Goal: Task Accomplishment & Management: Use online tool/utility

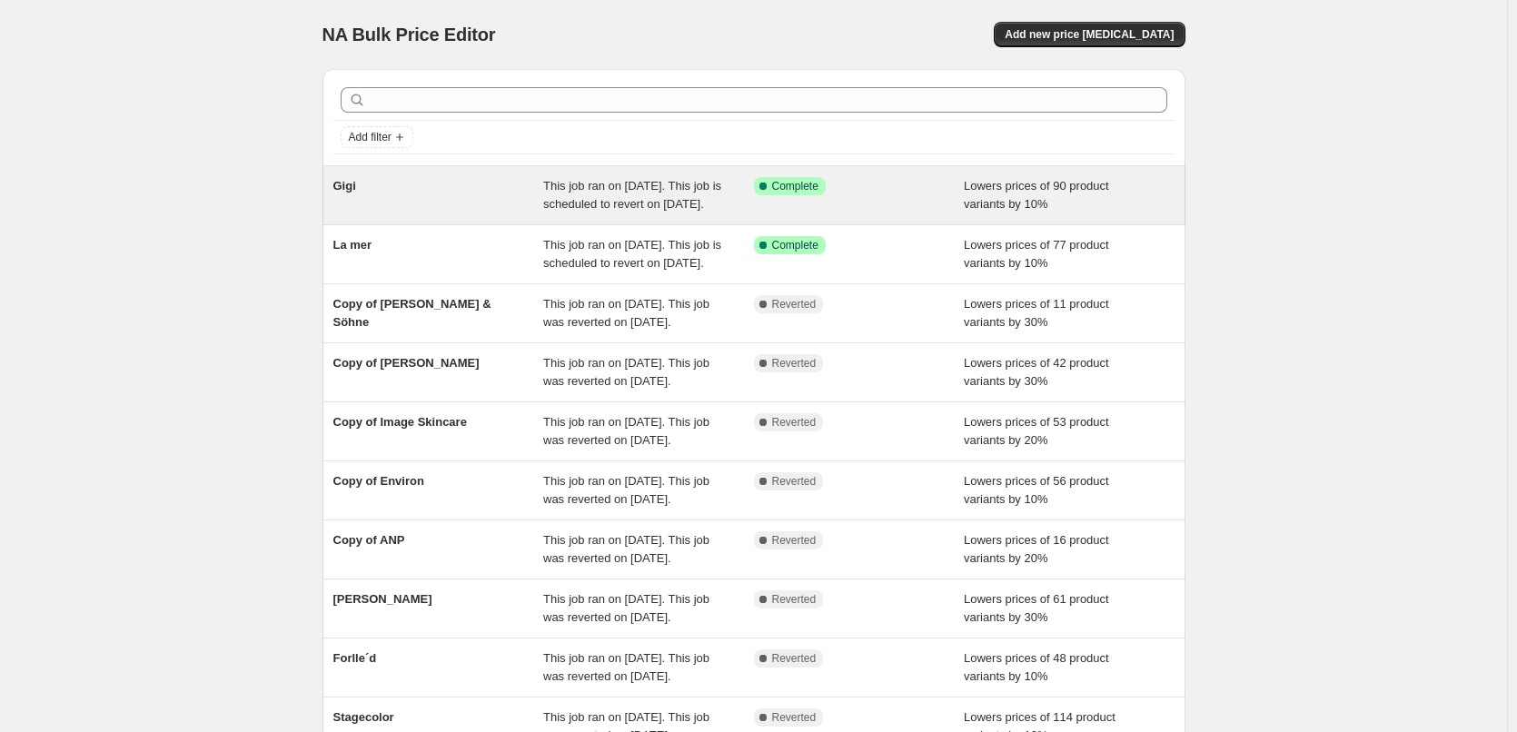
scroll to position [385, 0]
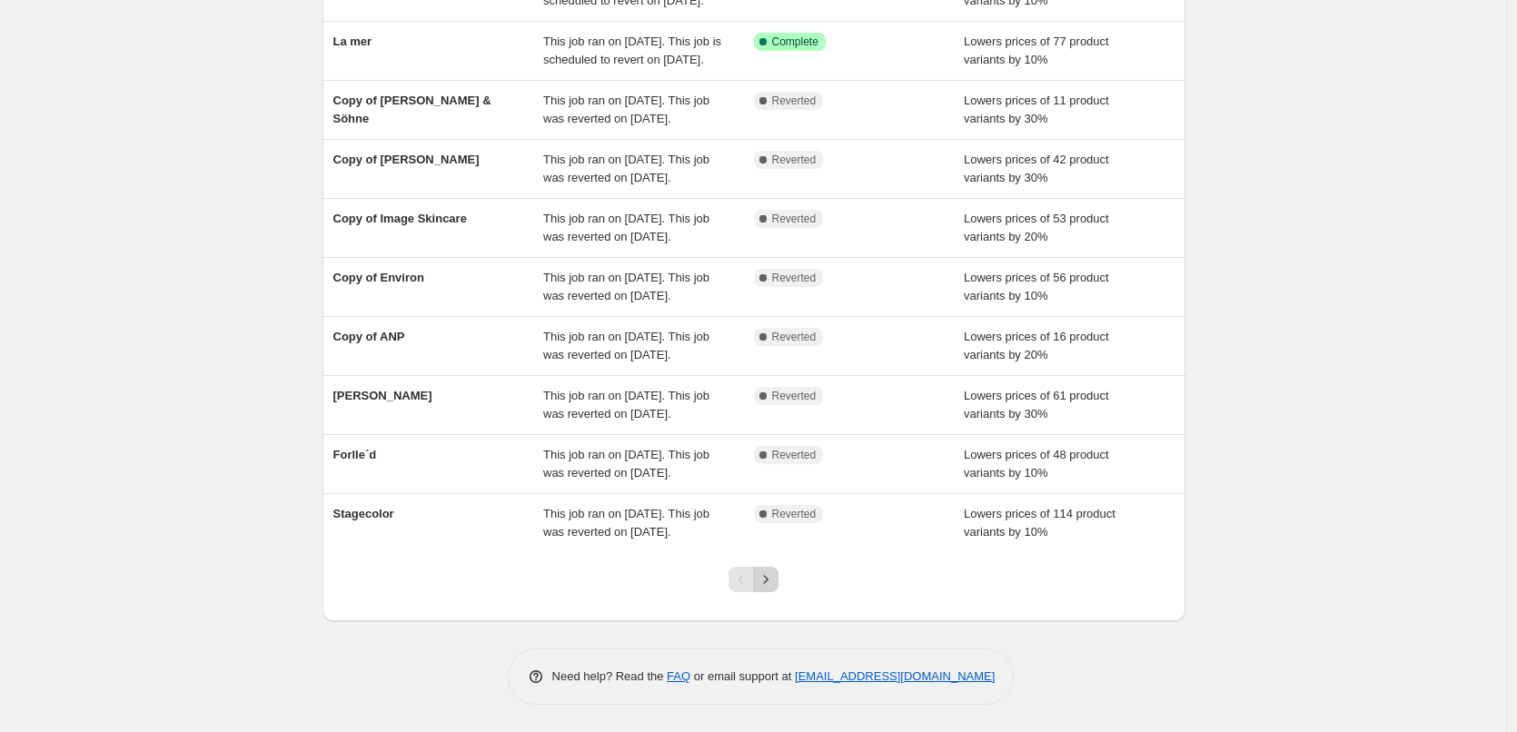
click at [775, 576] on icon "Next" at bounding box center [766, 579] width 18 height 18
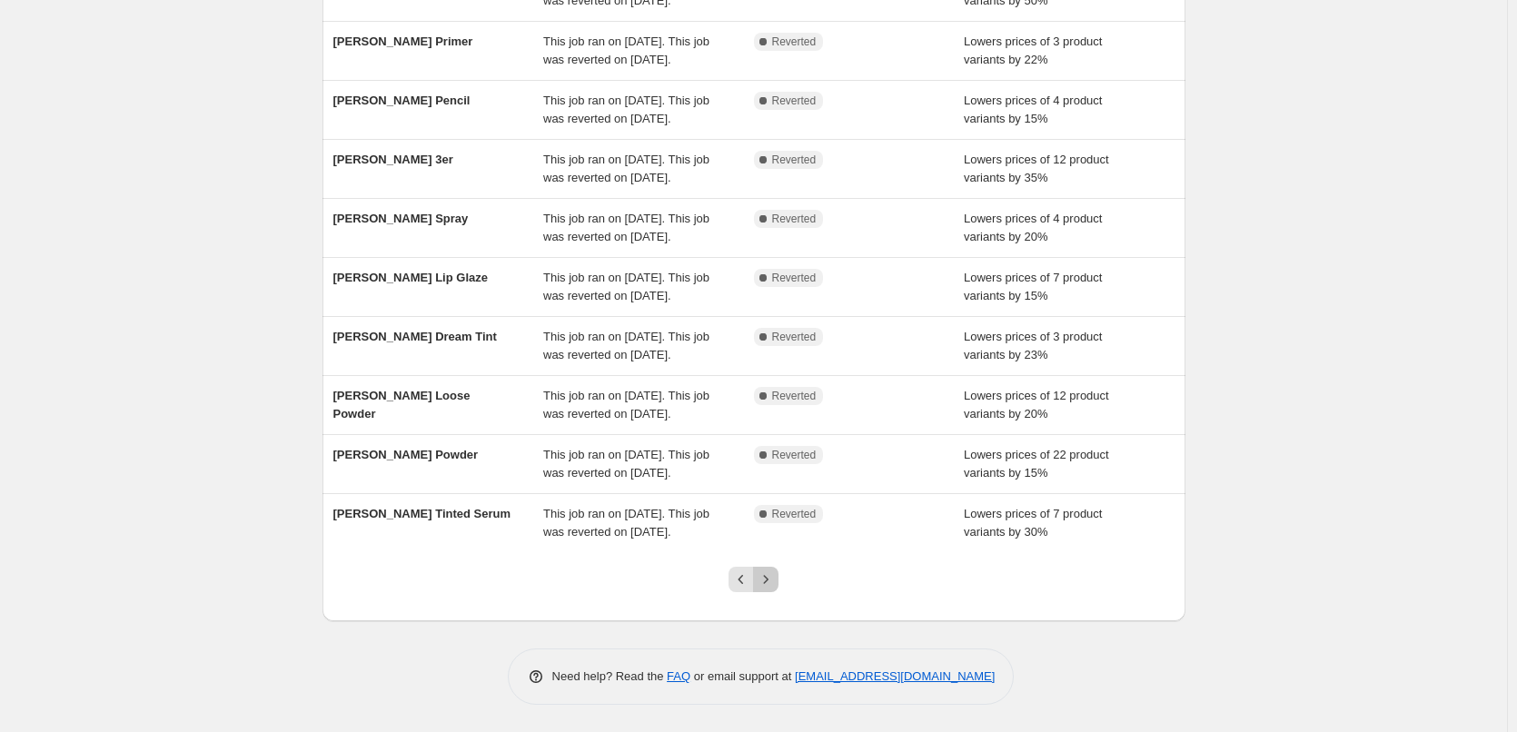
click at [778, 589] on button "Next" at bounding box center [765, 579] width 25 height 25
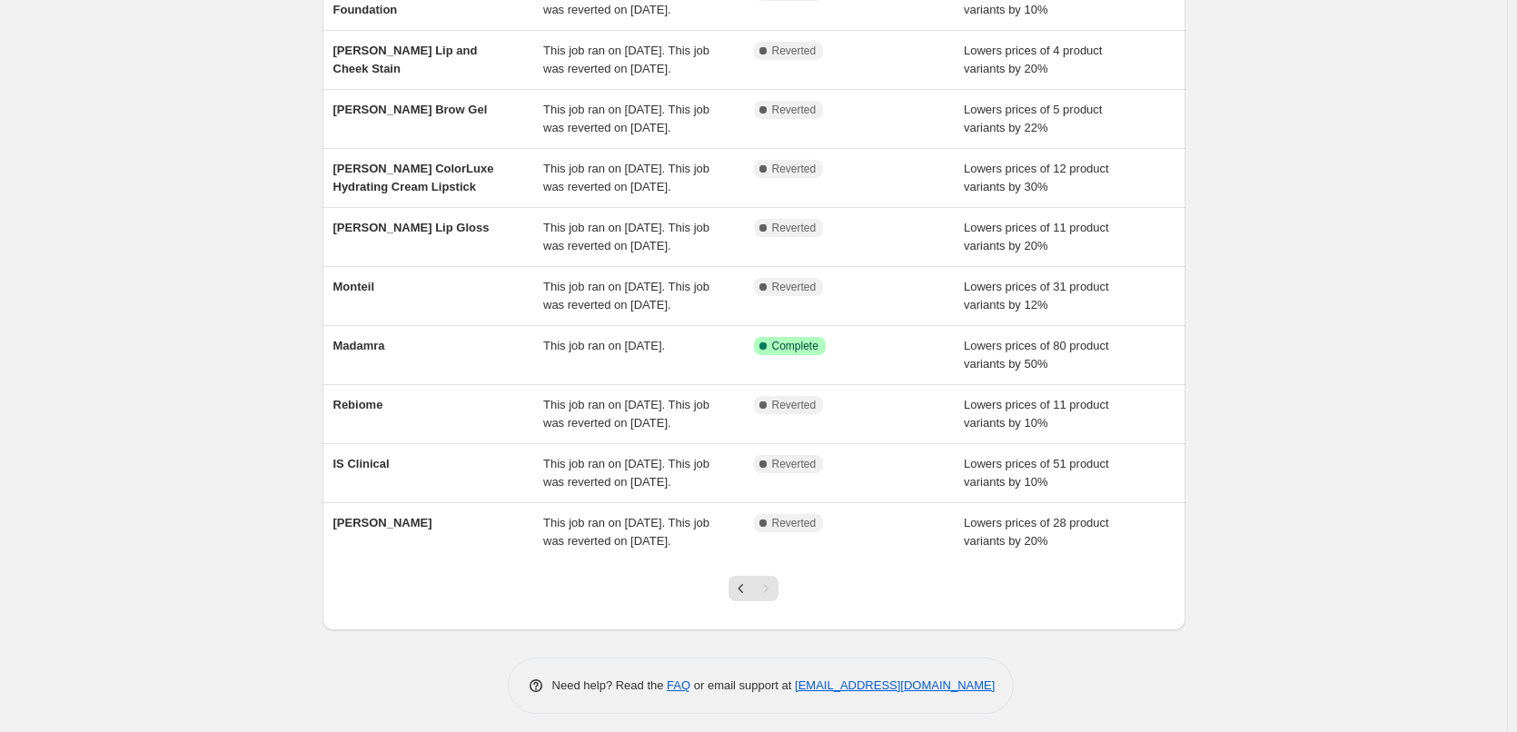
scroll to position [312, 0]
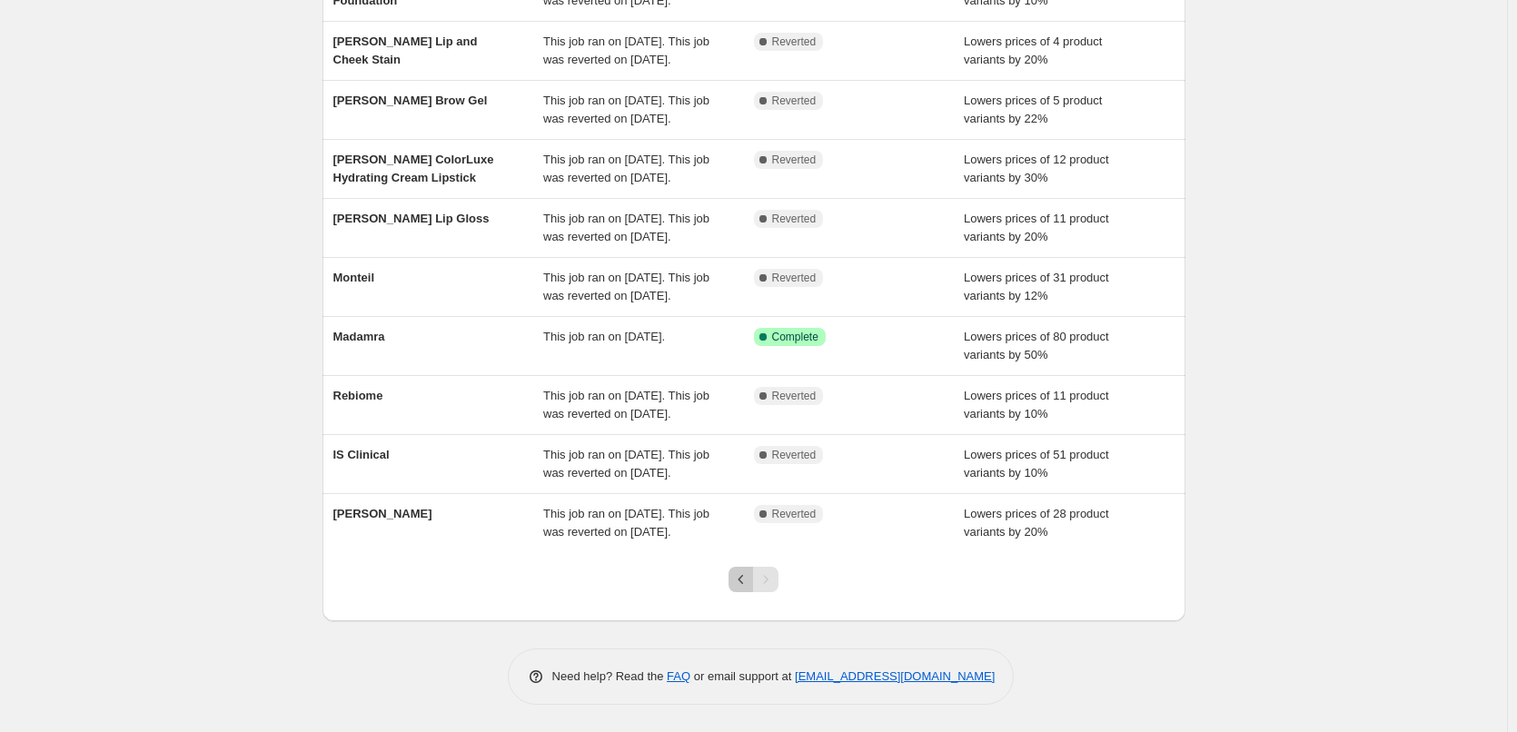
click at [734, 584] on button "Previous" at bounding box center [741, 579] width 25 height 25
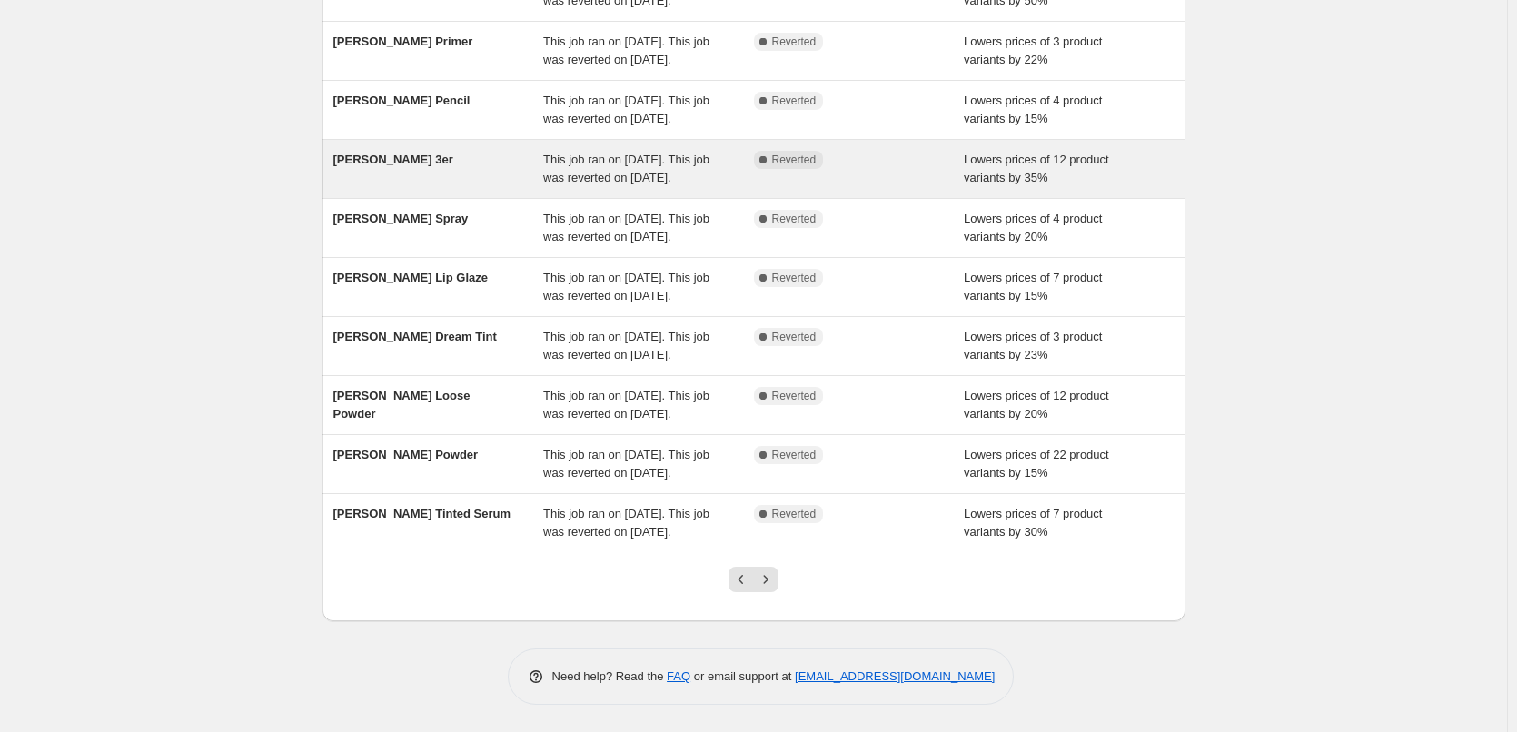
scroll to position [385, 0]
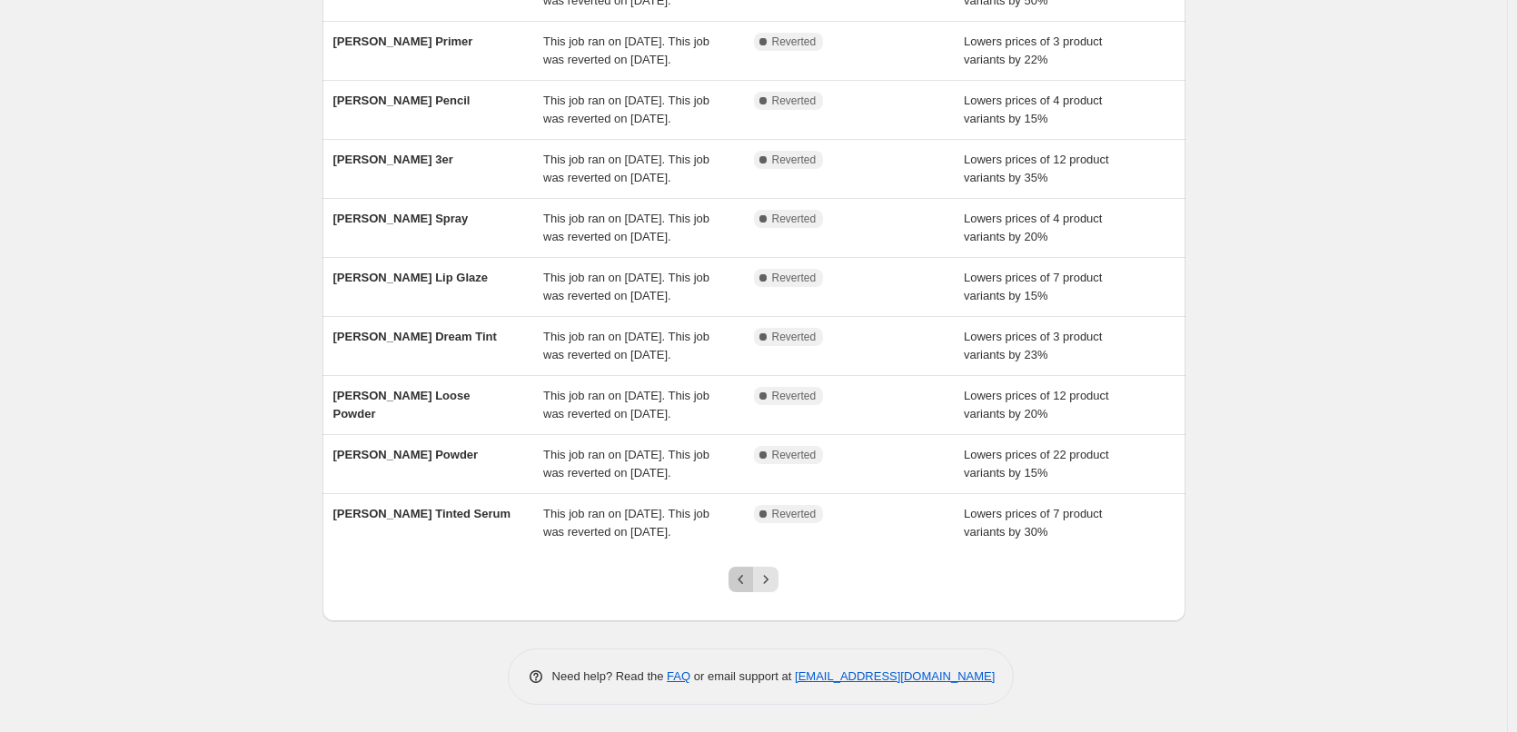
click at [743, 575] on icon "Previous" at bounding box center [741, 579] width 18 height 18
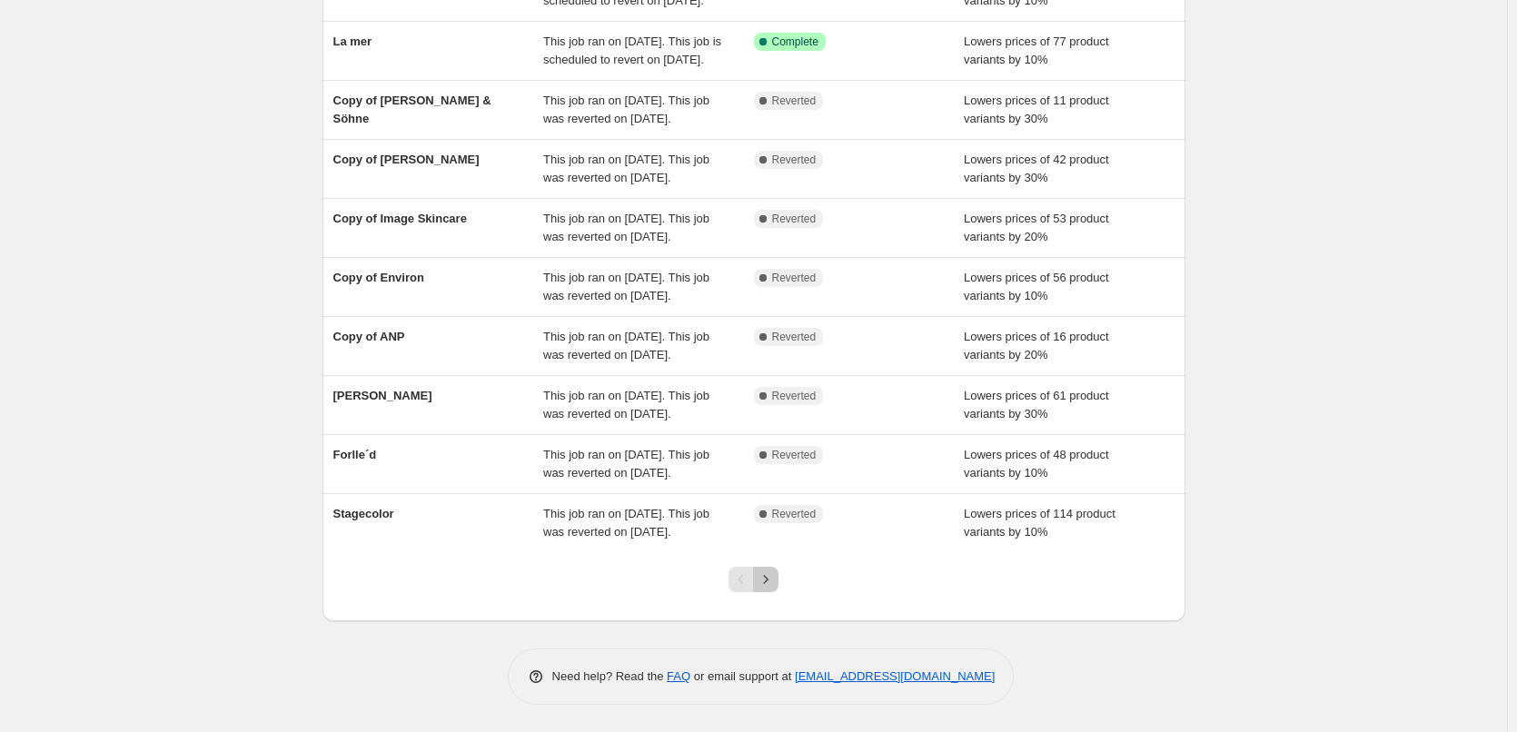
click at [773, 577] on icon "Next" at bounding box center [766, 579] width 18 height 18
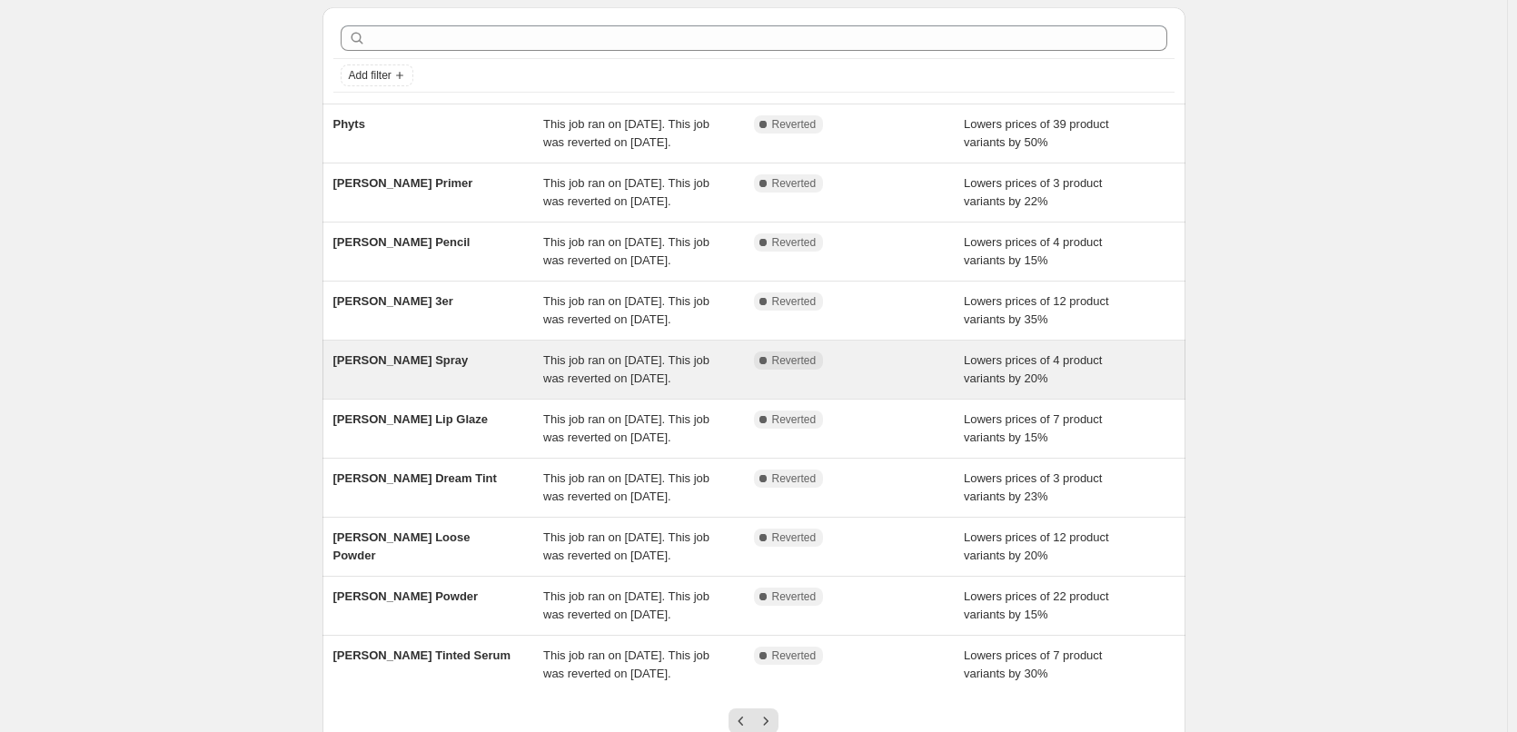
scroll to position [182, 0]
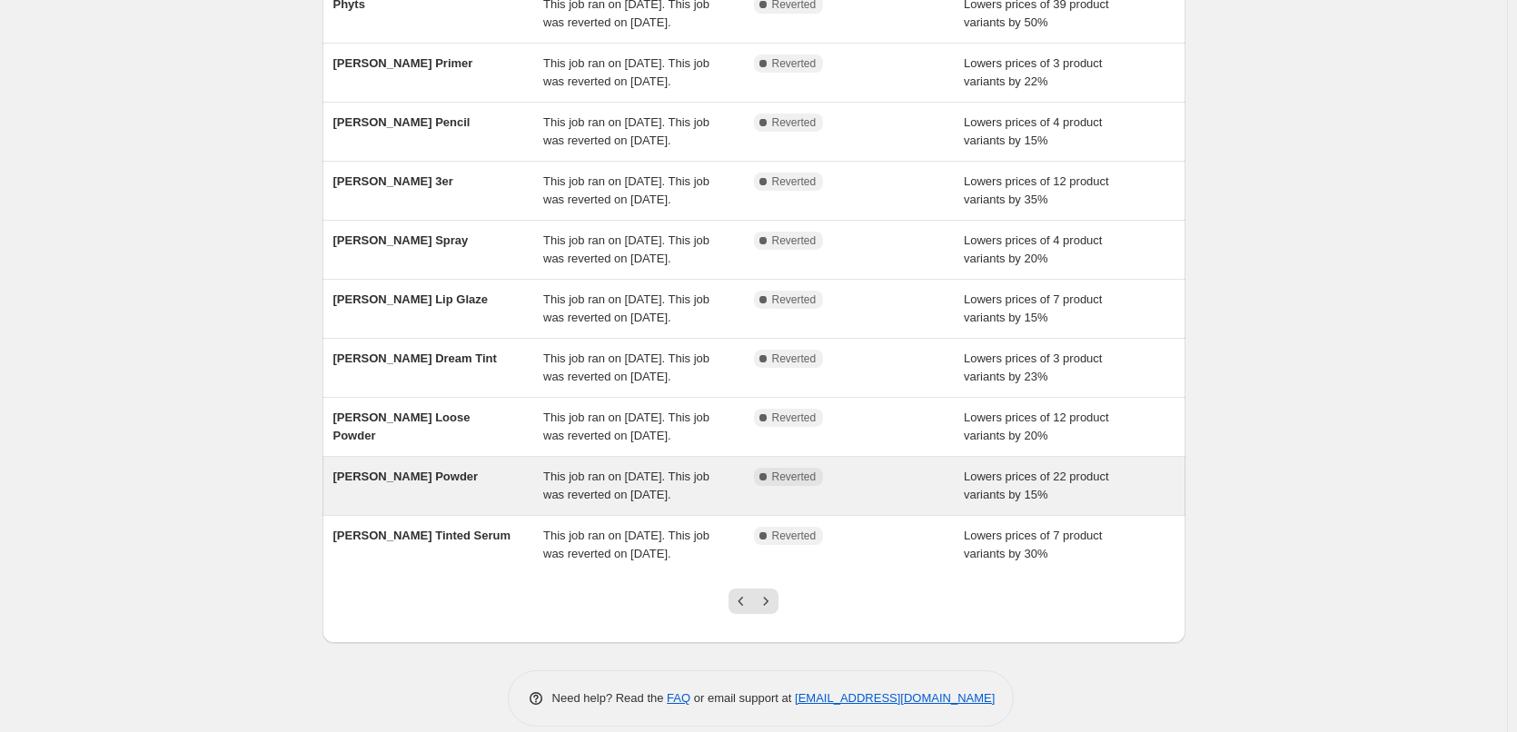
click at [443, 515] on div "[PERSON_NAME] Powder This job ran on [DATE]. This job was reverted on [DATE]. C…" at bounding box center [753, 486] width 863 height 58
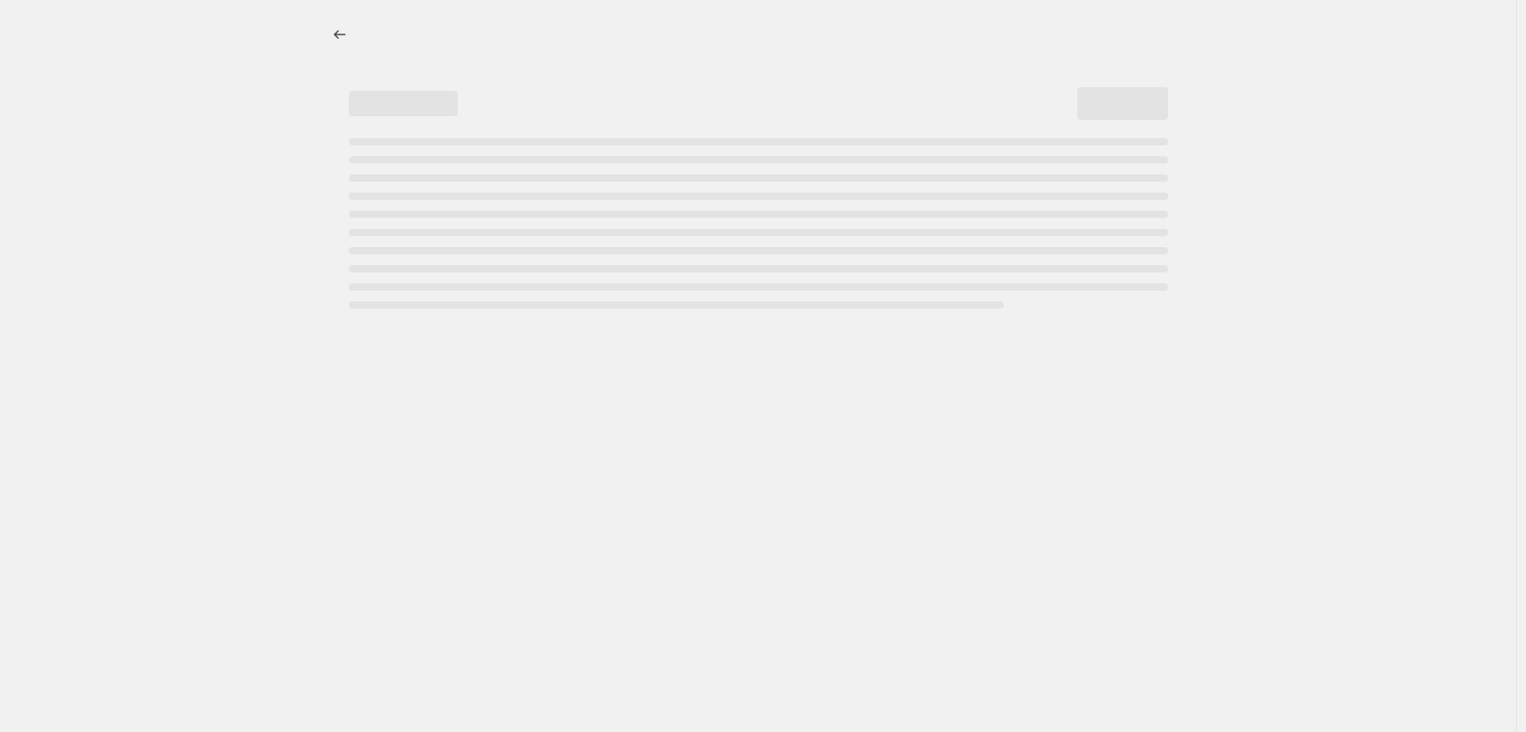
select select "percentage"
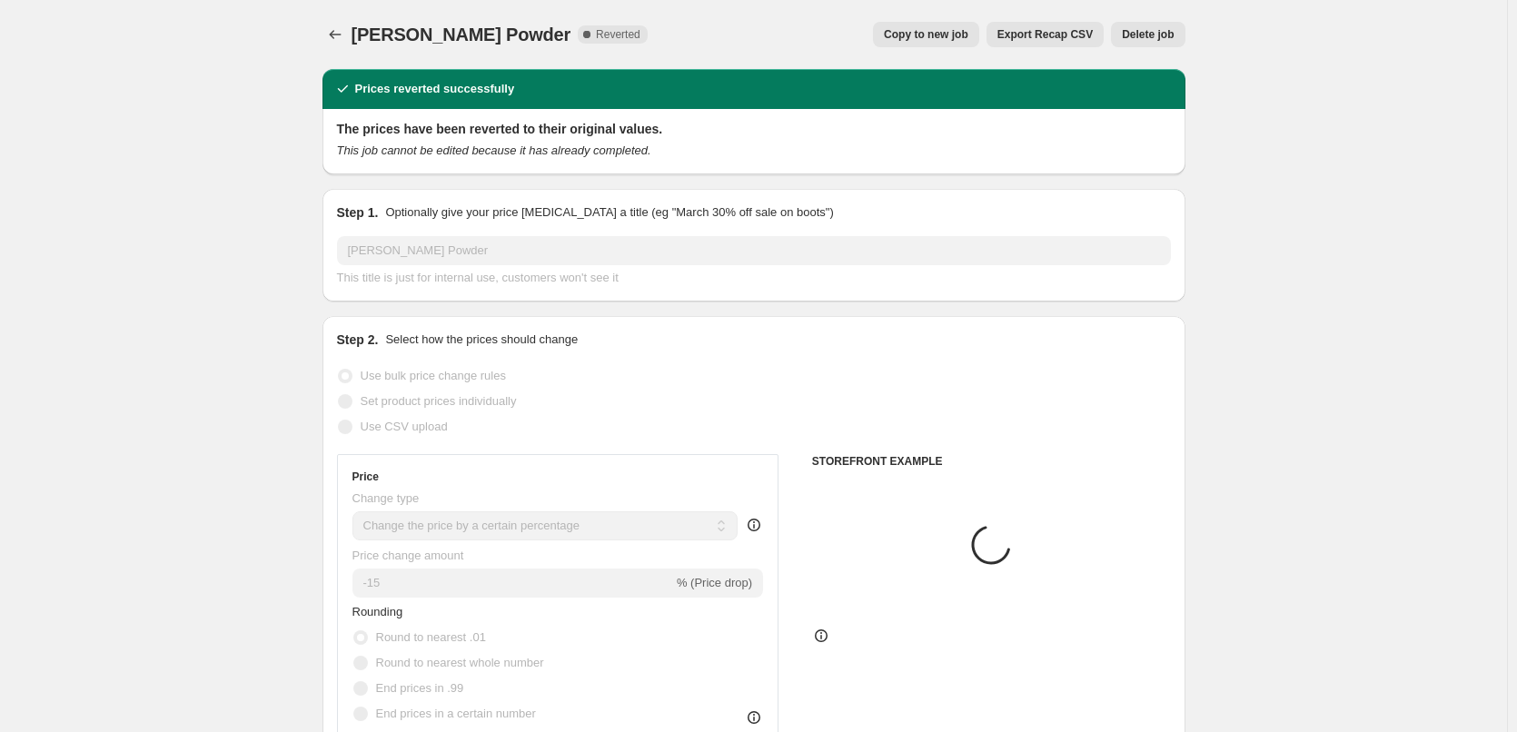
select select "tag"
select select "vendor"
click at [945, 46] on button "Copy to new job" at bounding box center [926, 34] width 106 height 25
select select "percentage"
select select "tag"
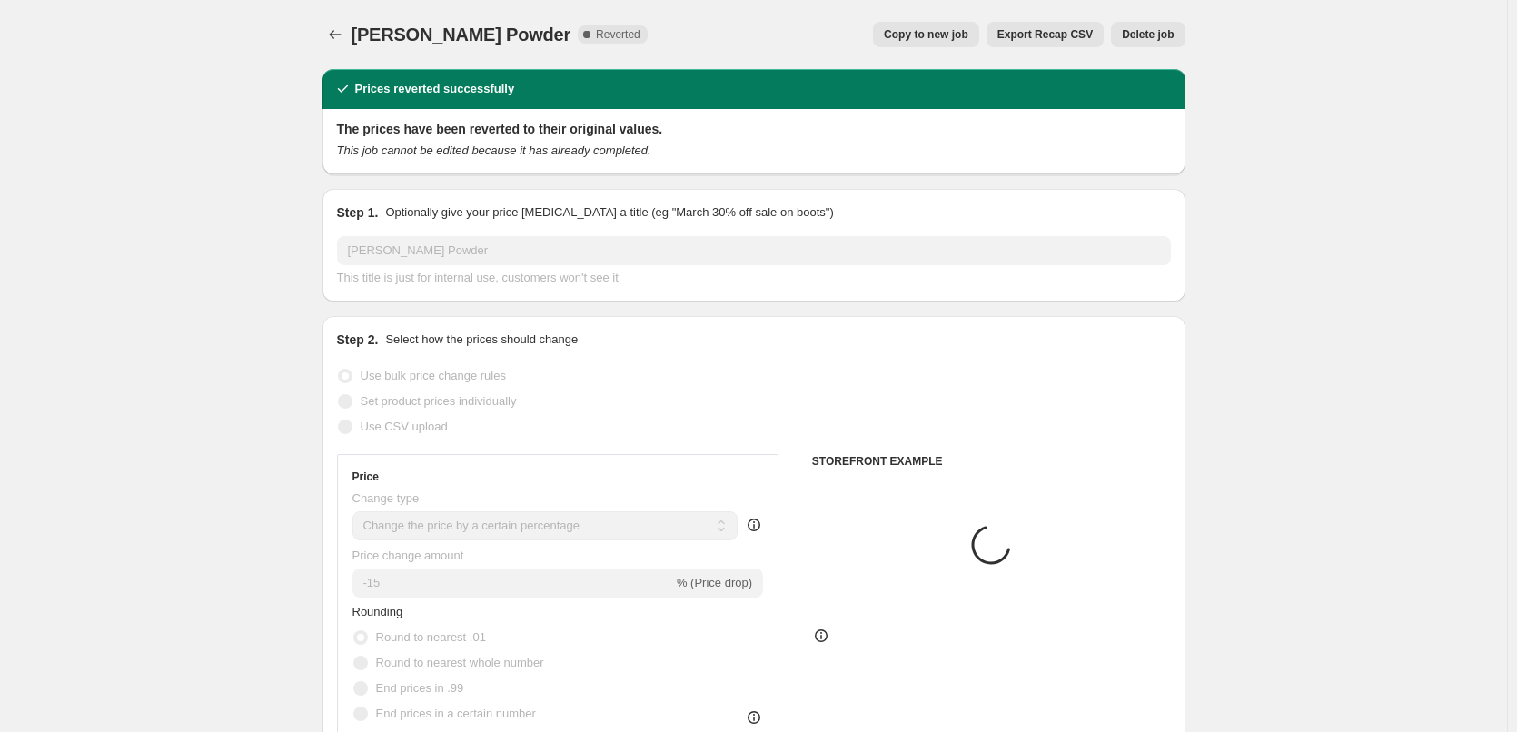
select select "vendor"
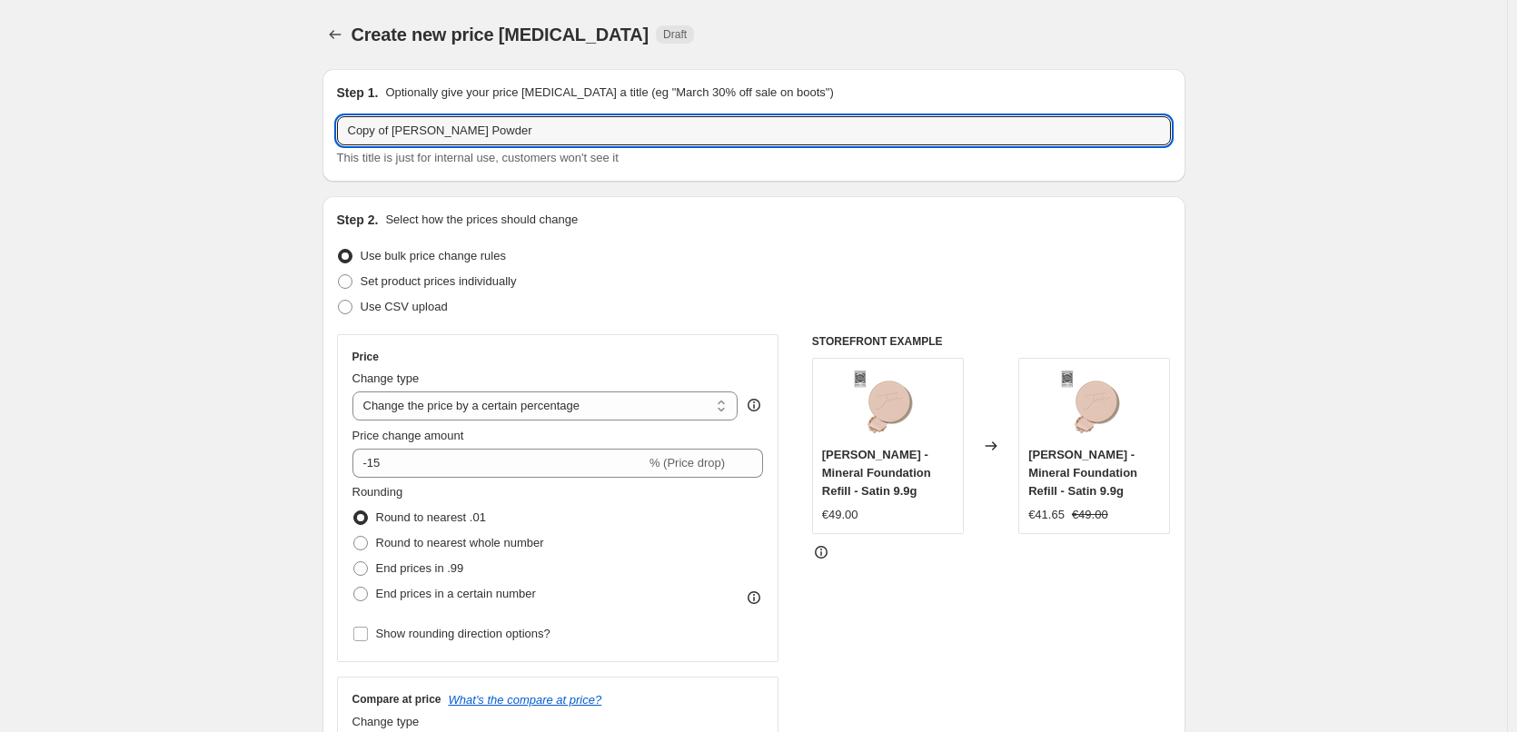
drag, startPoint x: 396, startPoint y: 137, endPoint x: 322, endPoint y: 136, distance: 73.6
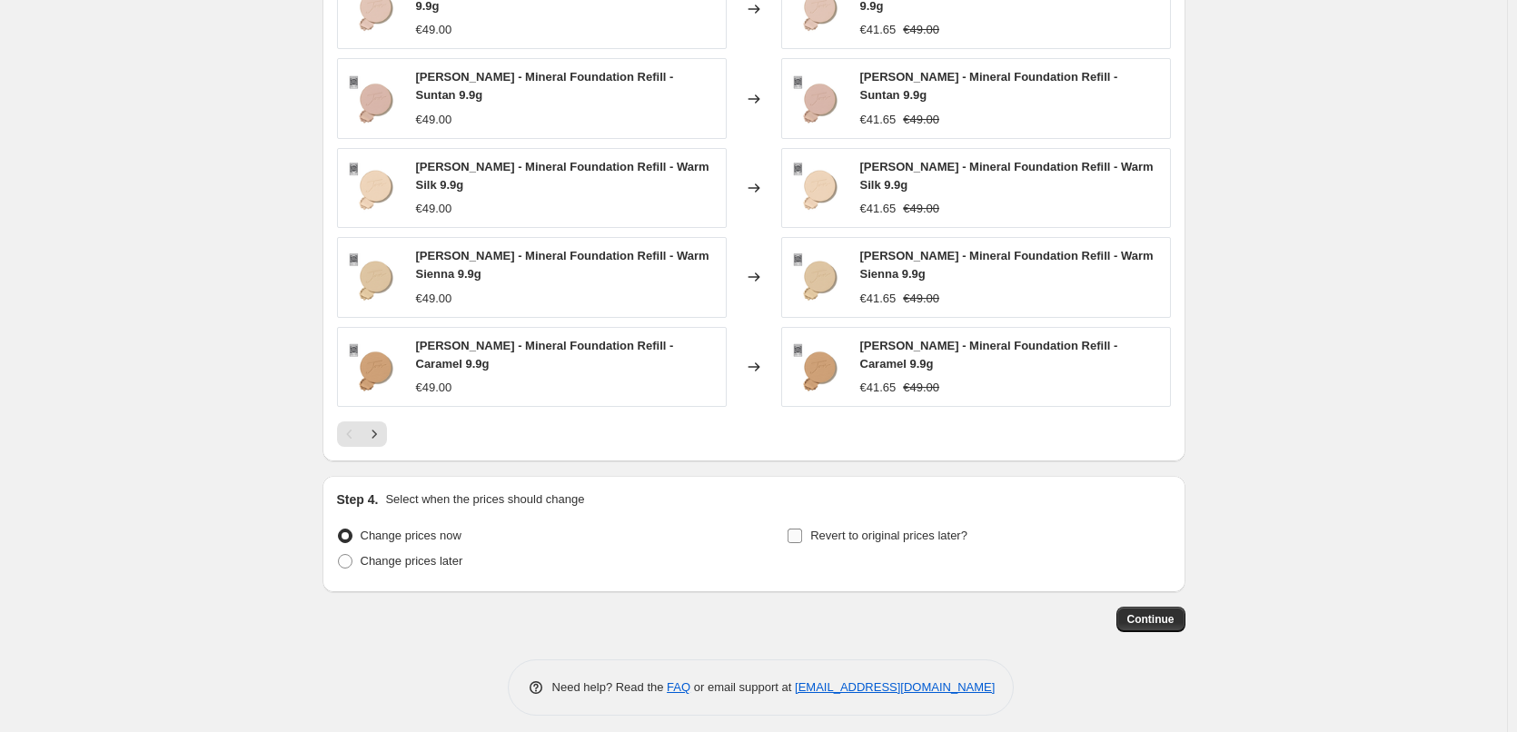
type input "[PERSON_NAME] Powder"
click at [844, 523] on label "Revert to original prices later?" at bounding box center [877, 535] width 181 height 25
click at [802, 529] on input "Revert to original prices later?" at bounding box center [795, 536] width 15 height 15
checkbox input "true"
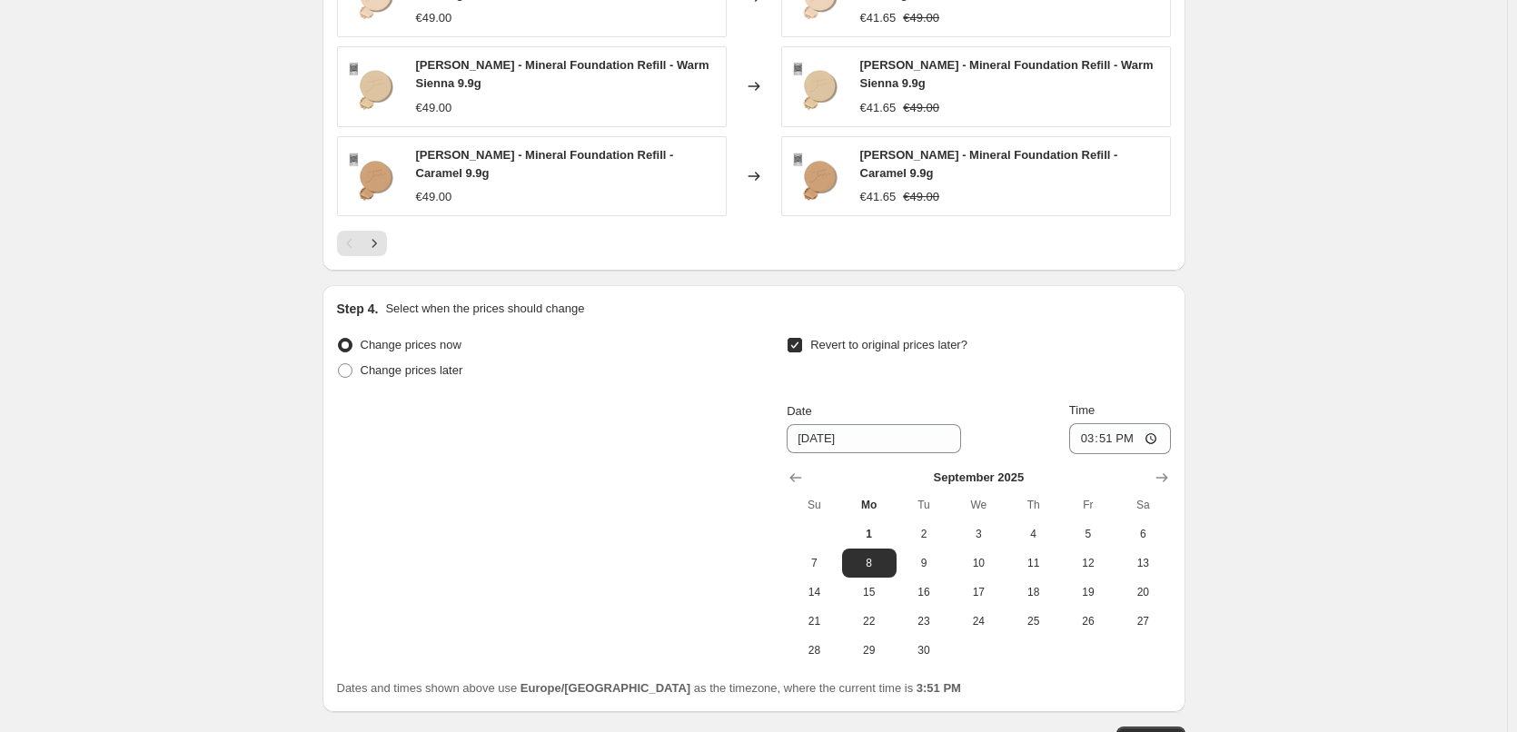
scroll to position [1657, 0]
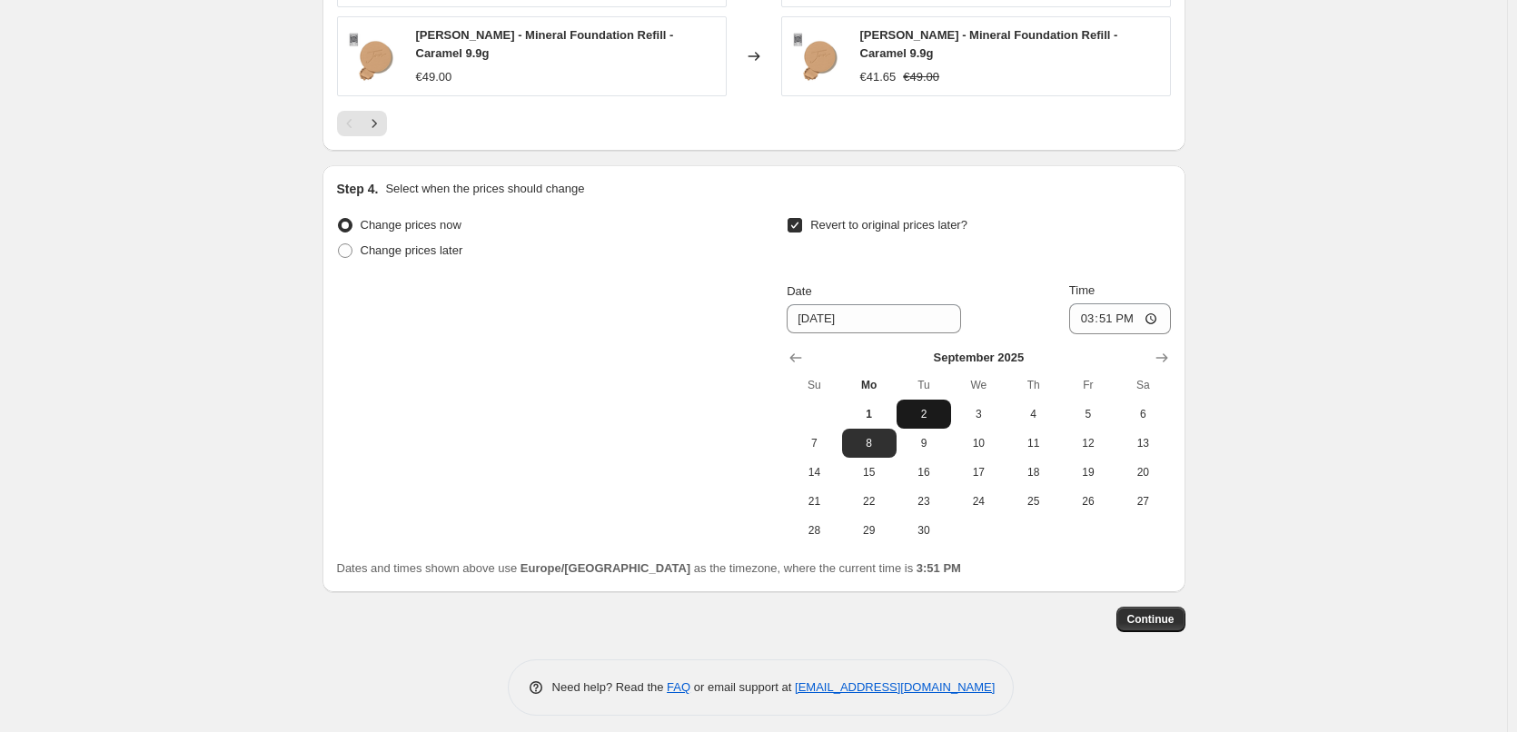
click at [921, 407] on span "2" at bounding box center [924, 414] width 40 height 15
type input "[DATE]"
click at [1088, 307] on input "15:51" at bounding box center [1120, 318] width 102 height 31
type input "03:00"
click at [1165, 612] on span "Continue" at bounding box center [1150, 619] width 47 height 15
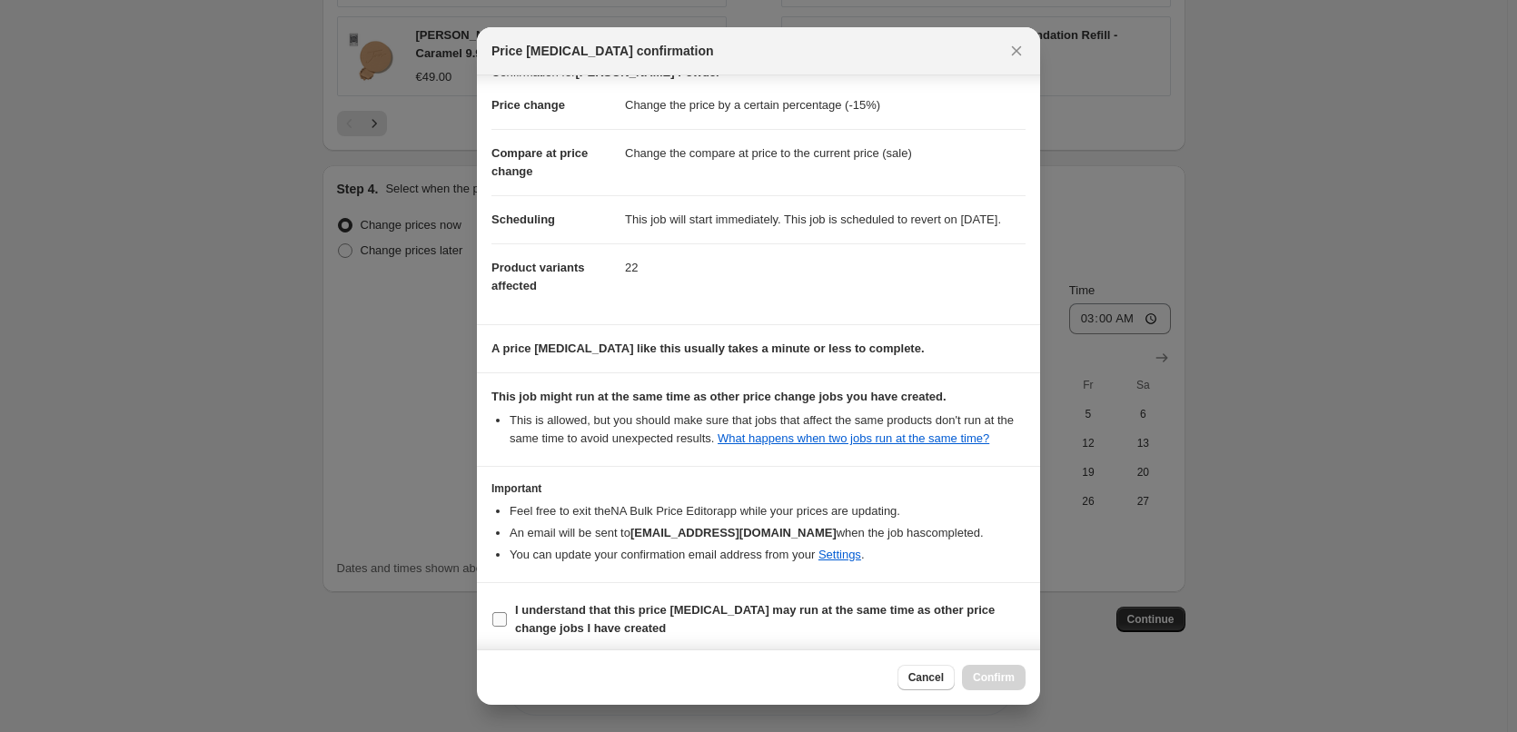
scroll to position [51, 0]
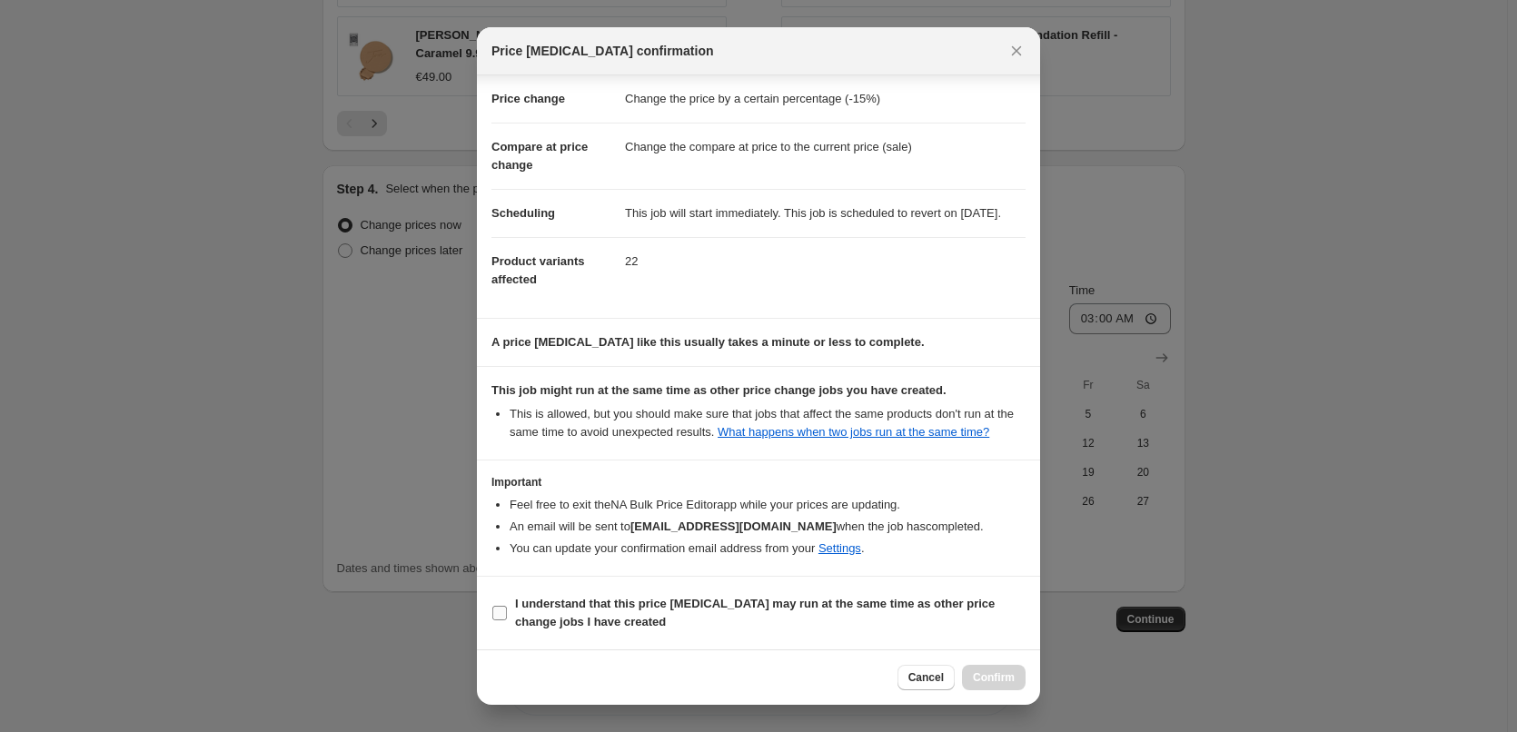
click at [605, 606] on b "I understand that this price [MEDICAL_DATA] may run at the same time as other p…" at bounding box center [755, 613] width 480 height 32
click at [507, 606] on input "I understand that this price [MEDICAL_DATA] may run at the same time as other p…" at bounding box center [499, 613] width 15 height 15
checkbox input "true"
click at [1008, 680] on span "Confirm" at bounding box center [994, 677] width 42 height 15
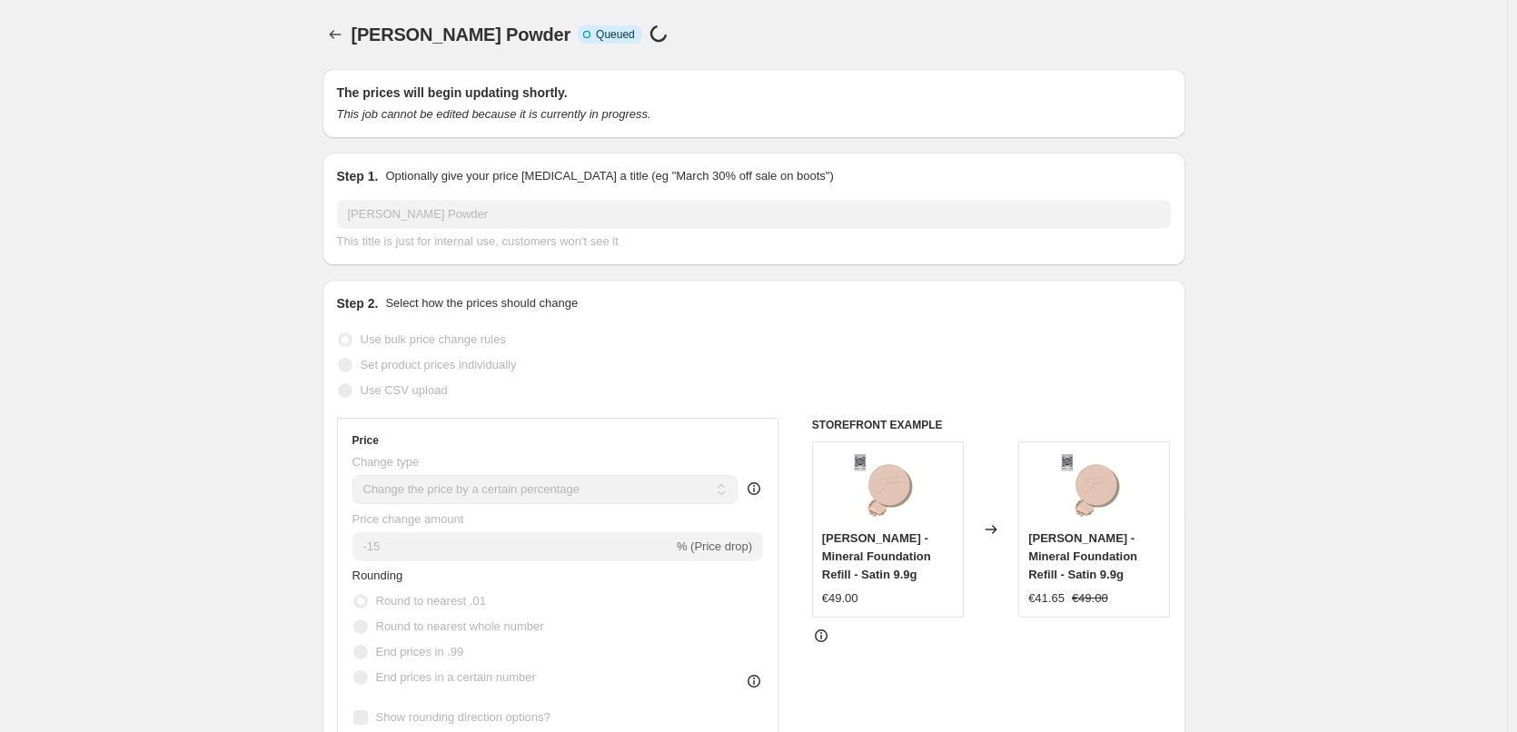
click at [342, 18] on div "[PERSON_NAME] Powder. This page is ready [PERSON_NAME] Powder Info Incomplete Q…" at bounding box center [753, 34] width 863 height 69
click at [342, 42] on icon "Price change jobs" at bounding box center [335, 34] width 18 height 18
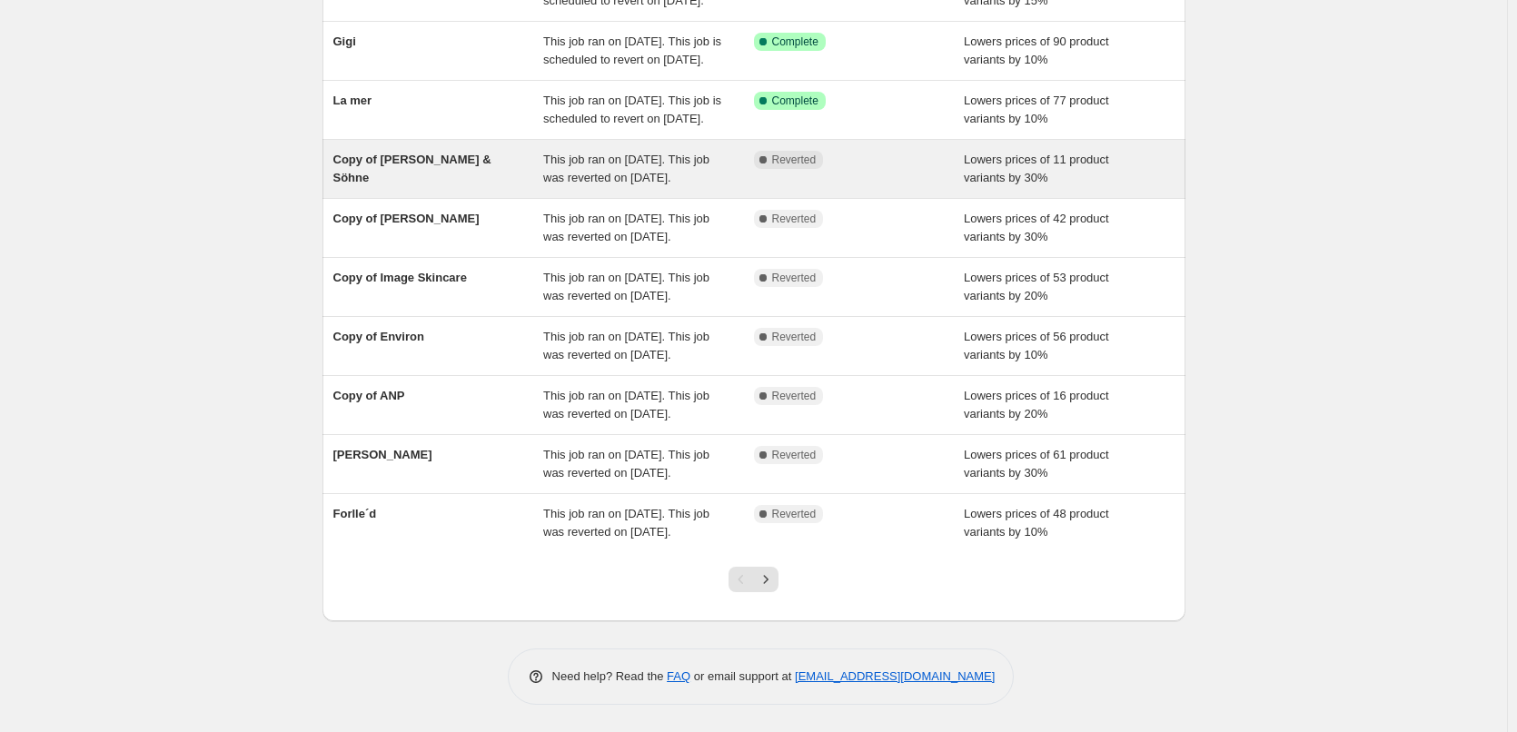
scroll to position [385, 0]
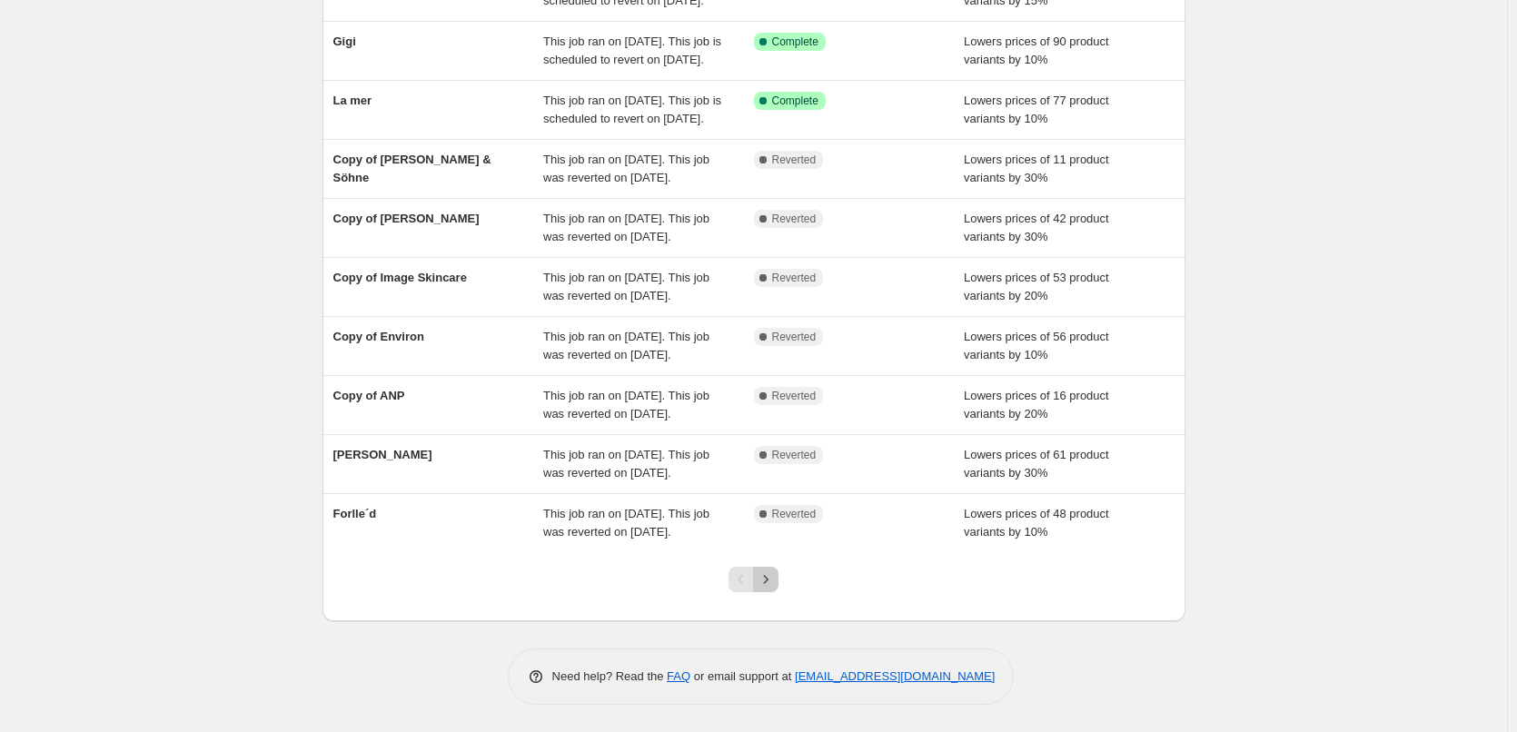
click at [778, 572] on button "Next" at bounding box center [765, 579] width 25 height 25
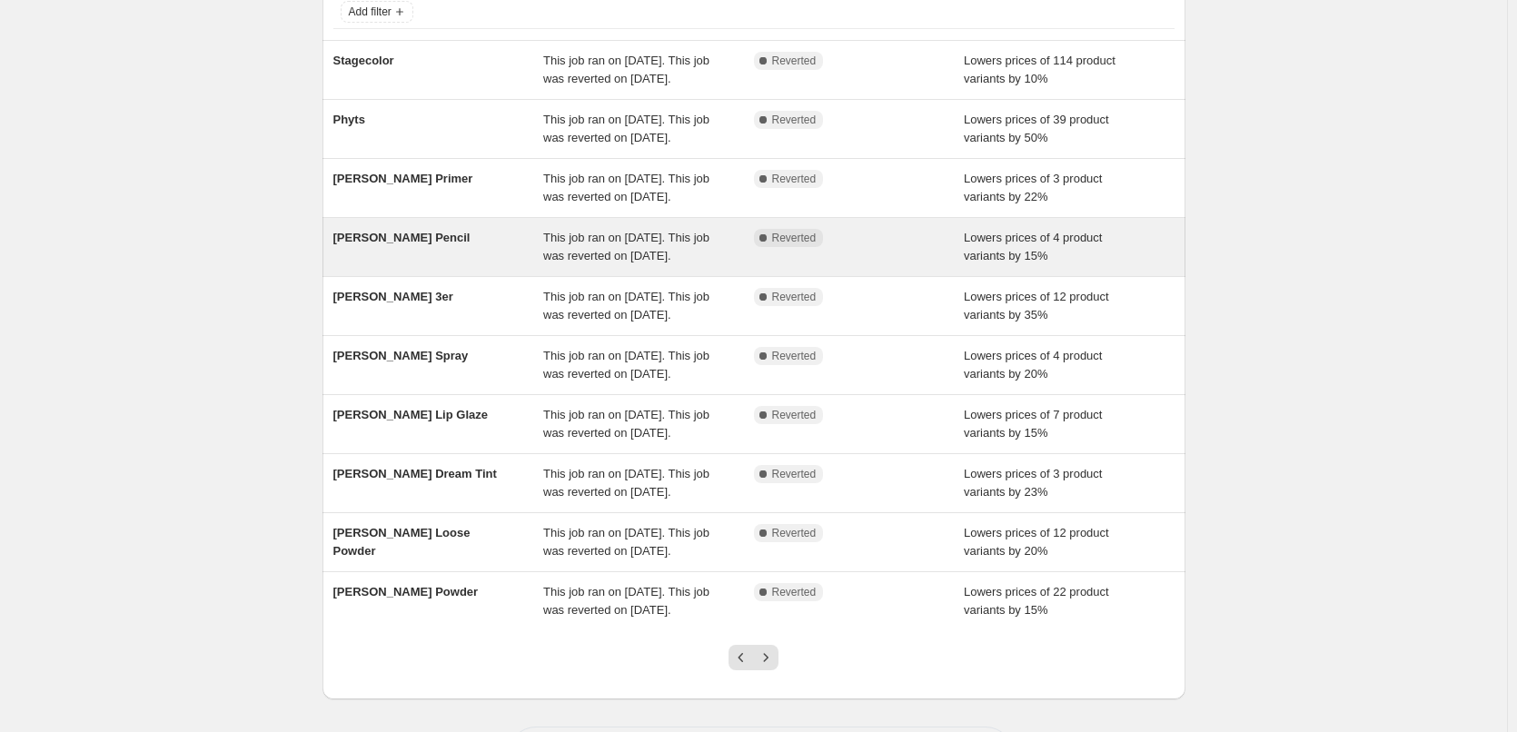
scroll to position [273, 0]
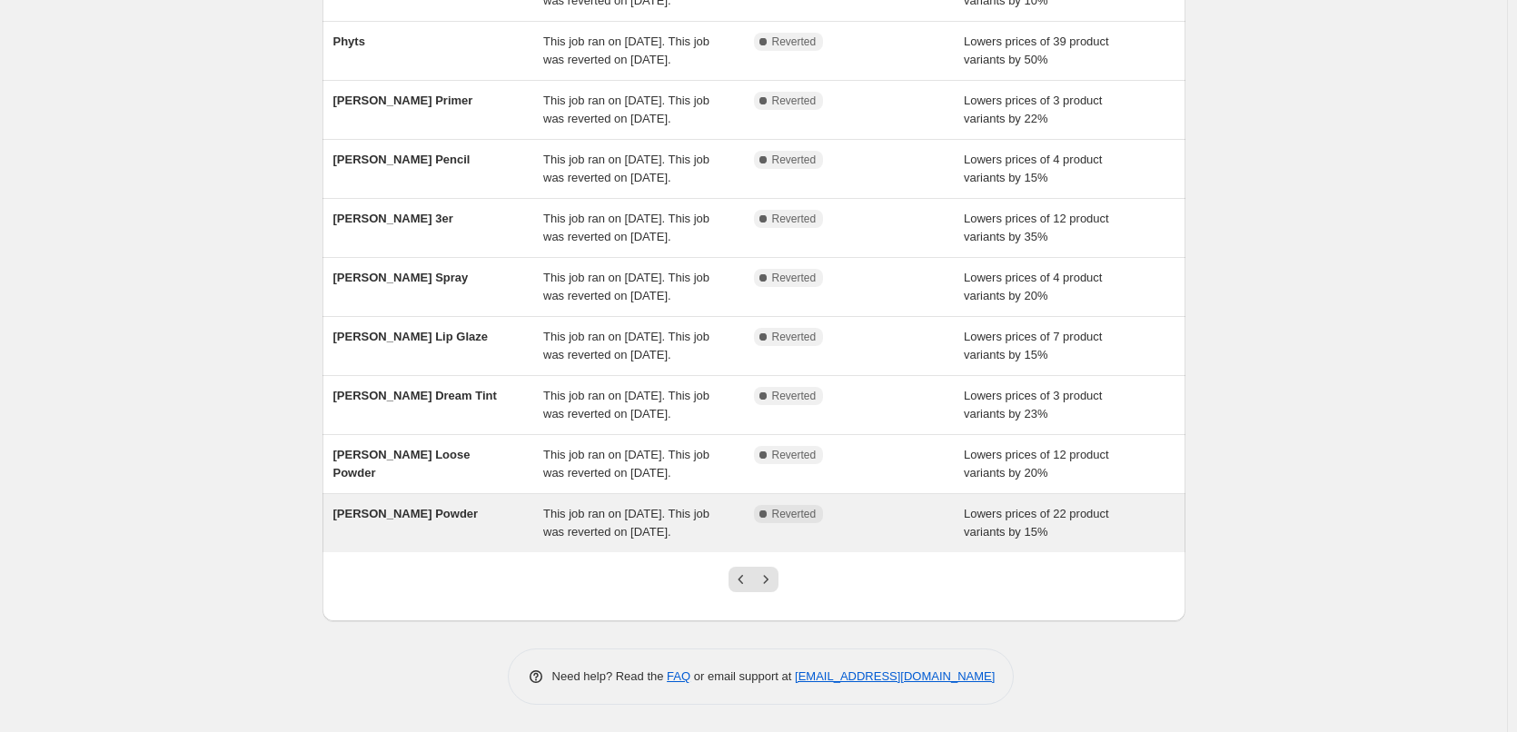
click at [459, 541] on div "[PERSON_NAME] Powder" at bounding box center [438, 523] width 211 height 36
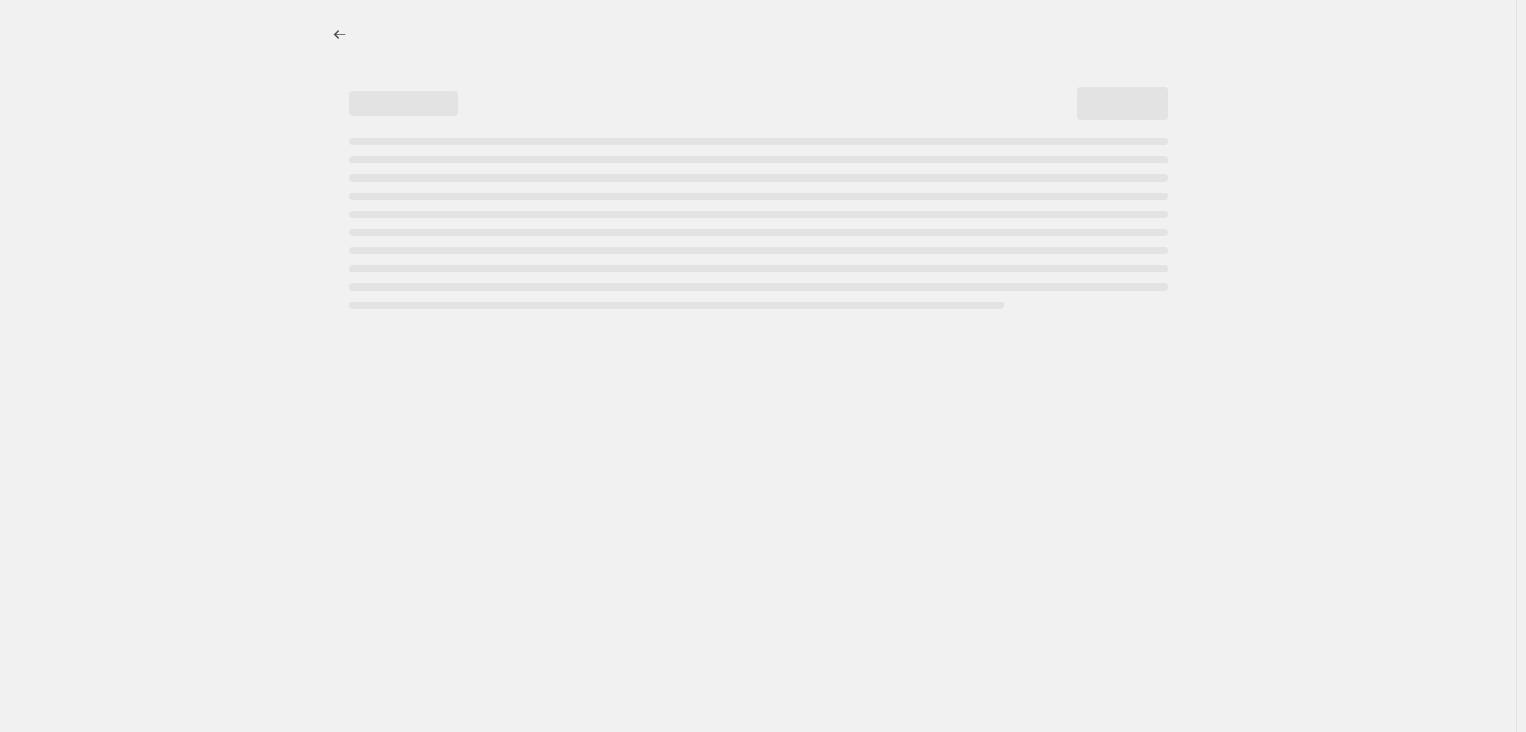
select select "percentage"
select select "tag"
select select "vendor"
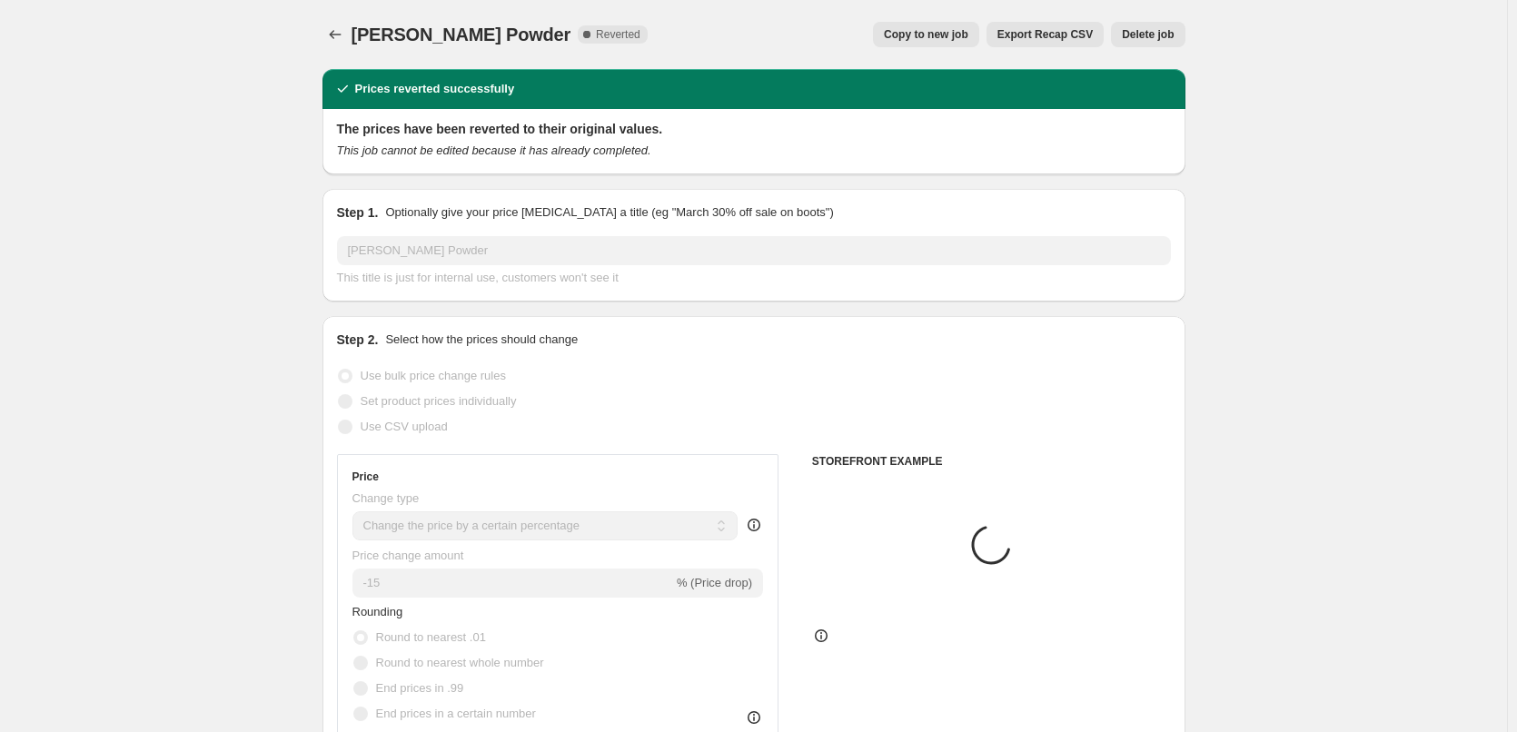
click at [1160, 45] on button "Delete job" at bounding box center [1148, 34] width 74 height 25
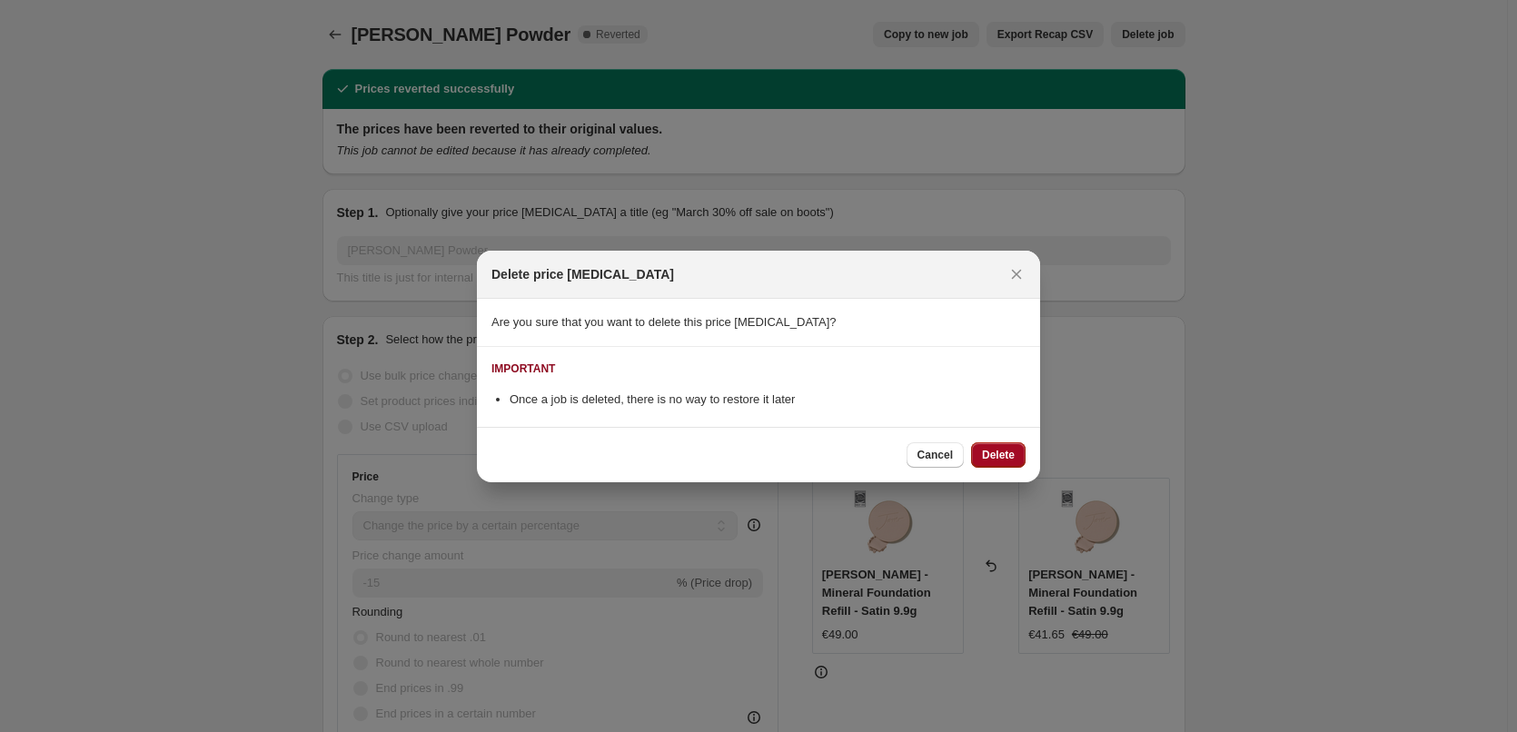
click at [1004, 461] on span "Delete" at bounding box center [998, 455] width 33 height 15
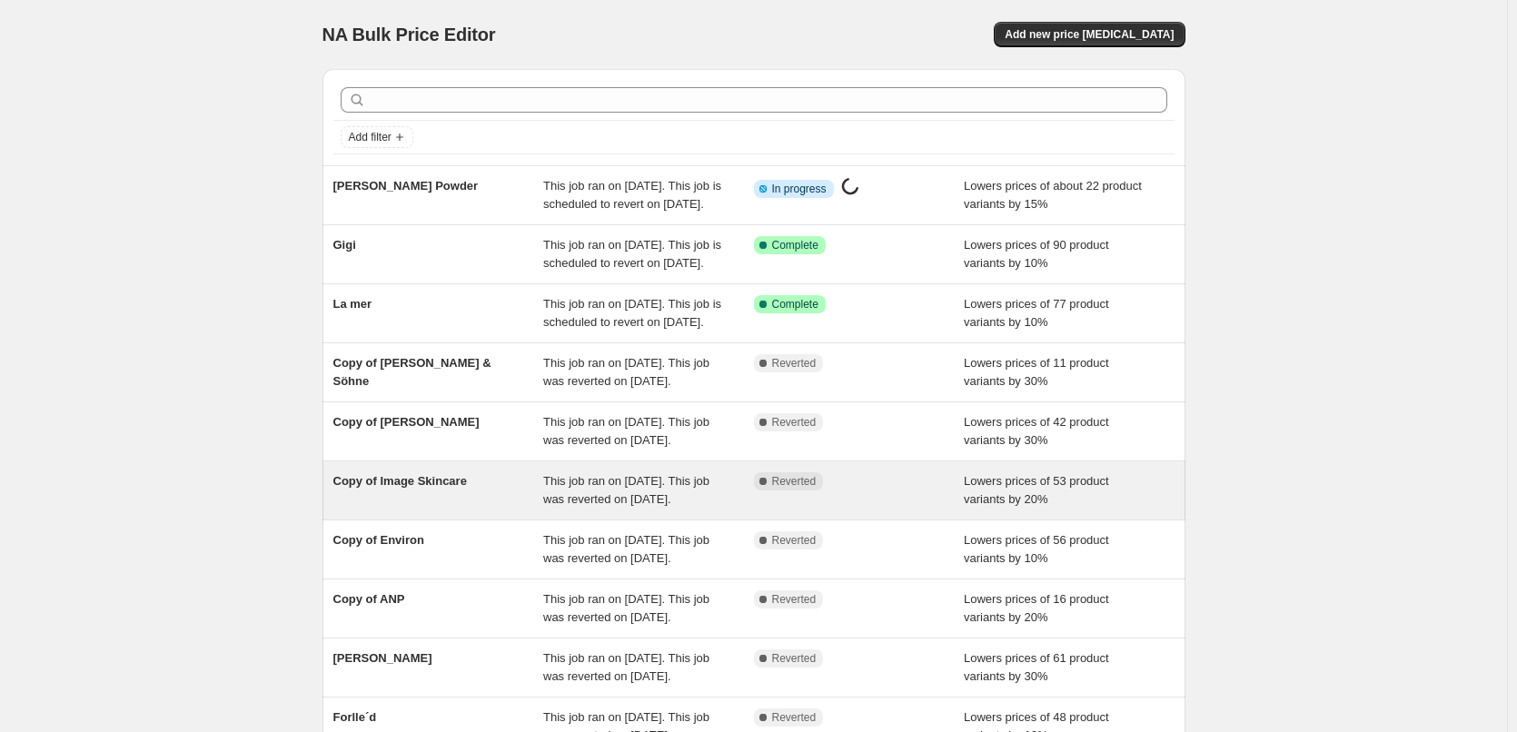
scroll to position [385, 0]
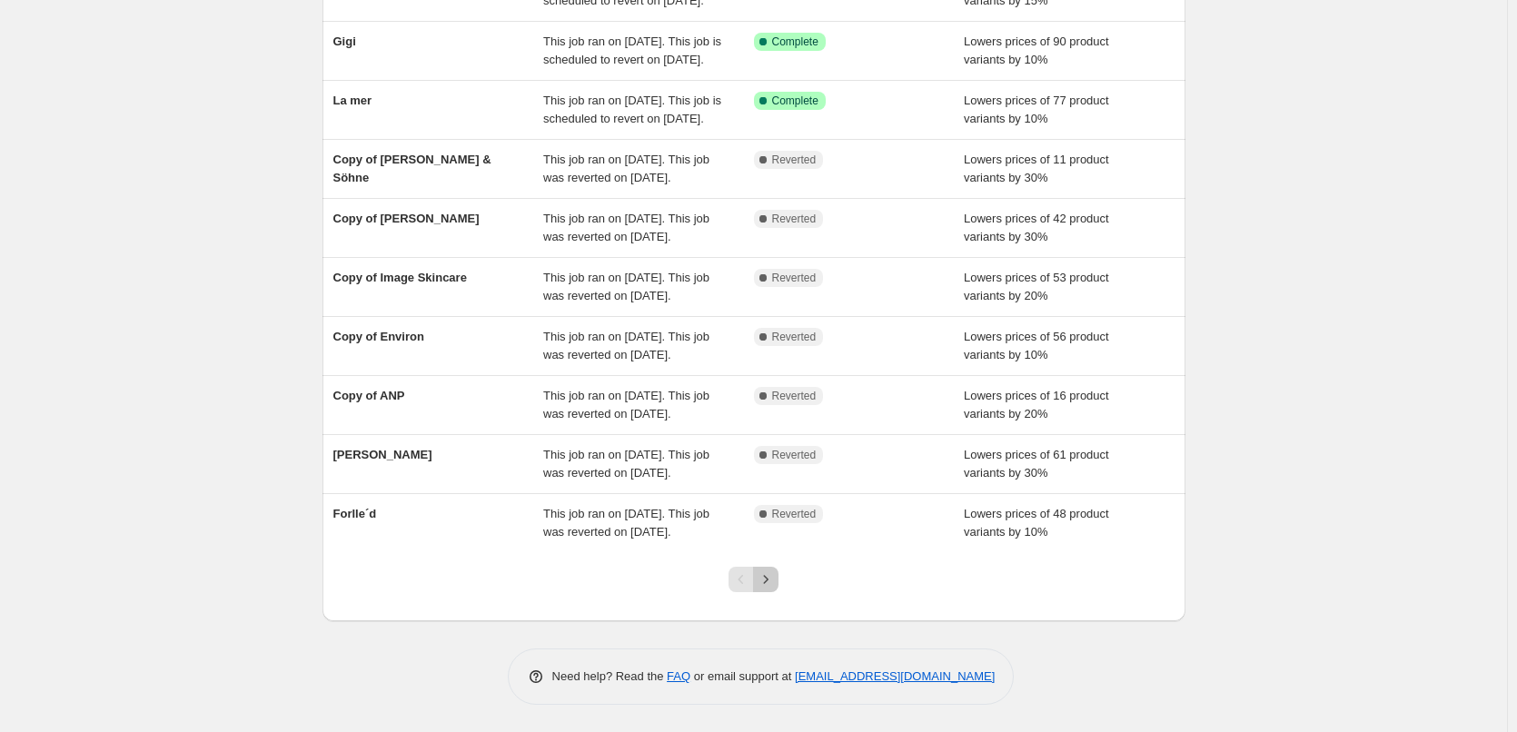
click at [775, 591] on button "Next" at bounding box center [765, 579] width 25 height 25
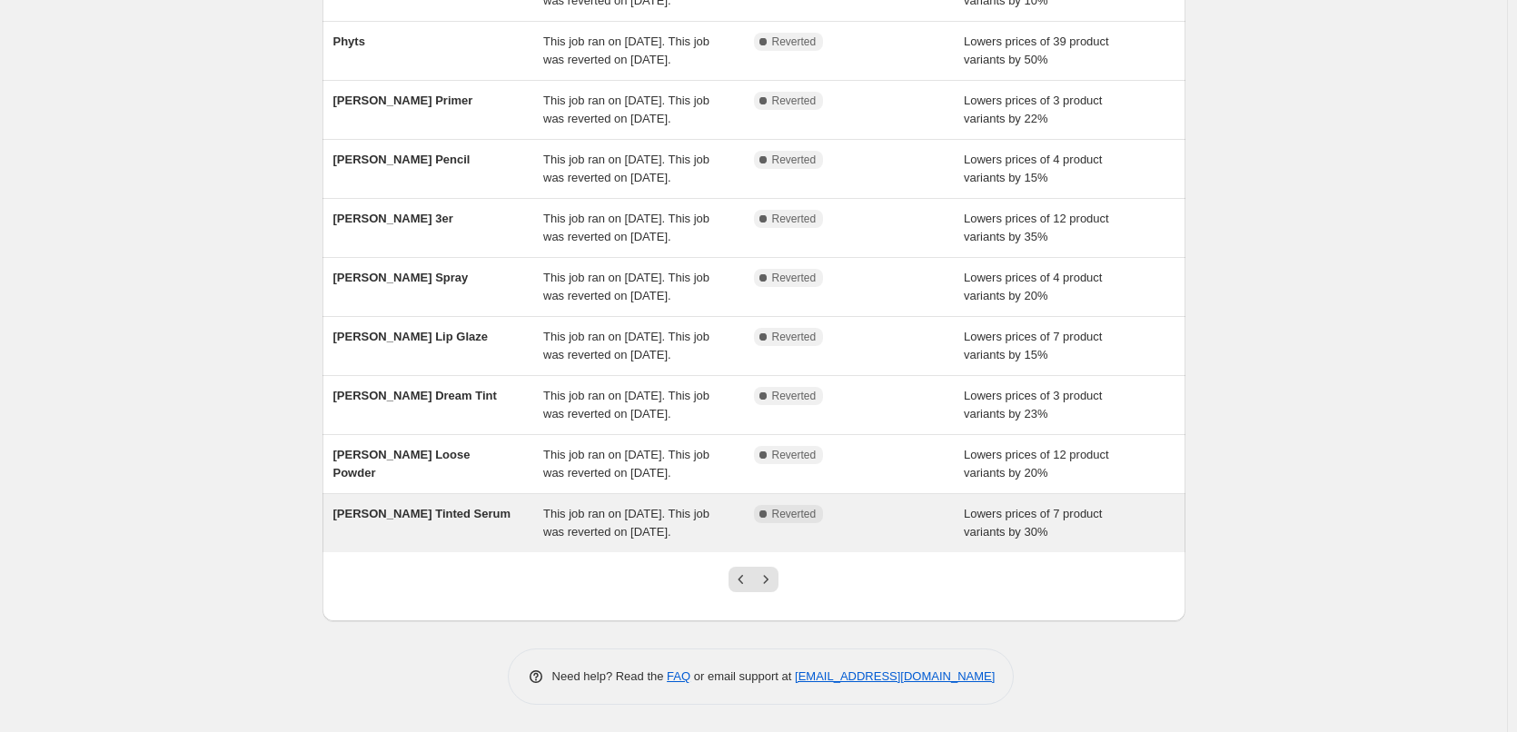
click at [457, 507] on span "[PERSON_NAME] Tinted Serum" at bounding box center [422, 514] width 178 height 14
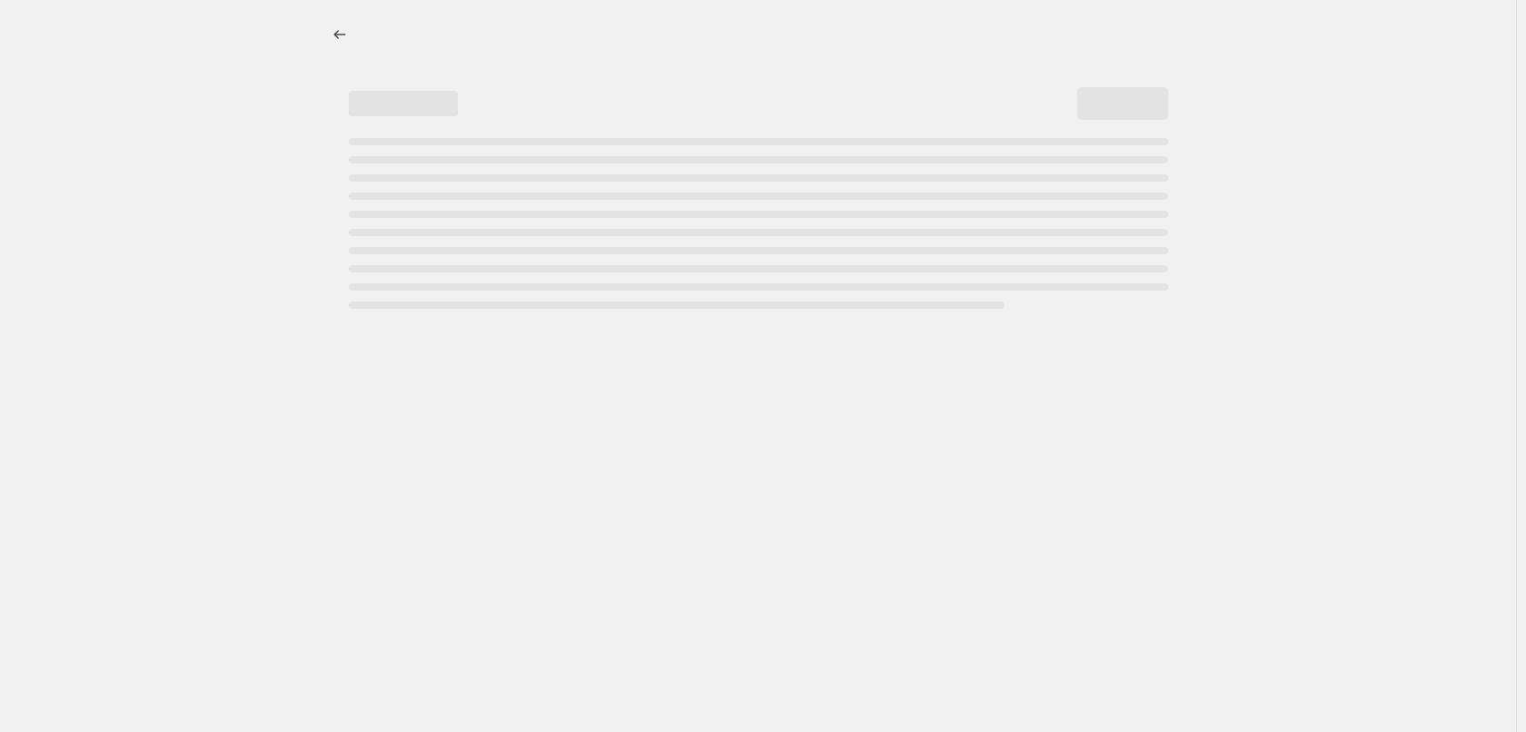
select select "percentage"
select select "tag"
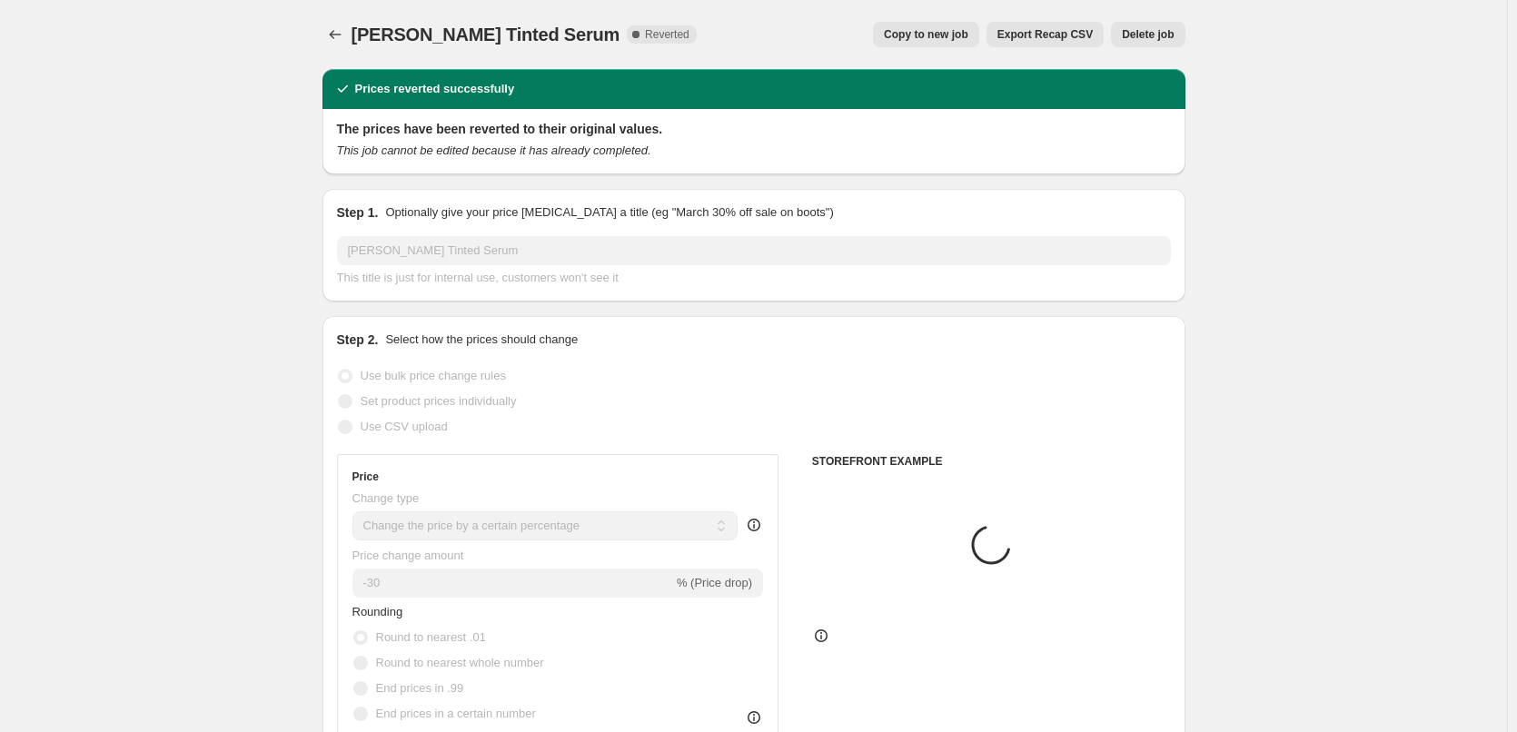
click at [935, 40] on span "Copy to new job" at bounding box center [926, 34] width 84 height 15
select select "percentage"
select select "tag"
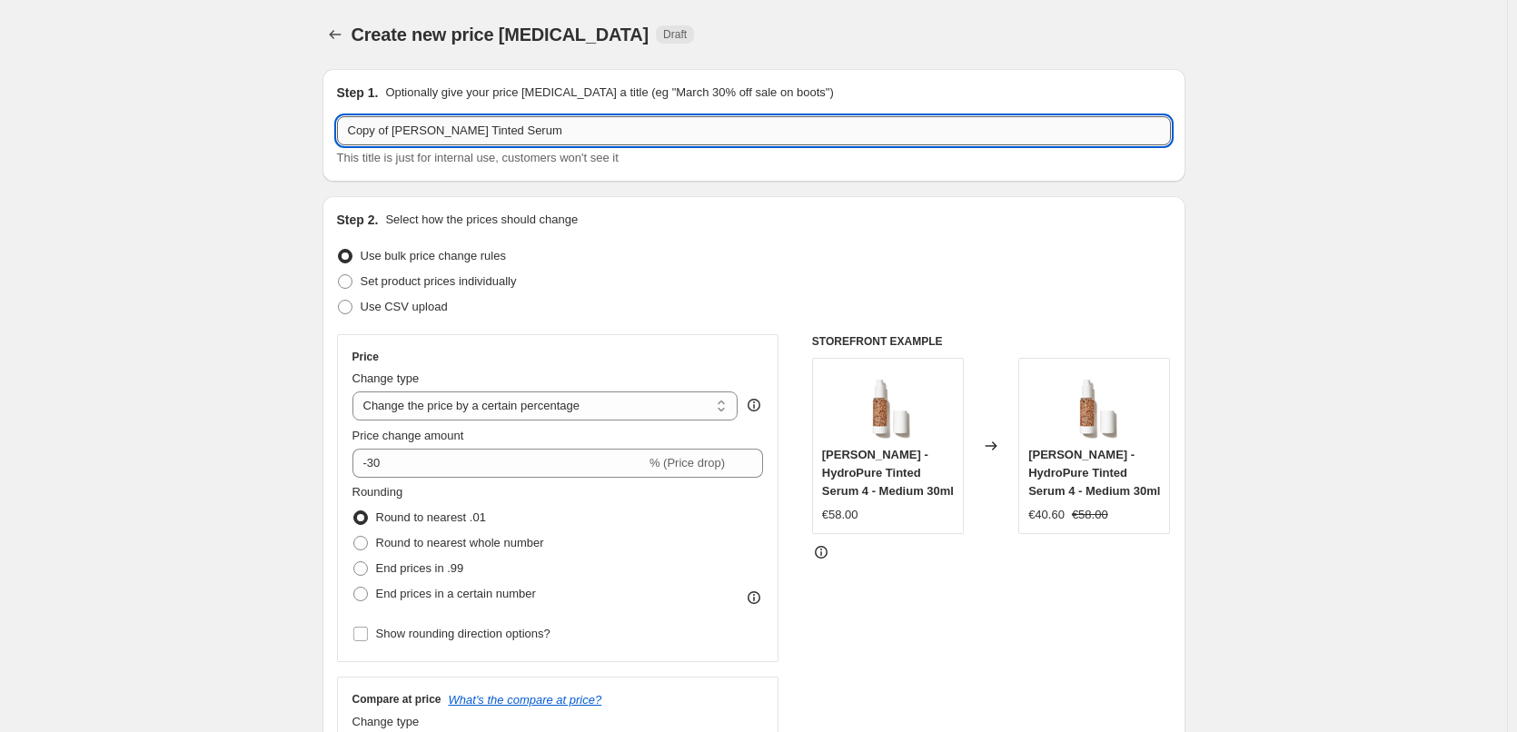
click at [393, 133] on input "Copy of [PERSON_NAME] Tinted Serum" at bounding box center [754, 130] width 834 height 29
drag, startPoint x: 396, startPoint y: 134, endPoint x: 279, endPoint y: 134, distance: 117.2
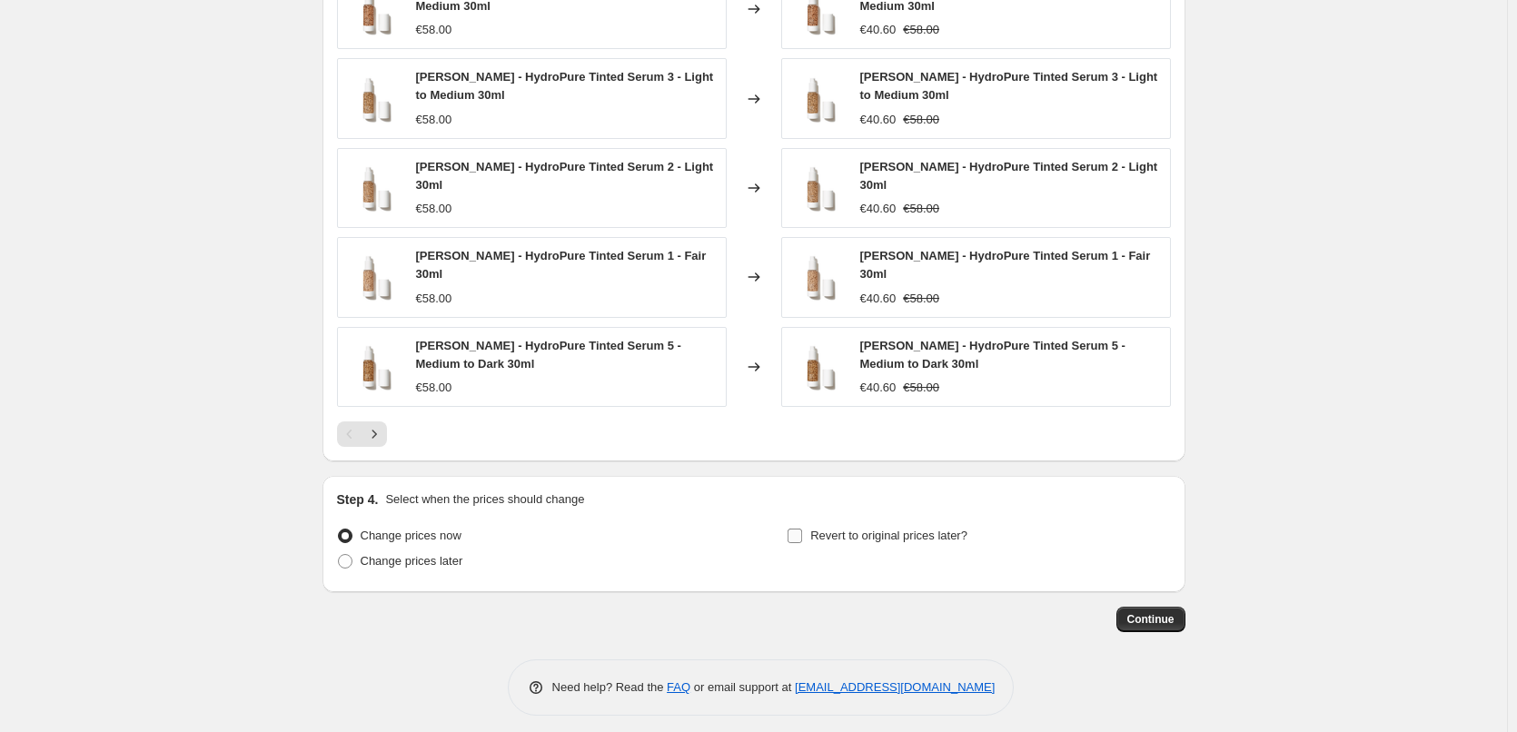
type input "[PERSON_NAME] Tinted Serum"
click at [897, 529] on span "Revert to original prices later?" at bounding box center [888, 536] width 157 height 14
click at [802, 529] on input "Revert to original prices later?" at bounding box center [795, 536] width 15 height 15
checkbox input "true"
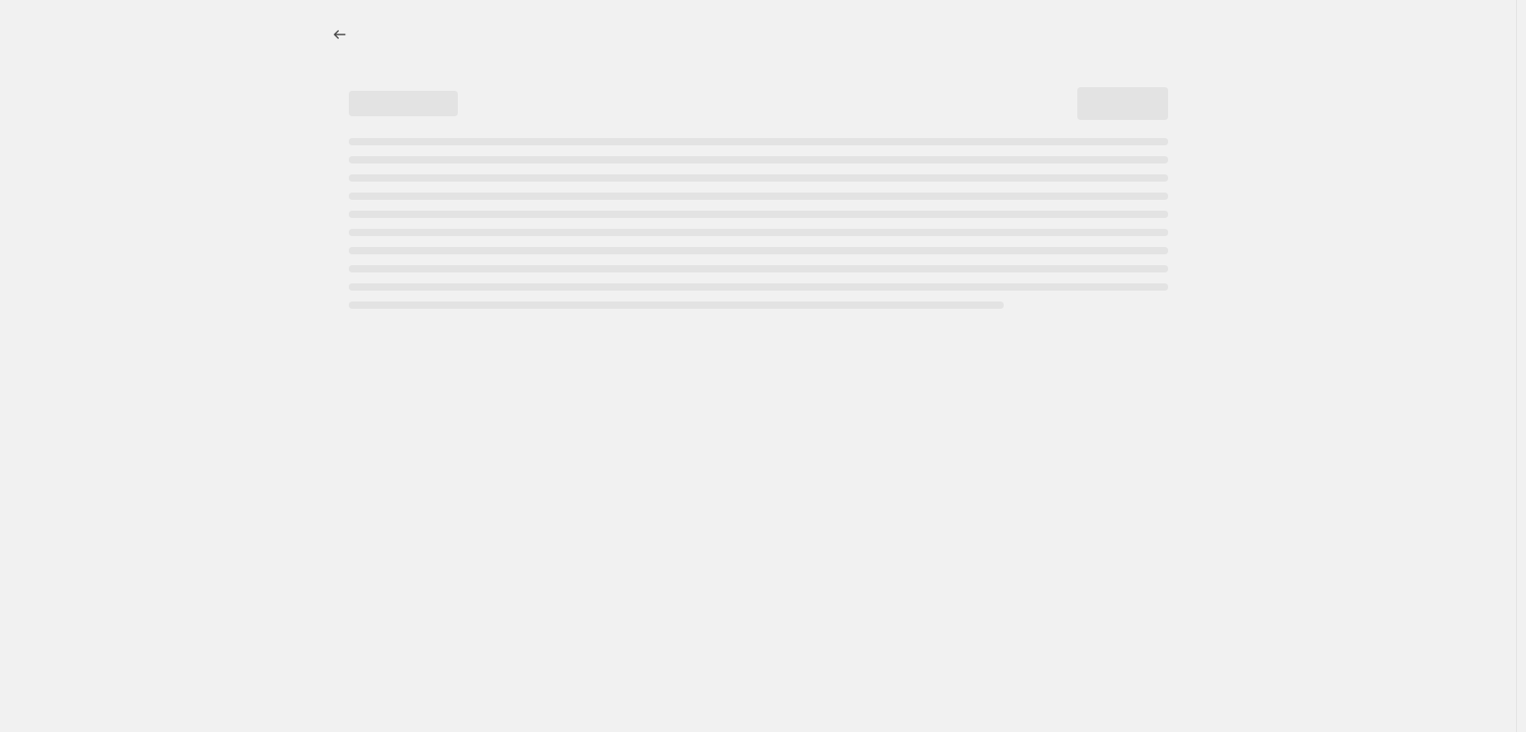
click at [914, 403] on div at bounding box center [758, 366] width 1516 height 732
select select "percentage"
select select "tag"
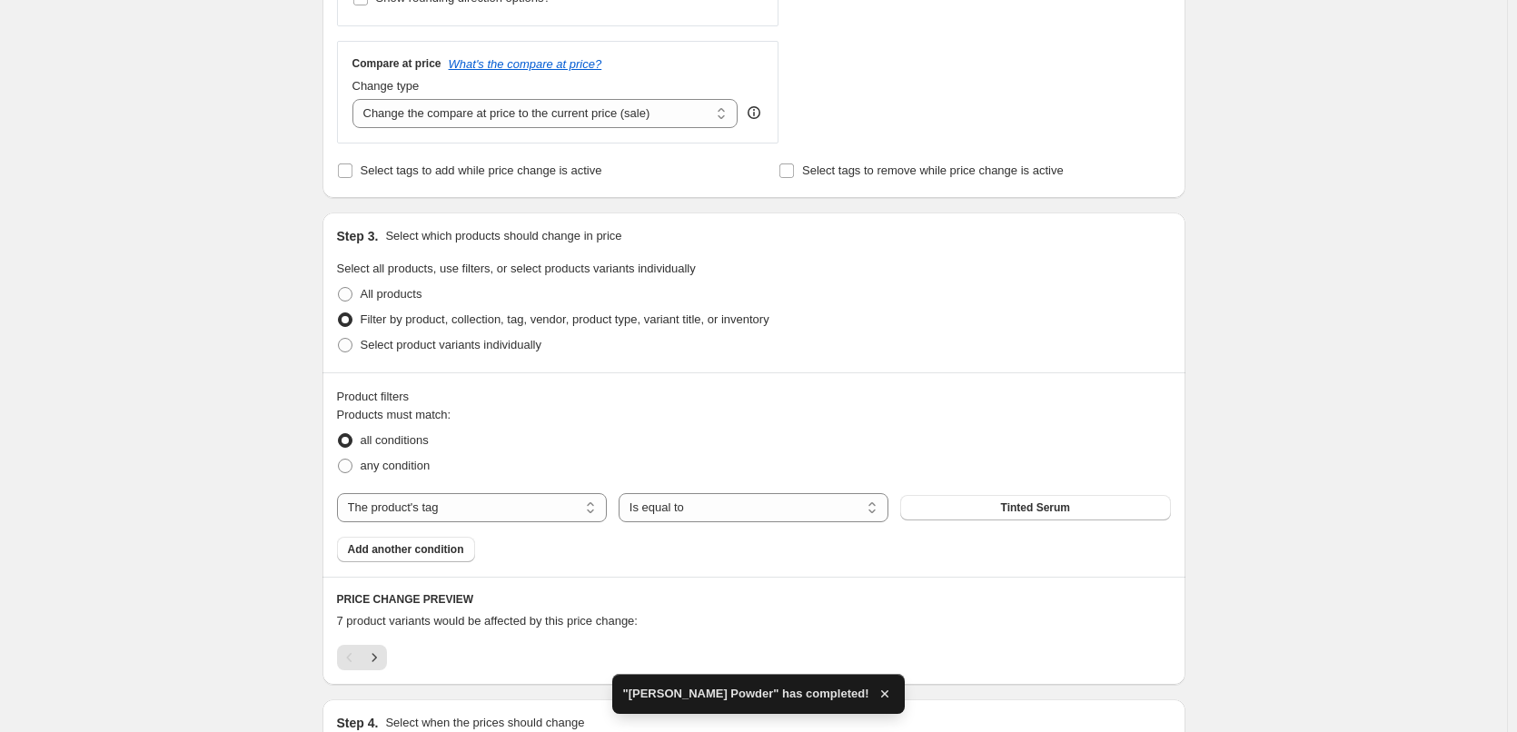
scroll to position [1181, 0]
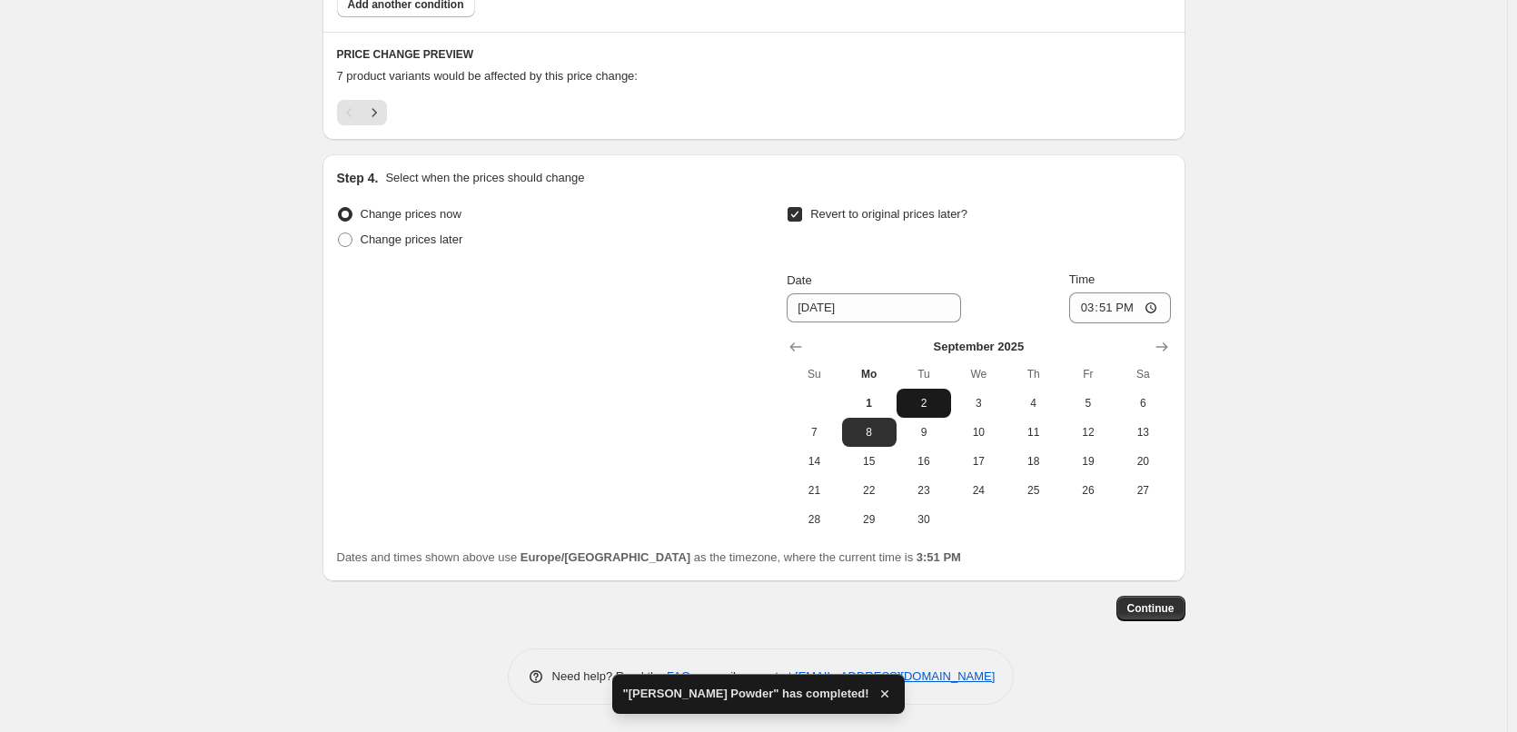
click at [927, 409] on span "2" at bounding box center [924, 403] width 40 height 15
type input "[DATE]"
click at [1087, 306] on input "15:51" at bounding box center [1120, 308] width 102 height 31
type input "03:00"
click at [1136, 610] on span "Continue" at bounding box center [1150, 608] width 47 height 15
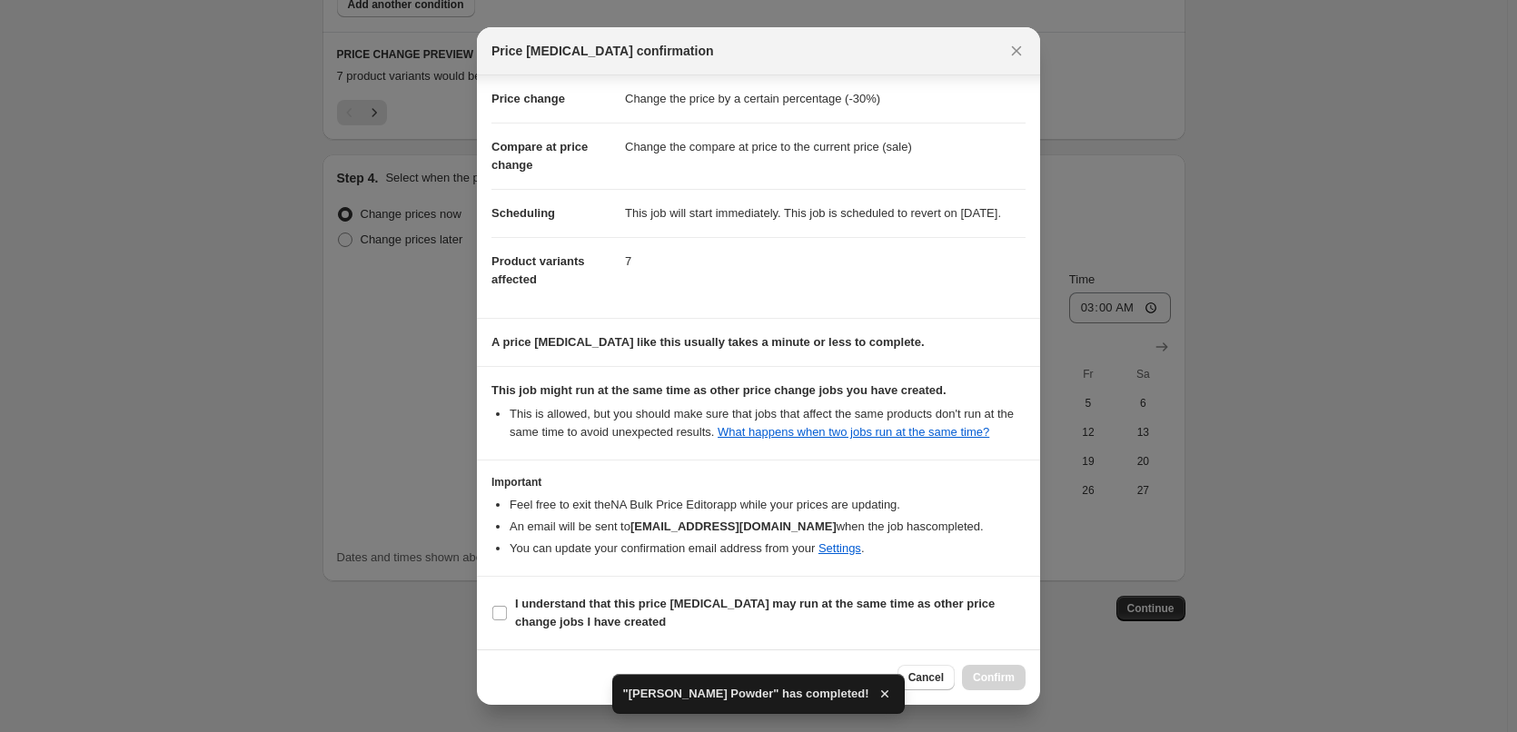
scroll to position [51, 0]
click at [593, 589] on section "I understand that this price [MEDICAL_DATA] may run at the same time as other p…" at bounding box center [758, 613] width 563 height 73
click at [669, 622] on span "I understand that this price [MEDICAL_DATA] may run at the same time as other p…" at bounding box center [770, 613] width 511 height 36
click at [507, 620] on input "I understand that this price [MEDICAL_DATA] may run at the same time as other p…" at bounding box center [499, 613] width 15 height 15
checkbox input "true"
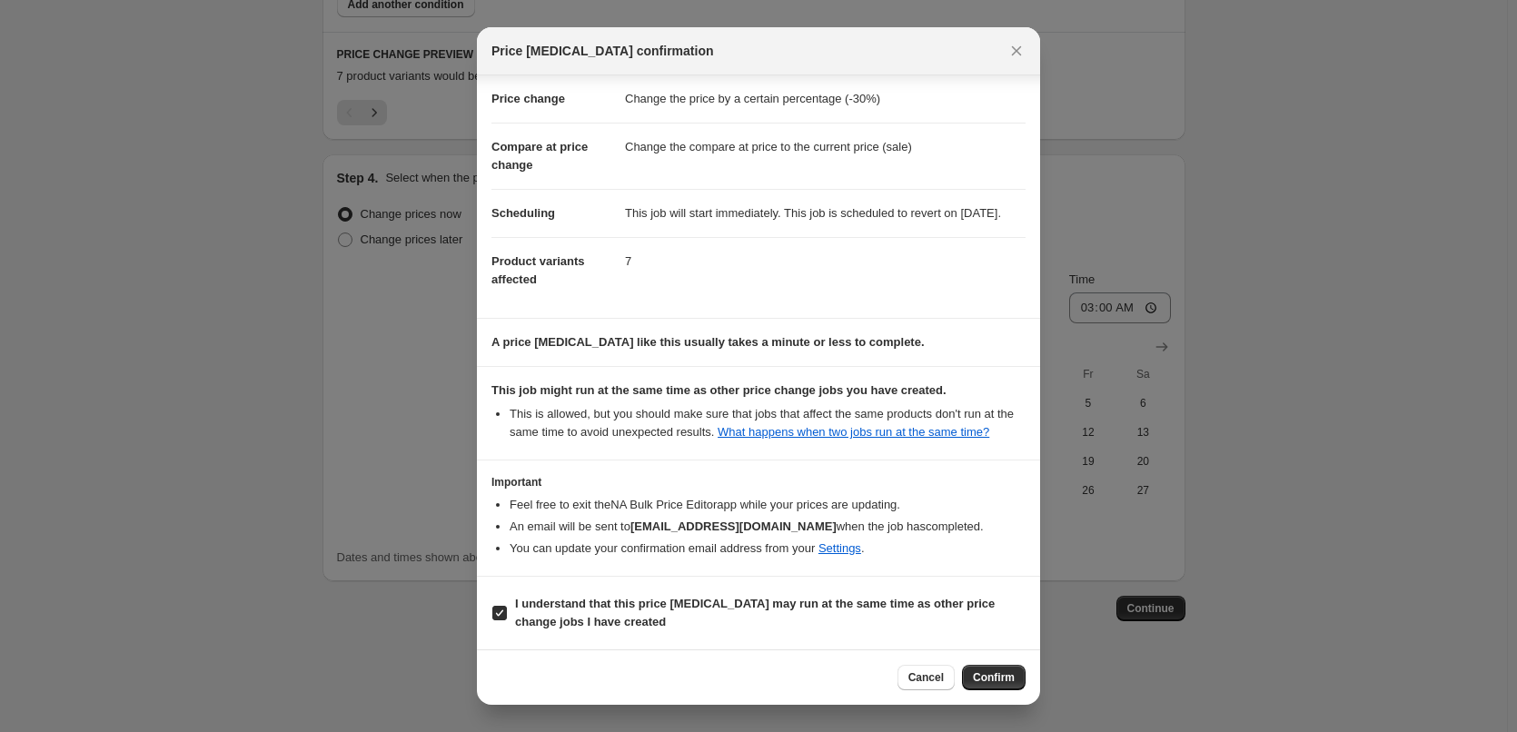
click at [925, 650] on div "Cancel Confirm" at bounding box center [758, 677] width 563 height 55
click at [961, 666] on div "Cancel Confirm" at bounding box center [961, 677] width 128 height 25
click at [979, 671] on span "Confirm" at bounding box center [994, 677] width 42 height 15
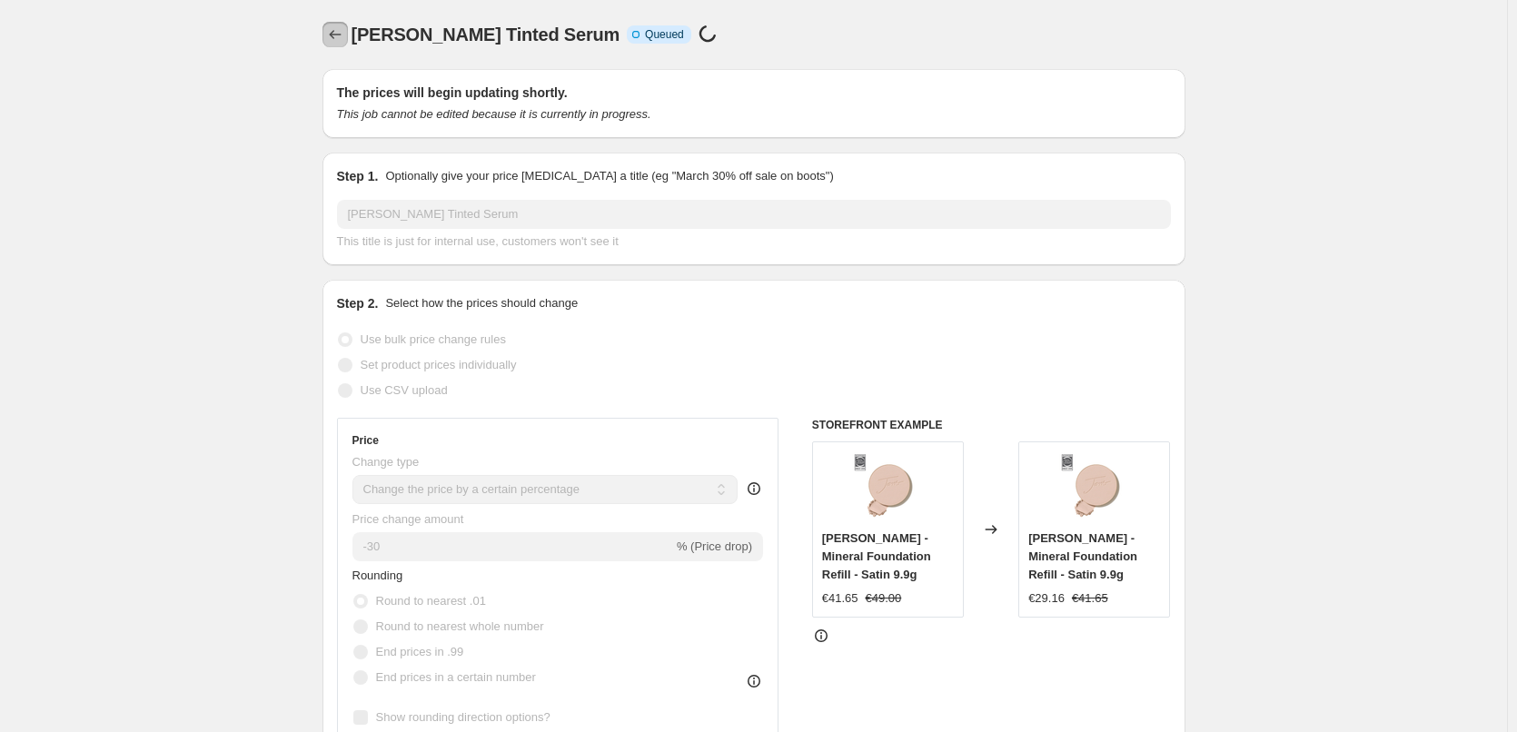
click at [339, 33] on icon "Price change jobs" at bounding box center [335, 34] width 18 height 18
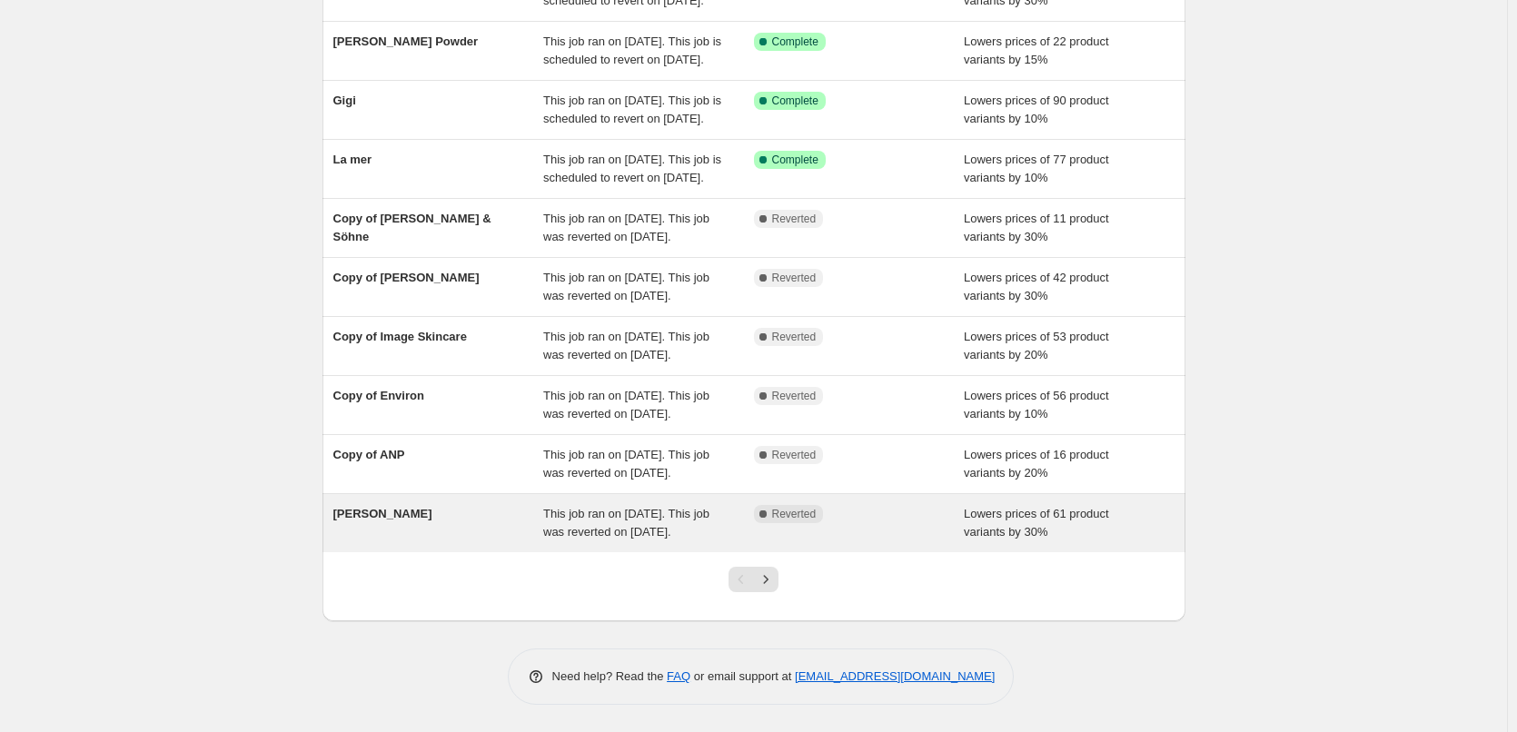
scroll to position [385, 0]
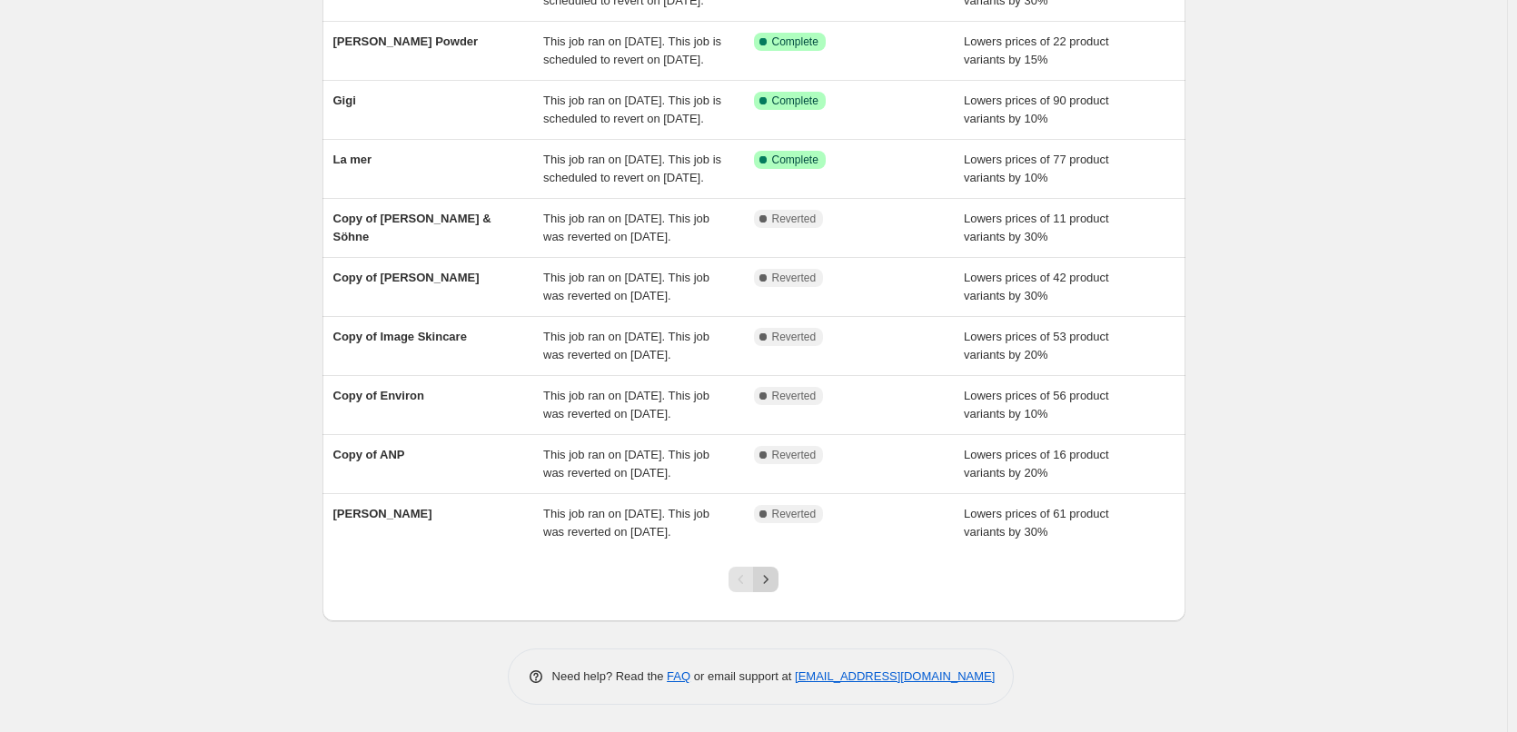
click at [772, 569] on button "Next" at bounding box center [765, 579] width 25 height 25
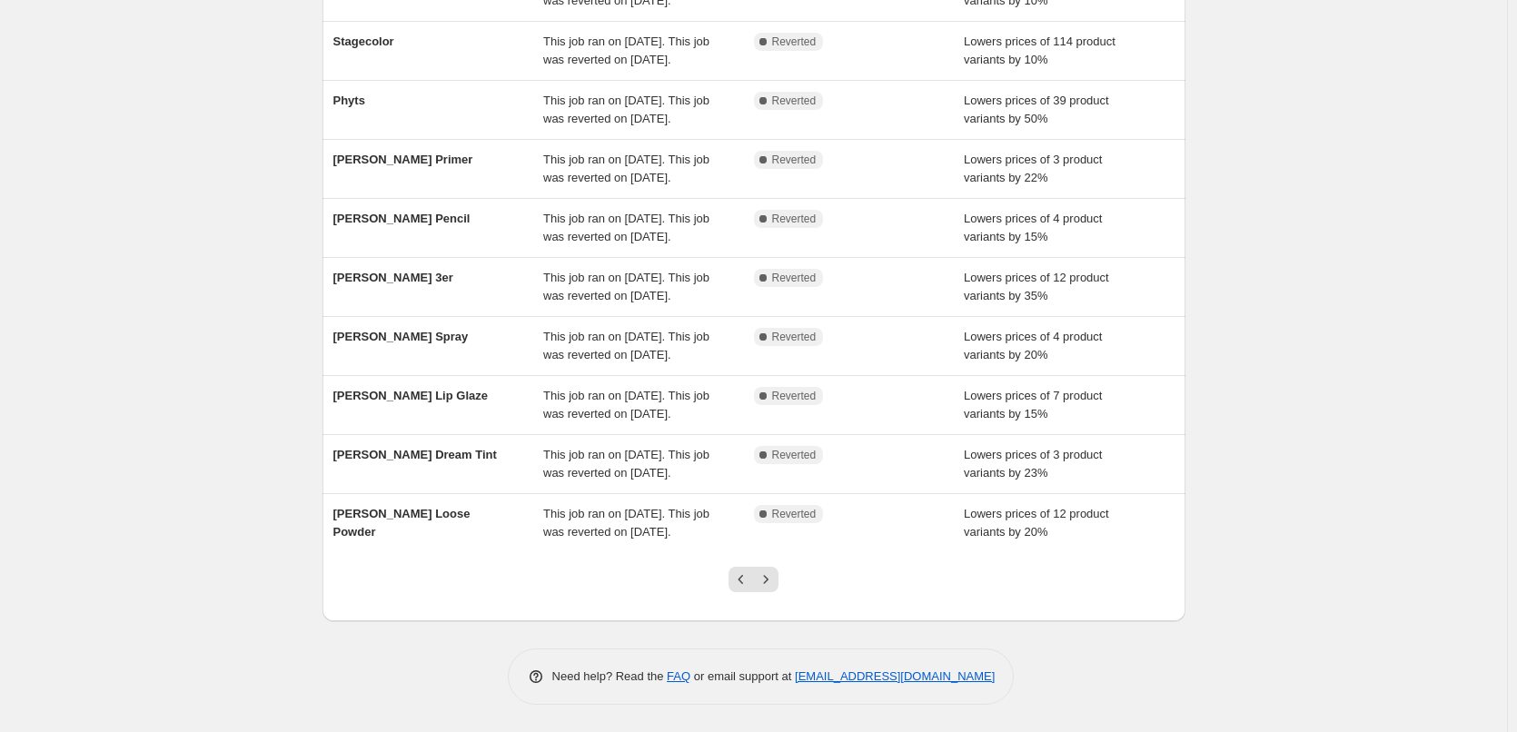
click at [783, 583] on div at bounding box center [754, 586] width 74 height 69
click at [778, 582] on button "Next" at bounding box center [765, 579] width 25 height 25
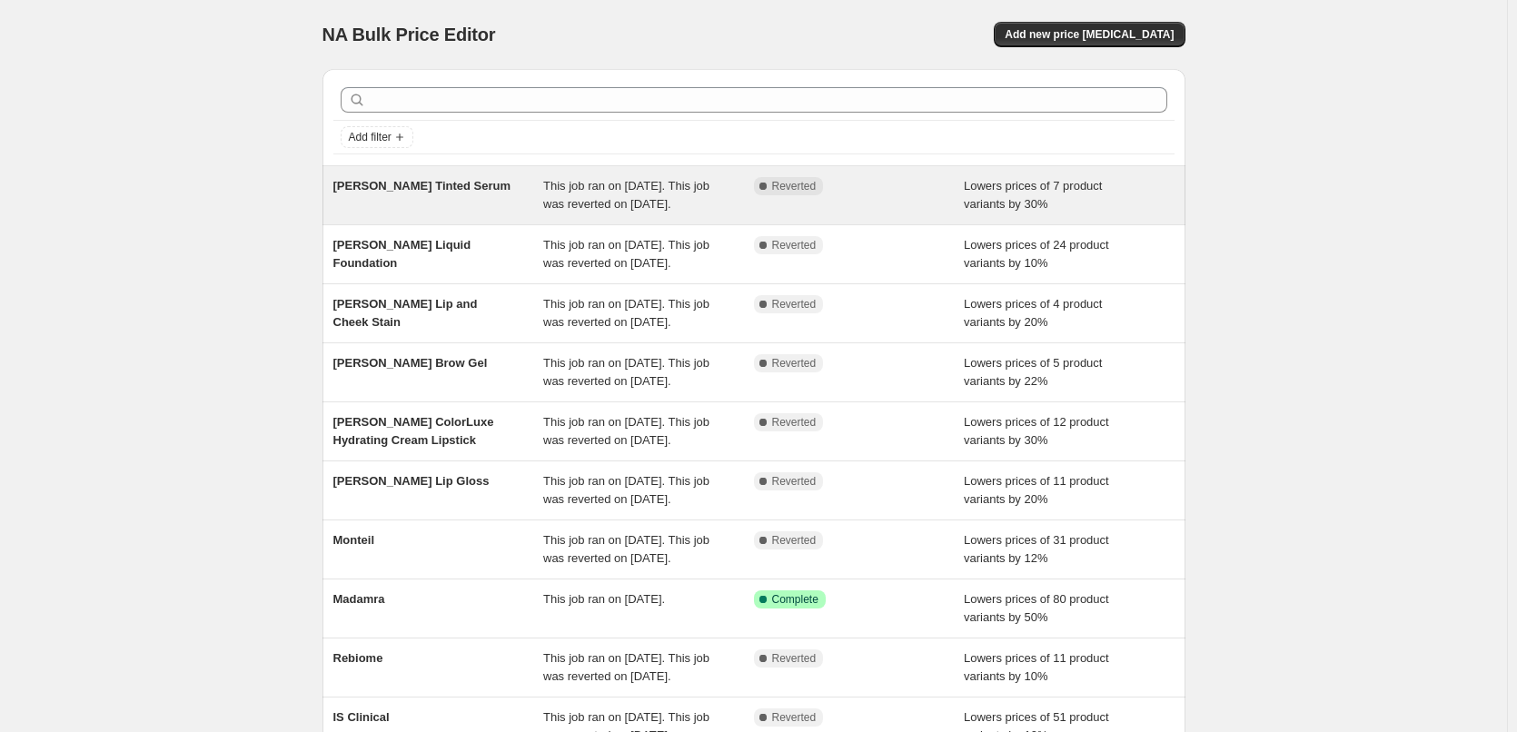
click at [468, 201] on div "[PERSON_NAME] Tinted Serum" at bounding box center [438, 195] width 211 height 36
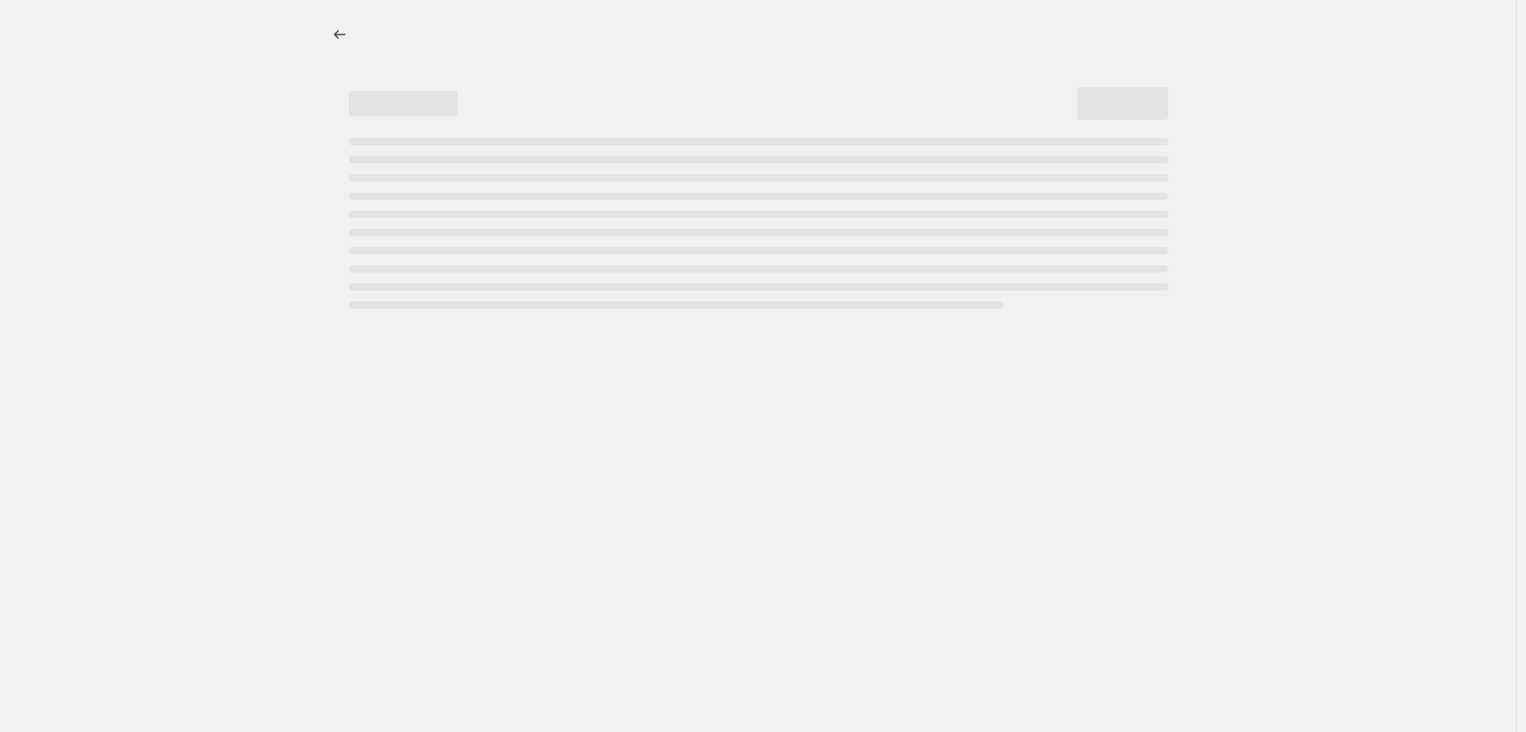
select select "percentage"
select select "tag"
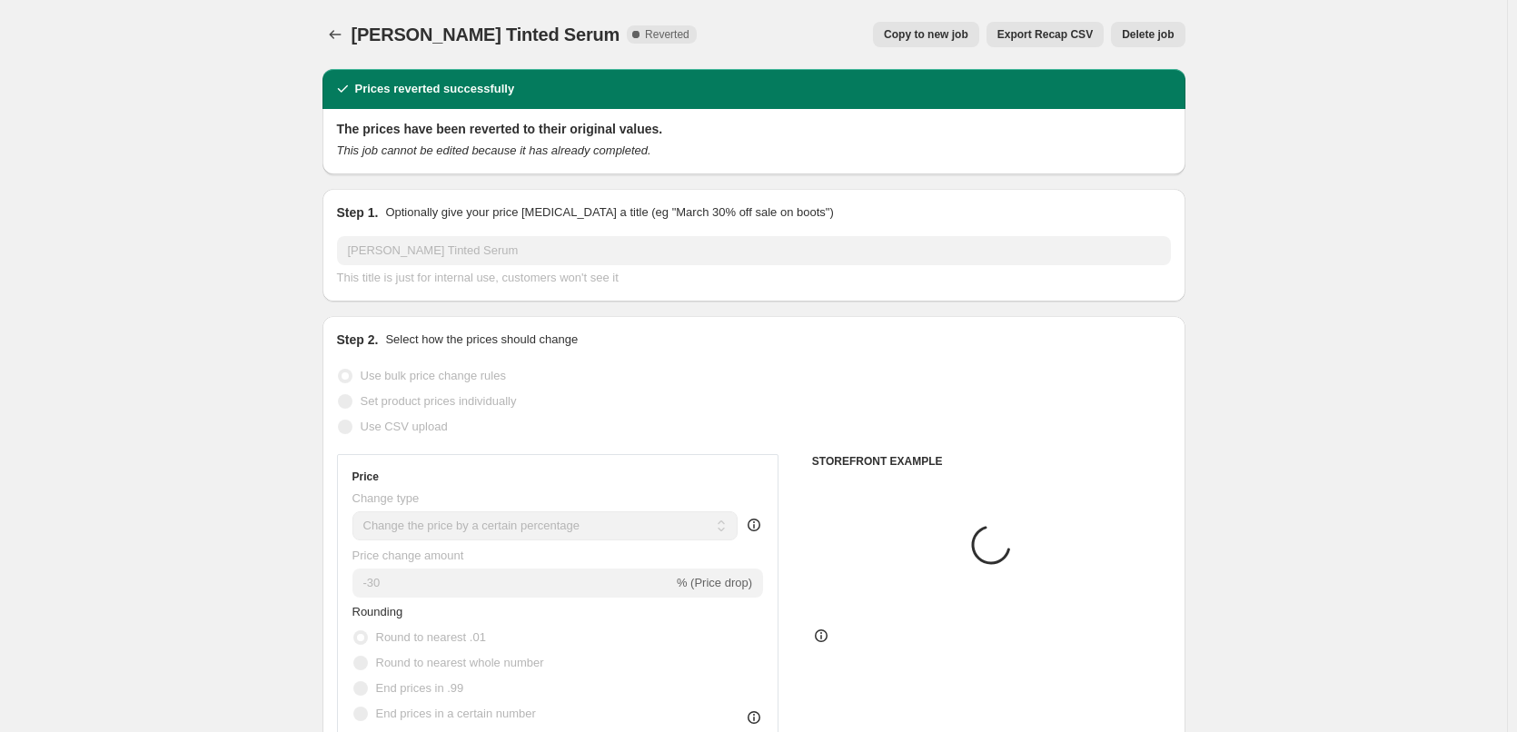
click at [1155, 35] on span "Delete job" at bounding box center [1148, 34] width 52 height 15
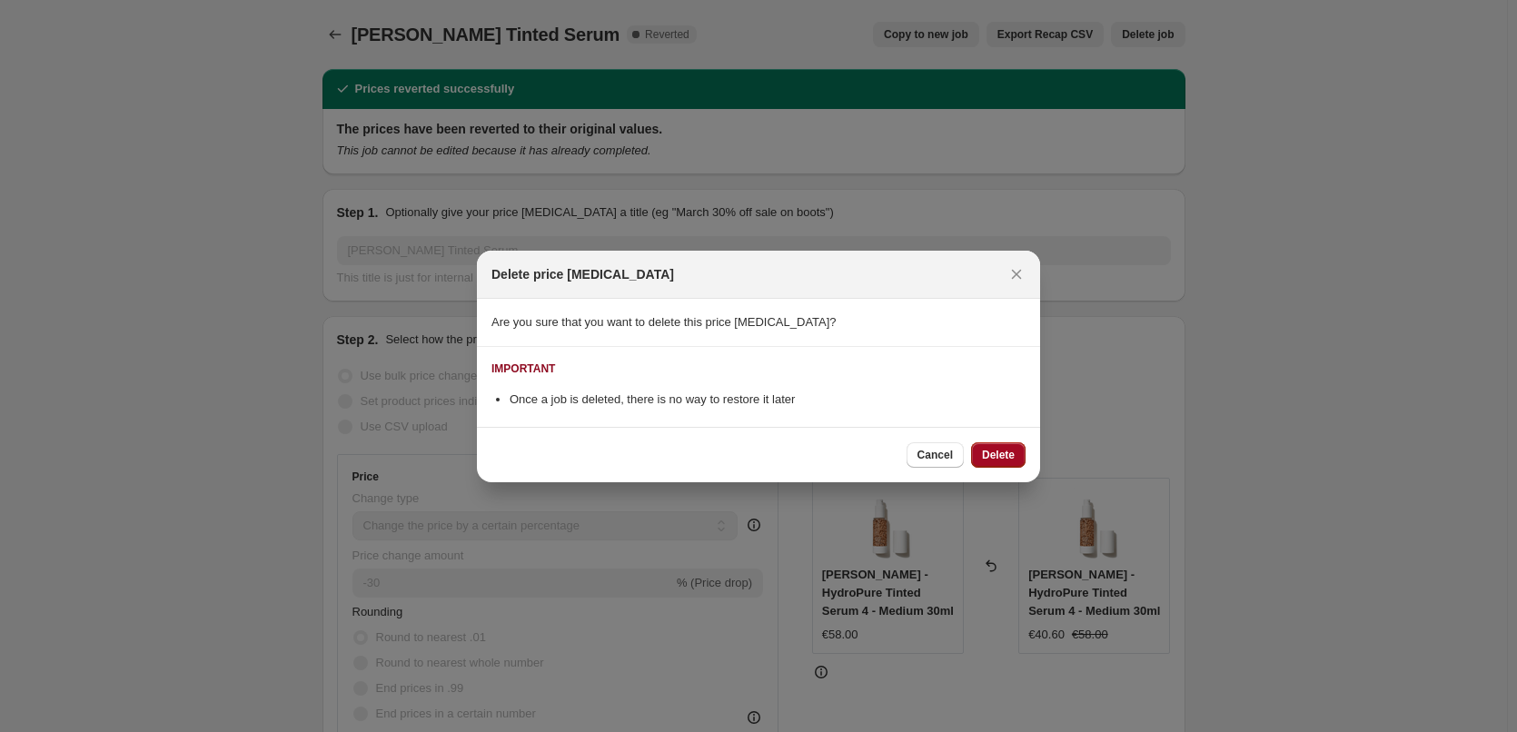
click at [1010, 461] on span "Delete" at bounding box center [998, 455] width 33 height 15
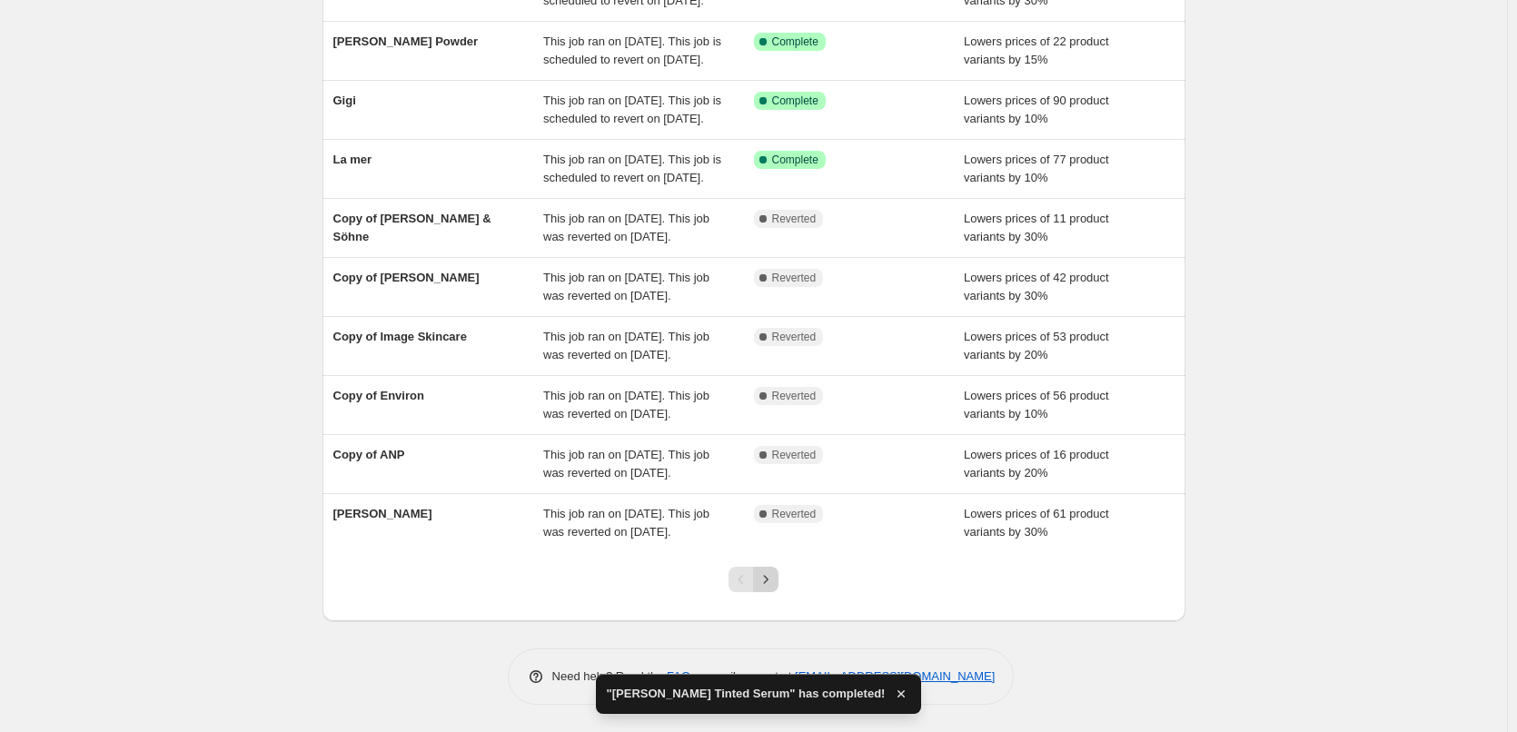
click at [775, 574] on icon "Next" at bounding box center [766, 579] width 18 height 18
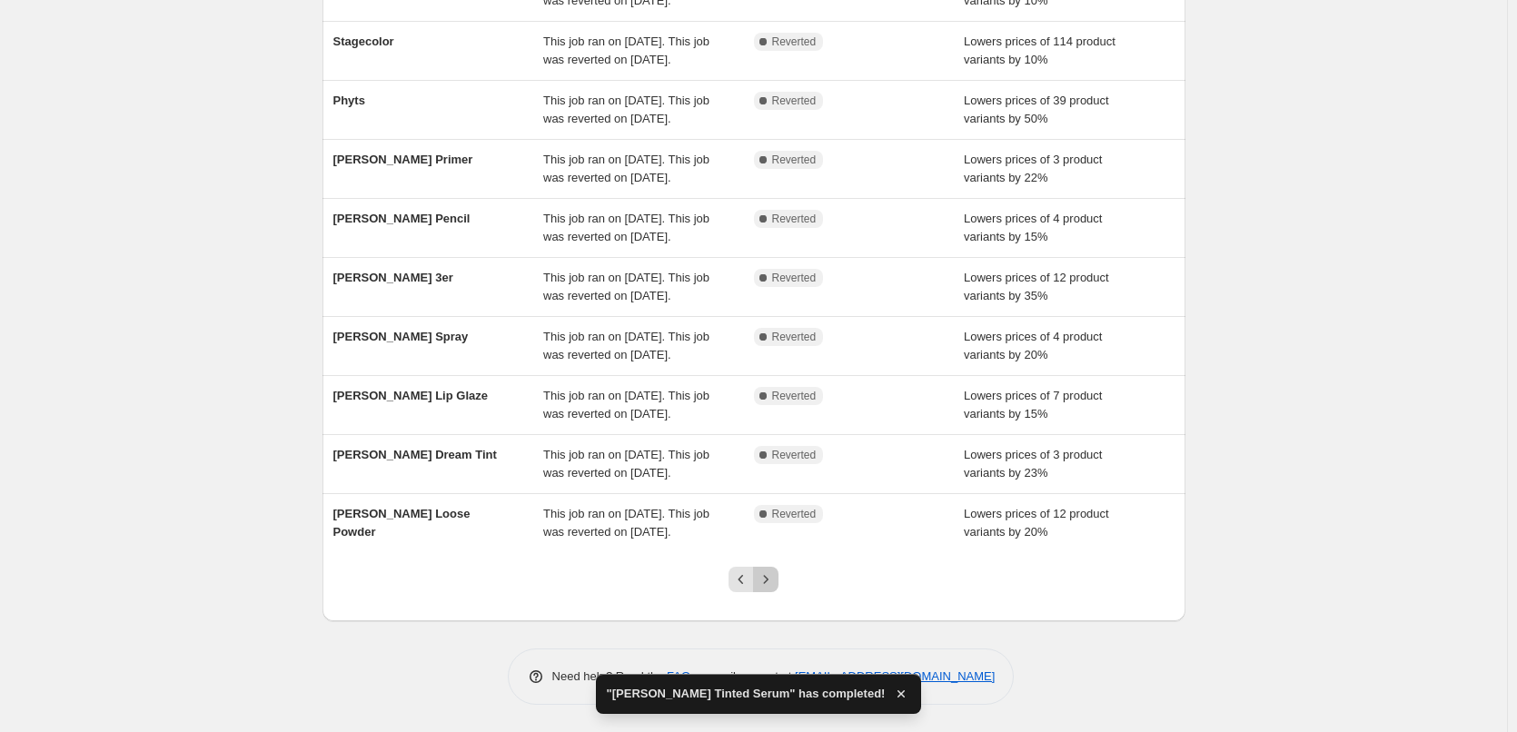
click at [771, 585] on icon "Next" at bounding box center [766, 579] width 18 height 18
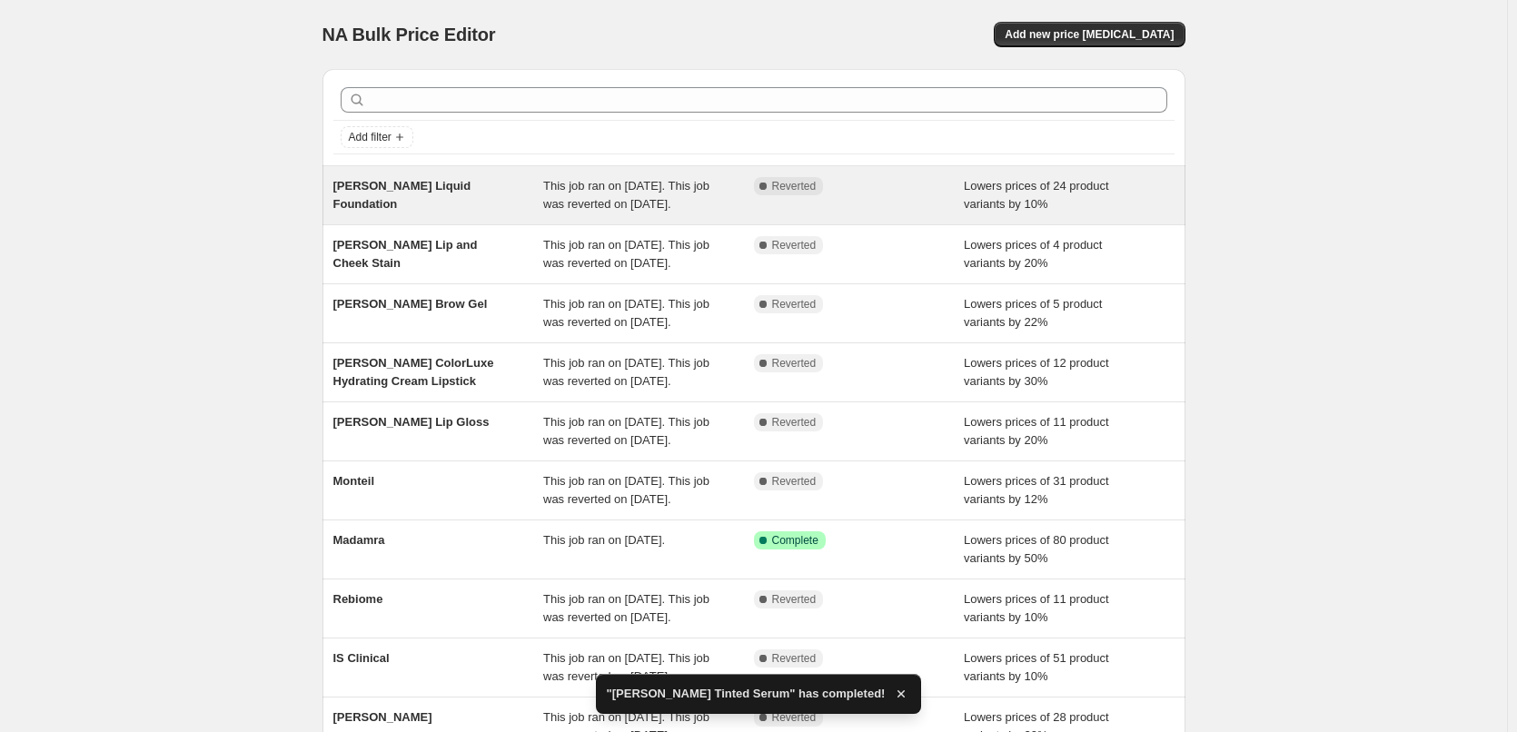
click at [471, 191] on span "[PERSON_NAME] Liquid Foundation" at bounding box center [402, 195] width 138 height 32
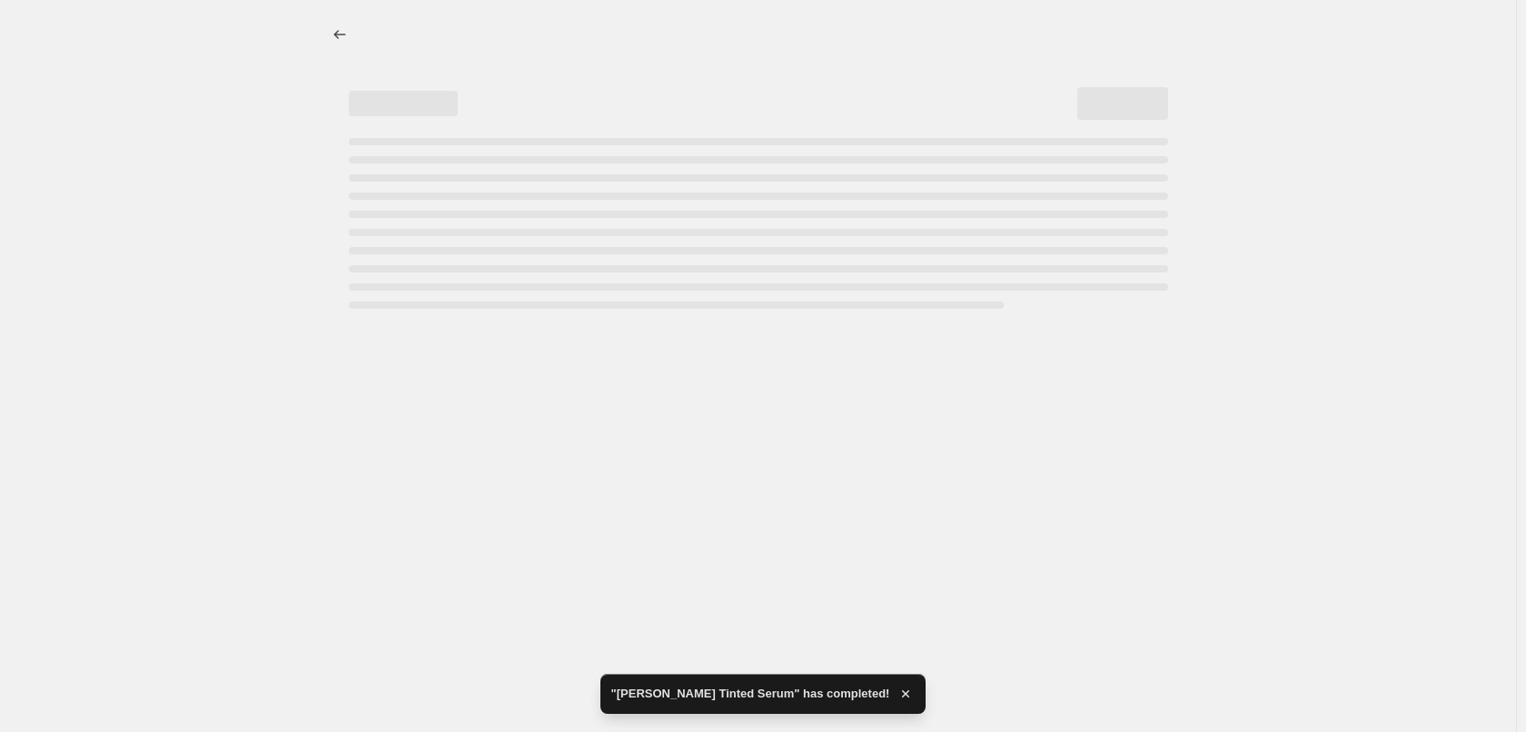
select select "percentage"
select select "tag"
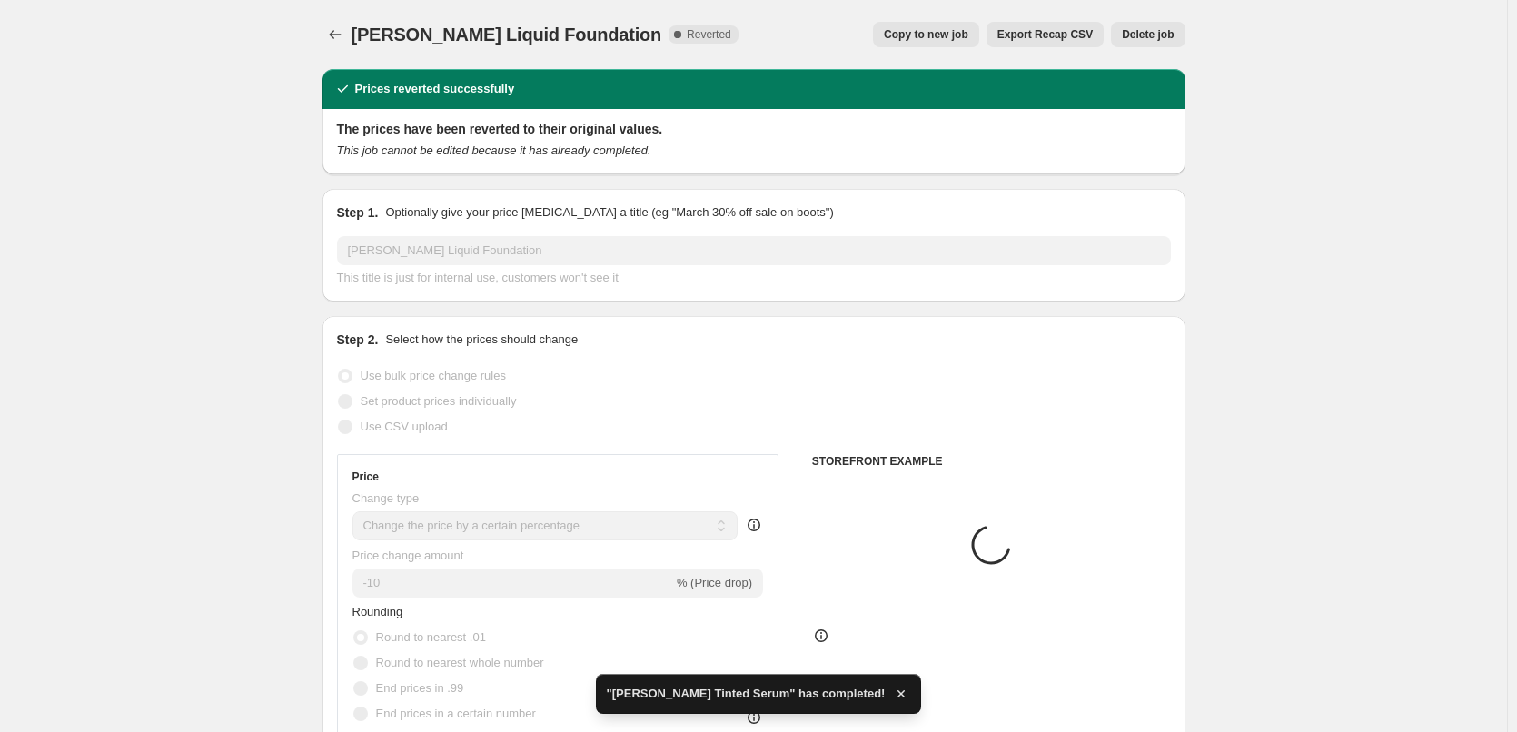
drag, startPoint x: 993, startPoint y: 54, endPoint x: 984, endPoint y: 47, distance: 11.1
click at [990, 51] on div "[PERSON_NAME] Liquid Foundation. This page is ready [PERSON_NAME] Liquid Founda…" at bounding box center [753, 34] width 863 height 69
click at [984, 46] on div "[PERSON_NAME] Liquid Foundation. This page is ready [PERSON_NAME] Liquid Founda…" at bounding box center [753, 34] width 863 height 69
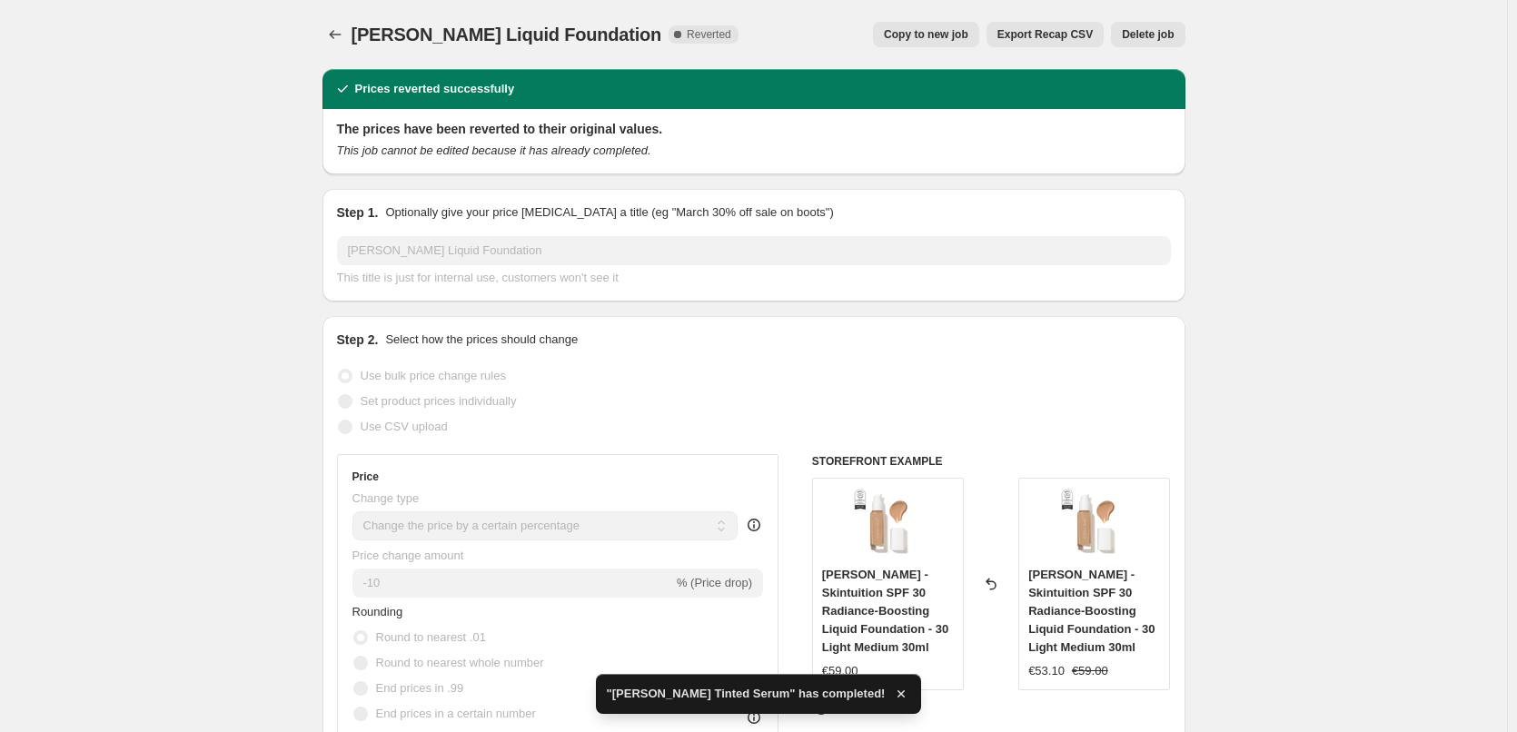
click at [977, 42] on button "Copy to new job" at bounding box center [926, 34] width 106 height 25
select select "percentage"
select select "tag"
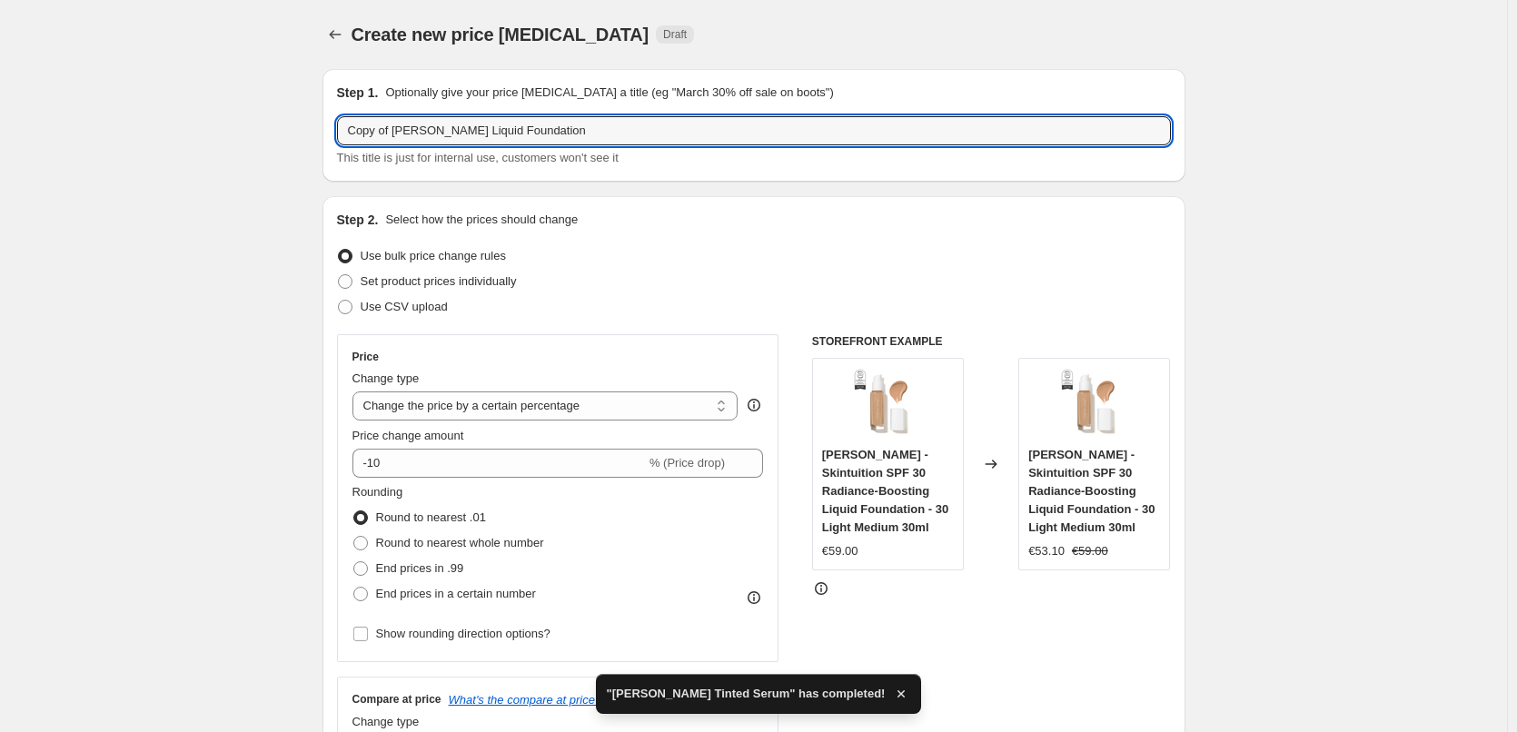
drag, startPoint x: 397, startPoint y: 134, endPoint x: 309, endPoint y: 132, distance: 88.1
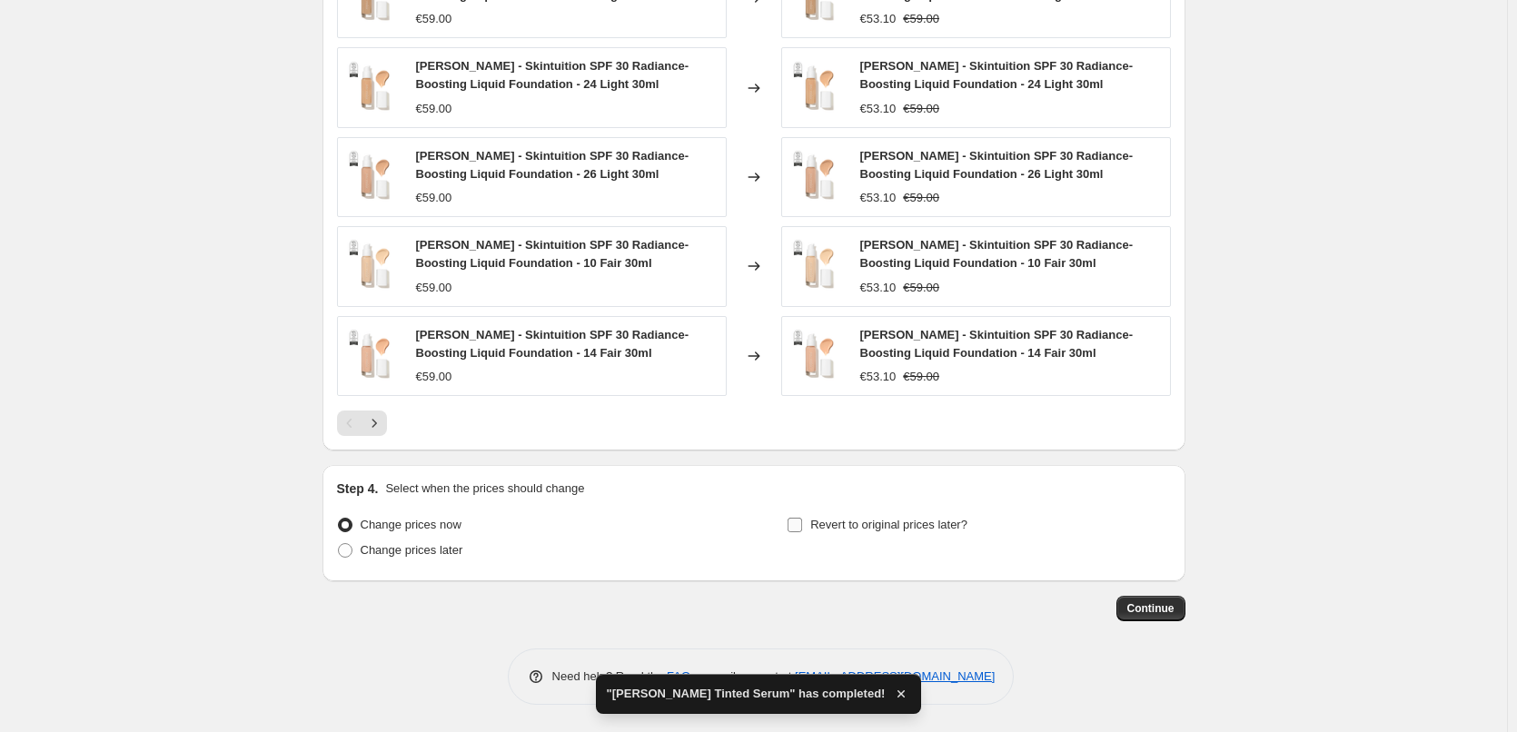
type input "[PERSON_NAME] Liquid Foundation"
click at [866, 512] on label "Revert to original prices later?" at bounding box center [877, 524] width 181 height 25
click at [802, 518] on input "Revert to original prices later?" at bounding box center [795, 525] width 15 height 15
checkbox input "true"
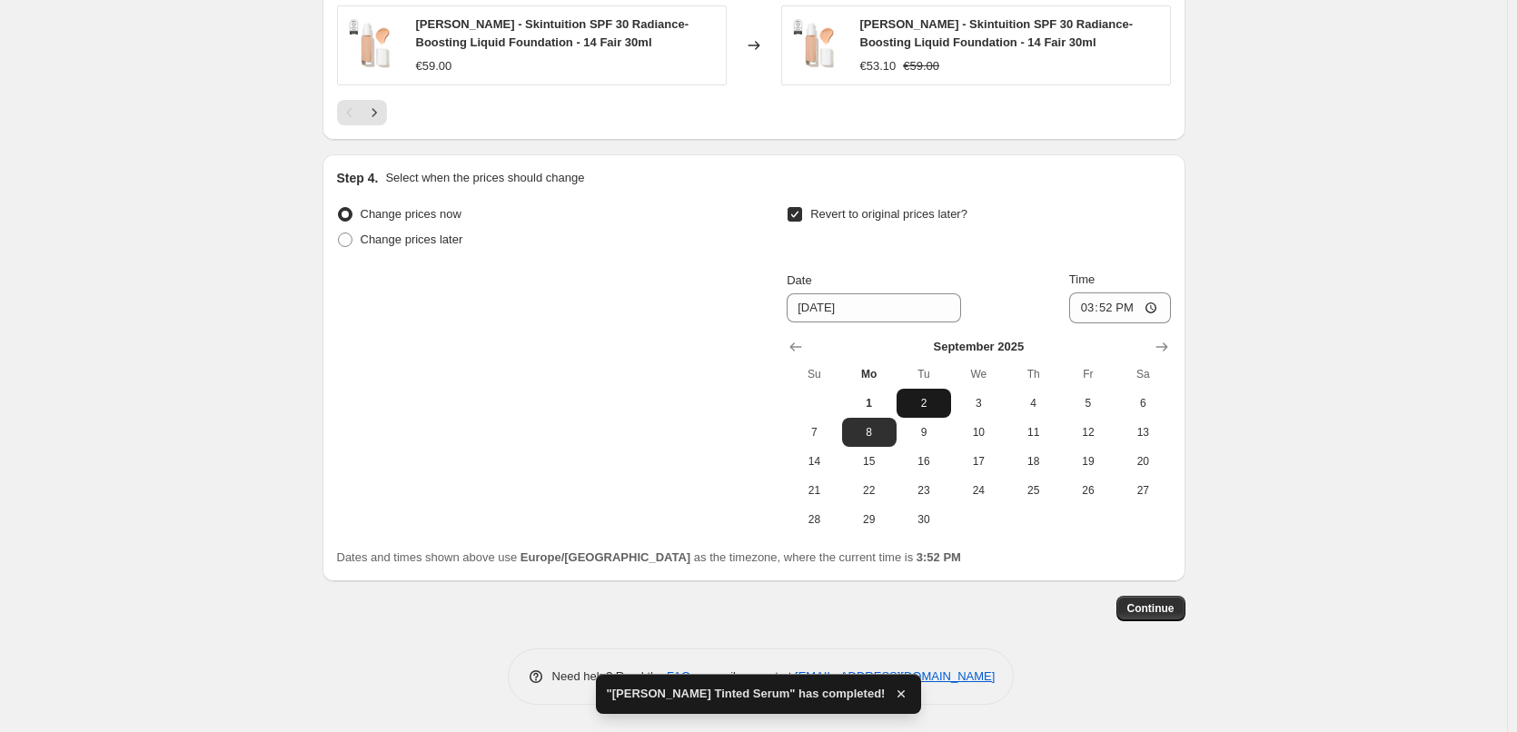
click at [934, 389] on button "2" at bounding box center [924, 403] width 55 height 29
type input "[DATE]"
click at [1088, 311] on input "15:52" at bounding box center [1120, 308] width 102 height 31
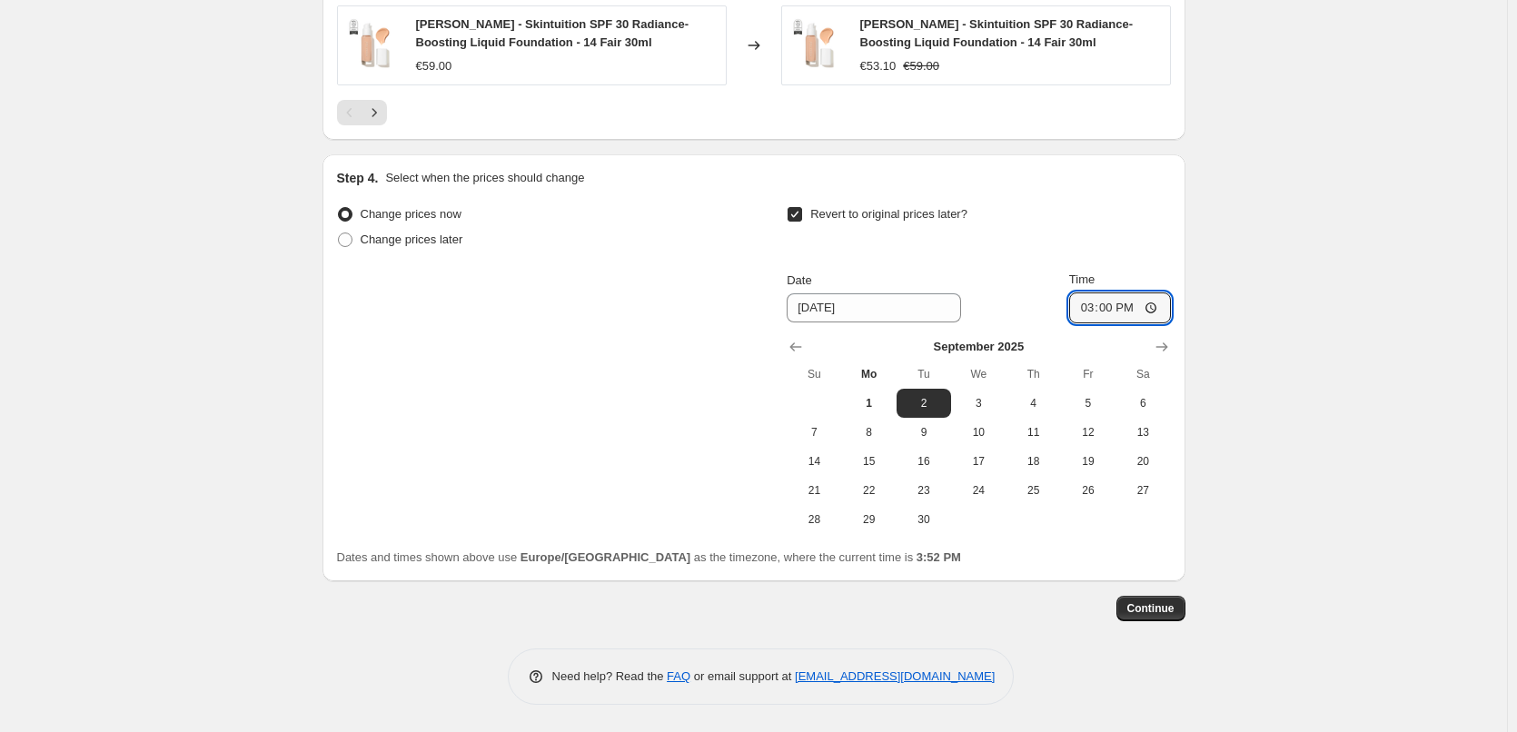
type input "03:00"
click at [1165, 602] on span "Continue" at bounding box center [1150, 608] width 47 height 15
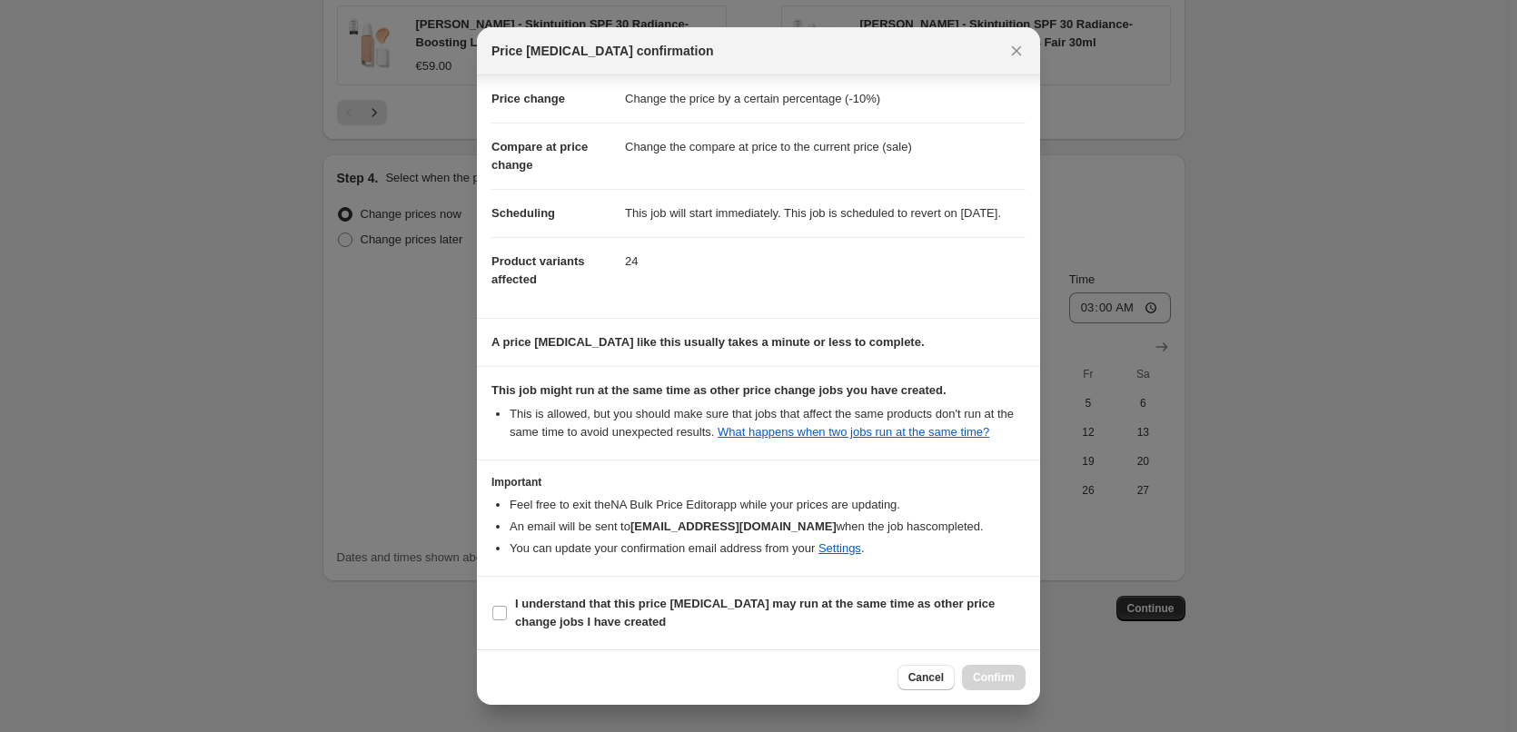
click at [607, 588] on section "I understand that this price [MEDICAL_DATA] may run at the same time as other p…" at bounding box center [758, 613] width 563 height 73
click at [650, 607] on b "I understand that this price [MEDICAL_DATA] may run at the same time as other p…" at bounding box center [755, 613] width 480 height 32
click at [507, 607] on input "I understand that this price [MEDICAL_DATA] may run at the same time as other p…" at bounding box center [499, 613] width 15 height 15
checkbox input "true"
click at [1004, 674] on span "Confirm" at bounding box center [994, 677] width 42 height 15
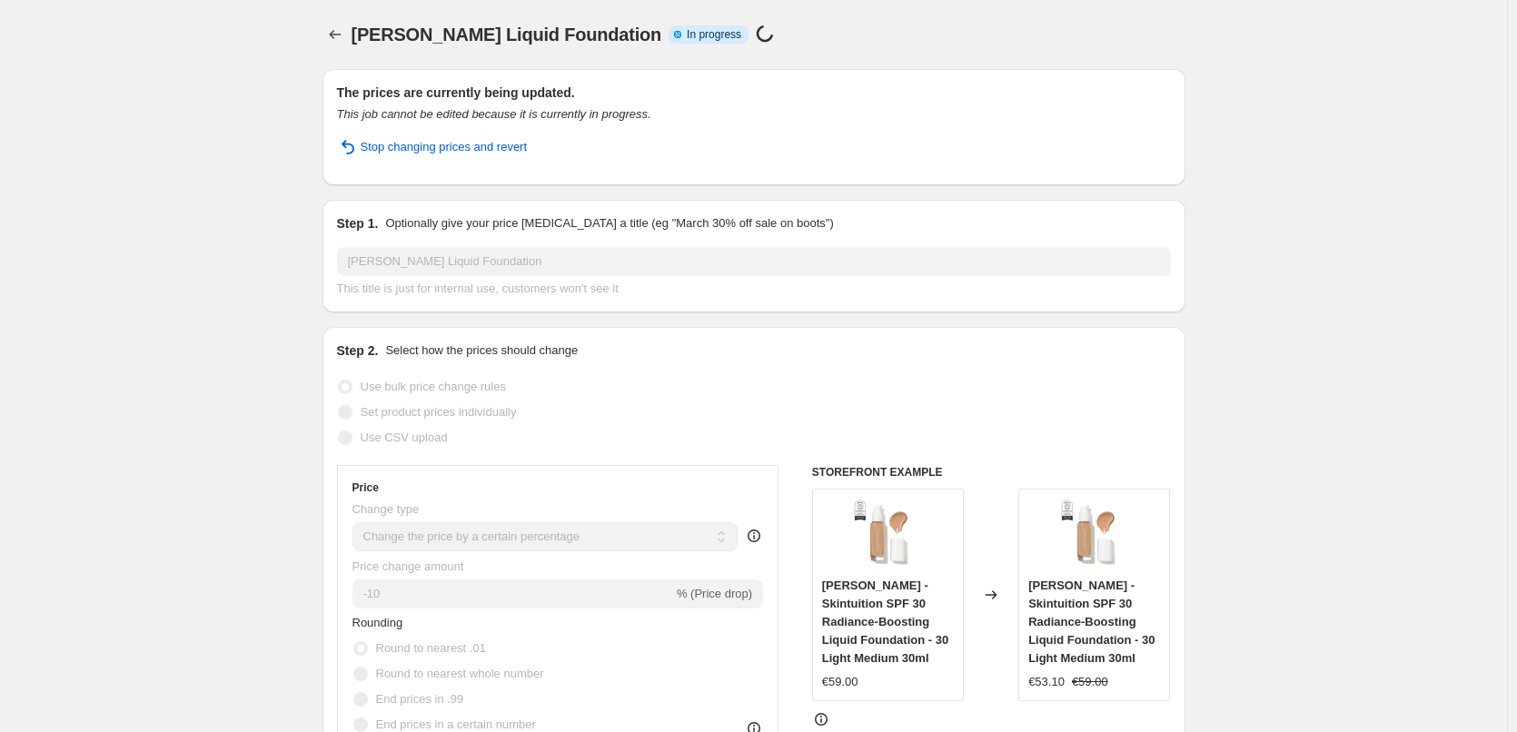
click at [349, 18] on div "[PERSON_NAME] Liquid Foundation. This page is ready [PERSON_NAME] Liquid Founda…" at bounding box center [753, 34] width 863 height 69
click at [344, 30] on icon "Price change jobs" at bounding box center [335, 34] width 18 height 18
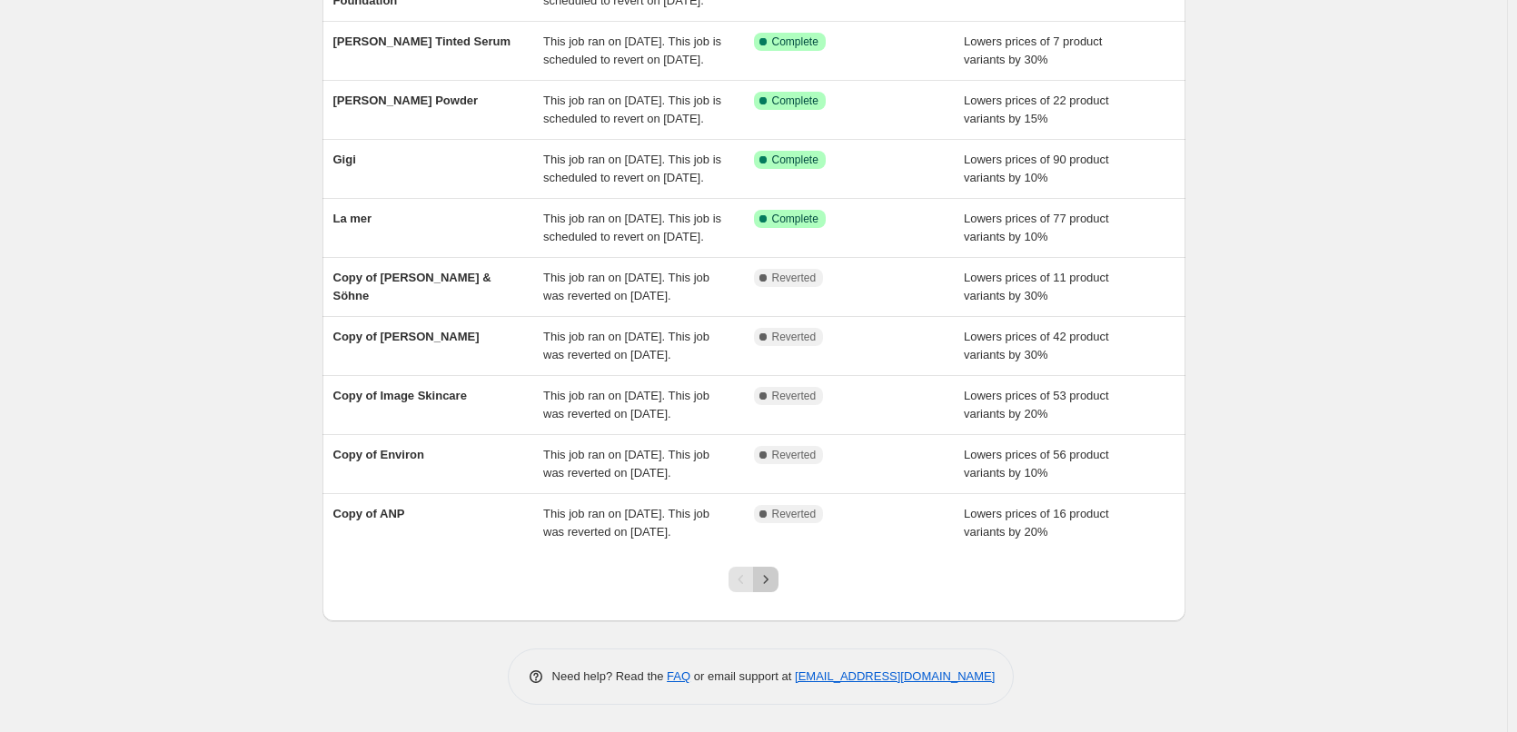
click at [766, 573] on icon "Next" at bounding box center [766, 579] width 18 height 18
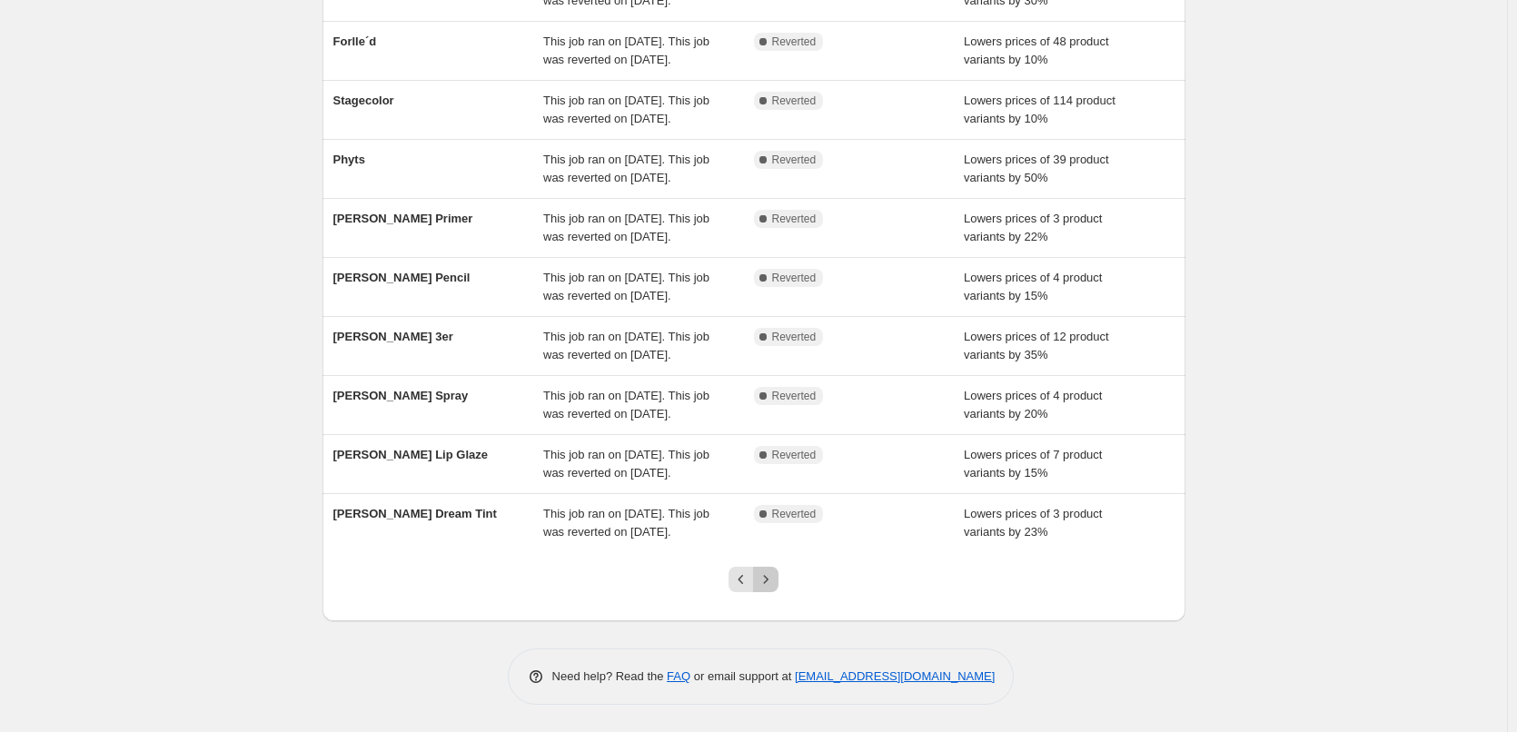
click at [766, 574] on icon "Next" at bounding box center [766, 579] width 18 height 18
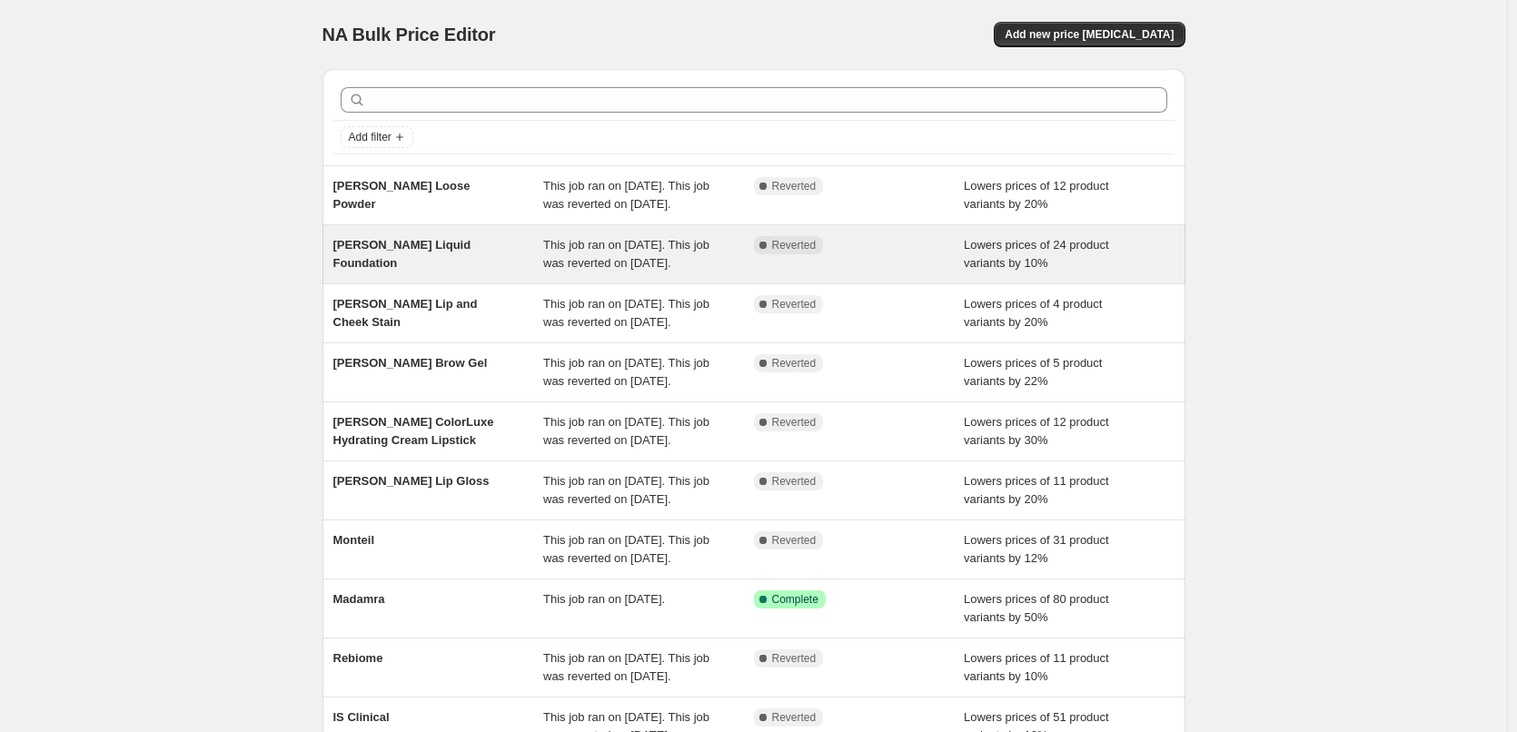
click at [471, 270] on span "[PERSON_NAME] Liquid Foundation" at bounding box center [402, 254] width 138 height 32
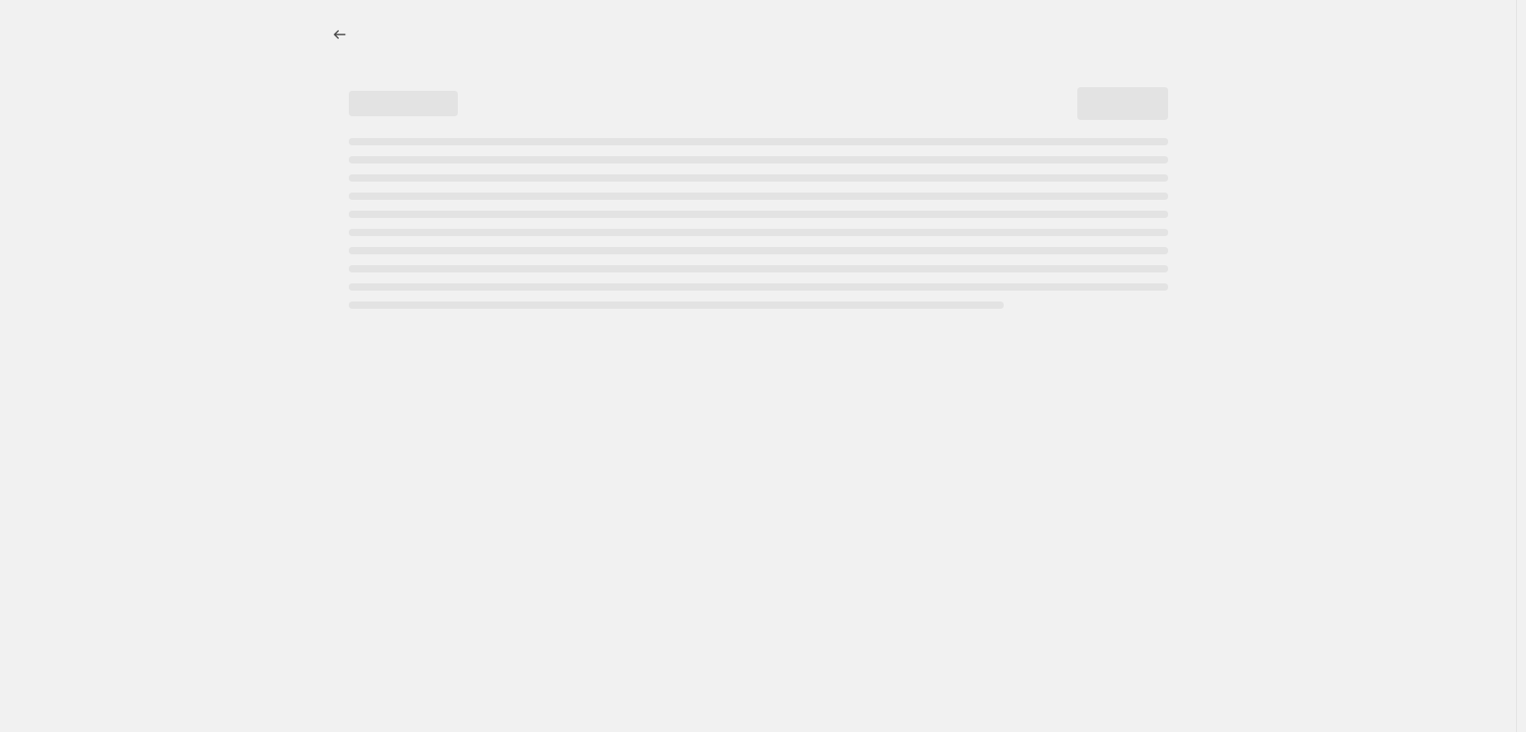
select select "percentage"
select select "tag"
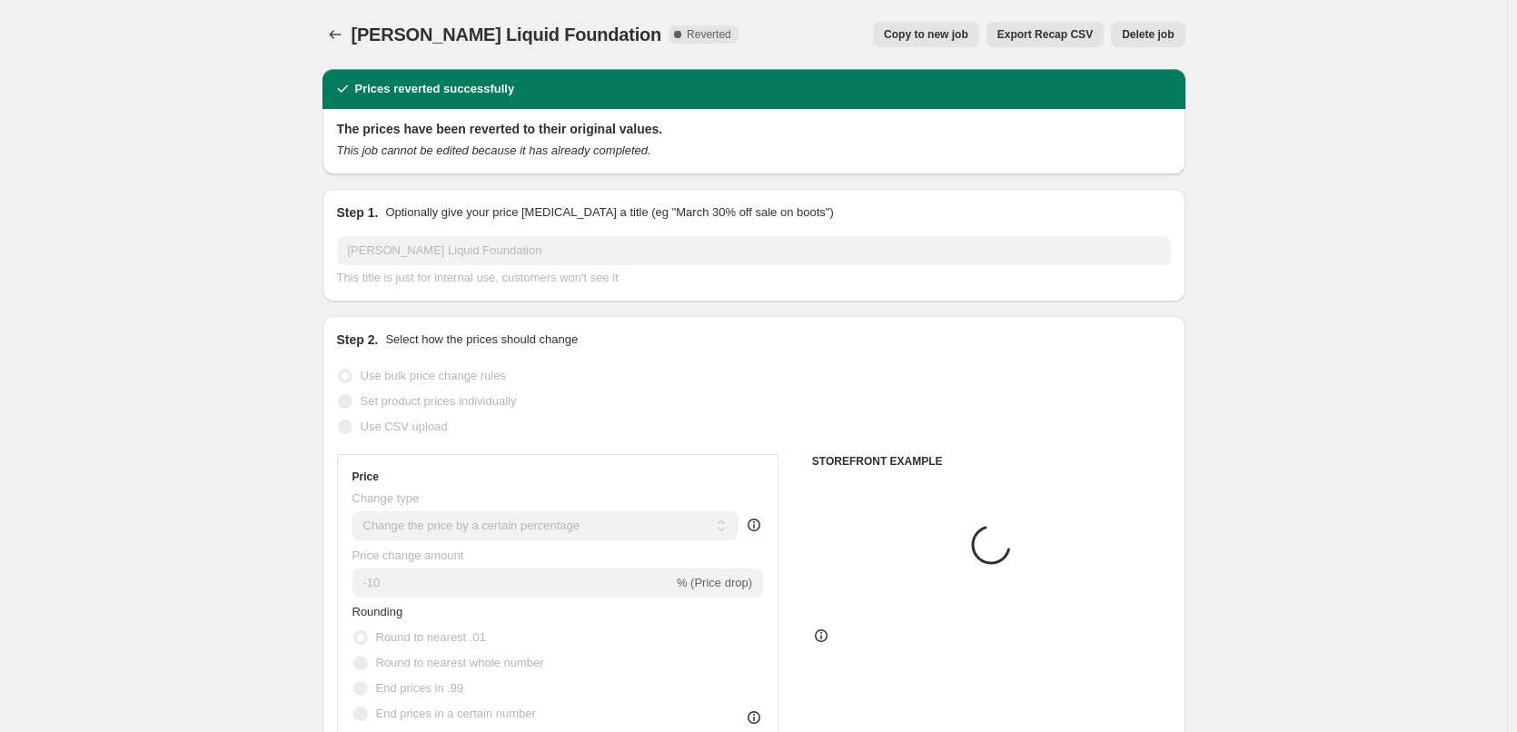
click at [1161, 34] on span "Delete job" at bounding box center [1148, 34] width 52 height 15
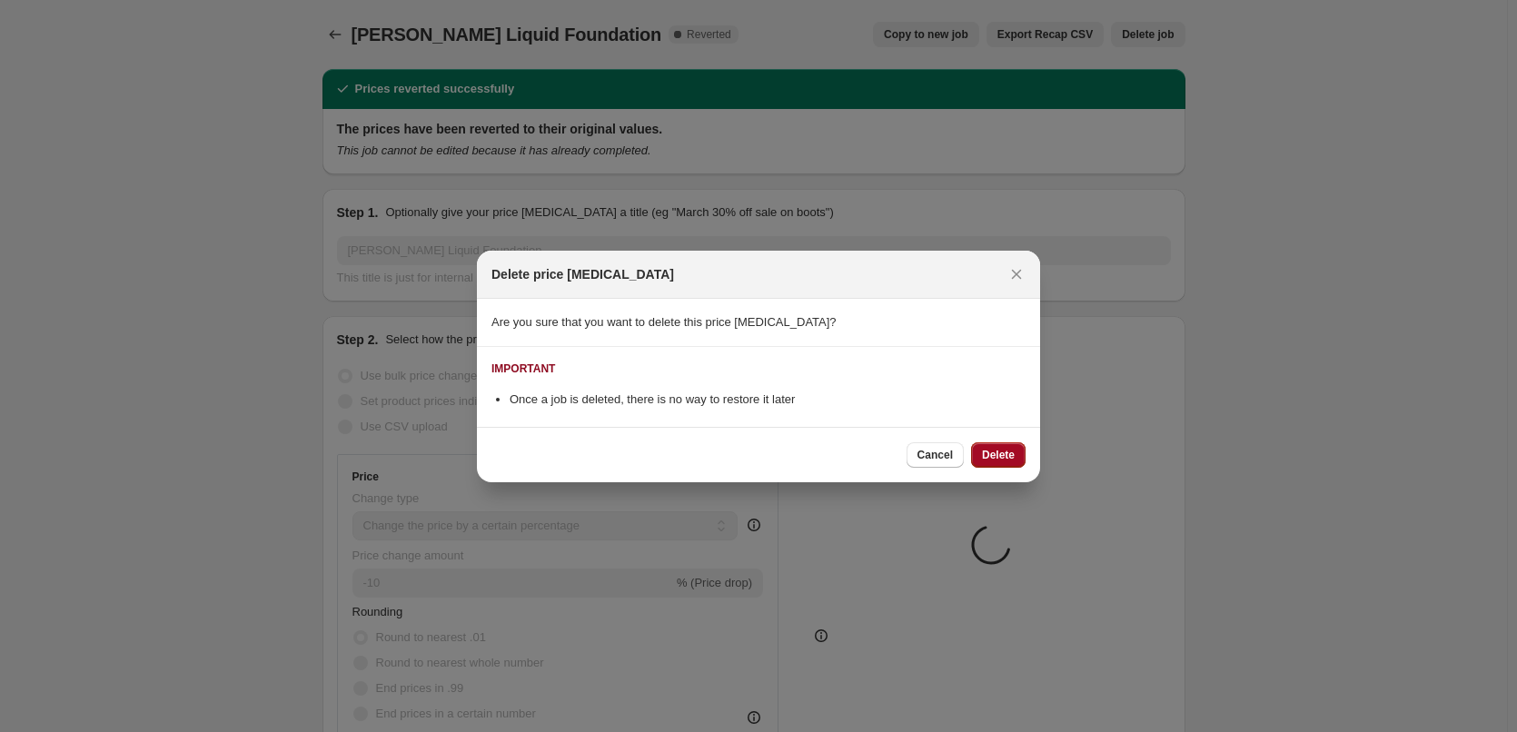
click at [1002, 461] on span "Delete" at bounding box center [998, 455] width 33 height 15
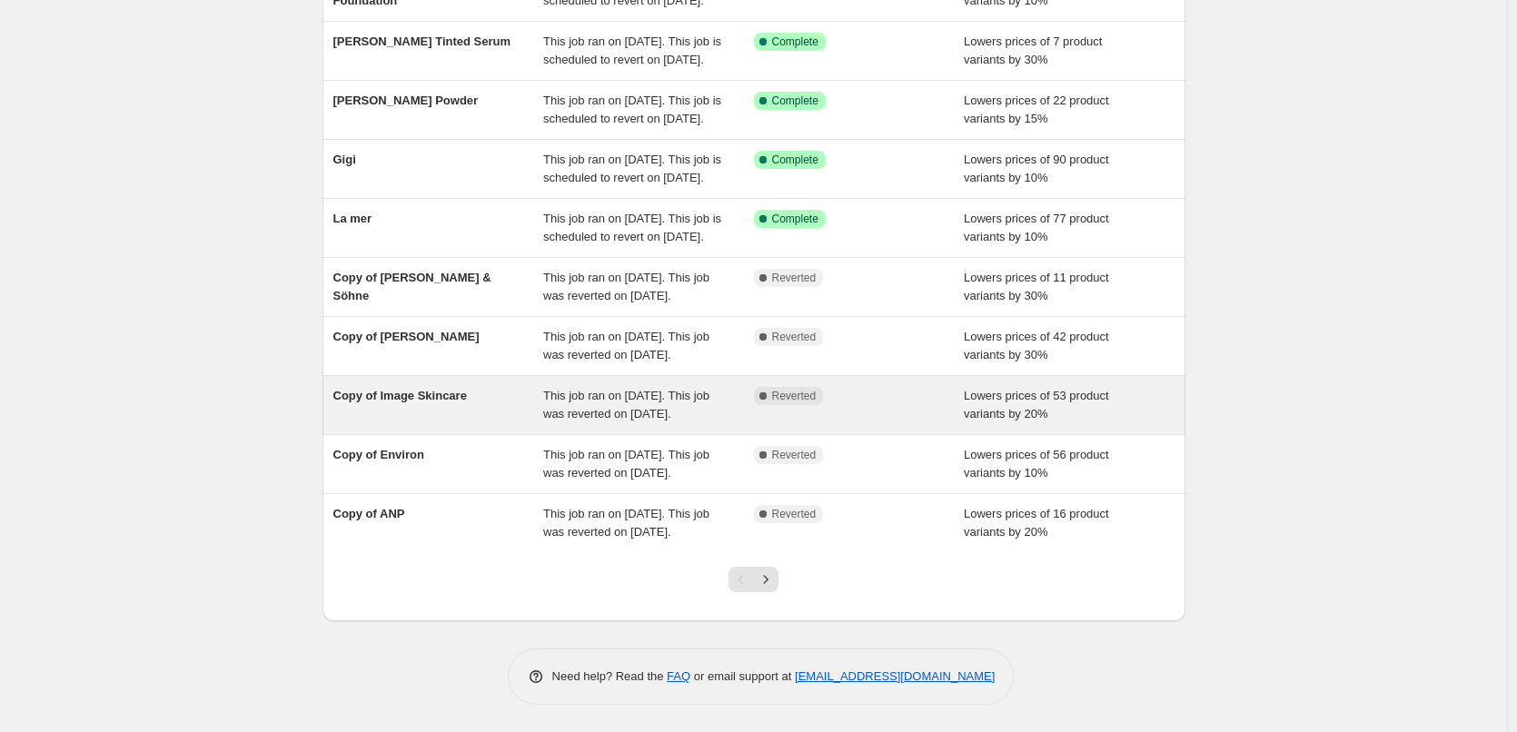
scroll to position [385, 0]
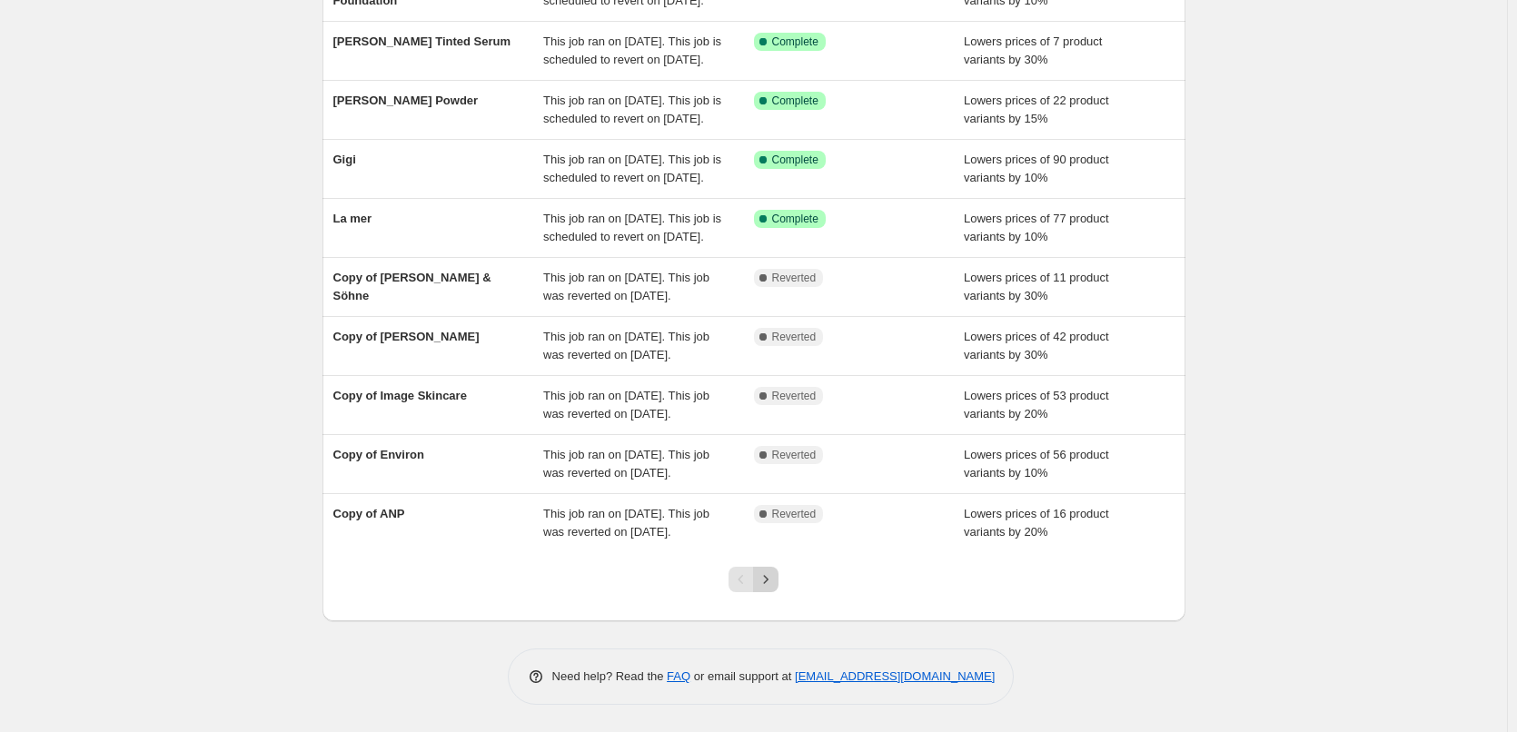
click at [769, 571] on icon "Next" at bounding box center [766, 579] width 18 height 18
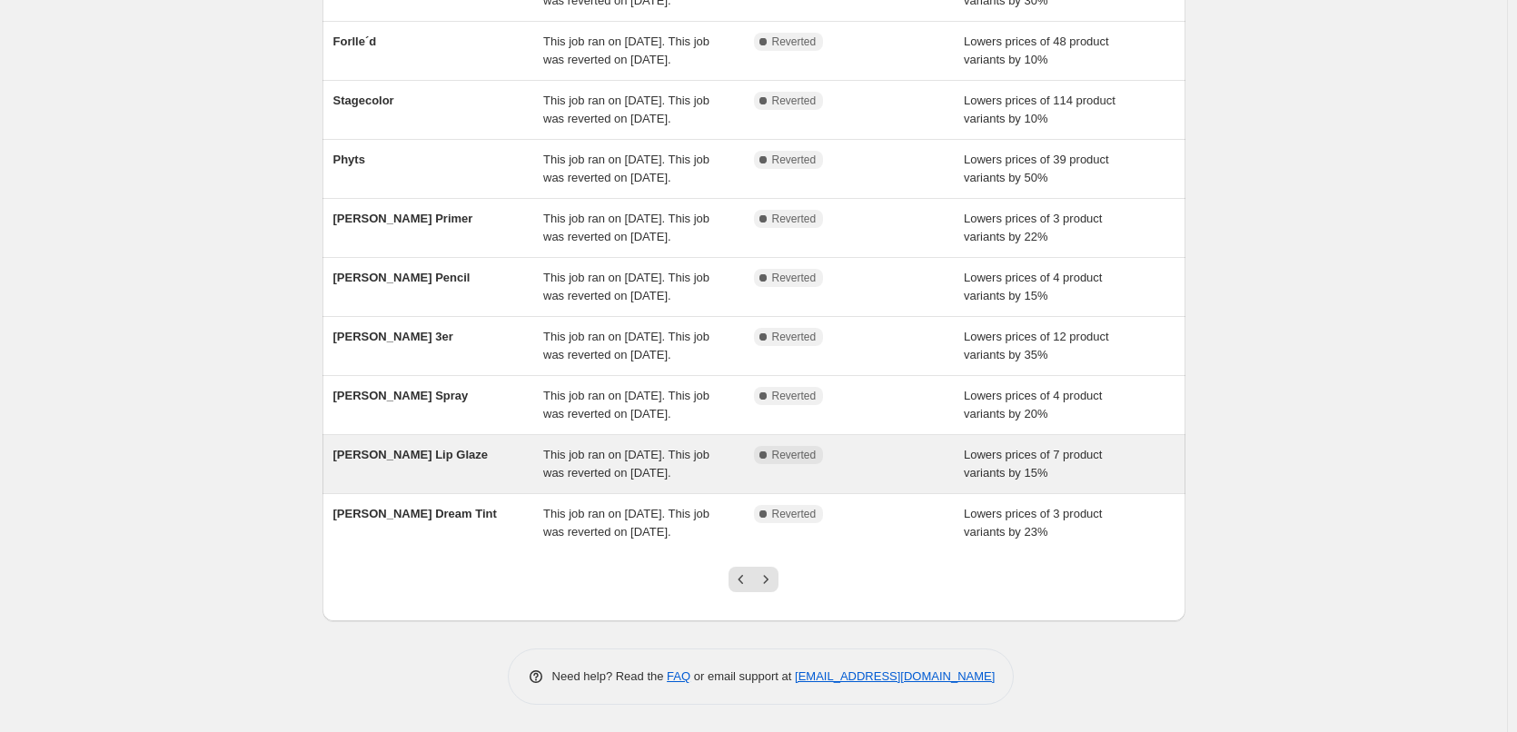
click at [427, 448] on span "[PERSON_NAME] Lip Glaze" at bounding box center [410, 455] width 154 height 14
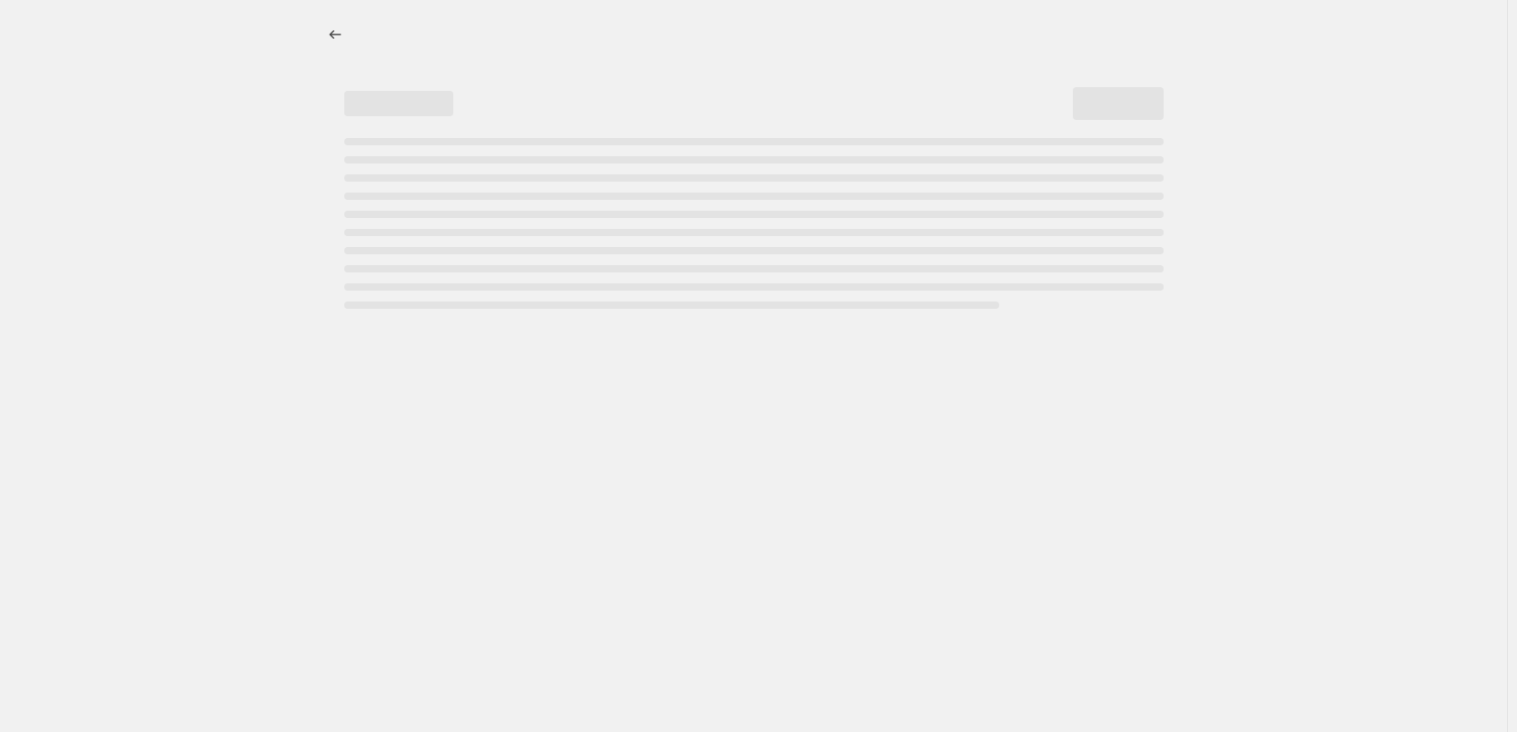
select select "percentage"
select select "tag"
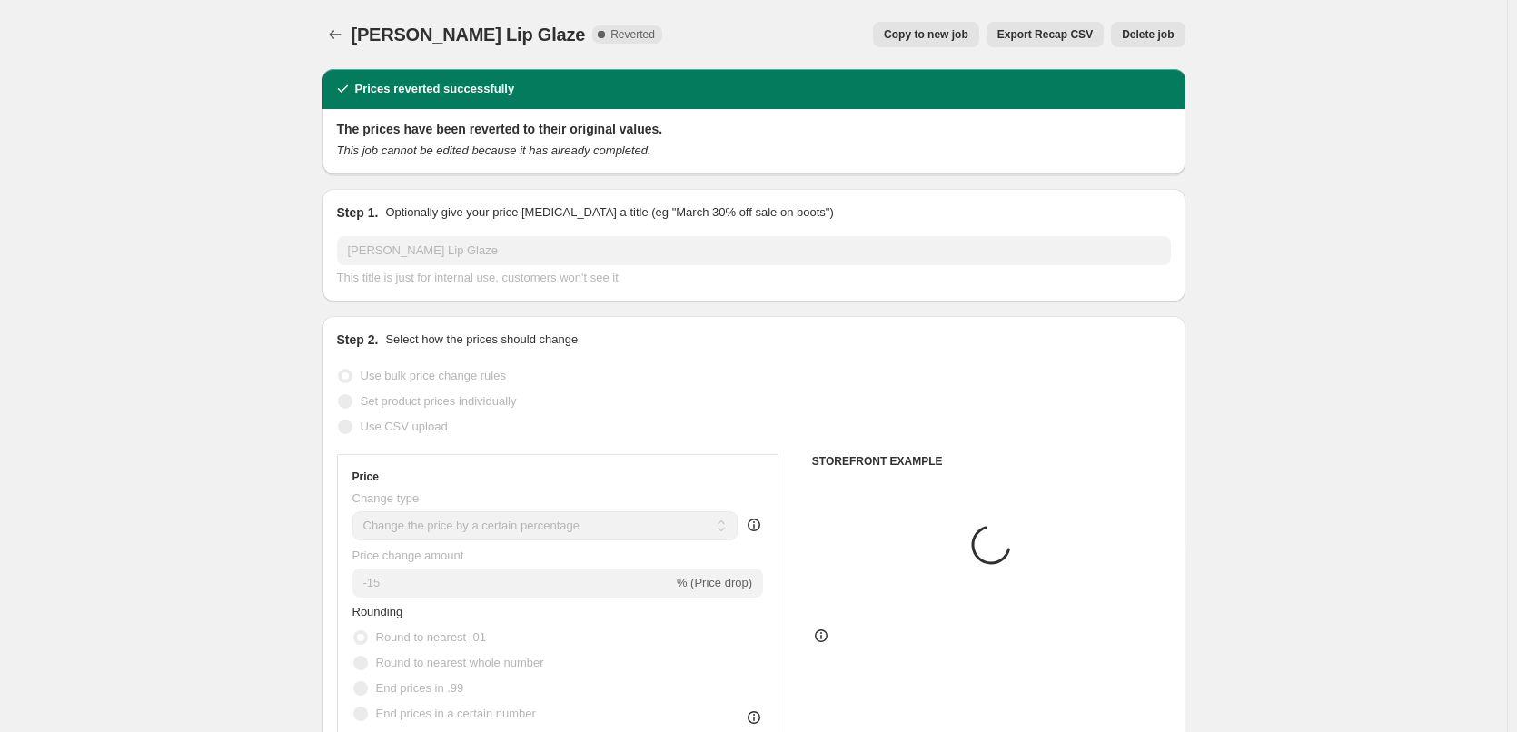
click at [942, 44] on button "Copy to new job" at bounding box center [926, 34] width 106 height 25
select select "percentage"
select select "tag"
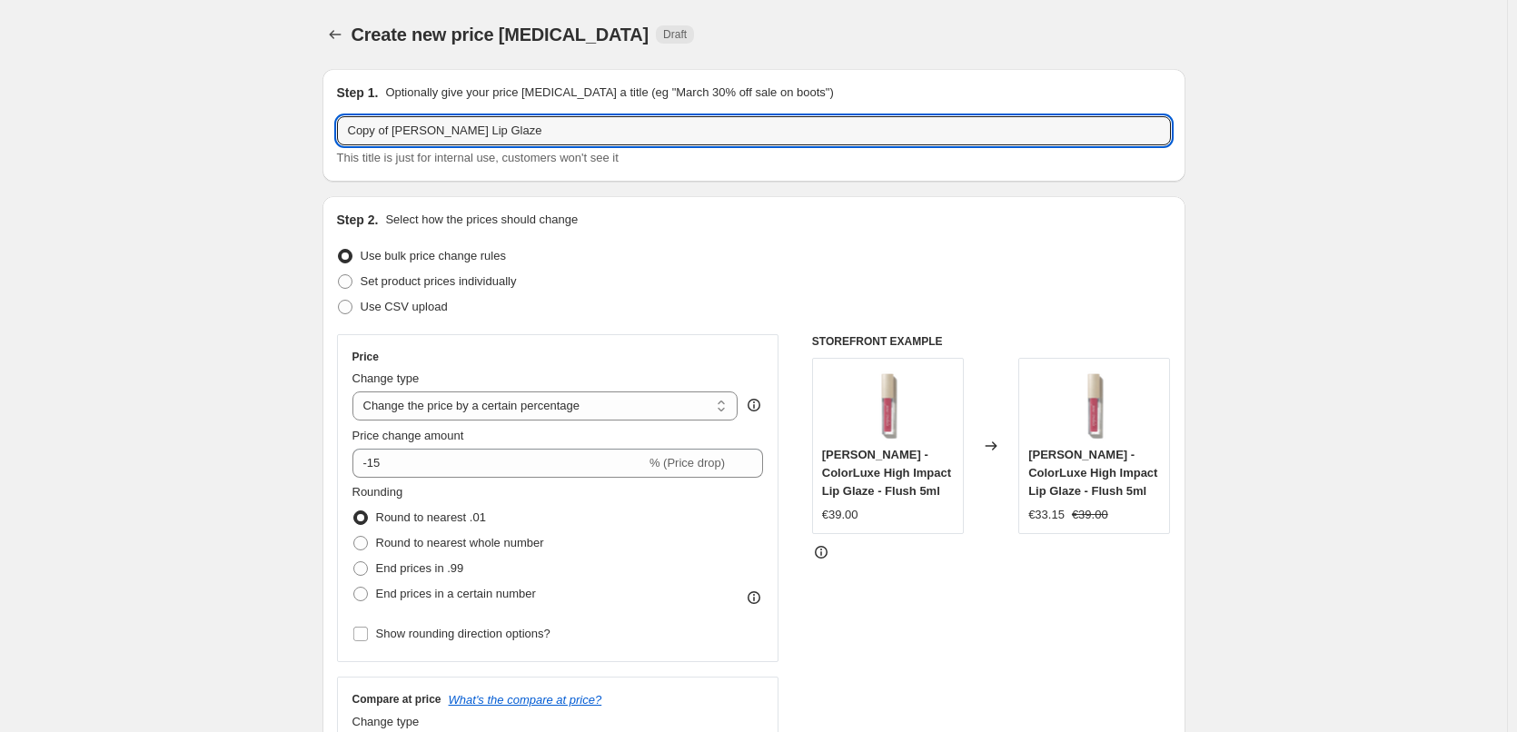
drag, startPoint x: 396, startPoint y: 131, endPoint x: 252, endPoint y: 132, distance: 144.4
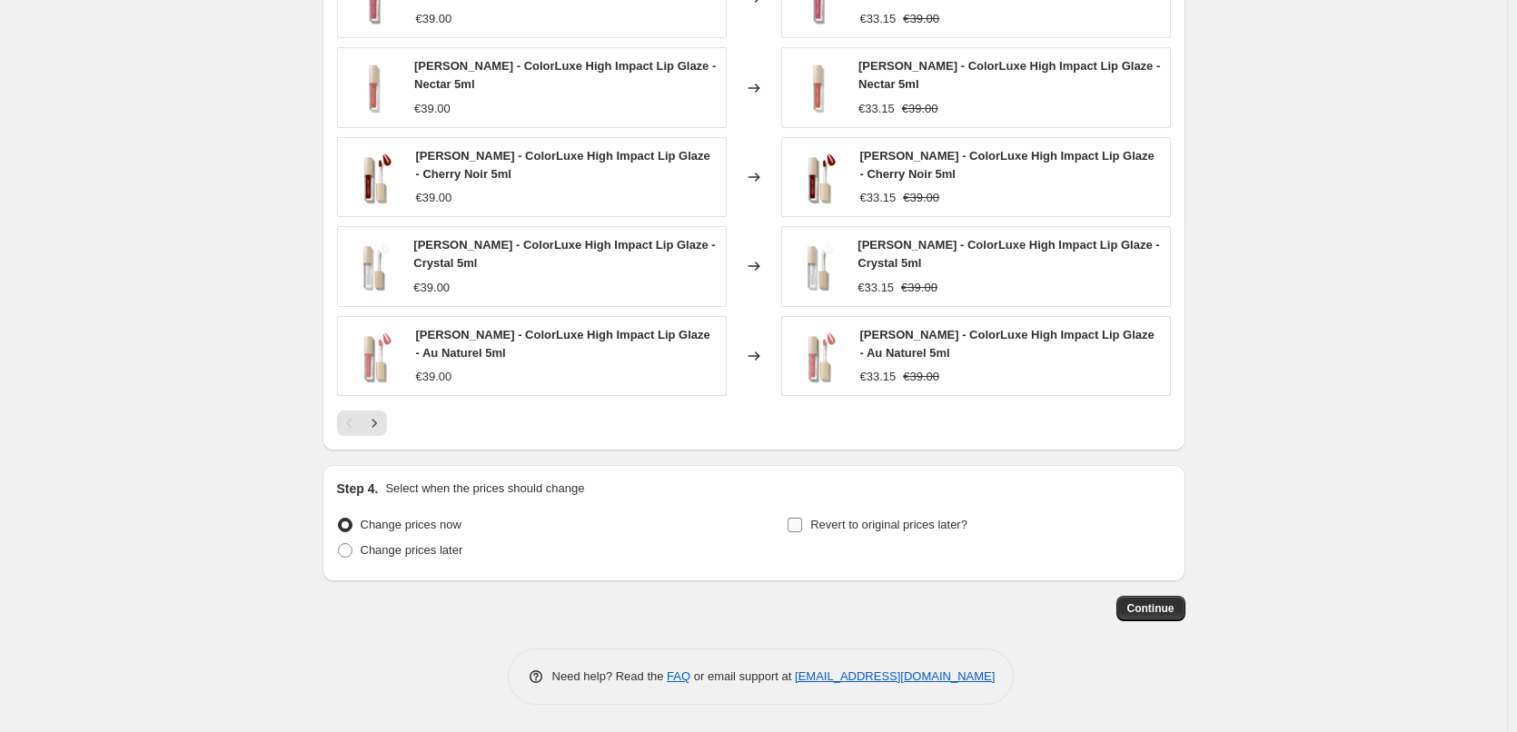
type input "[PERSON_NAME] Lip Glaze"
click at [892, 512] on label "Revert to original prices later?" at bounding box center [877, 524] width 181 height 25
click at [802, 518] on input "Revert to original prices later?" at bounding box center [795, 525] width 15 height 15
checkbox input "true"
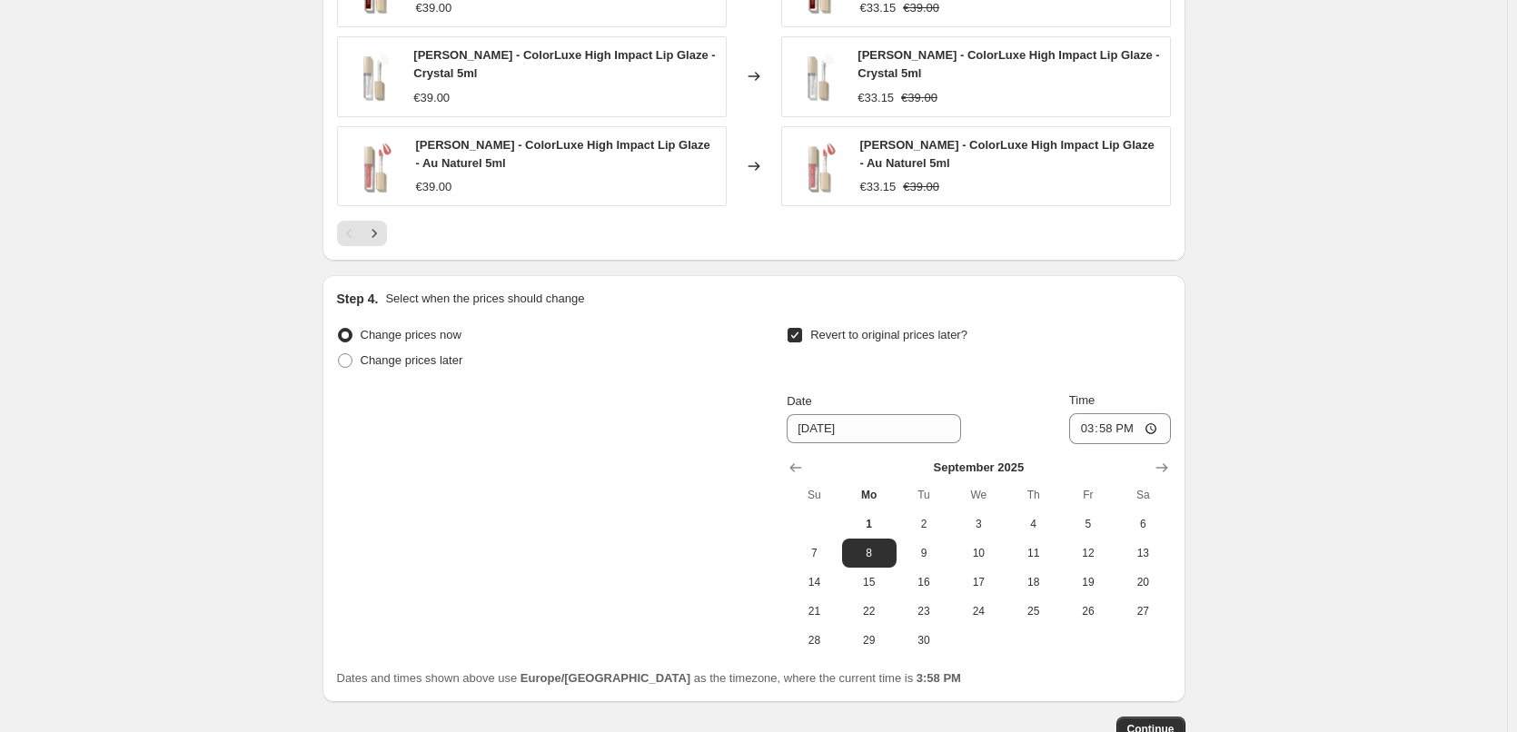
scroll to position [1629, 0]
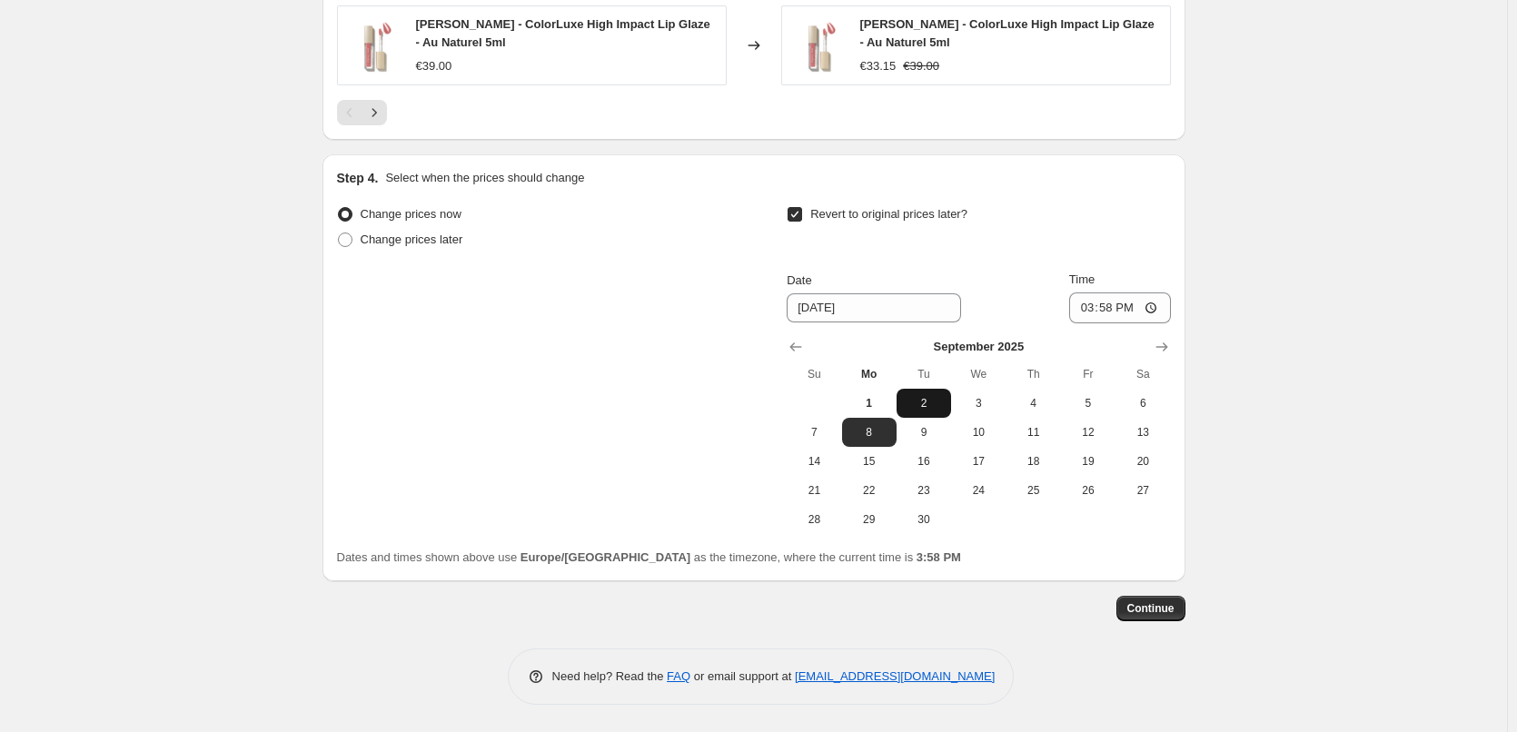
click at [932, 411] on button "2" at bounding box center [924, 403] width 55 height 29
type input "[DATE]"
click at [1091, 307] on input "15:58" at bounding box center [1120, 308] width 102 height 31
type input "03:00"
click at [1155, 605] on span "Continue" at bounding box center [1150, 608] width 47 height 15
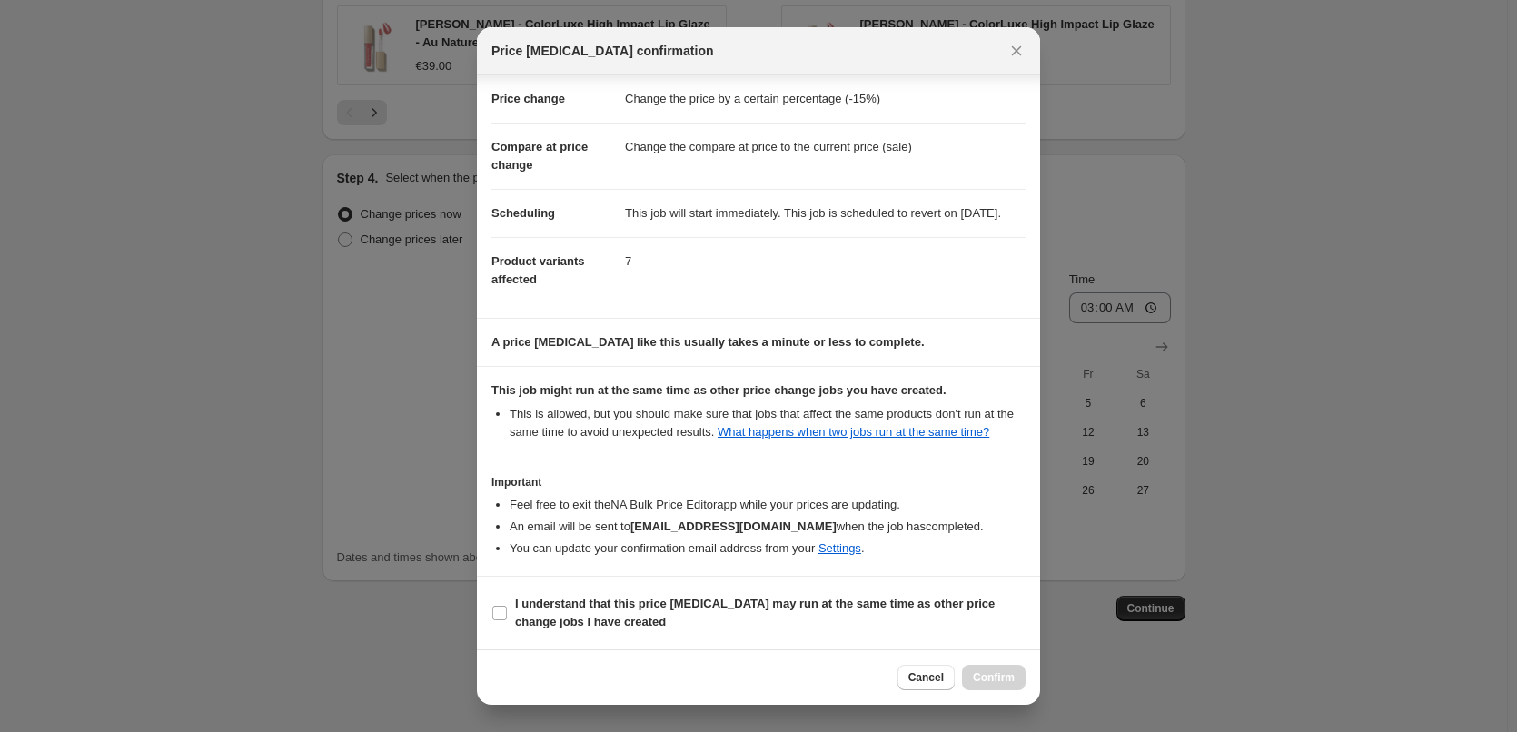
scroll to position [51, 0]
drag, startPoint x: 562, startPoint y: 607, endPoint x: 592, endPoint y: 607, distance: 30.0
click at [564, 609] on b "I understand that this price [MEDICAL_DATA] may run at the same time as other p…" at bounding box center [755, 613] width 480 height 32
click at [707, 616] on span "I understand that this price [MEDICAL_DATA] may run at the same time as other p…" at bounding box center [770, 613] width 511 height 36
click at [507, 616] on input "I understand that this price [MEDICAL_DATA] may run at the same time as other p…" at bounding box center [499, 613] width 15 height 15
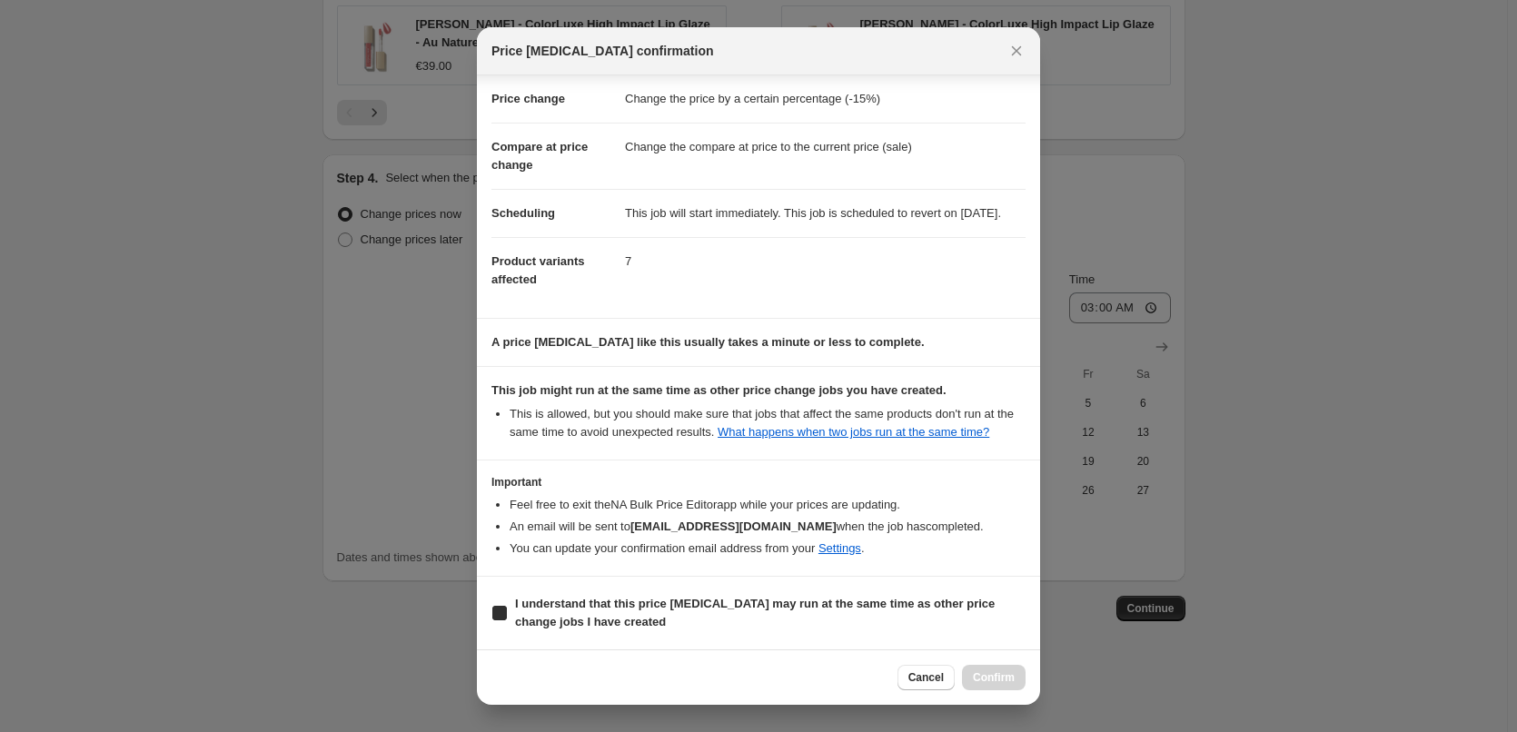
checkbox input "true"
click at [987, 674] on span "Confirm" at bounding box center [994, 677] width 42 height 15
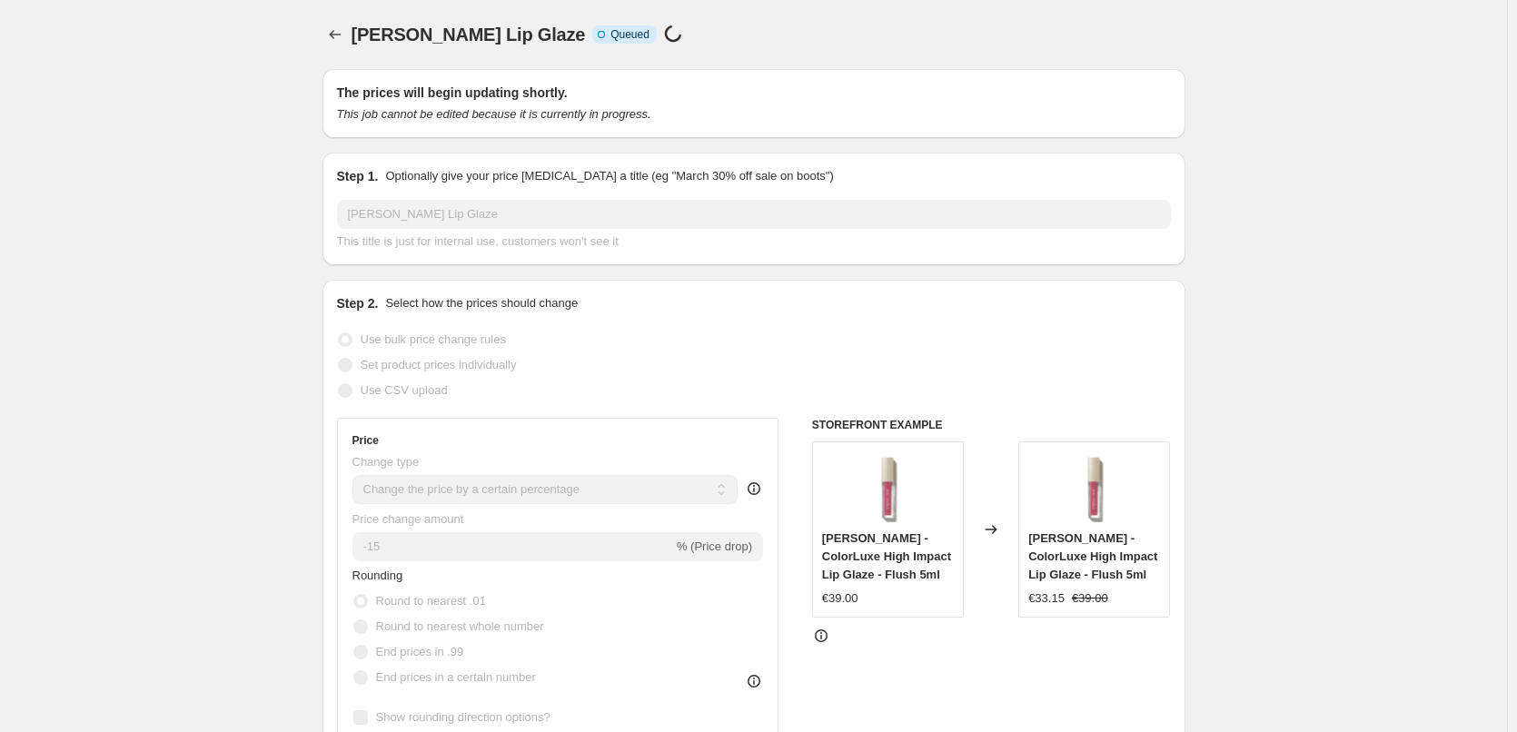
click at [351, 52] on div "[PERSON_NAME] Lip Glaze. This page is ready [PERSON_NAME] Lip Glaze Info Incomp…" at bounding box center [753, 34] width 863 height 69
click at [343, 42] on icon "Price change jobs" at bounding box center [335, 34] width 18 height 18
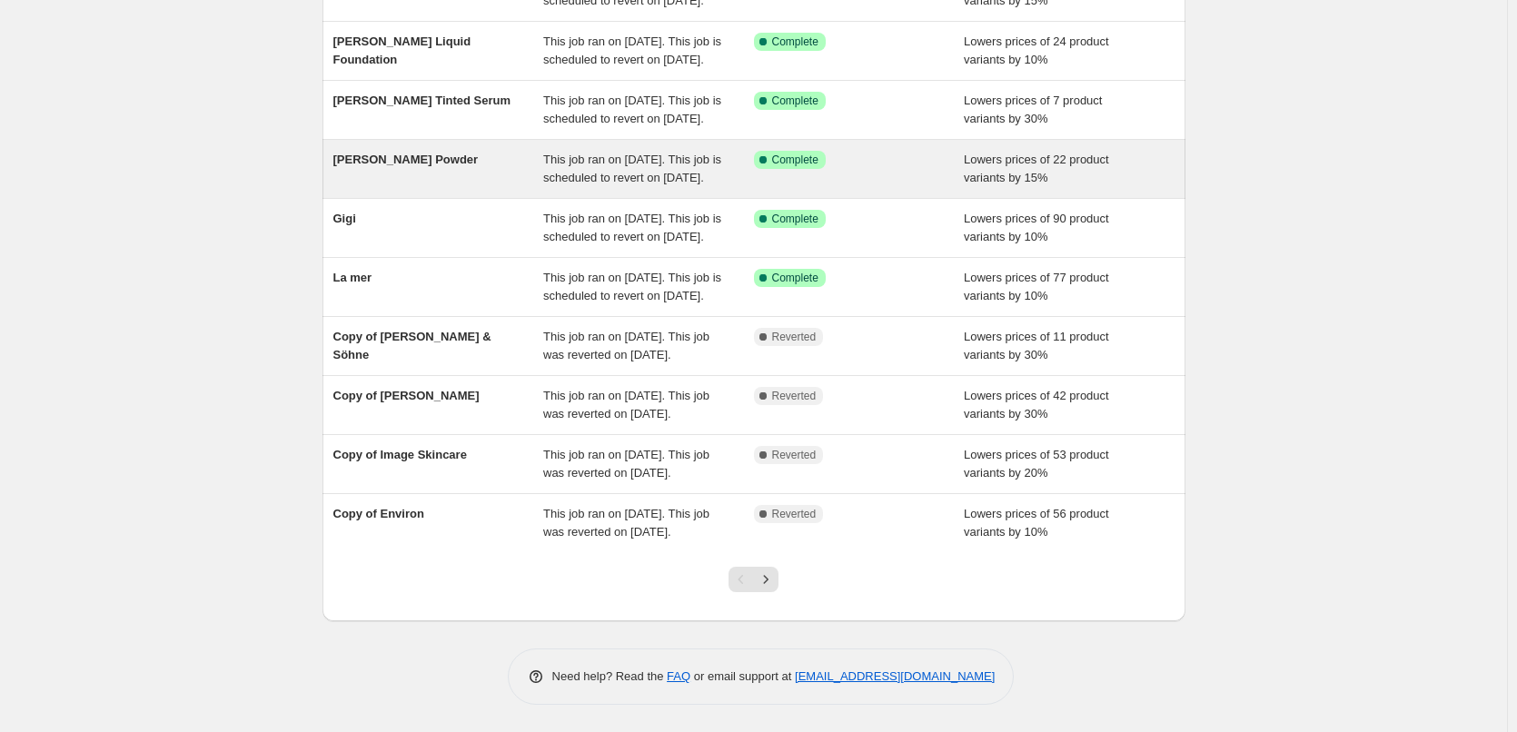
scroll to position [385, 0]
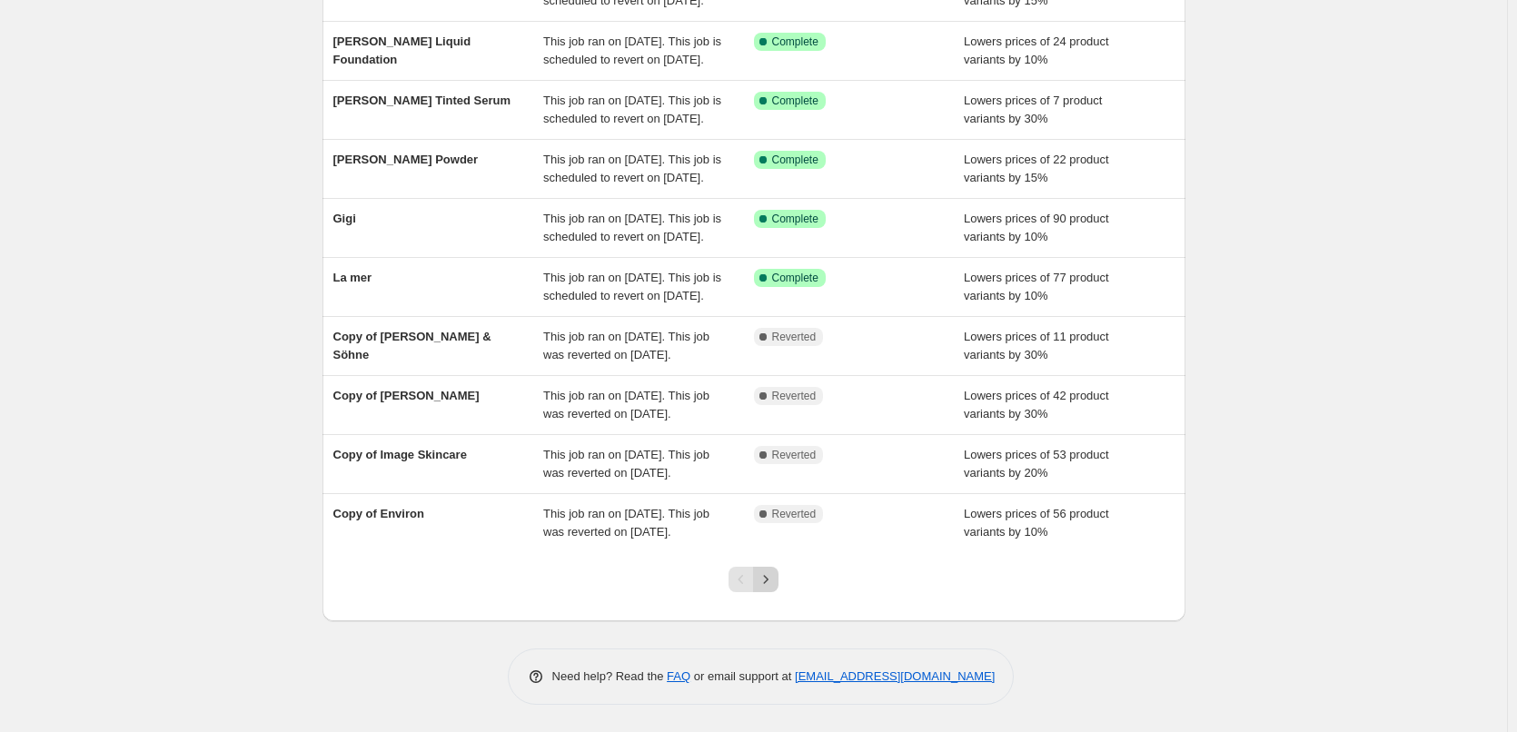
click at [775, 580] on icon "Next" at bounding box center [766, 579] width 18 height 18
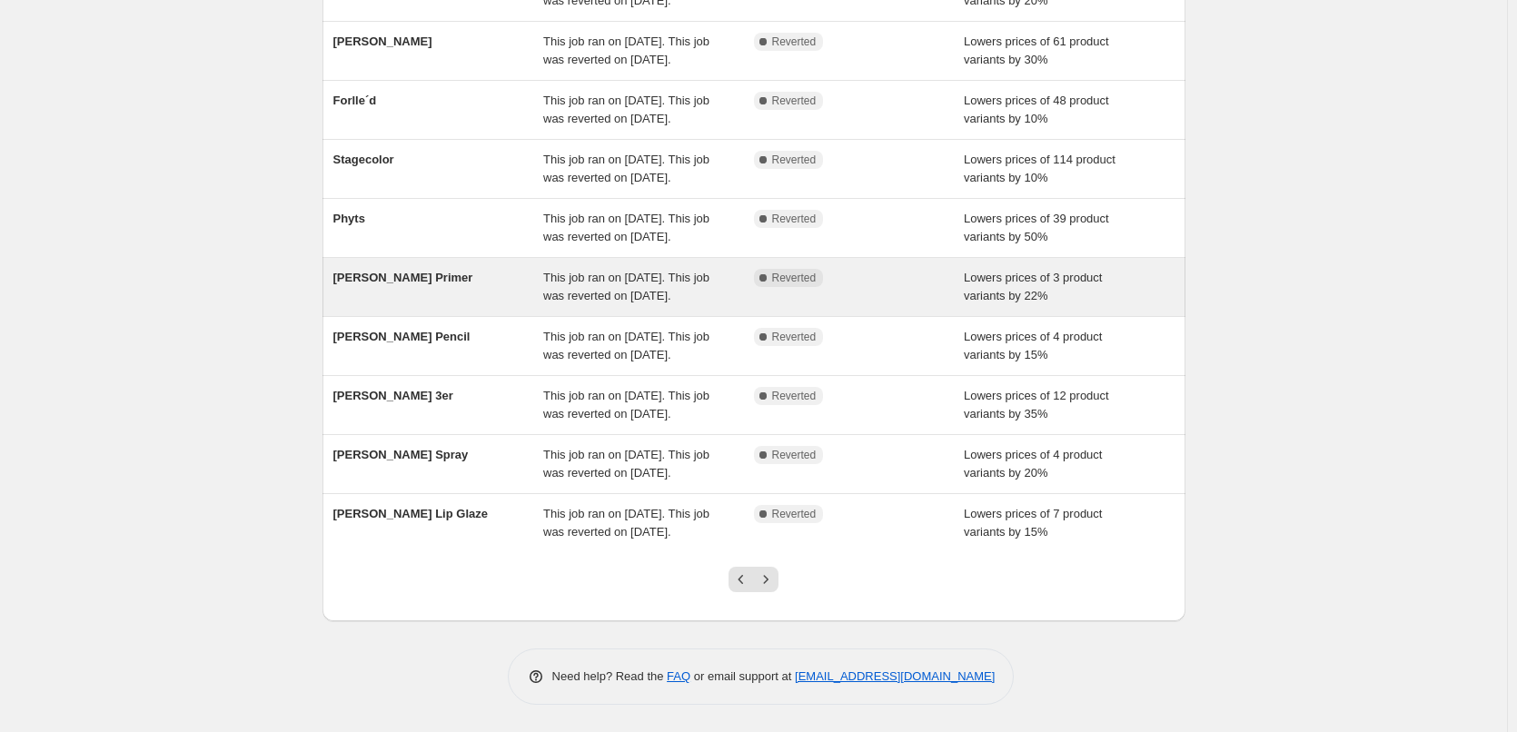
click at [775, 580] on icon "Next" at bounding box center [766, 579] width 18 height 18
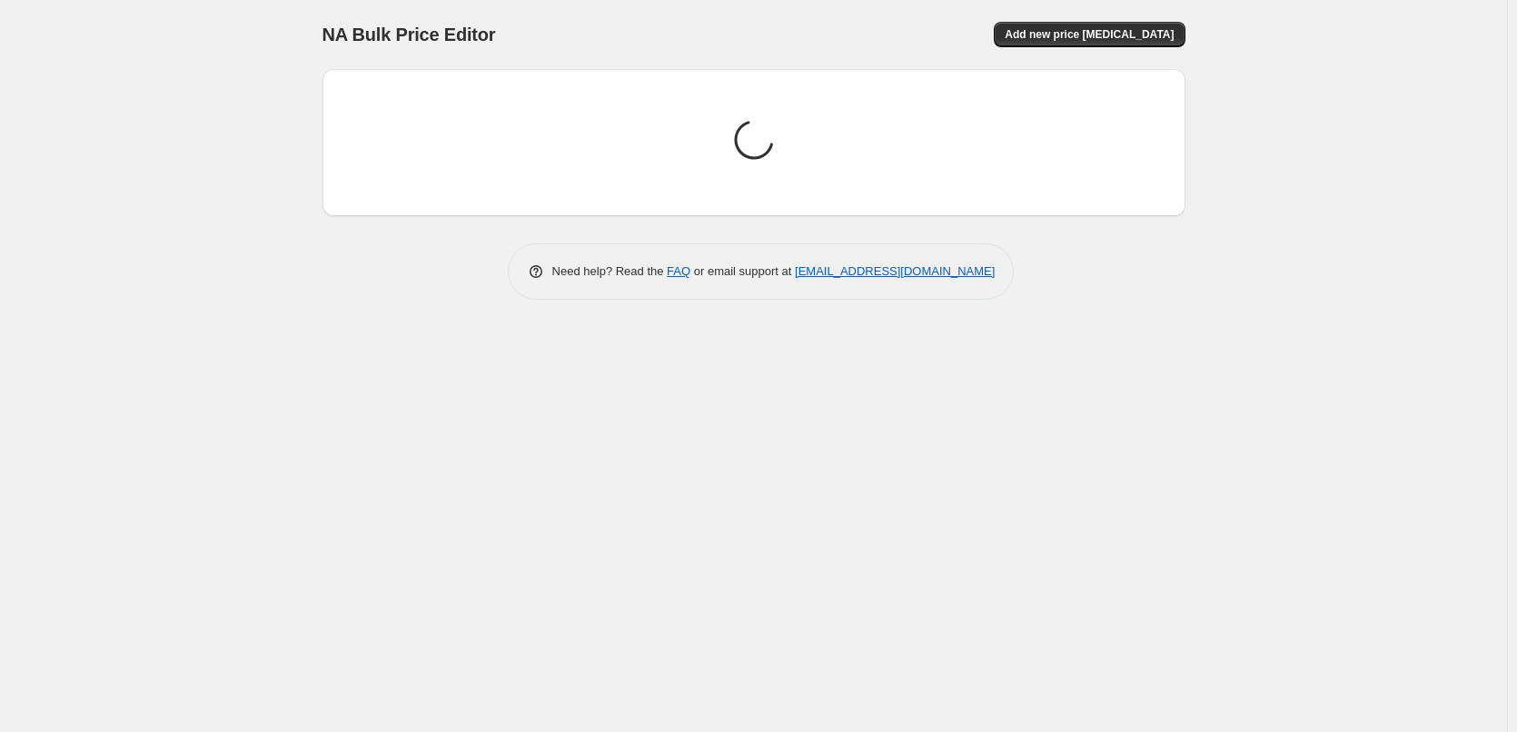
scroll to position [0, 0]
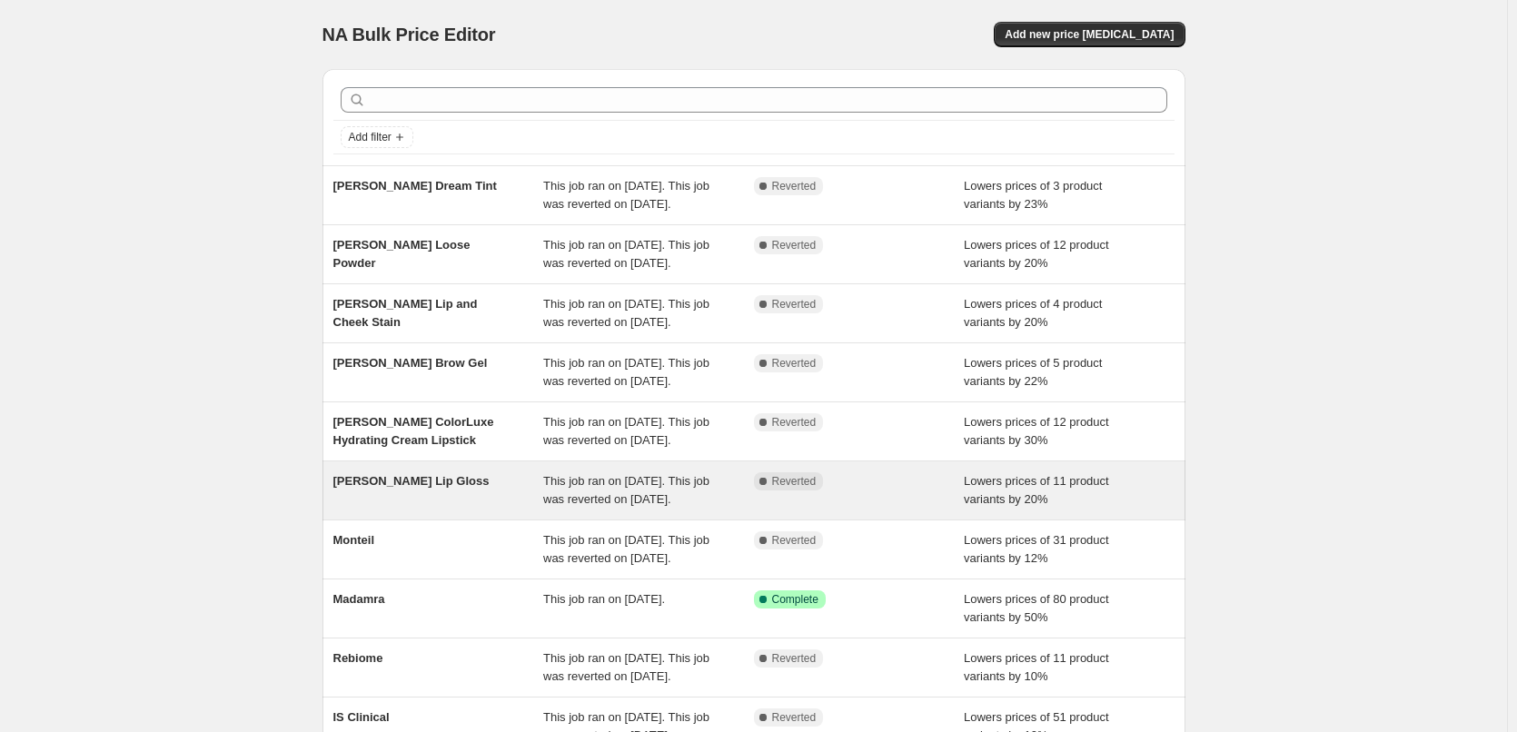
click at [444, 488] on span "[PERSON_NAME] Lip Gloss" at bounding box center [411, 481] width 156 height 14
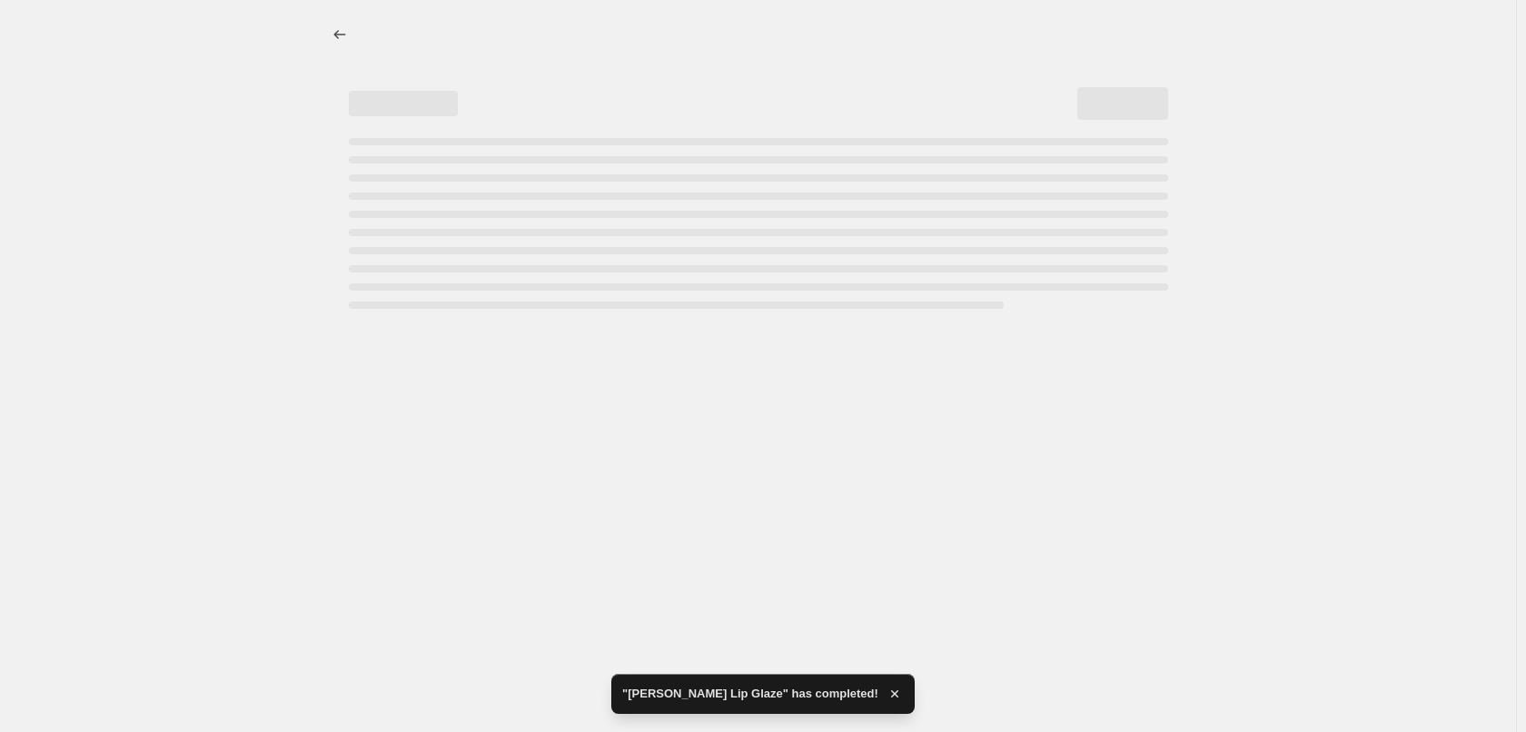
select select "percentage"
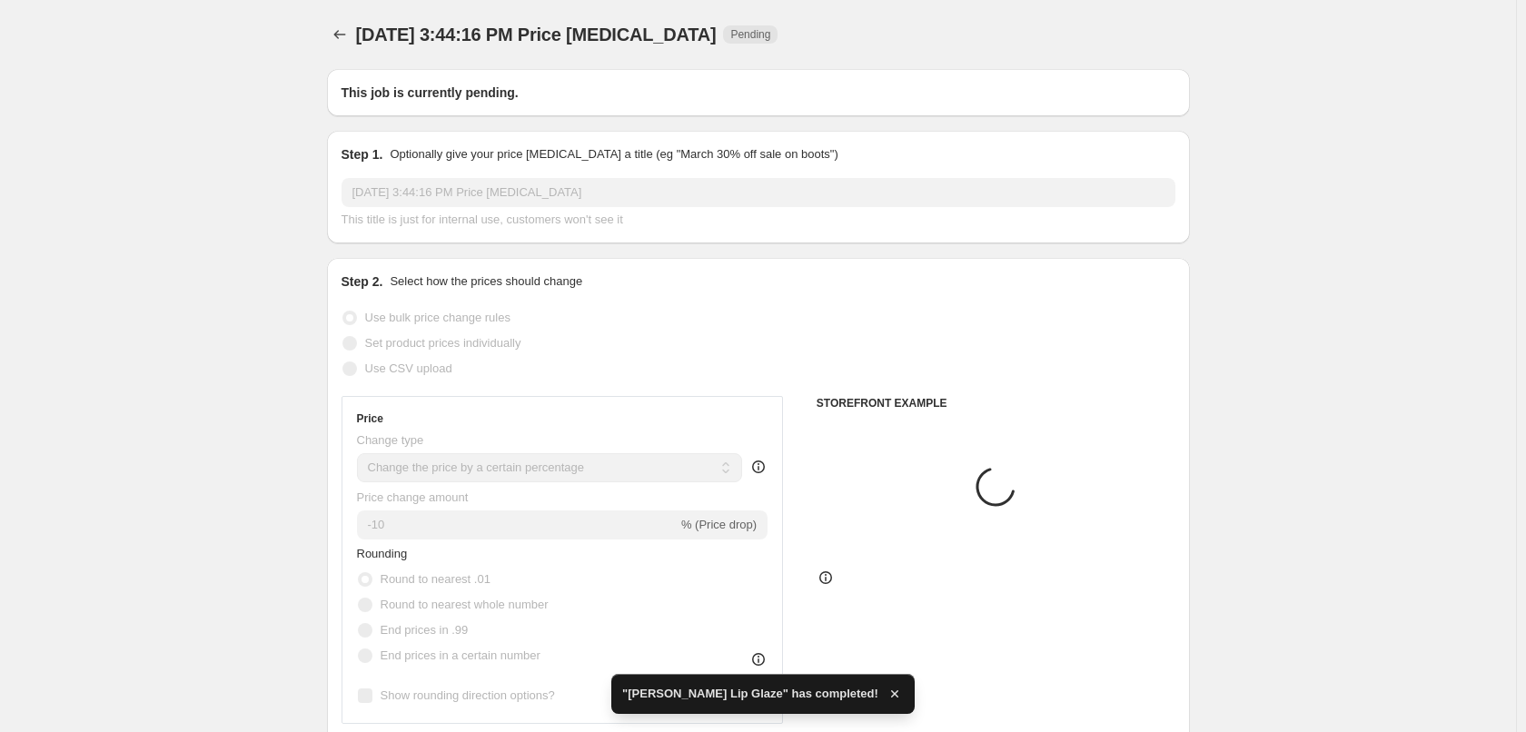
type input "[PERSON_NAME] Lip Gloss"
radio input "false"
radio input "true"
checkbox input "true"
select select "tag"
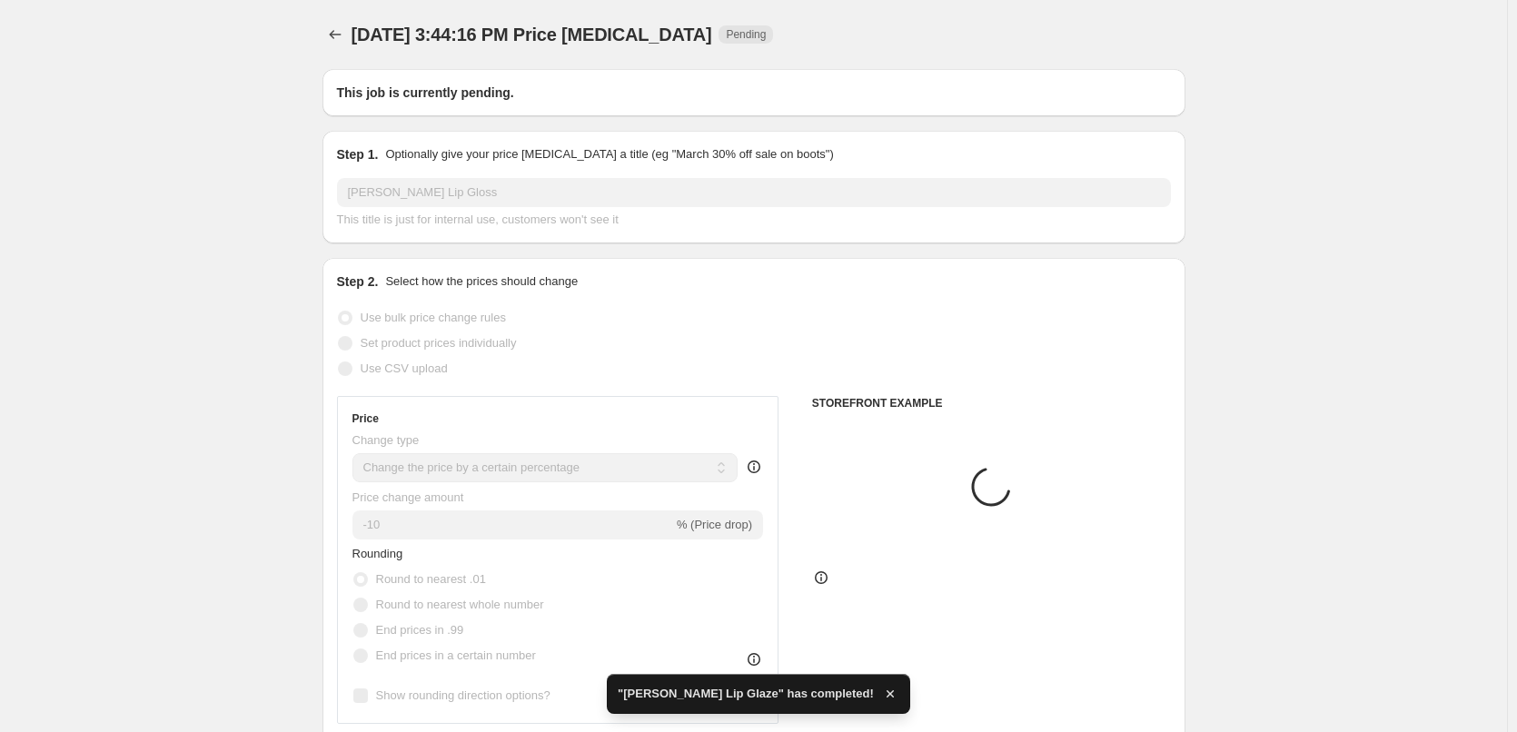
select select "vendor"
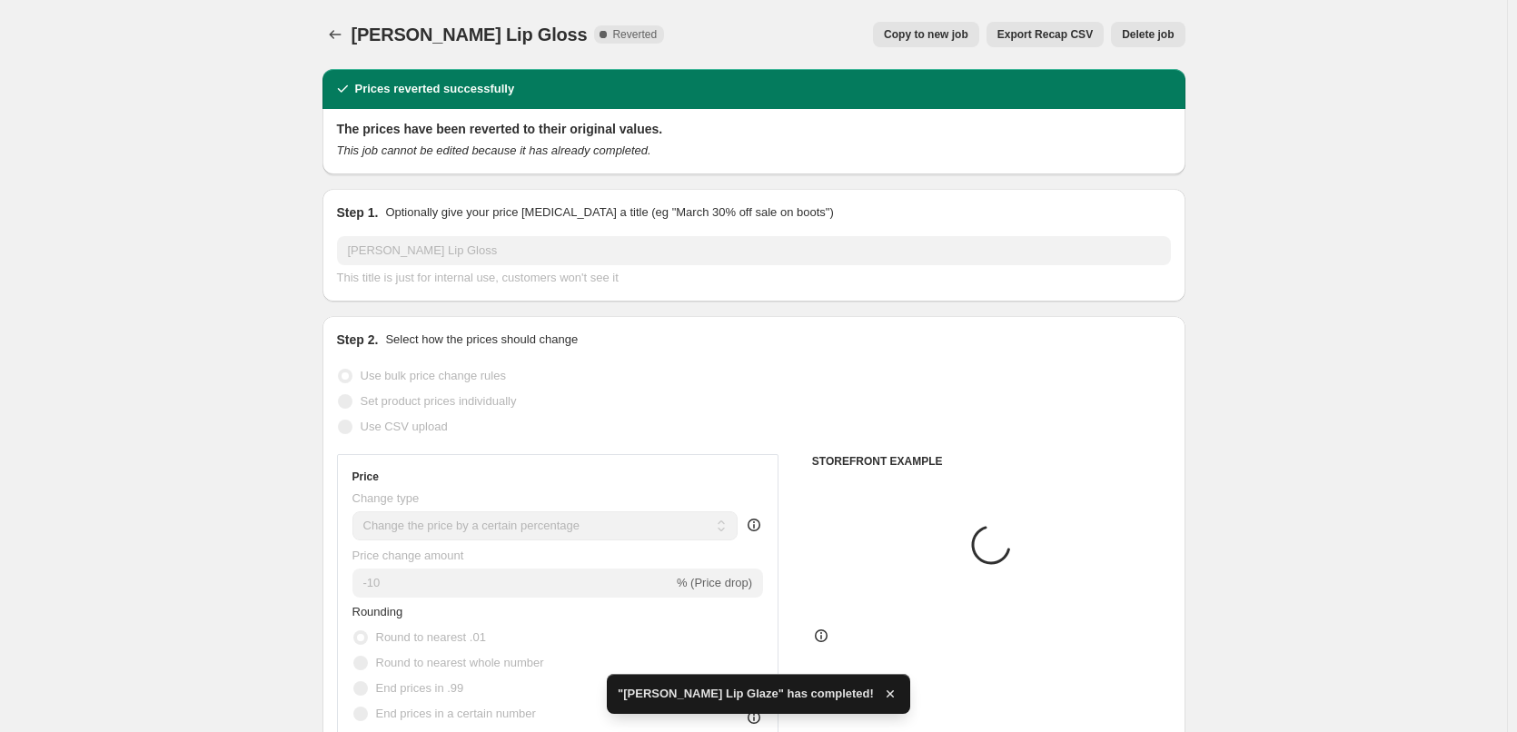
click at [945, 38] on span "Copy to new job" at bounding box center [926, 34] width 84 height 15
select select "percentage"
select select "tag"
select select "vendor"
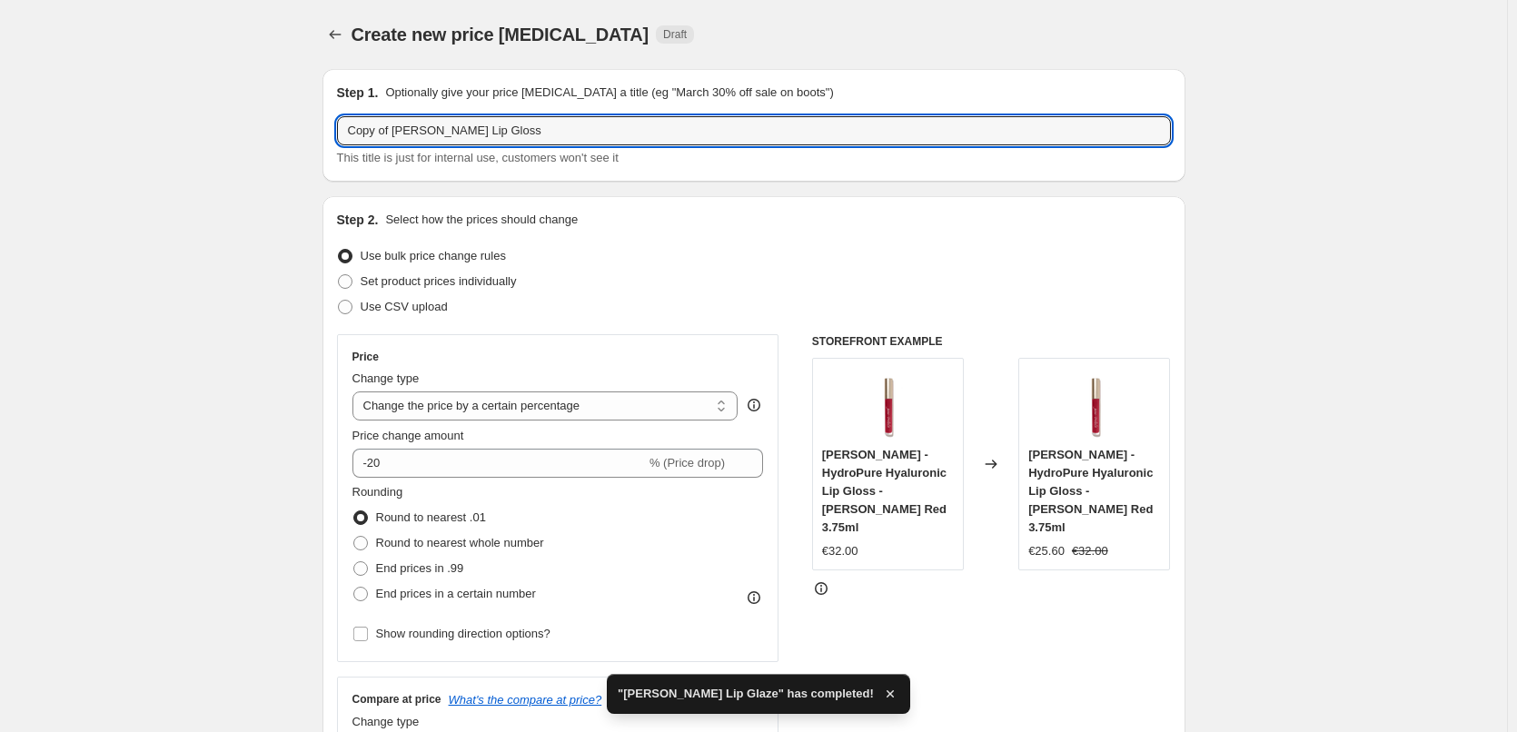
drag, startPoint x: 398, startPoint y: 132, endPoint x: 292, endPoint y: 132, distance: 106.3
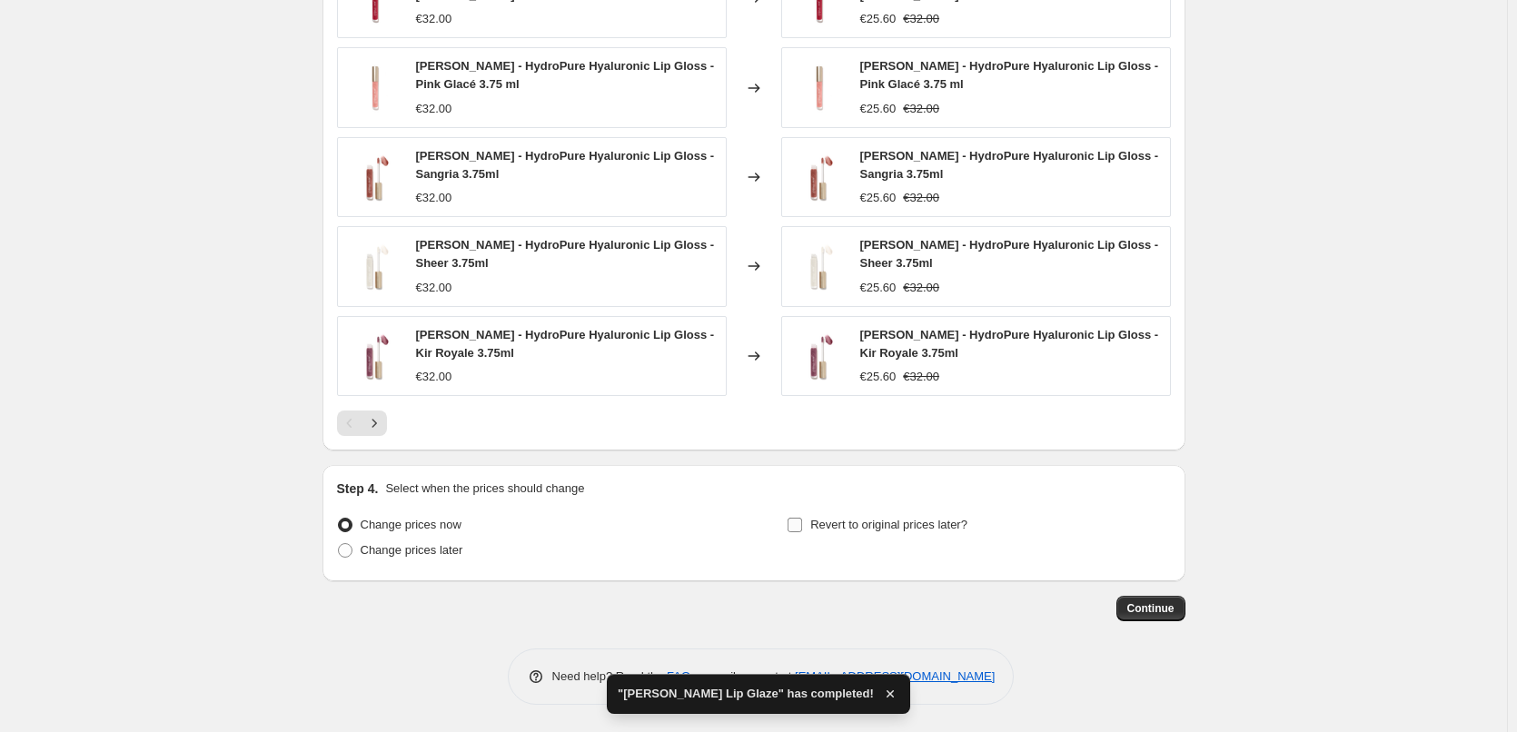
type input "[PERSON_NAME] Lip Gloss"
click at [878, 527] on span "Revert to original prices later?" at bounding box center [888, 525] width 157 height 14
click at [802, 527] on input "Revert to original prices later?" at bounding box center [795, 525] width 15 height 15
checkbox input "true"
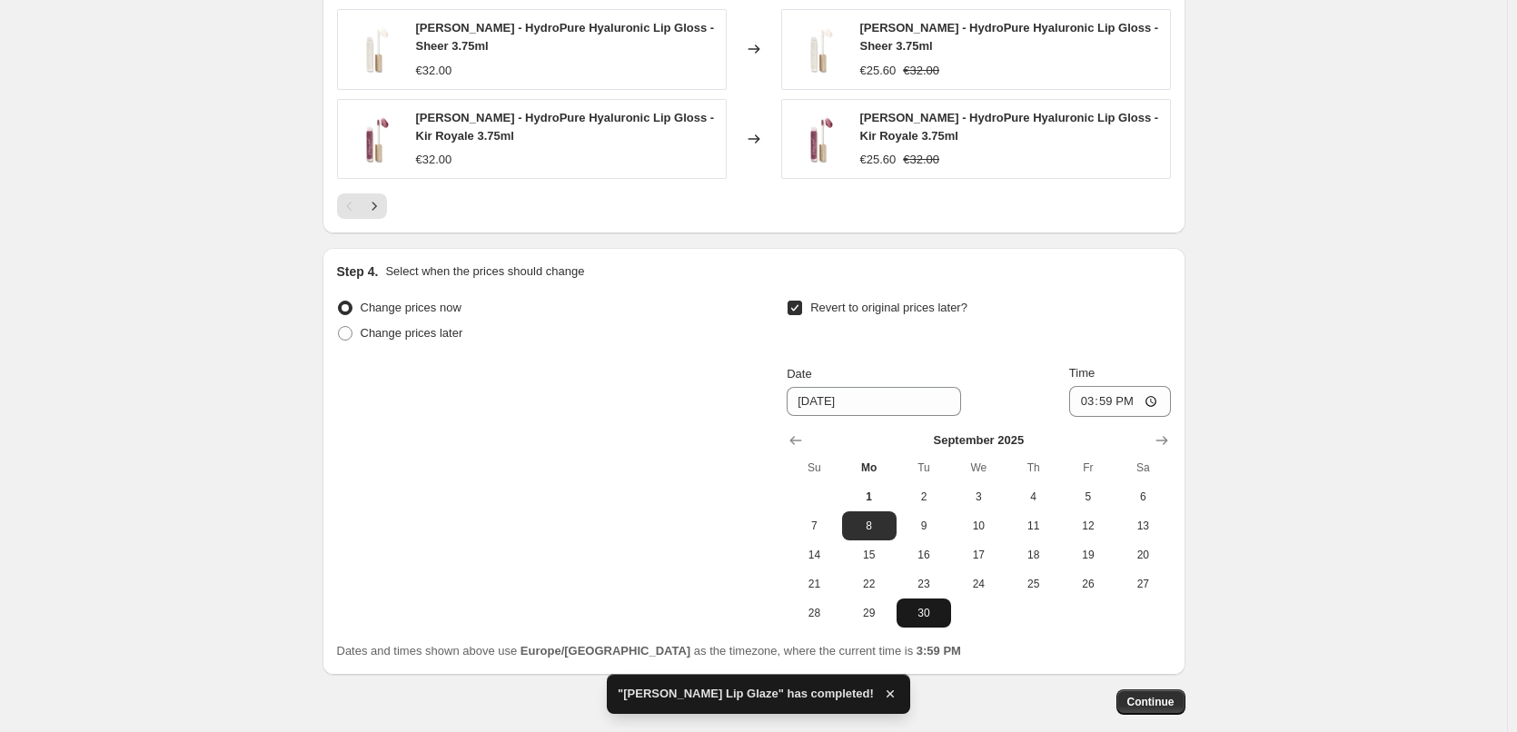
scroll to position [1669, 0]
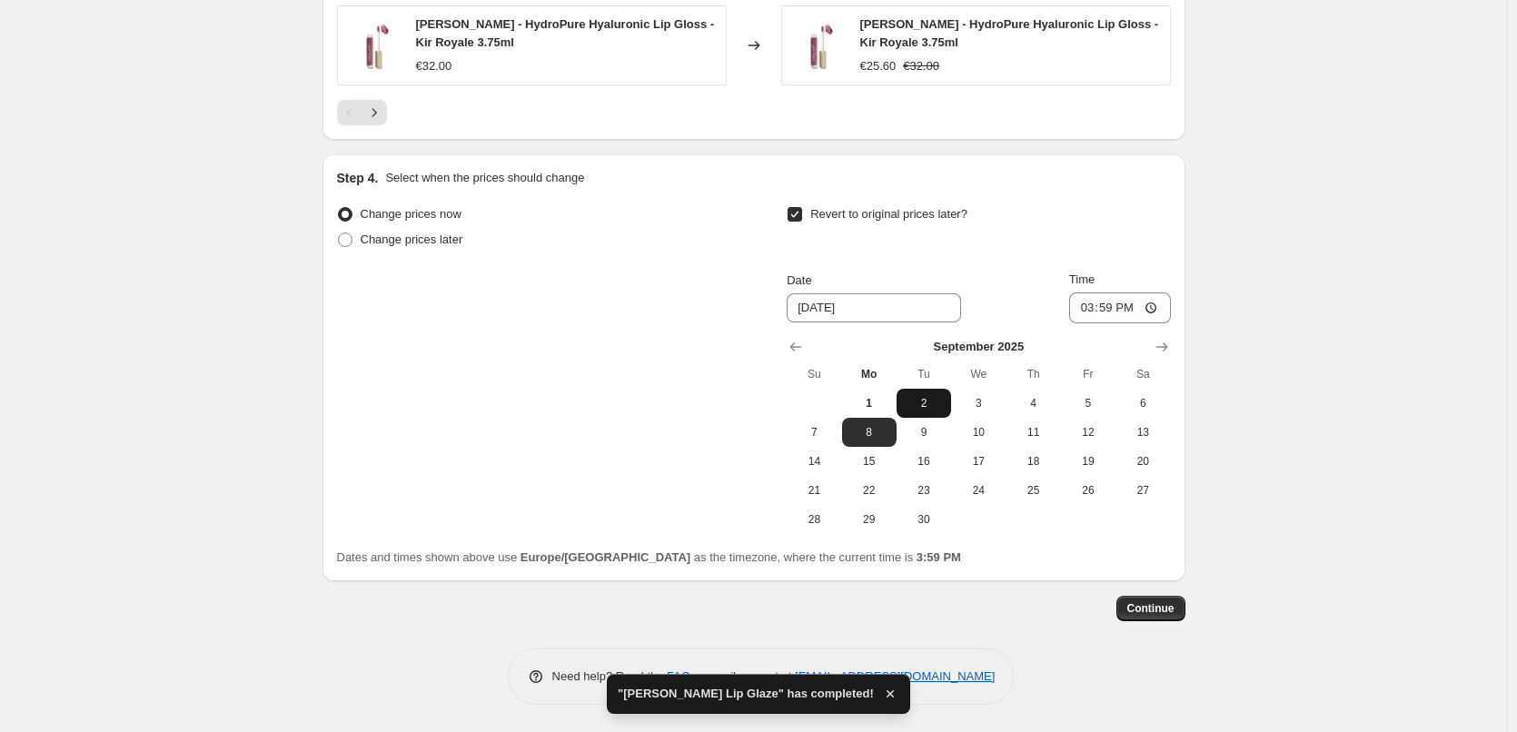
click at [919, 408] on span "2" at bounding box center [924, 403] width 40 height 15
type input "[DATE]"
click at [1076, 317] on input "15:59" at bounding box center [1120, 308] width 102 height 31
type input "03:00"
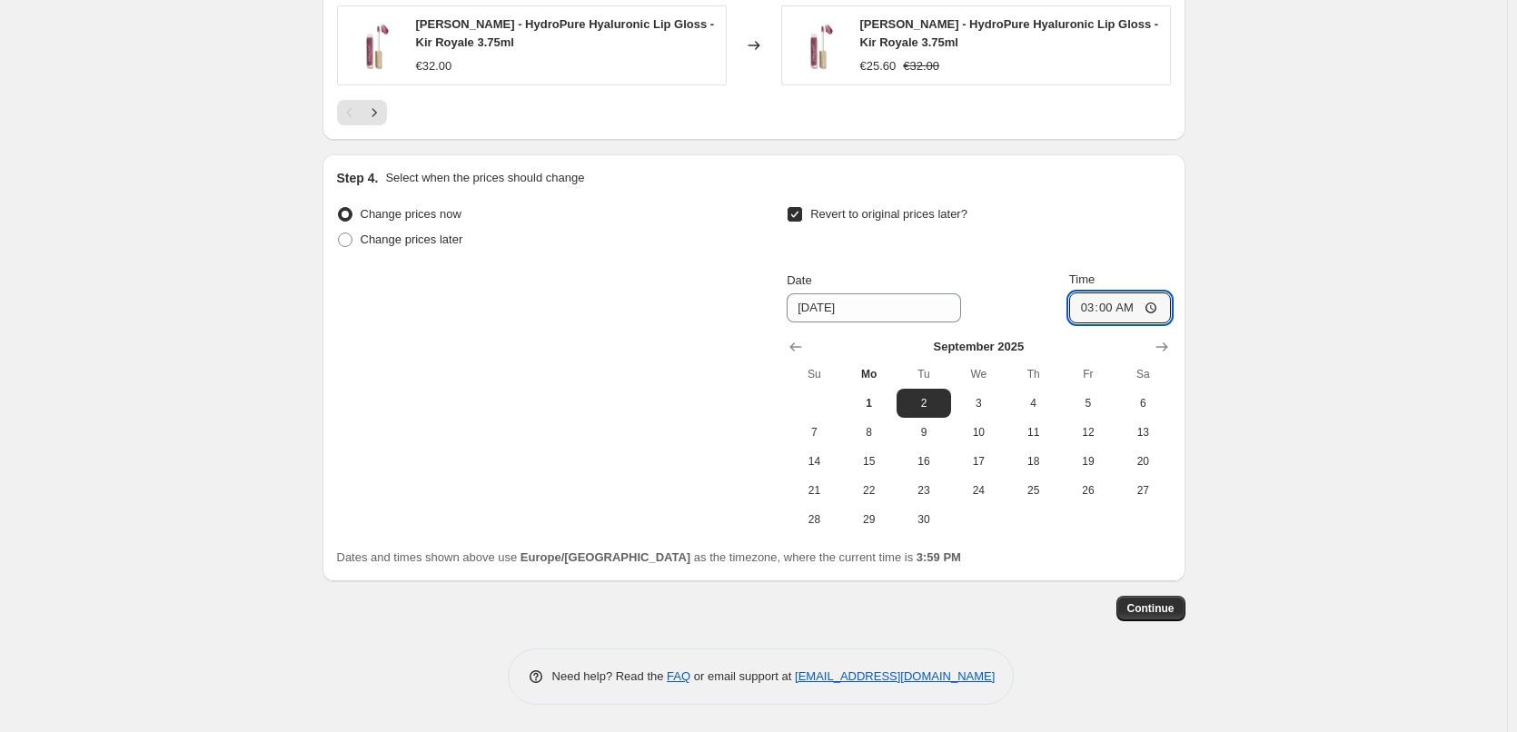
click at [1162, 610] on span "Continue" at bounding box center [1150, 608] width 47 height 15
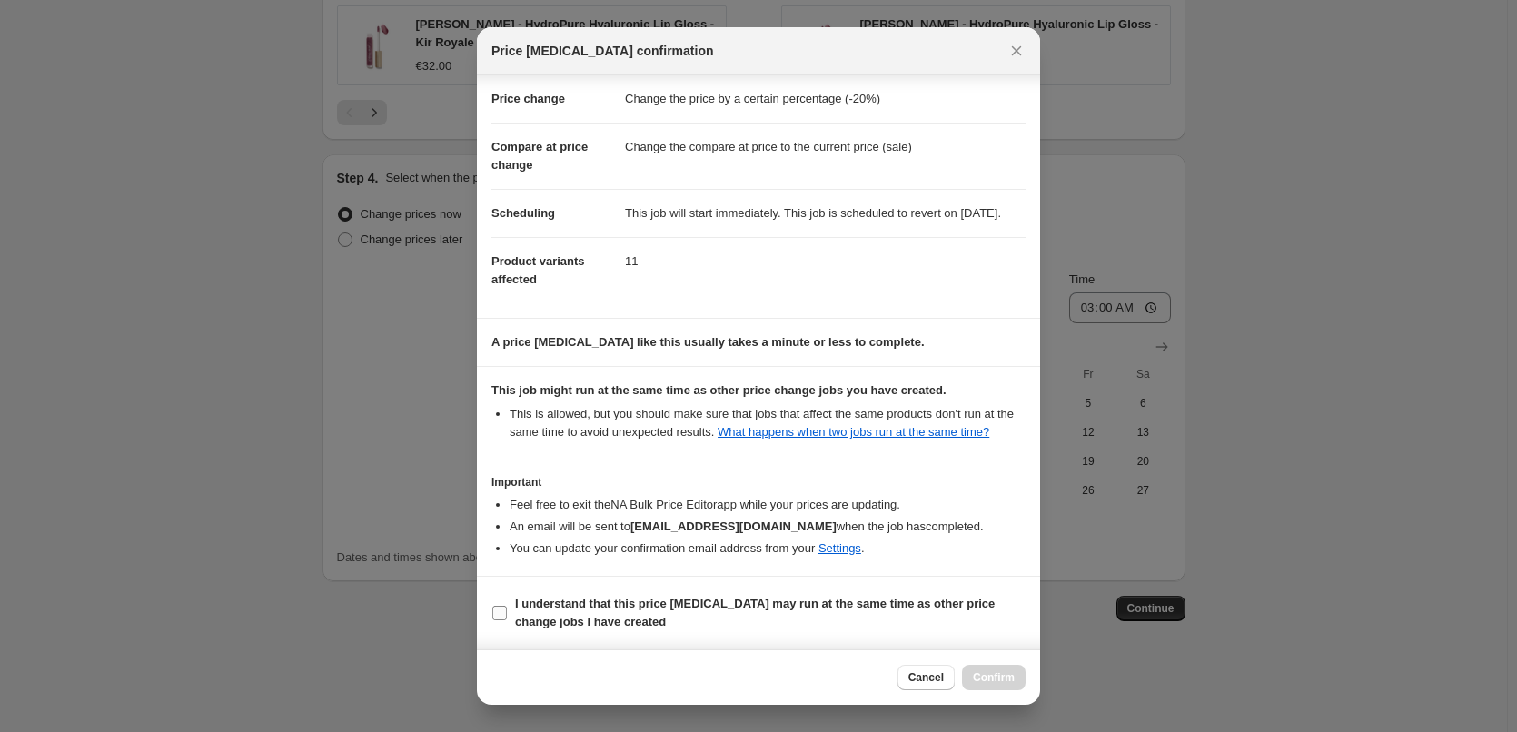
scroll to position [51, 0]
click at [632, 597] on b "I understand that this price [MEDICAL_DATA] may run at the same time as other p…" at bounding box center [755, 613] width 480 height 32
click at [507, 606] on input "I understand that this price [MEDICAL_DATA] may run at the same time as other p…" at bounding box center [499, 613] width 15 height 15
checkbox input "true"
click at [987, 663] on div "Cancel Confirm" at bounding box center [758, 677] width 563 height 55
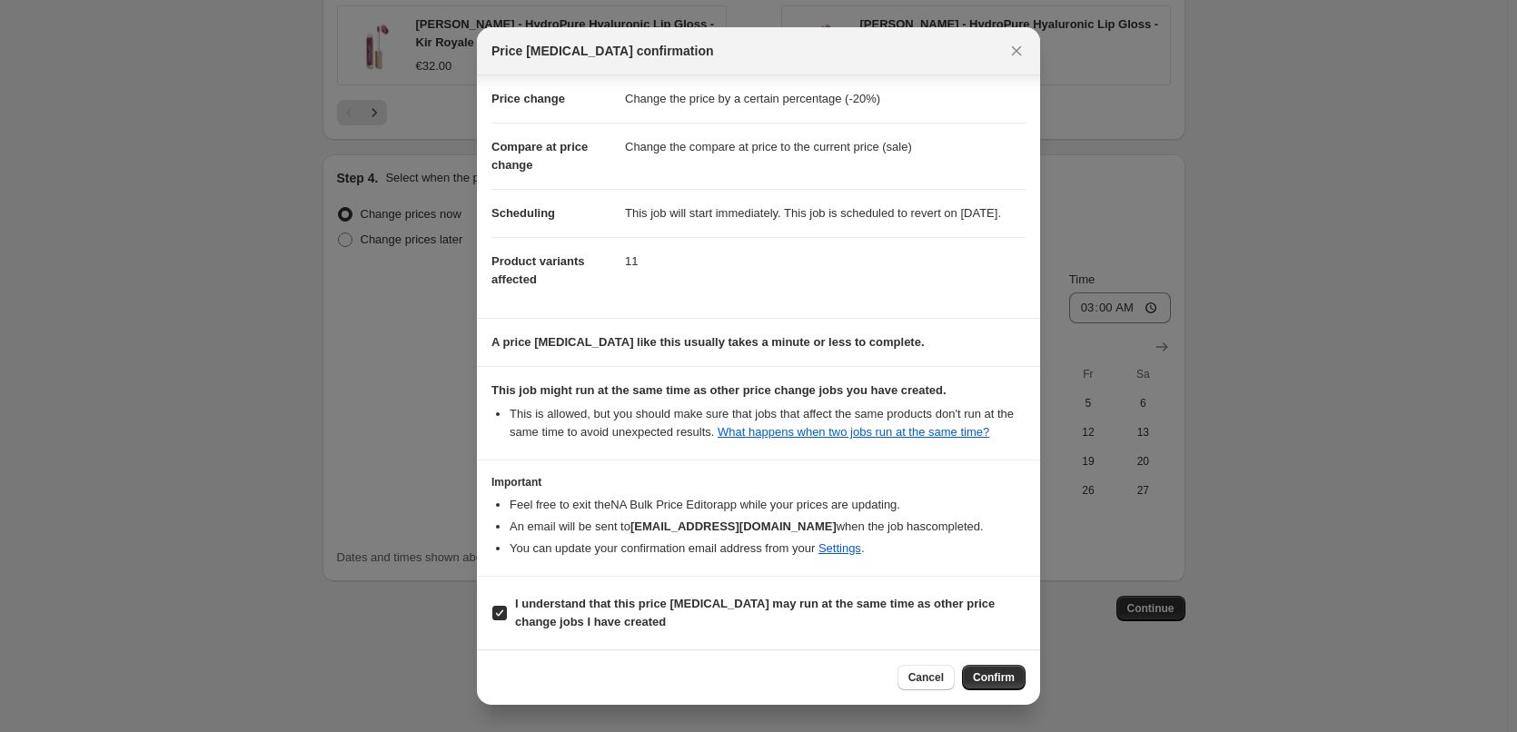
click at [989, 664] on div "Cancel Confirm" at bounding box center [758, 677] width 563 height 55
click at [997, 669] on button "Confirm" at bounding box center [994, 677] width 64 height 25
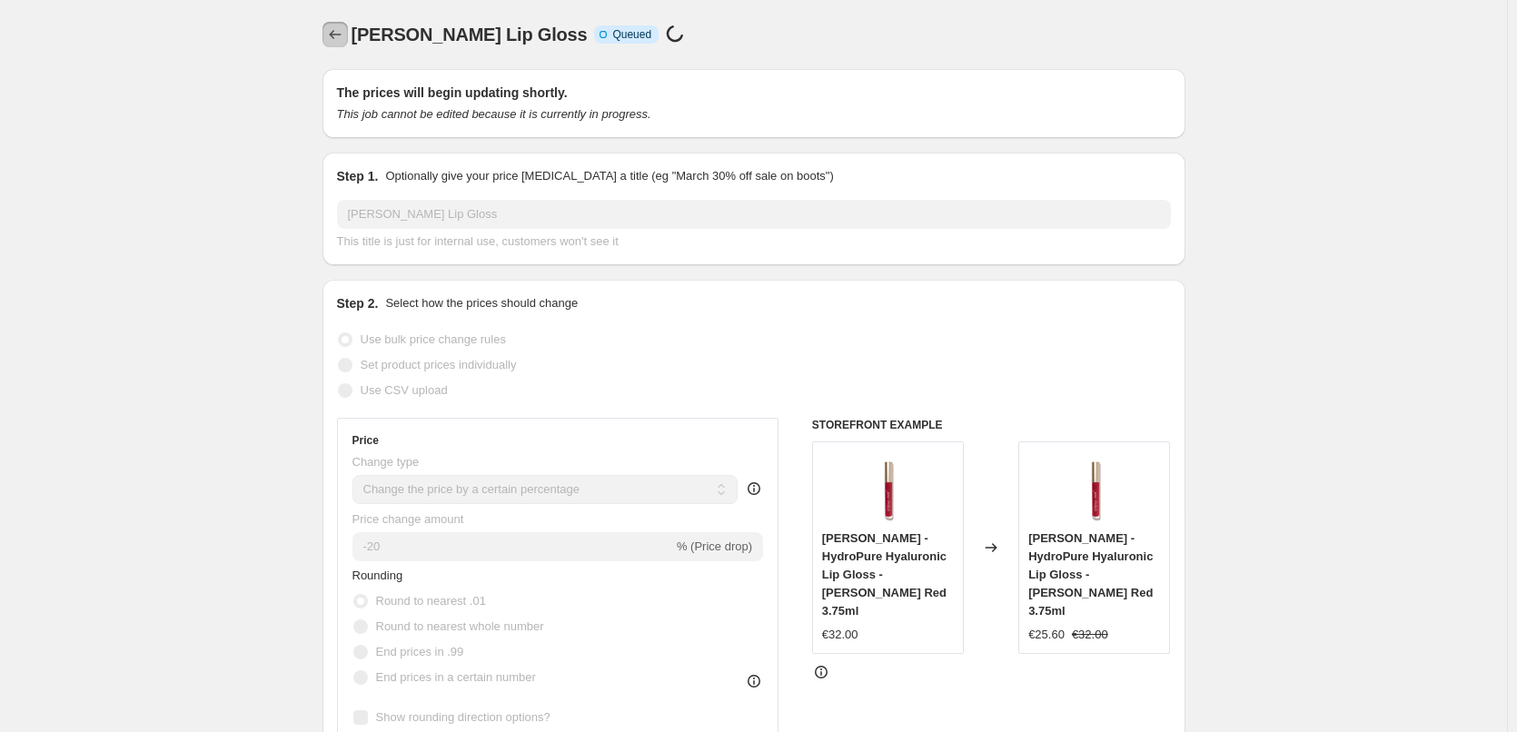
click at [339, 41] on icon "Price change jobs" at bounding box center [335, 34] width 18 height 18
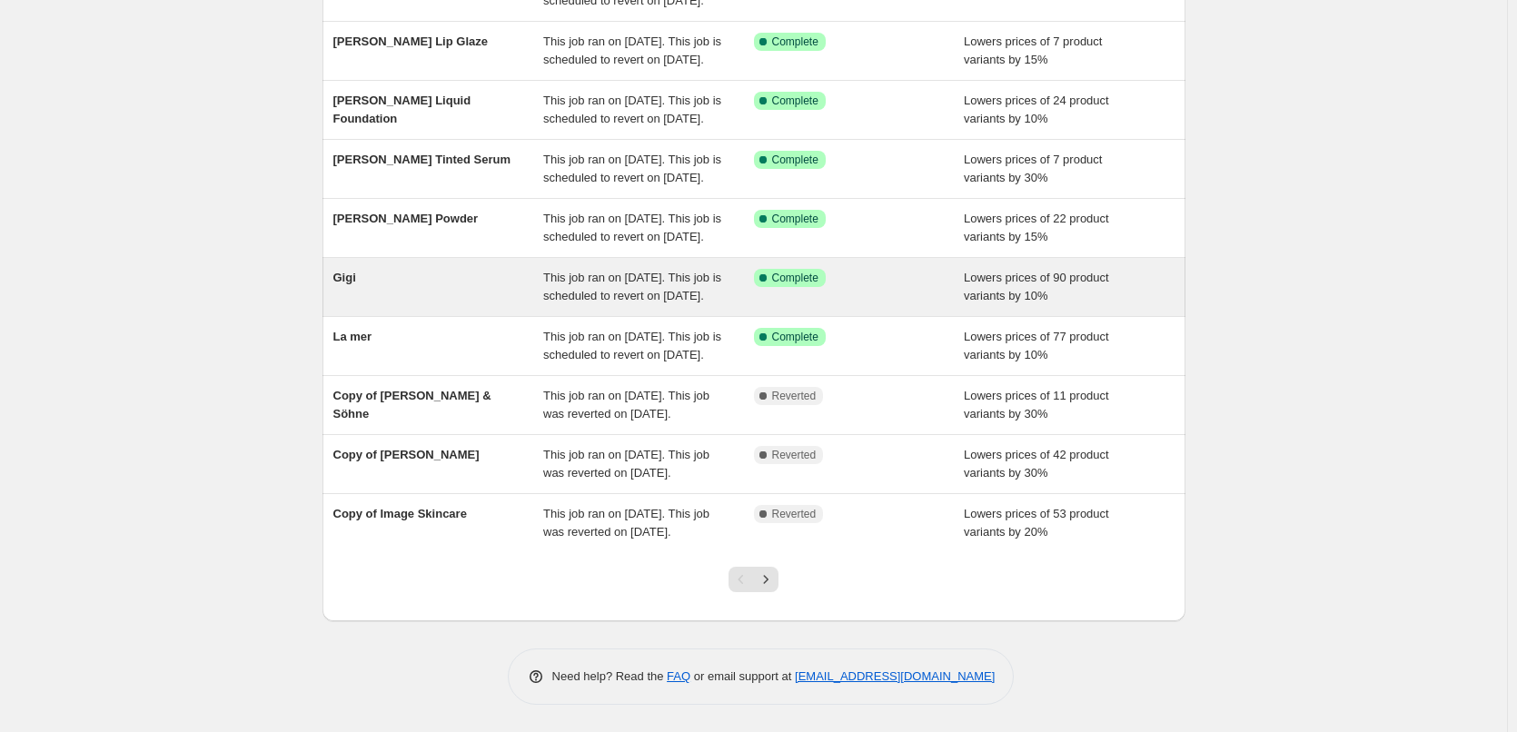
scroll to position [385, 0]
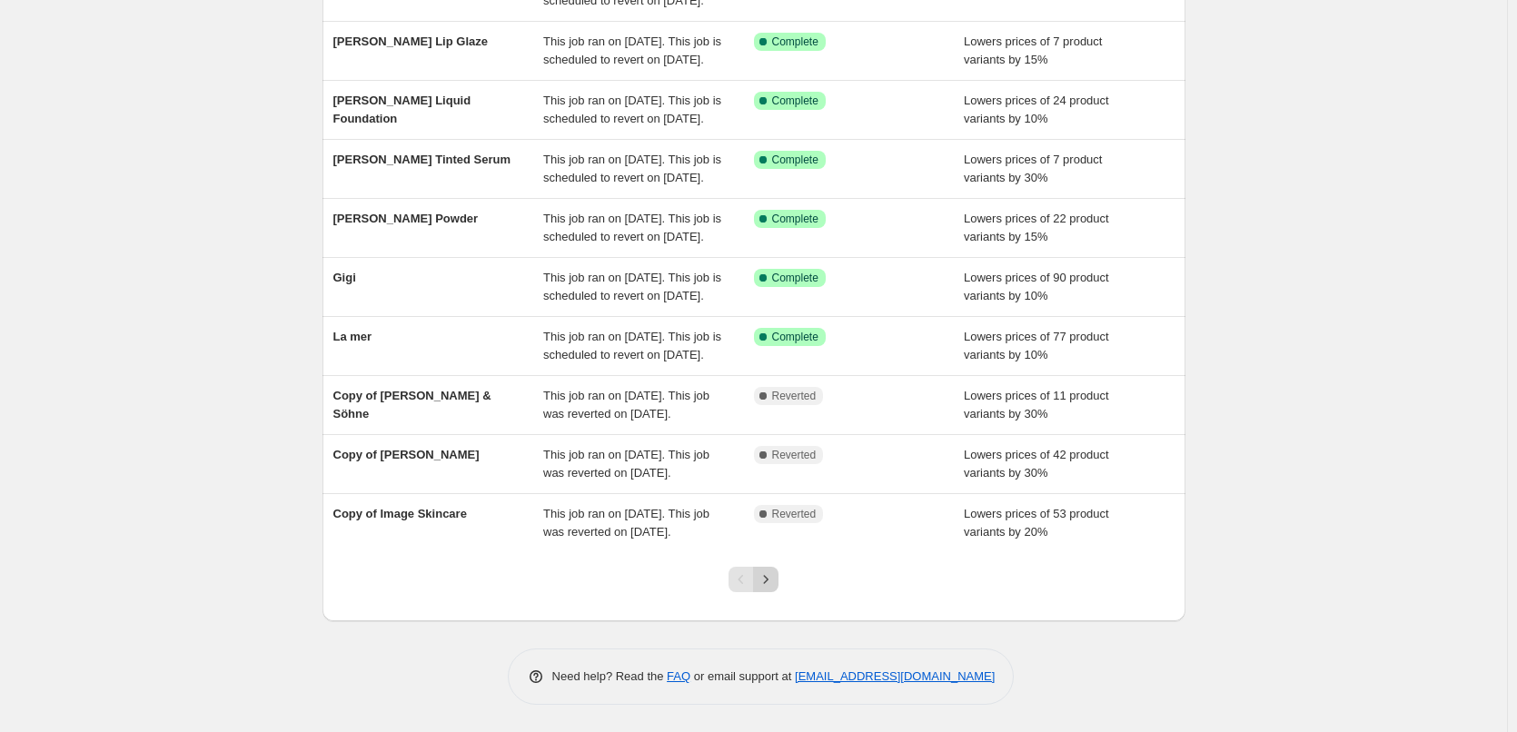
click at [774, 583] on icon "Next" at bounding box center [766, 579] width 18 height 18
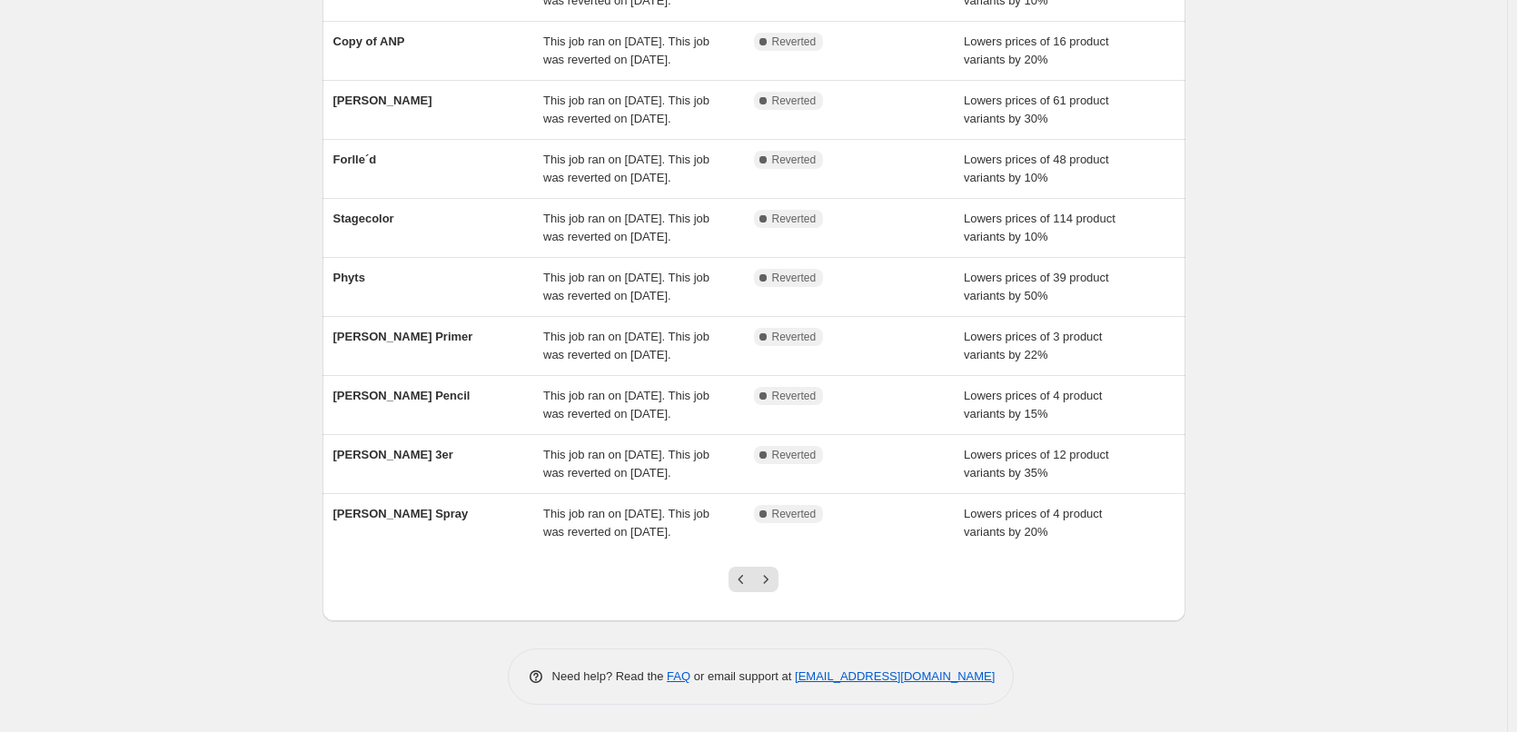
click at [774, 583] on icon "Next" at bounding box center [766, 579] width 18 height 18
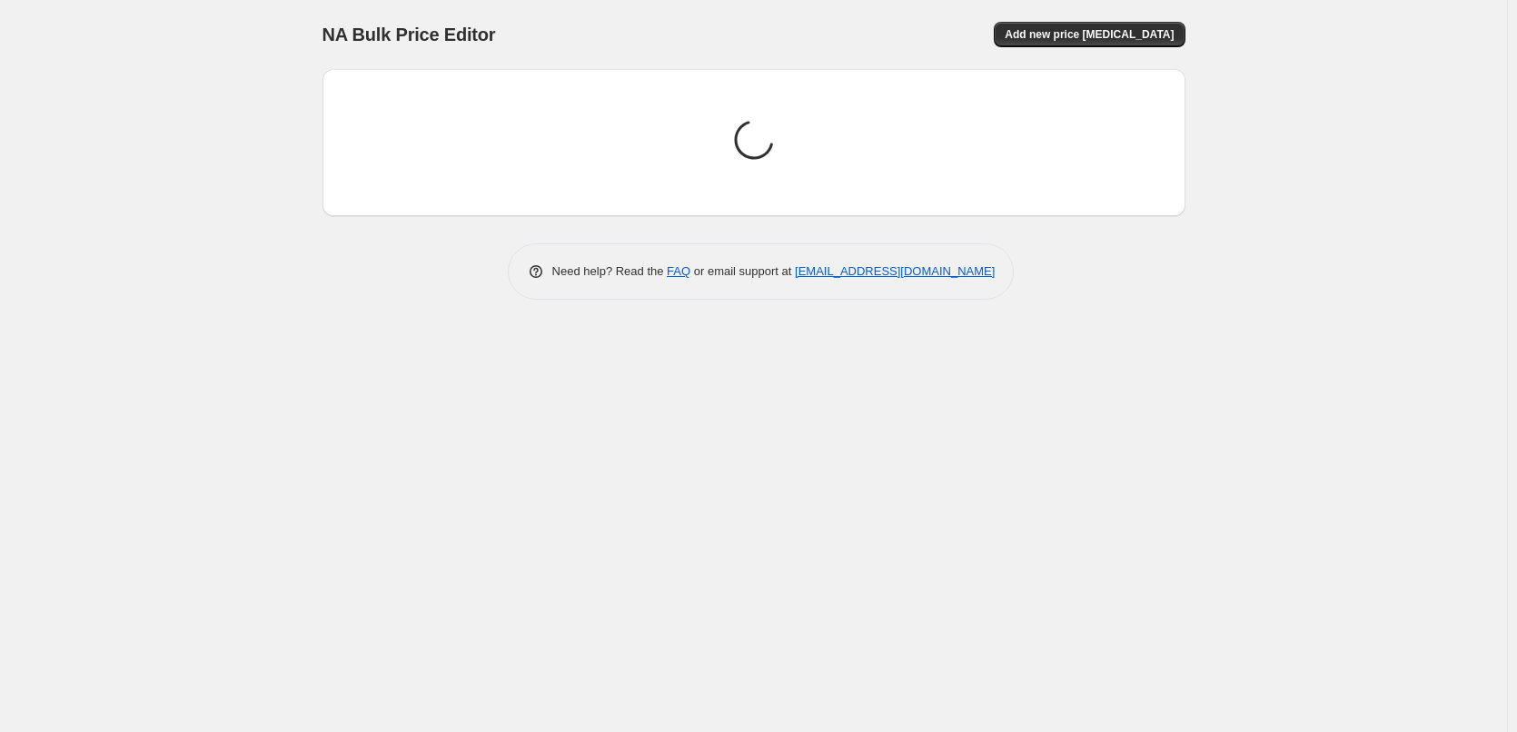
scroll to position [0, 0]
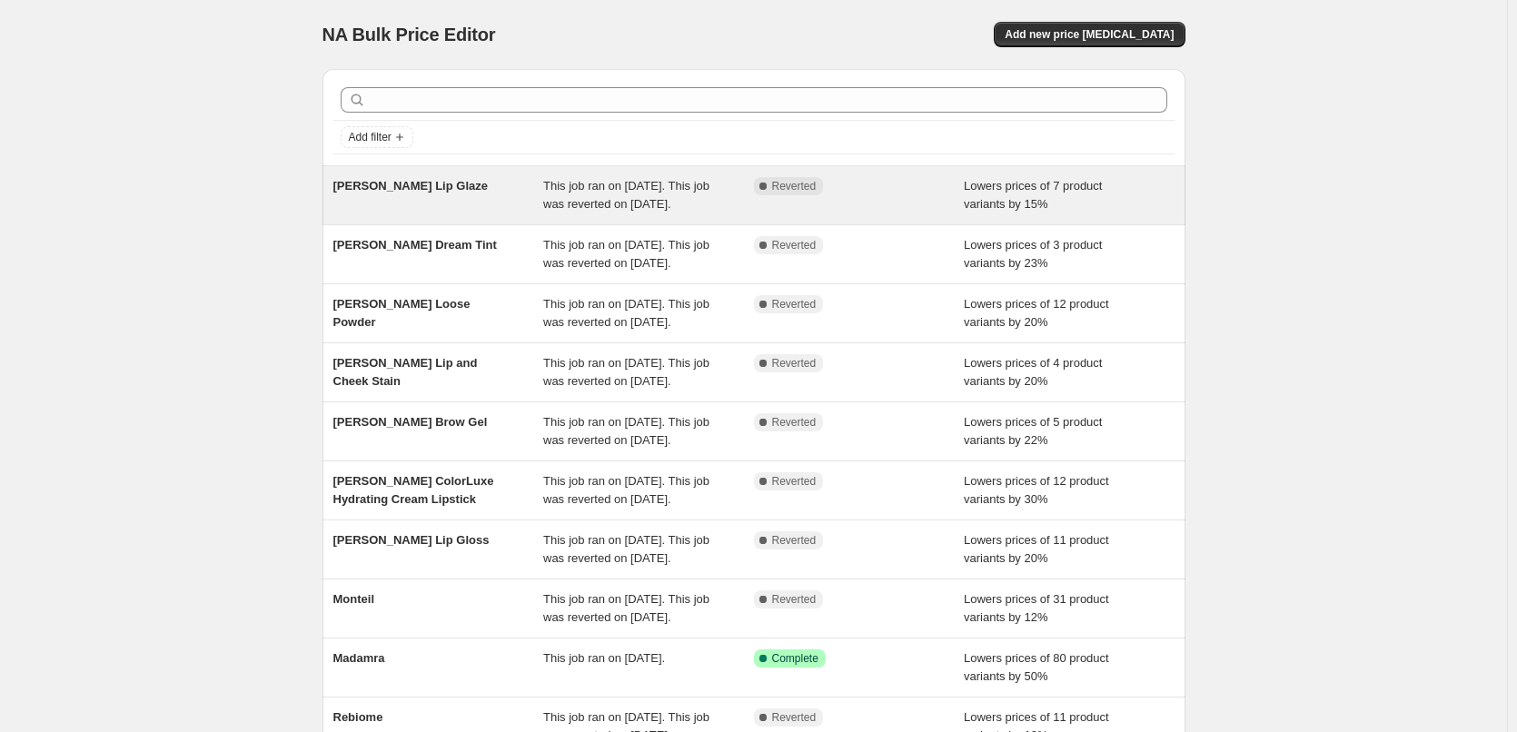
click at [433, 187] on span "[PERSON_NAME] Lip Glaze" at bounding box center [410, 186] width 154 height 14
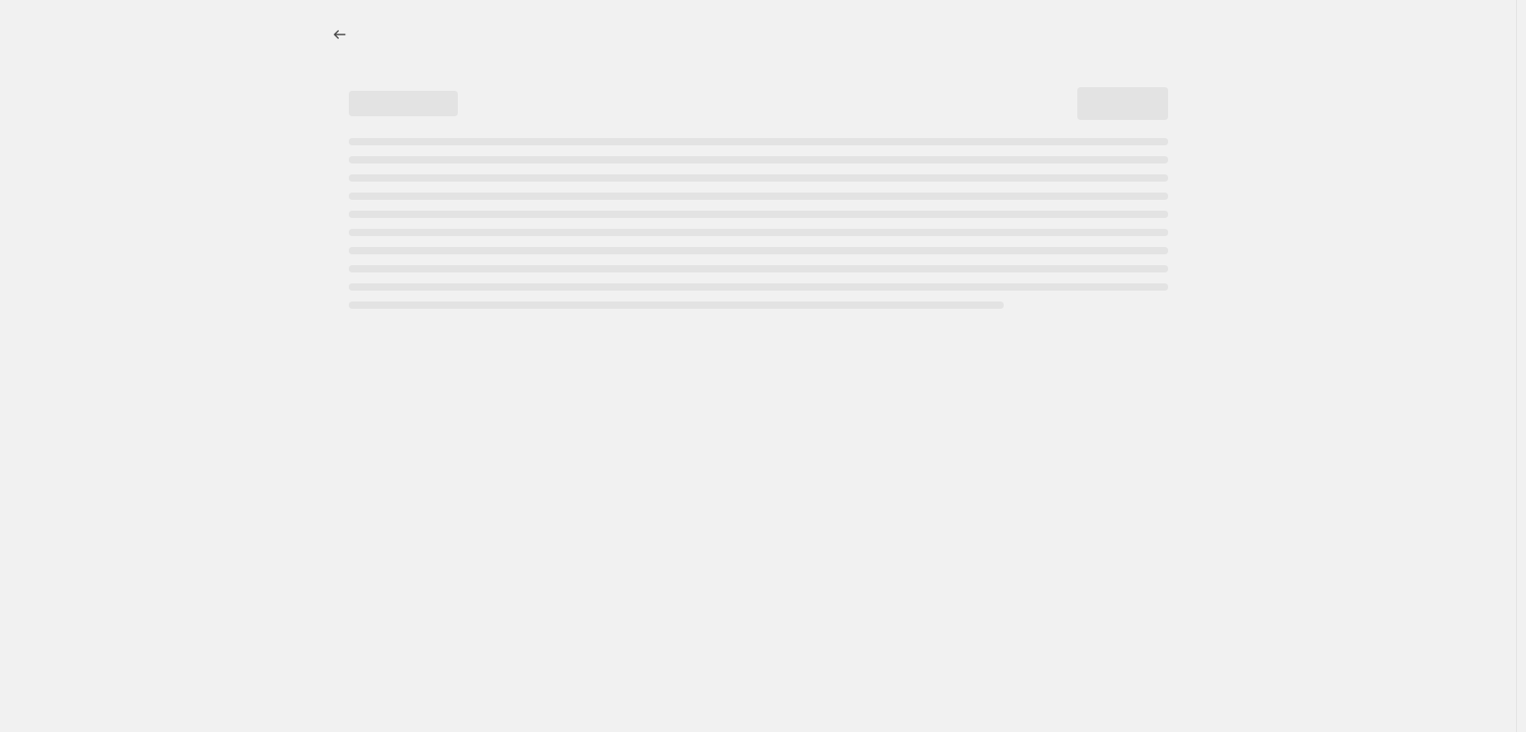
select select "percentage"
select select "tag"
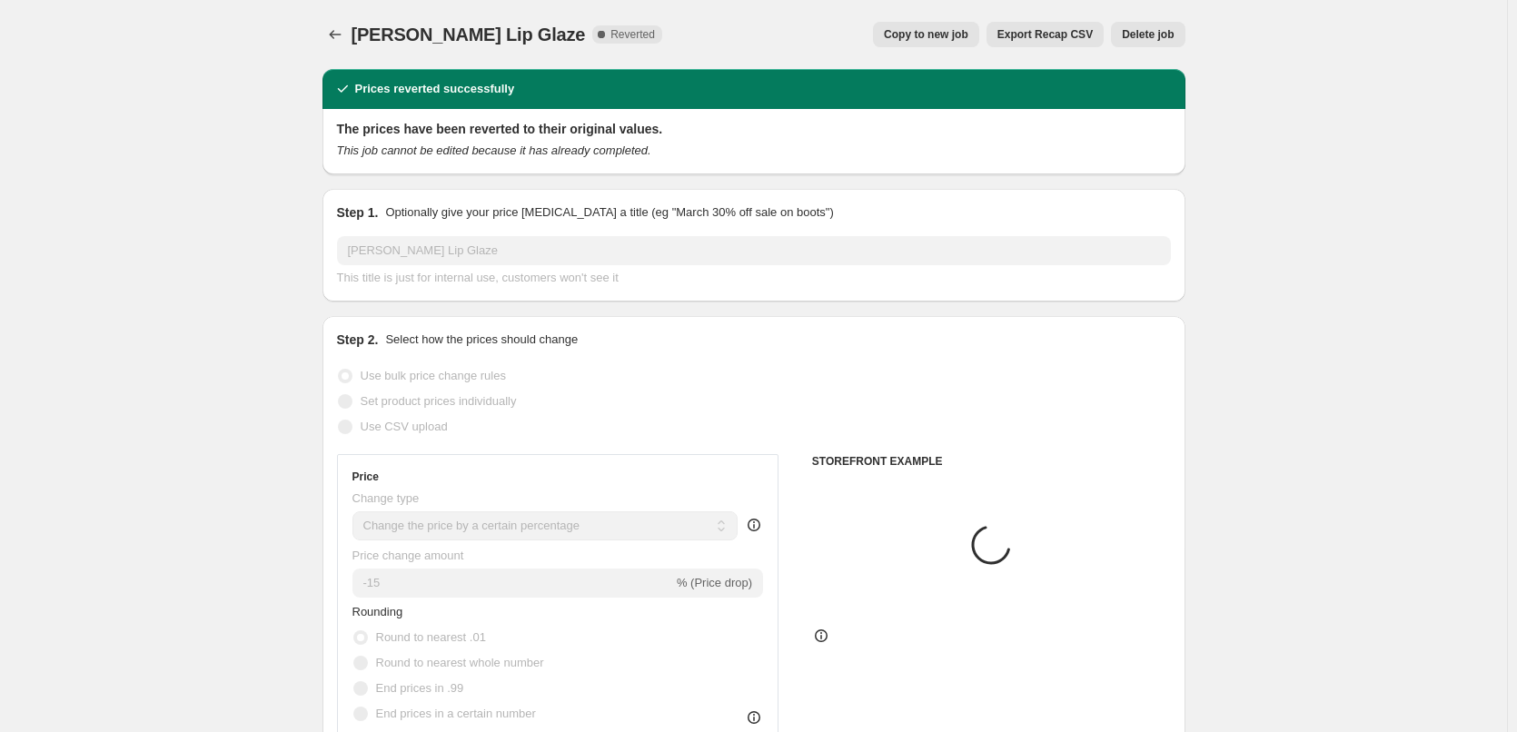
click at [1147, 30] on span "Delete job" at bounding box center [1148, 34] width 52 height 15
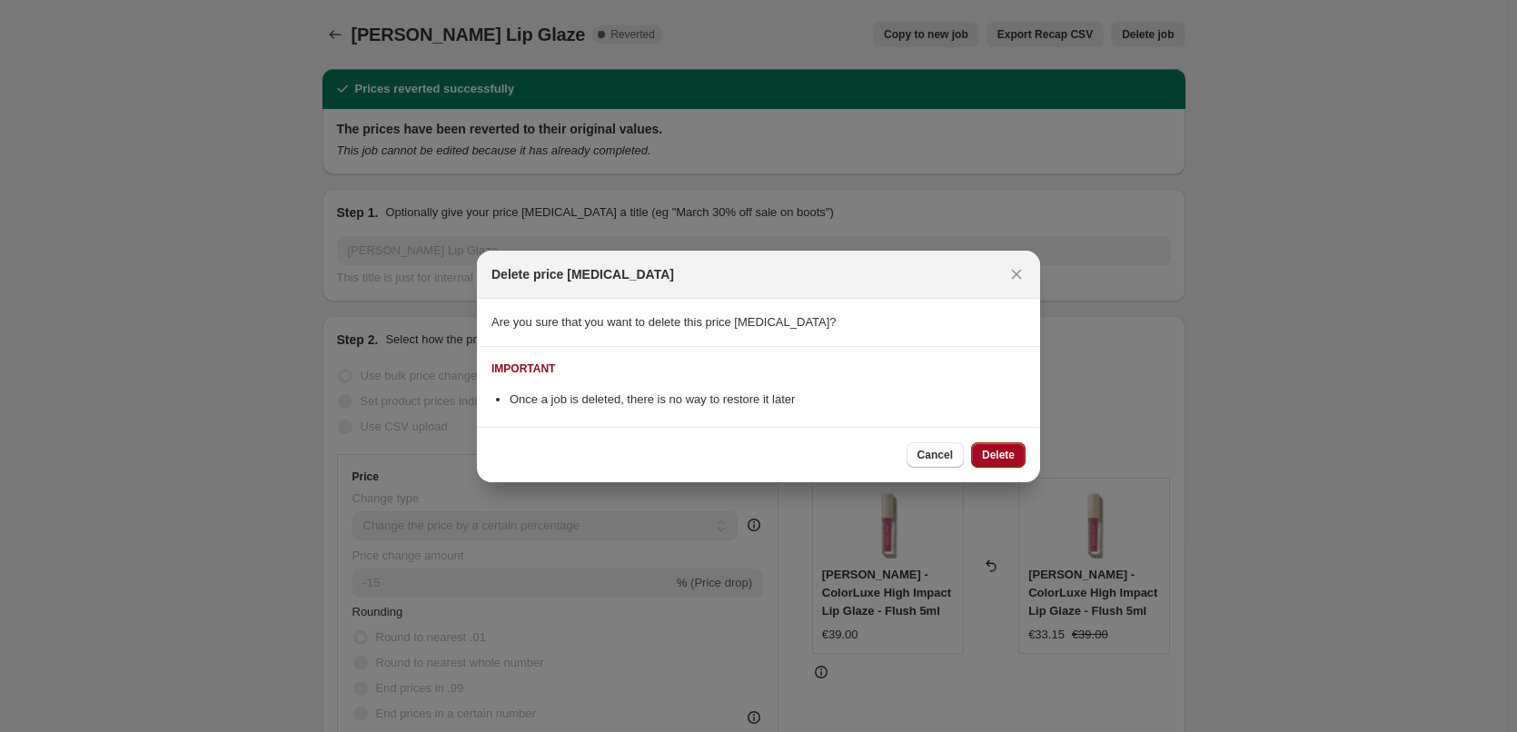
click at [998, 452] on span "Delete" at bounding box center [998, 455] width 33 height 15
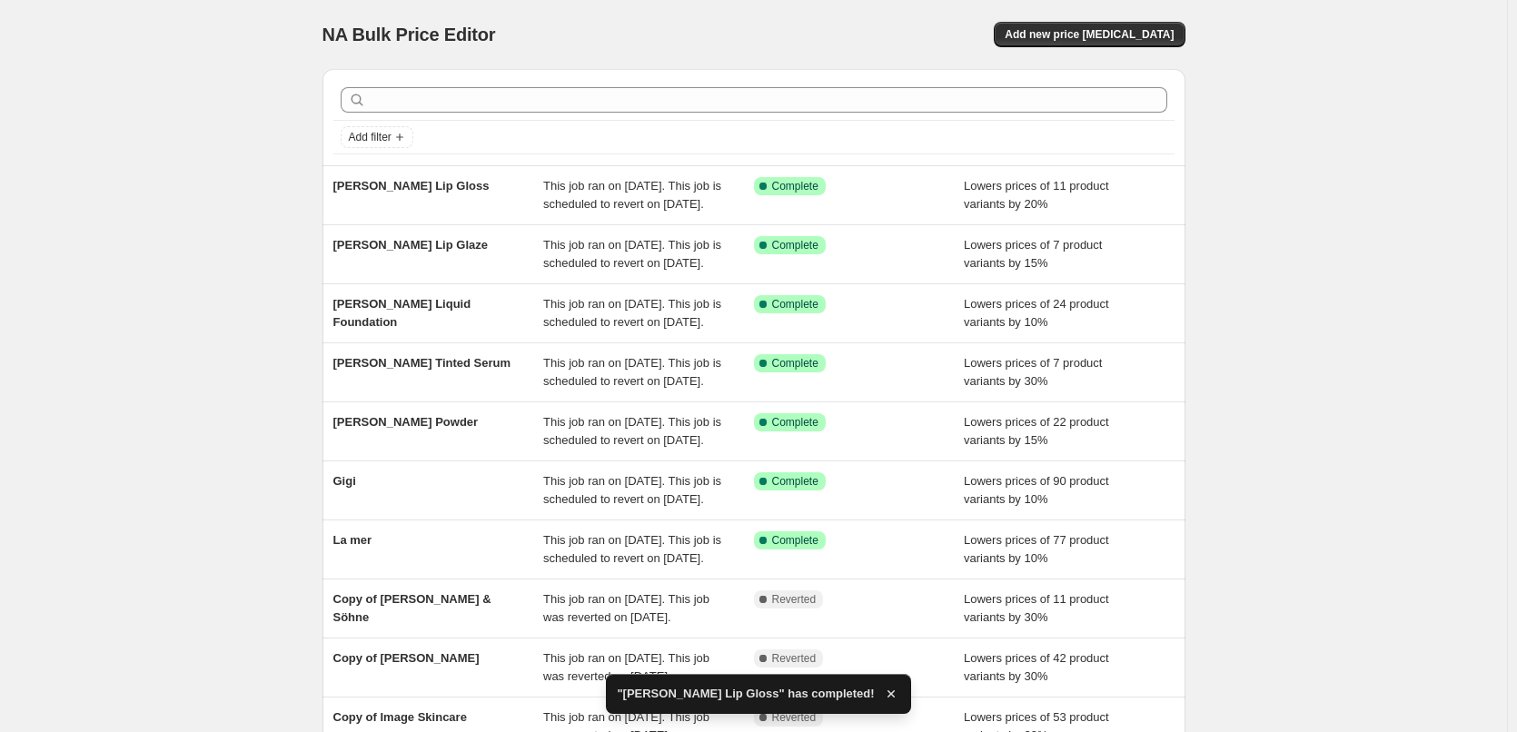
scroll to position [385, 0]
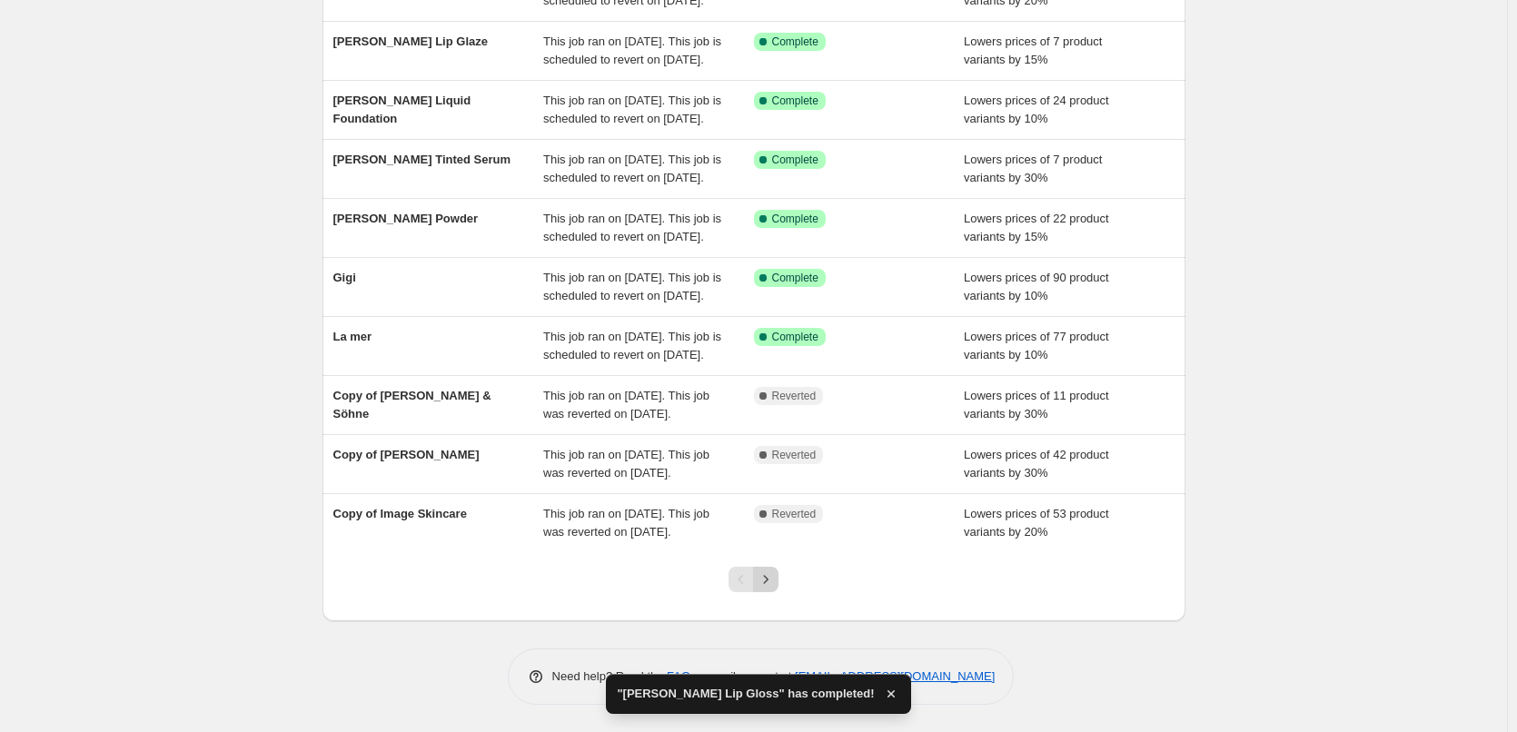
click at [769, 586] on icon "Next" at bounding box center [766, 579] width 18 height 18
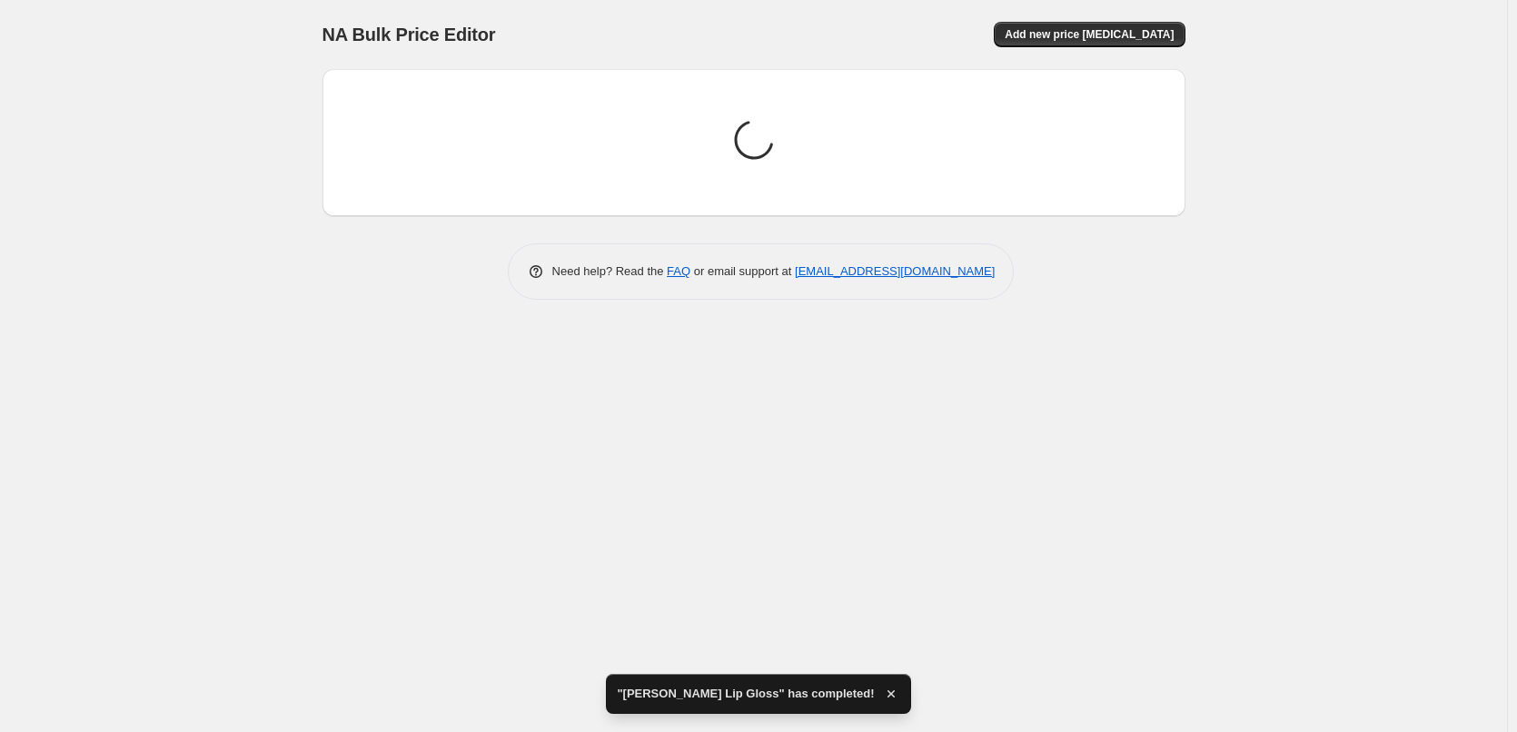
scroll to position [0, 0]
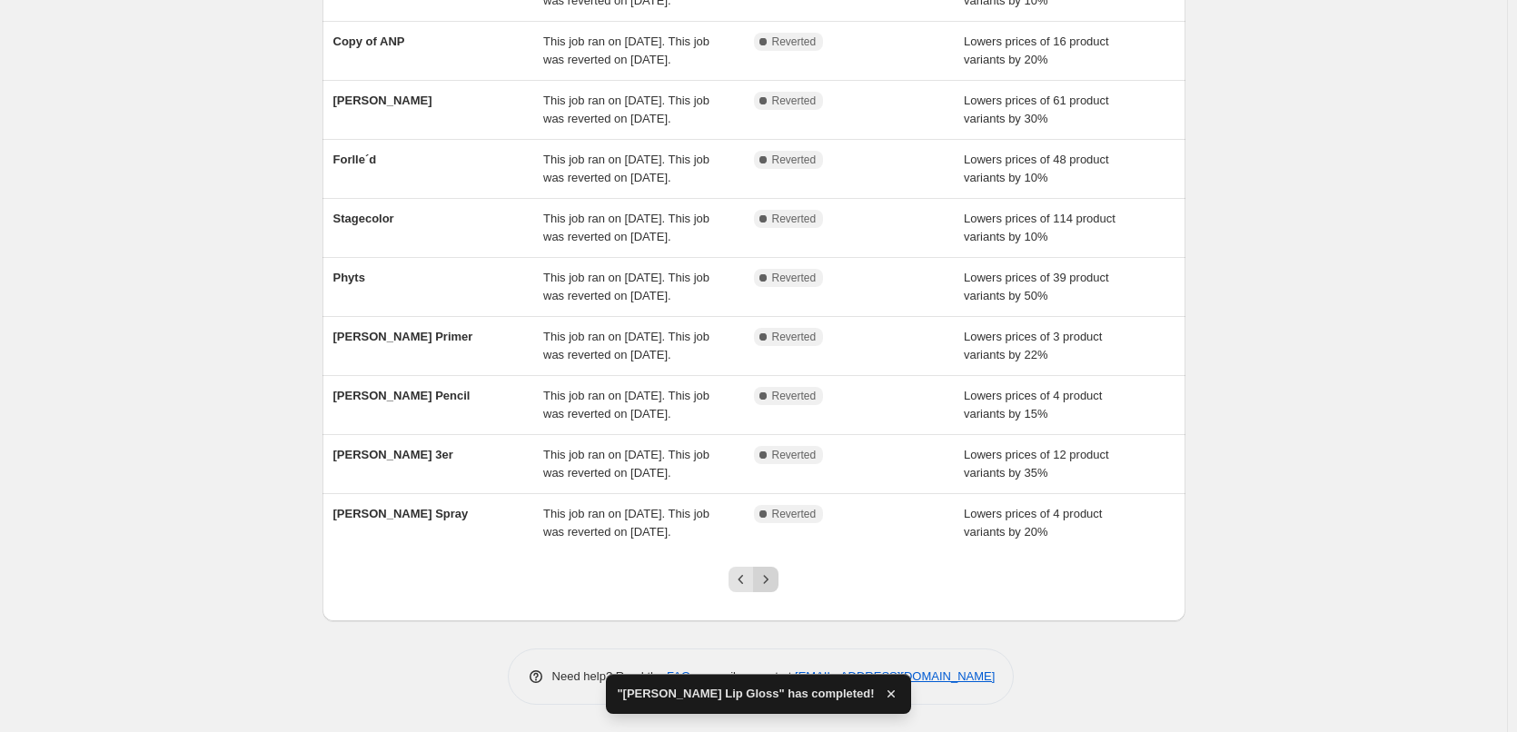
click at [775, 589] on icon "Next" at bounding box center [766, 579] width 18 height 18
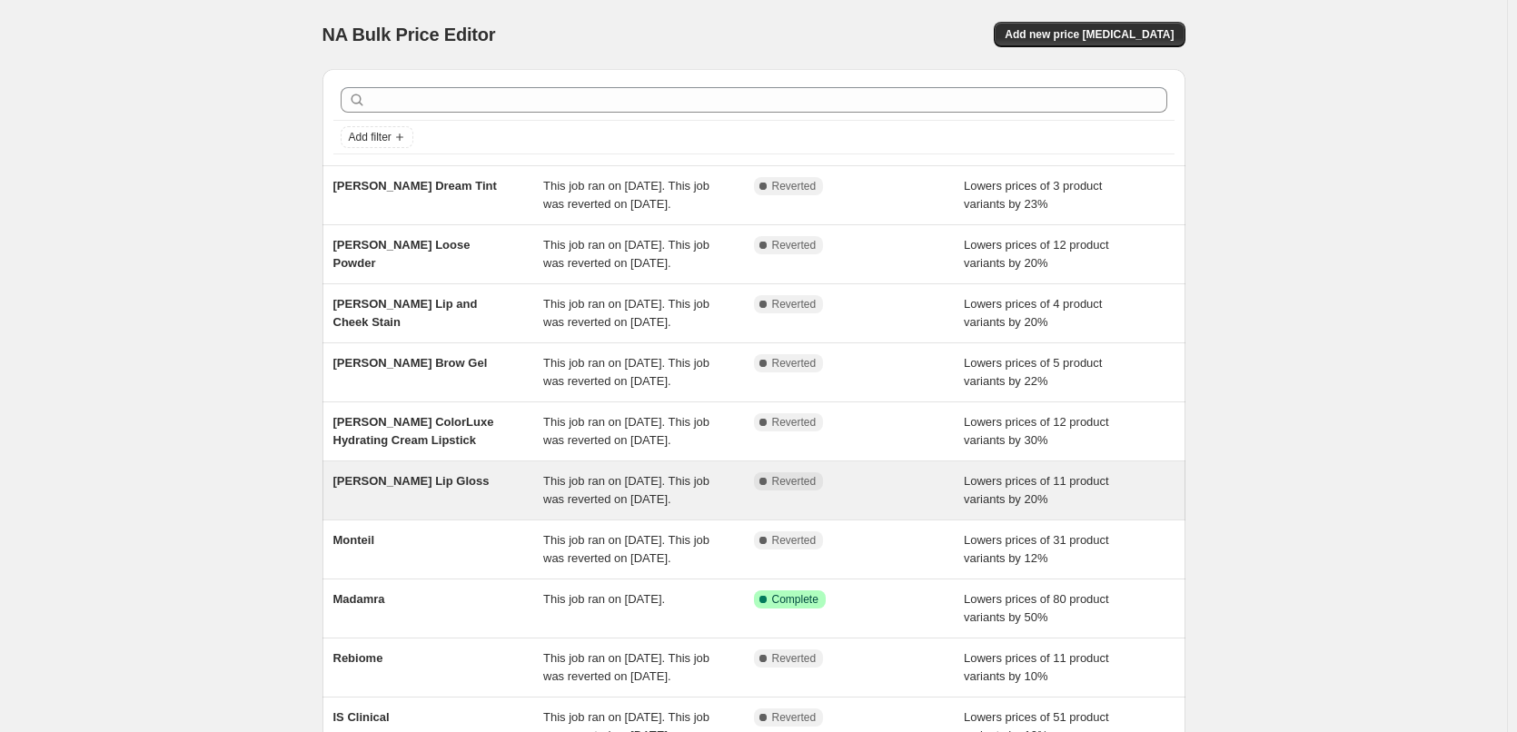
click at [443, 488] on span "[PERSON_NAME] Lip Gloss" at bounding box center [411, 481] width 156 height 14
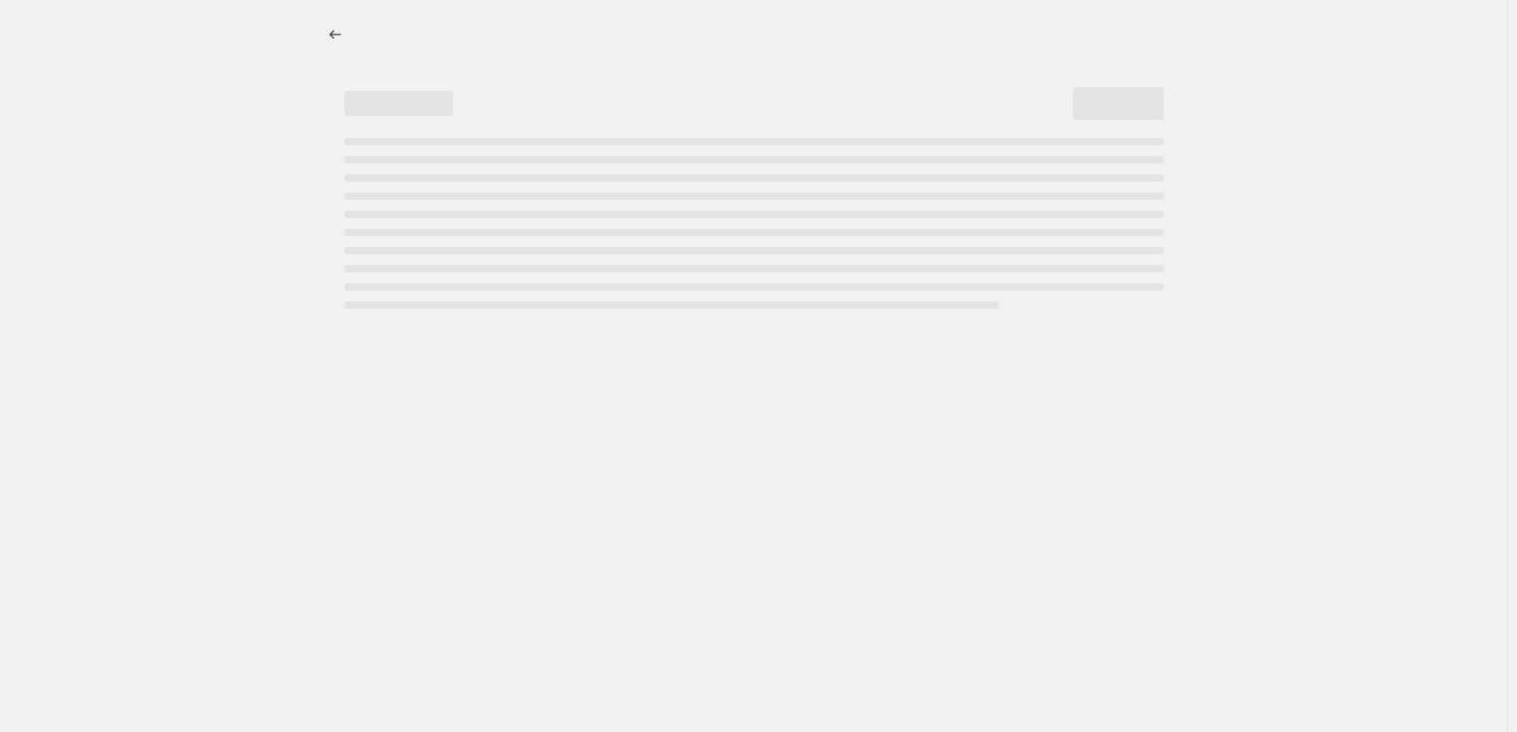
select select "percentage"
select select "tag"
select select "vendor"
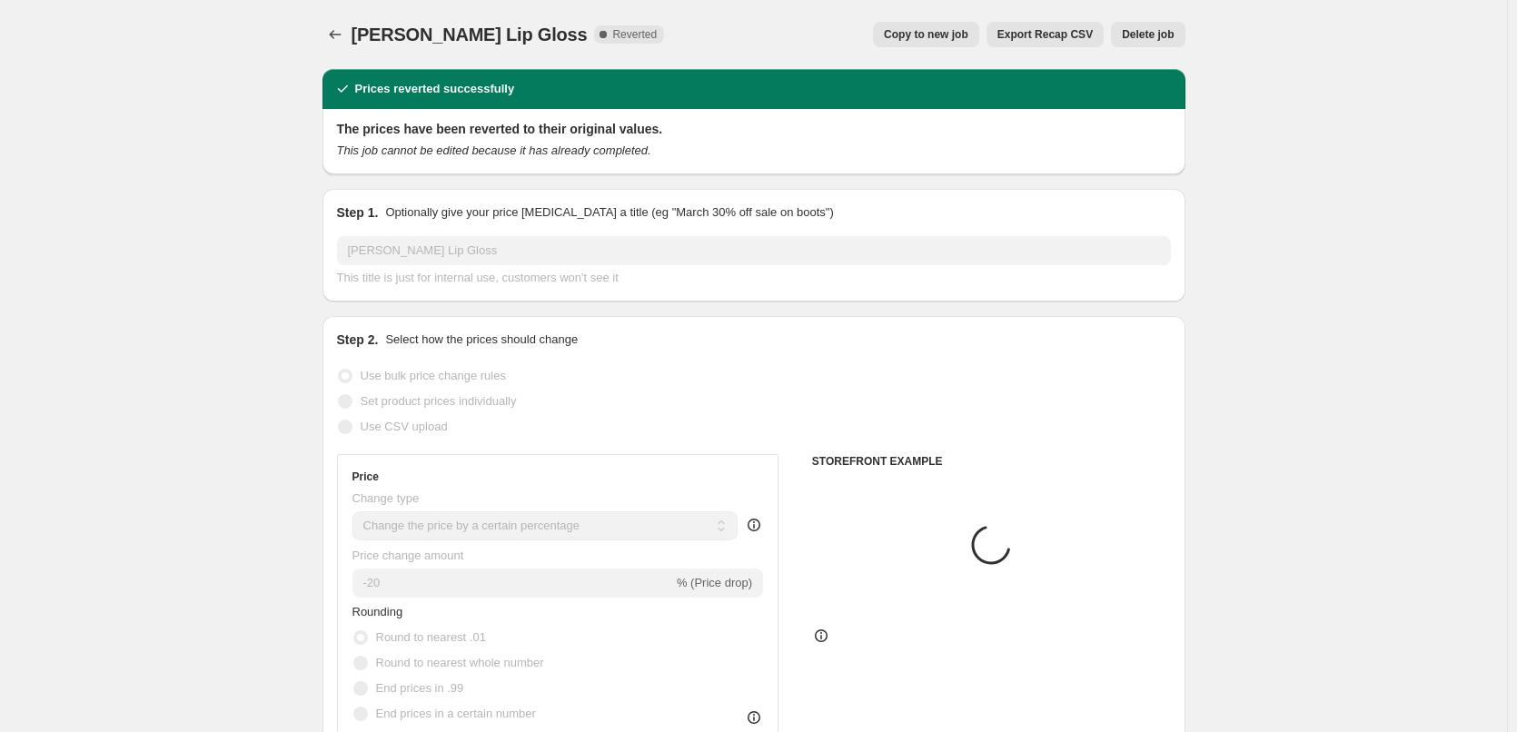
click at [1160, 30] on span "Delete job" at bounding box center [1148, 34] width 52 height 15
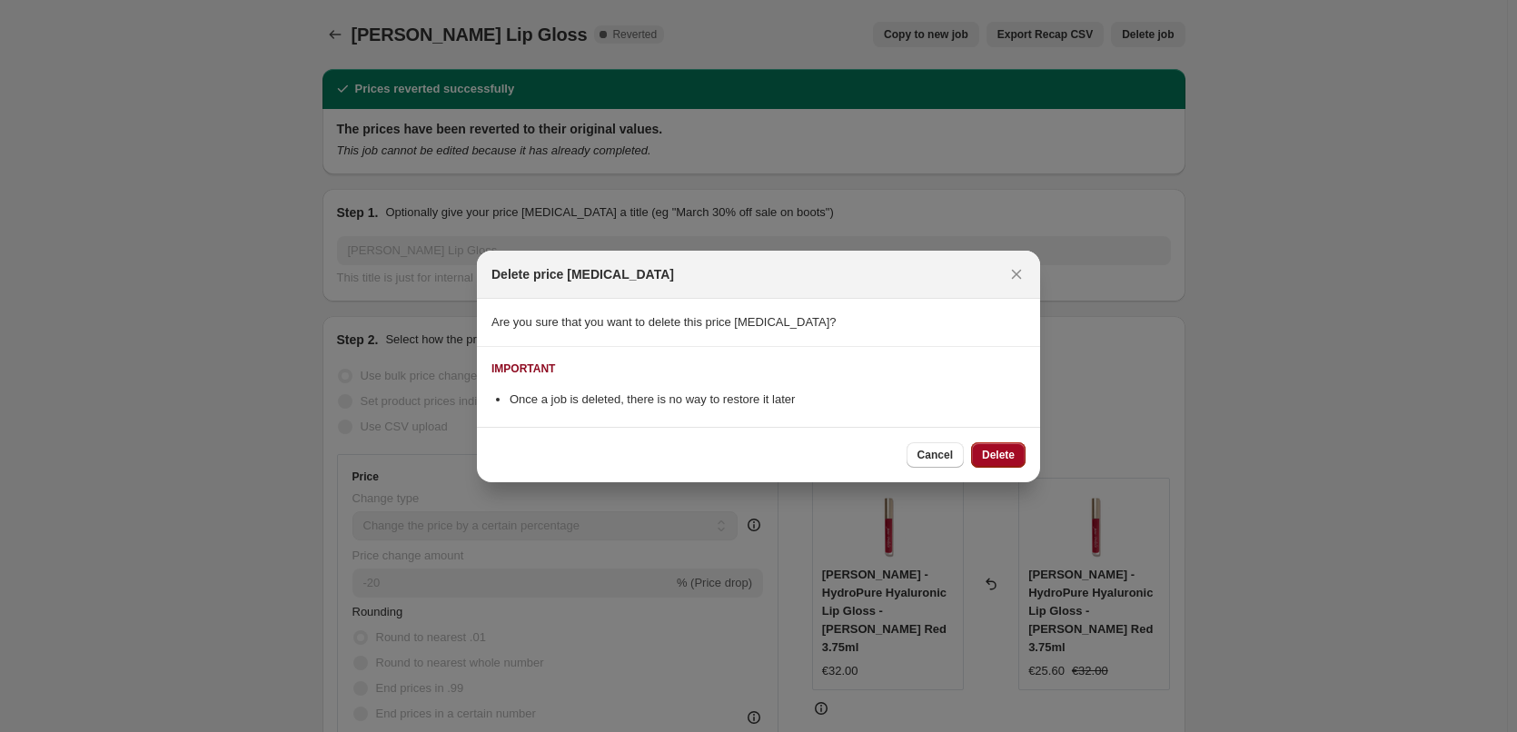
click at [987, 445] on button "Delete" at bounding box center [998, 454] width 55 height 25
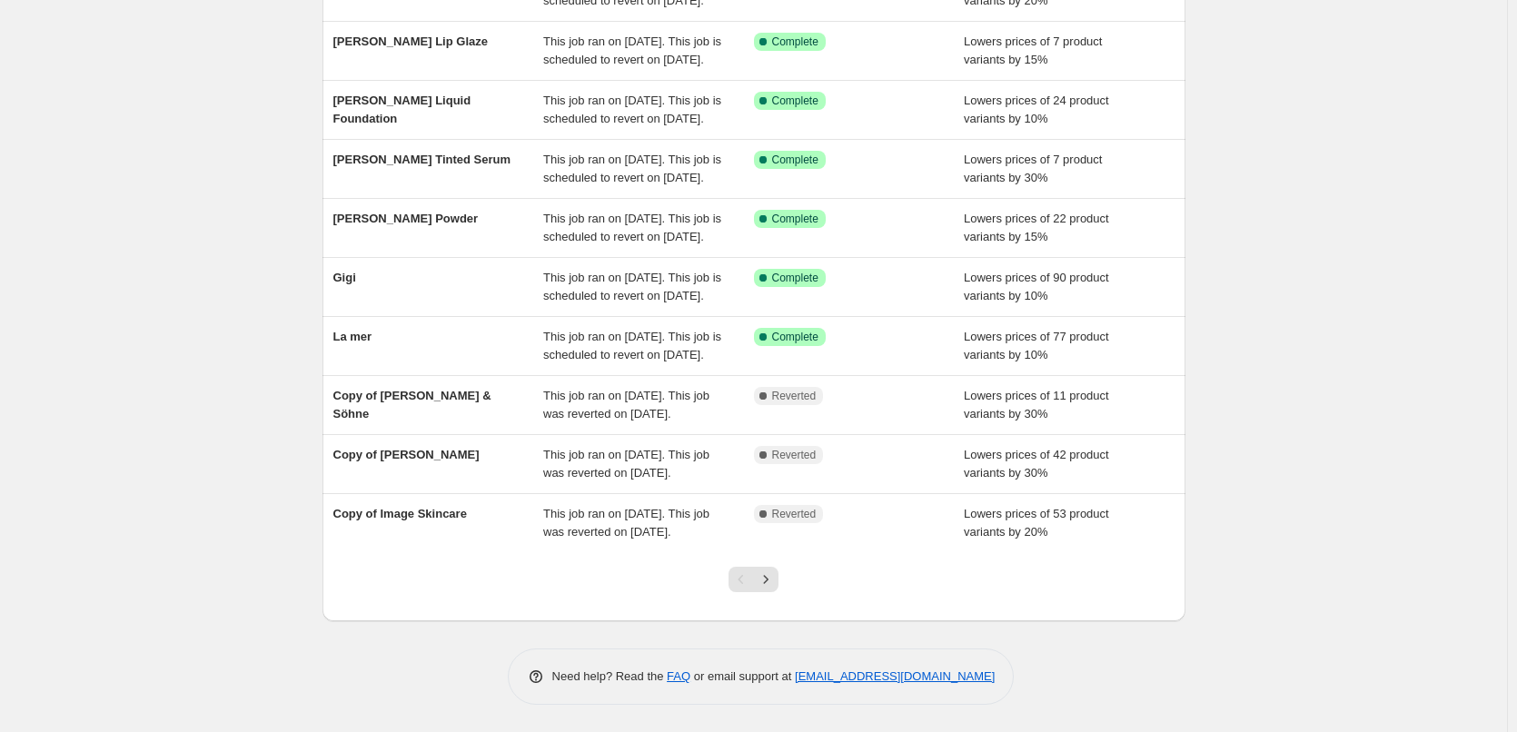
click at [772, 564] on div at bounding box center [754, 586] width 74 height 69
click at [772, 570] on button "Next" at bounding box center [765, 579] width 25 height 25
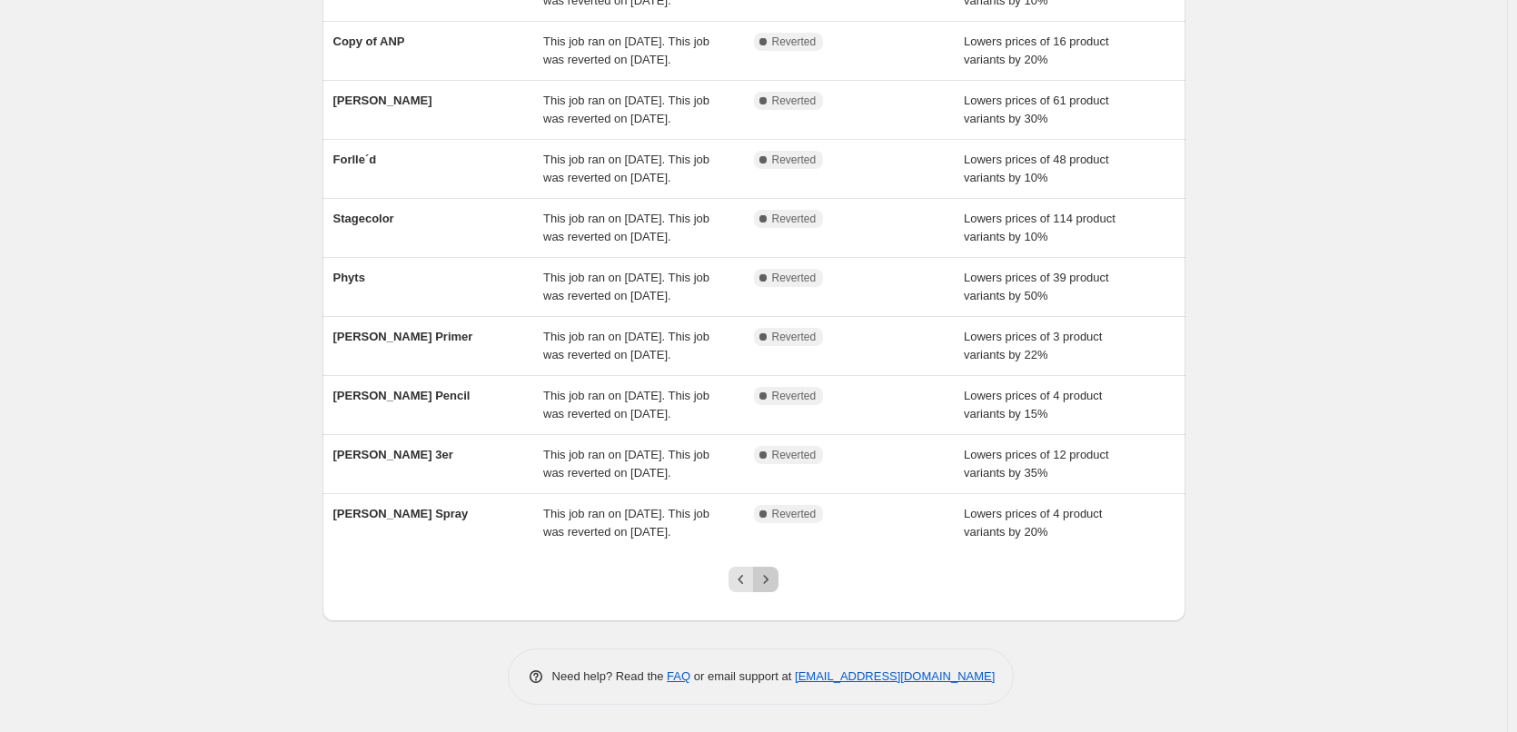
click at [775, 572] on icon "Next" at bounding box center [766, 579] width 18 height 18
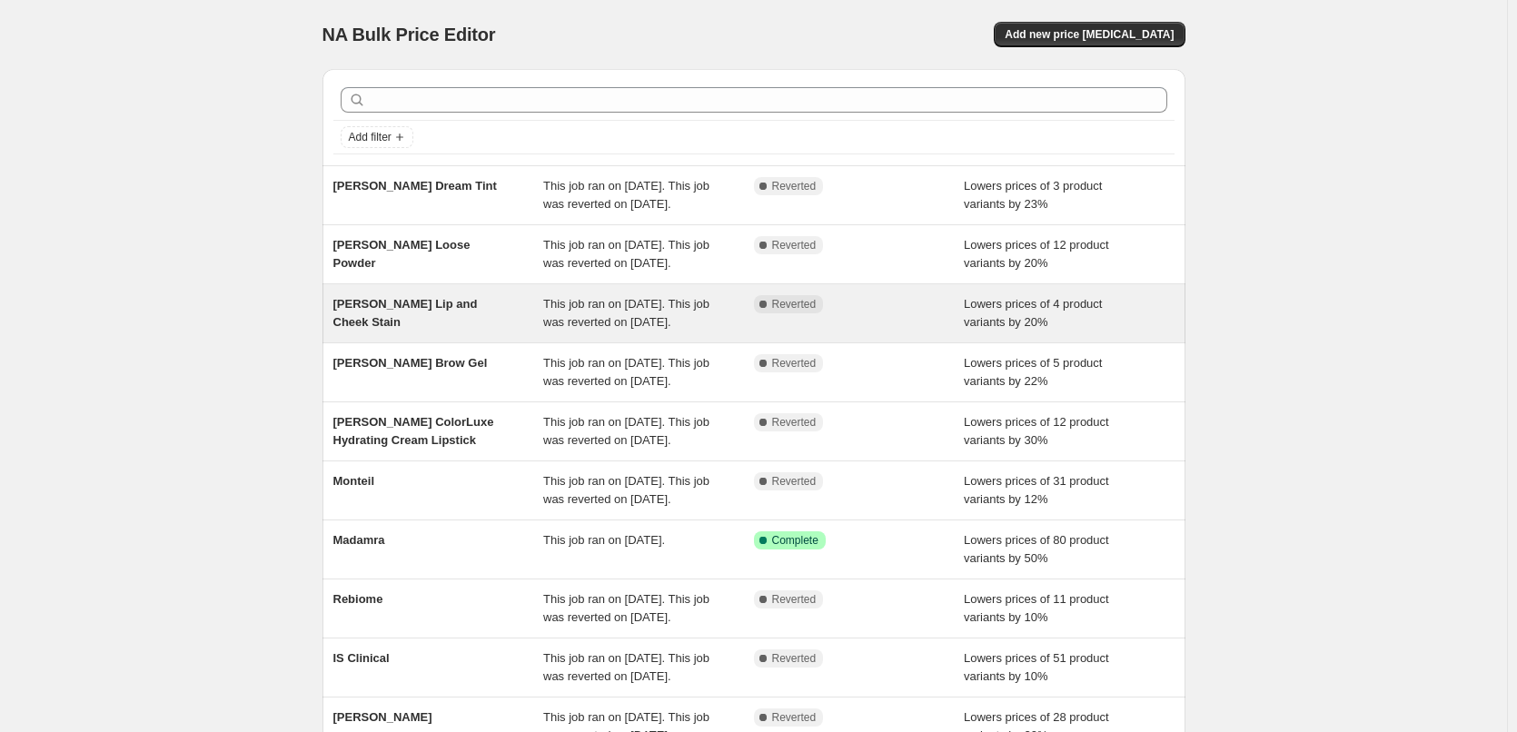
click at [441, 329] on span "[PERSON_NAME] Lip and Cheek Stain" at bounding box center [405, 313] width 144 height 32
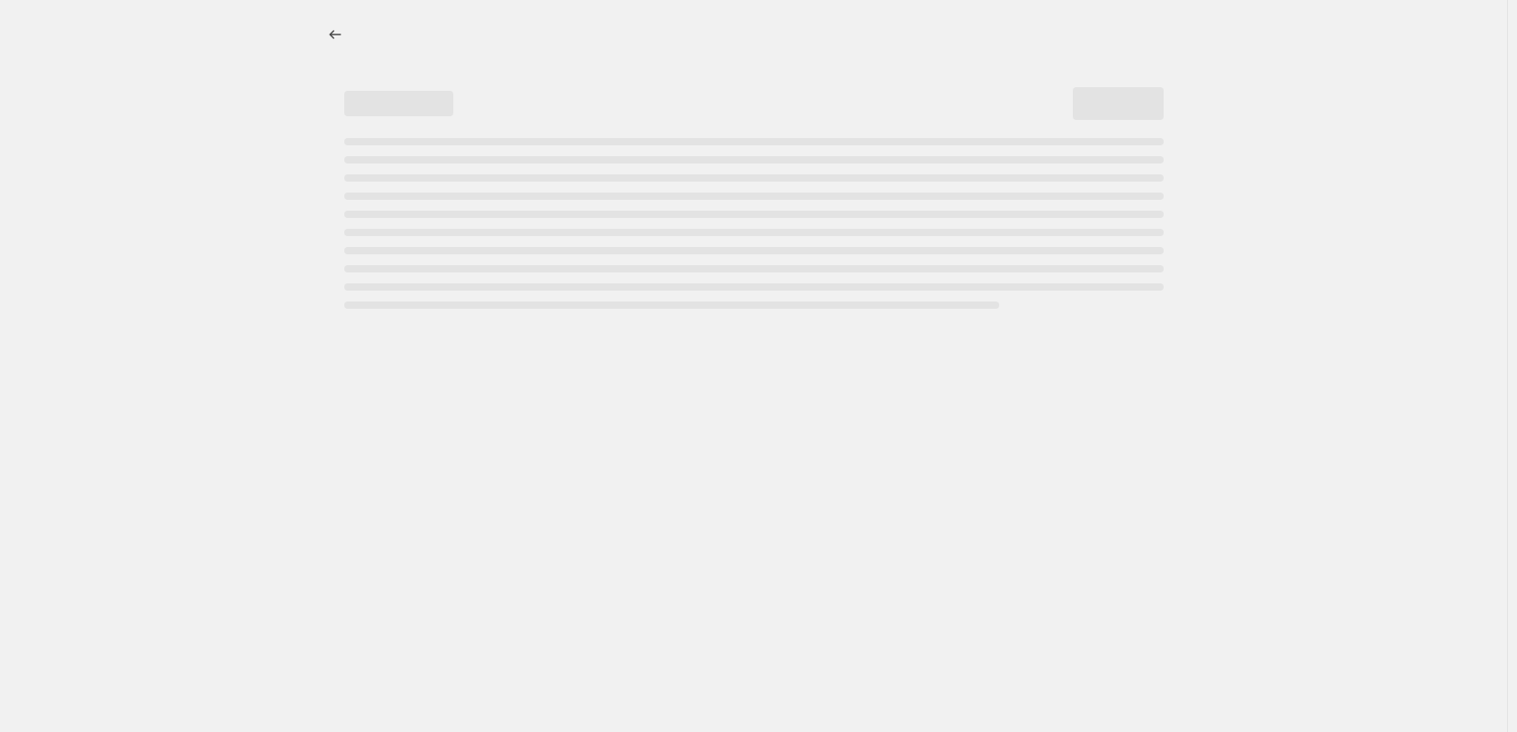
select select "percentage"
select select "tag"
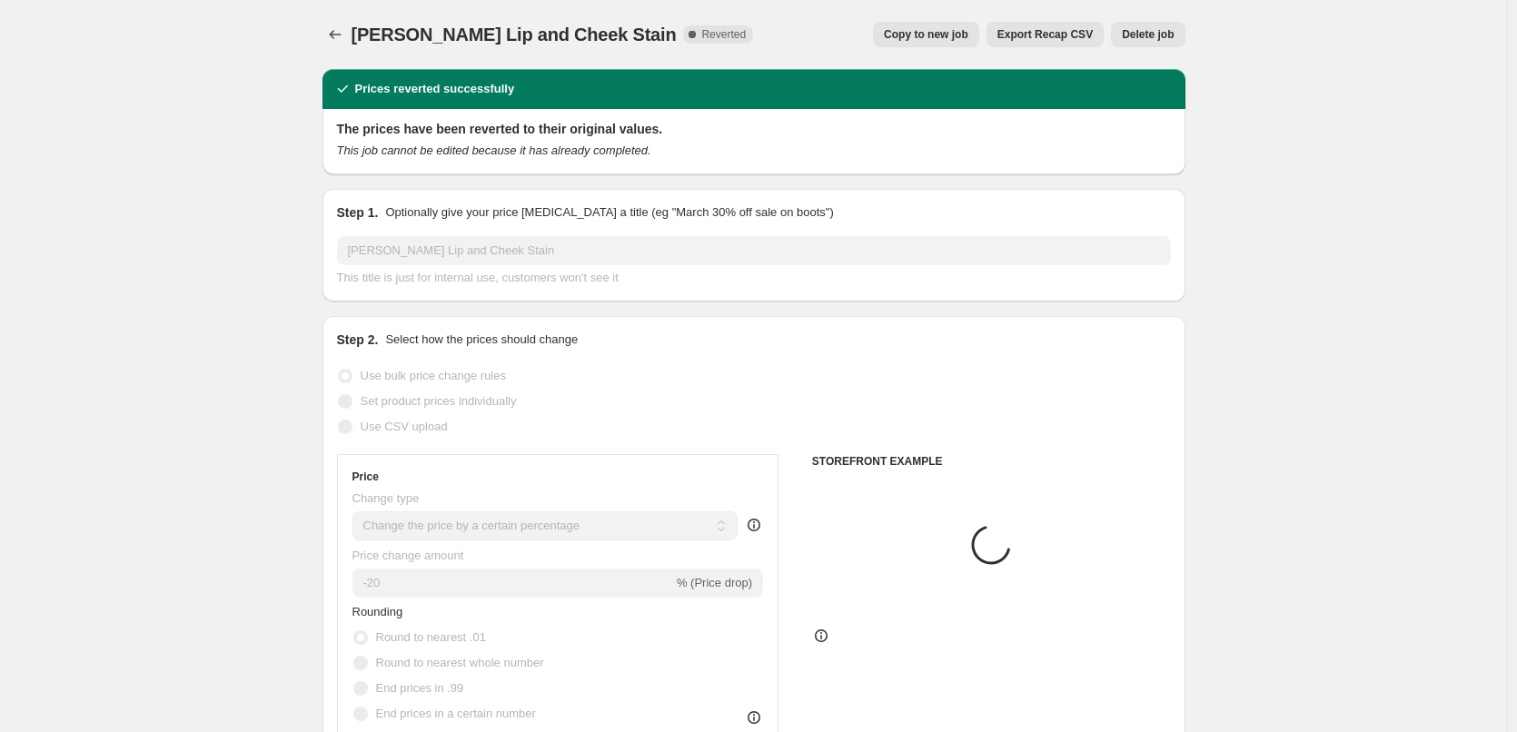
click at [953, 35] on span "Copy to new job" at bounding box center [926, 34] width 84 height 15
select select "percentage"
select select "tag"
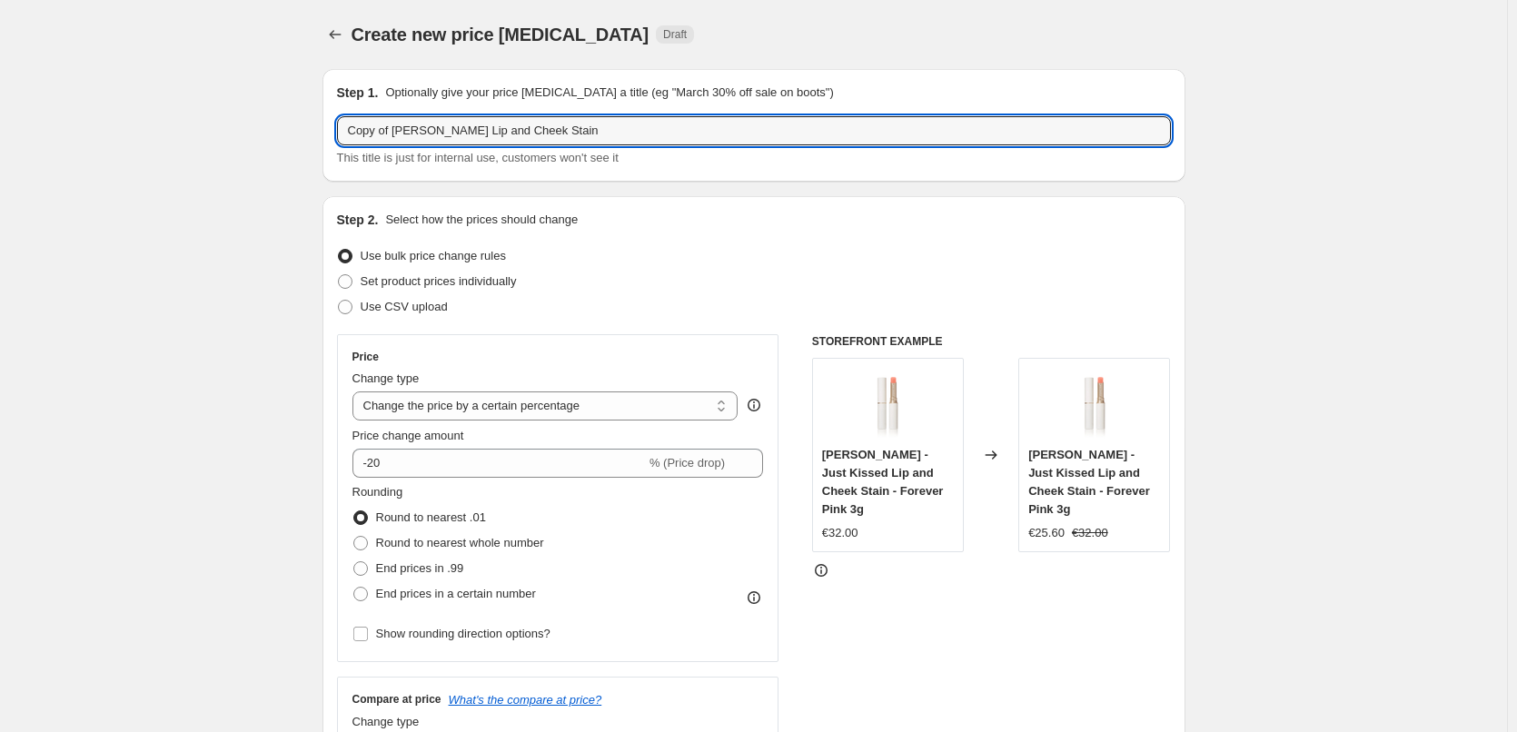
drag, startPoint x: 397, startPoint y: 134, endPoint x: 307, endPoint y: 146, distance: 90.7
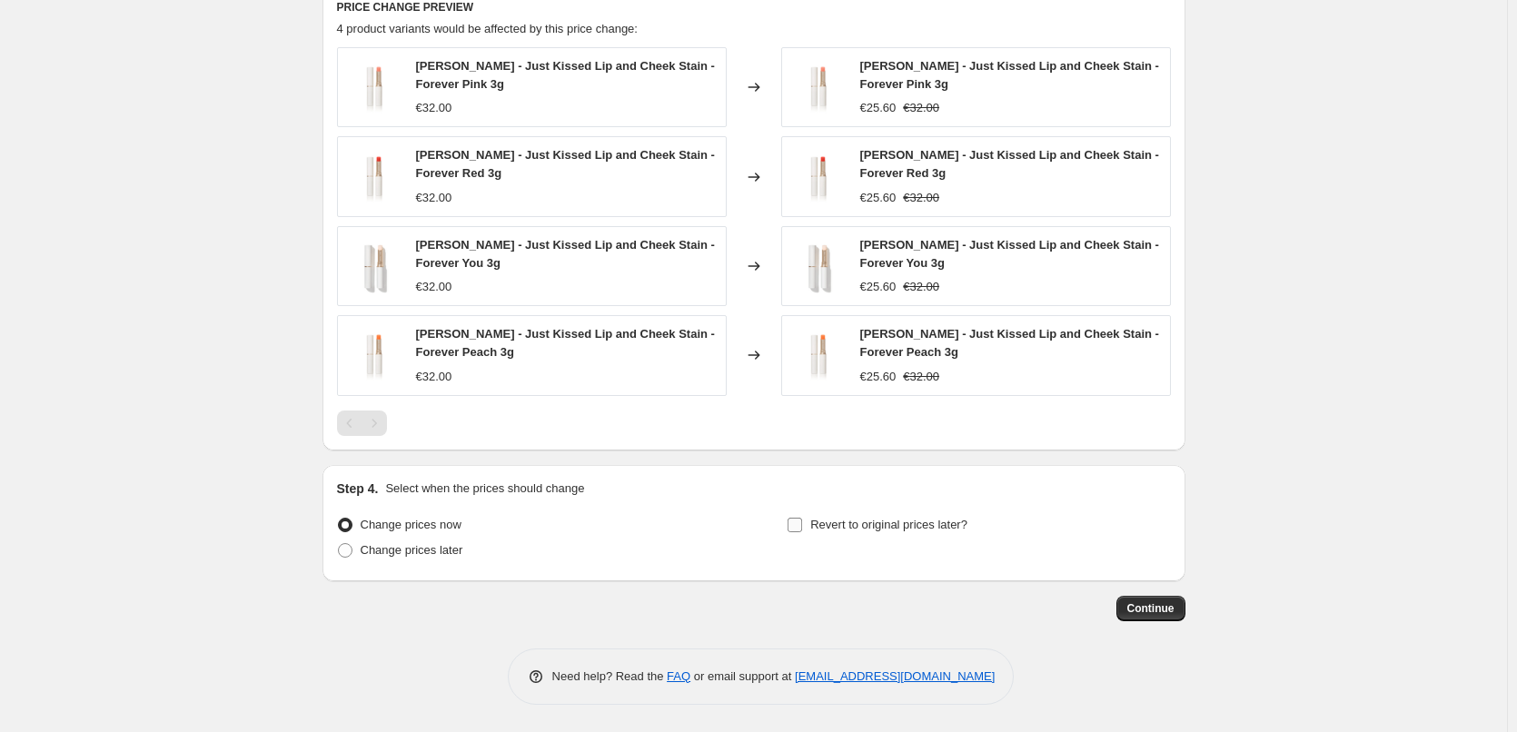
type input "[PERSON_NAME] Lip and Cheek Stain"
click at [878, 518] on span "Revert to original prices later?" at bounding box center [888, 525] width 157 height 14
click at [802, 518] on input "Revert to original prices later?" at bounding box center [795, 525] width 15 height 15
checkbox input "true"
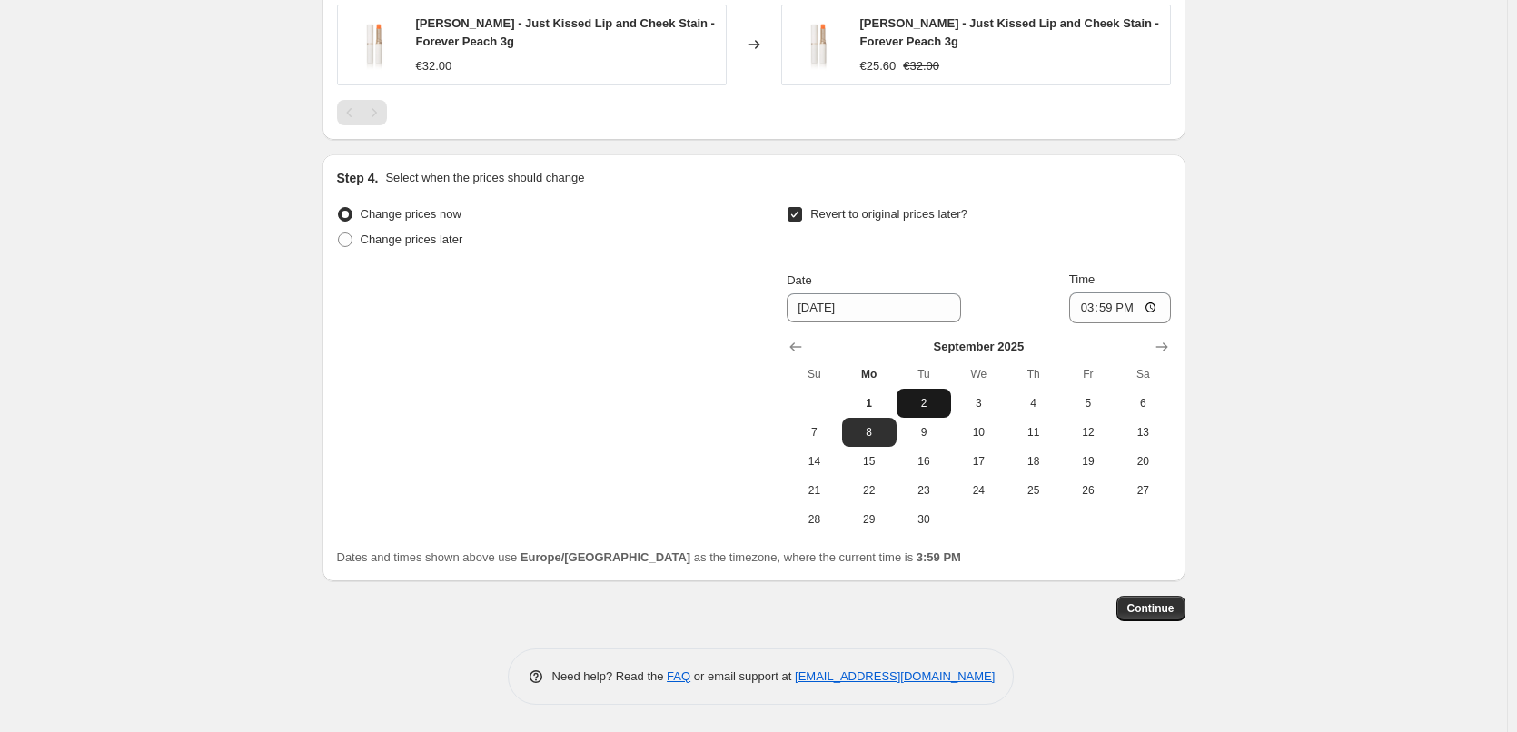
click at [933, 403] on span "2" at bounding box center [924, 403] width 40 height 15
type input "[DATE]"
click at [1086, 308] on input "15:59" at bounding box center [1120, 308] width 102 height 31
type input "03:00"
click at [1175, 611] on span "Continue" at bounding box center [1150, 608] width 47 height 15
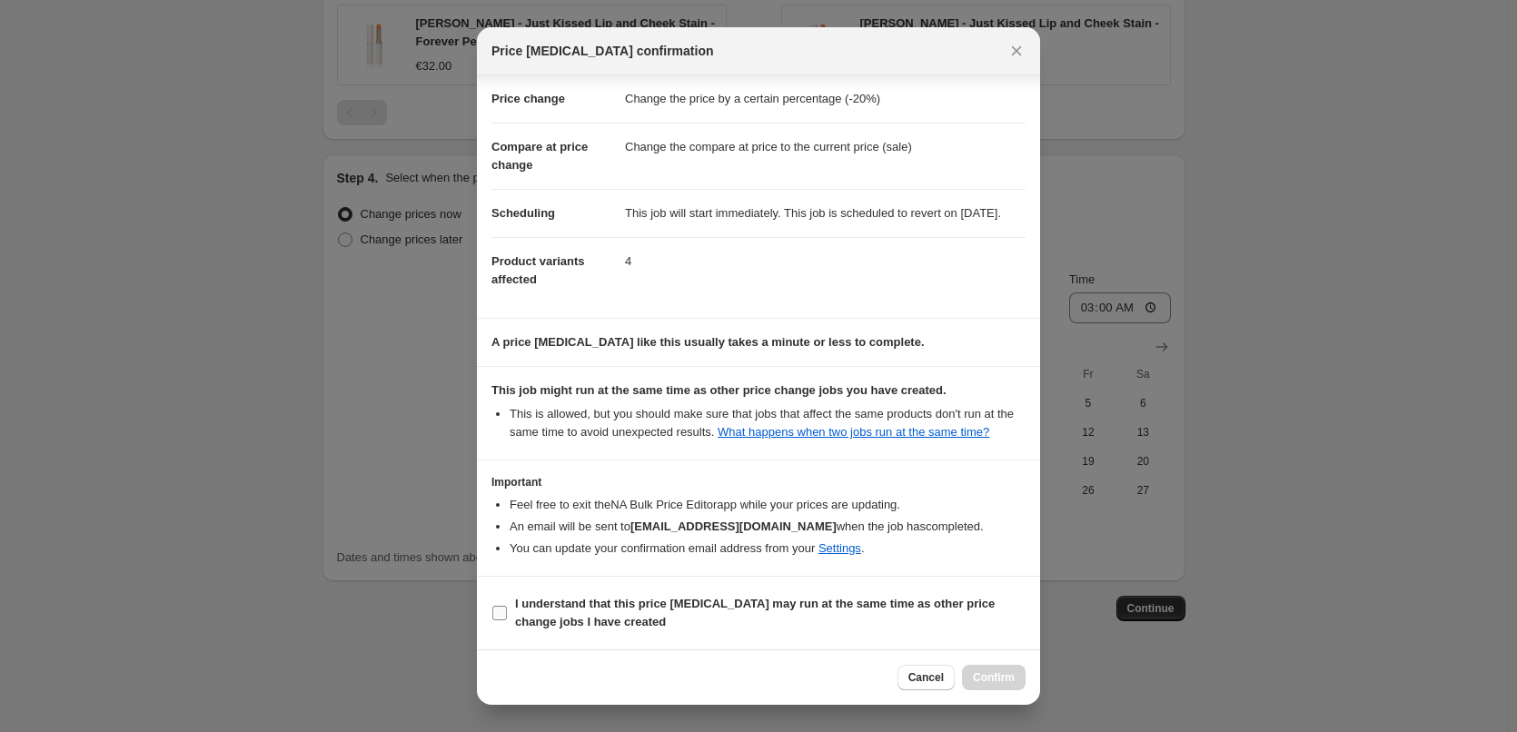
click at [639, 602] on b "I understand that this price [MEDICAL_DATA] may run at the same time as other p…" at bounding box center [755, 613] width 480 height 32
click at [507, 606] on input "I understand that this price [MEDICAL_DATA] may run at the same time as other p…" at bounding box center [499, 613] width 15 height 15
checkbox input "true"
click at [996, 667] on button "Confirm" at bounding box center [994, 677] width 64 height 25
click at [996, 667] on div "Cancel Loading Confirm" at bounding box center [961, 677] width 128 height 25
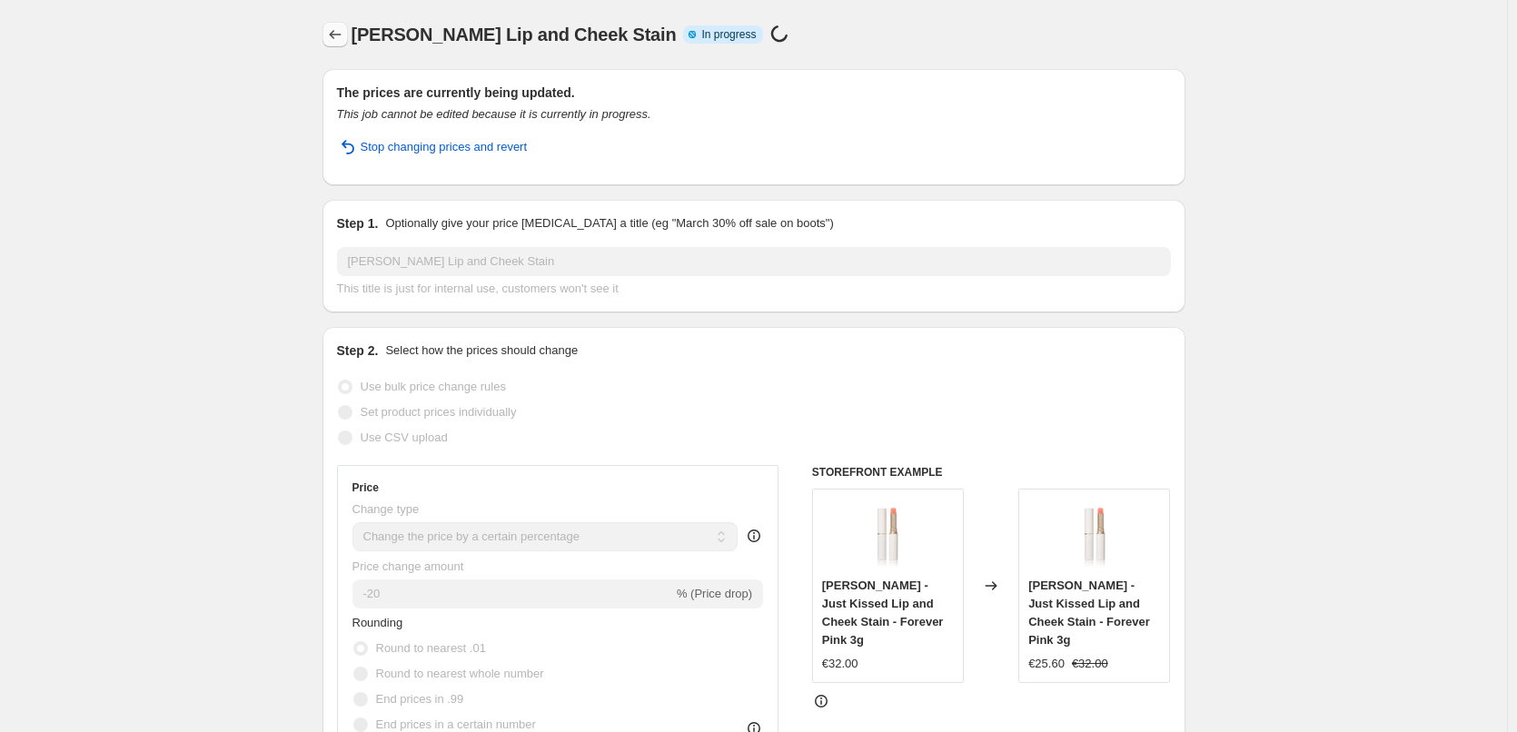
click at [341, 35] on icon "Price change jobs" at bounding box center [335, 34] width 18 height 18
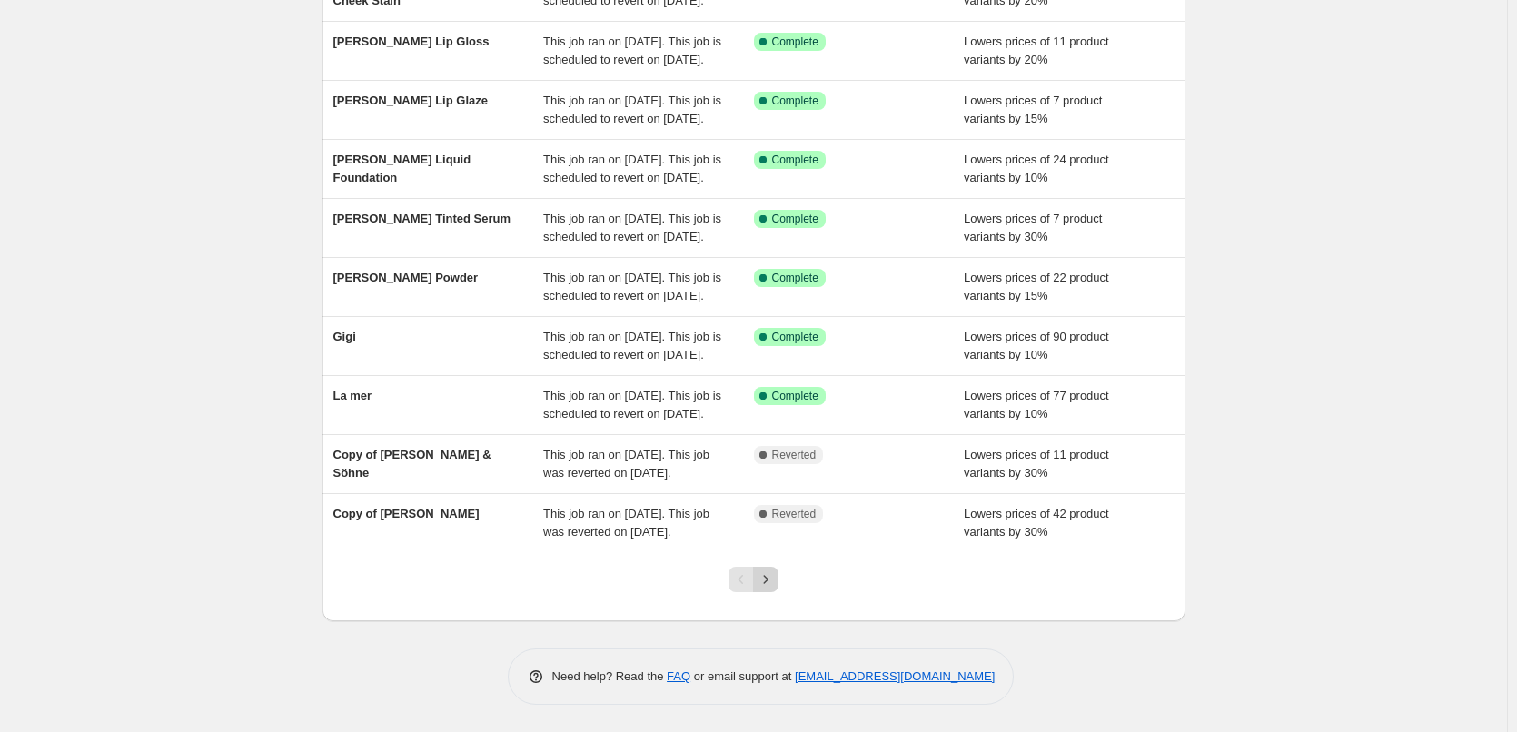
click at [763, 578] on icon "Next" at bounding box center [766, 579] width 18 height 18
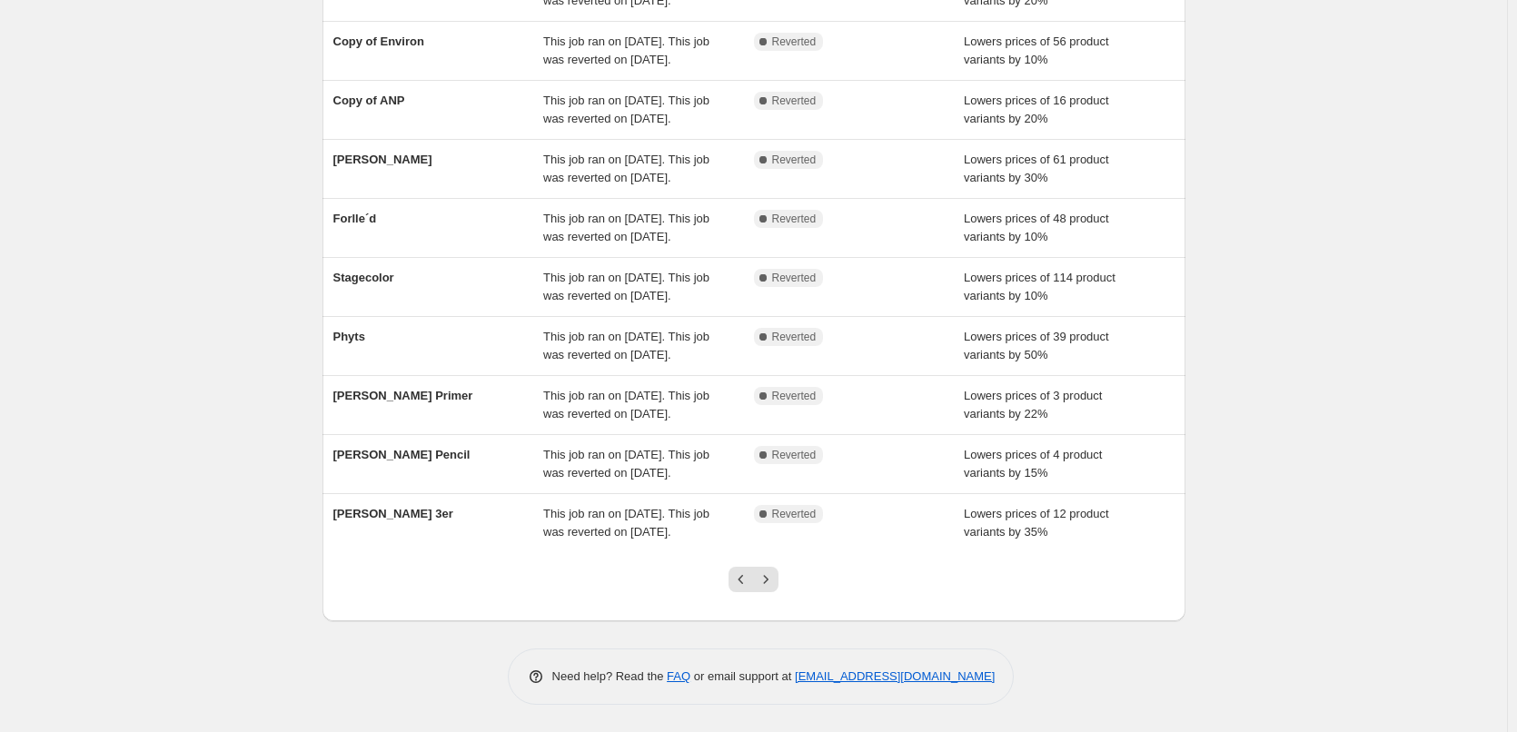
click at [775, 580] on div at bounding box center [754, 586] width 74 height 69
click at [777, 590] on button "Next" at bounding box center [765, 579] width 25 height 25
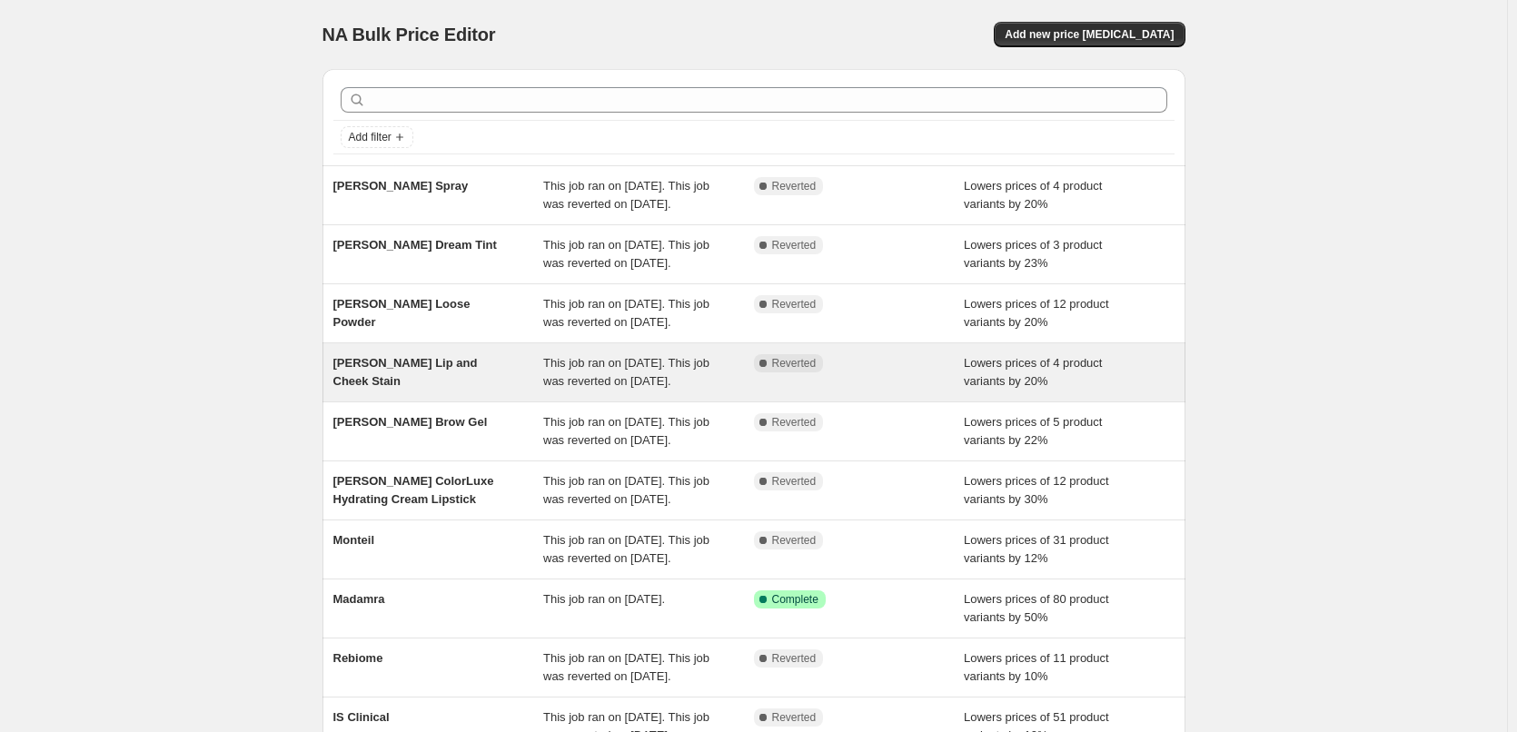
click at [467, 388] on span "[PERSON_NAME] Lip and Cheek Stain" at bounding box center [405, 372] width 144 height 32
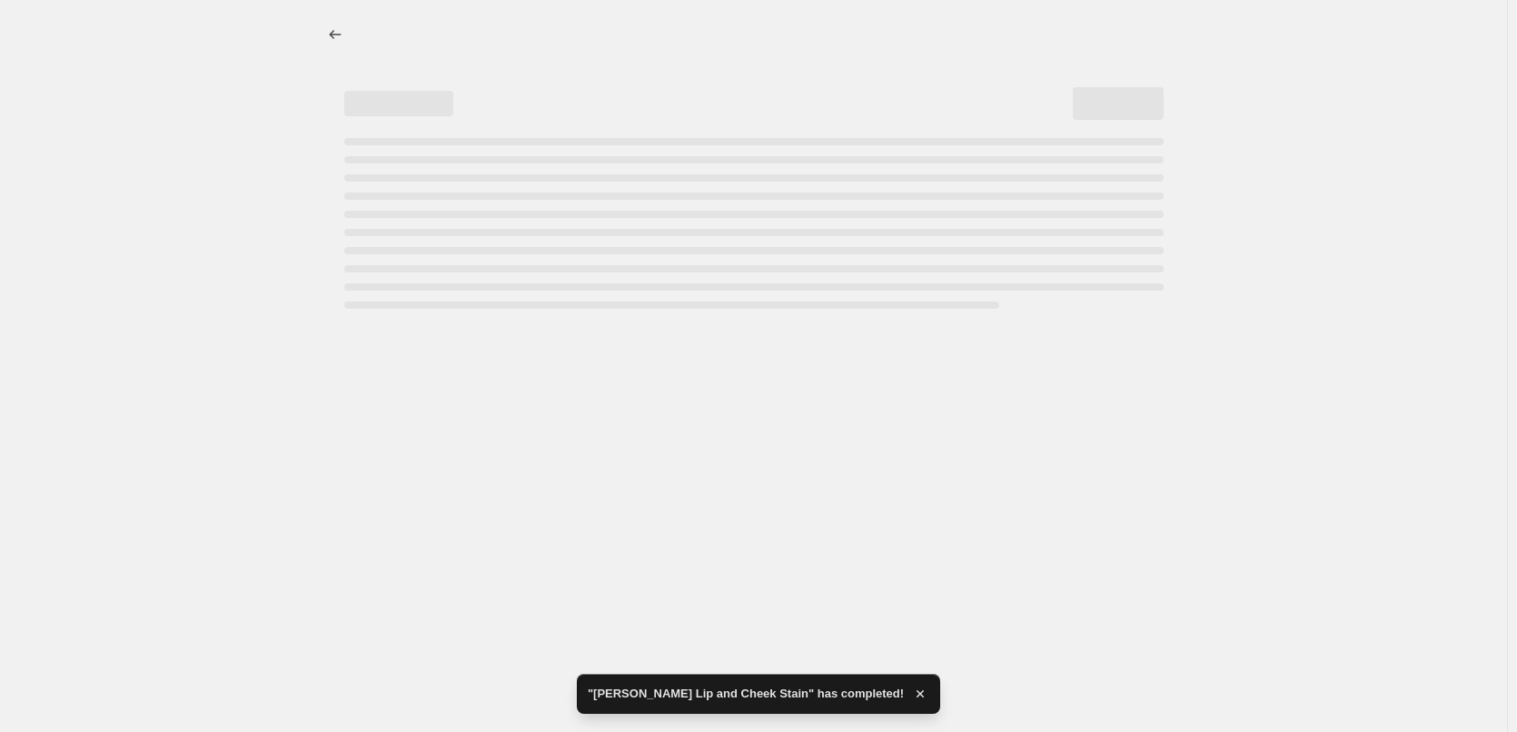
select select "percentage"
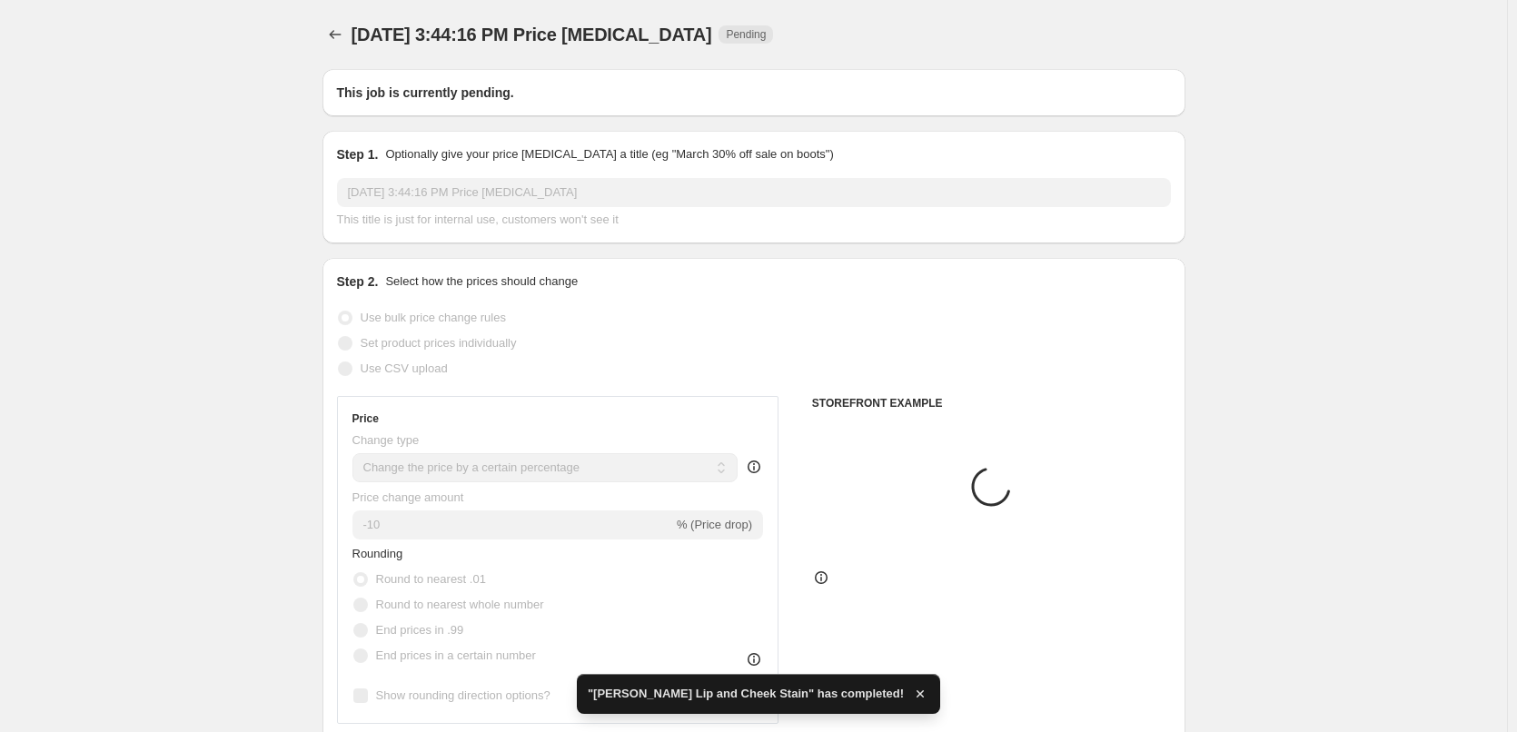
type input "[PERSON_NAME] Lip and Cheek Stain"
radio input "false"
radio input "true"
checkbox input "true"
select select "tag"
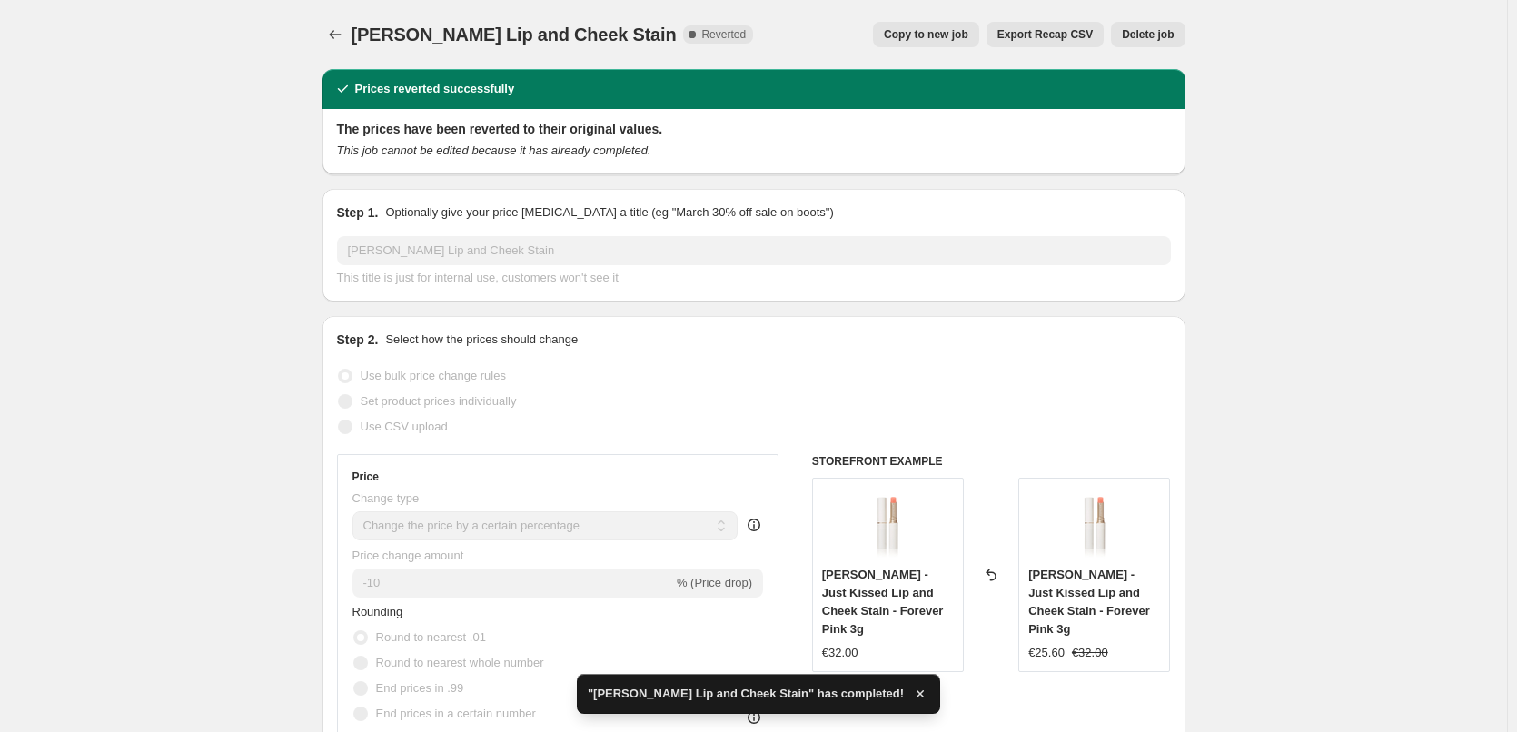
click at [1155, 34] on span "Delete job" at bounding box center [1148, 34] width 52 height 15
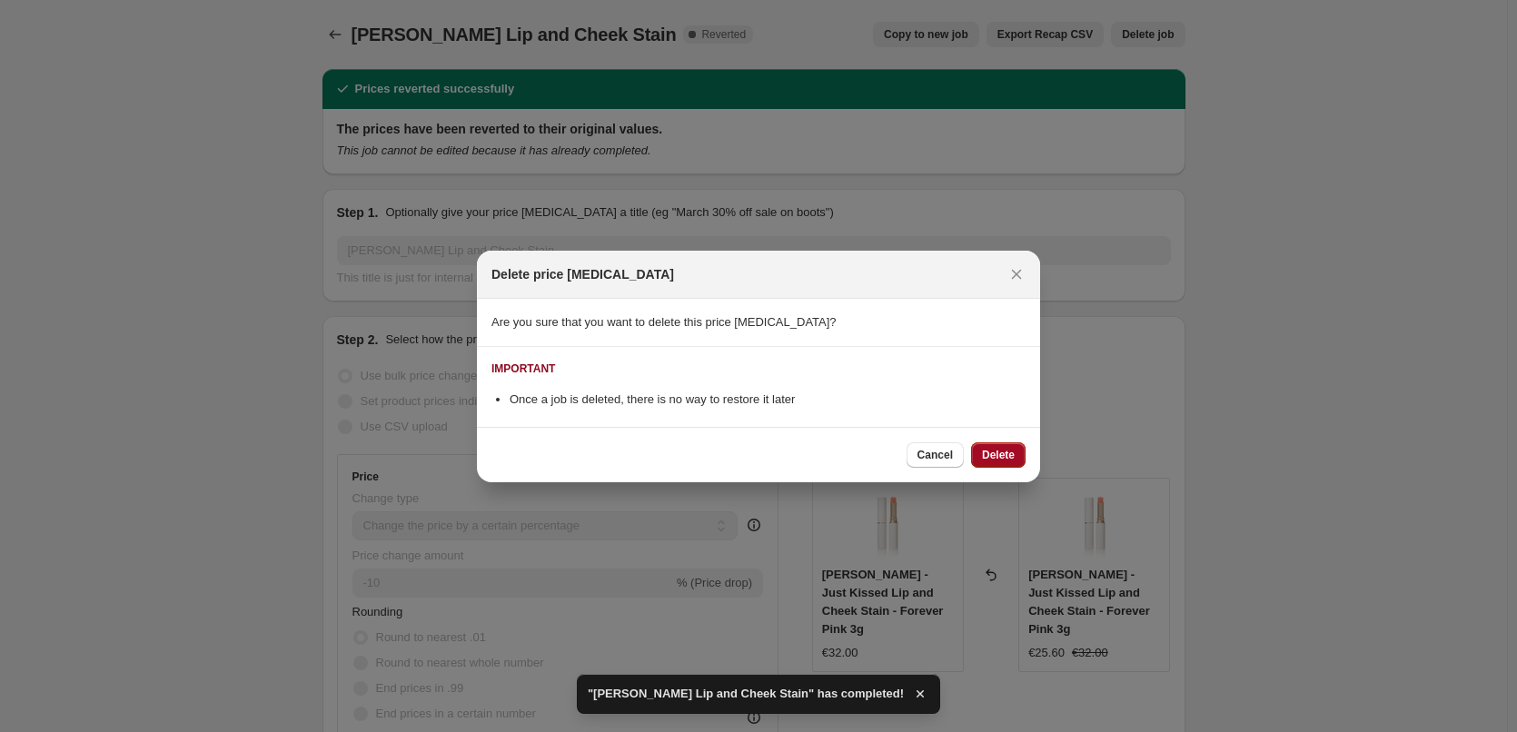
click at [1010, 450] on span "Delete" at bounding box center [998, 455] width 33 height 15
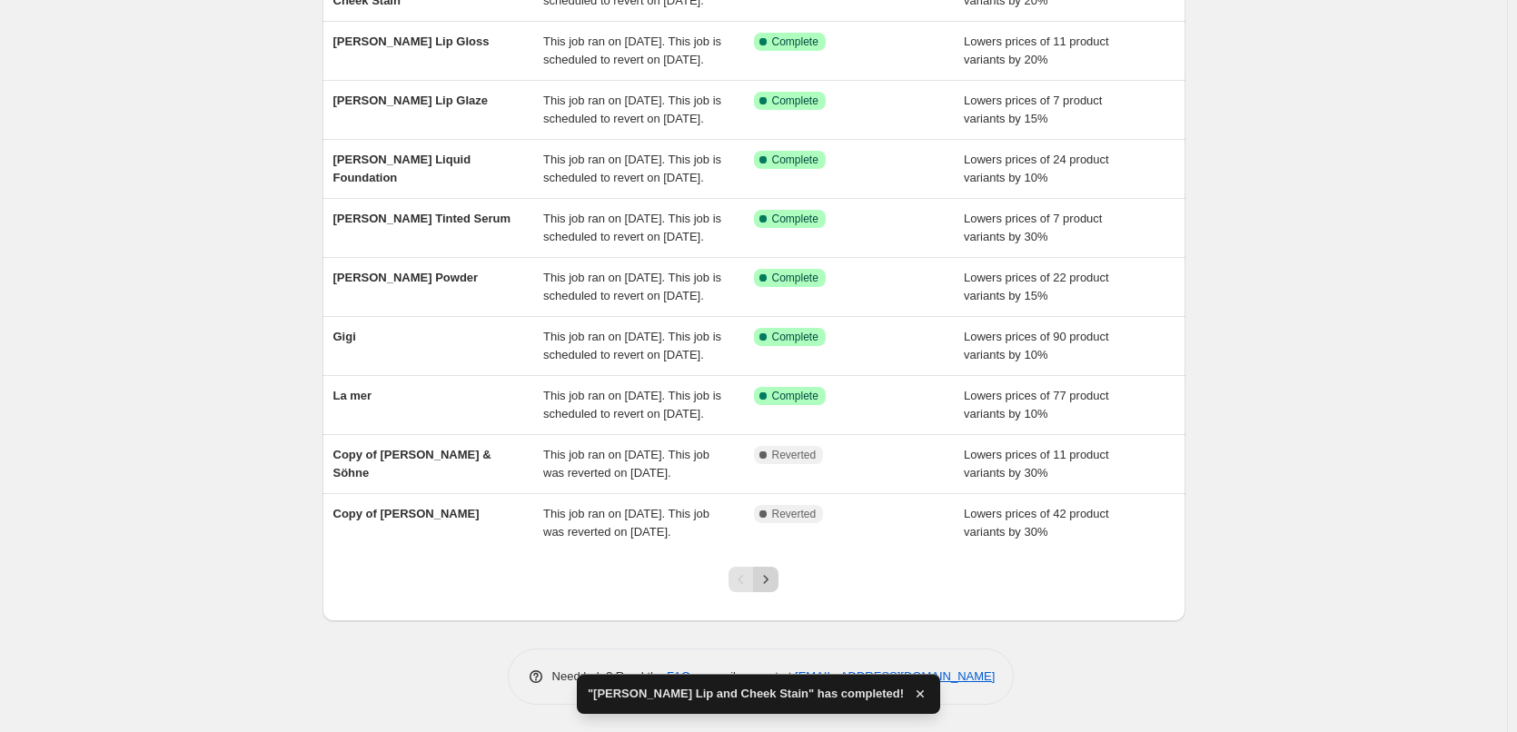
click at [770, 585] on icon "Next" at bounding box center [766, 579] width 18 height 18
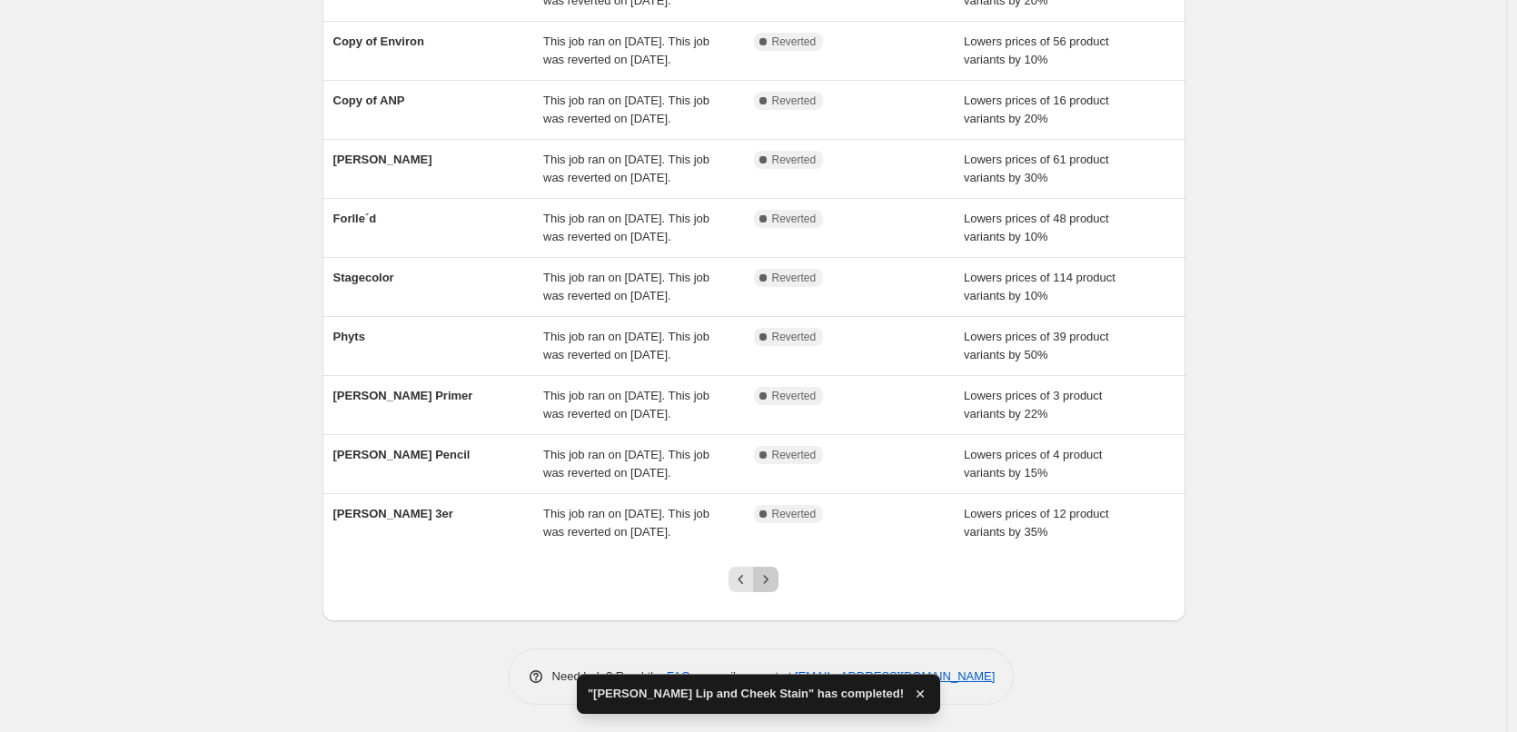
click at [770, 585] on icon "Next" at bounding box center [766, 579] width 18 height 18
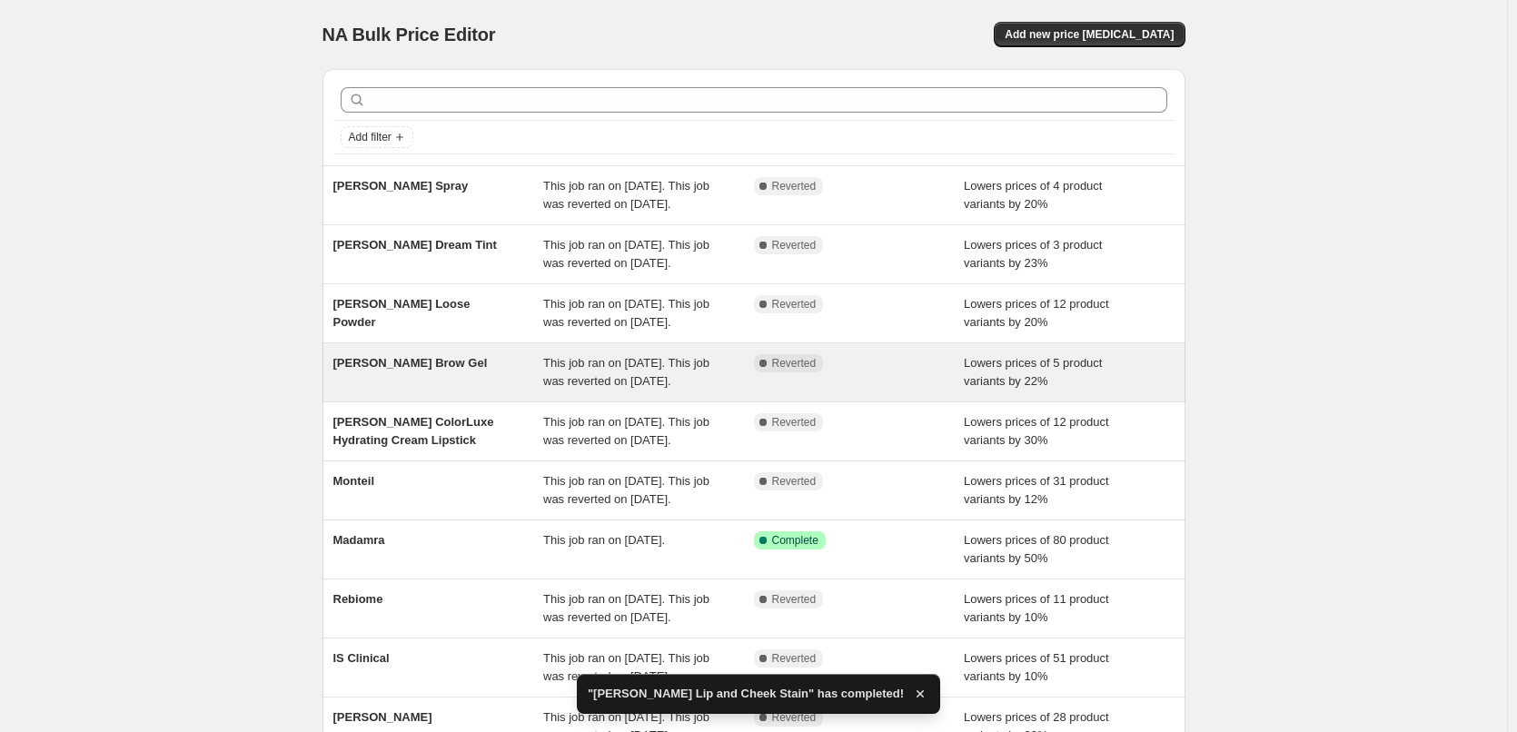
click at [413, 370] on span "[PERSON_NAME] Brow Gel" at bounding box center [410, 363] width 154 height 14
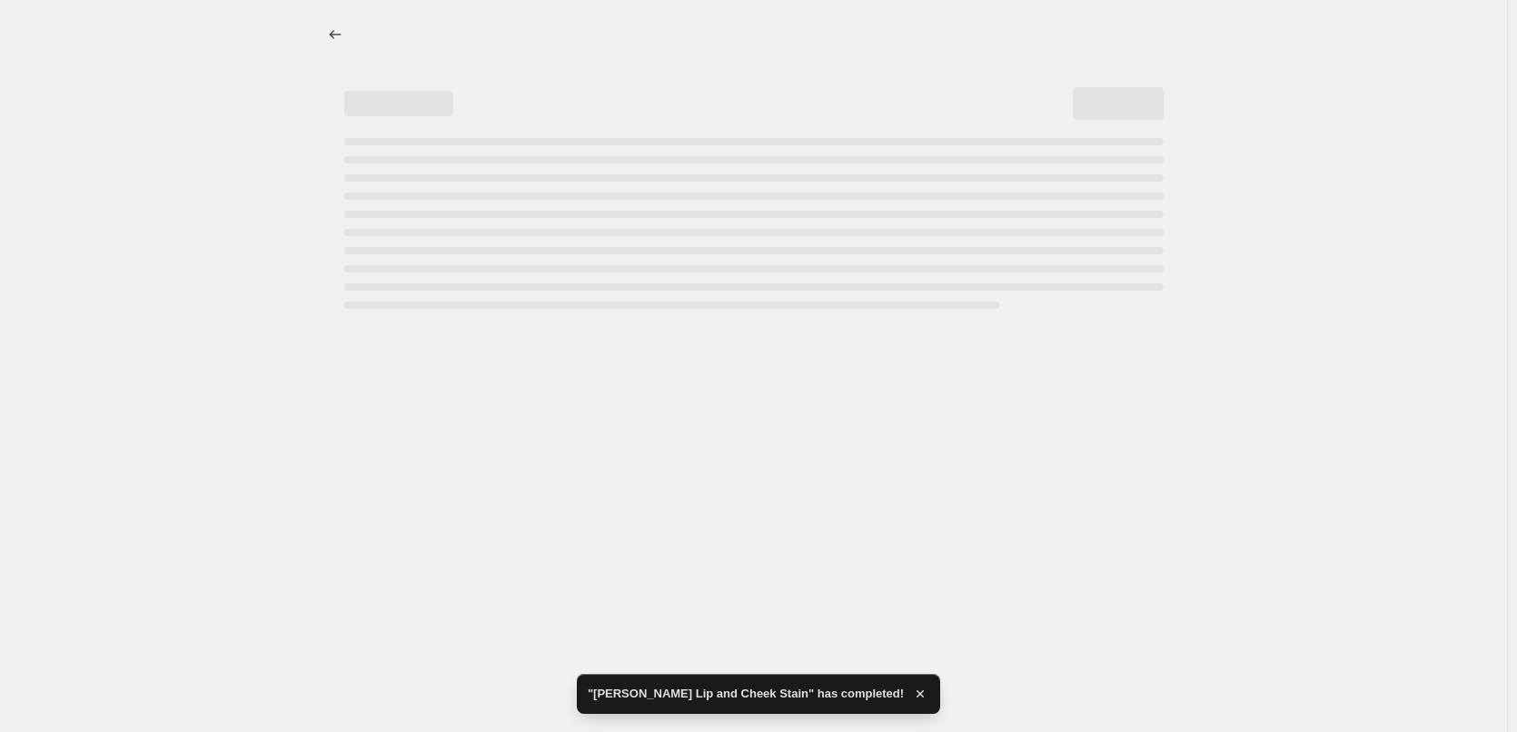
select select "percentage"
select select "tag"
select select "vendor"
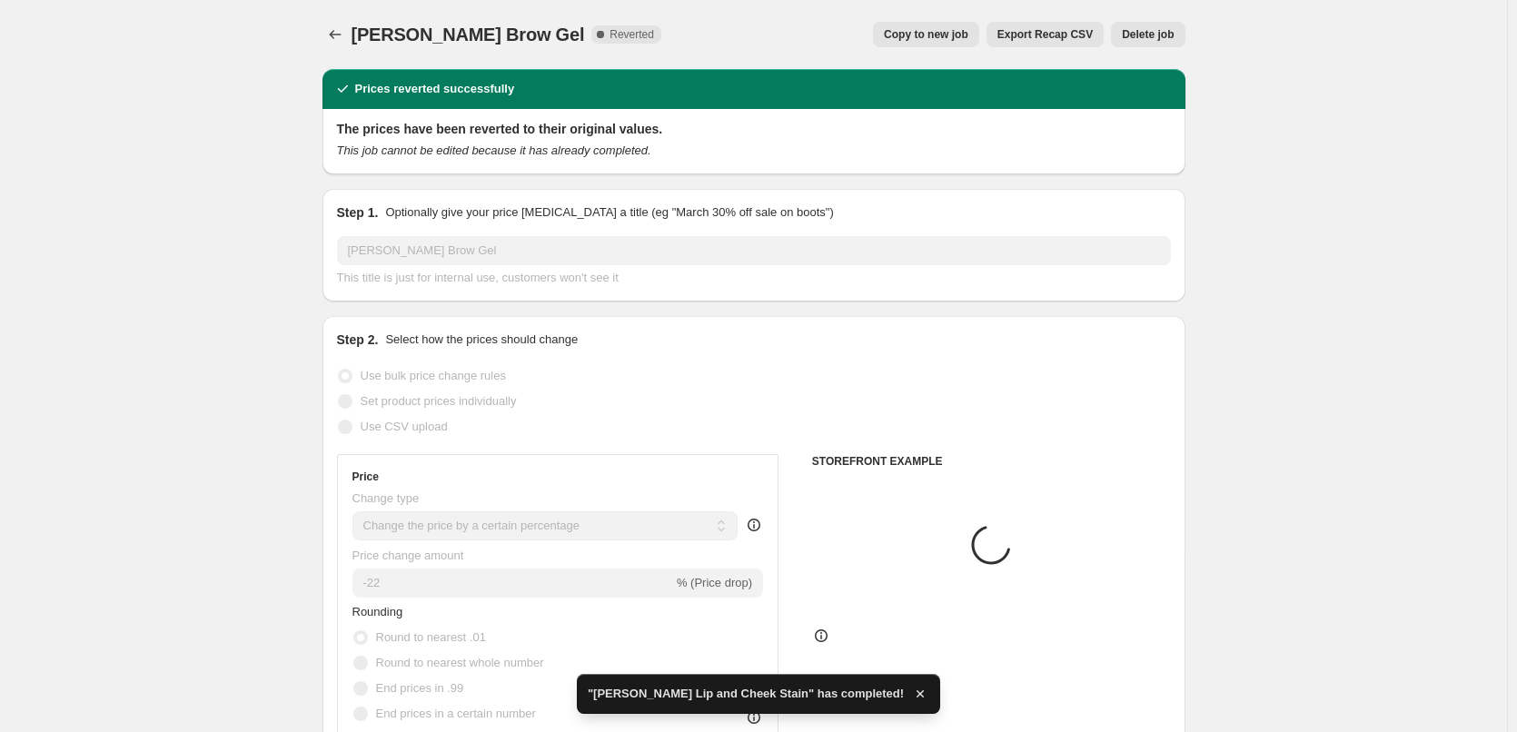
click at [937, 41] on span "Copy to new job" at bounding box center [926, 34] width 84 height 15
select select "percentage"
select select "tag"
select select "vendor"
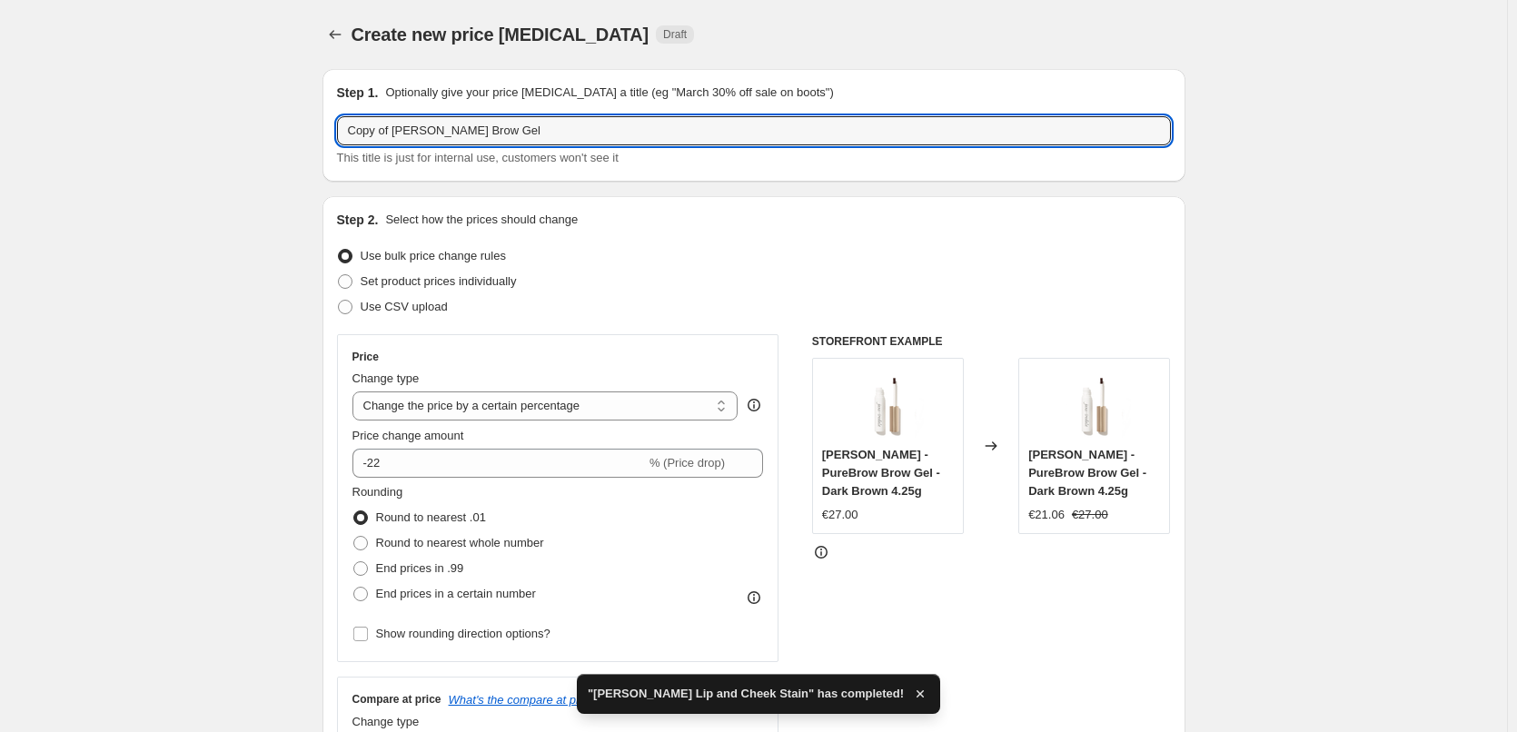
drag, startPoint x: 395, startPoint y: 132, endPoint x: 334, endPoint y: 135, distance: 61.0
click at [329, 132] on div "Step 1. Optionally give your price [MEDICAL_DATA] a title (eg "March 30% off sa…" at bounding box center [753, 125] width 863 height 113
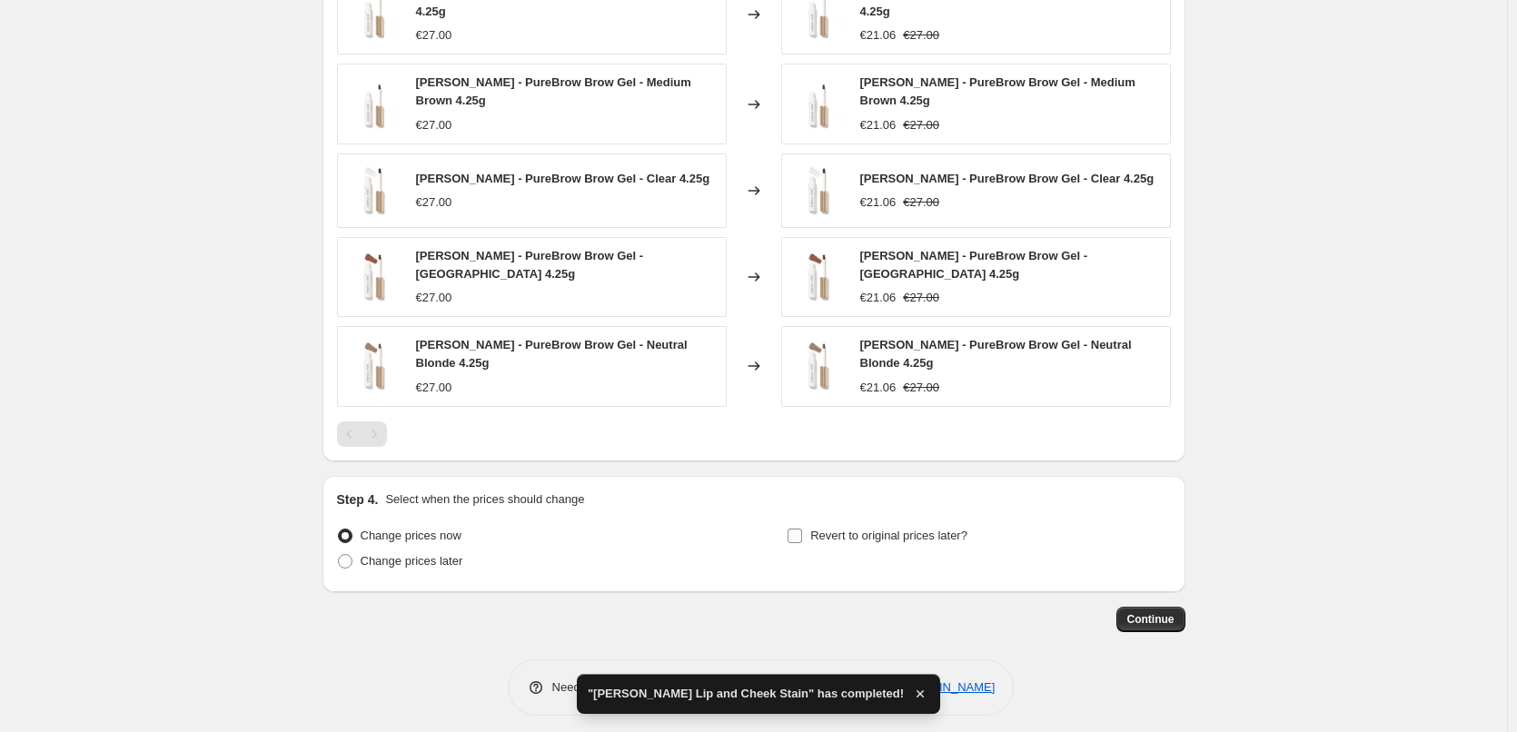
type input "[PERSON_NAME] Brow Gel"
click at [914, 529] on span "Revert to original prices later?" at bounding box center [888, 536] width 157 height 14
click at [802, 529] on input "Revert to original prices later?" at bounding box center [795, 536] width 15 height 15
checkbox input "true"
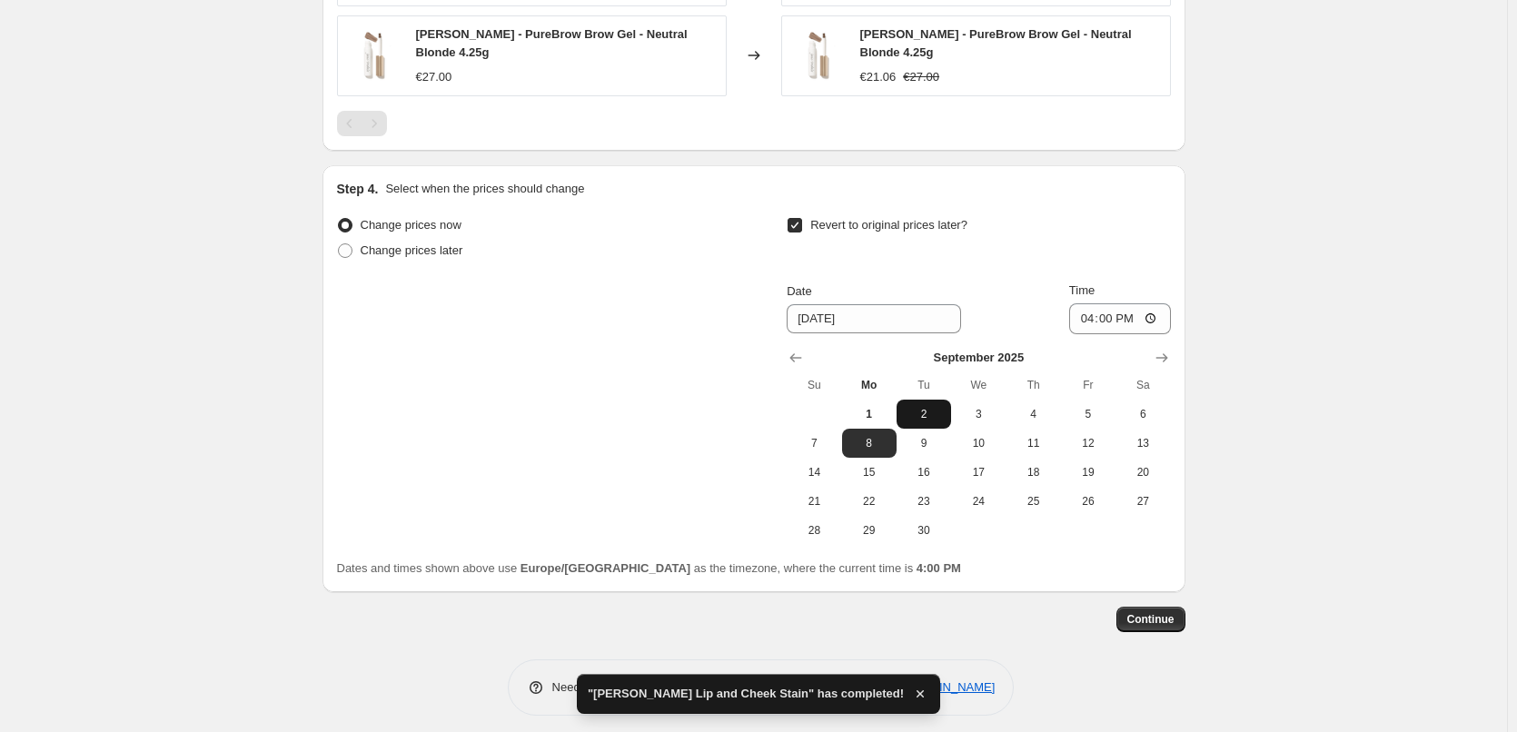
click at [913, 407] on span "2" at bounding box center [924, 414] width 40 height 15
type input "[DATE]"
click at [1092, 315] on input "16:00" at bounding box center [1120, 318] width 102 height 31
type input "03:00"
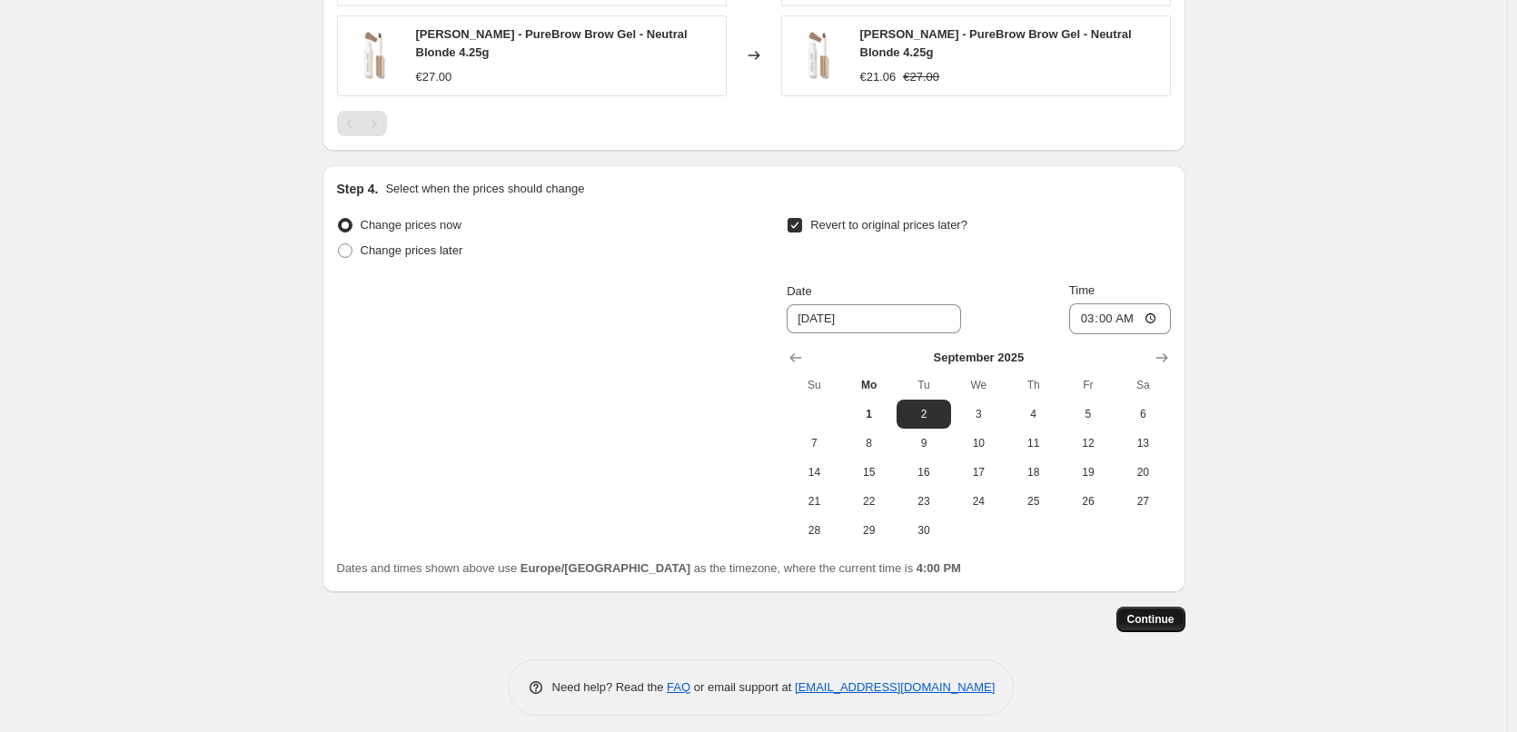
click at [1165, 607] on button "Continue" at bounding box center [1150, 619] width 69 height 25
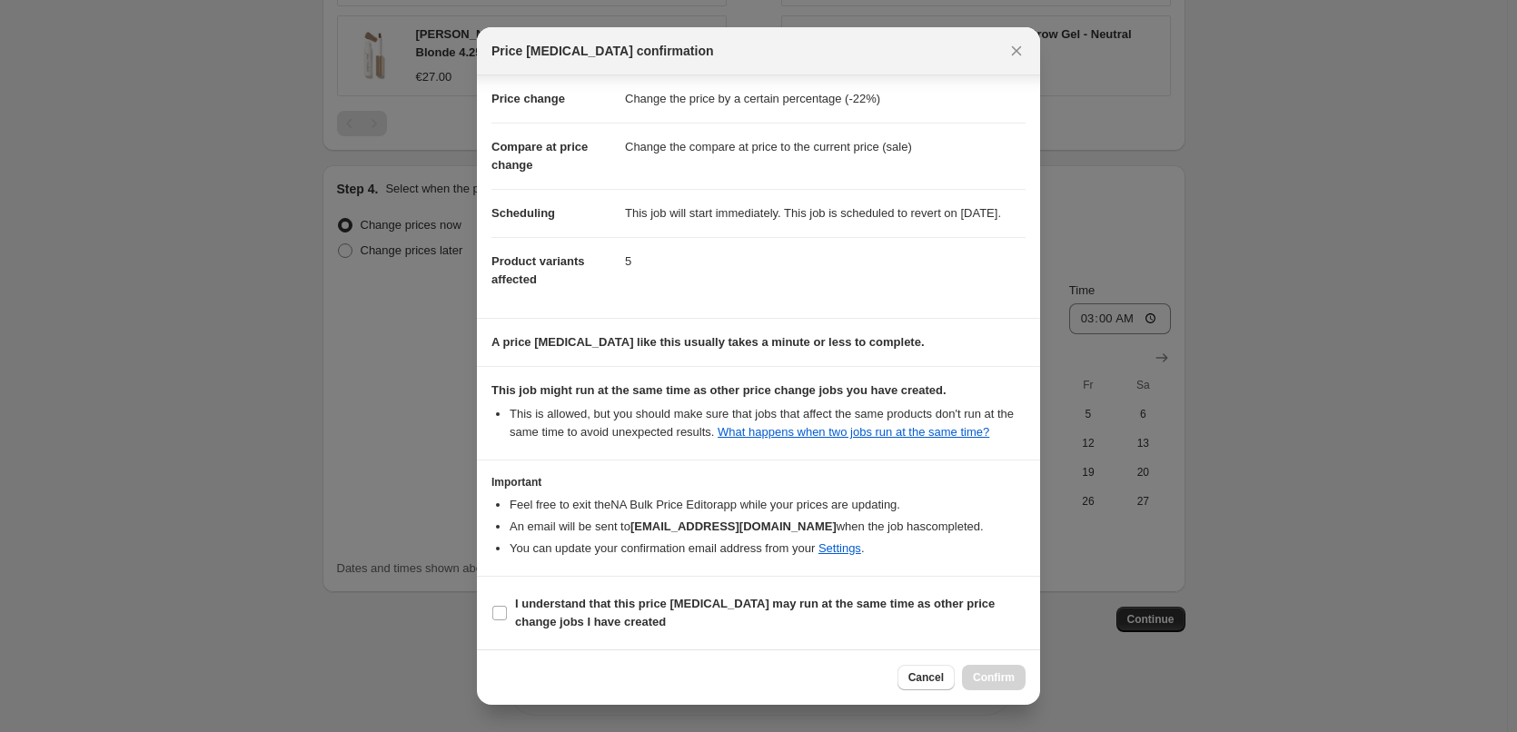
click at [617, 585] on section "I understand that this price [MEDICAL_DATA] may run at the same time as other p…" at bounding box center [758, 613] width 563 height 73
click at [622, 598] on b "I understand that this price [MEDICAL_DATA] may run at the same time as other p…" at bounding box center [755, 613] width 480 height 32
click at [507, 606] on input "I understand that this price [MEDICAL_DATA] may run at the same time as other p…" at bounding box center [499, 613] width 15 height 15
checkbox input "true"
click at [1001, 669] on button "Confirm" at bounding box center [994, 677] width 64 height 25
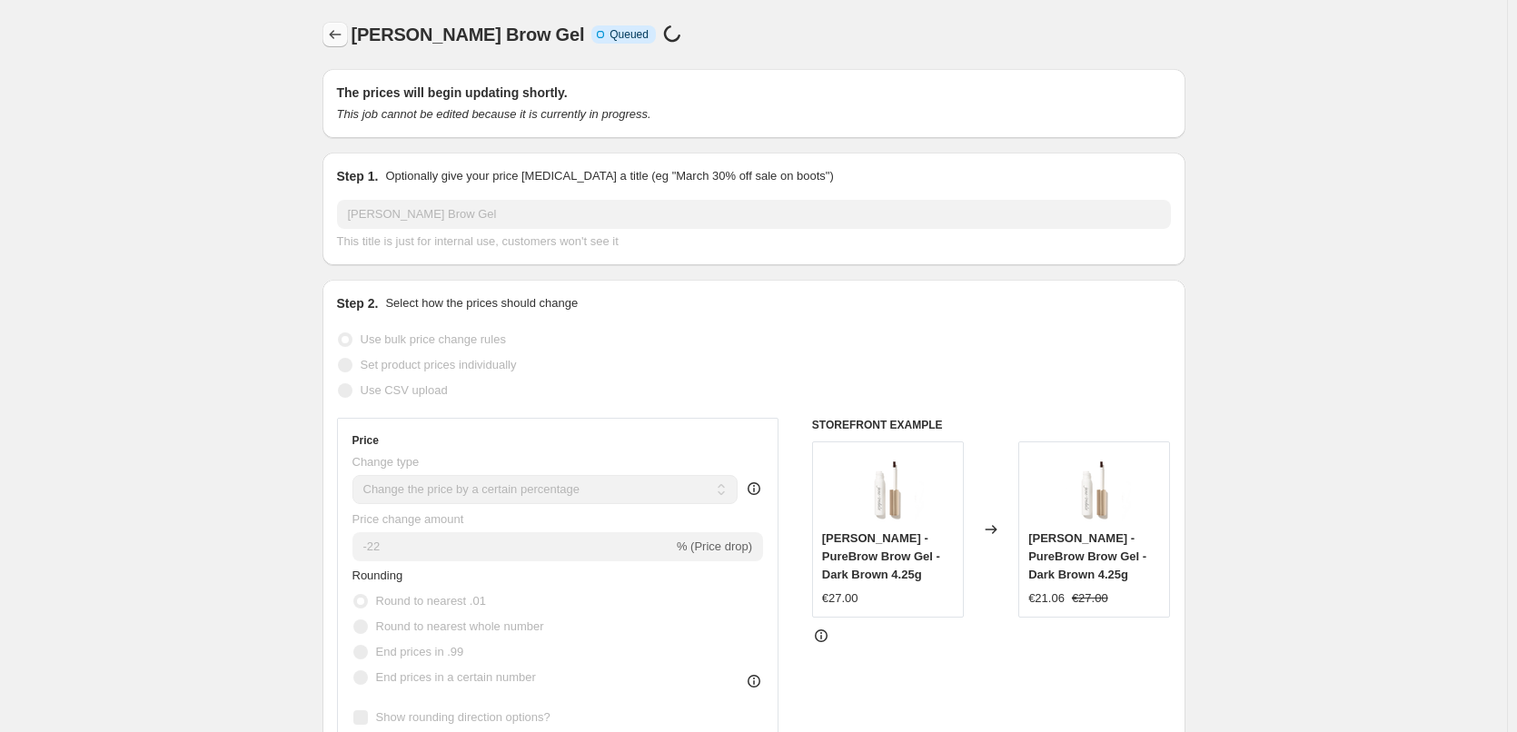
click at [332, 40] on icon "Price change jobs" at bounding box center [335, 34] width 18 height 18
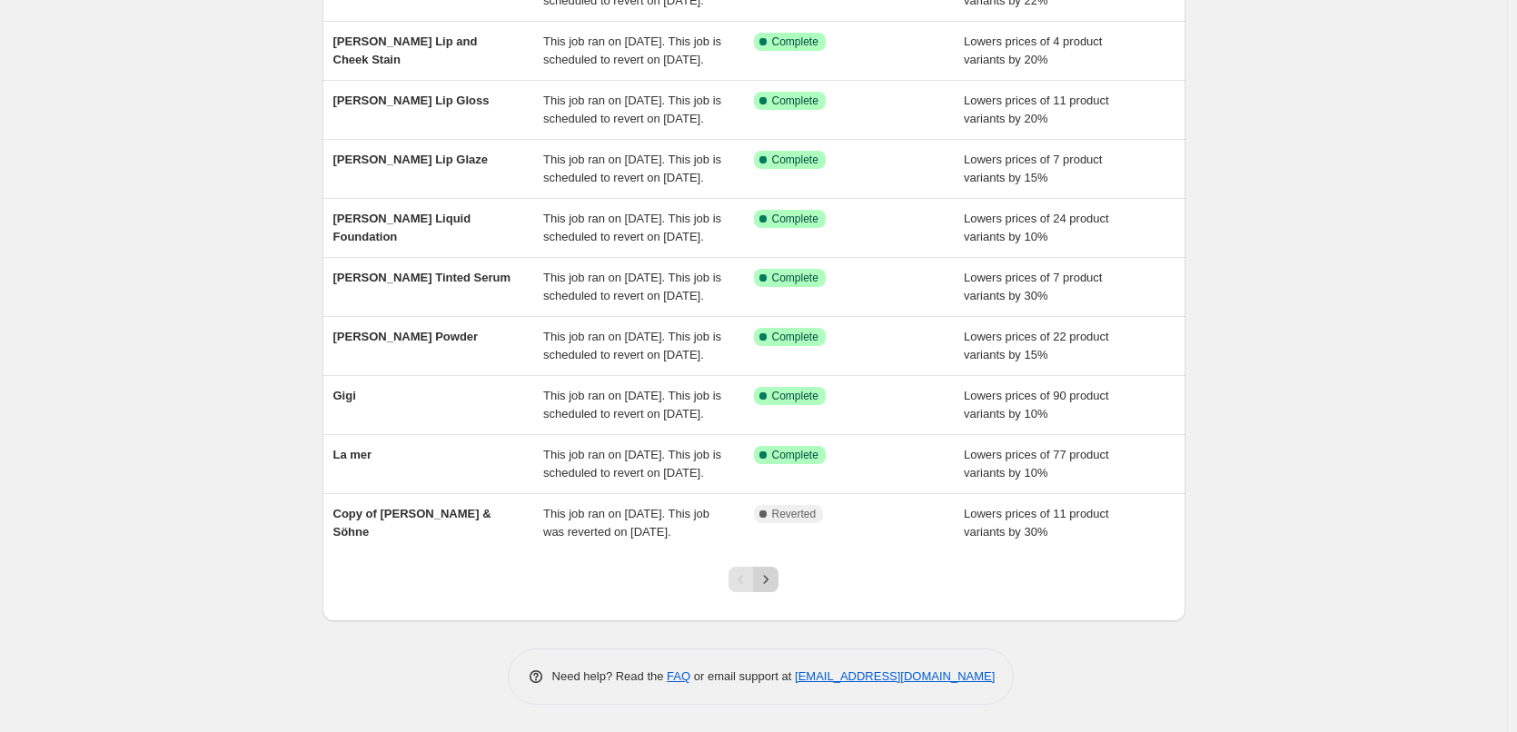
click at [768, 571] on icon "Next" at bounding box center [766, 579] width 18 height 18
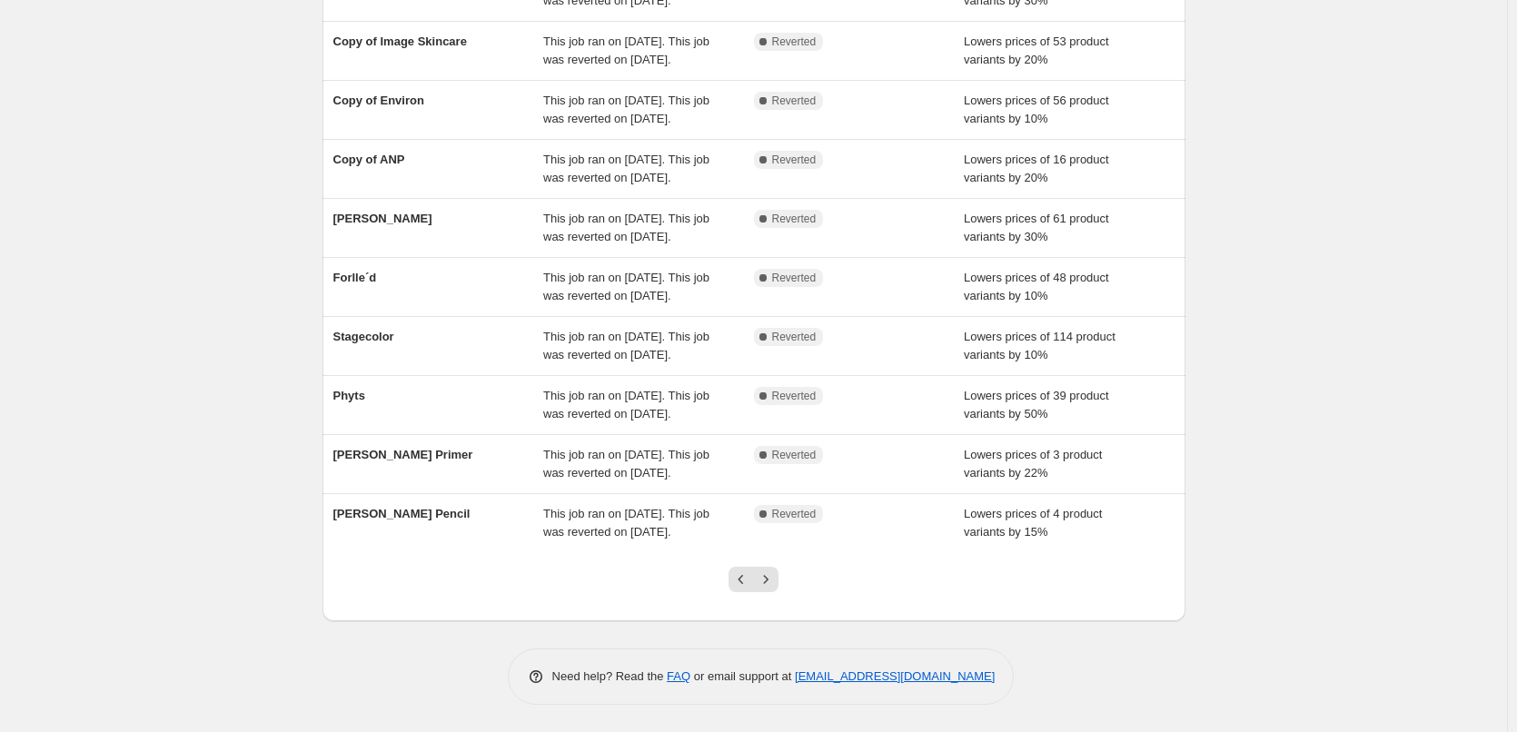
click at [768, 571] on icon "Next" at bounding box center [766, 579] width 18 height 18
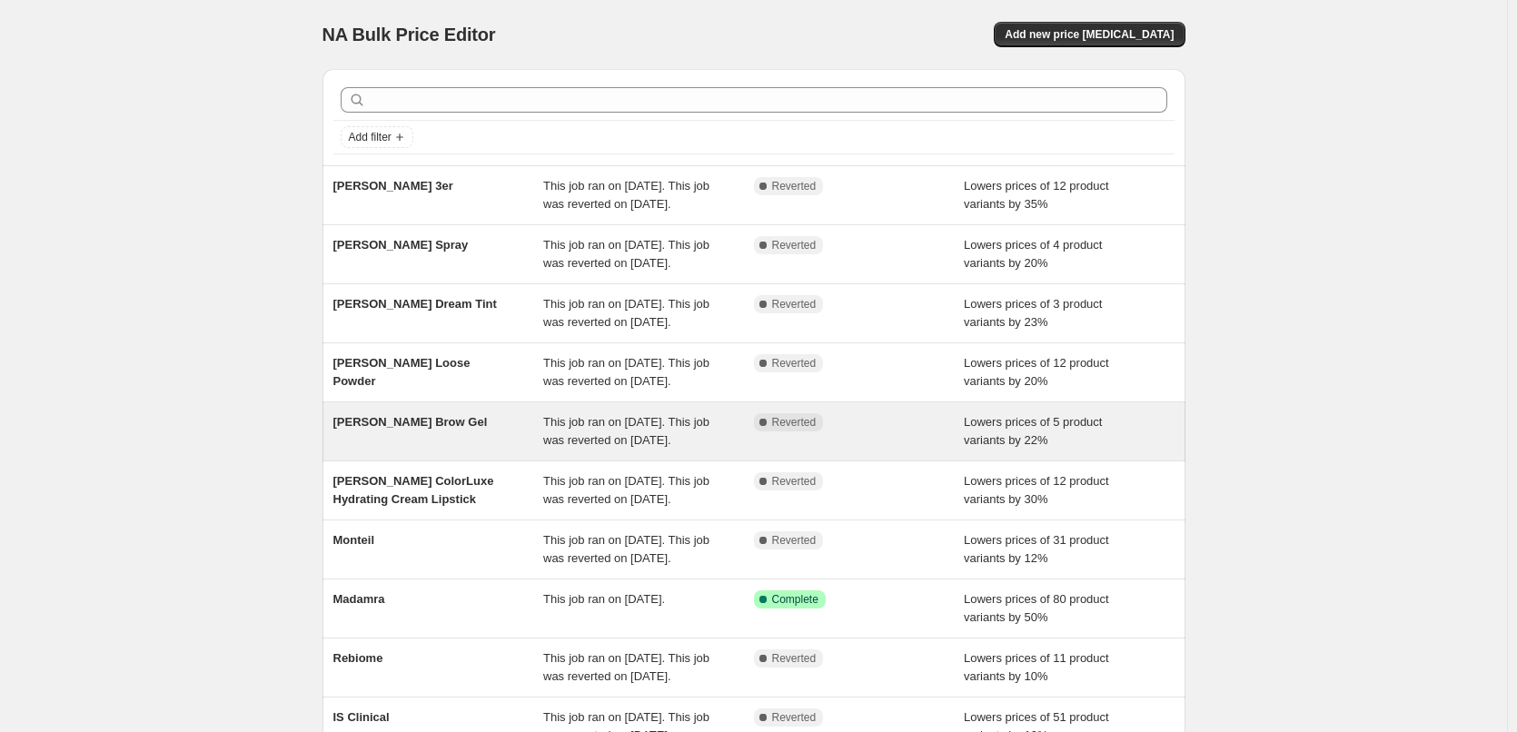
click at [455, 429] on span "[PERSON_NAME] Brow Gel" at bounding box center [410, 422] width 154 height 14
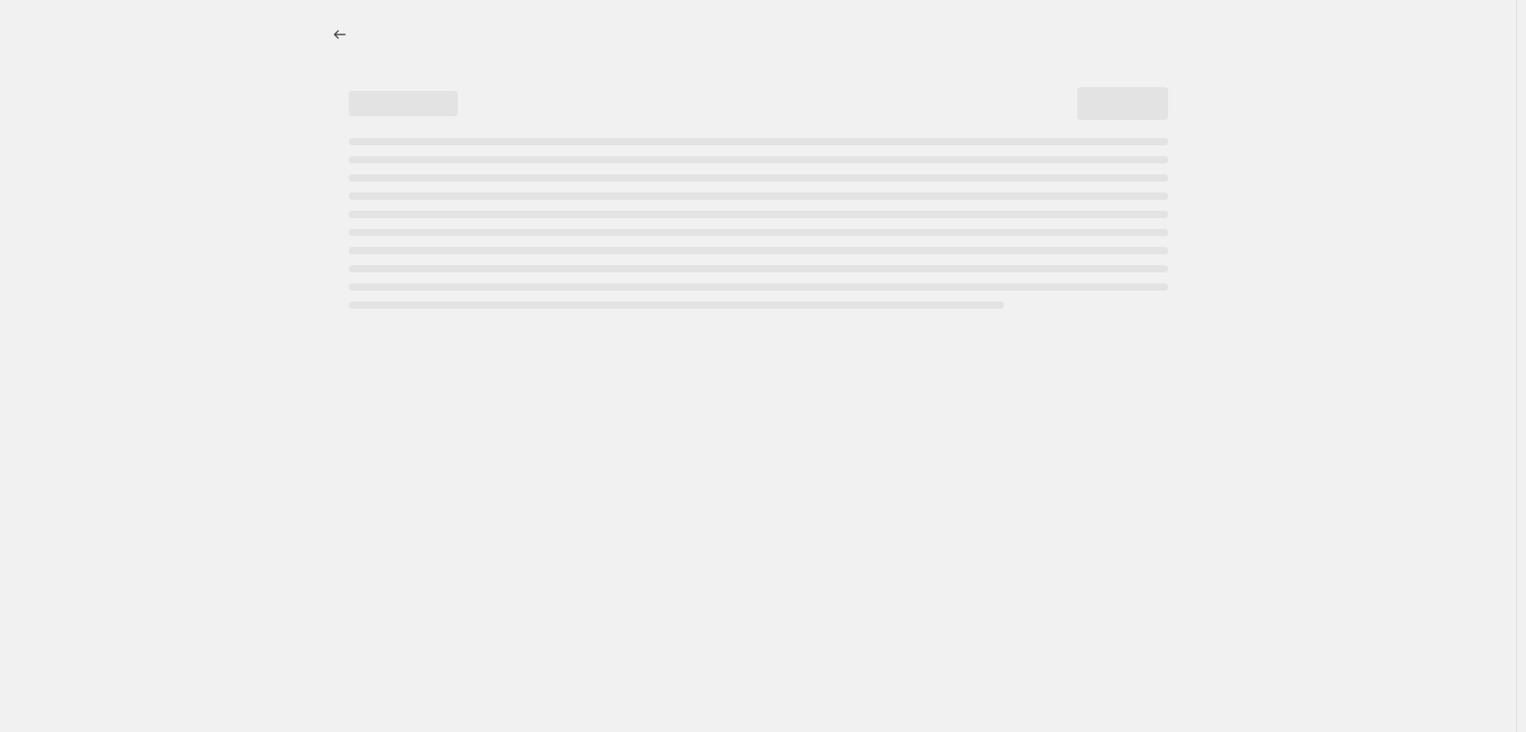
select select "percentage"
select select "tag"
select select "vendor"
click at [1162, 32] on span "Delete job" at bounding box center [1148, 34] width 52 height 15
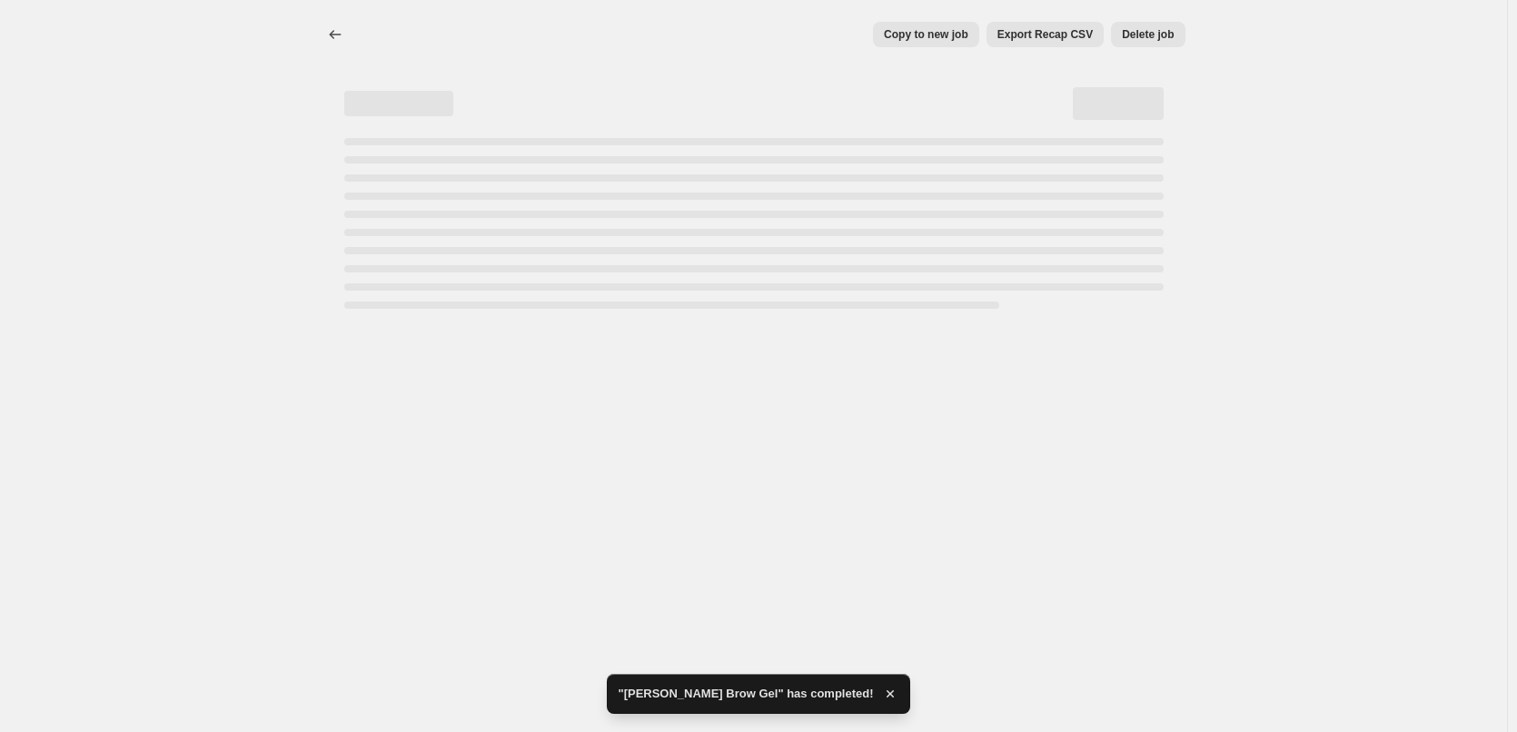
select select "percentage"
select select "tag"
select select "vendor"
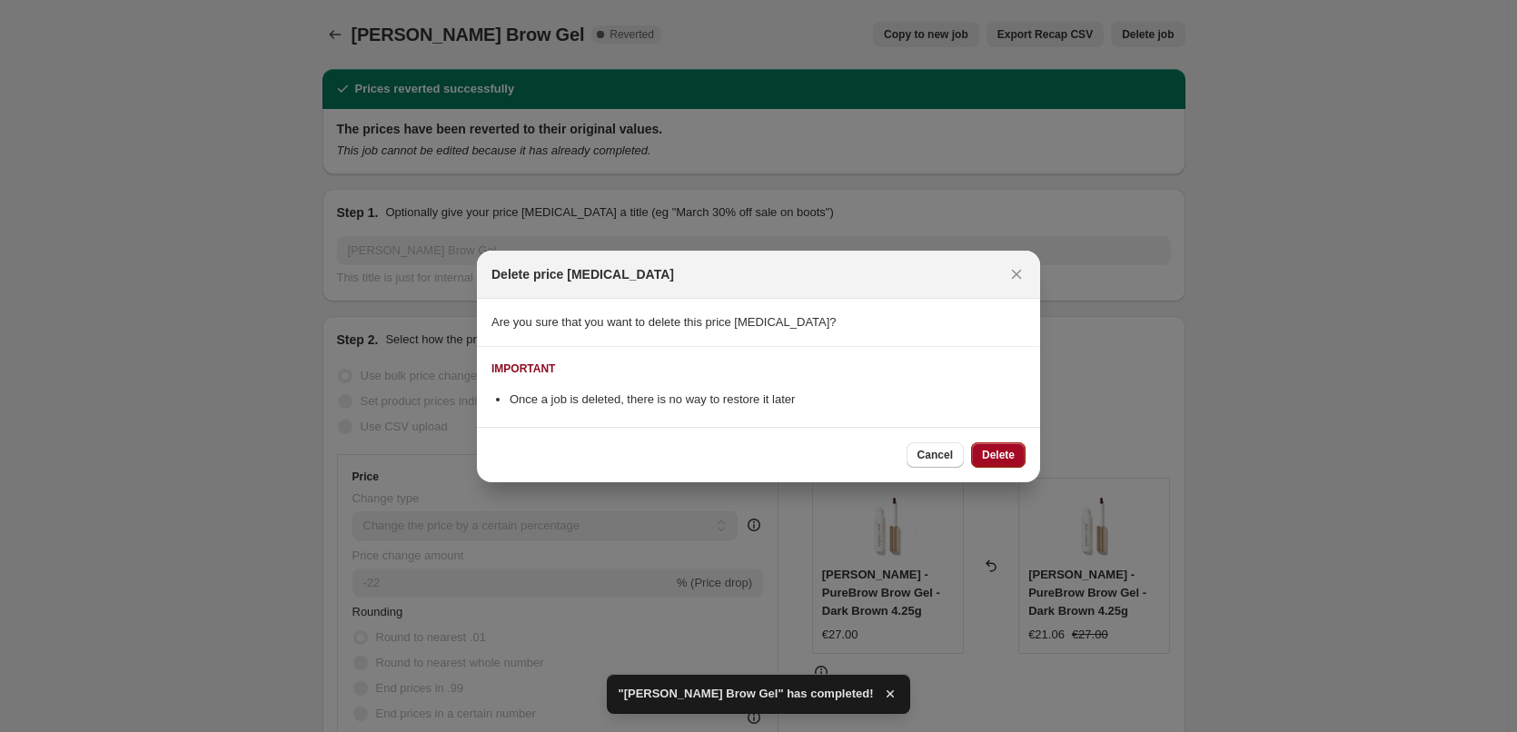
click at [1009, 456] on span "Delete" at bounding box center [998, 455] width 33 height 15
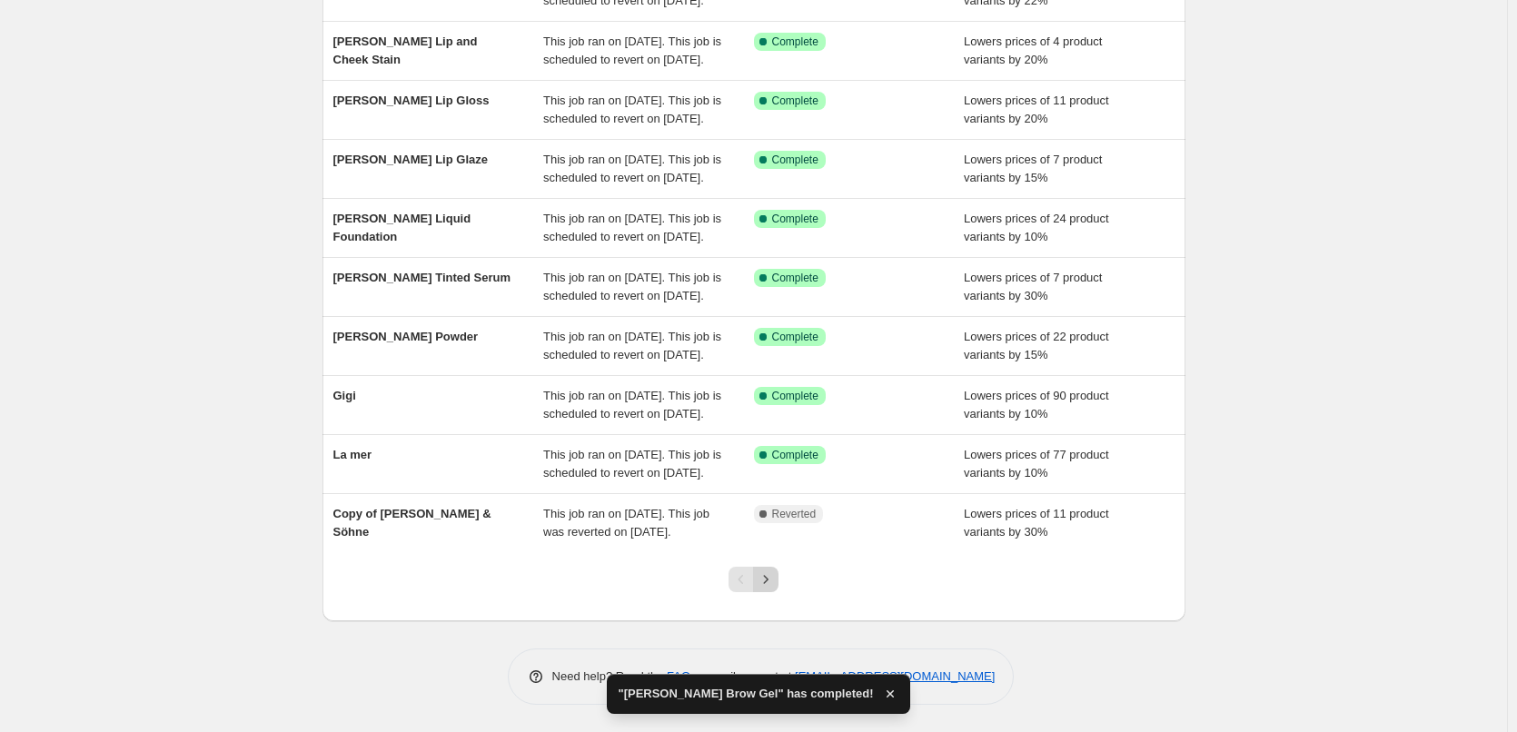
click at [760, 577] on button "Next" at bounding box center [765, 579] width 25 height 25
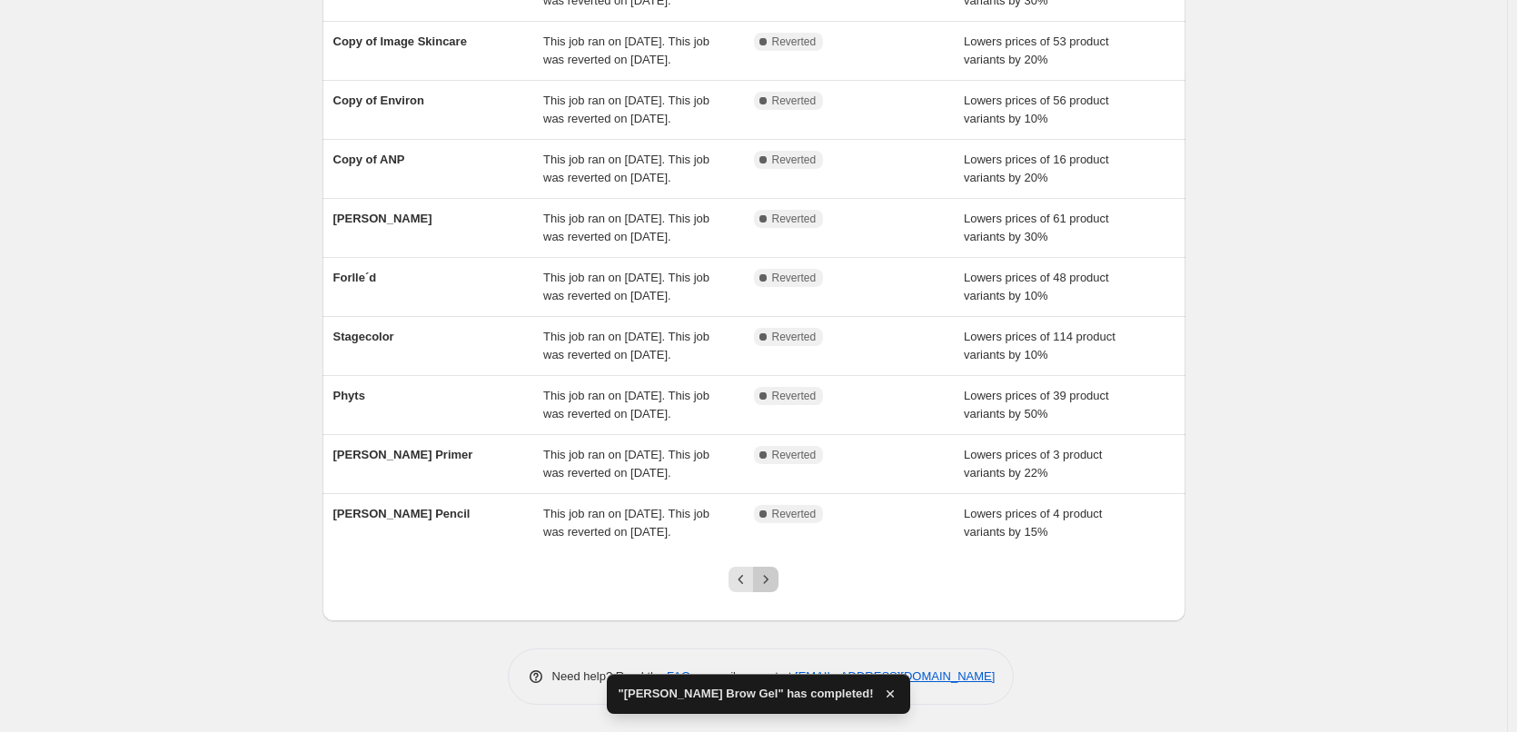
click at [770, 576] on icon "Next" at bounding box center [766, 579] width 18 height 18
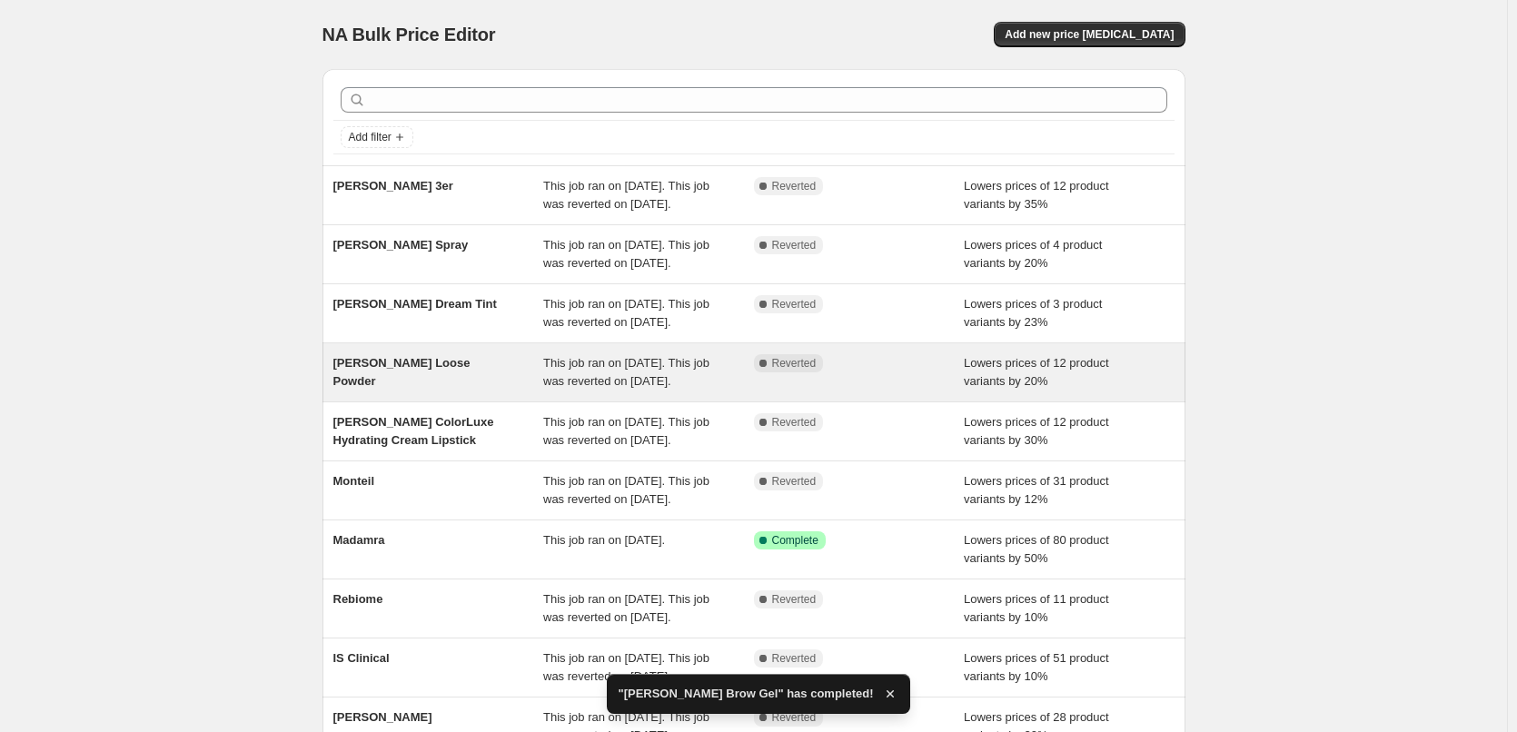
click at [402, 391] on div "[PERSON_NAME] Loose Powder" at bounding box center [438, 372] width 211 height 36
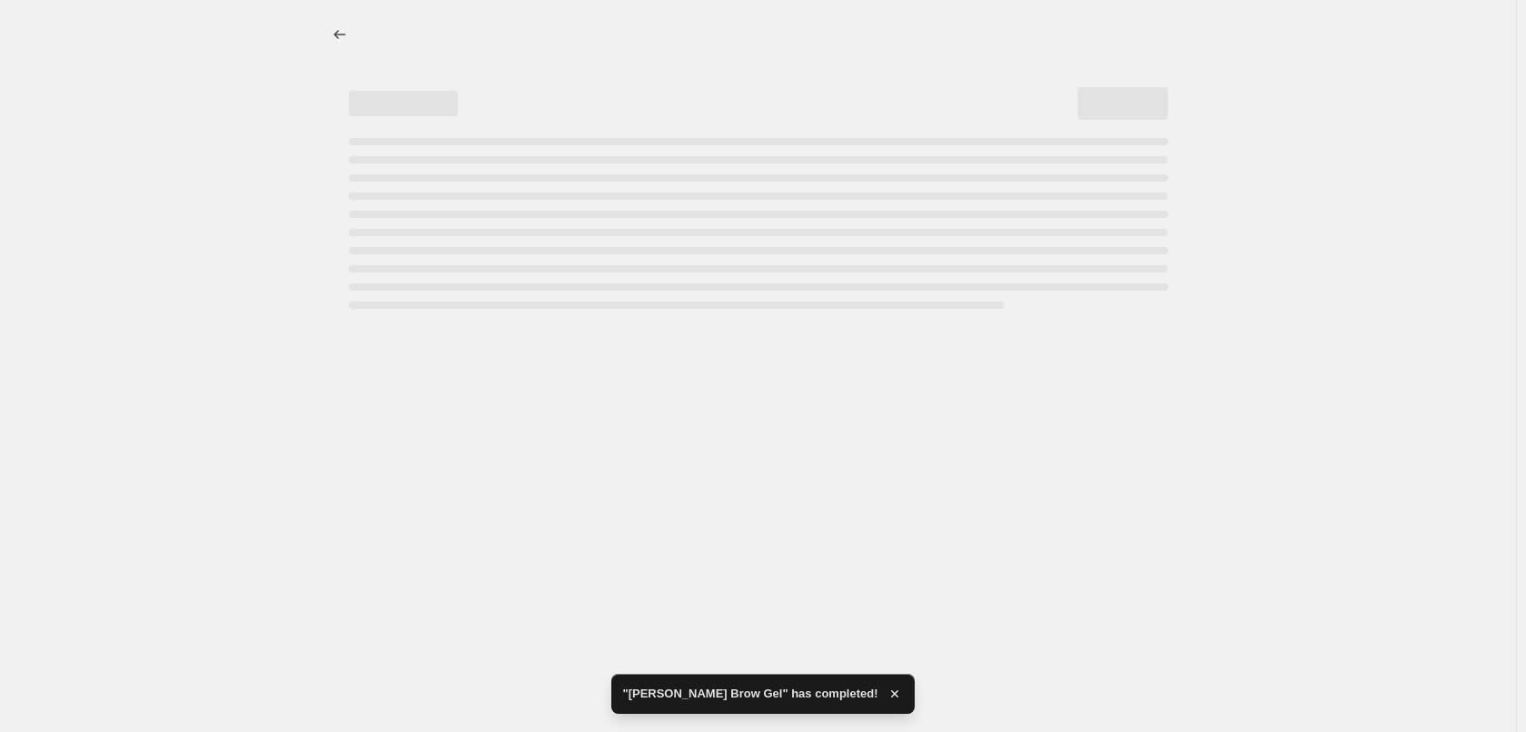
select select "percentage"
select select "tag"
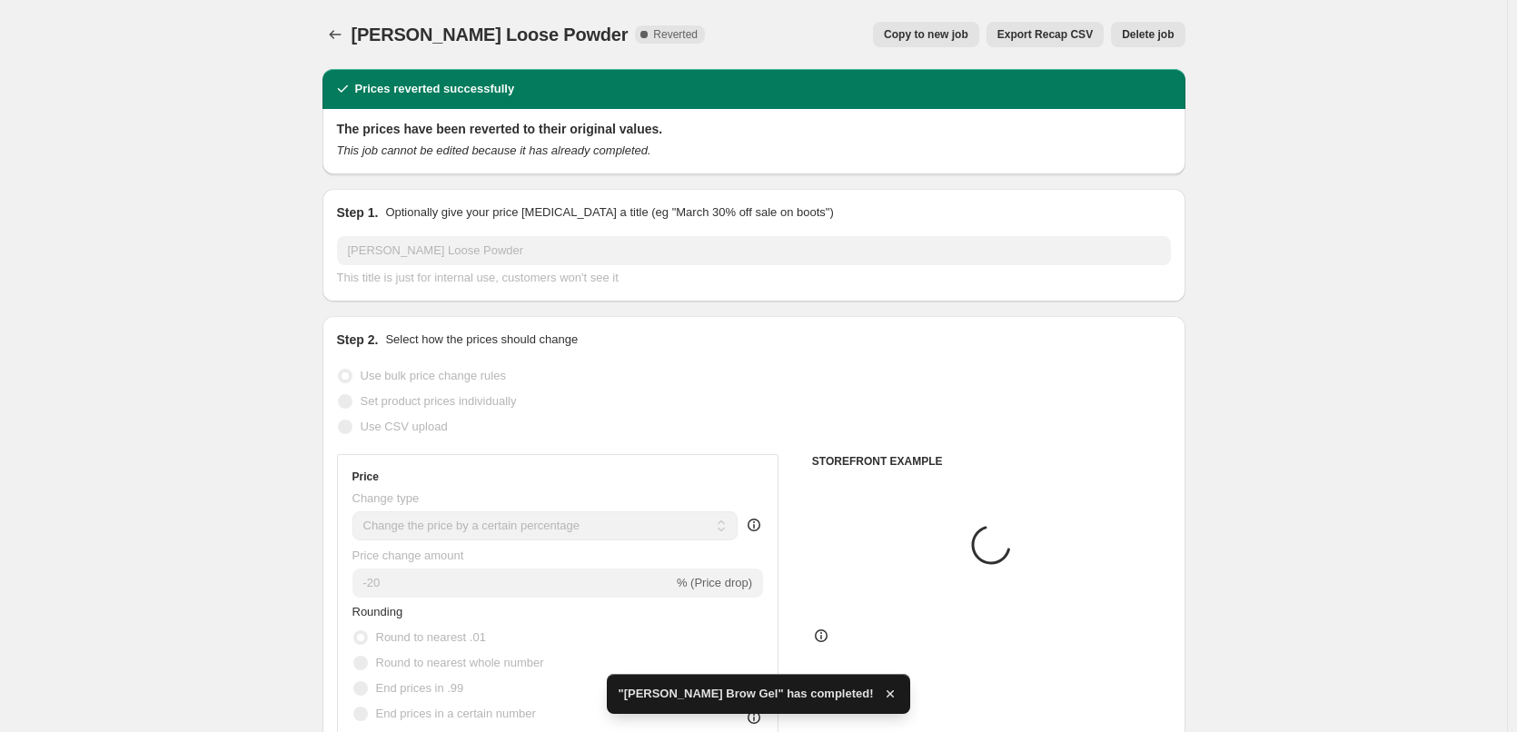
click at [968, 28] on span "Copy to new job" at bounding box center [926, 34] width 84 height 15
select select "percentage"
select select "tag"
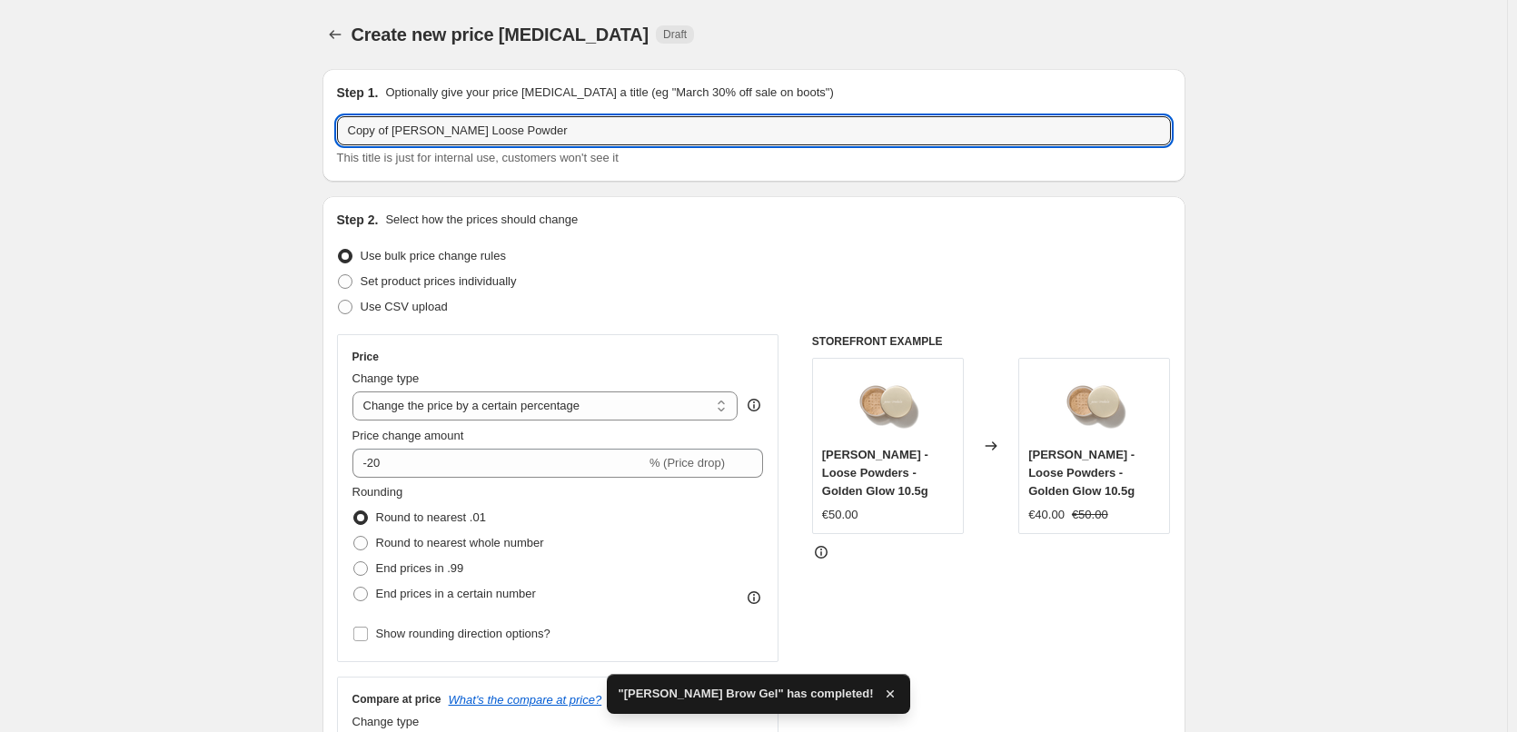
drag, startPoint x: 396, startPoint y: 132, endPoint x: 277, endPoint y: 134, distance: 119.0
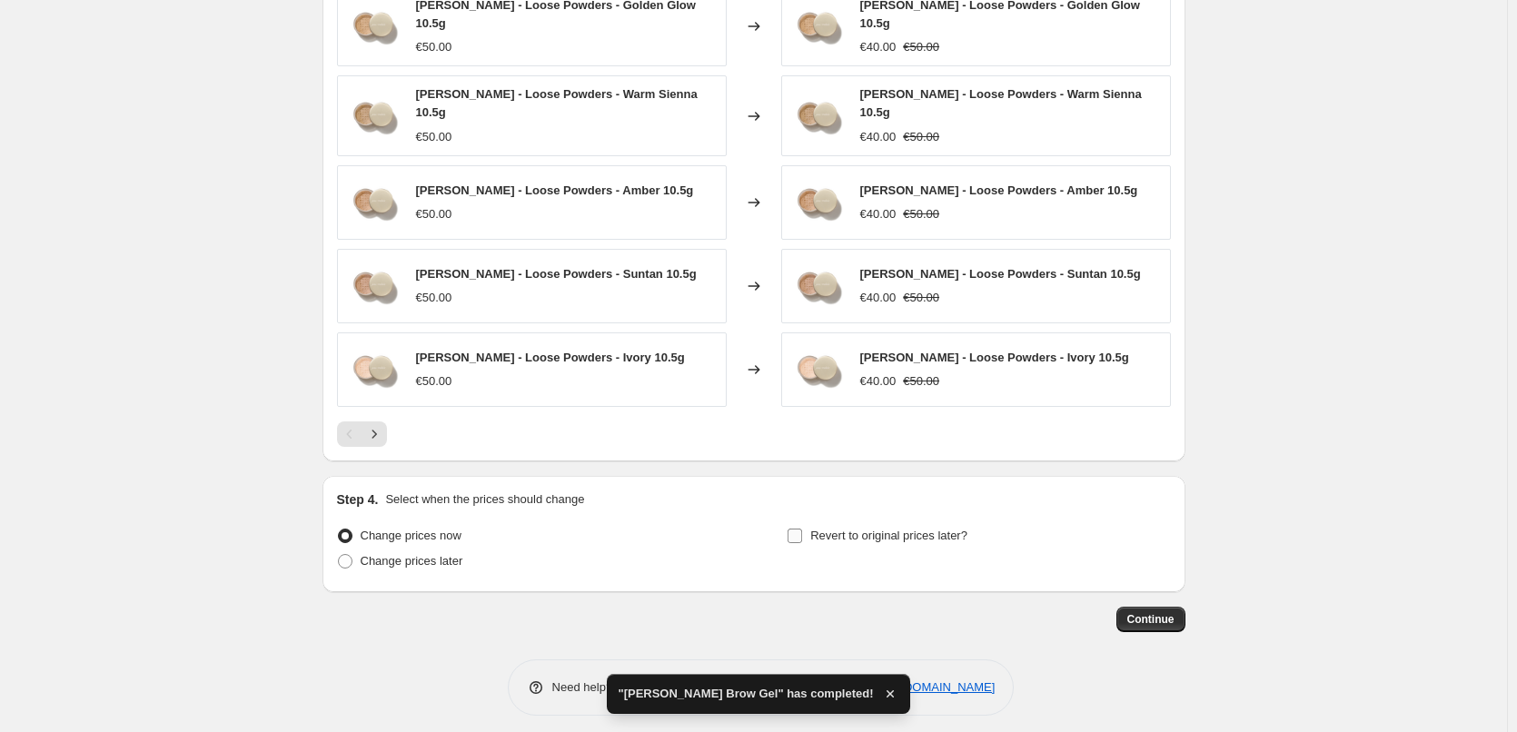
type input "[PERSON_NAME] Loose Powder"
click at [845, 529] on span "Revert to original prices later?" at bounding box center [888, 536] width 157 height 14
click at [802, 529] on input "Revert to original prices later?" at bounding box center [795, 536] width 15 height 15
checkbox input "true"
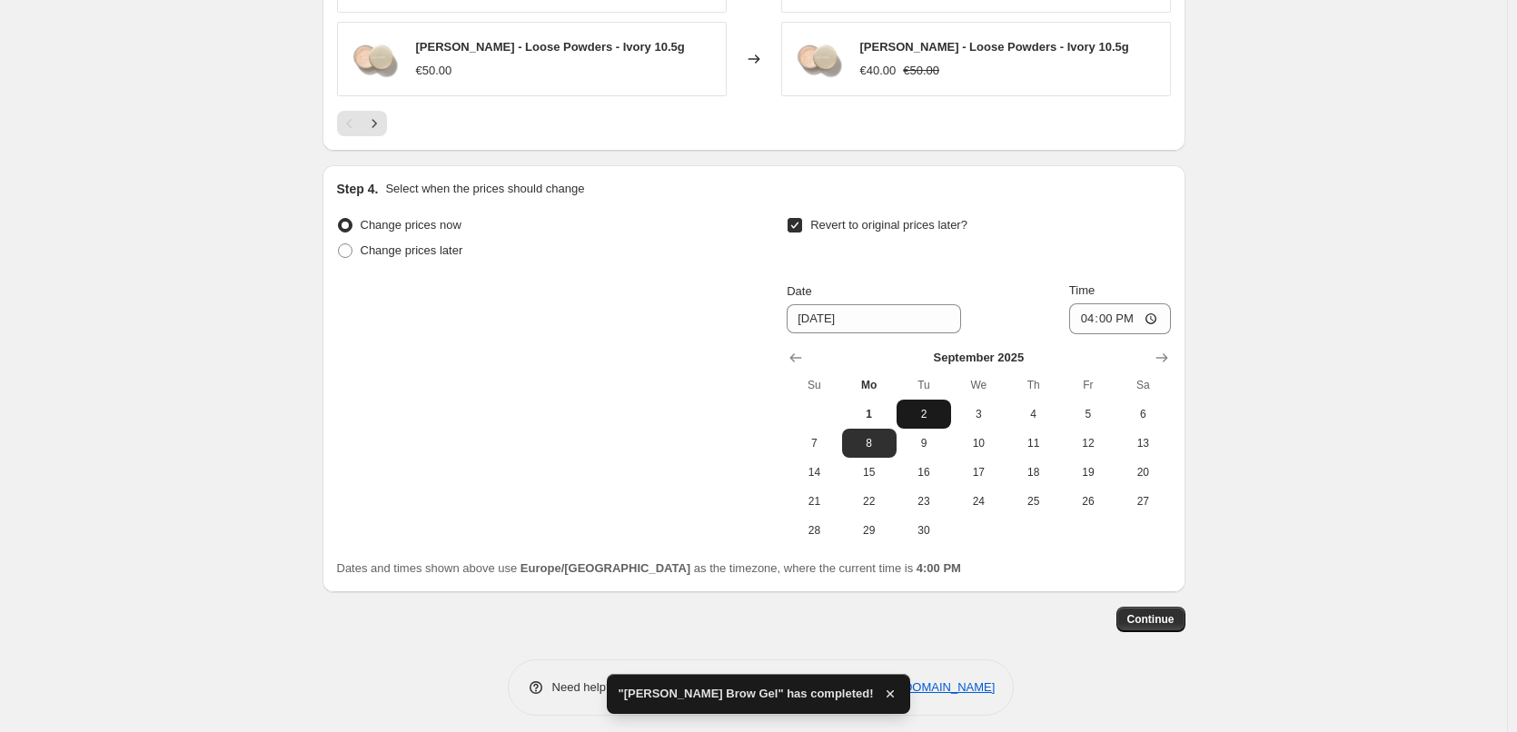
click at [927, 407] on span "2" at bounding box center [924, 414] width 40 height 15
type input "[DATE]"
click at [1095, 305] on input "16:00" at bounding box center [1120, 318] width 102 height 31
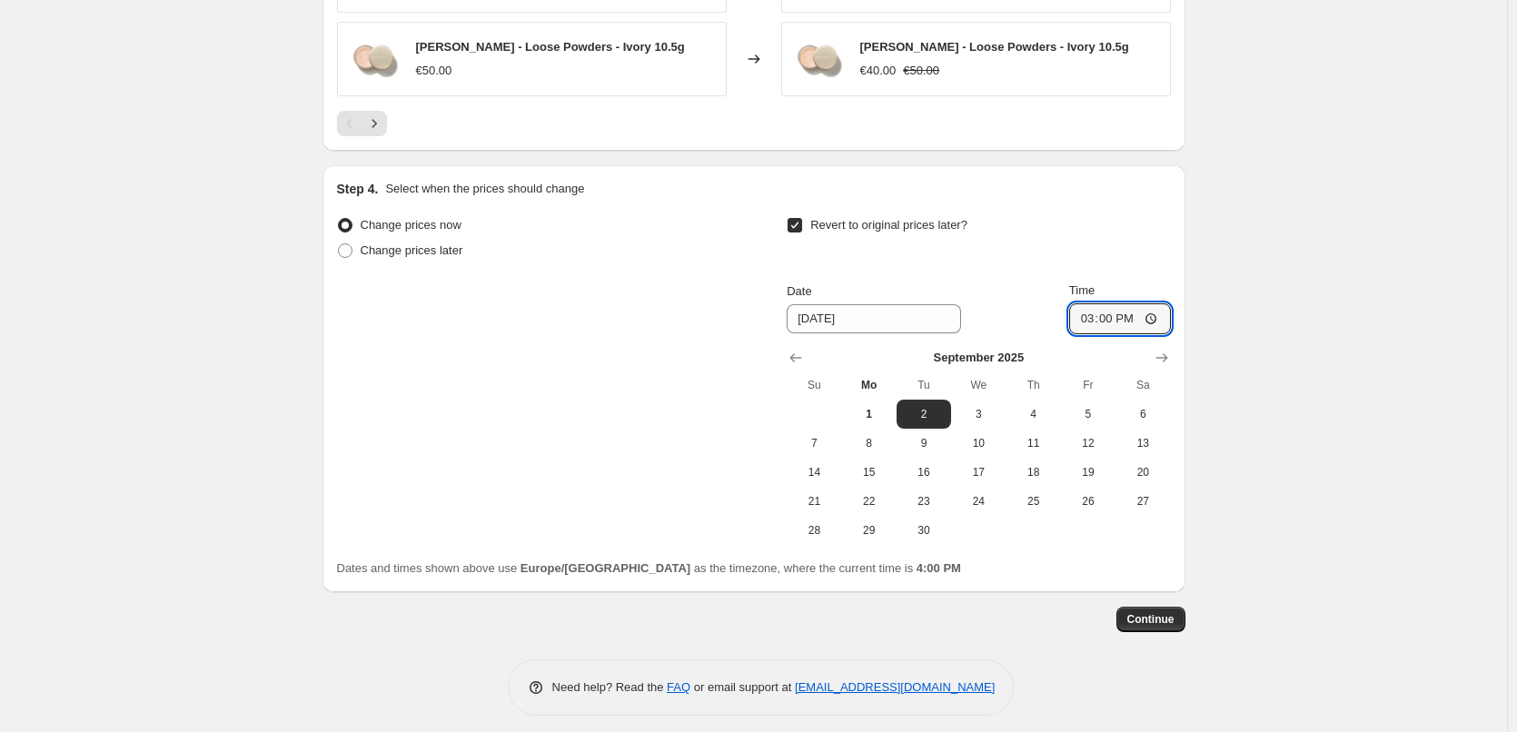
type input "03:00"
click at [1147, 607] on button "Continue" at bounding box center [1150, 619] width 69 height 25
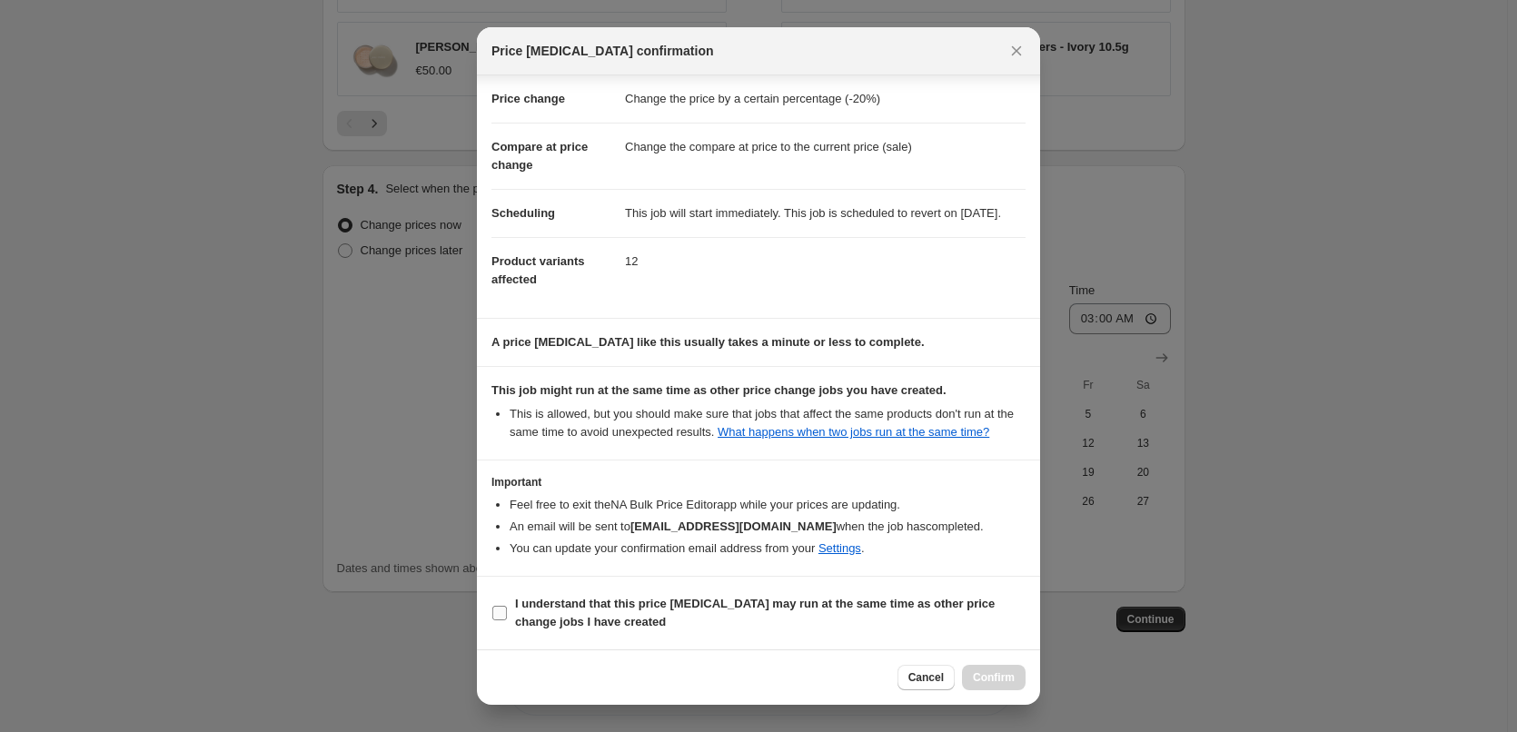
drag, startPoint x: 607, startPoint y: 600, endPoint x: 707, endPoint y: 607, distance: 100.2
click at [607, 600] on b "I understand that this price [MEDICAL_DATA] may run at the same time as other p…" at bounding box center [755, 613] width 480 height 32
click at [507, 606] on input "I understand that this price [MEDICAL_DATA] may run at the same time as other p…" at bounding box center [499, 613] width 15 height 15
checkbox input "true"
click at [977, 676] on span "Confirm" at bounding box center [994, 677] width 42 height 15
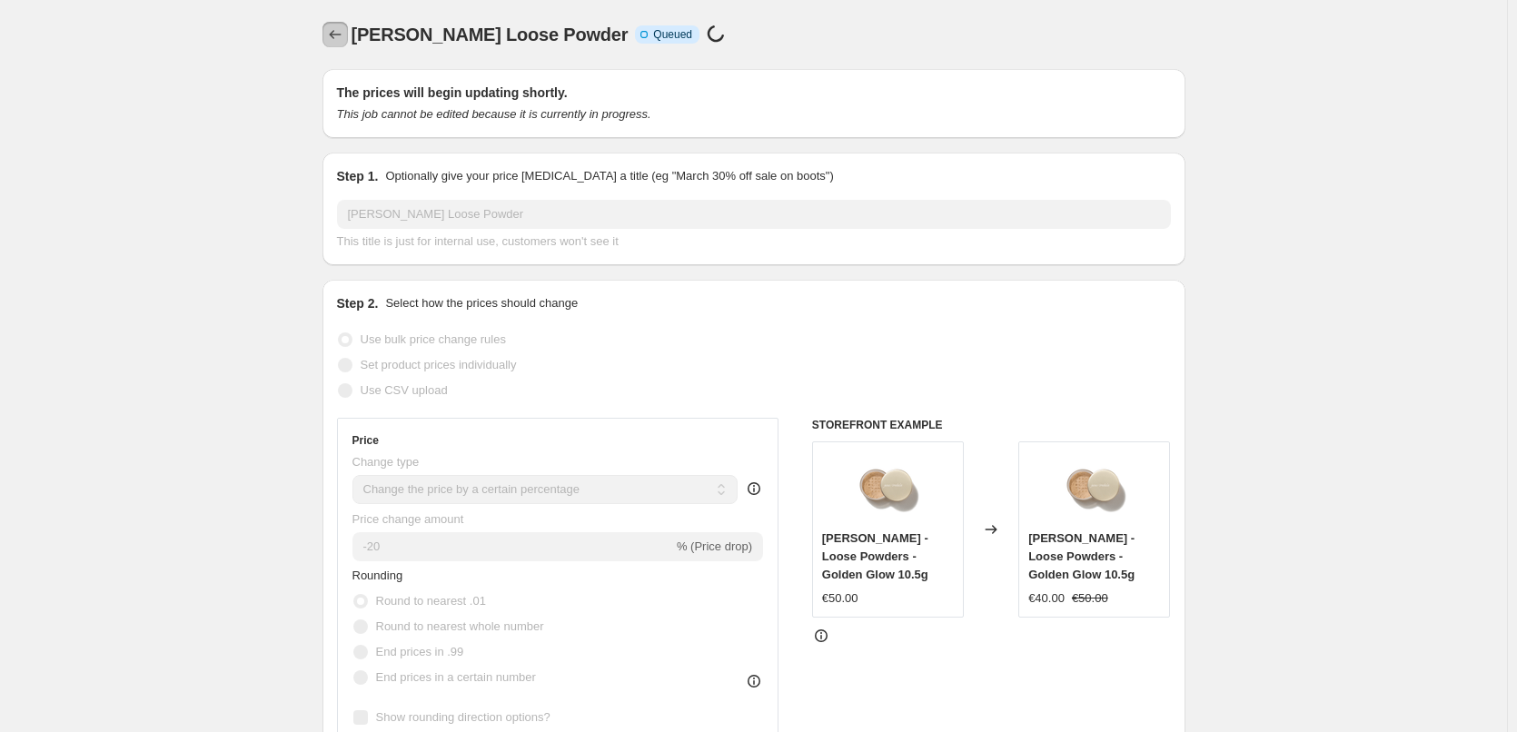
click at [335, 29] on icon "Price change jobs" at bounding box center [335, 34] width 18 height 18
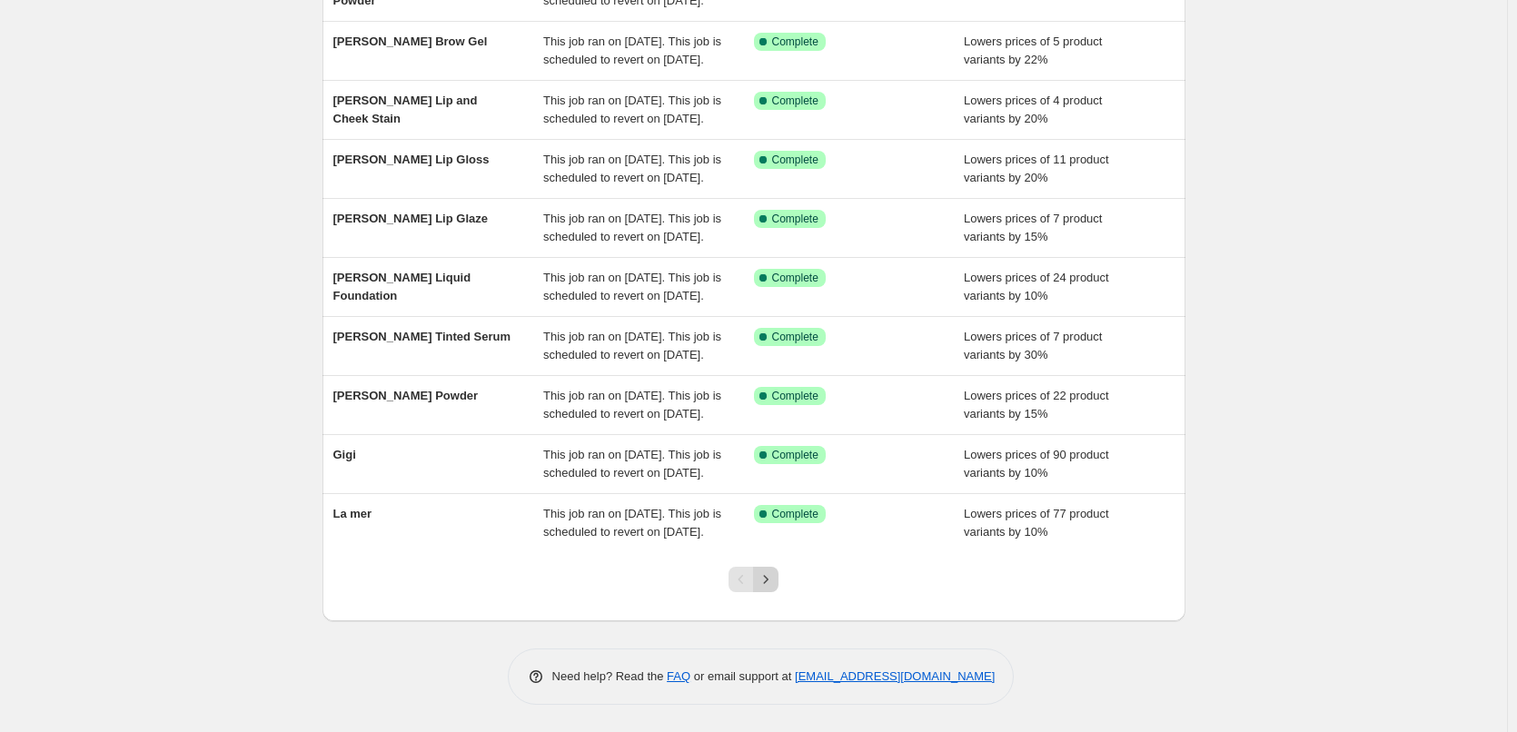
click at [767, 573] on icon "Next" at bounding box center [766, 579] width 18 height 18
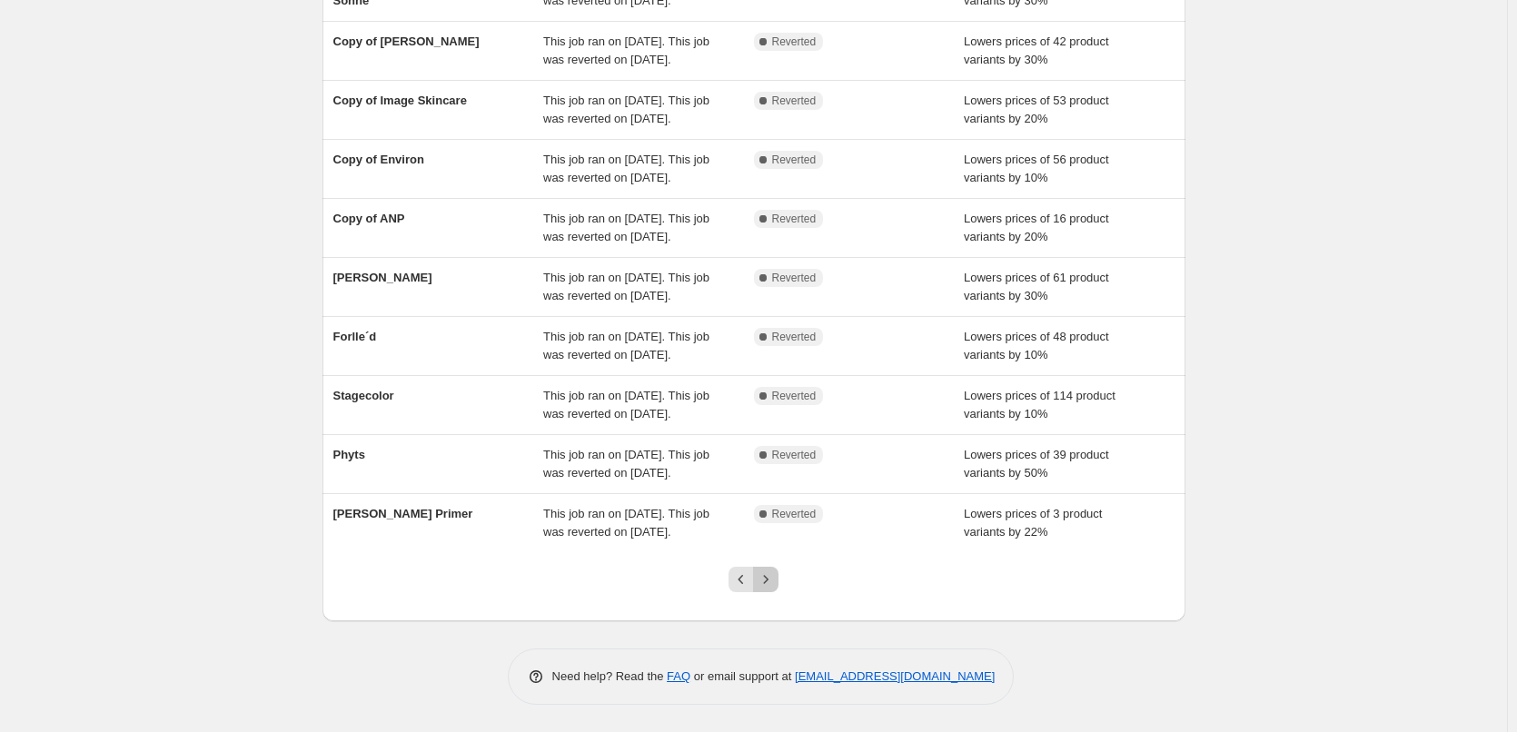
click at [767, 579] on icon "Next" at bounding box center [766, 579] width 18 height 18
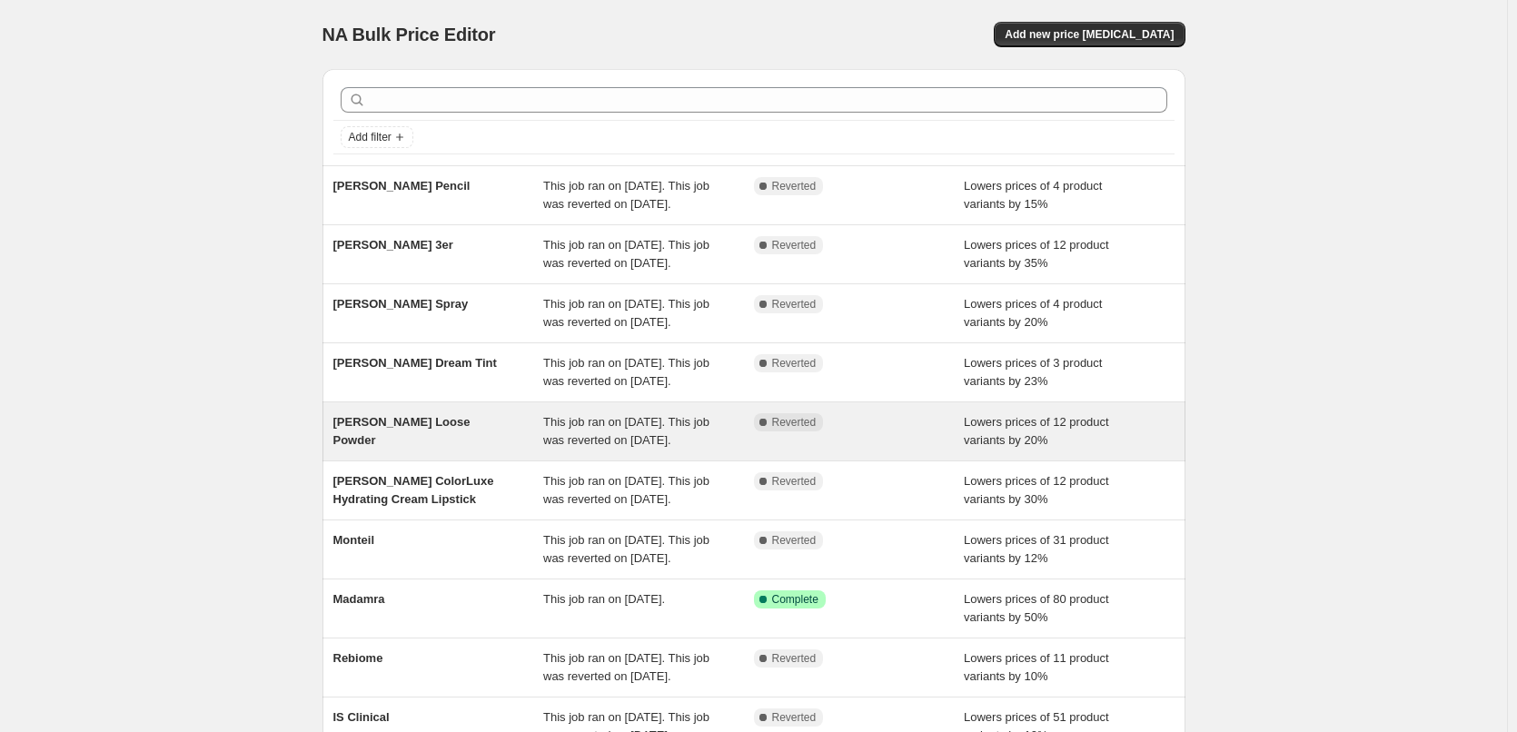
click at [456, 450] on div "[PERSON_NAME] Loose Powder" at bounding box center [438, 431] width 211 height 36
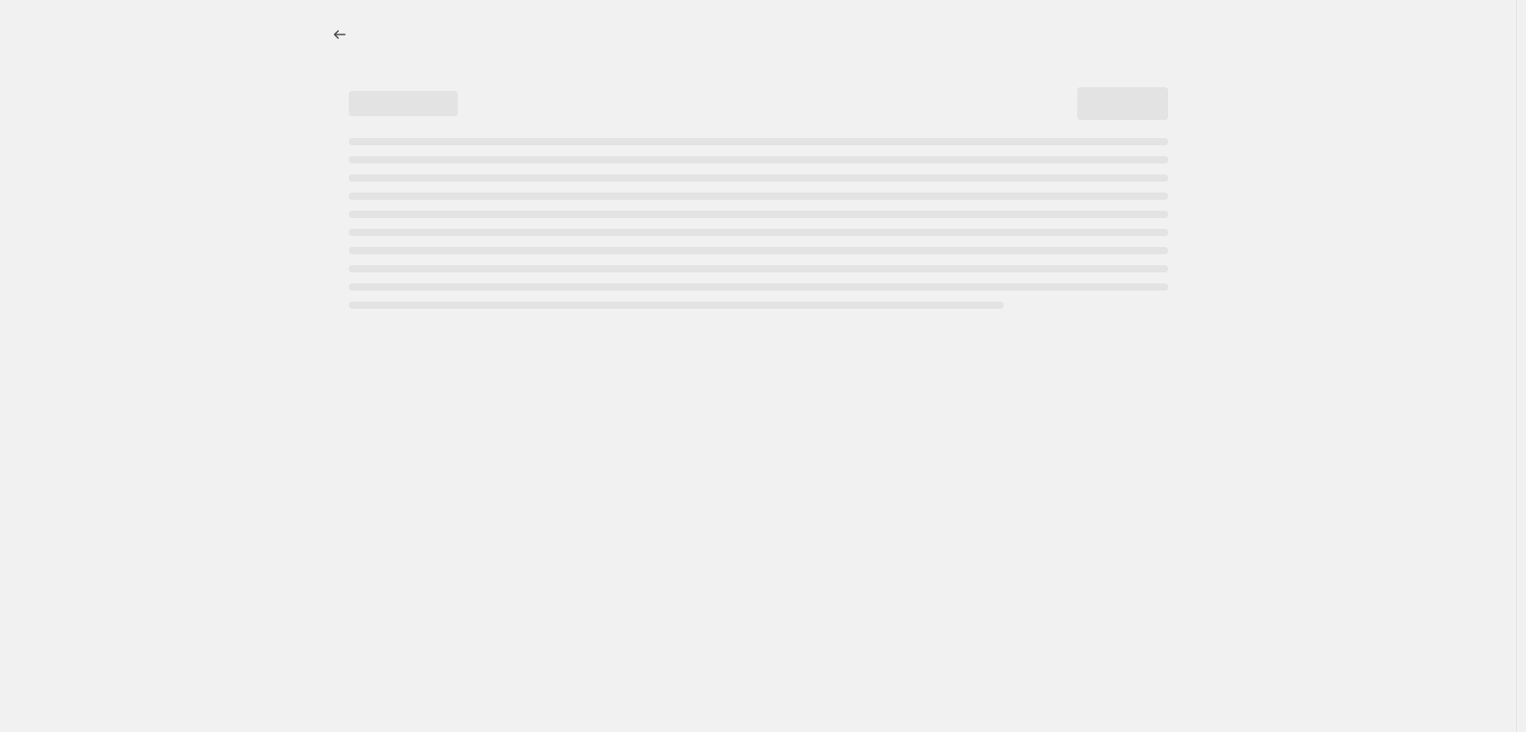
select select "percentage"
select select "tag"
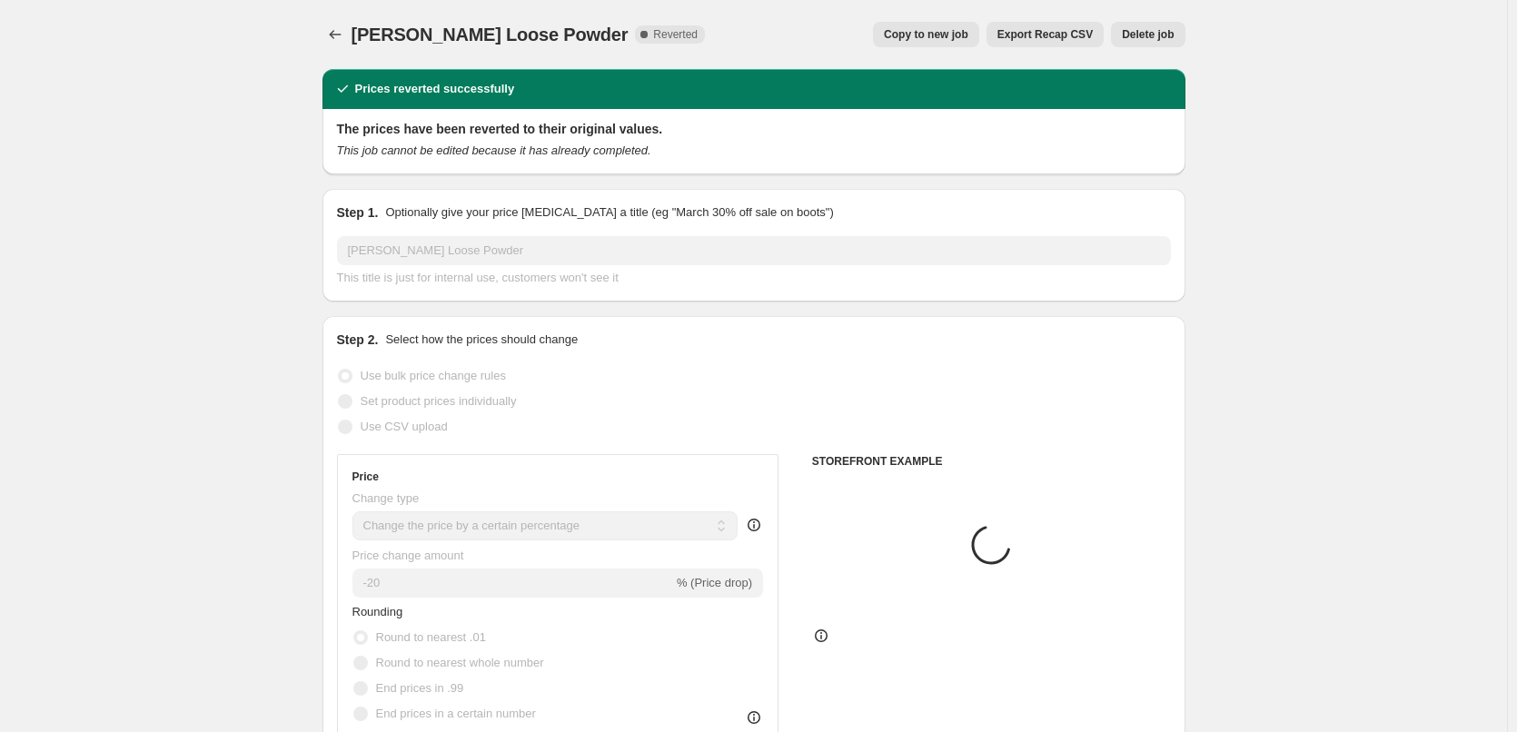
click at [1144, 49] on div "[PERSON_NAME] Loose Powder. This page is ready [PERSON_NAME] Loose Powder Compl…" at bounding box center [753, 34] width 863 height 69
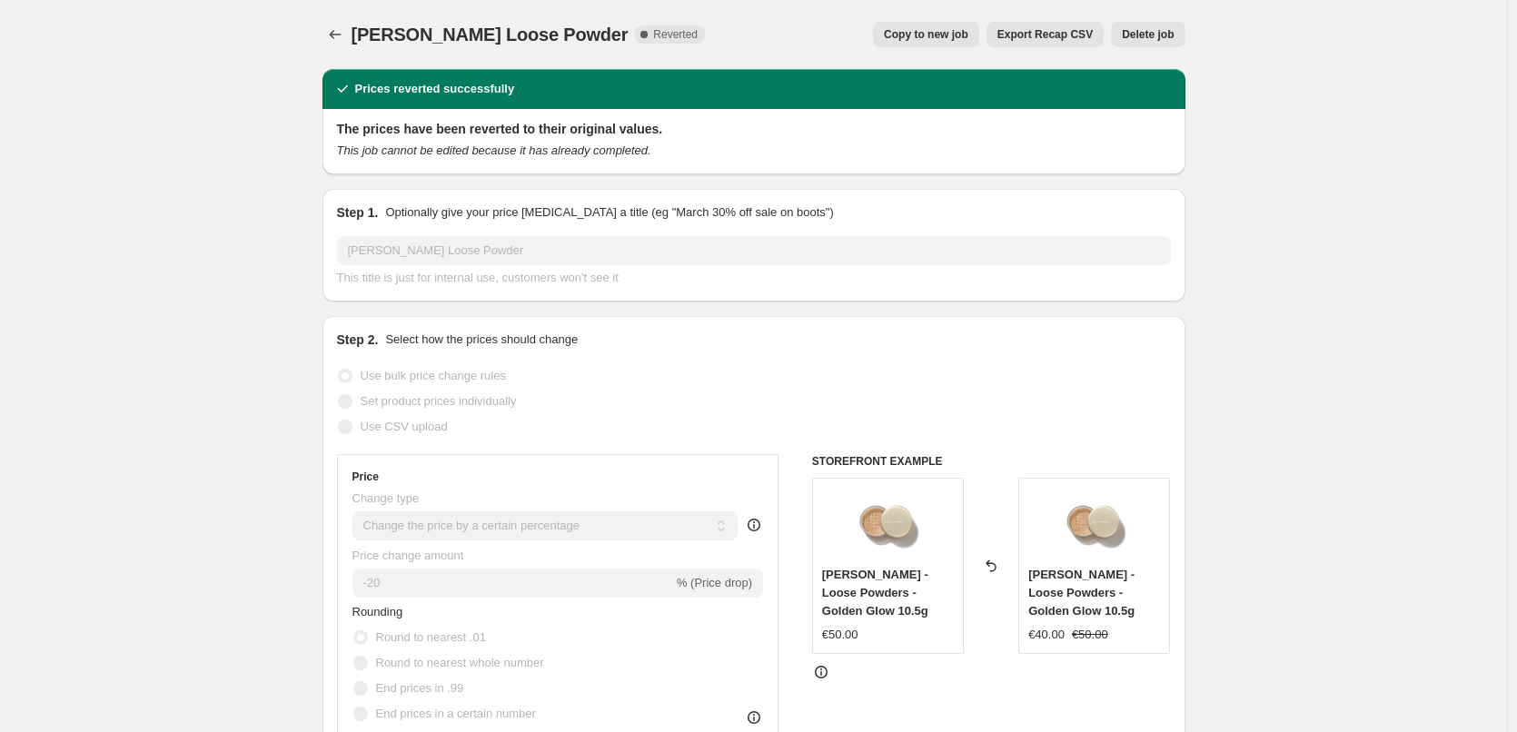
click at [1145, 38] on span "Delete job" at bounding box center [1148, 34] width 52 height 15
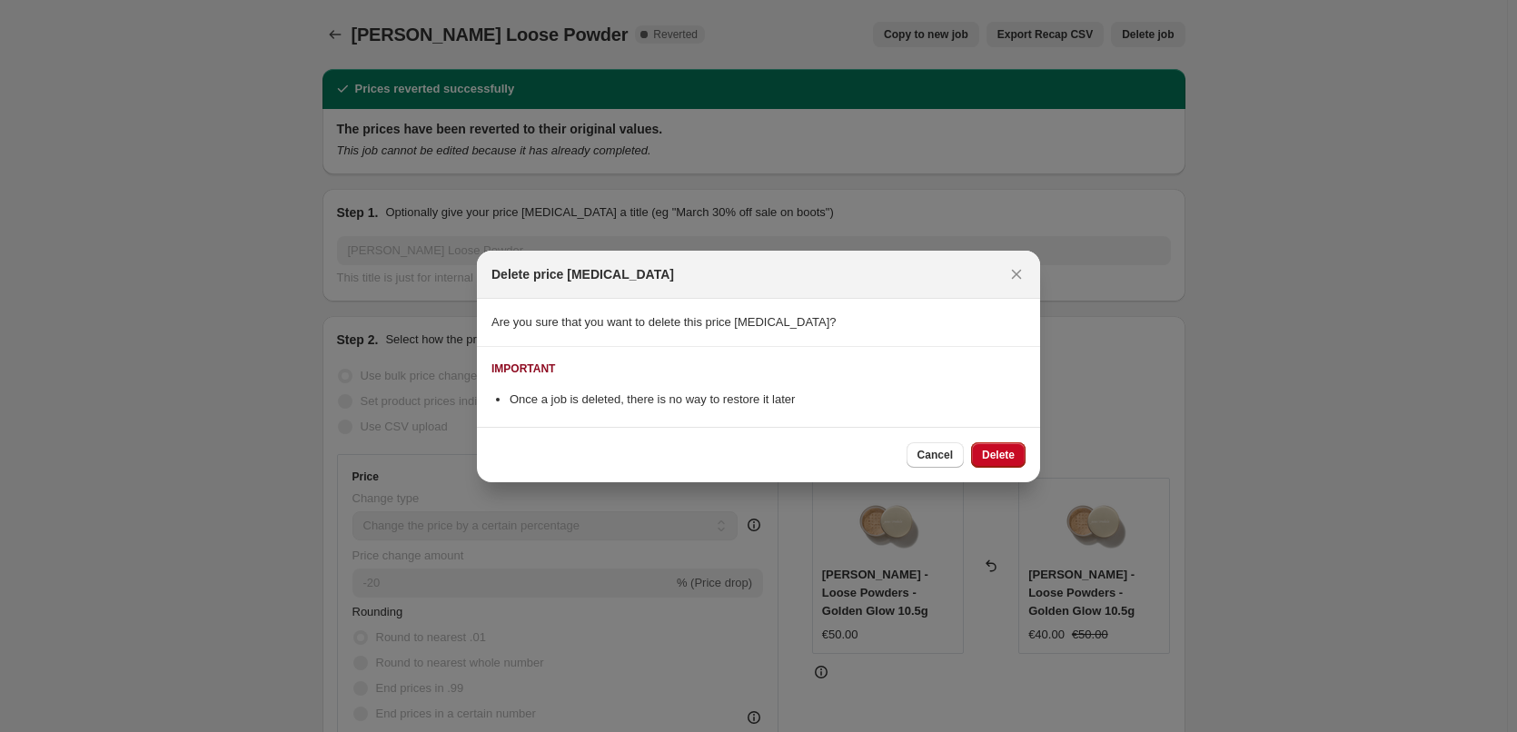
click at [1032, 461] on div "Cancel Delete" at bounding box center [758, 454] width 563 height 55
click at [1016, 461] on button "Delete" at bounding box center [998, 454] width 55 height 25
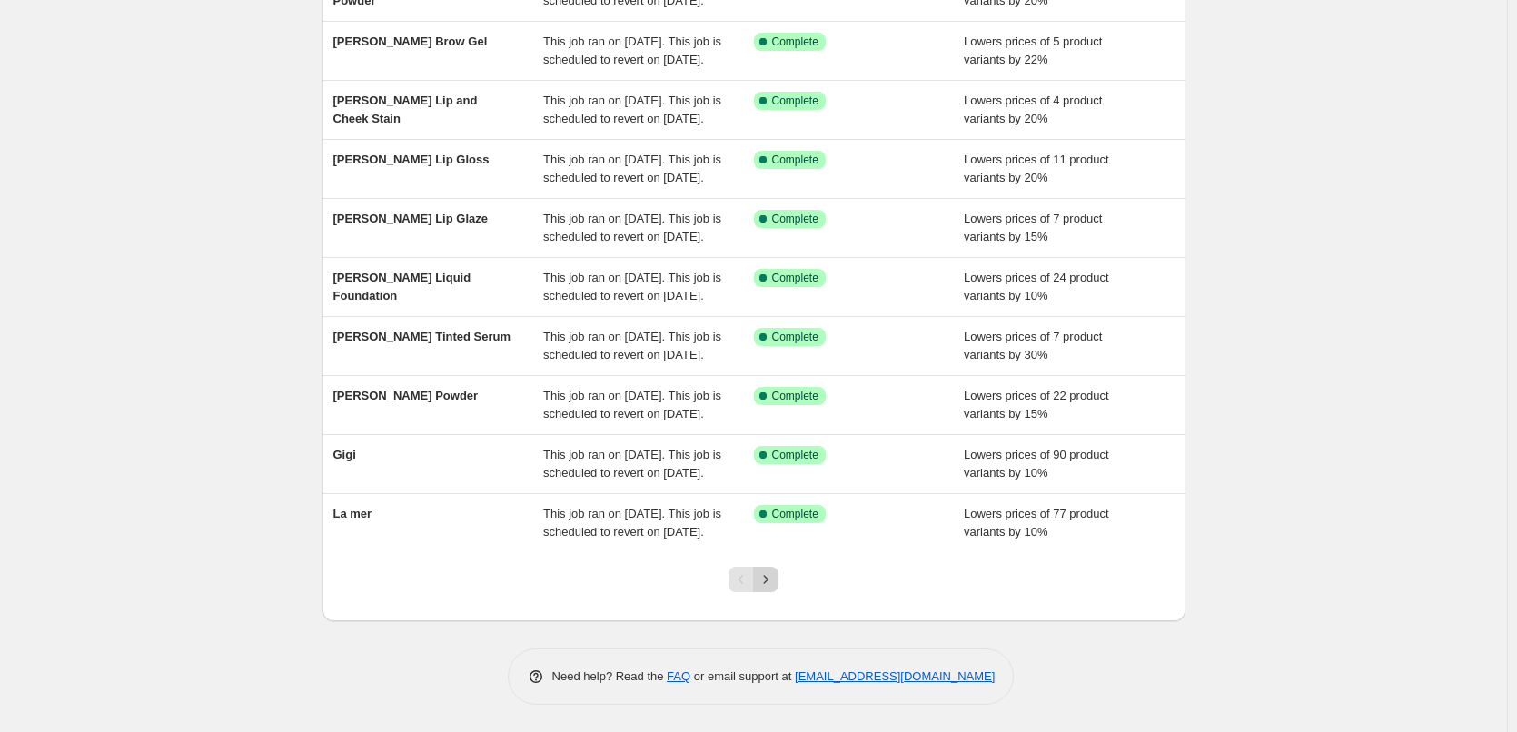
click at [772, 584] on icon "Next" at bounding box center [766, 579] width 18 height 18
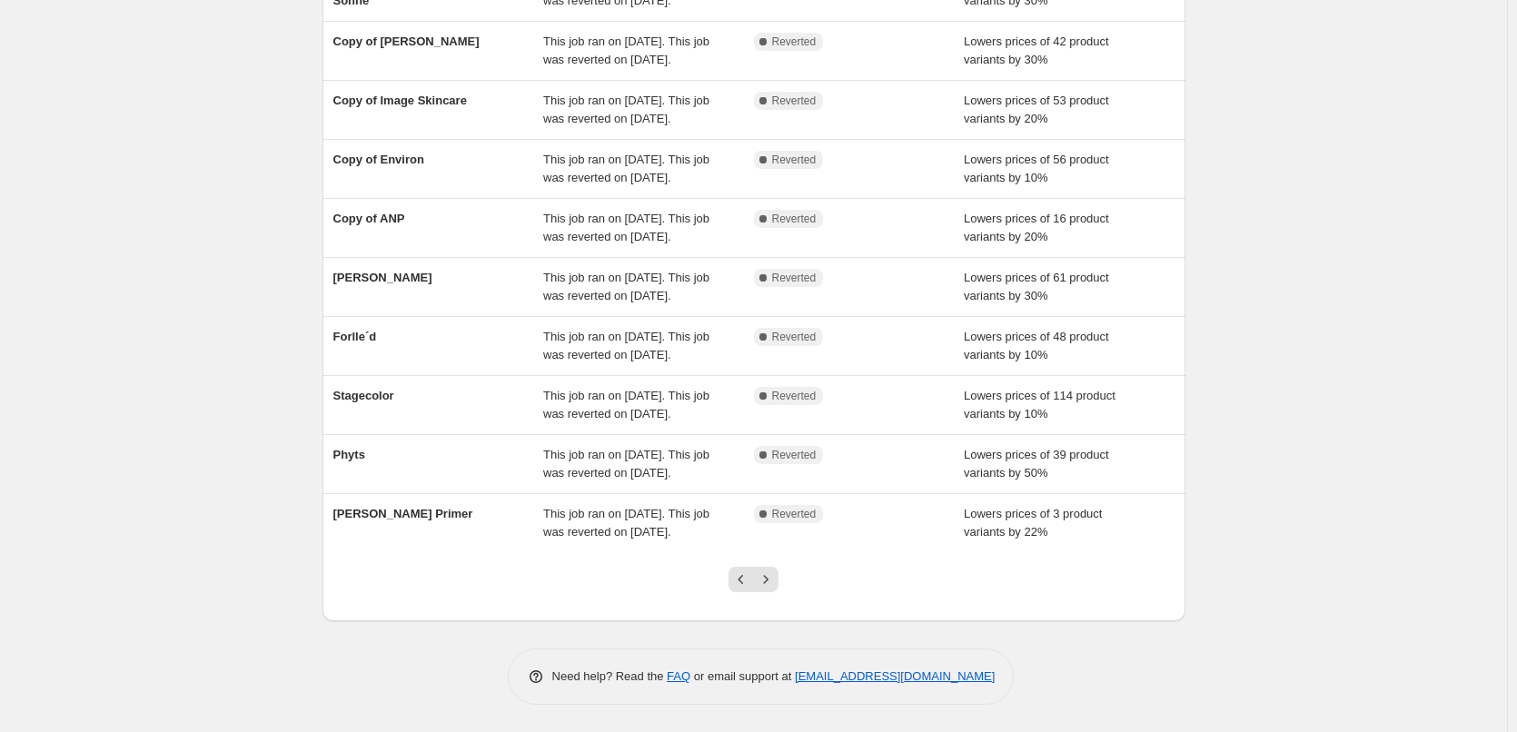
click at [772, 582] on icon "Next" at bounding box center [766, 579] width 18 height 18
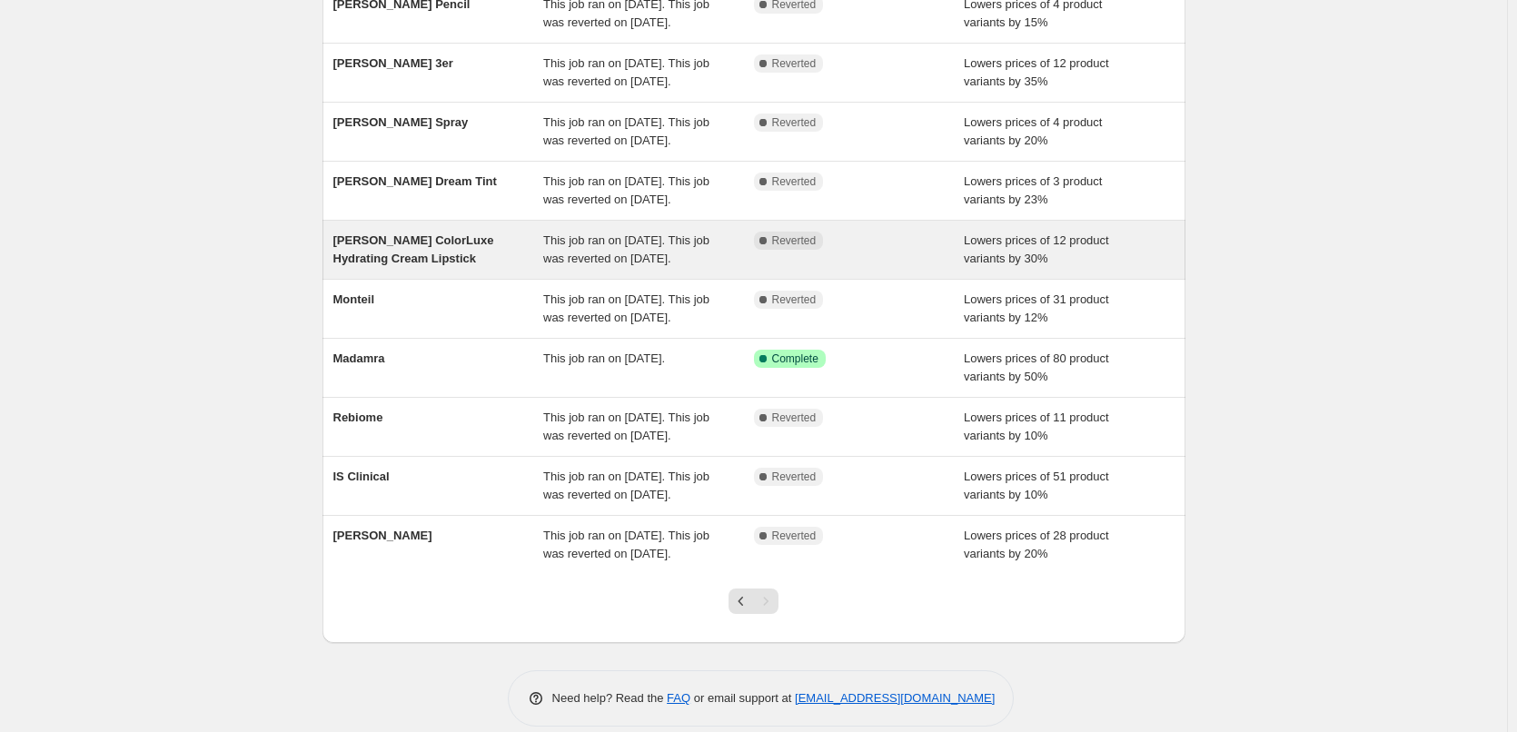
click at [418, 265] on span "[PERSON_NAME] ColorLuxe Hydrating Cream Lipstick" at bounding box center [413, 249] width 161 height 32
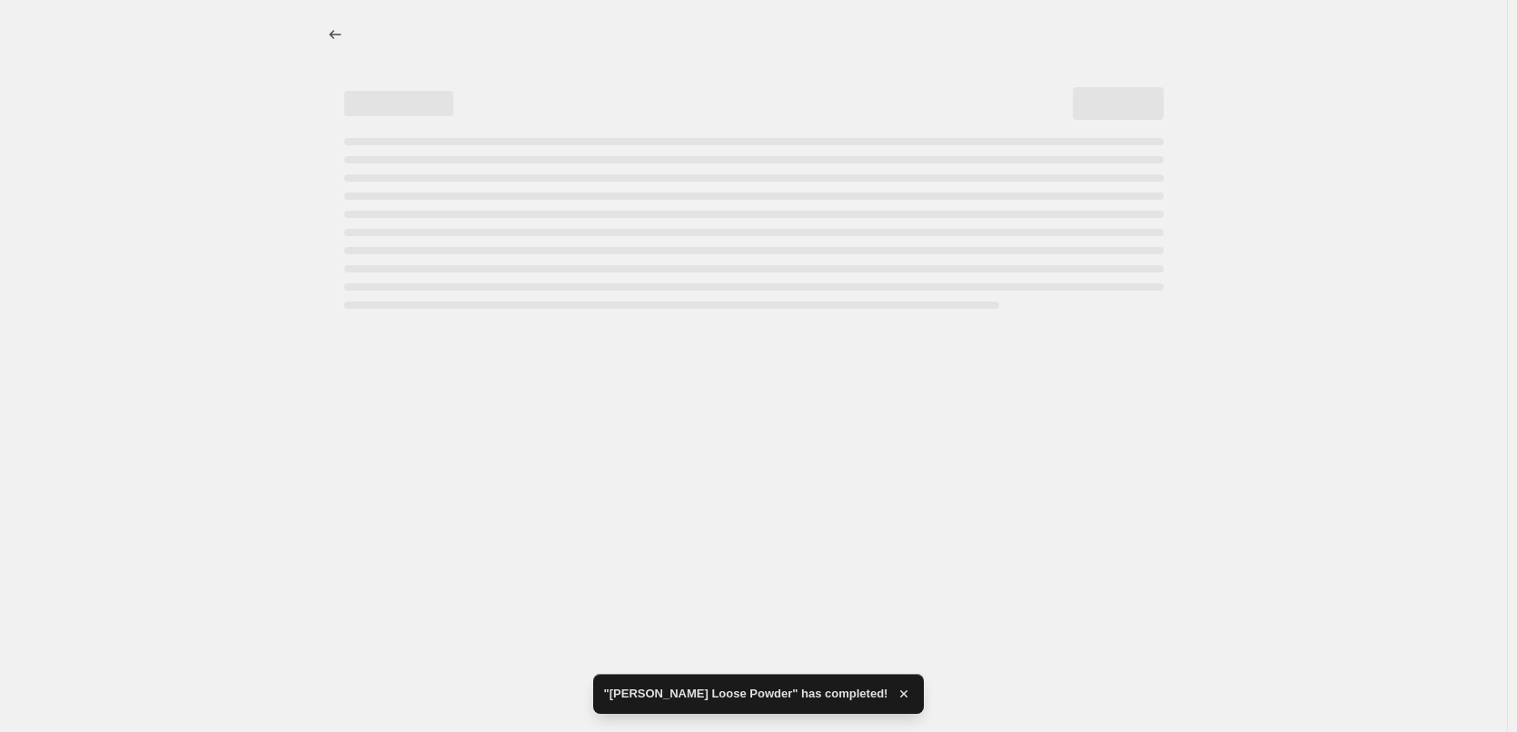
select select "percentage"
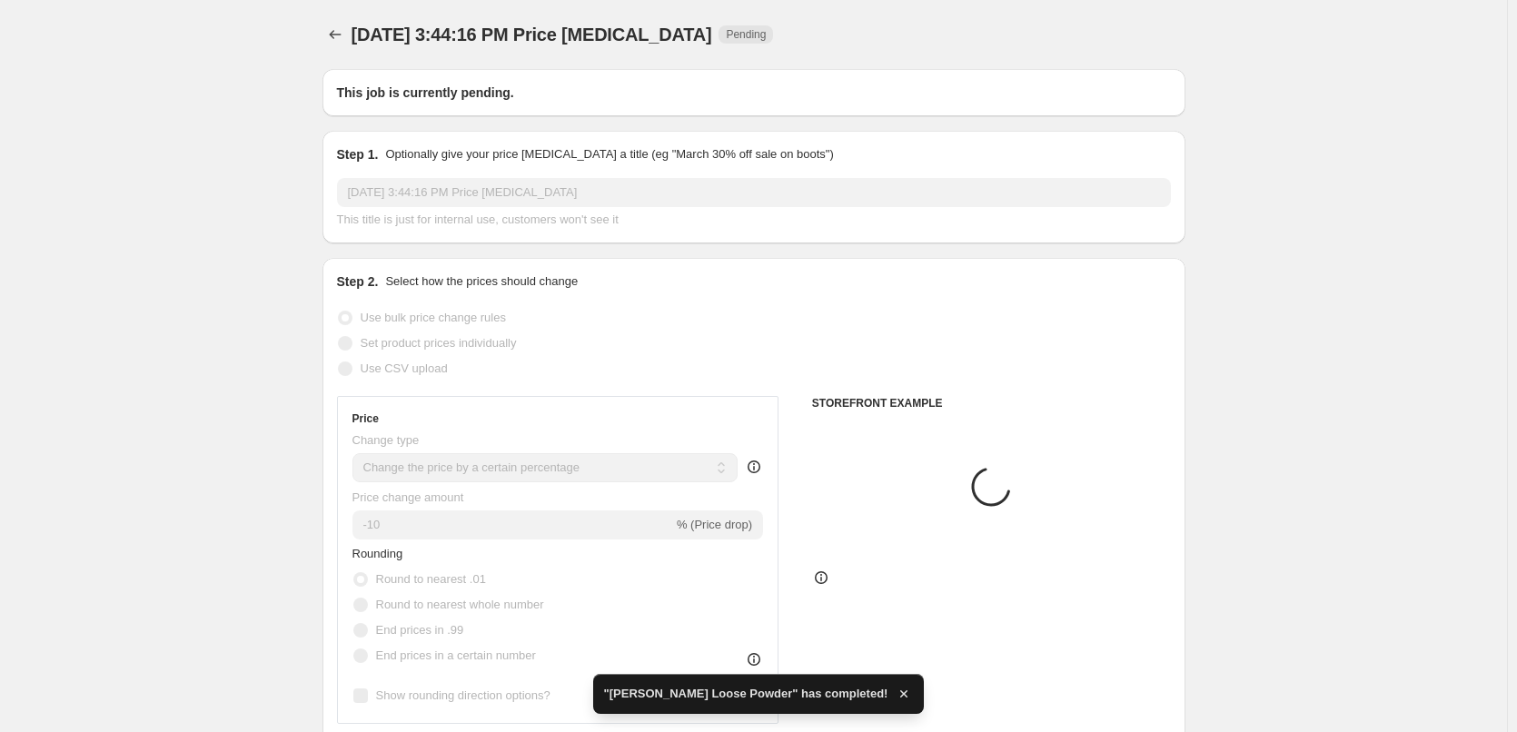
type input "[PERSON_NAME] ColorLuxe Hydrating Cream Lipstick"
radio input "false"
radio input "true"
checkbox input "true"
select select "tag"
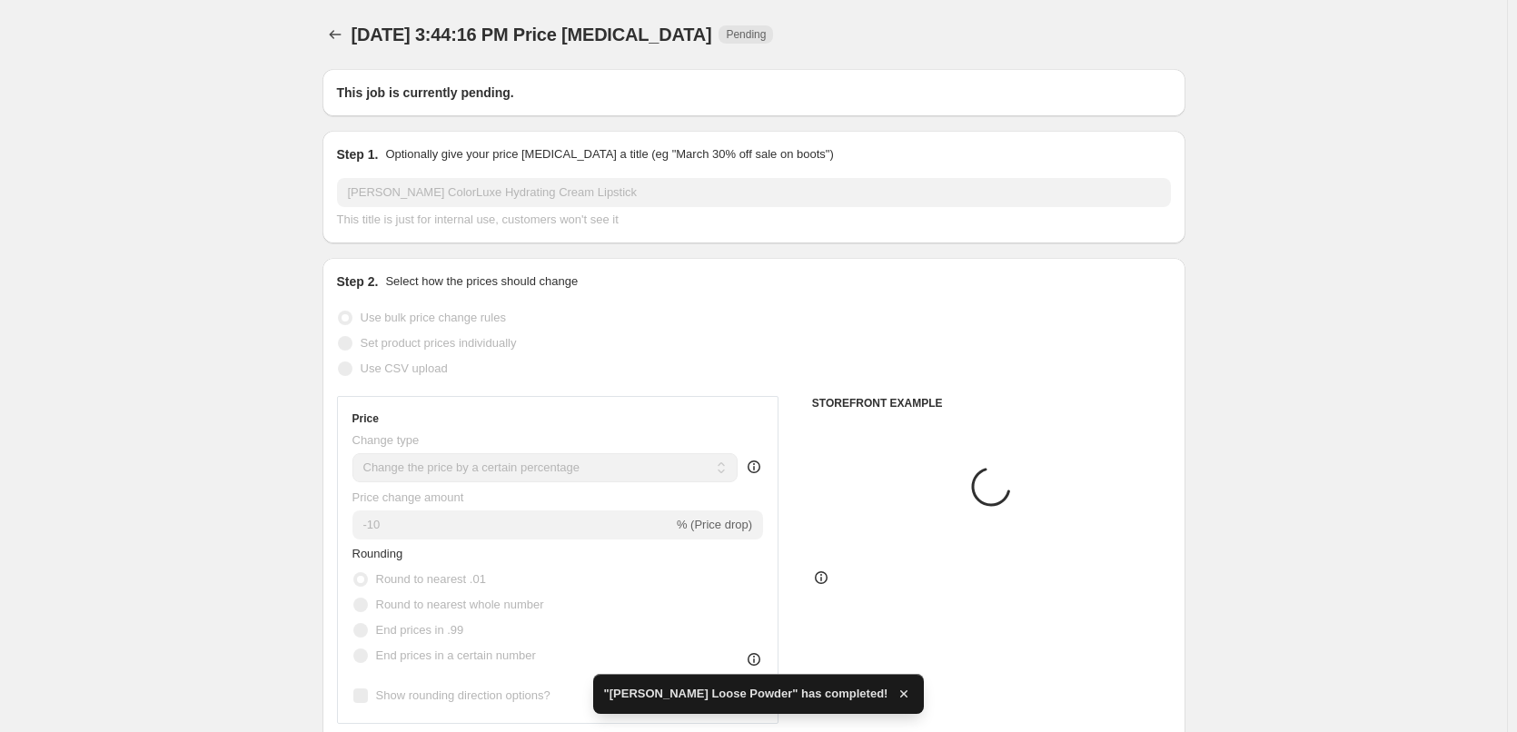
select select "vendor"
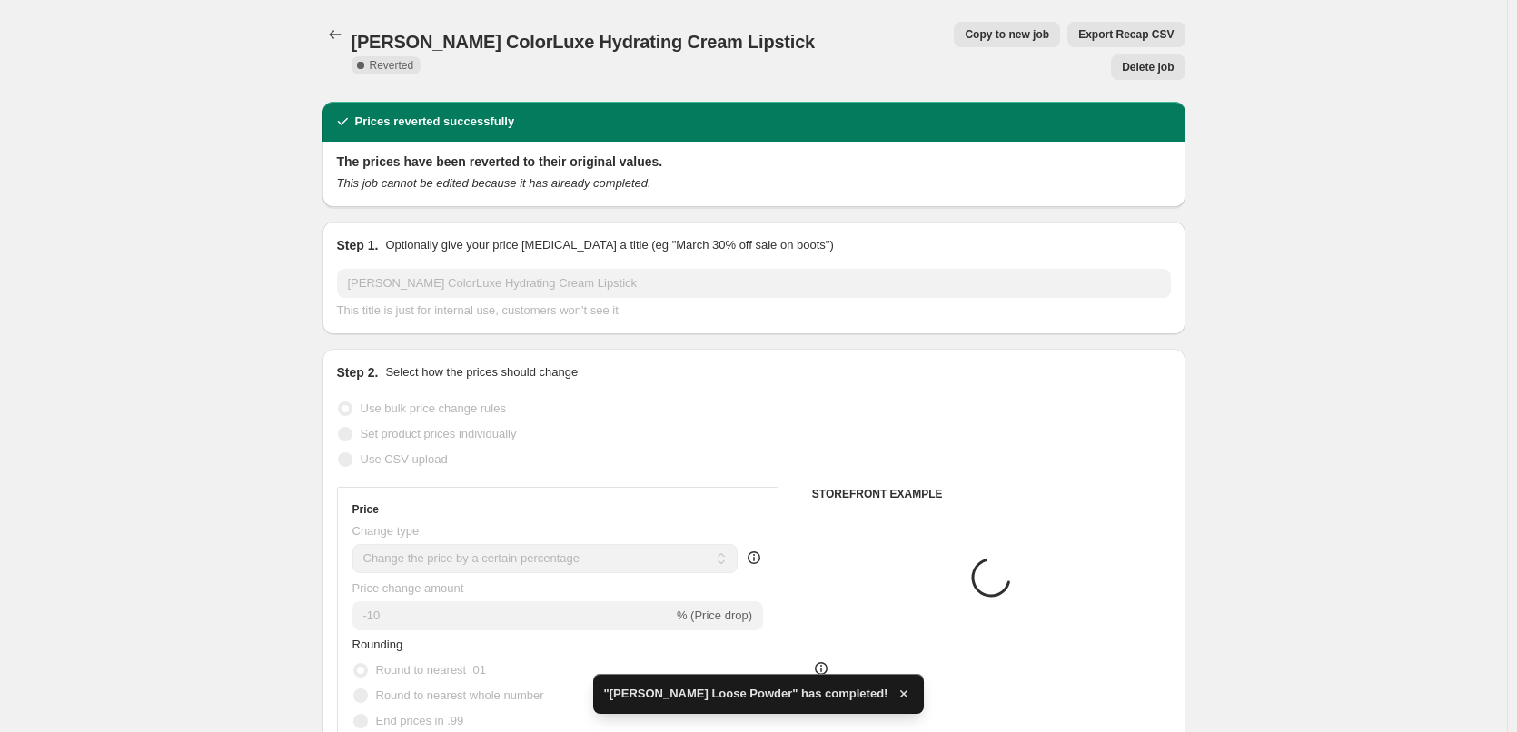
click at [965, 40] on span "Copy to new job" at bounding box center [1007, 34] width 84 height 15
select select "percentage"
select select "tag"
select select "vendor"
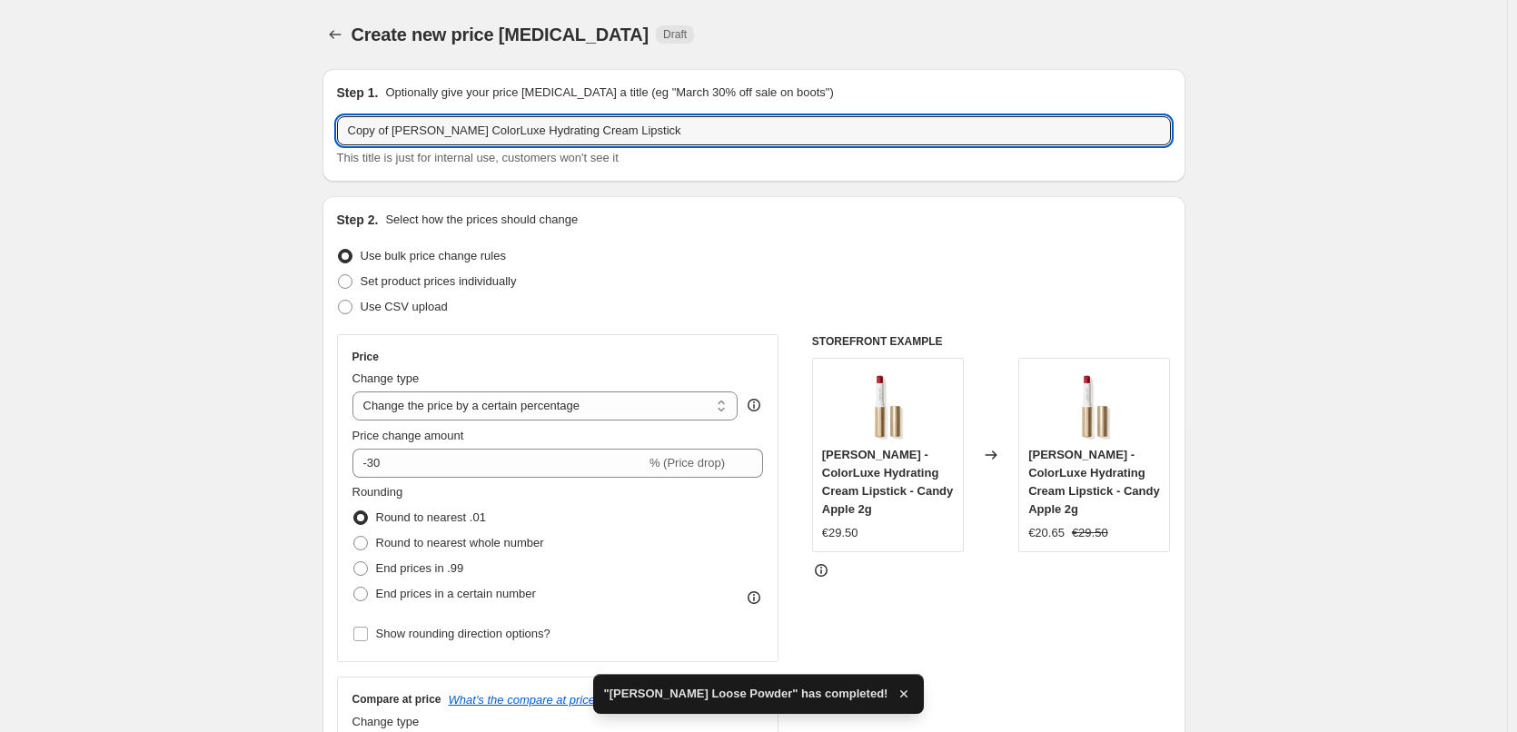
drag, startPoint x: 396, startPoint y: 131, endPoint x: 322, endPoint y: 195, distance: 98.5
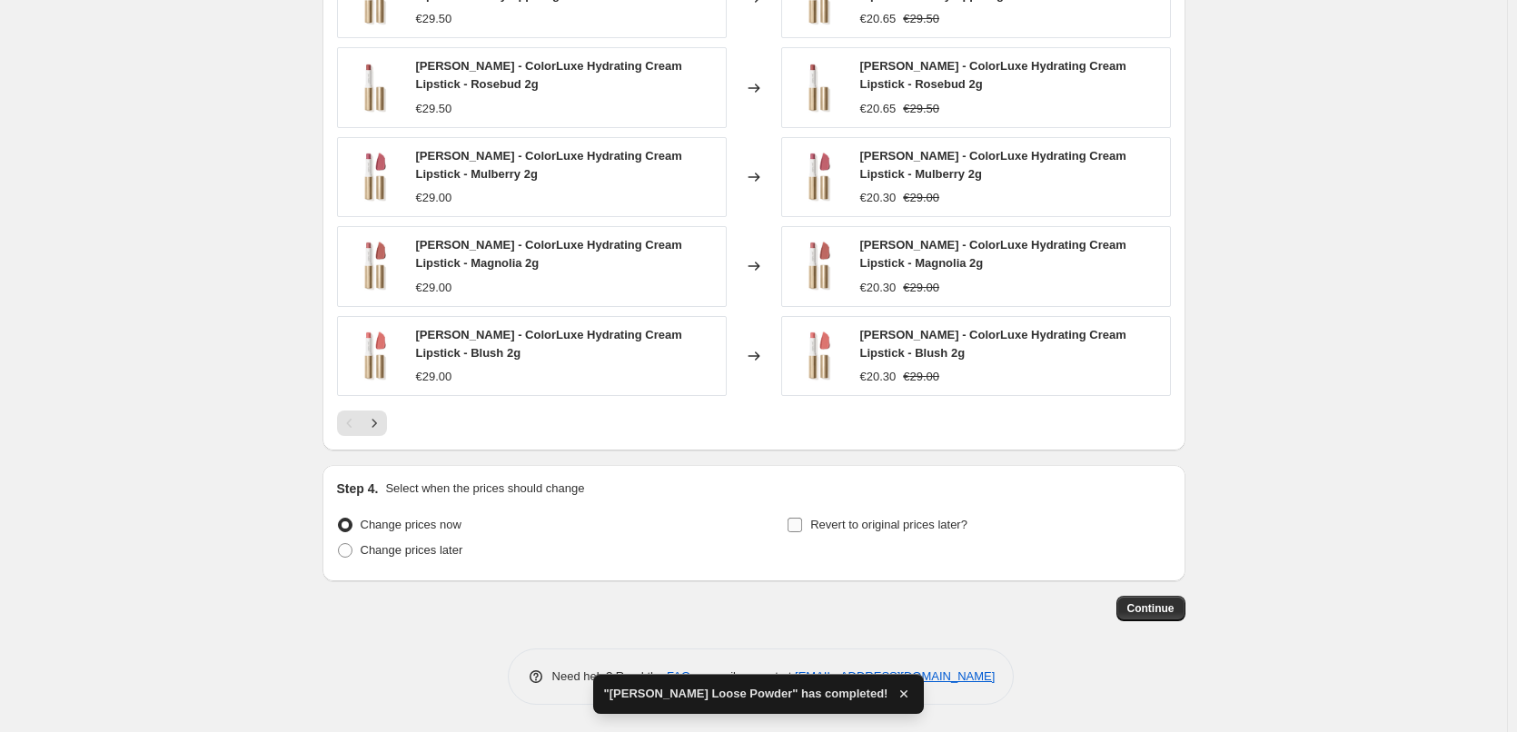
type input "[PERSON_NAME] ColorLuxe Hydrating Cream Lipstick"
click at [878, 526] on span "Revert to original prices later?" at bounding box center [888, 525] width 157 height 14
click at [879, 520] on span "Revert to original prices later?" at bounding box center [888, 525] width 157 height 14
click at [802, 520] on input "Revert to original prices later?" at bounding box center [795, 525] width 15 height 15
checkbox input "true"
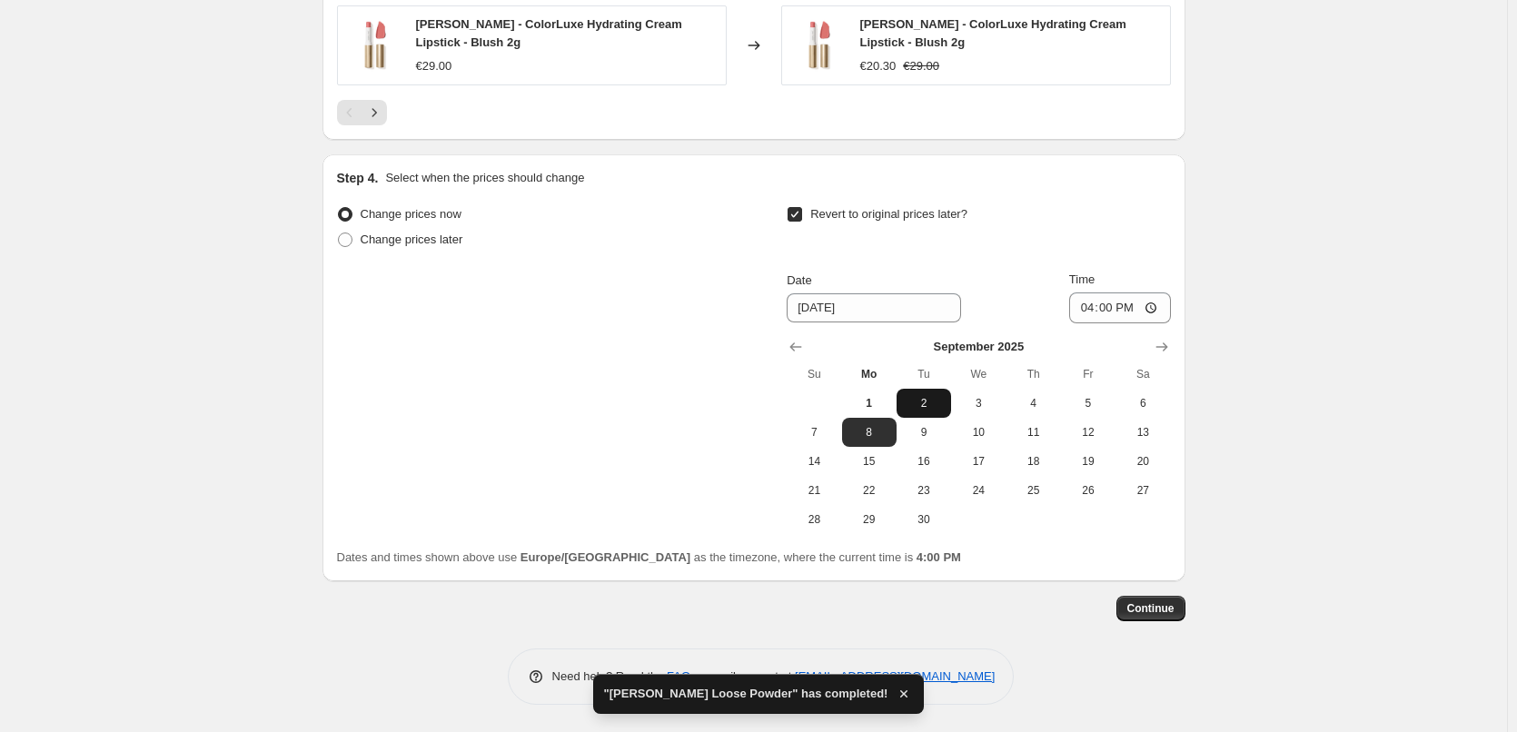
click at [939, 389] on button "2" at bounding box center [924, 403] width 55 height 29
type input "[DATE]"
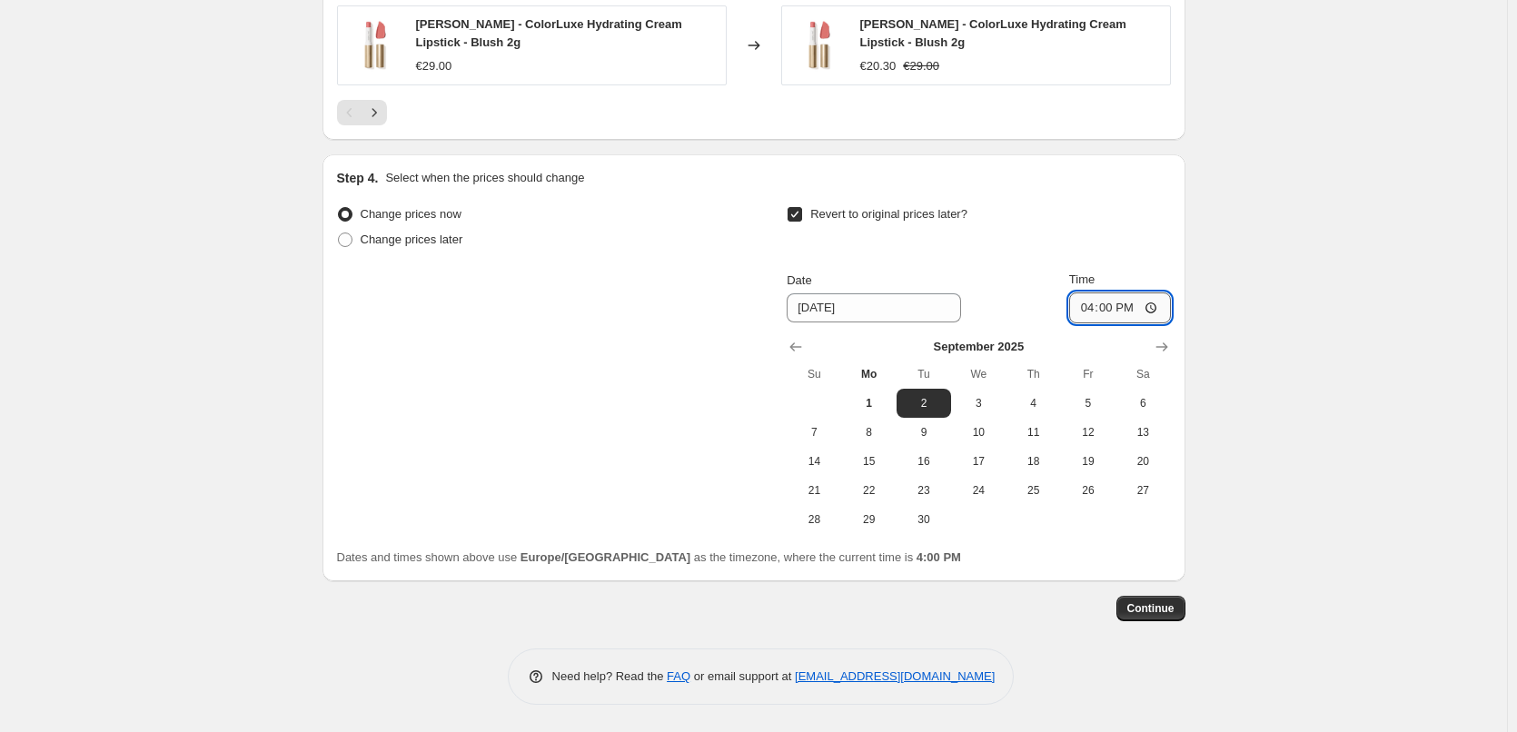
click at [1087, 319] on input "16:00" at bounding box center [1120, 308] width 102 height 31
type input "03:00"
click at [1157, 615] on span "Continue" at bounding box center [1150, 608] width 47 height 15
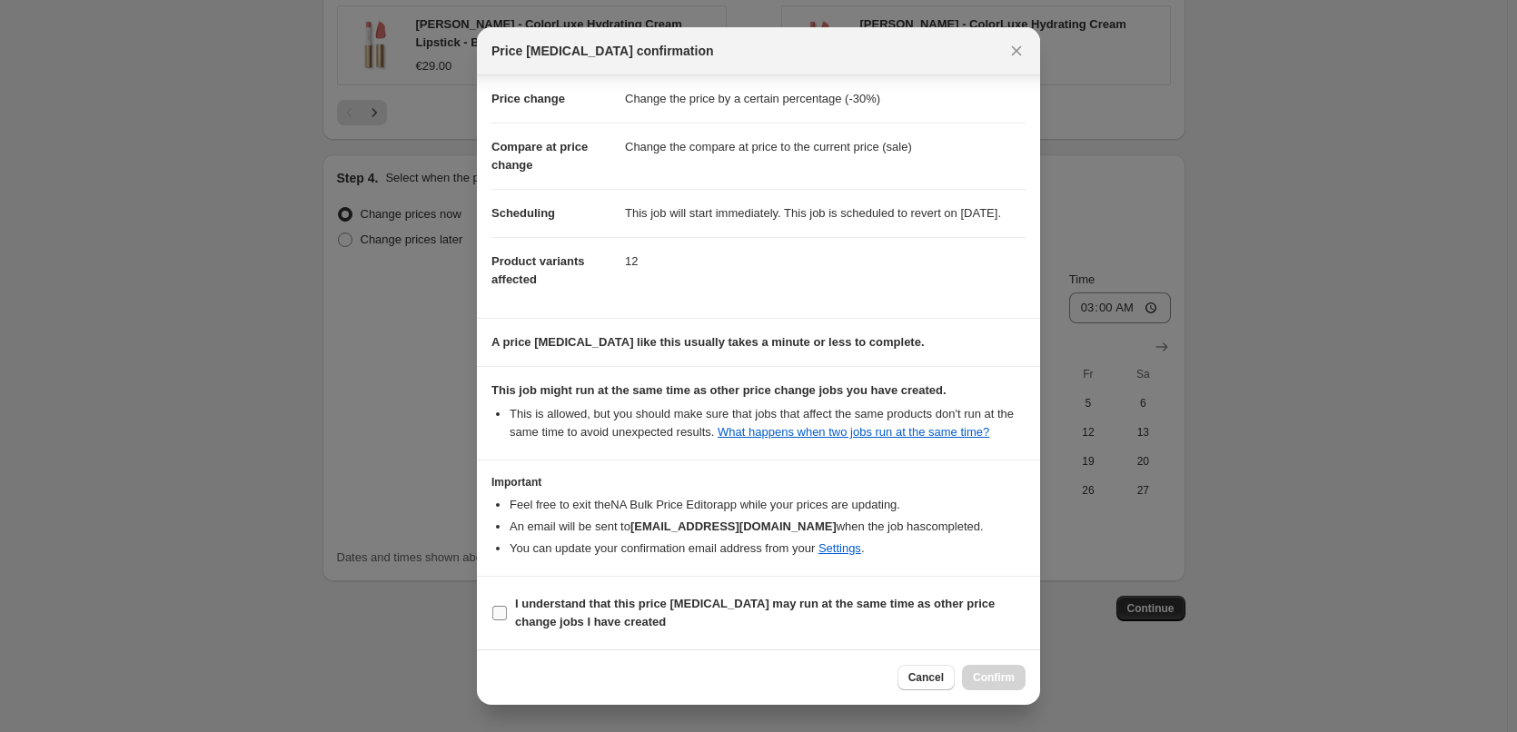
click at [607, 600] on b "I understand that this price [MEDICAL_DATA] may run at the same time as other p…" at bounding box center [755, 613] width 480 height 32
click at [507, 606] on input "I understand that this price [MEDICAL_DATA] may run at the same time as other p…" at bounding box center [499, 613] width 15 height 15
checkbox input "true"
click at [995, 670] on button "Confirm" at bounding box center [994, 677] width 64 height 25
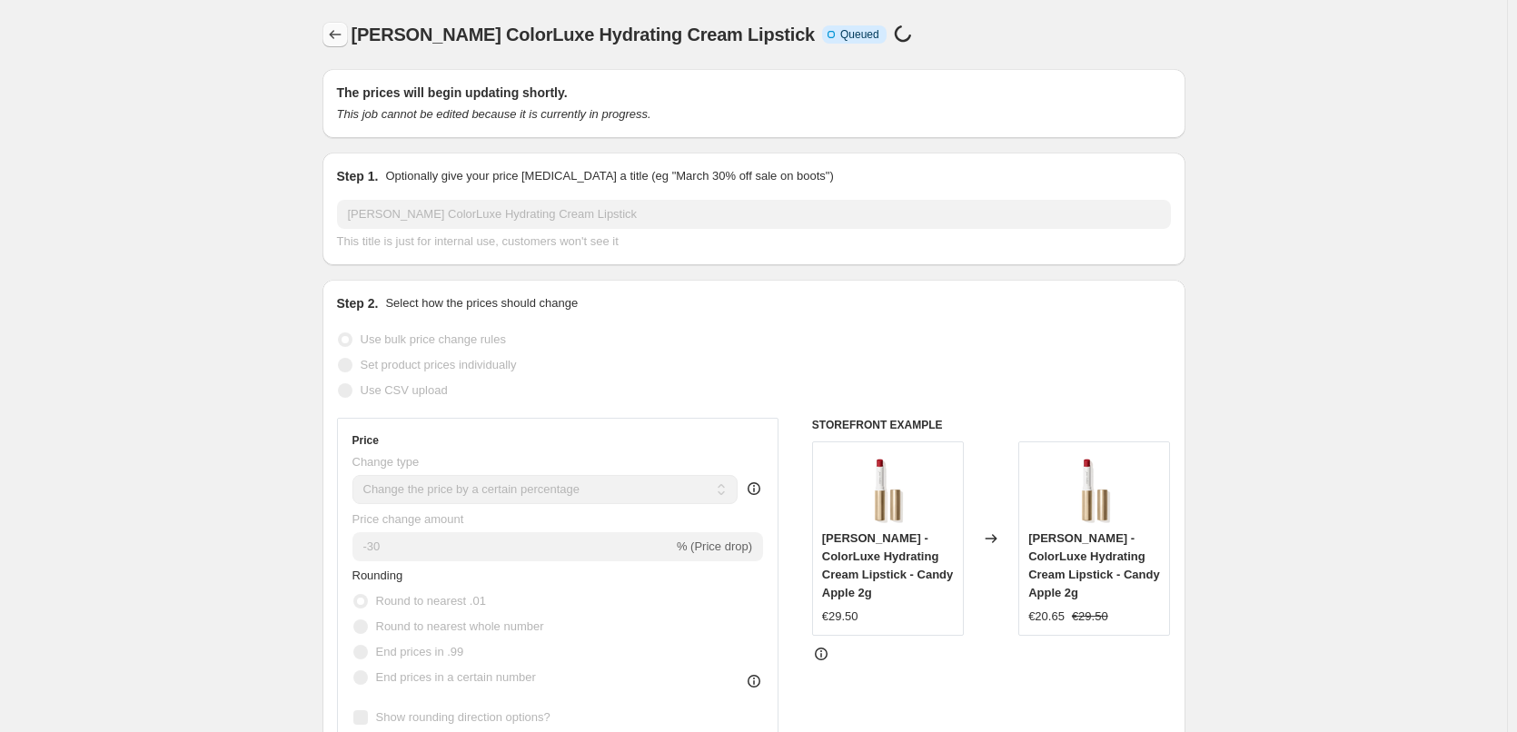
click at [340, 39] on icon "Price change jobs" at bounding box center [335, 34] width 18 height 18
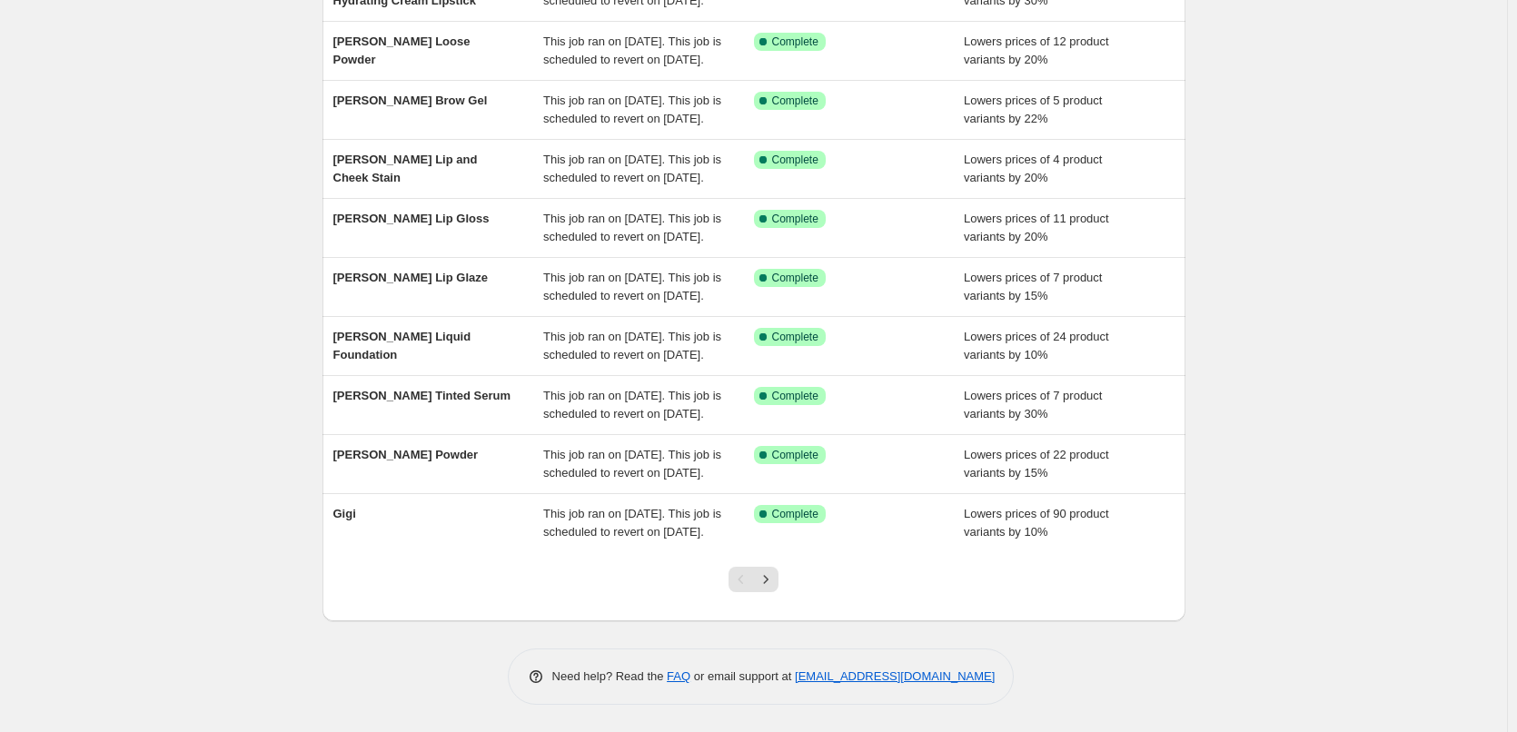
click at [783, 577] on div at bounding box center [754, 586] width 74 height 69
click at [775, 577] on icon "Next" at bounding box center [766, 579] width 18 height 18
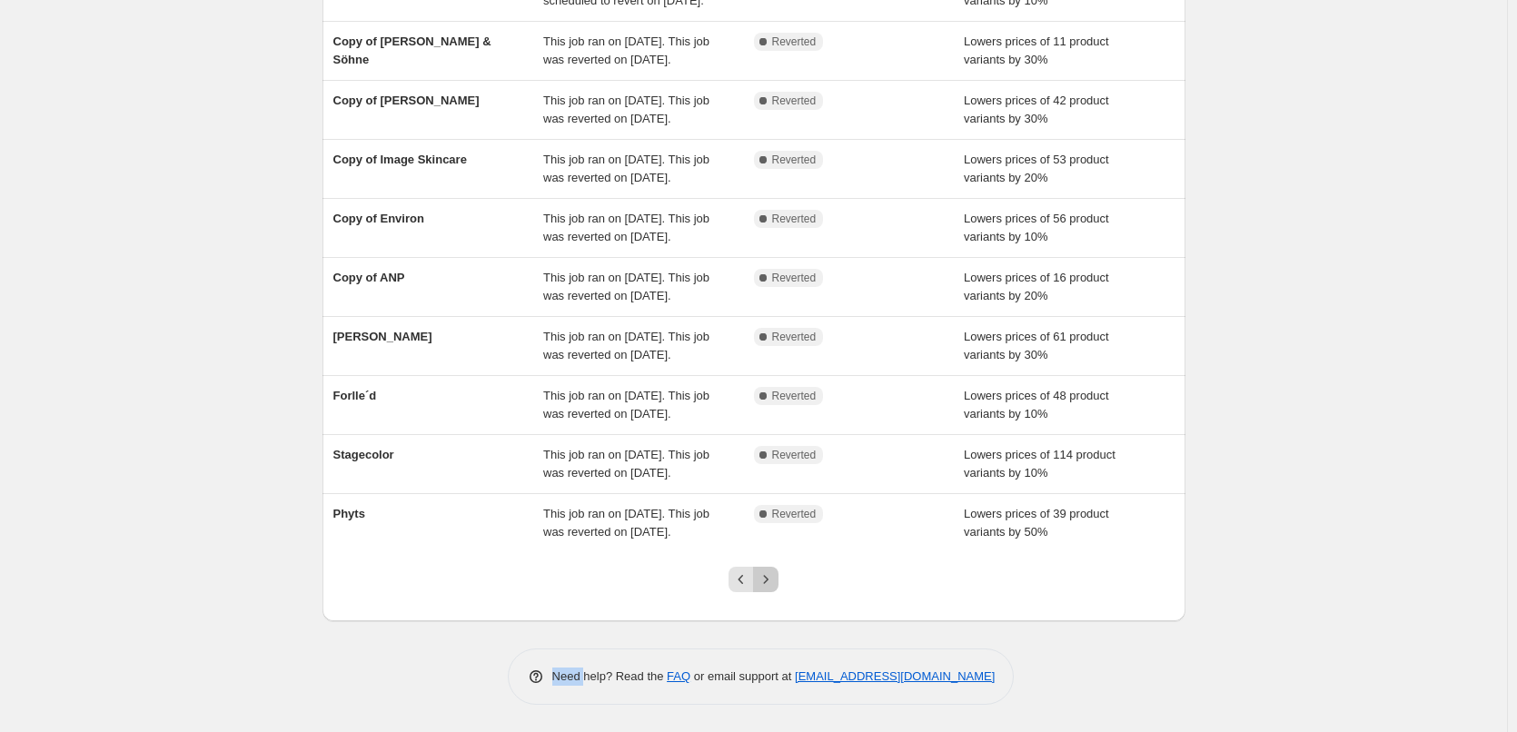
click at [778, 575] on button "Next" at bounding box center [765, 579] width 25 height 25
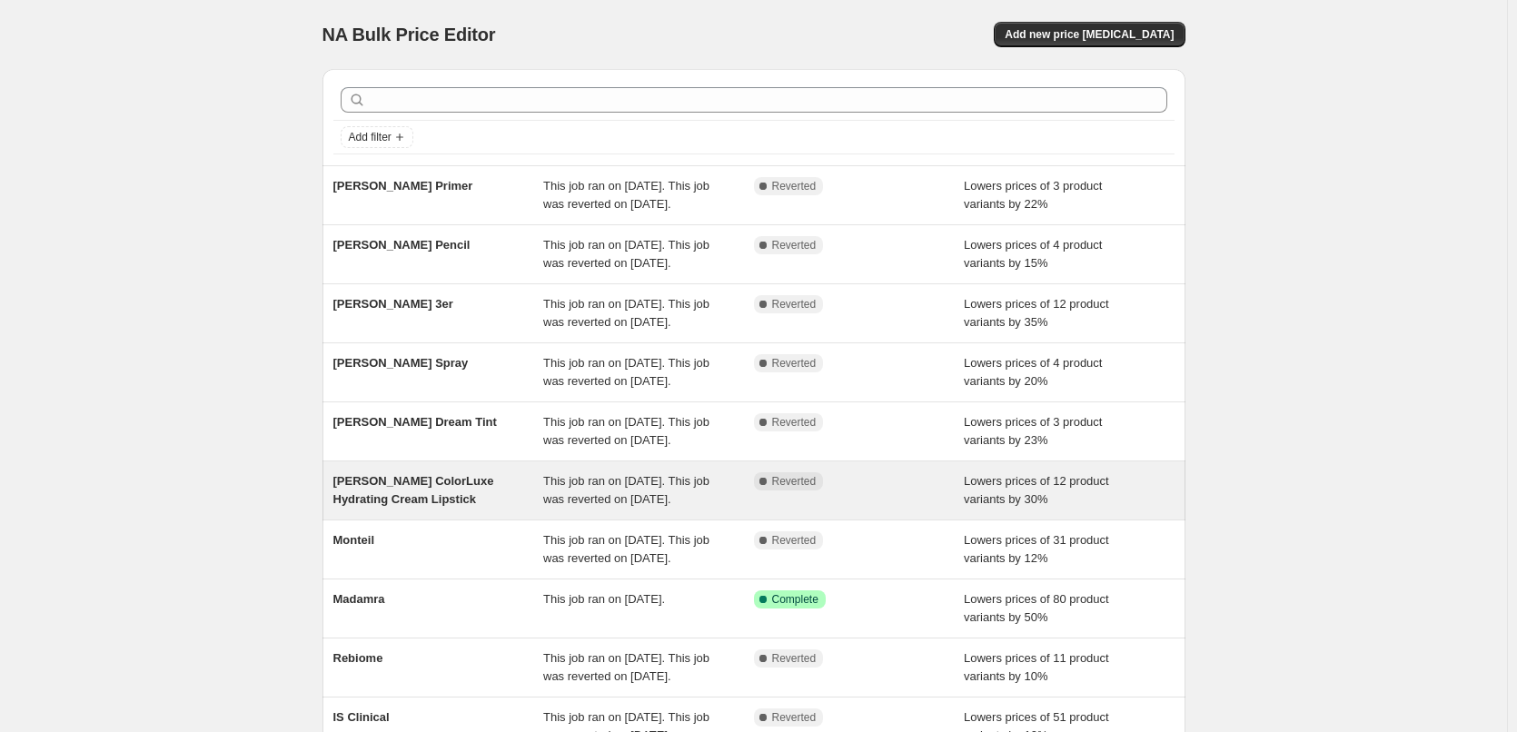
click at [439, 520] on div "[PERSON_NAME] ColorLuxe Hydrating Cream Lipstick This job ran on [DATE]. This j…" at bounding box center [753, 490] width 863 height 58
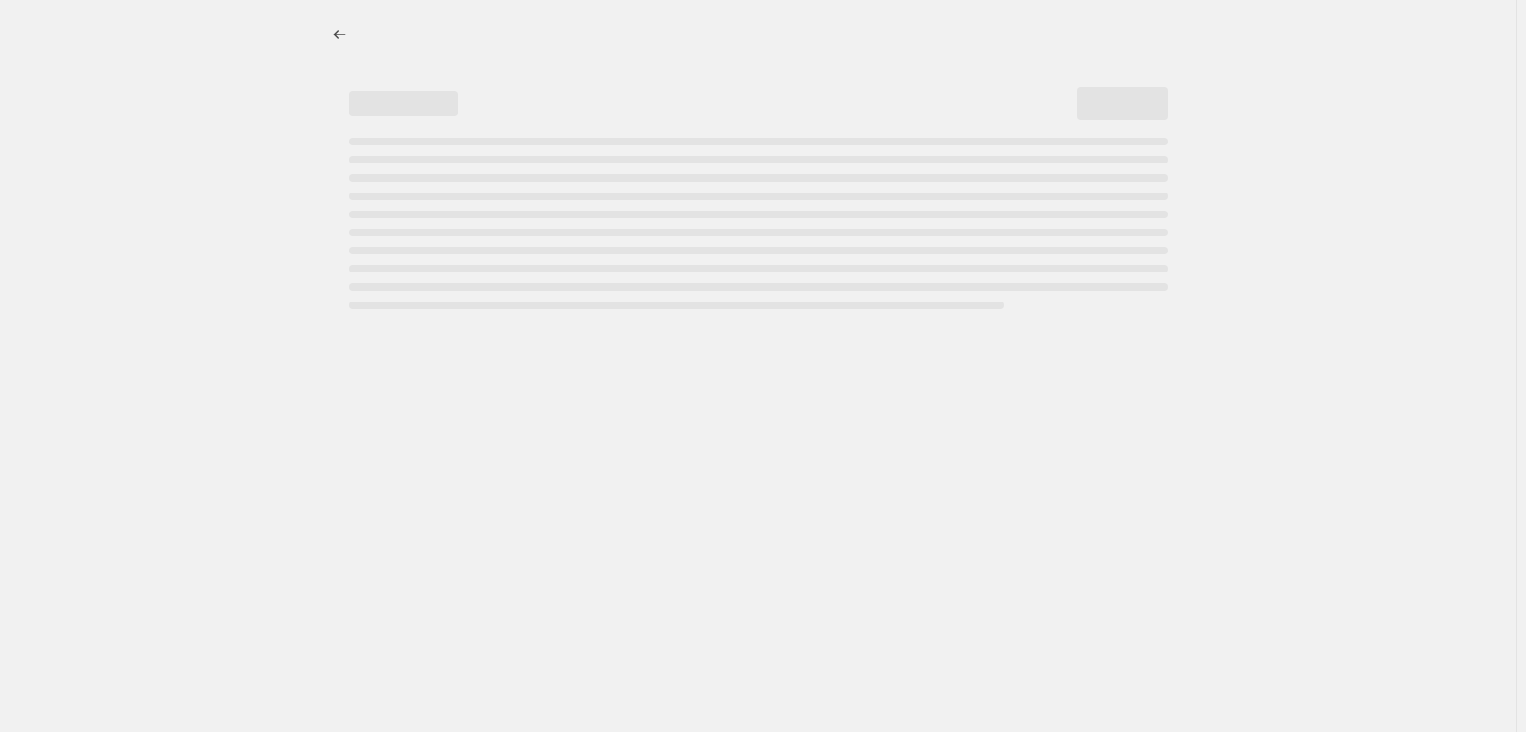
select select "percentage"
select select "tag"
select select "vendor"
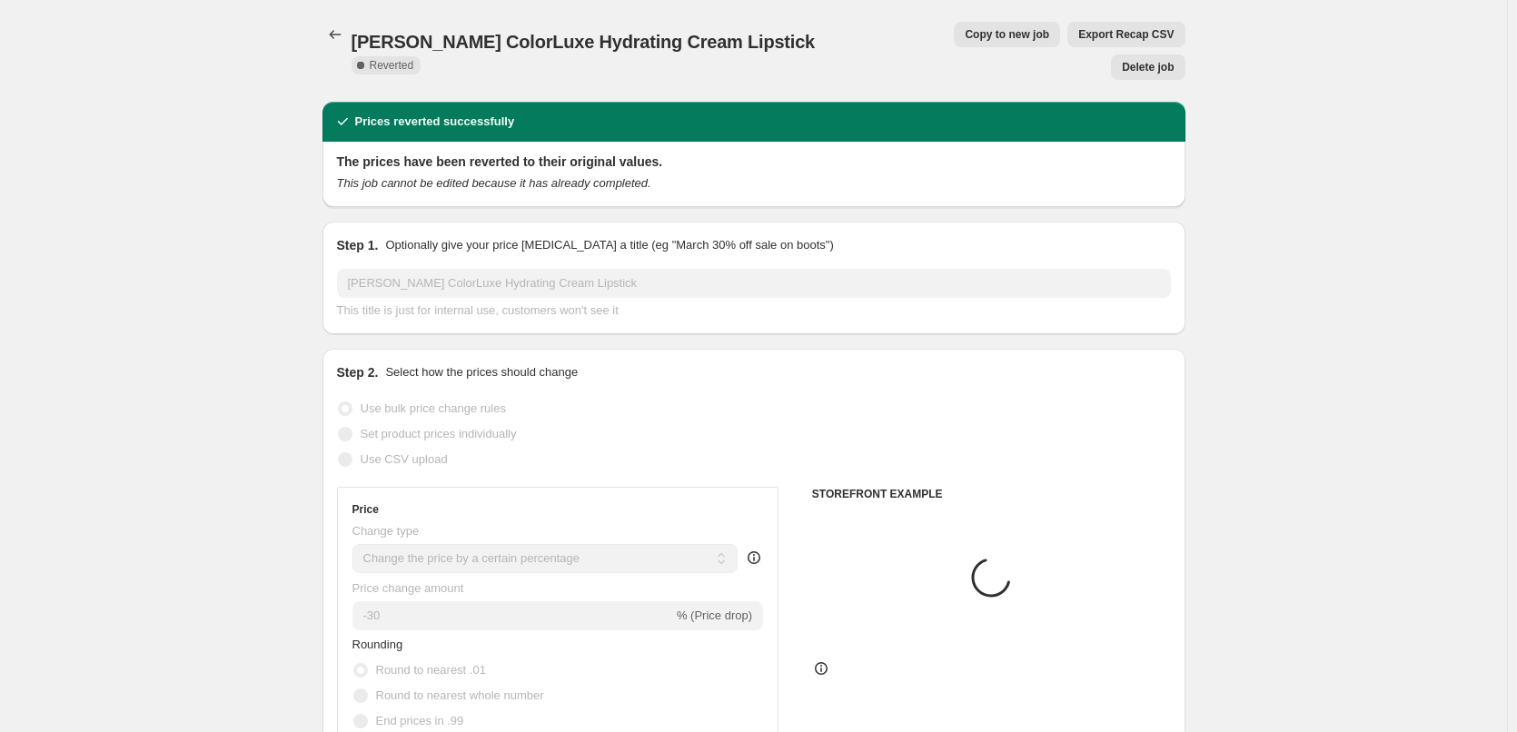
click at [1163, 60] on span "Delete job" at bounding box center [1148, 67] width 52 height 15
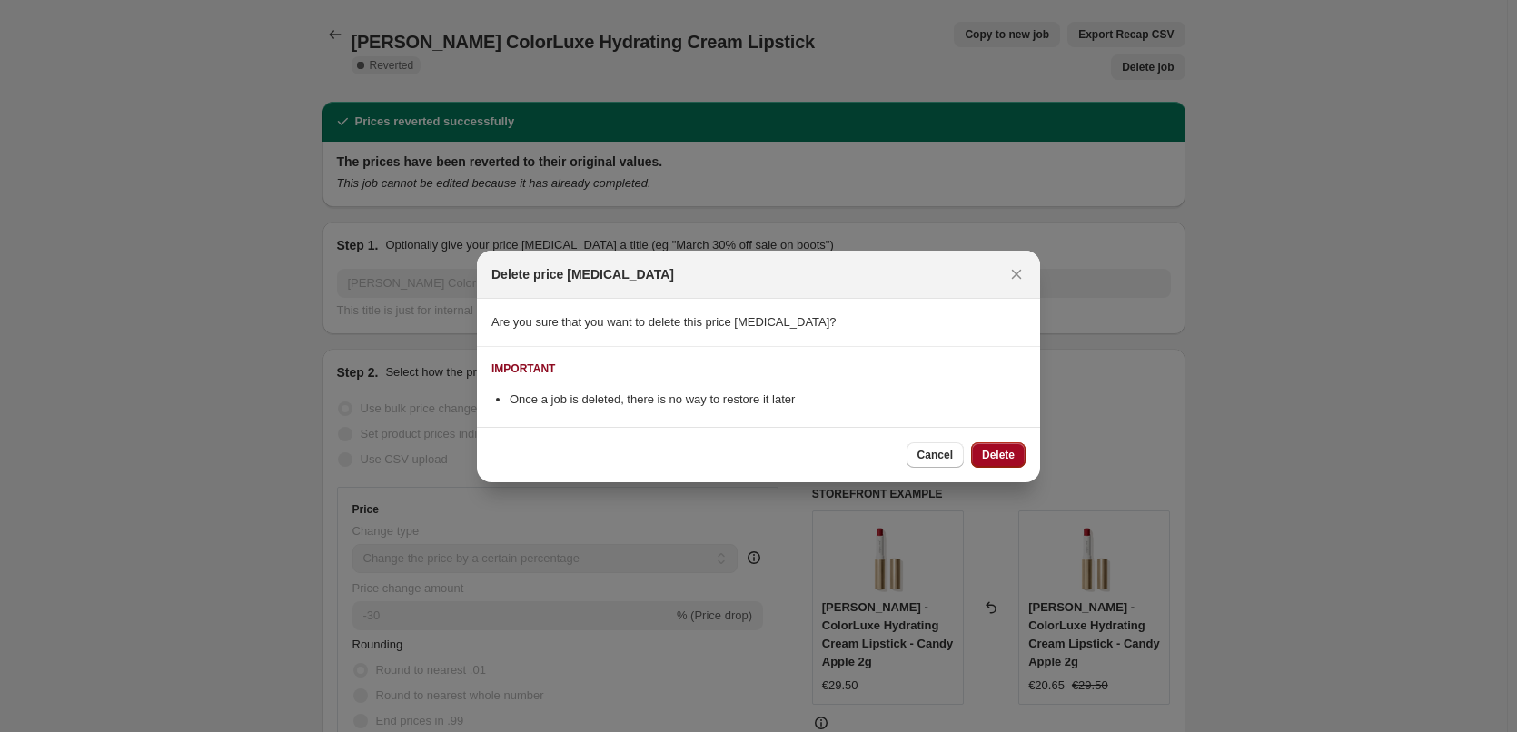
click at [1007, 453] on span "Delete" at bounding box center [998, 455] width 33 height 15
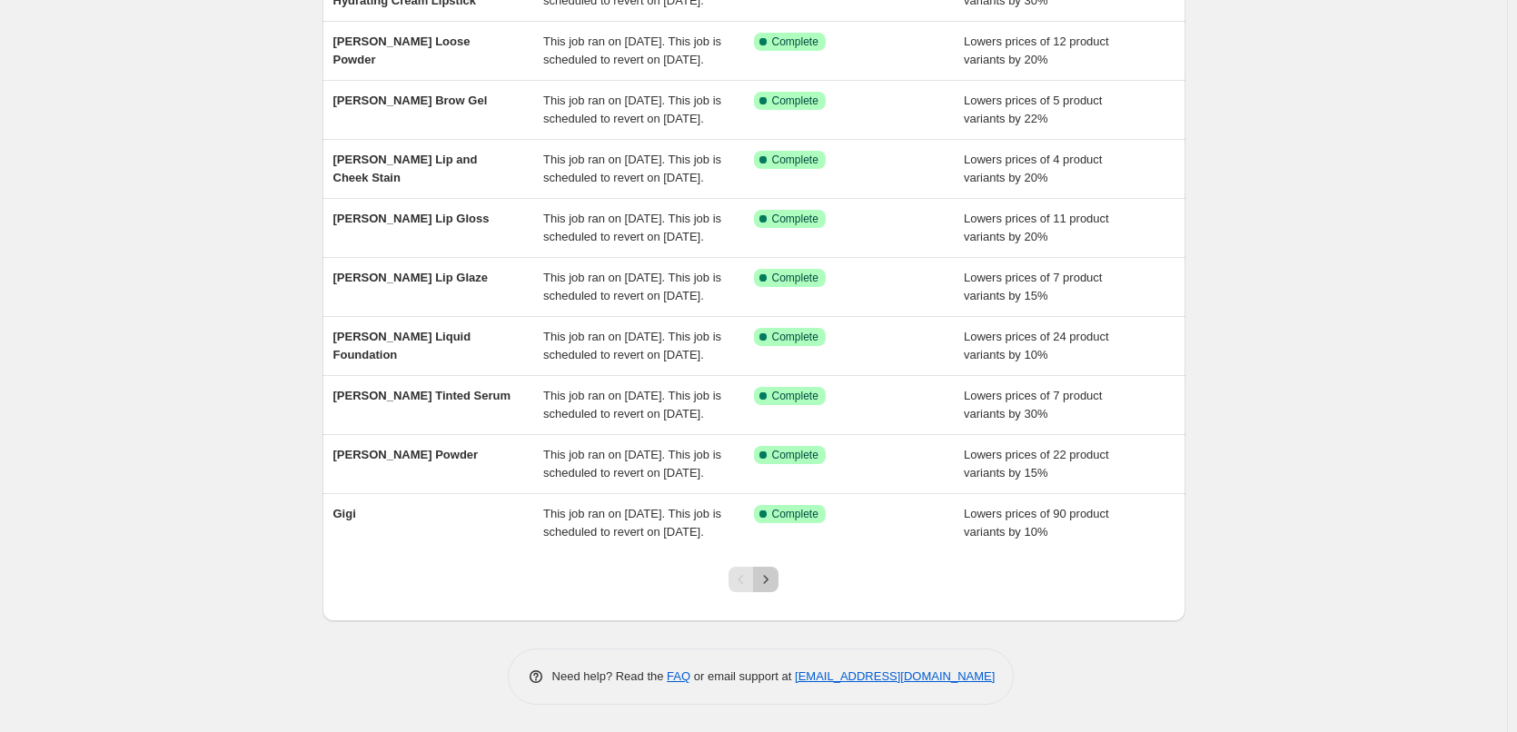
click at [768, 571] on icon "Next" at bounding box center [766, 579] width 18 height 18
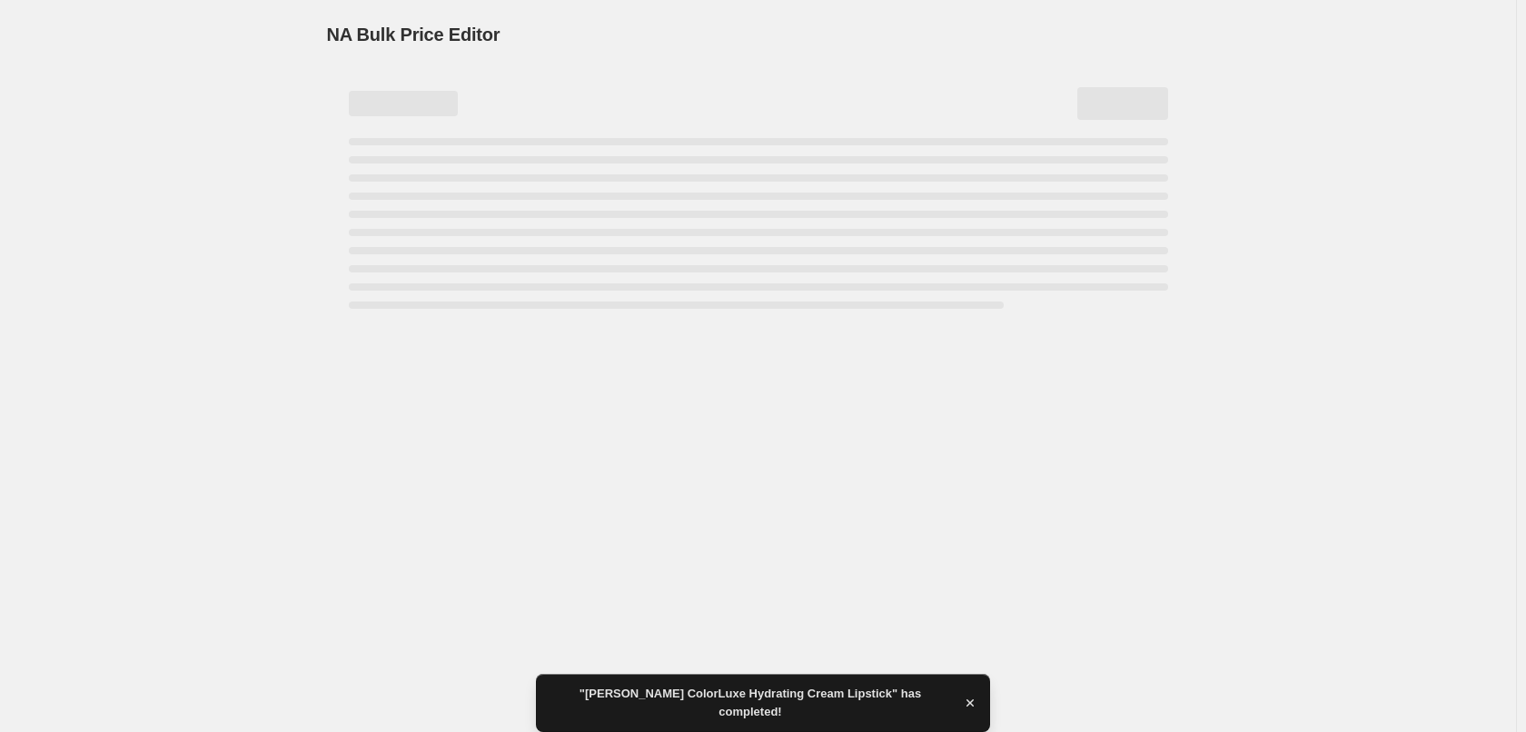
click at [376, 271] on div "Page loading" at bounding box center [758, 268] width 819 height 7
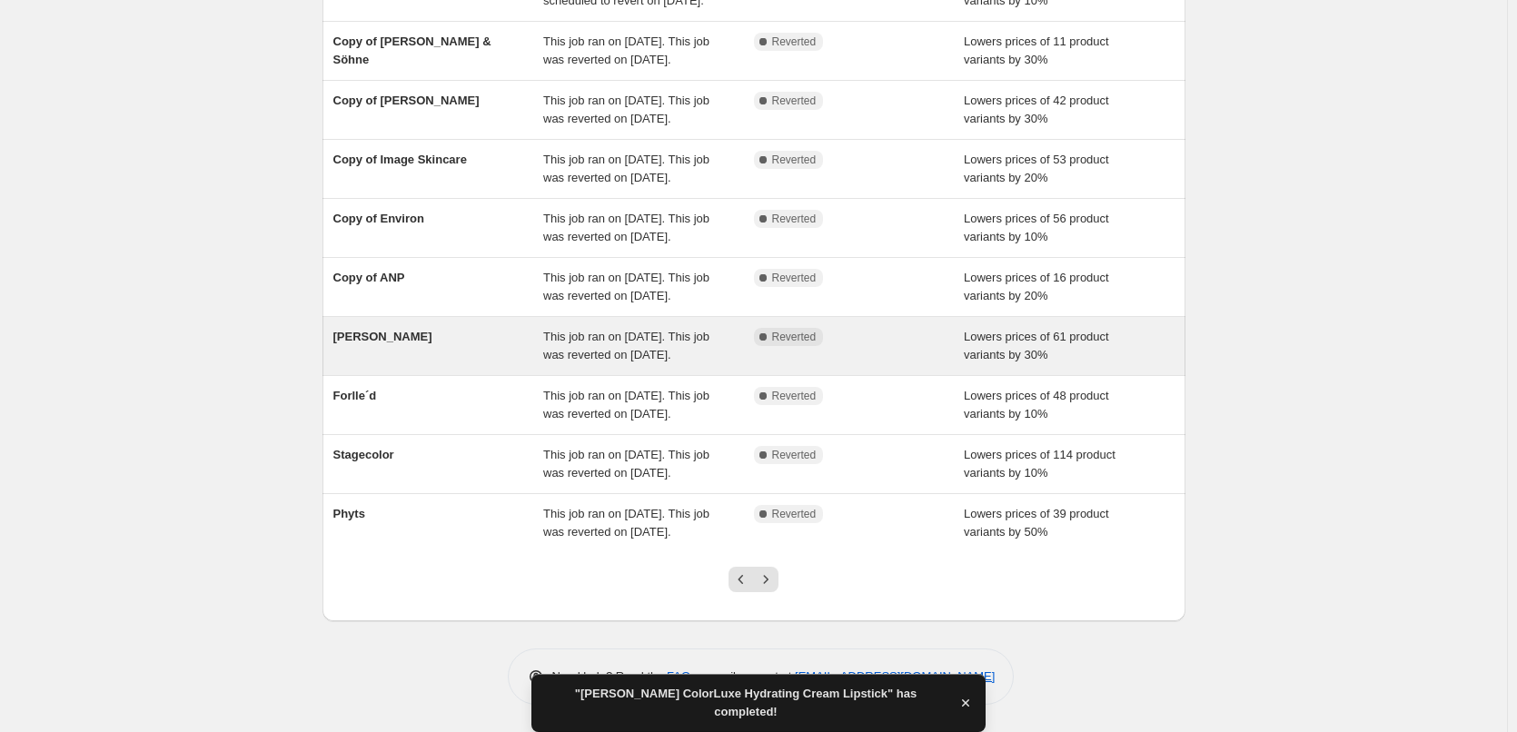
click at [374, 328] on div "[PERSON_NAME]" at bounding box center [438, 346] width 211 height 36
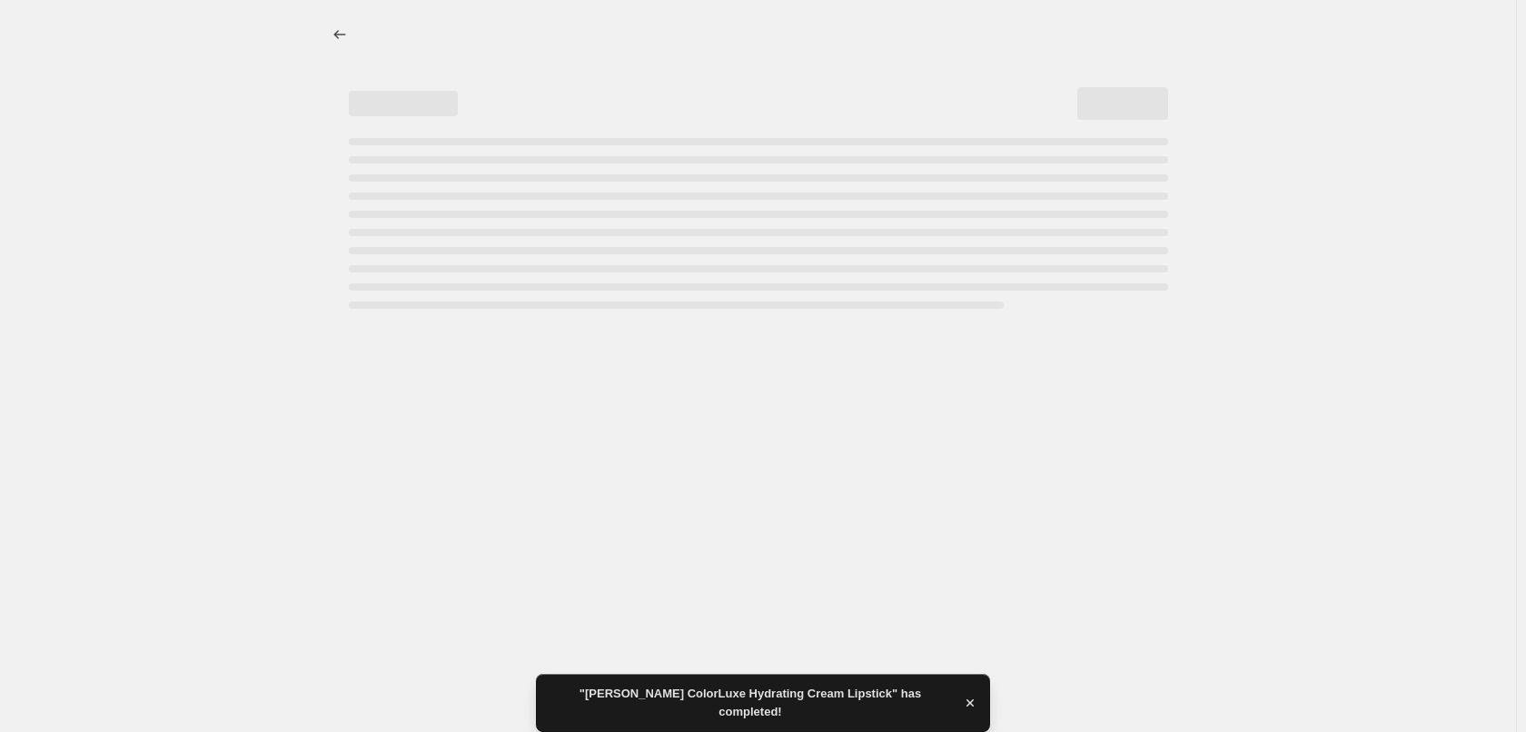
select select "percentage"
select select "vendor"
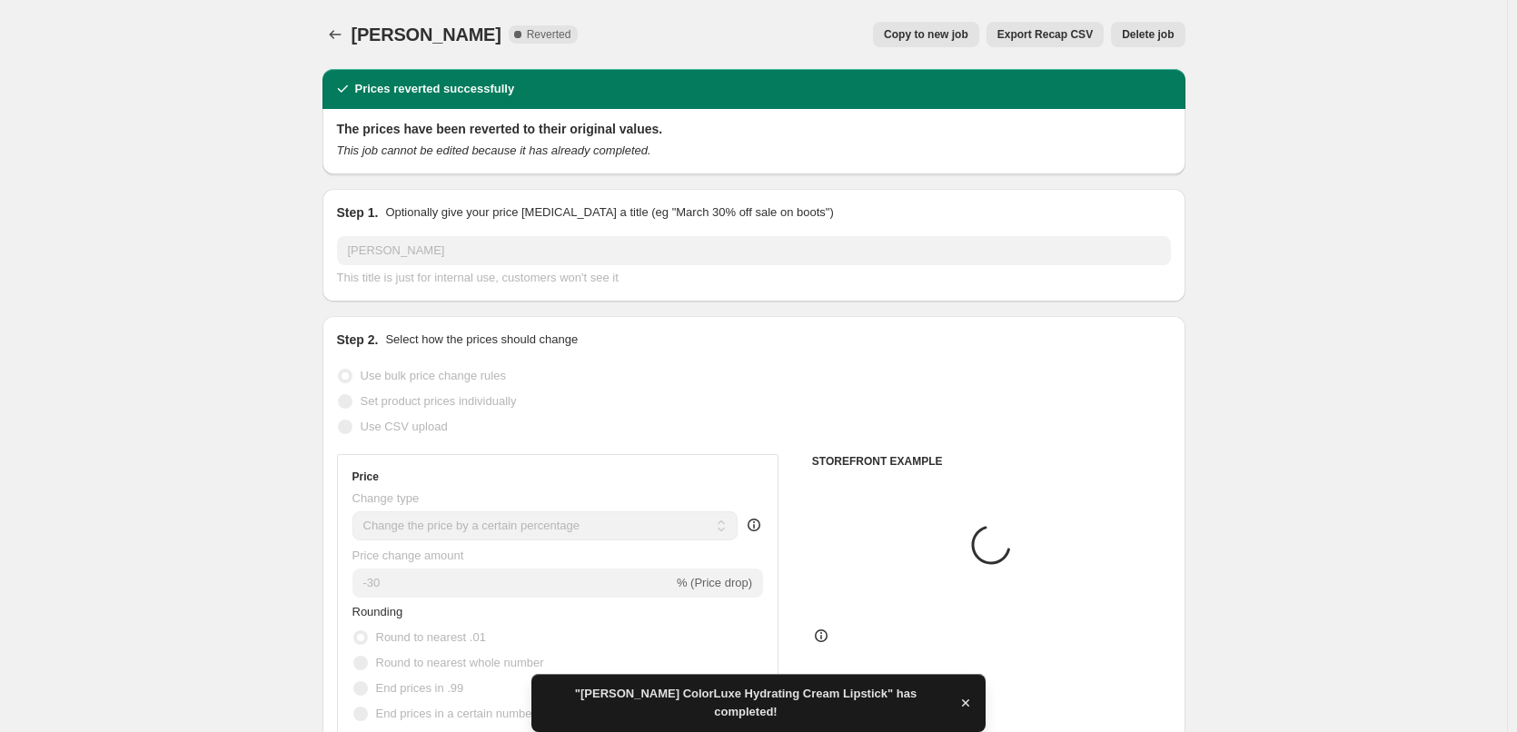
click at [960, 35] on span "Copy to new job" at bounding box center [926, 34] width 84 height 15
select select "percentage"
select select "vendor"
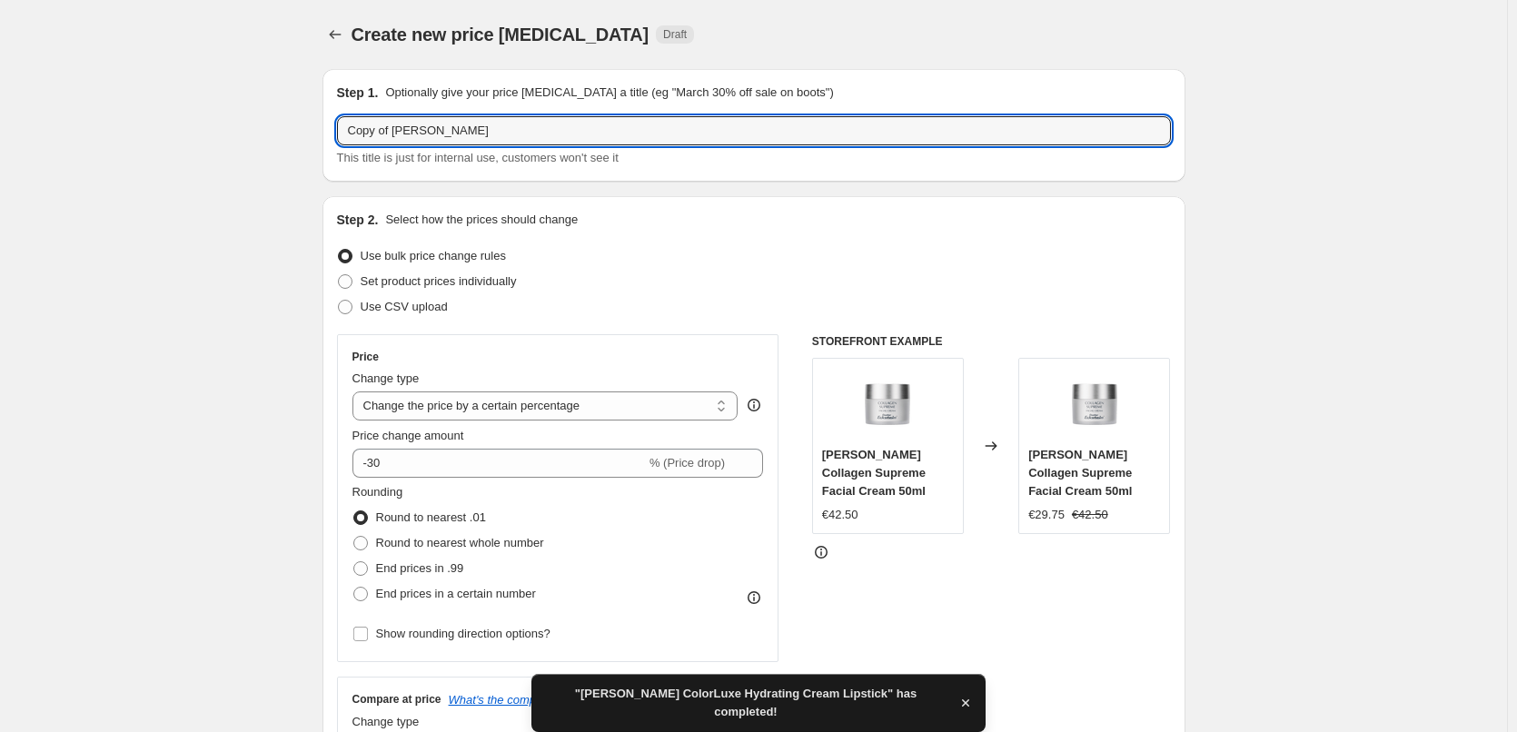
drag, startPoint x: 398, startPoint y: 128, endPoint x: 287, endPoint y: 139, distance: 111.4
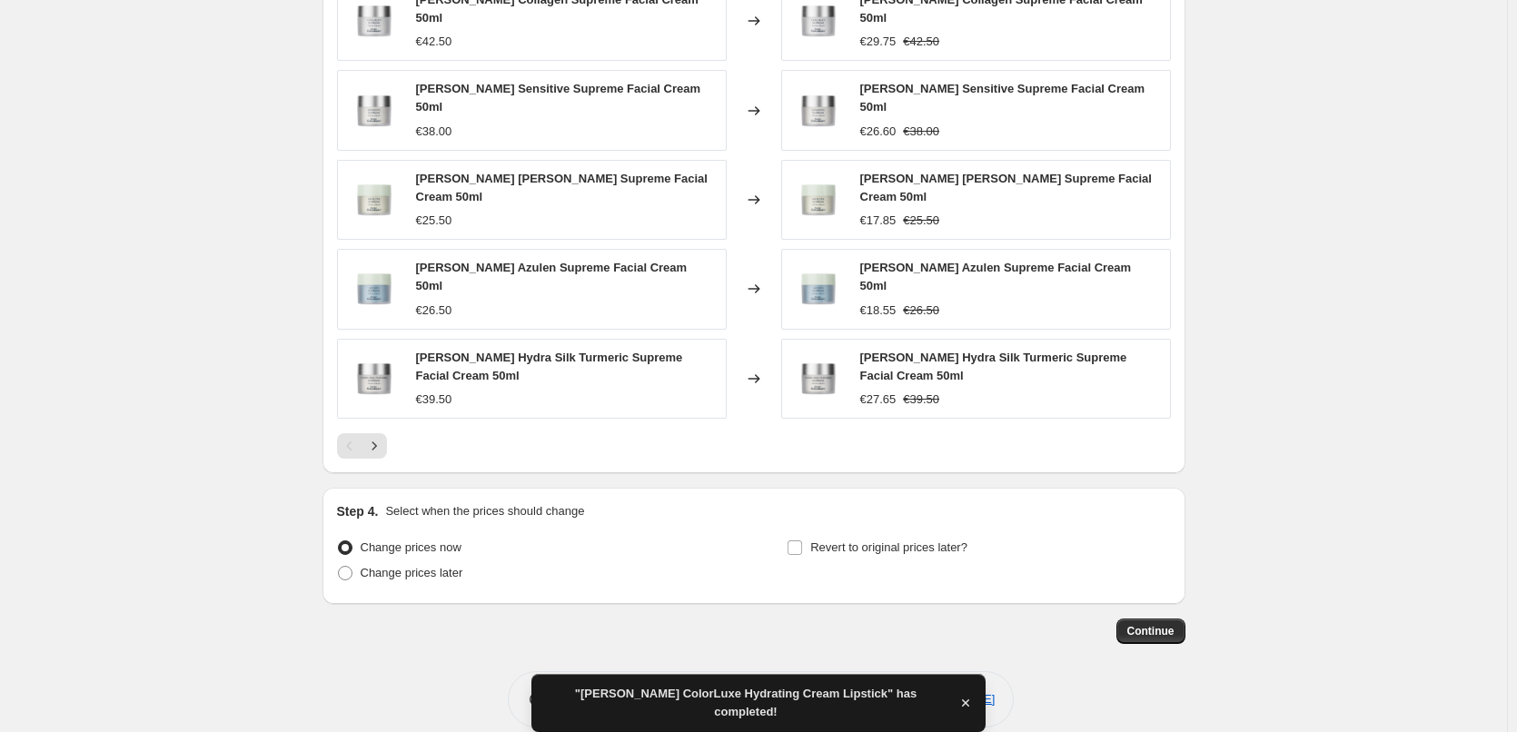
type input "[PERSON_NAME]"
click at [844, 509] on div "Step 4. Select when the prices should change Change prices now Change prices la…" at bounding box center [754, 545] width 834 height 87
click at [843, 540] on span "Revert to original prices later?" at bounding box center [888, 547] width 157 height 14
click at [802, 540] on input "Revert to original prices later?" at bounding box center [795, 547] width 15 height 15
checkbox input "true"
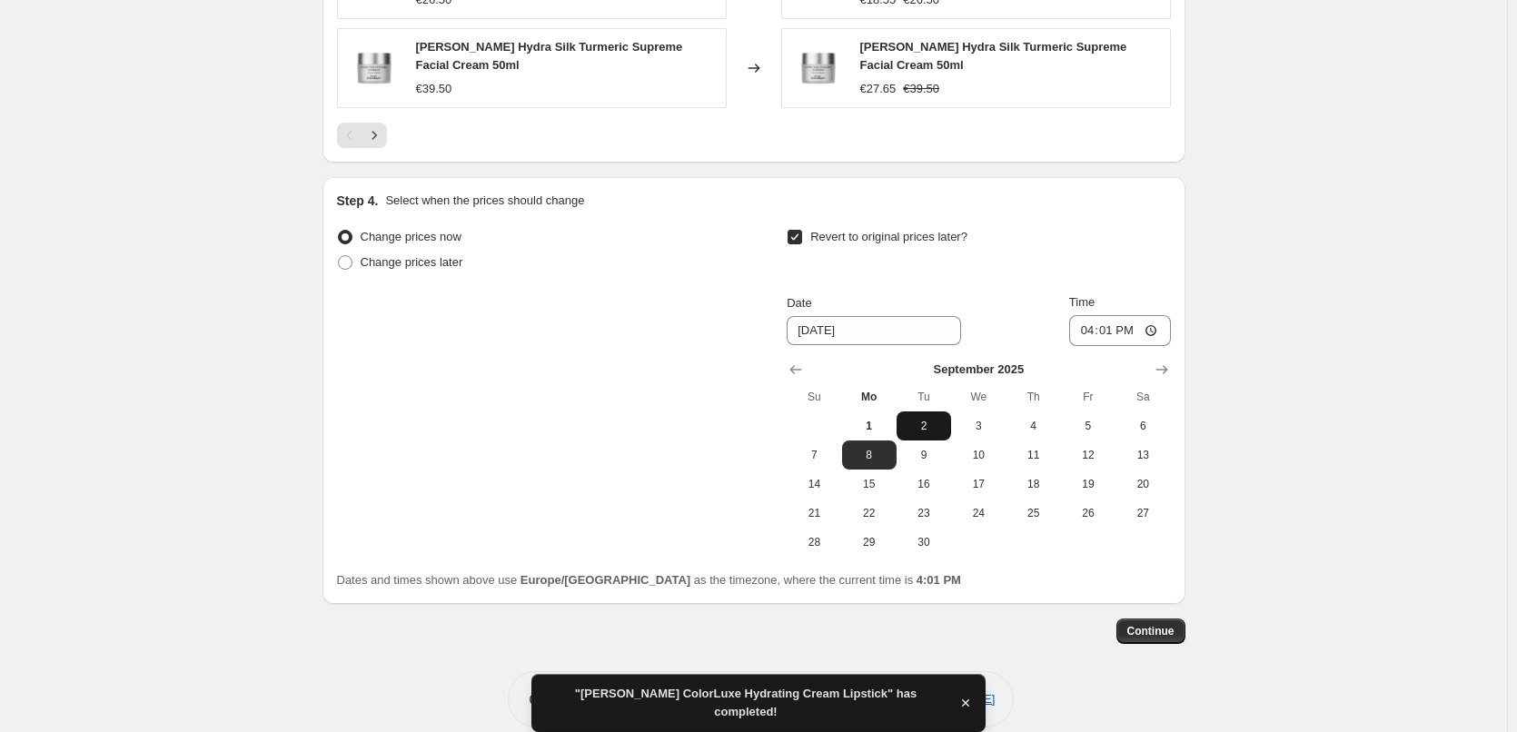
click at [920, 419] on span "2" at bounding box center [924, 426] width 40 height 15
type input "[DATE]"
click at [1087, 315] on input "16:01" at bounding box center [1120, 330] width 102 height 31
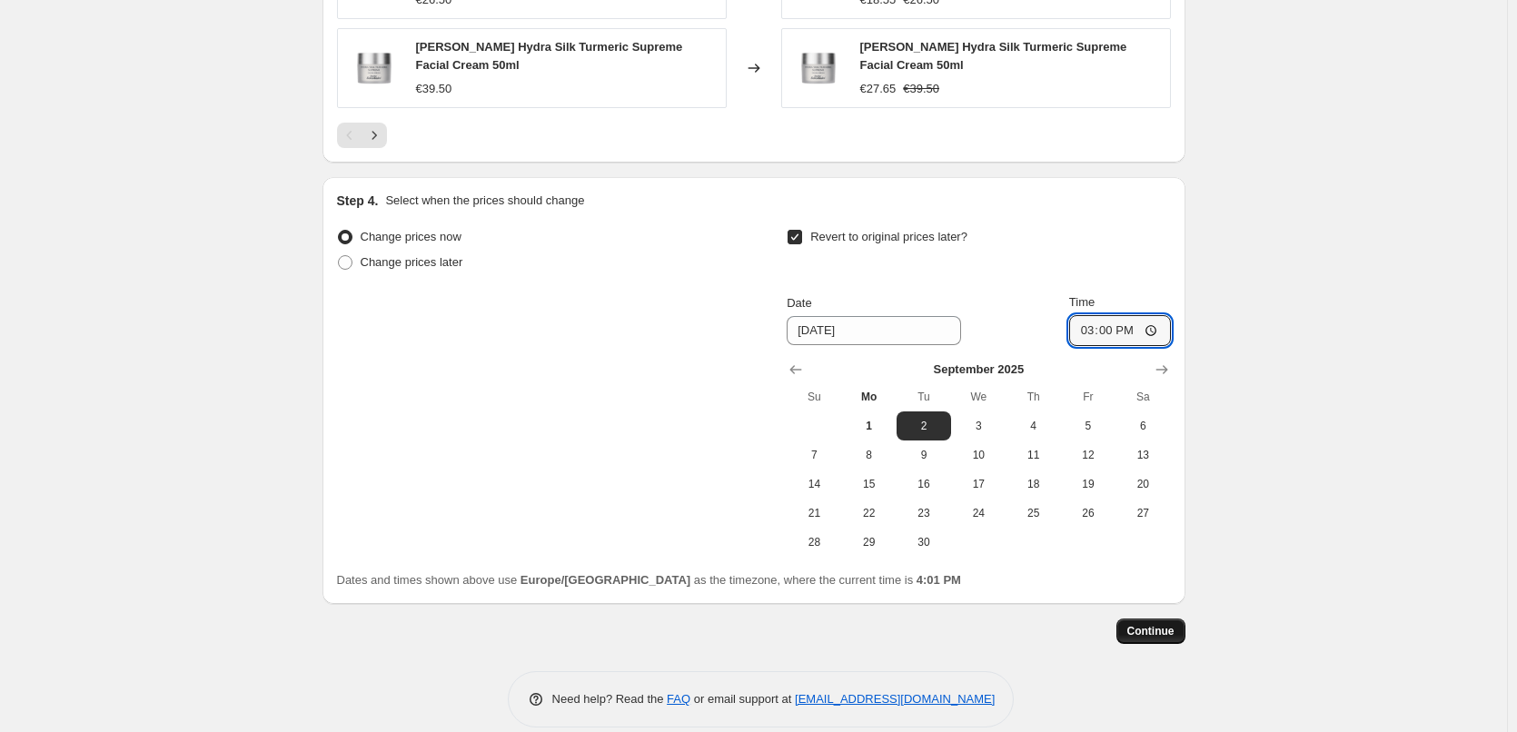
type input "03:00"
click at [1145, 624] on span "Continue" at bounding box center [1150, 631] width 47 height 15
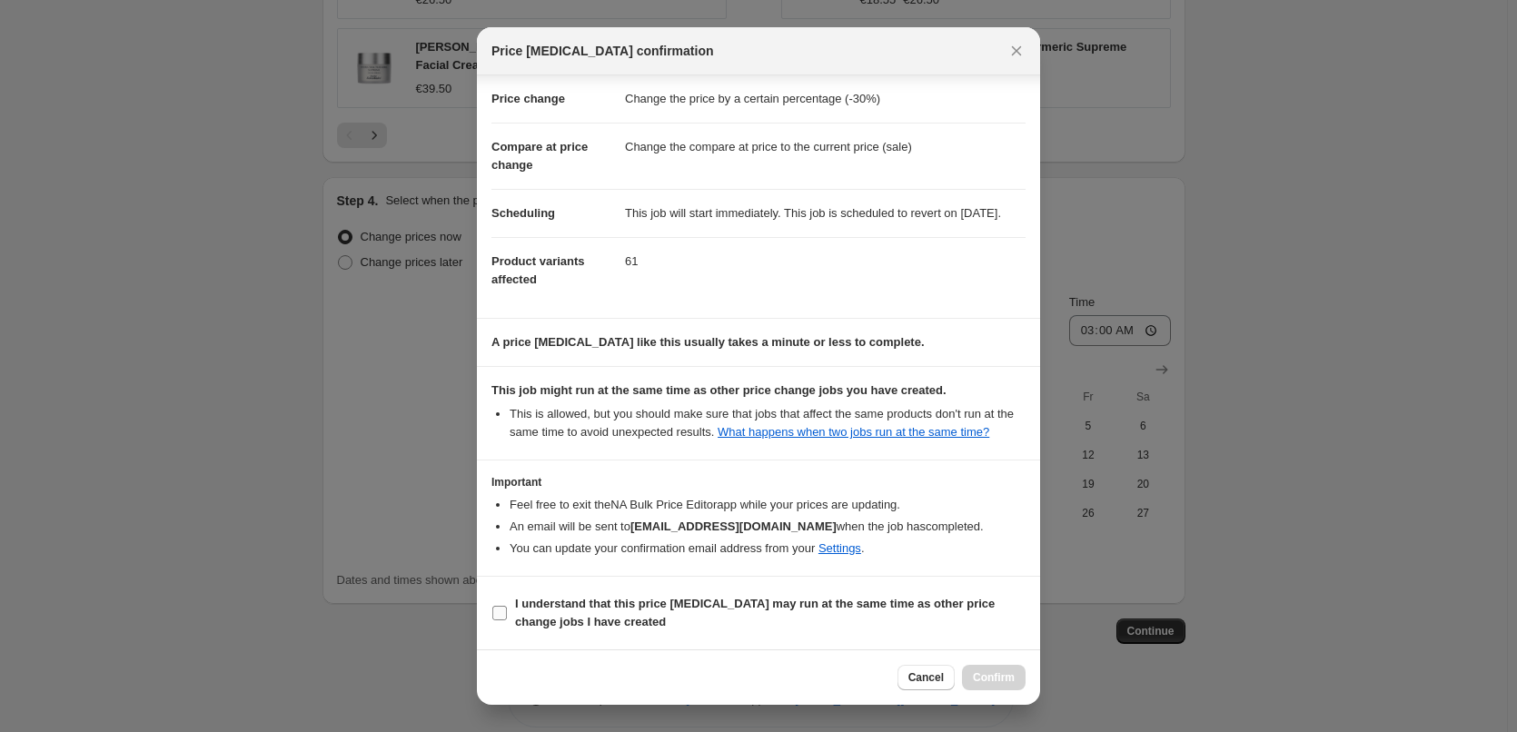
click at [592, 601] on b "I understand that this price [MEDICAL_DATA] may run at the same time as other p…" at bounding box center [755, 613] width 480 height 32
click at [507, 606] on input "I understand that this price [MEDICAL_DATA] may run at the same time as other p…" at bounding box center [499, 613] width 15 height 15
checkbox input "true"
click at [985, 680] on span "Confirm" at bounding box center [994, 677] width 42 height 15
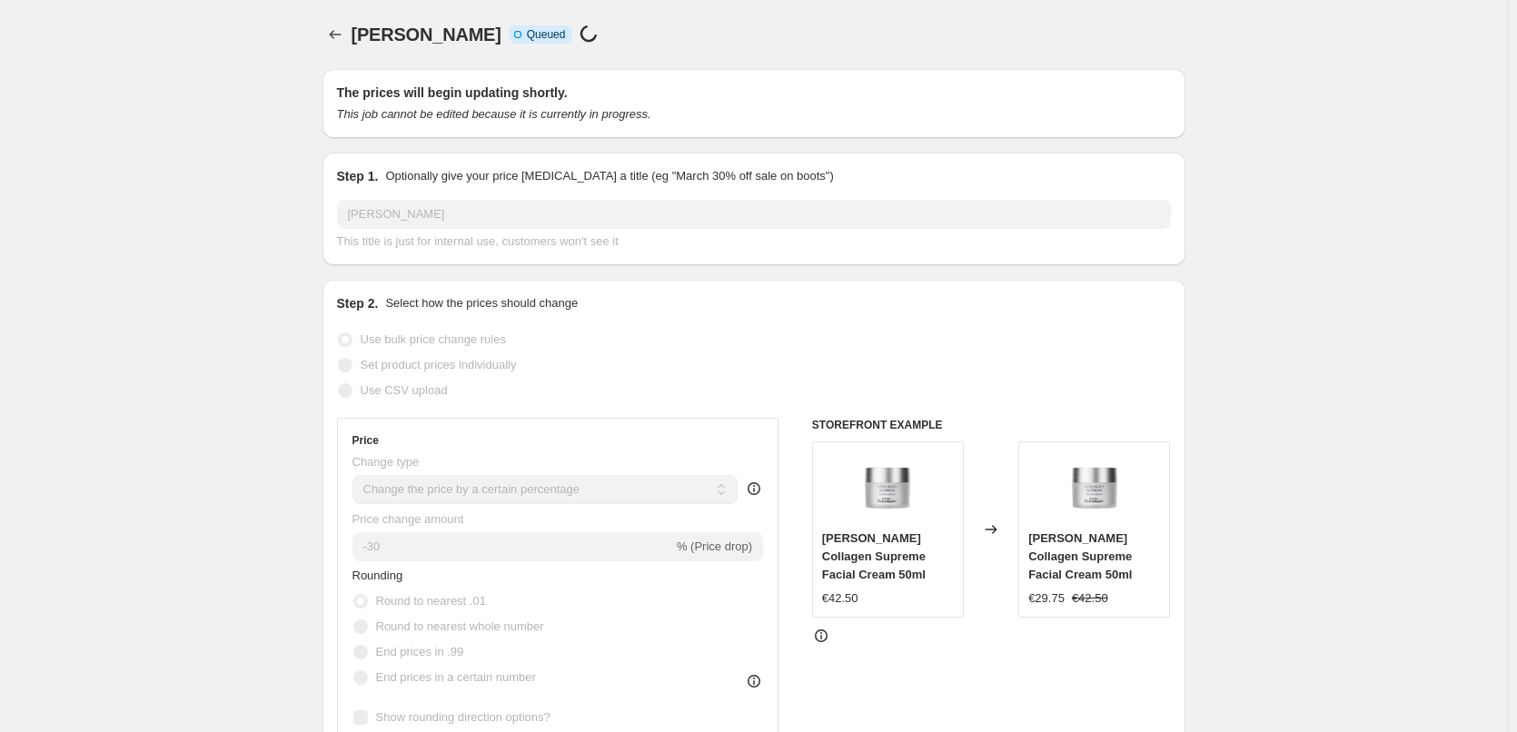
click at [340, 35] on icon "Price change jobs" at bounding box center [335, 34] width 18 height 18
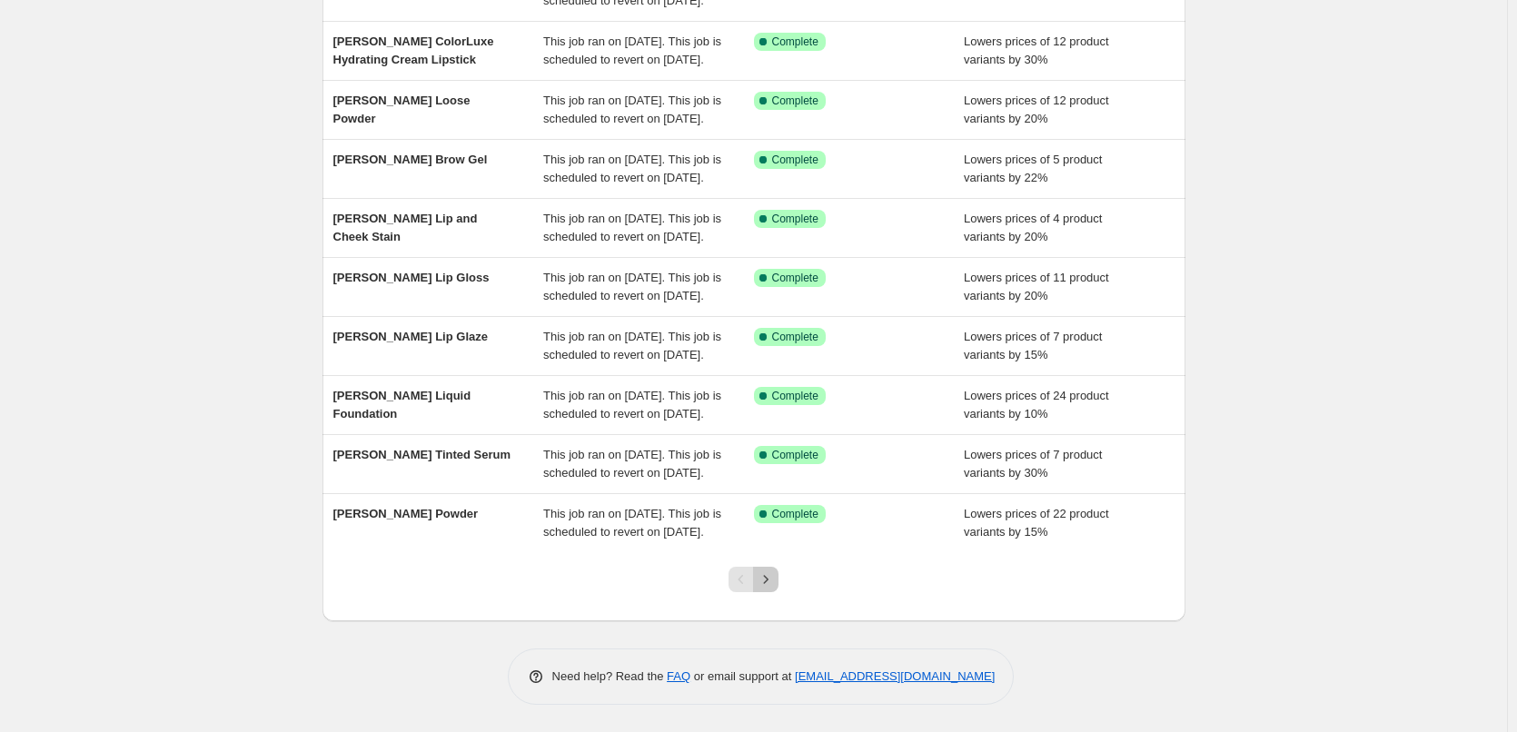
click at [770, 572] on icon "Next" at bounding box center [766, 579] width 18 height 18
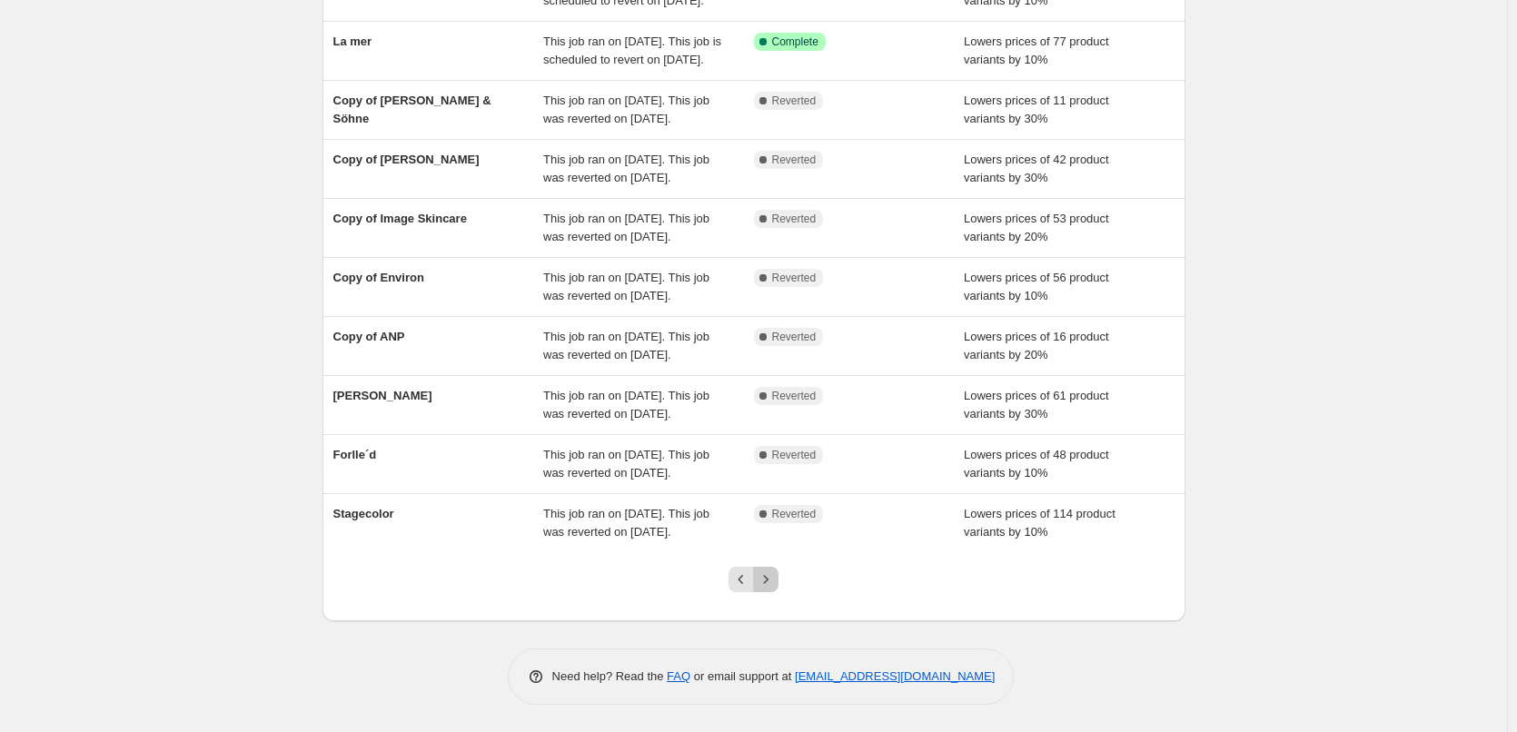
click at [772, 572] on icon "Next" at bounding box center [766, 579] width 18 height 18
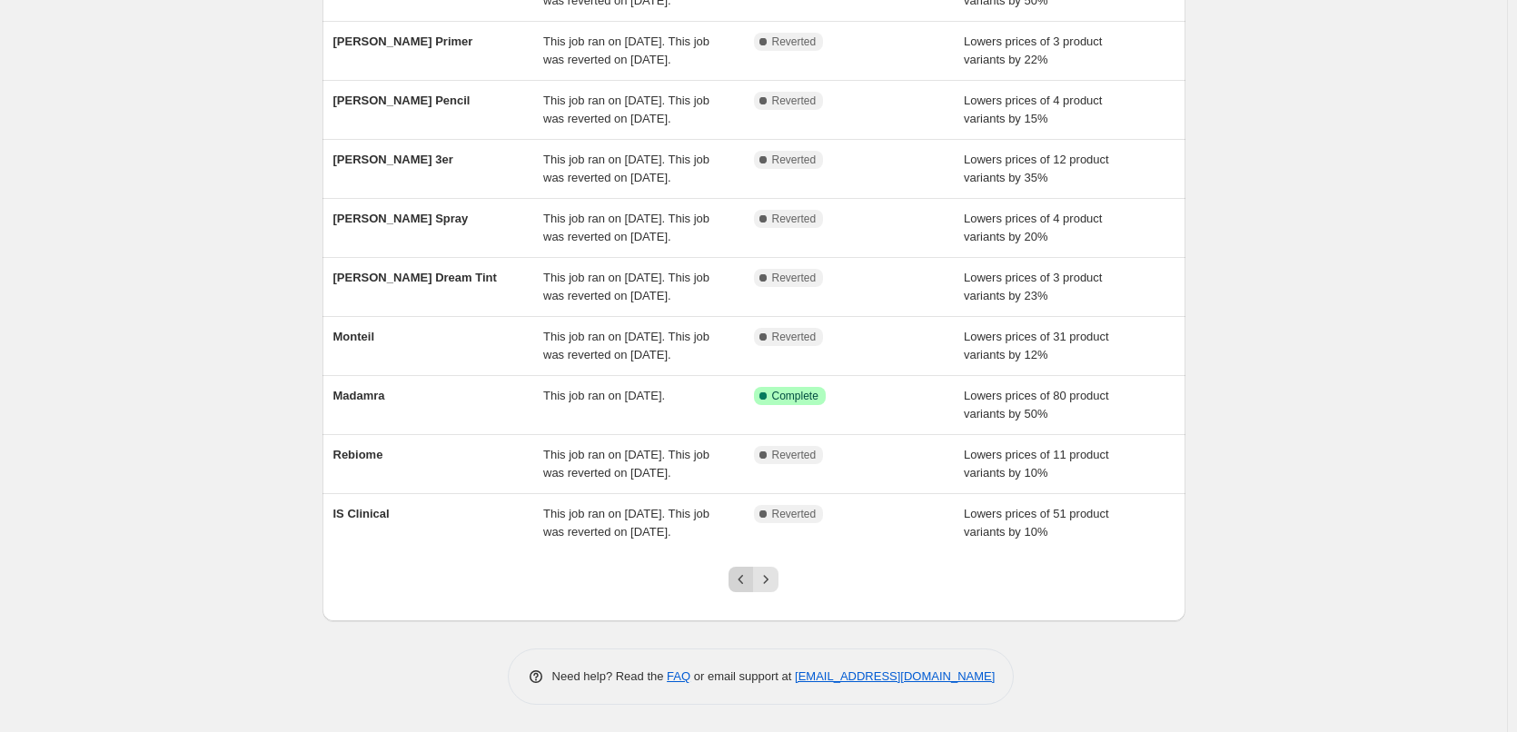
click at [737, 581] on button "Previous" at bounding box center [741, 579] width 25 height 25
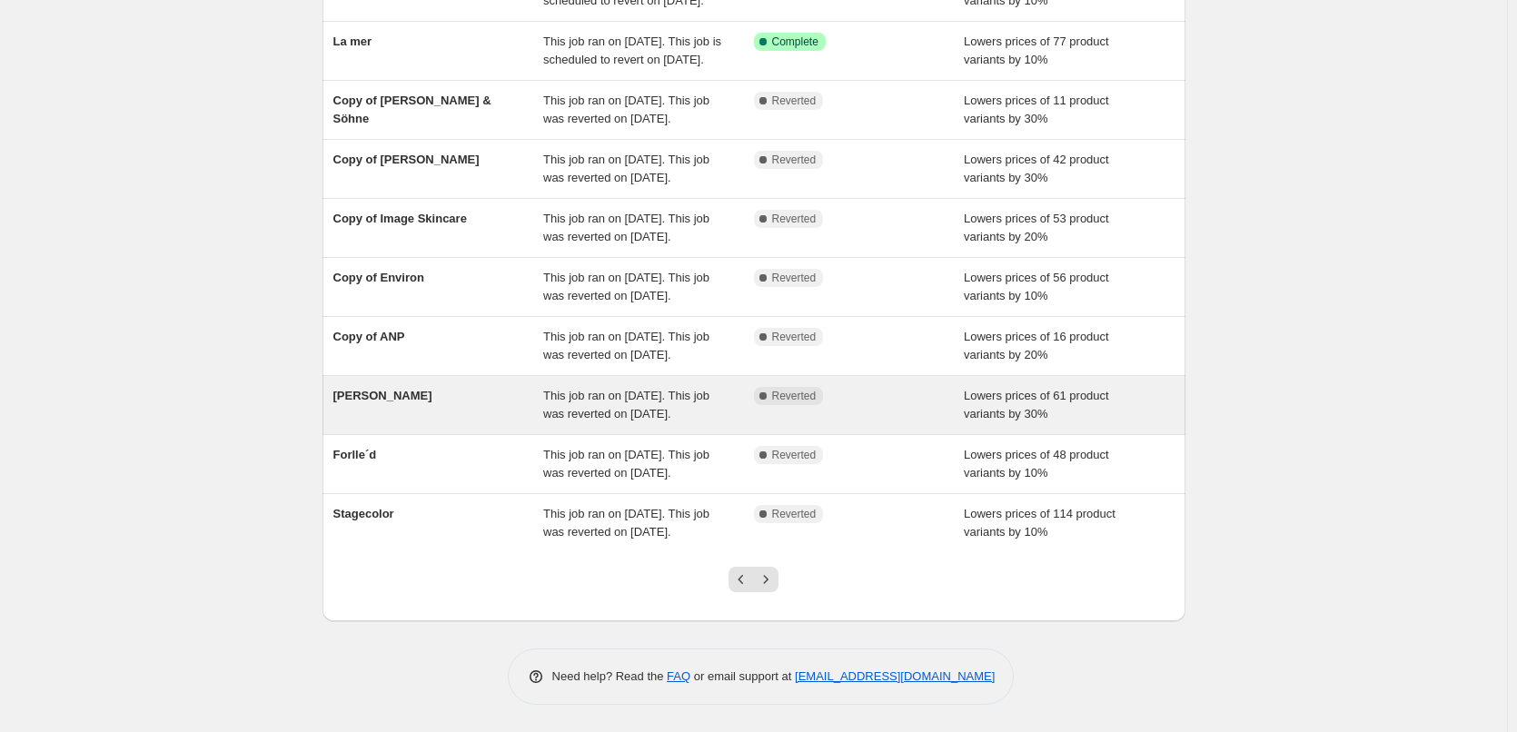
click at [378, 387] on div "[PERSON_NAME]" at bounding box center [438, 405] width 211 height 36
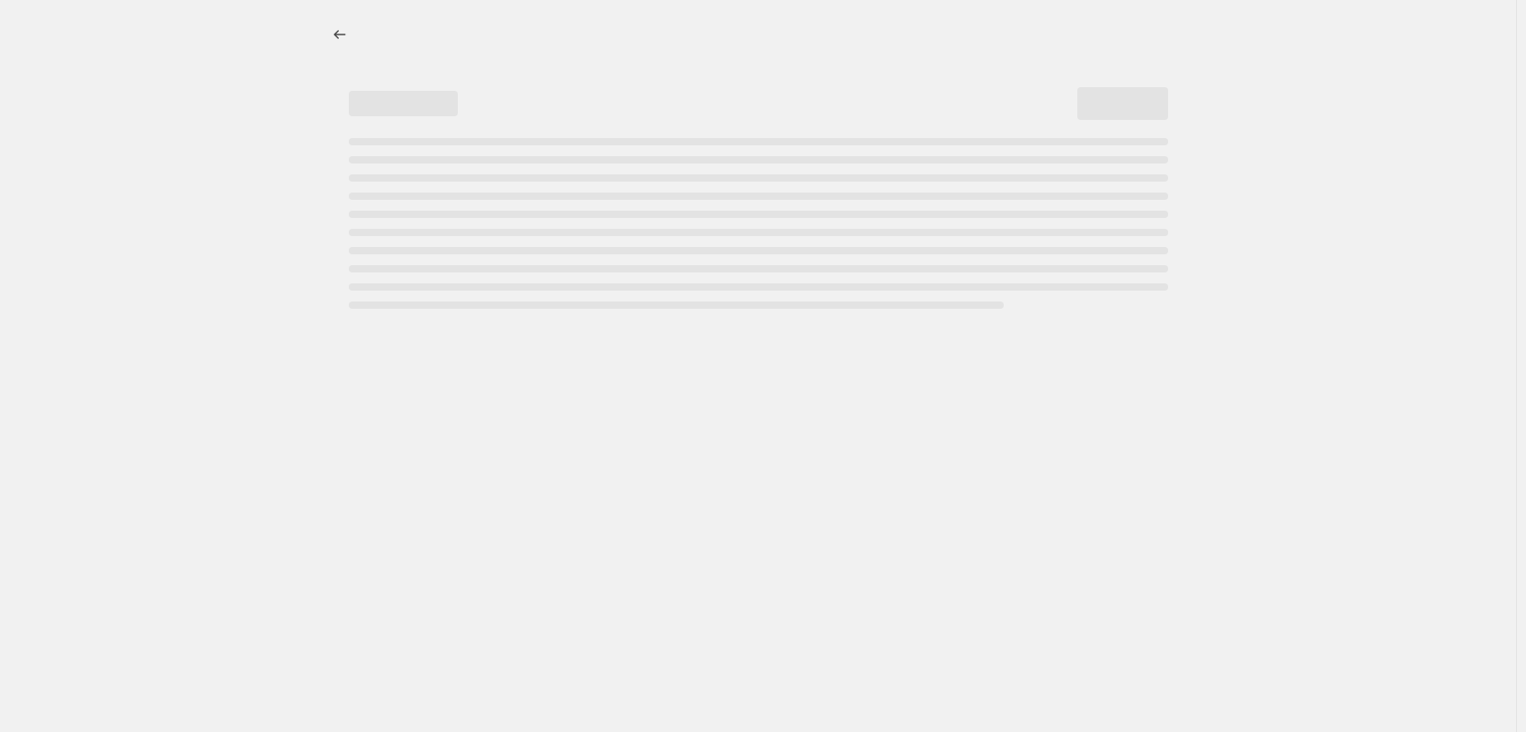
select select "percentage"
select select "vendor"
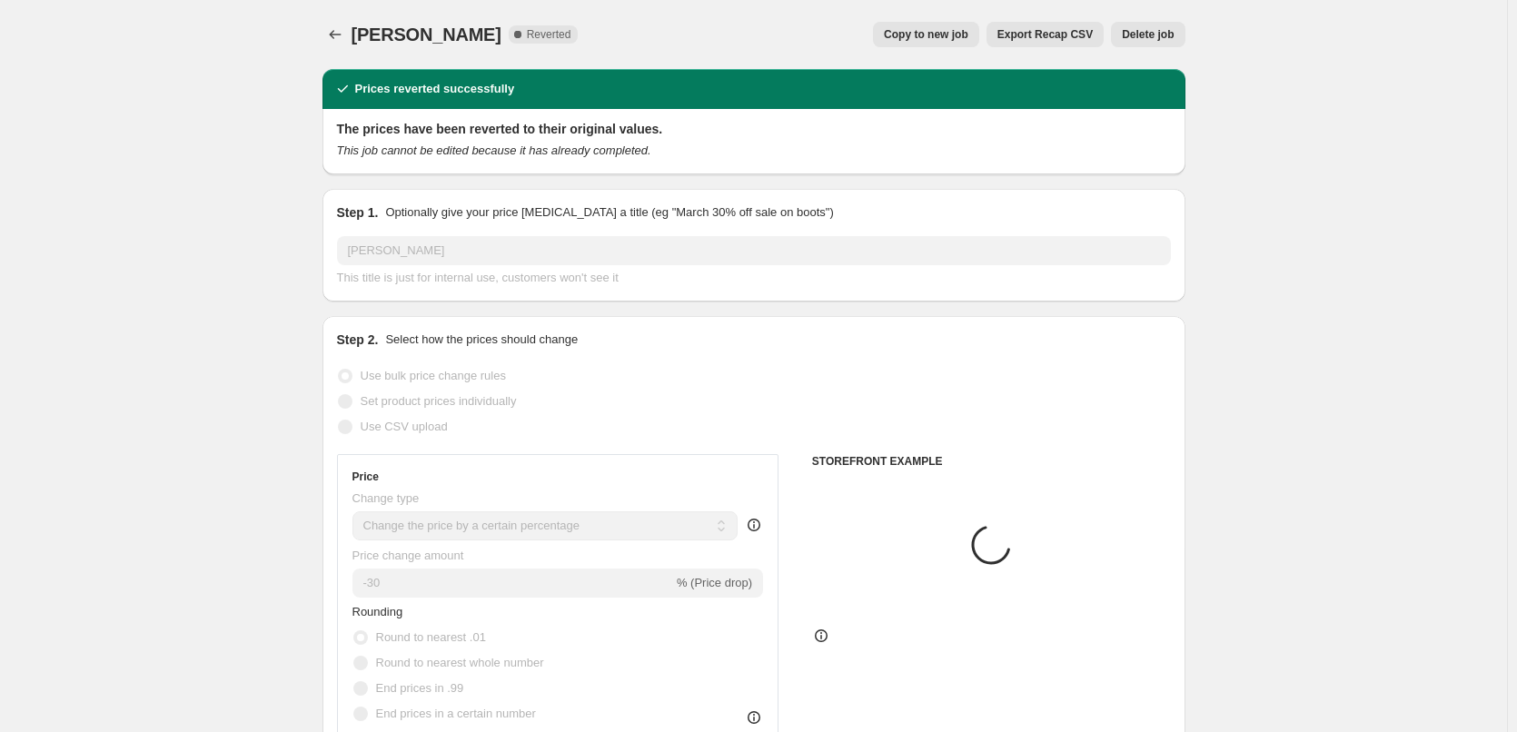
click at [1153, 45] on button "Delete job" at bounding box center [1148, 34] width 74 height 25
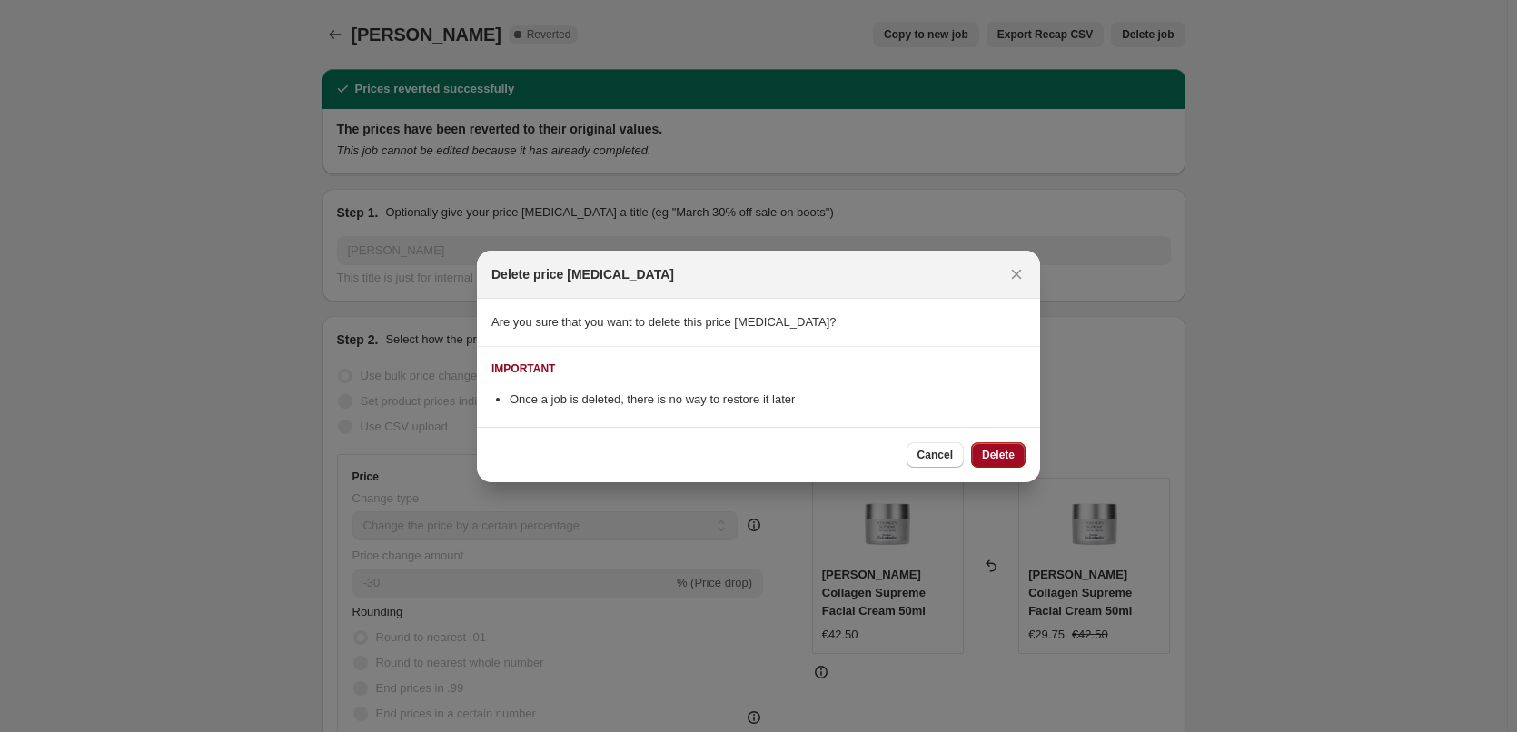
click at [987, 443] on button "Delete" at bounding box center [998, 454] width 55 height 25
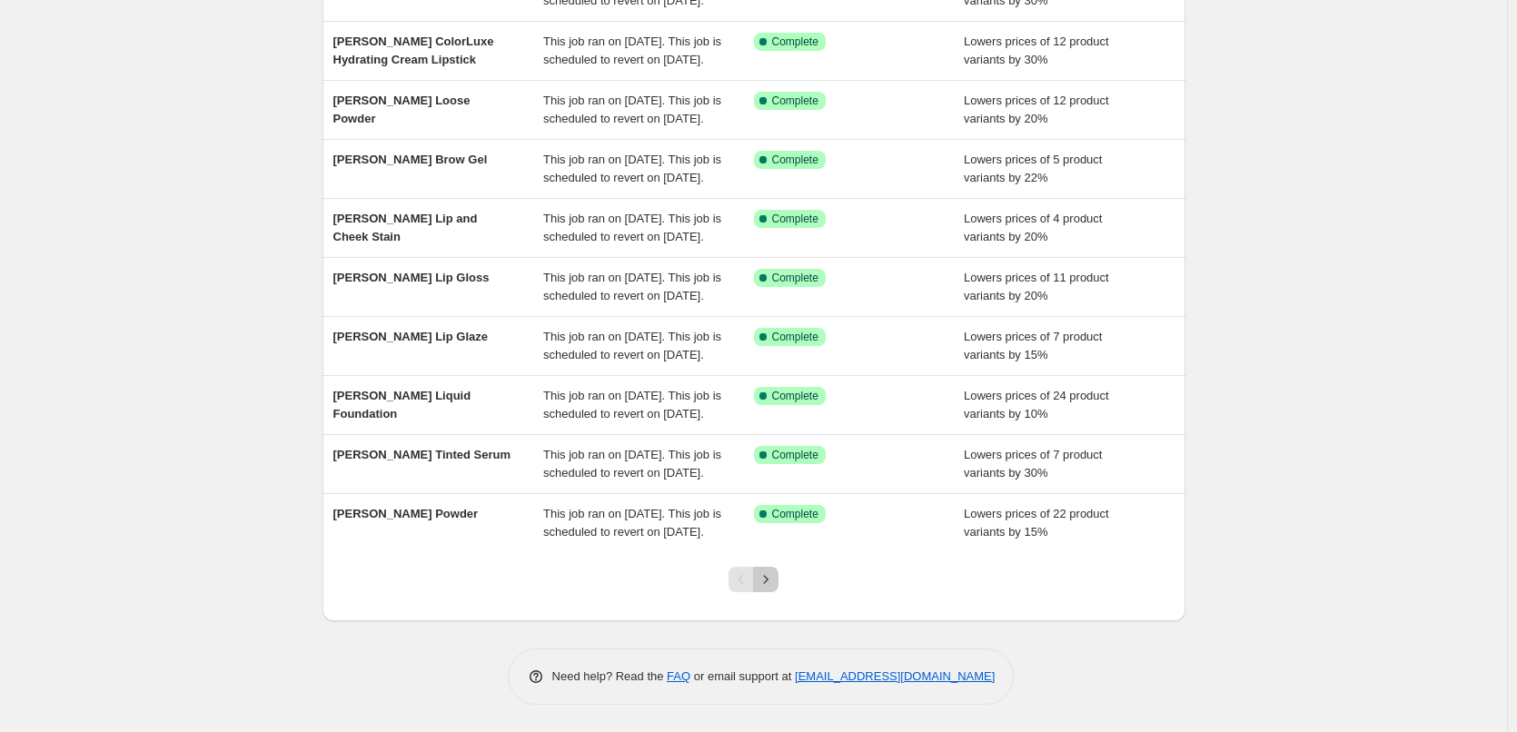
click at [769, 577] on icon "Next" at bounding box center [766, 579] width 5 height 8
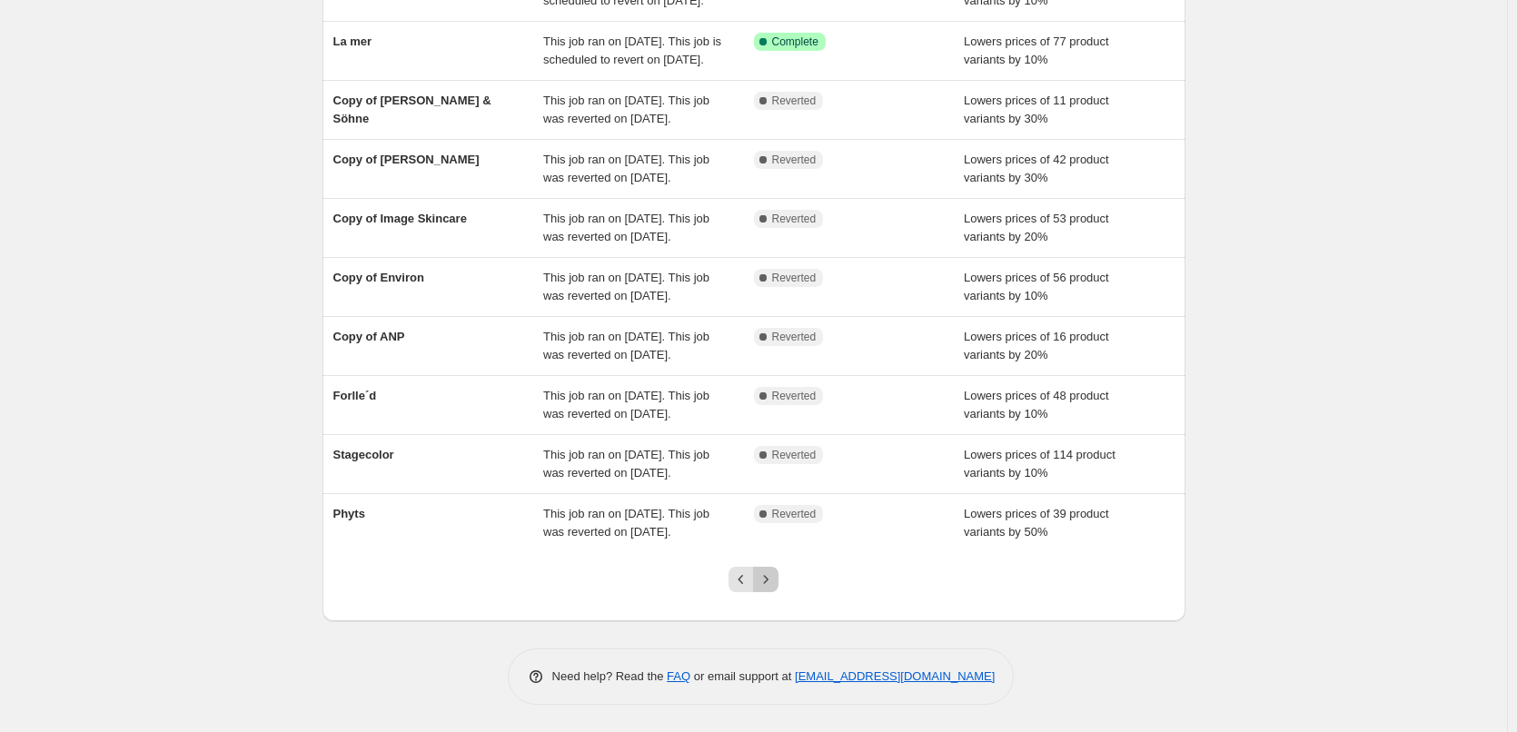
click at [769, 577] on icon "Next" at bounding box center [766, 579] width 5 height 8
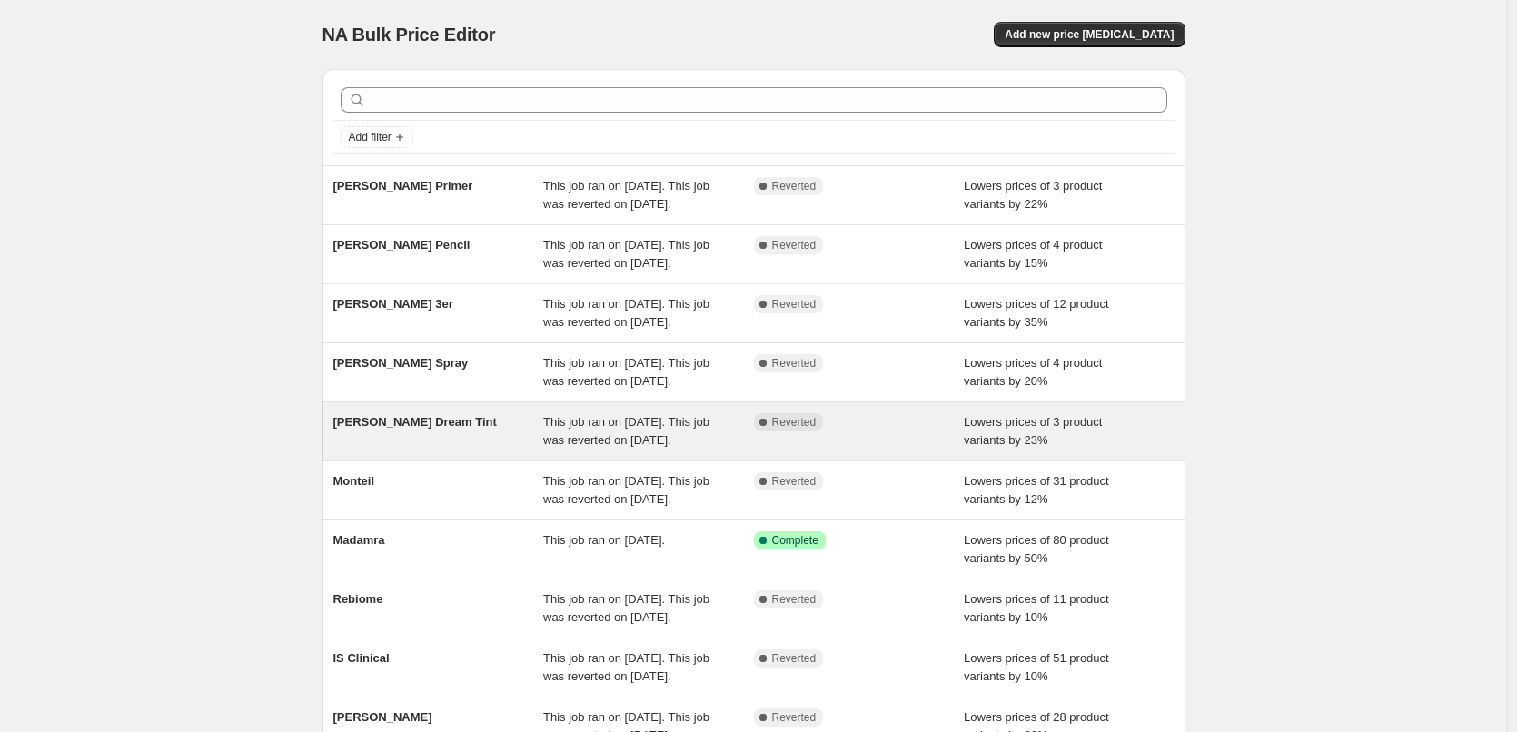
click at [434, 461] on div "[PERSON_NAME] Dream Tint This job ran on [DATE]. This job was reverted on [DATE…" at bounding box center [753, 431] width 863 height 58
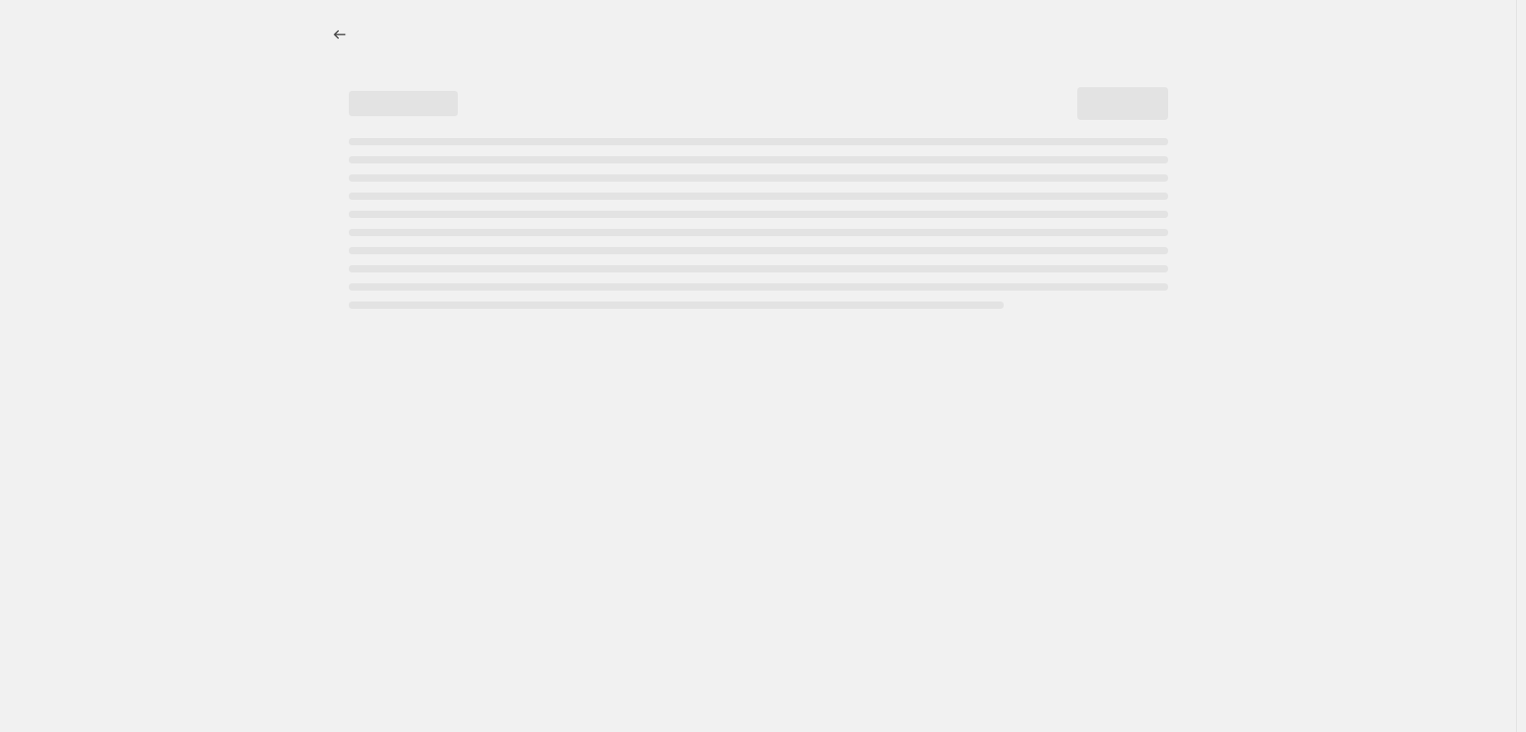
select select "percentage"
select select "vendor"
select select "tag"
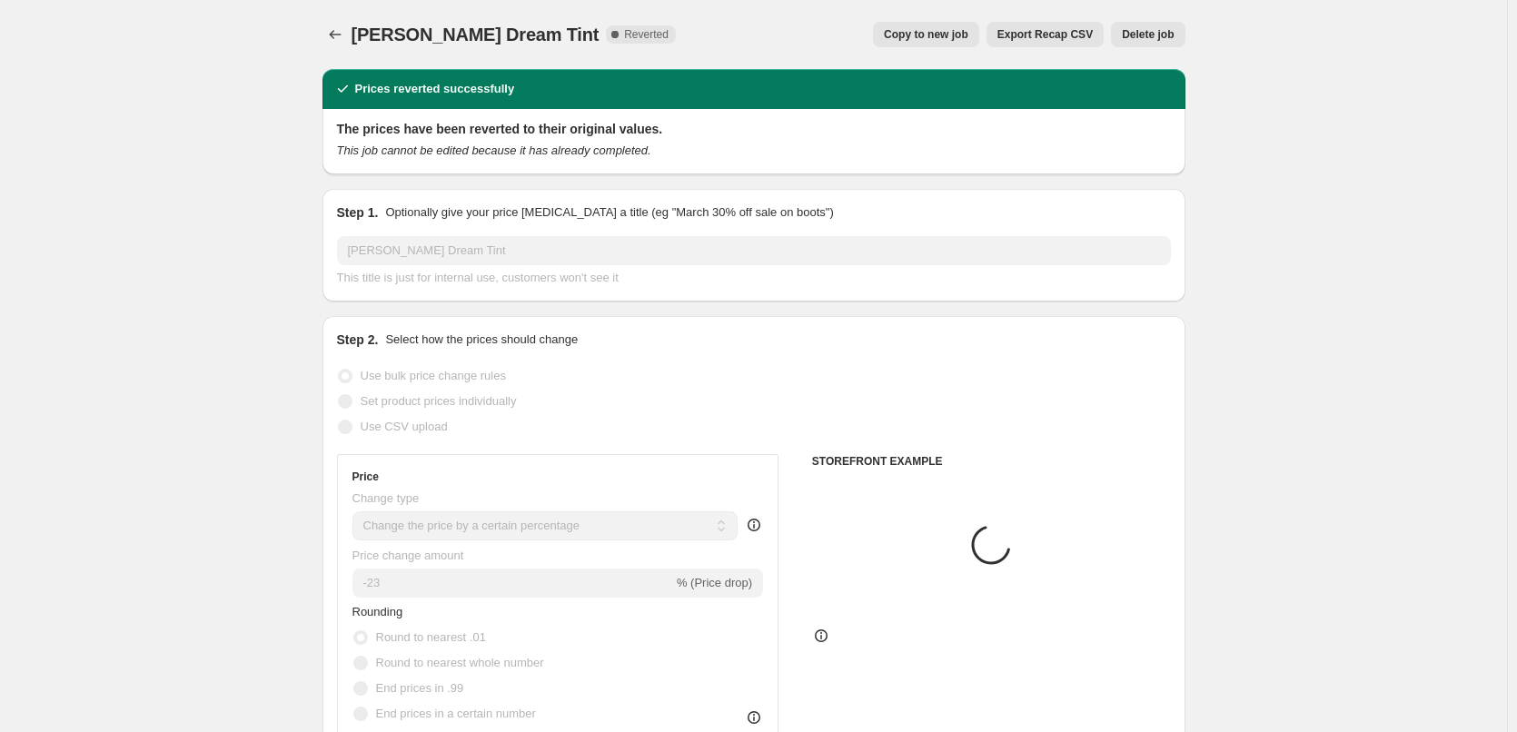
click at [933, 36] on span "Copy to new job" at bounding box center [926, 34] width 84 height 15
select select "percentage"
select select "vendor"
select select "tag"
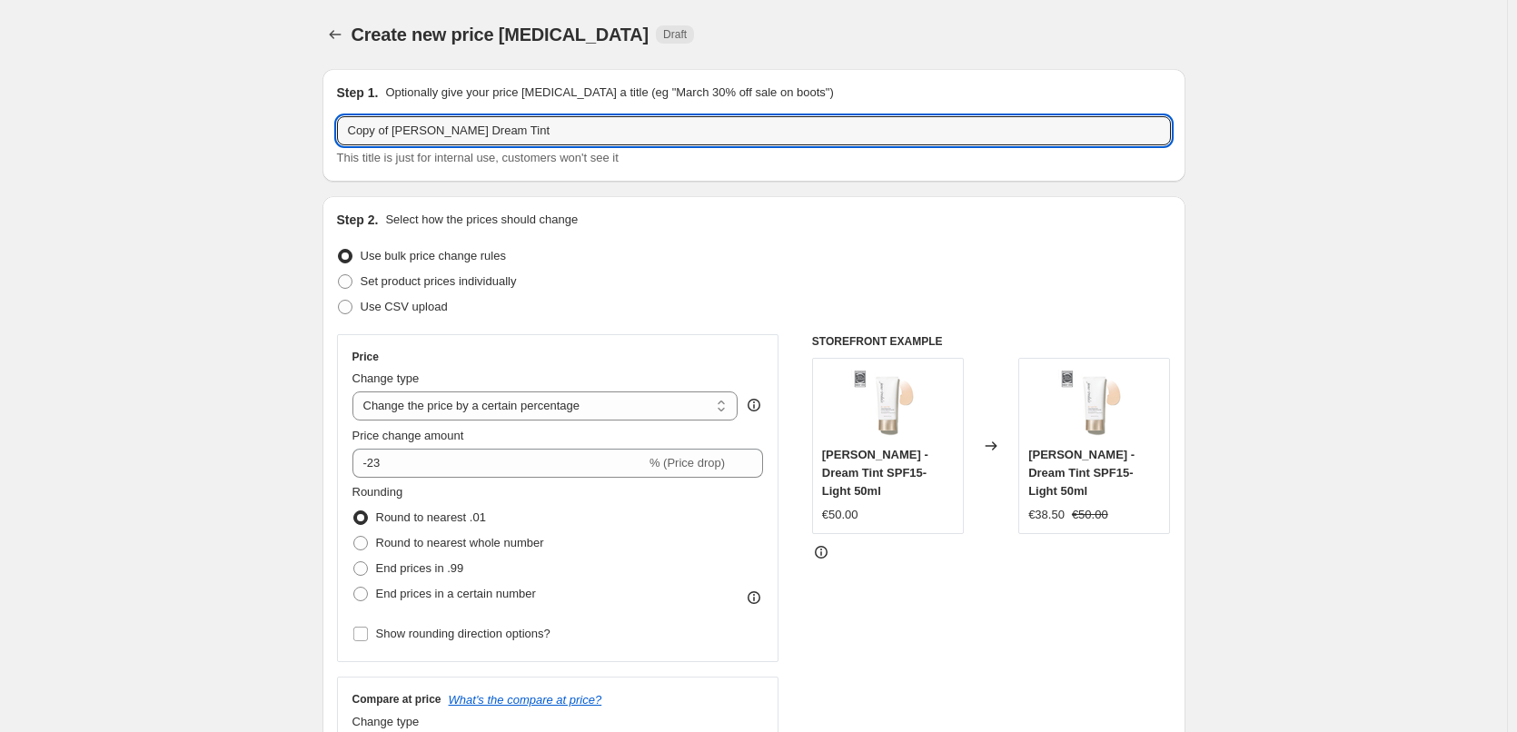
drag, startPoint x: 397, startPoint y: 135, endPoint x: 311, endPoint y: 134, distance: 86.3
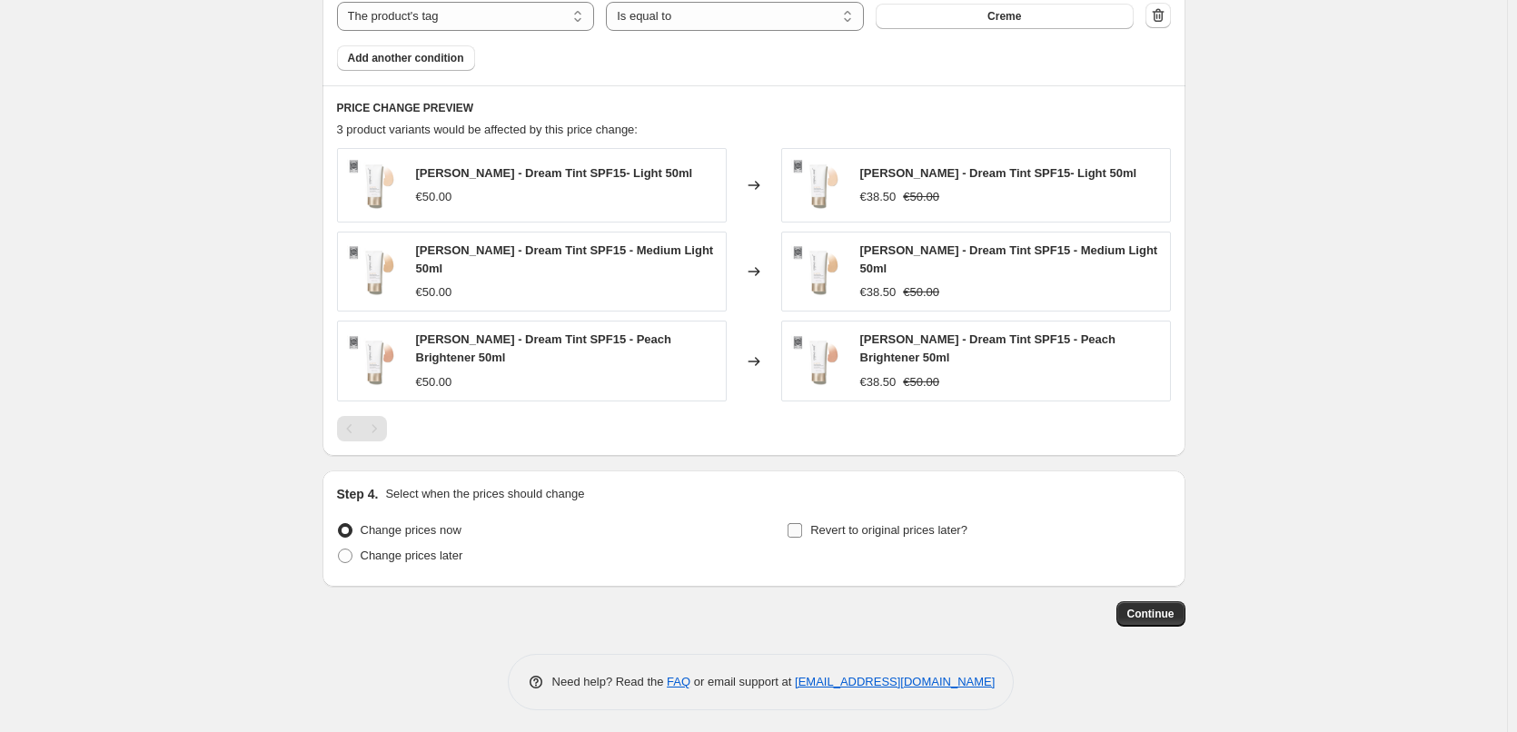
type input "[PERSON_NAME] Dream Tint"
click at [837, 523] on span "Revert to original prices later?" at bounding box center [888, 530] width 157 height 14
click at [802, 523] on input "Revert to original prices later?" at bounding box center [795, 530] width 15 height 15
checkbox input "true"
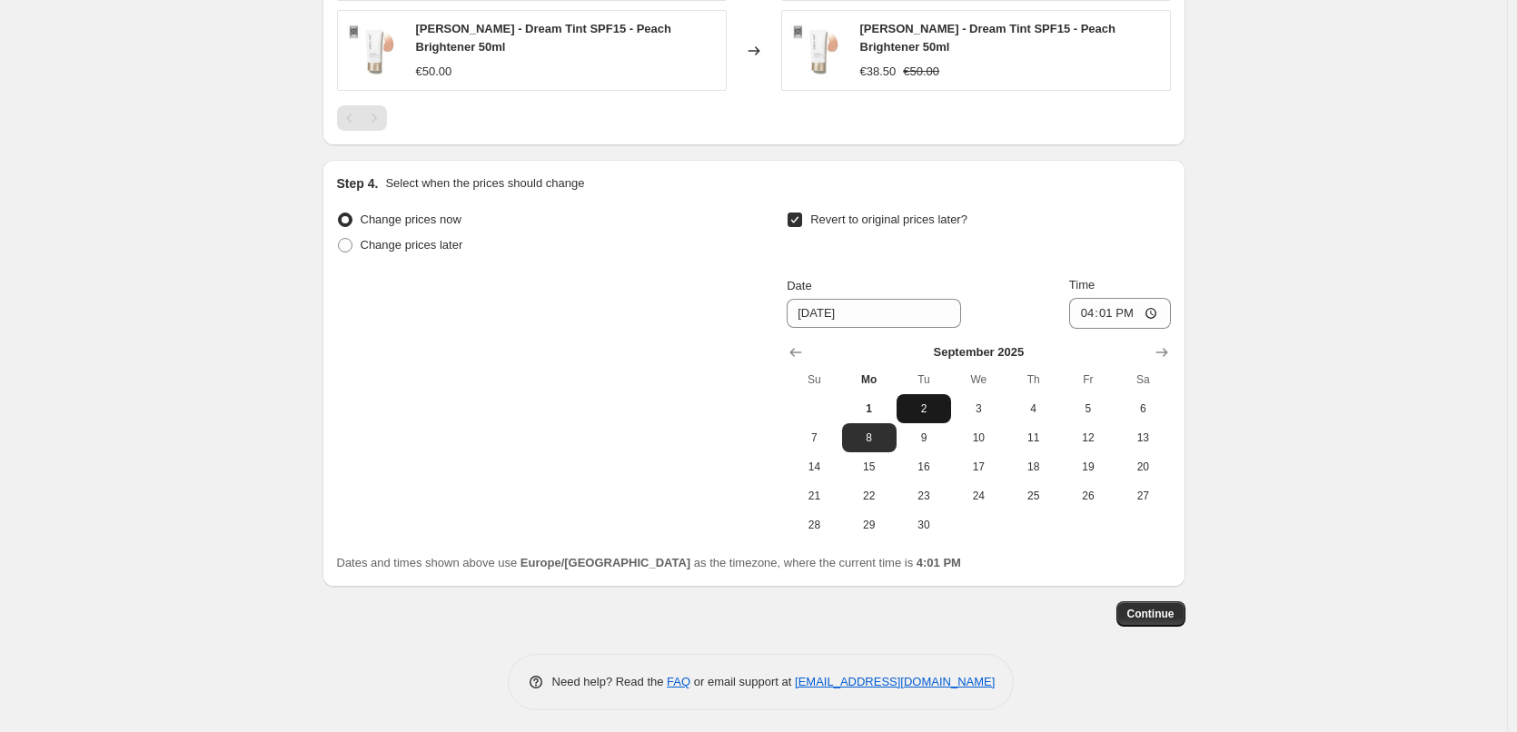
click at [928, 402] on span "2" at bounding box center [924, 409] width 40 height 15
type input "[DATE]"
click at [1086, 300] on input "16:01" at bounding box center [1120, 313] width 102 height 31
type input "03:00"
click at [1159, 607] on span "Continue" at bounding box center [1150, 614] width 47 height 15
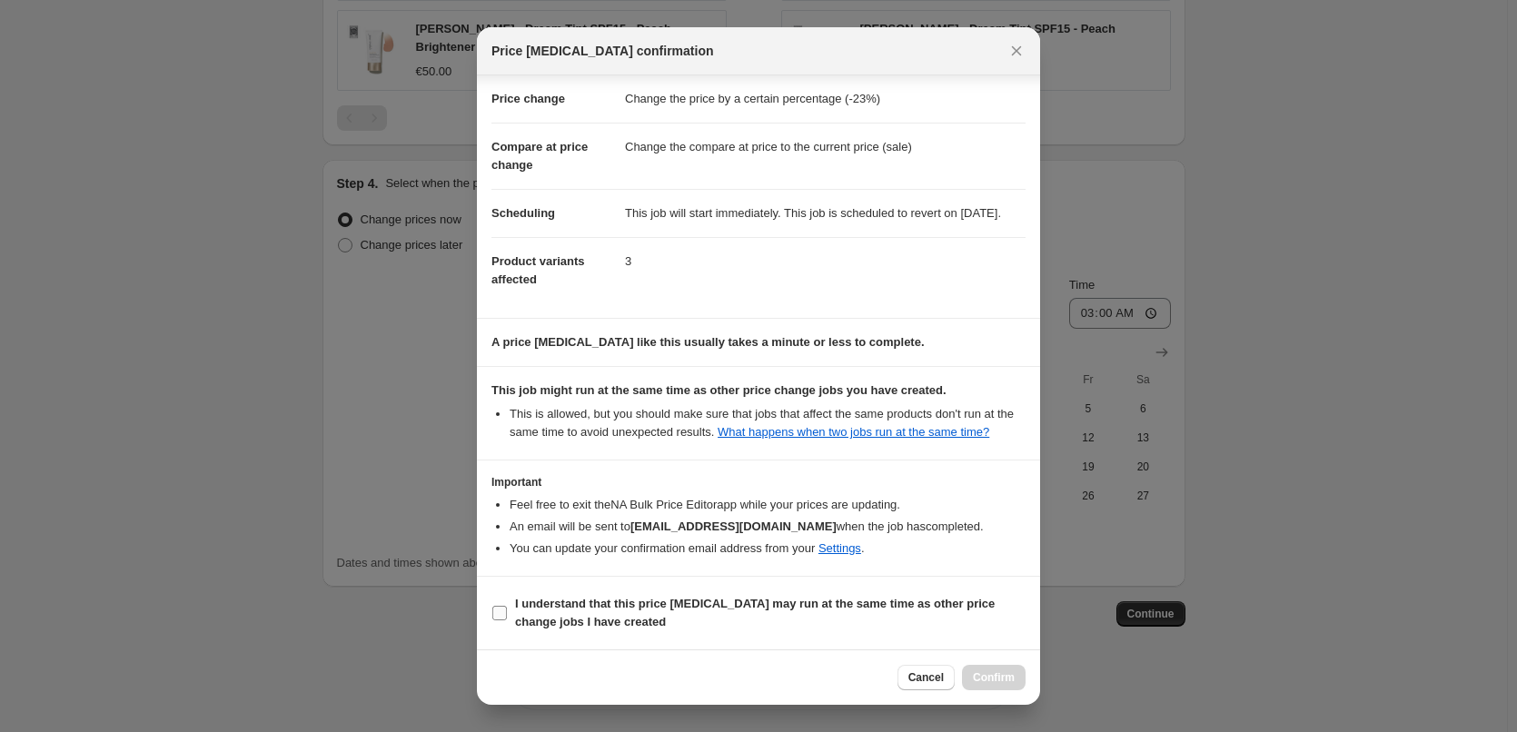
click at [622, 605] on b "I understand that this price [MEDICAL_DATA] may run at the same time as other p…" at bounding box center [755, 613] width 480 height 32
click at [507, 606] on input "I understand that this price [MEDICAL_DATA] may run at the same time as other p…" at bounding box center [499, 613] width 15 height 15
checkbox input "true"
click at [993, 682] on span "Confirm" at bounding box center [994, 677] width 42 height 15
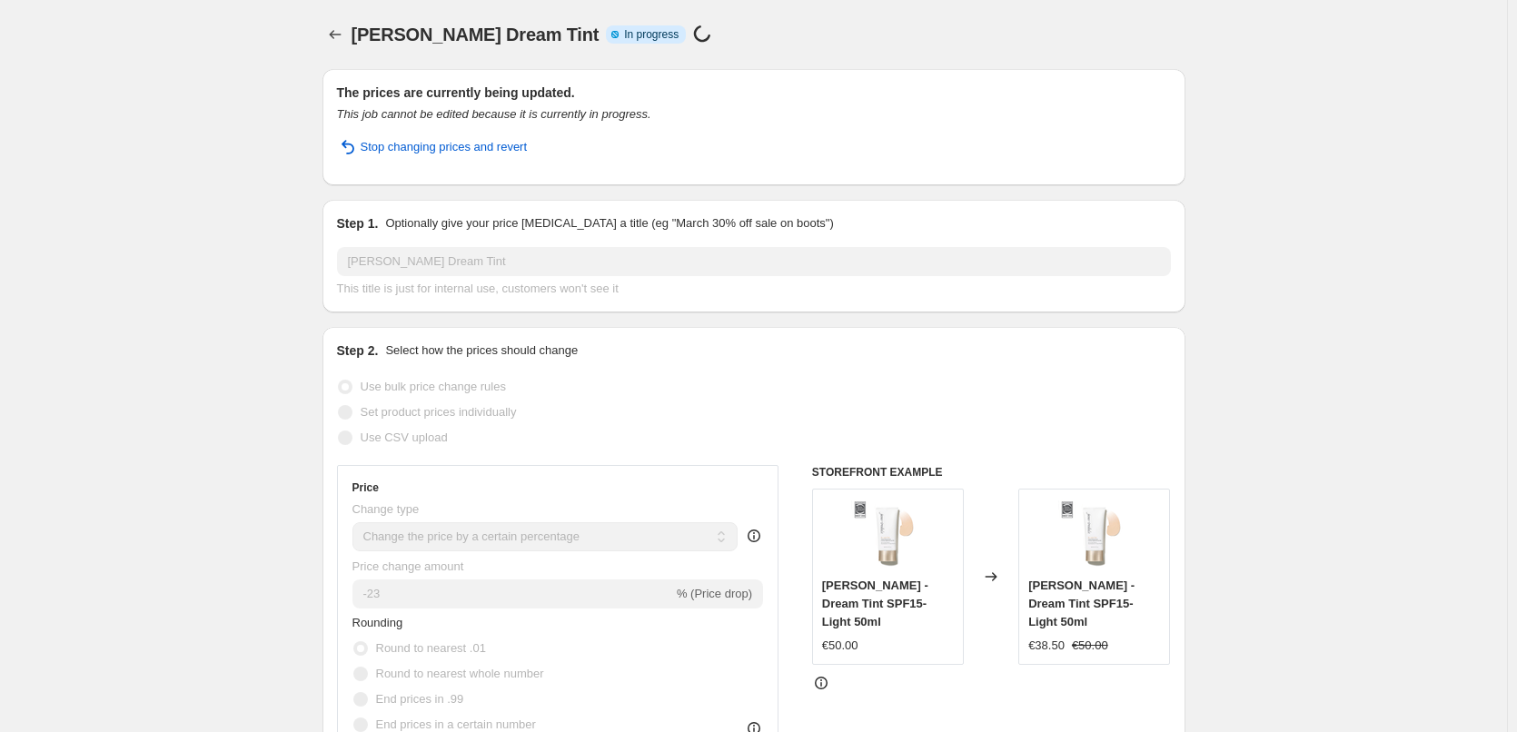
click at [342, 50] on div "[PERSON_NAME] Dream Tint. This page is ready [PERSON_NAME] Dream Tint Info Part…" at bounding box center [753, 34] width 863 height 69
click at [342, 42] on icon "Price change jobs" at bounding box center [335, 34] width 18 height 18
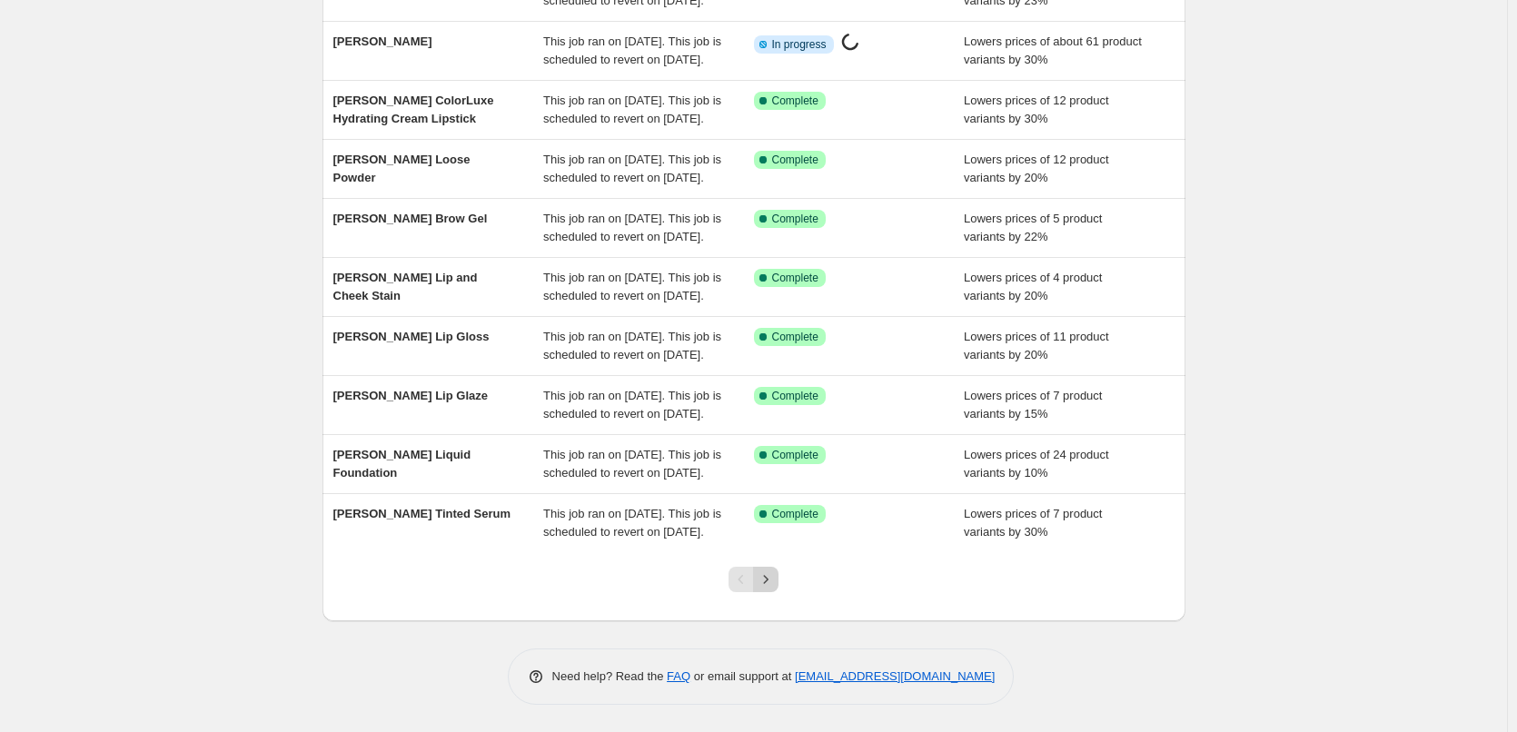
click at [778, 567] on div "Pagination" at bounding box center [765, 579] width 25 height 25
click at [774, 570] on button "Next" at bounding box center [765, 579] width 25 height 25
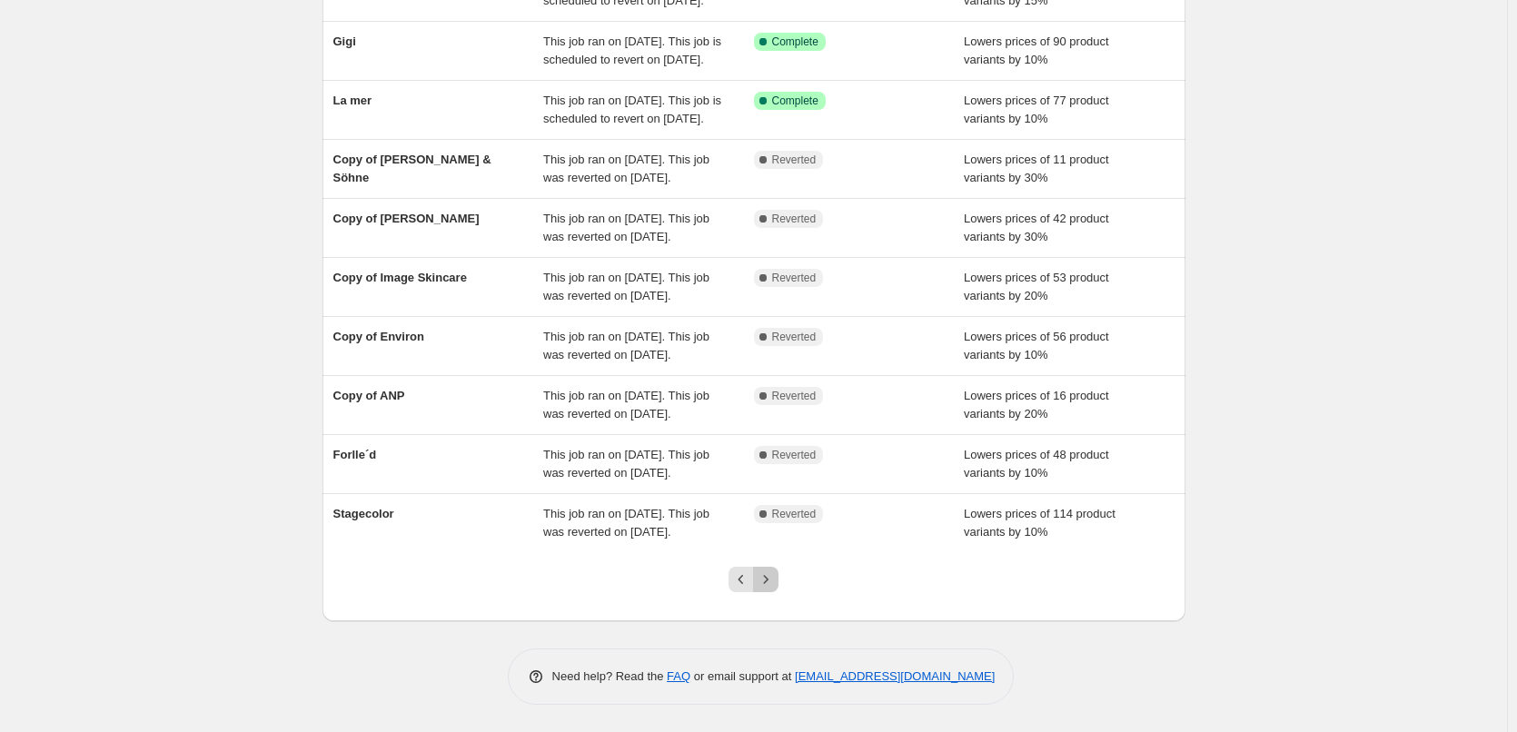
click at [773, 570] on button "Next" at bounding box center [765, 579] width 25 height 25
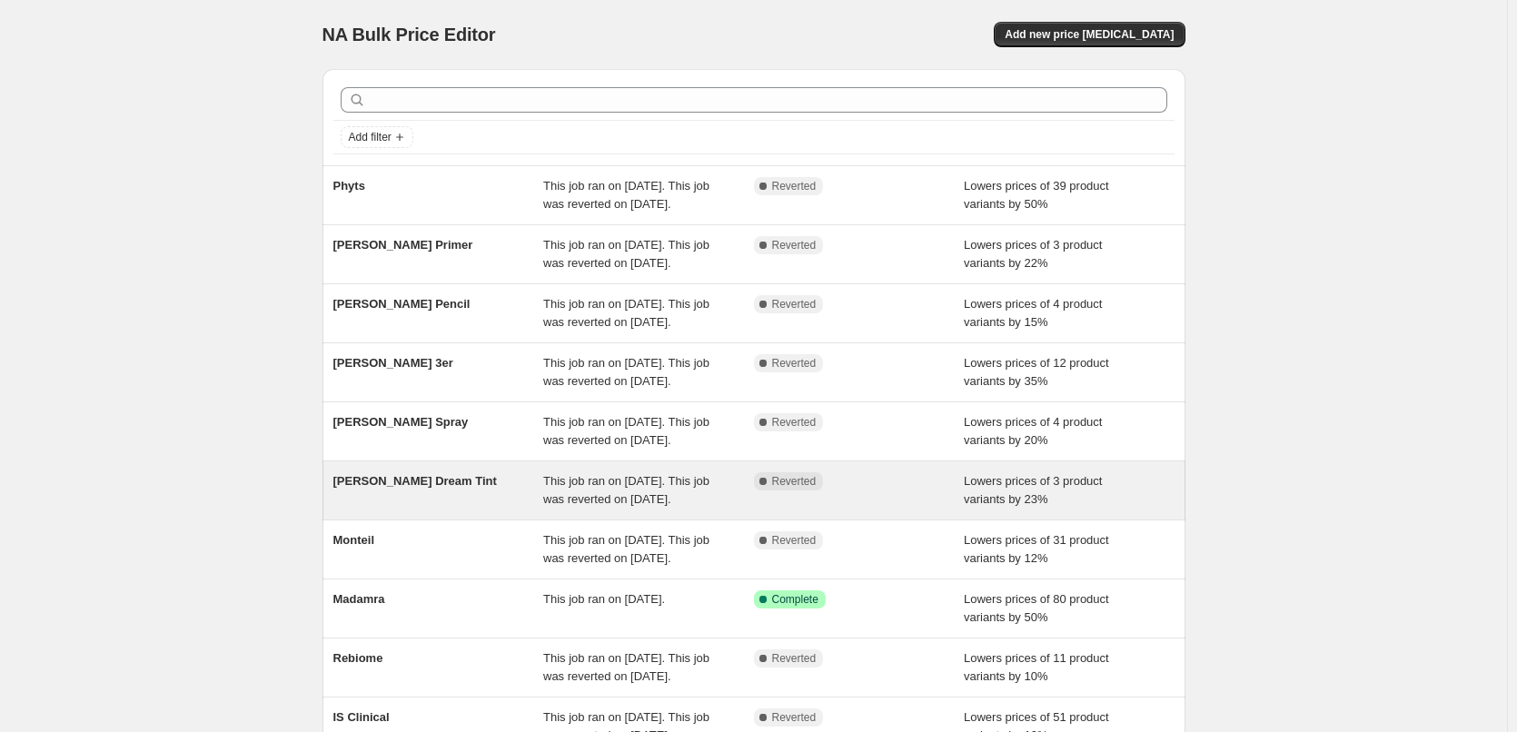
click at [454, 488] on span "[PERSON_NAME] Dream Tint" at bounding box center [415, 481] width 164 height 14
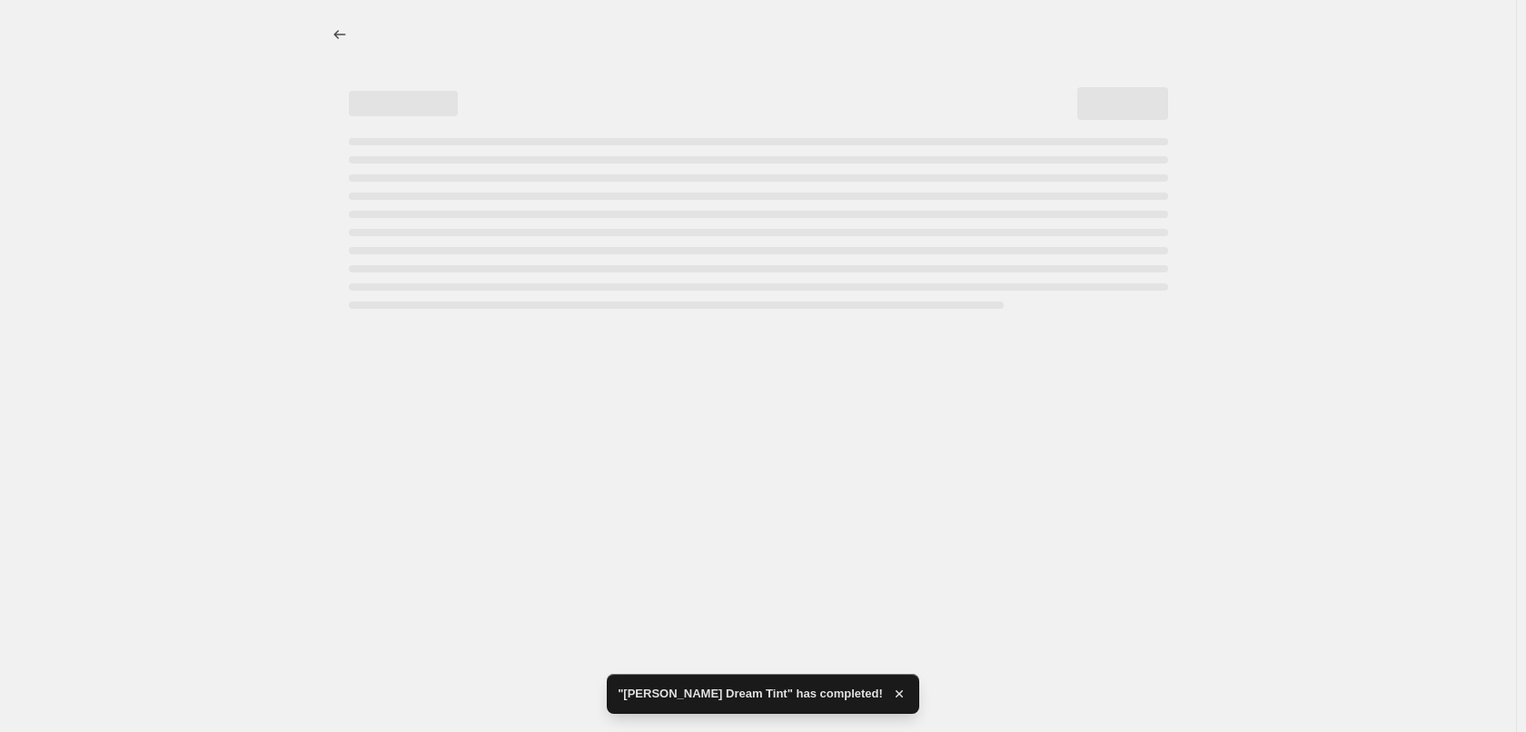
select select "percentage"
select select "vendor"
select select "tag"
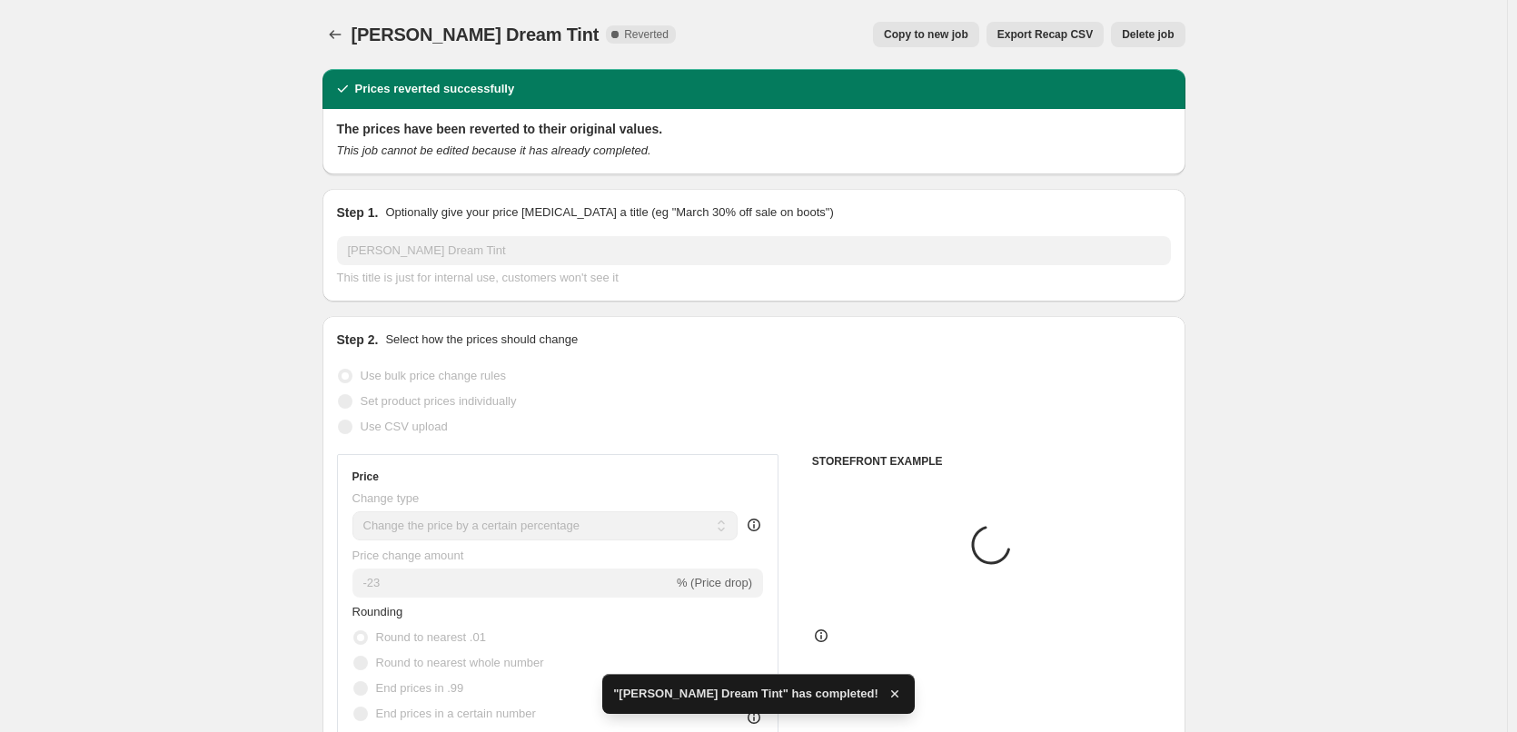
click at [1148, 42] on button "Delete job" at bounding box center [1148, 34] width 74 height 25
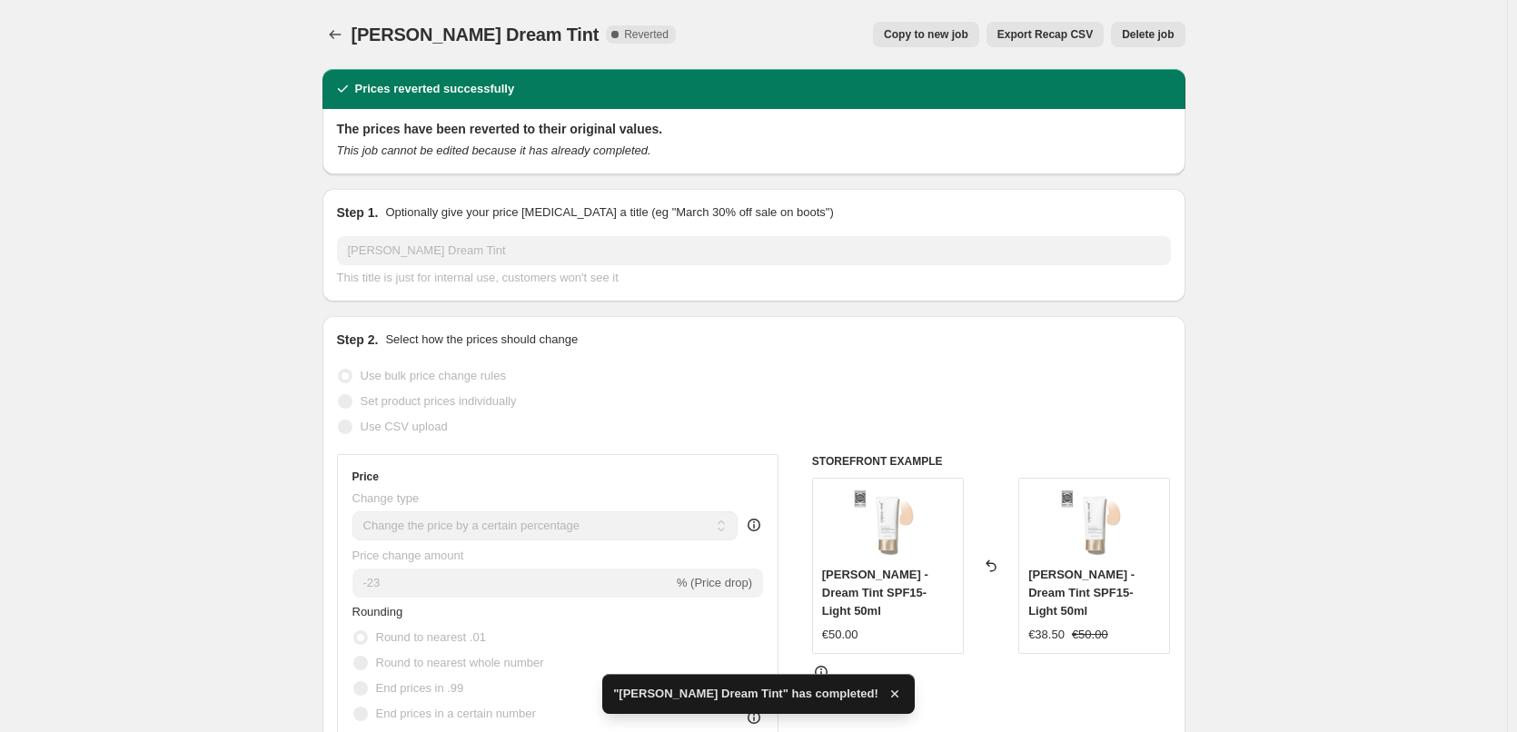
click at [1172, 41] on span "Delete job" at bounding box center [1148, 34] width 52 height 15
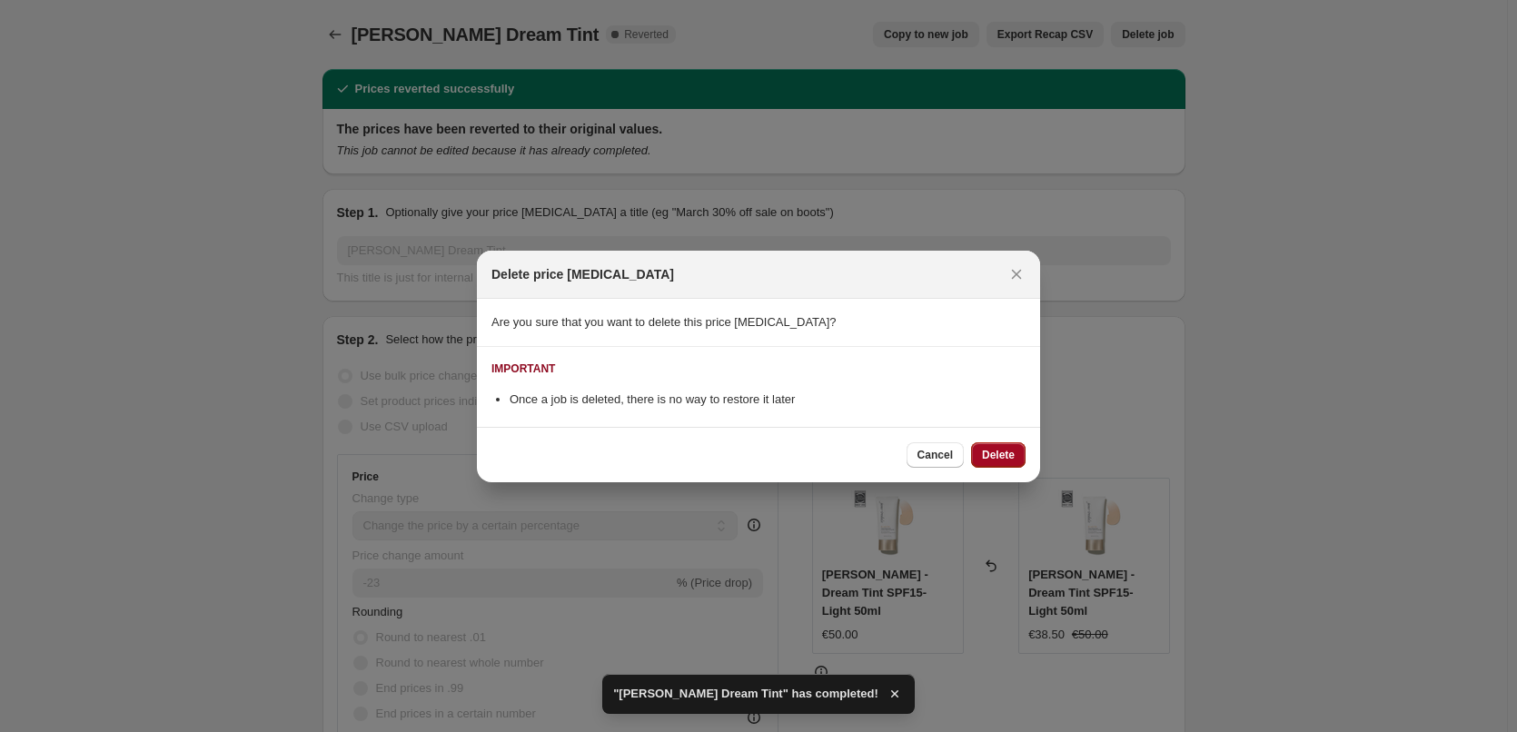
click at [989, 459] on span "Delete" at bounding box center [998, 455] width 33 height 15
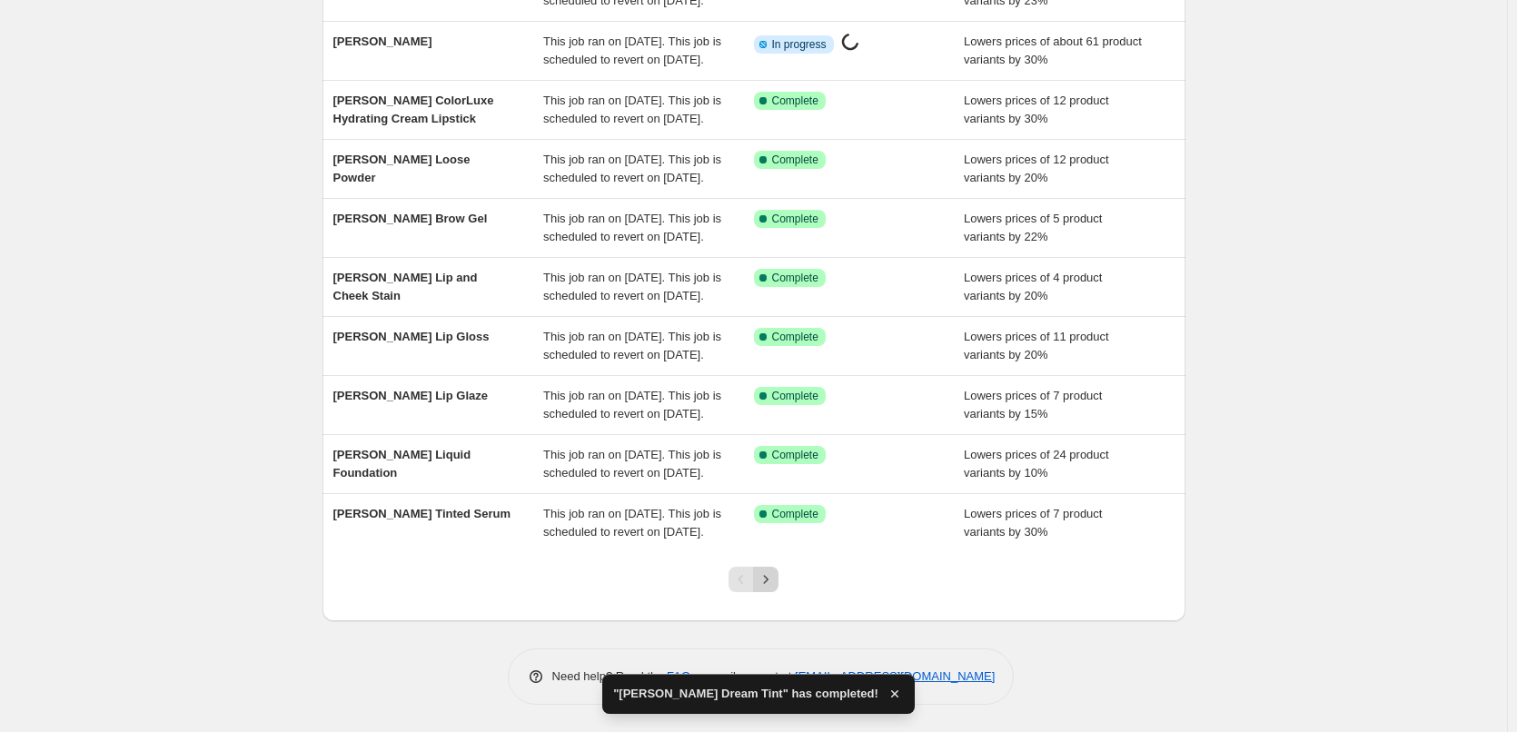
click at [773, 584] on icon "Next" at bounding box center [766, 579] width 18 height 18
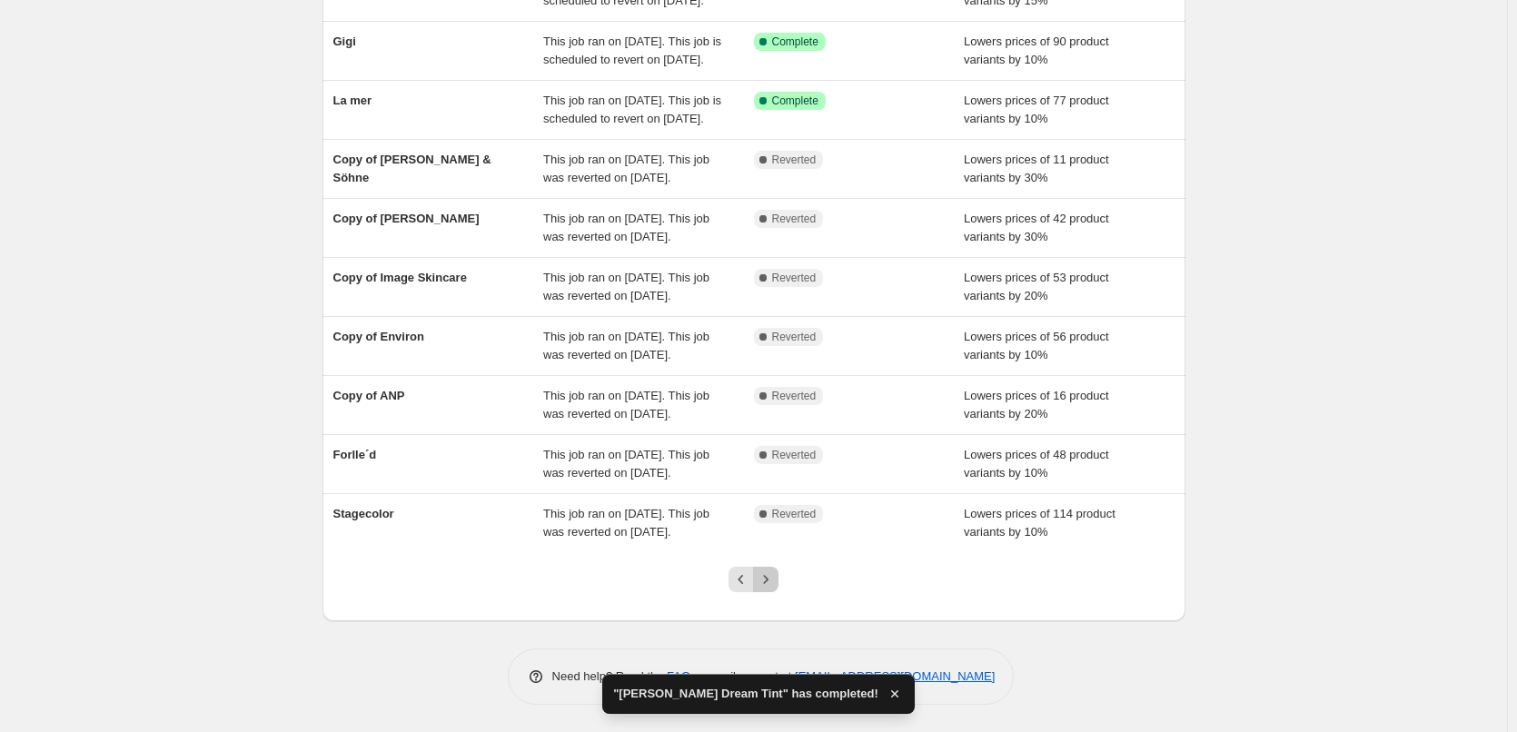
click at [773, 584] on icon "Next" at bounding box center [766, 579] width 18 height 18
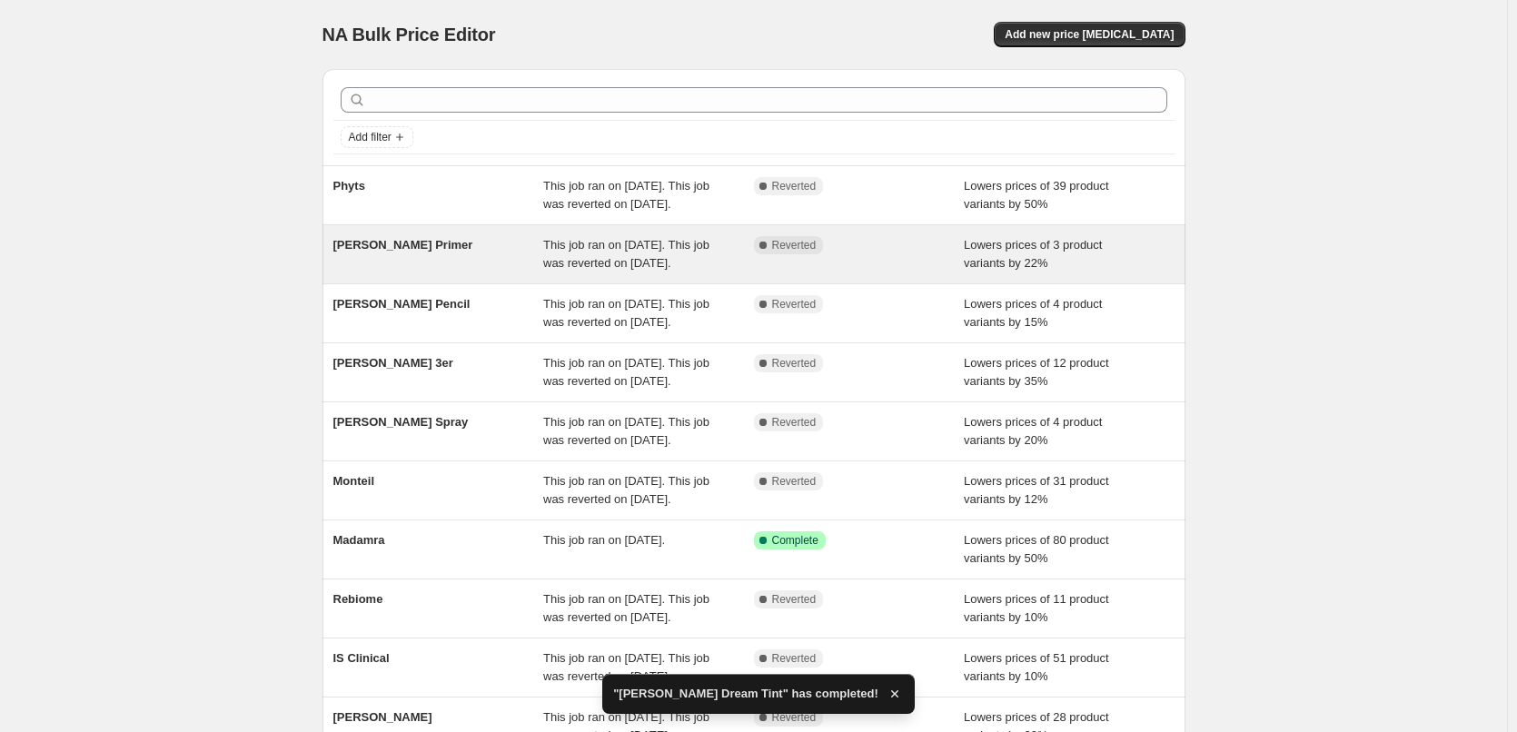
click at [422, 272] on div "[PERSON_NAME] Primer" at bounding box center [438, 254] width 211 height 36
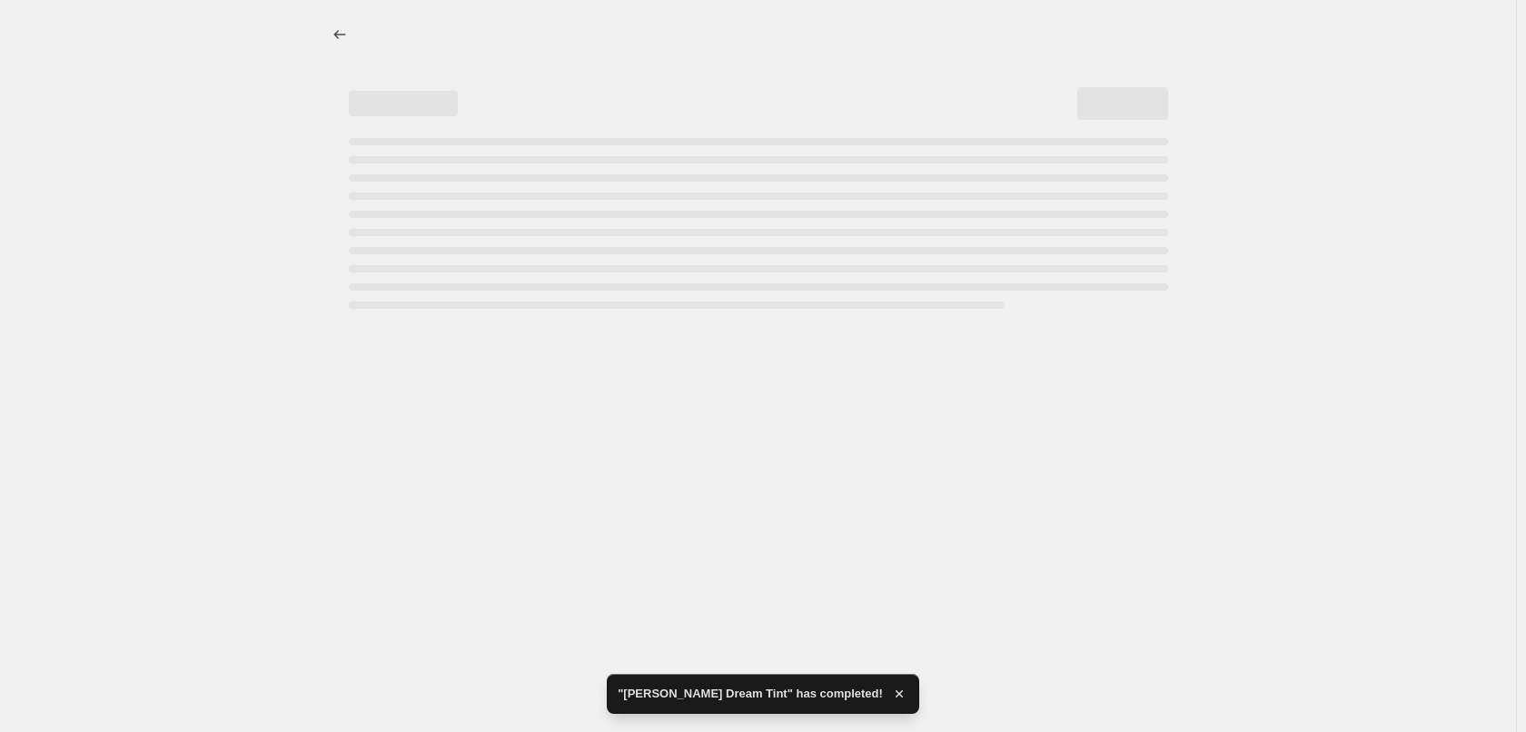
select select "percentage"
select select "tag"
select select "vendor"
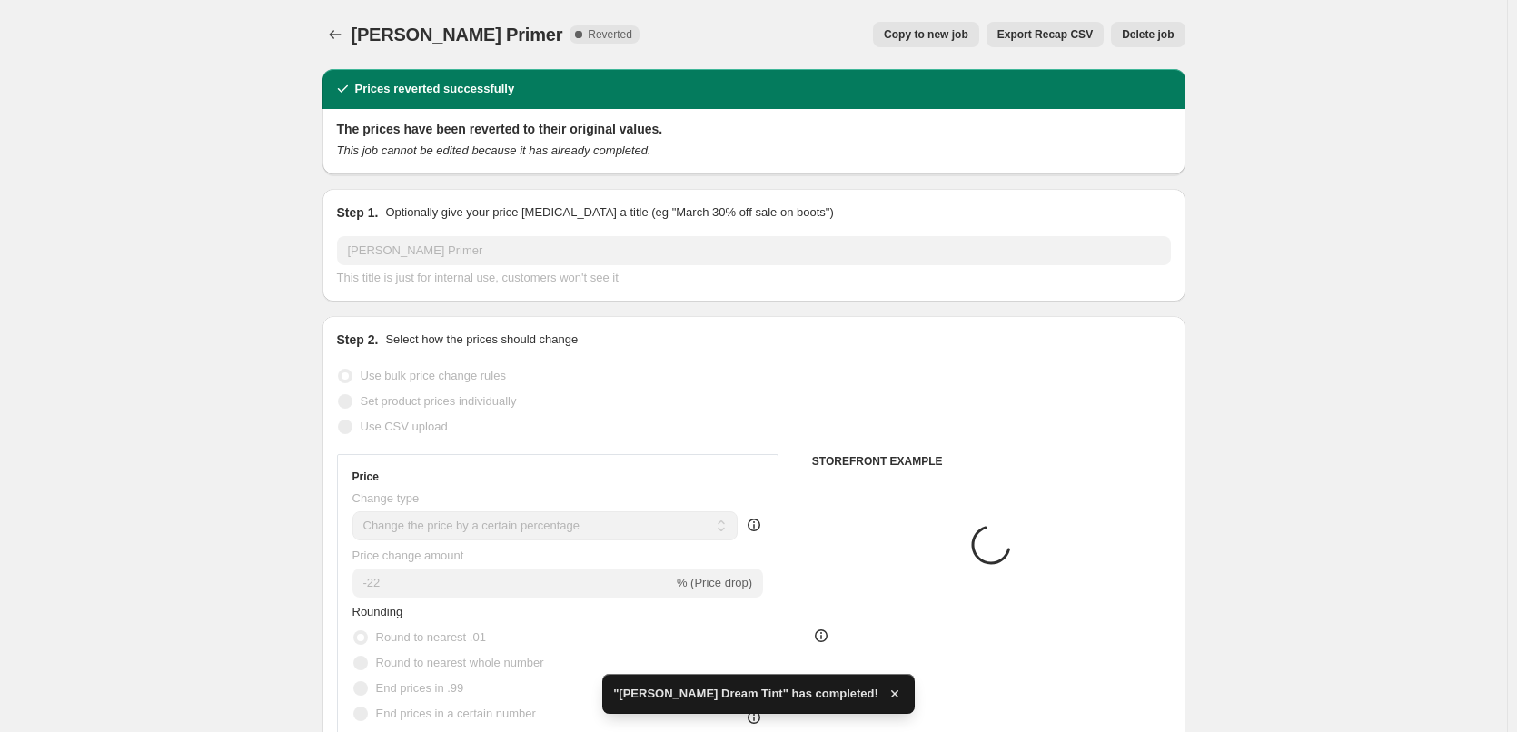
click at [947, 58] on div "[PERSON_NAME] Primer. This page is ready [PERSON_NAME] Primer Complete Reverted…" at bounding box center [753, 34] width 863 height 69
click at [947, 36] on span "Copy to new job" at bounding box center [926, 34] width 84 height 15
select select "percentage"
select select "tag"
select select "vendor"
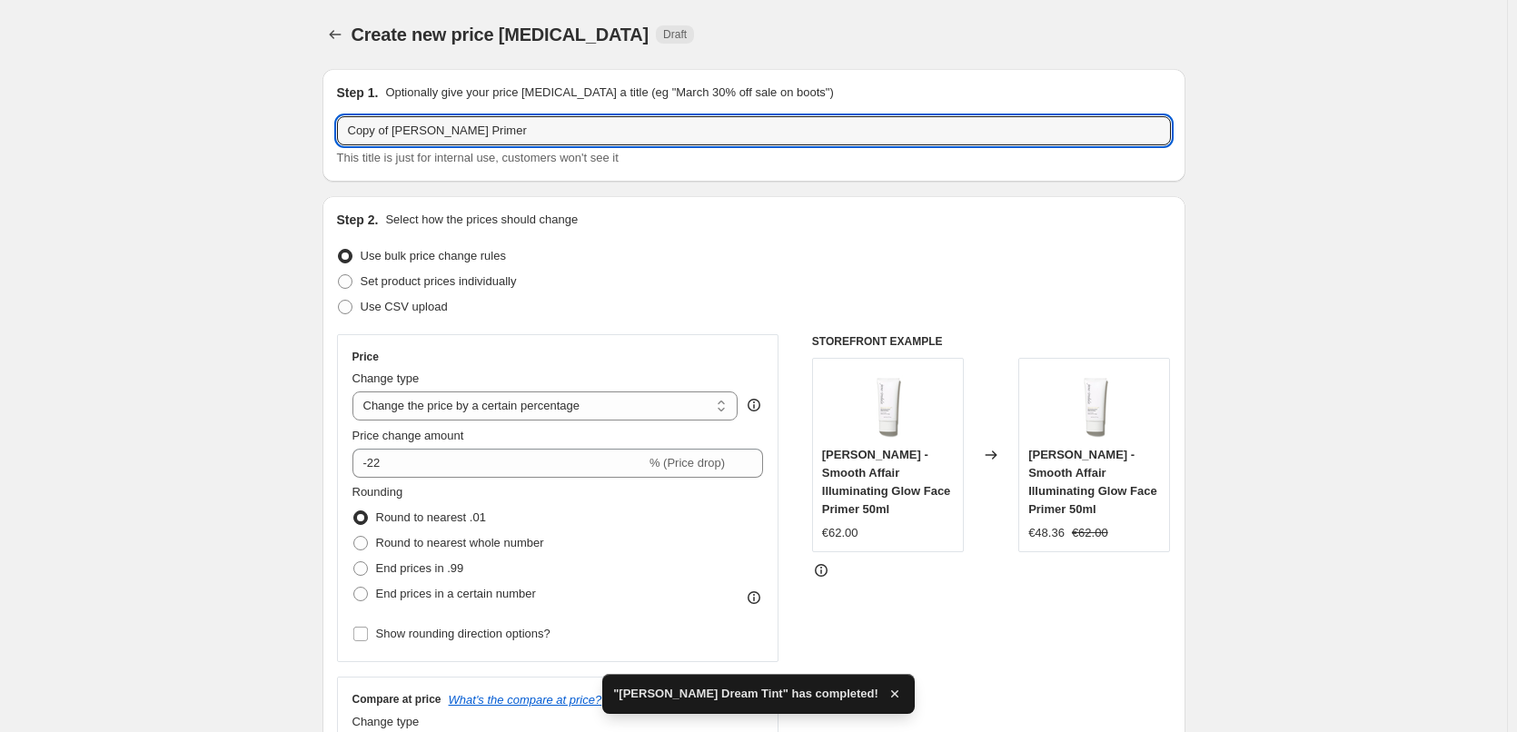
drag, startPoint x: 392, startPoint y: 136, endPoint x: 283, endPoint y: 133, distance: 110.0
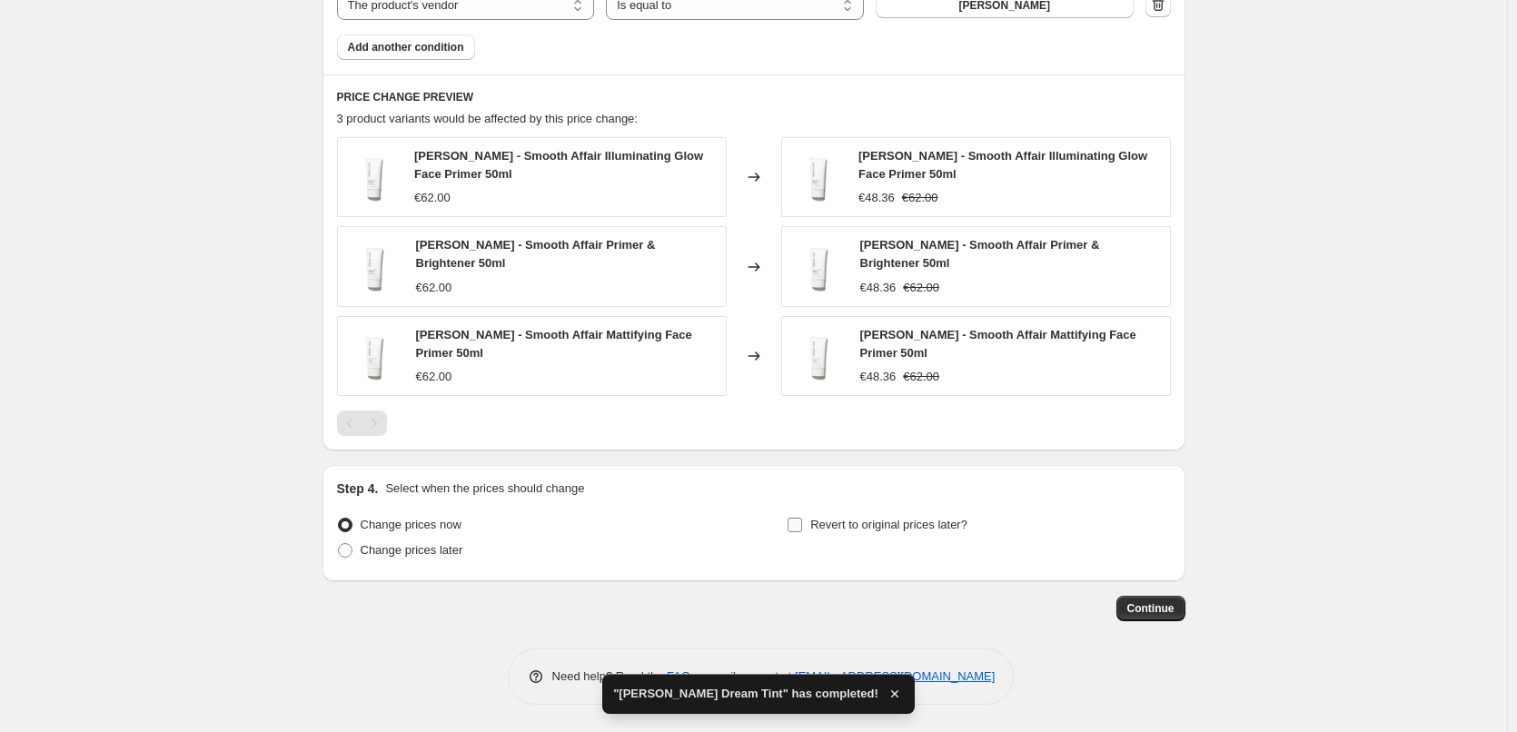
type input "[PERSON_NAME] Primer"
click at [861, 523] on span "Revert to original prices later?" at bounding box center [888, 525] width 157 height 14
click at [802, 523] on input "Revert to original prices later?" at bounding box center [795, 525] width 15 height 15
checkbox input "true"
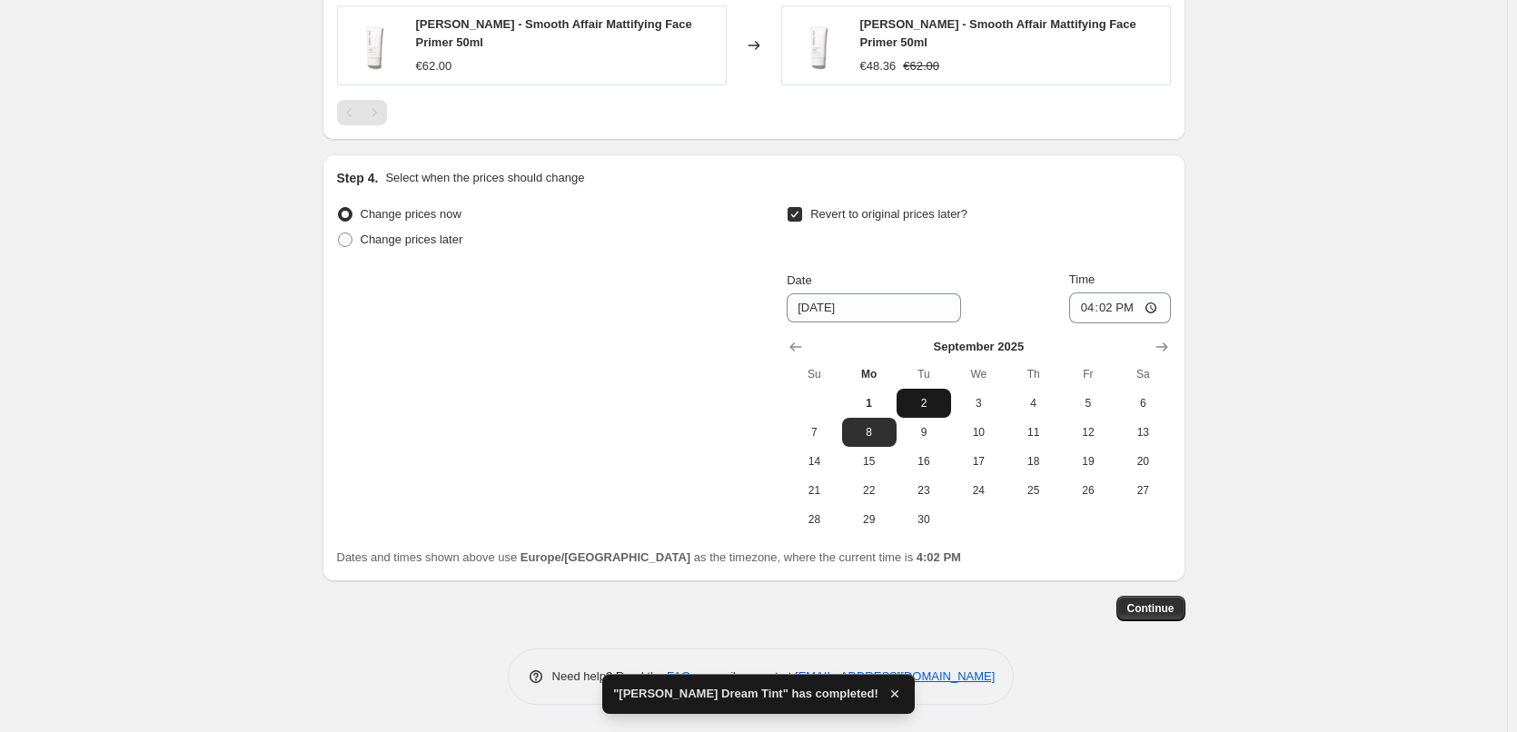
click at [924, 397] on span "2" at bounding box center [924, 403] width 40 height 15
type input "[DATE]"
click at [1086, 314] on input "16:02" at bounding box center [1120, 308] width 102 height 31
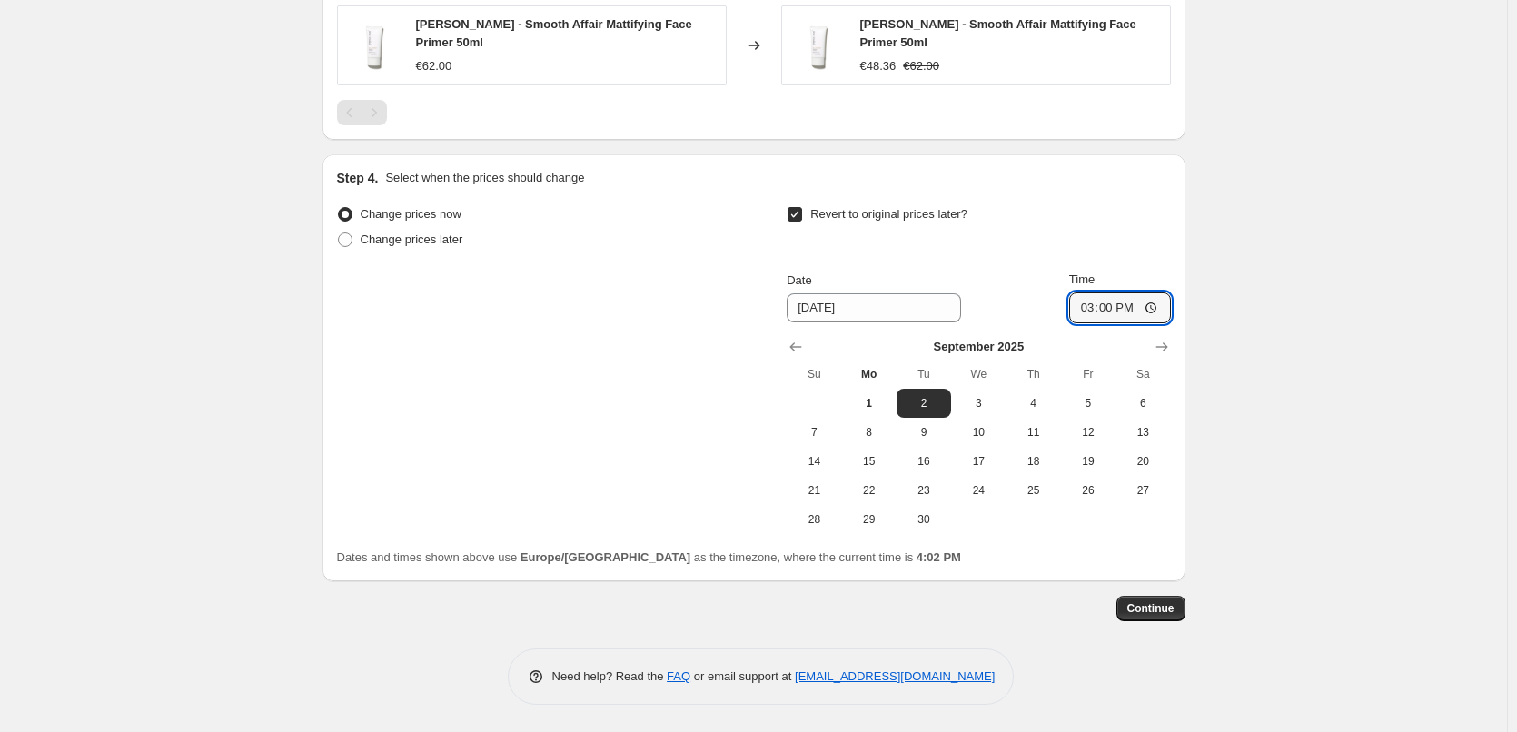
type input "03:00"
click at [1153, 620] on button "Continue" at bounding box center [1150, 608] width 69 height 25
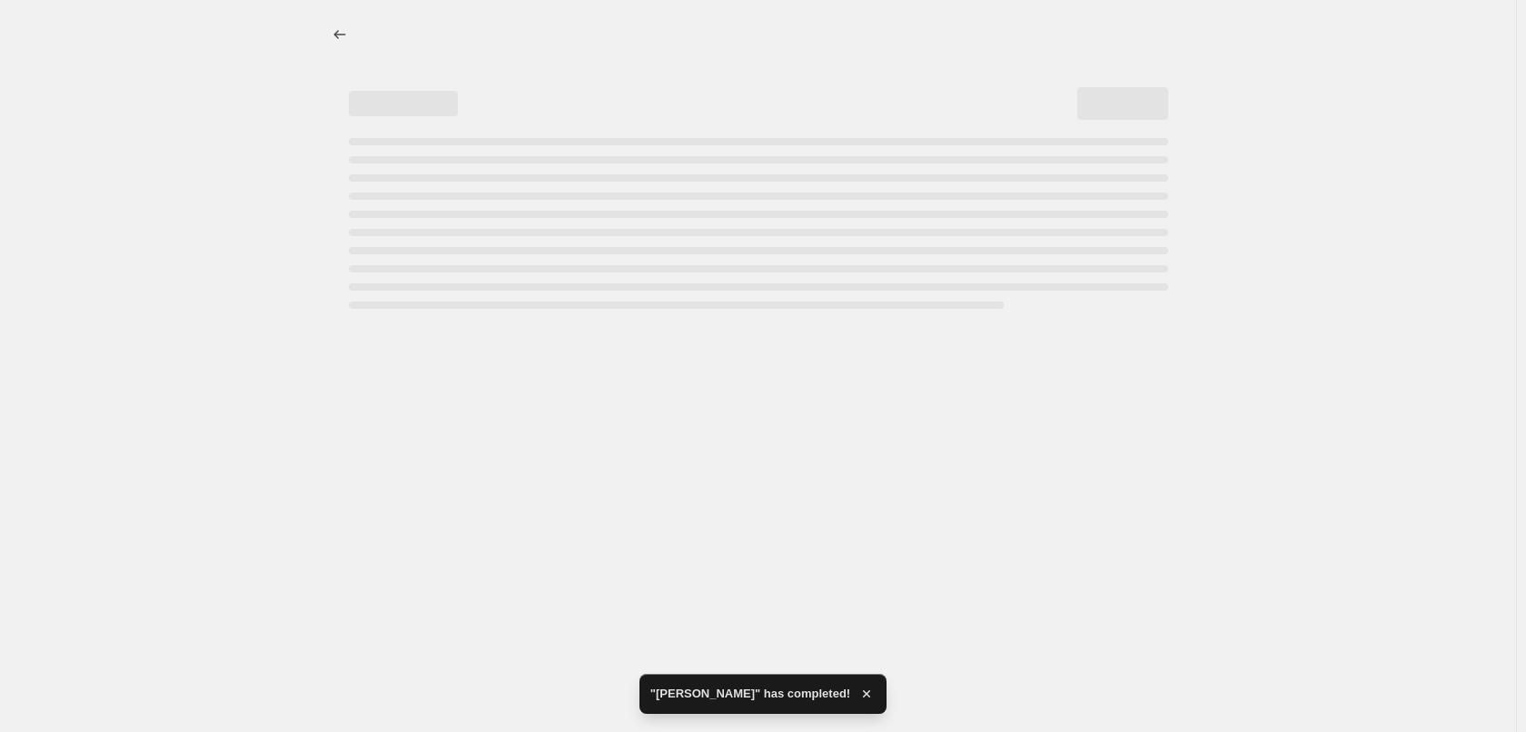
select select "percentage"
select select "tag"
select select "vendor"
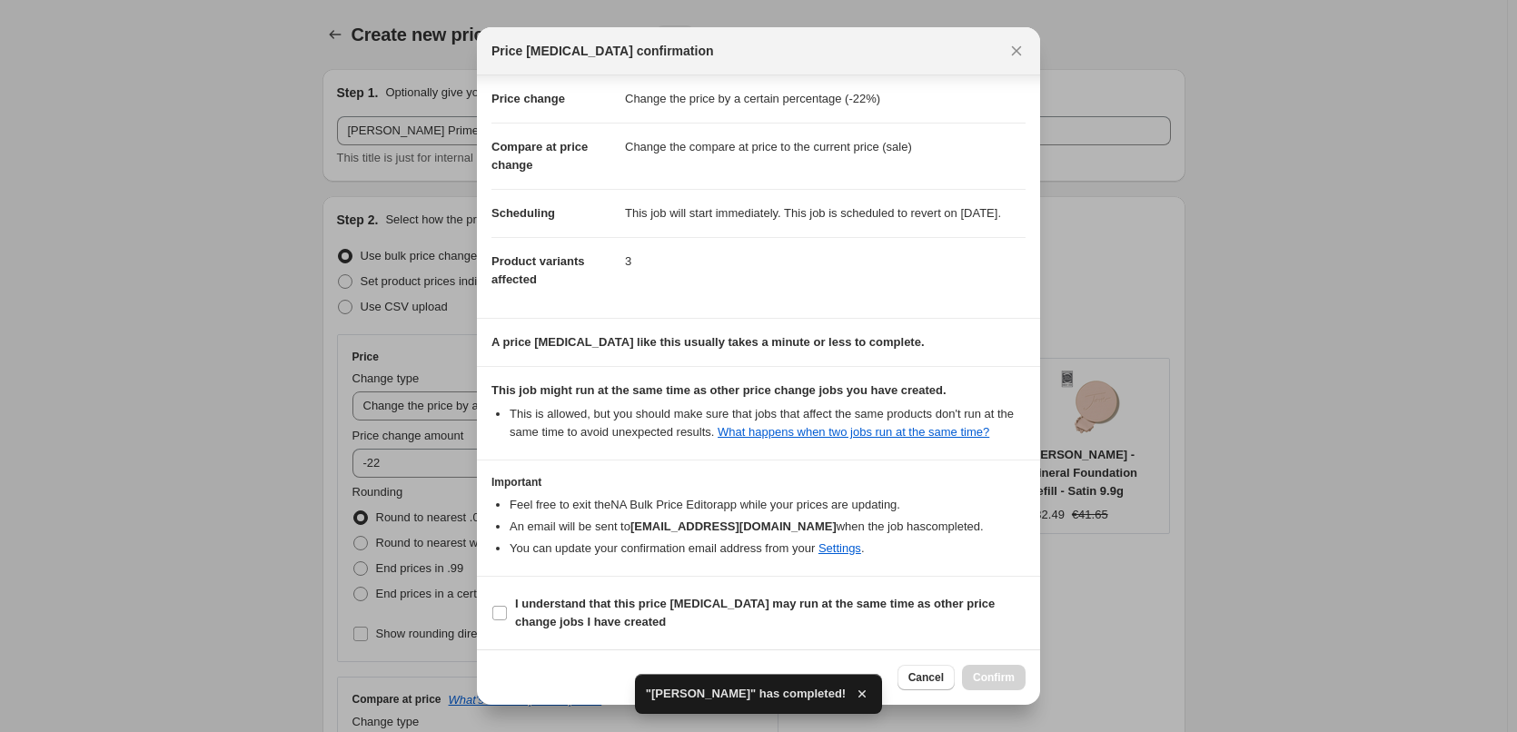
click at [639, 579] on section "I understand that this price [MEDICAL_DATA] may run at the same time as other p…" at bounding box center [758, 613] width 563 height 73
click at [644, 600] on b "I understand that this price [MEDICAL_DATA] may run at the same time as other p…" at bounding box center [755, 613] width 480 height 32
click at [507, 606] on input "I understand that this price [MEDICAL_DATA] may run at the same time as other p…" at bounding box center [499, 613] width 15 height 15
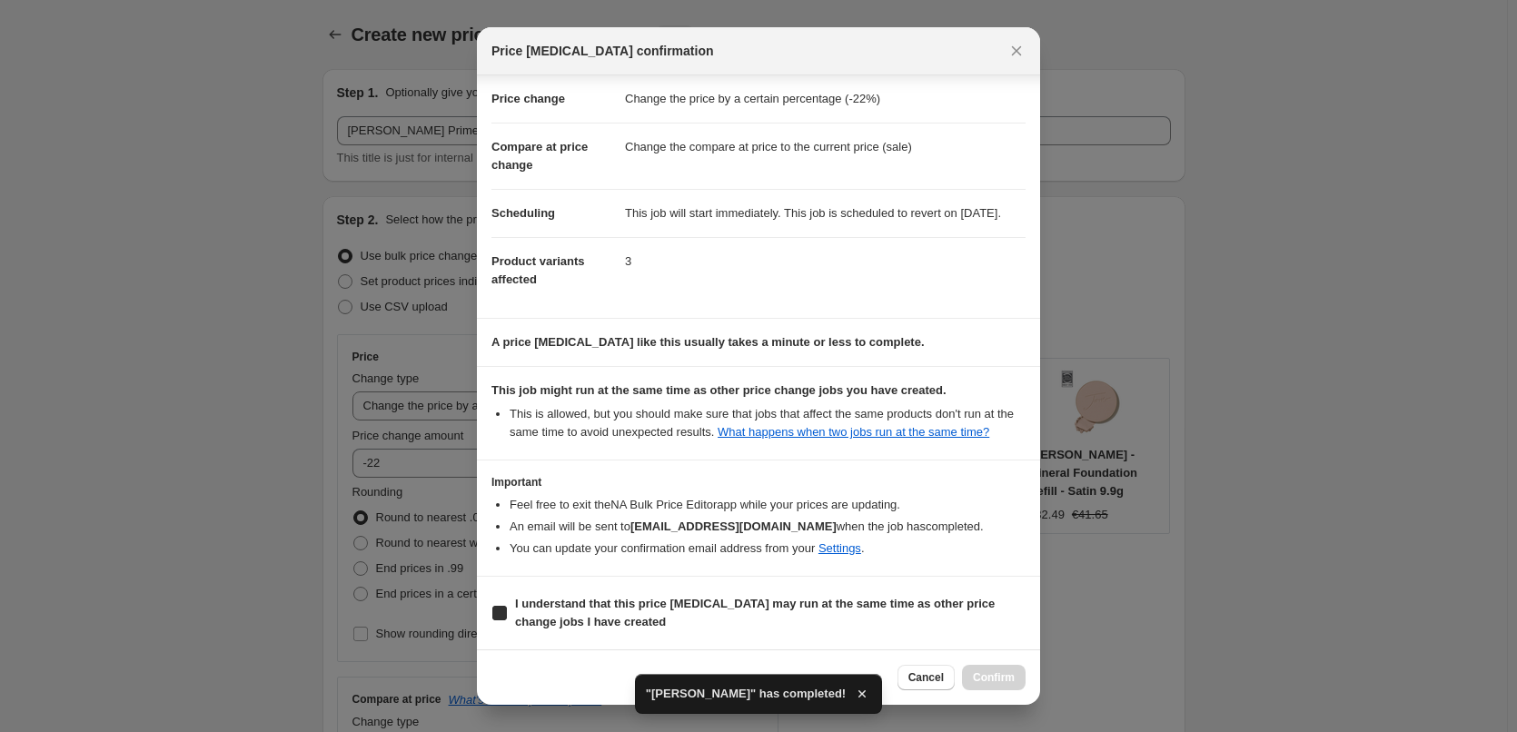
checkbox input "true"
click at [1013, 671] on span "Confirm" at bounding box center [994, 677] width 42 height 15
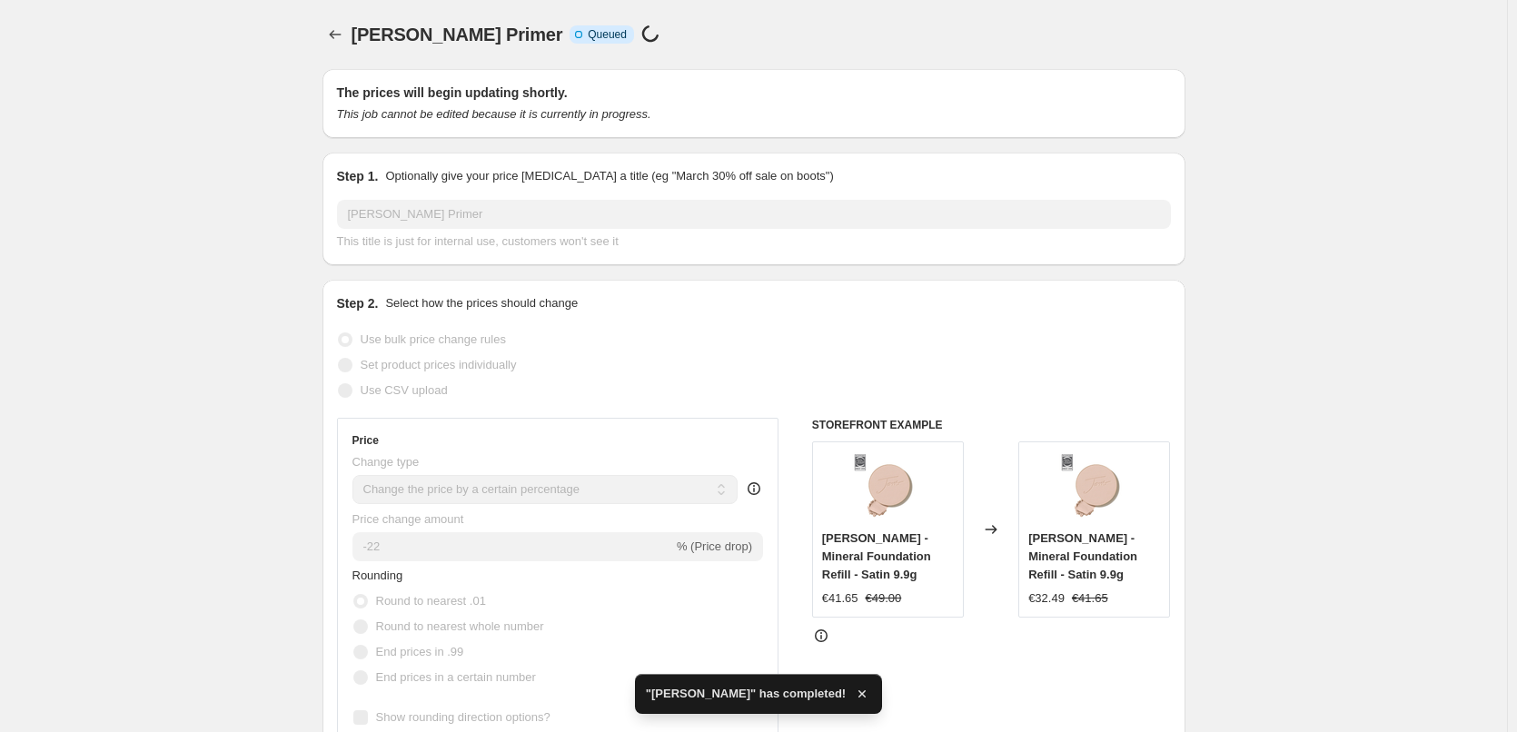
click at [344, 18] on div "[PERSON_NAME] Primer. This page is ready [PERSON_NAME] Primer Info Incomplete Q…" at bounding box center [753, 34] width 863 height 69
click at [343, 39] on icon "Price change jobs" at bounding box center [335, 34] width 18 height 18
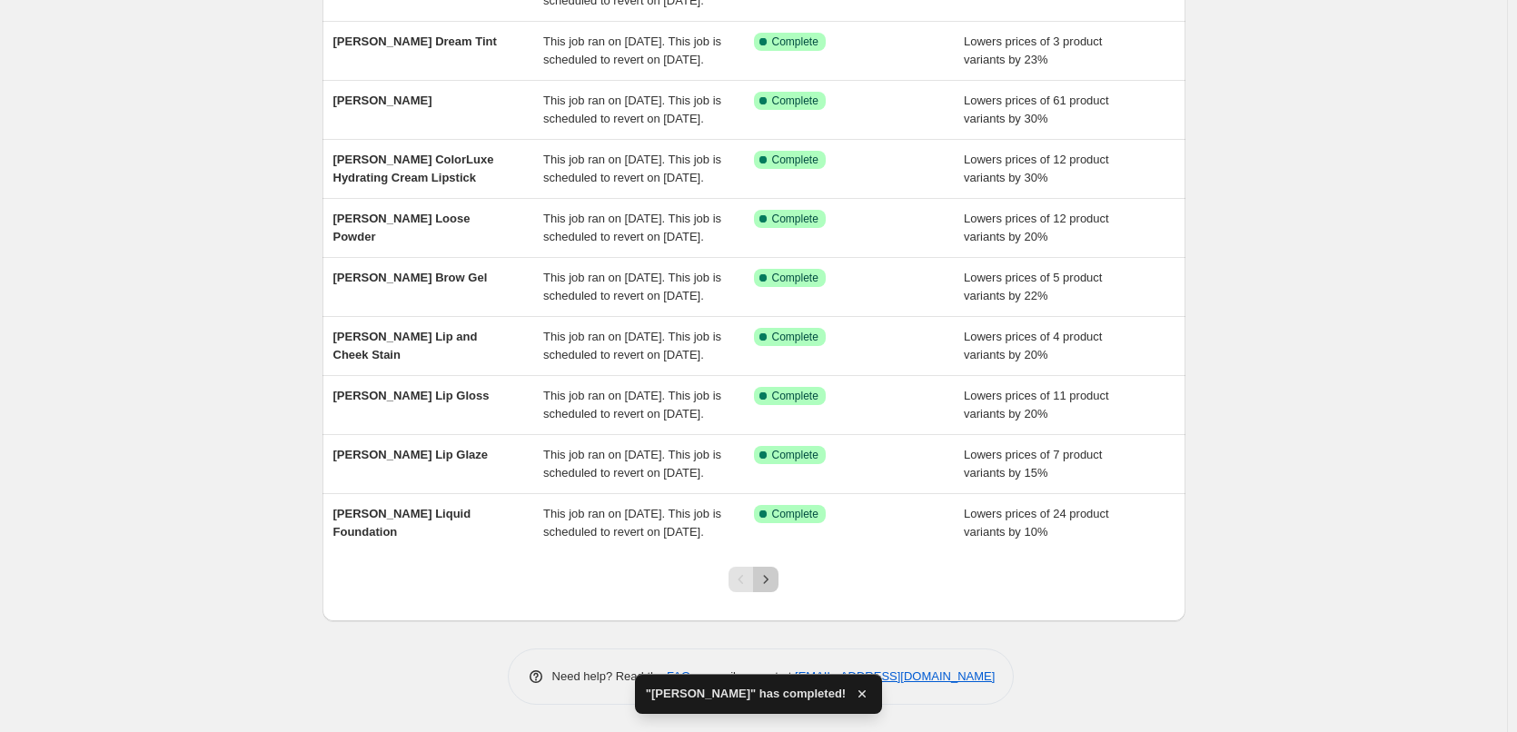
click at [769, 587] on icon "Next" at bounding box center [766, 579] width 18 height 18
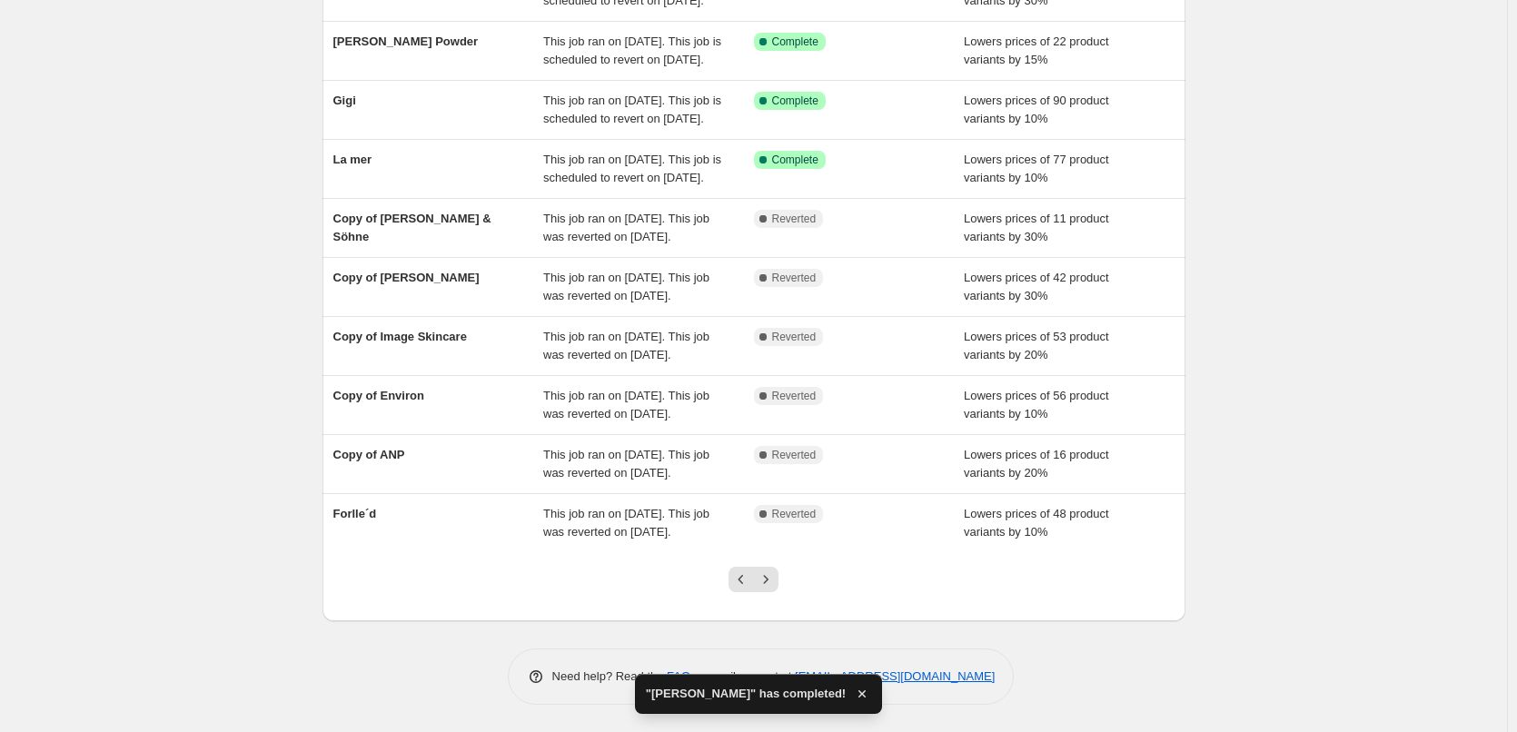
click at [788, 573] on div at bounding box center [754, 586] width 74 height 69
click at [778, 576] on button "Next" at bounding box center [765, 579] width 25 height 25
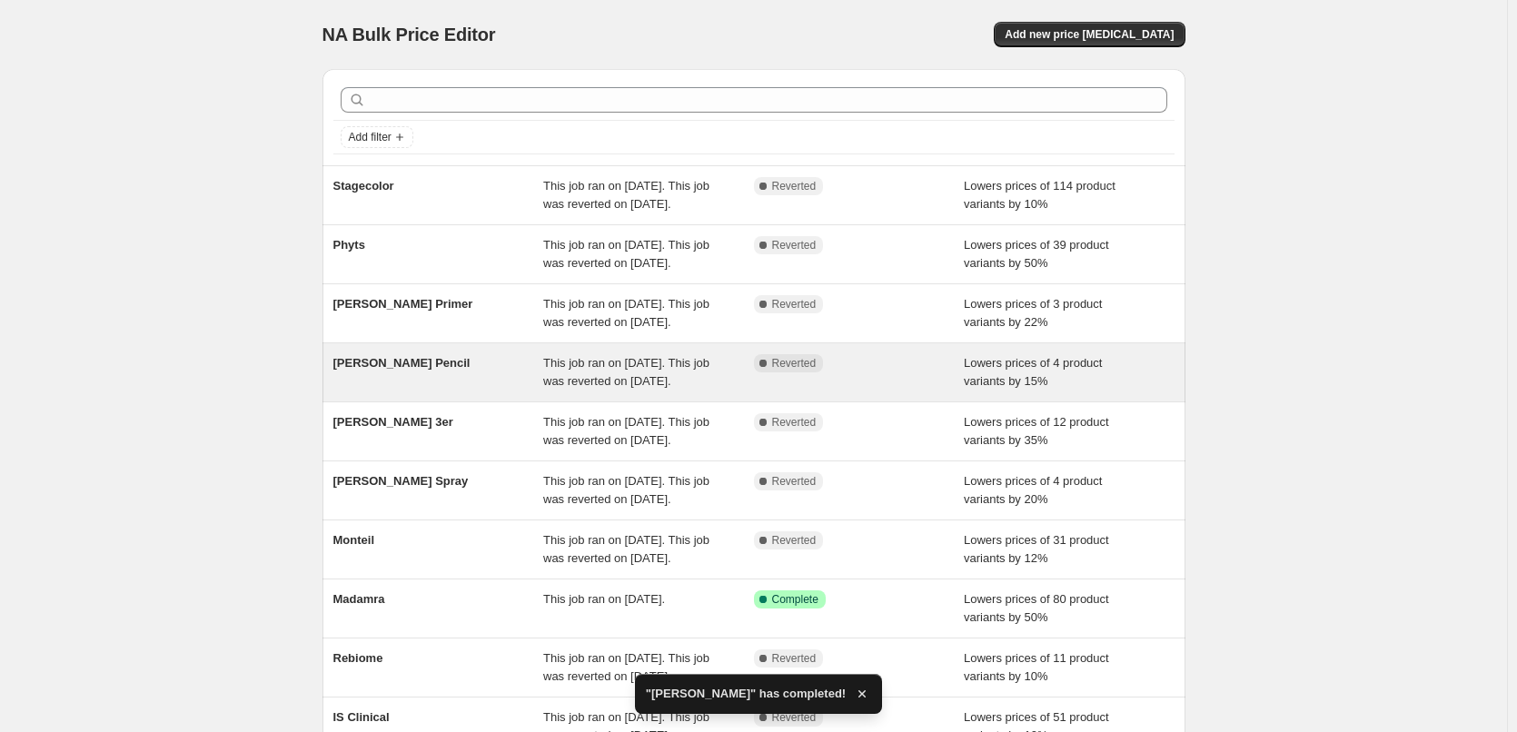
click at [436, 391] on div "[PERSON_NAME] Pencil" at bounding box center [438, 372] width 211 height 36
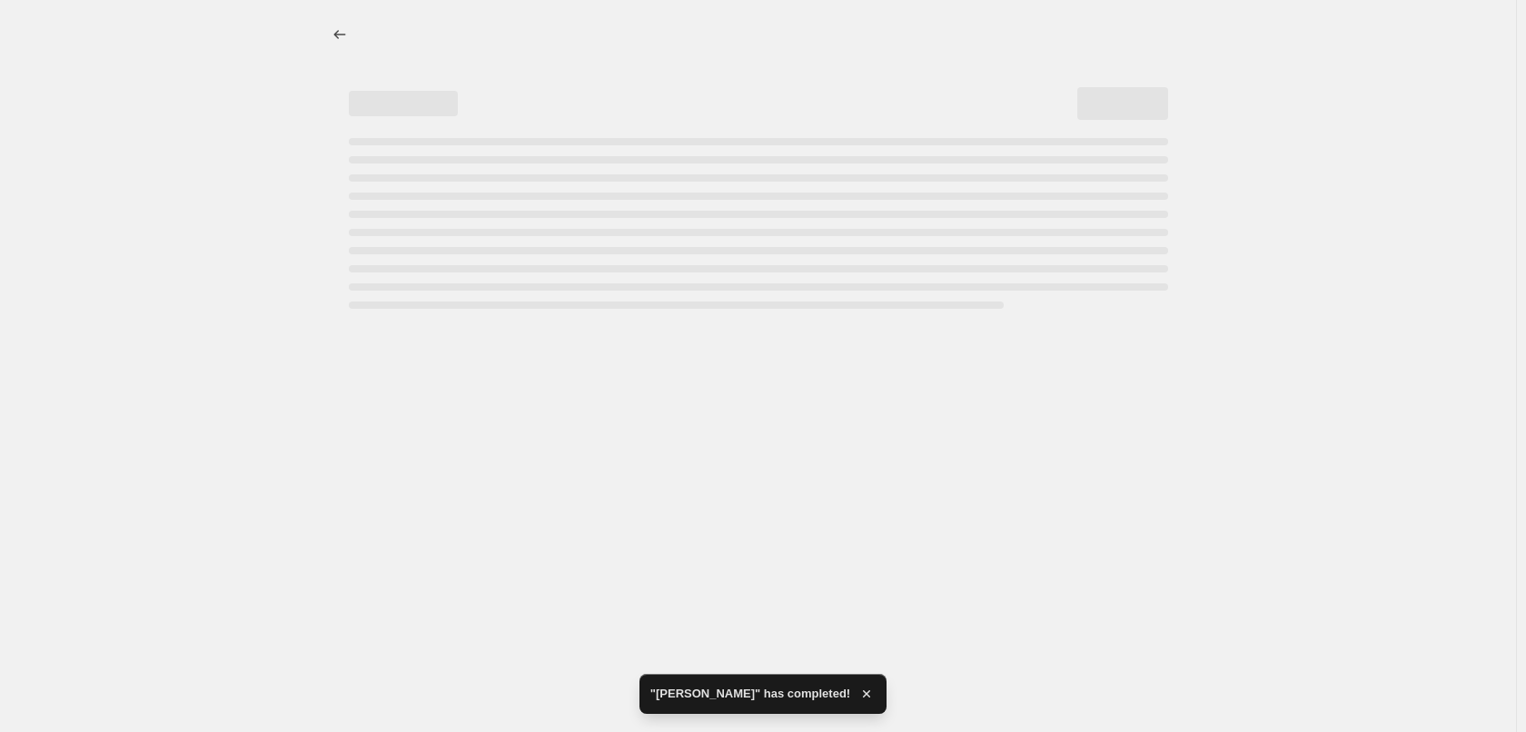
select select "percentage"
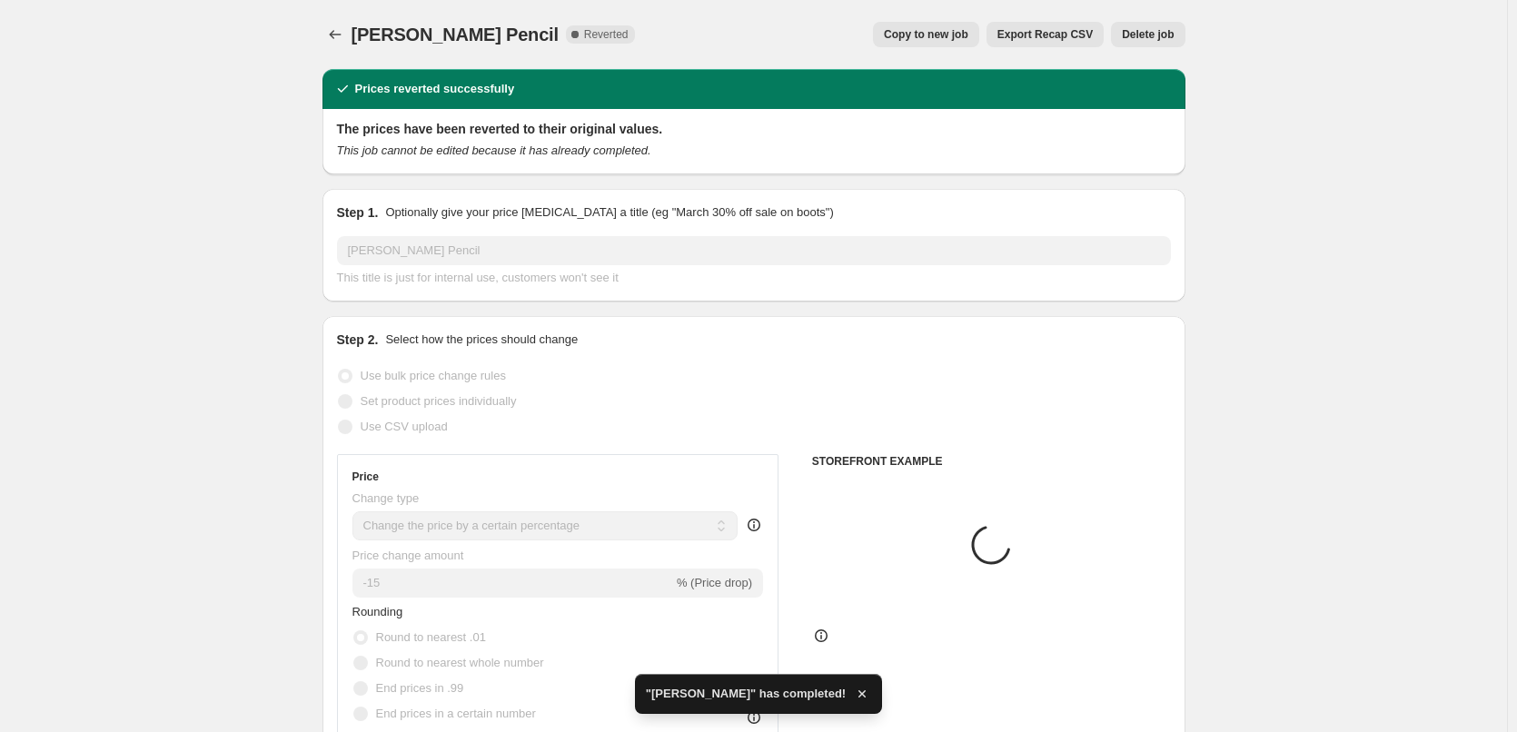
click at [987, 47] on div "[PERSON_NAME] Pencil. This page is ready [PERSON_NAME] Pencil Complete Reverted…" at bounding box center [753, 34] width 863 height 69
click at [977, 42] on button "Copy to new job" at bounding box center [926, 34] width 106 height 25
select select "percentage"
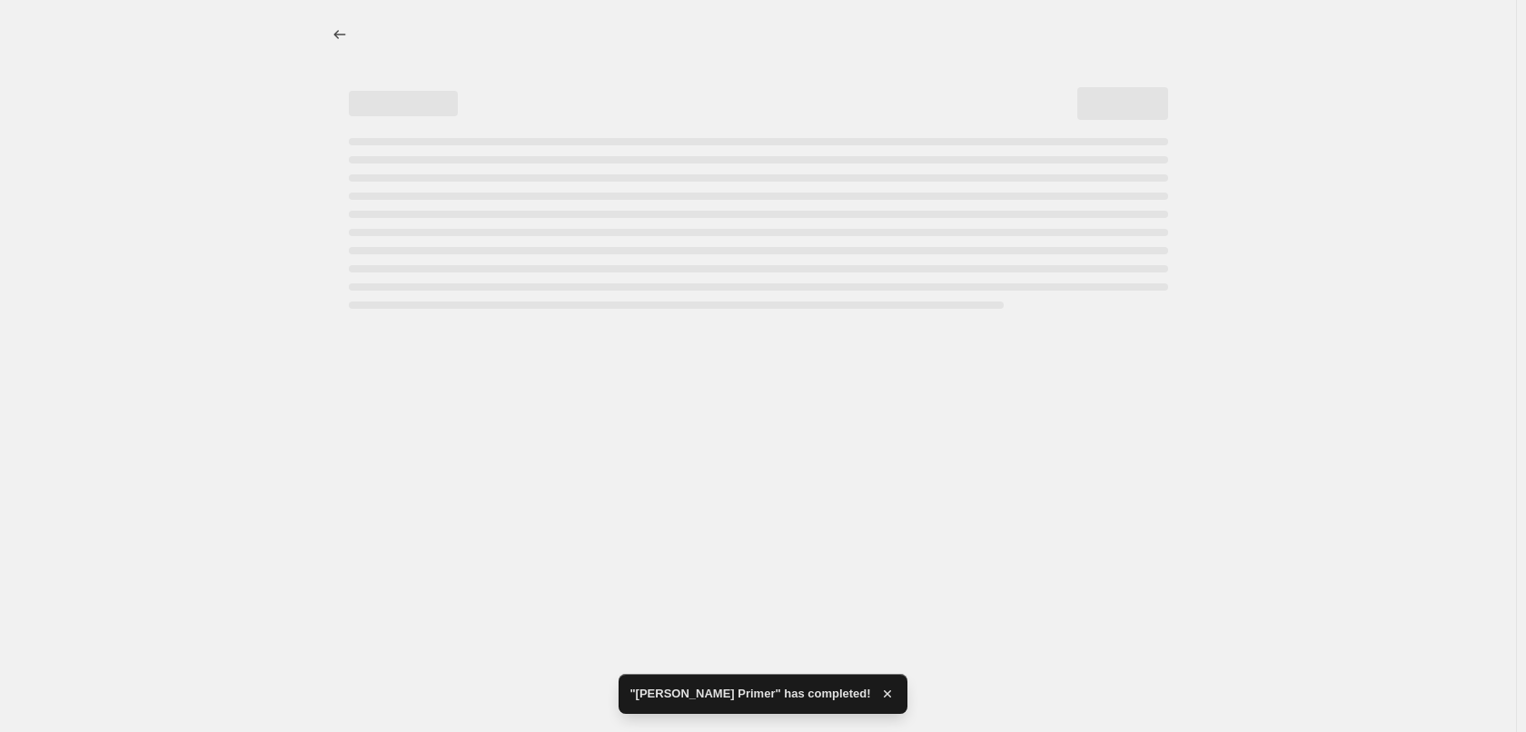
select select "percentage"
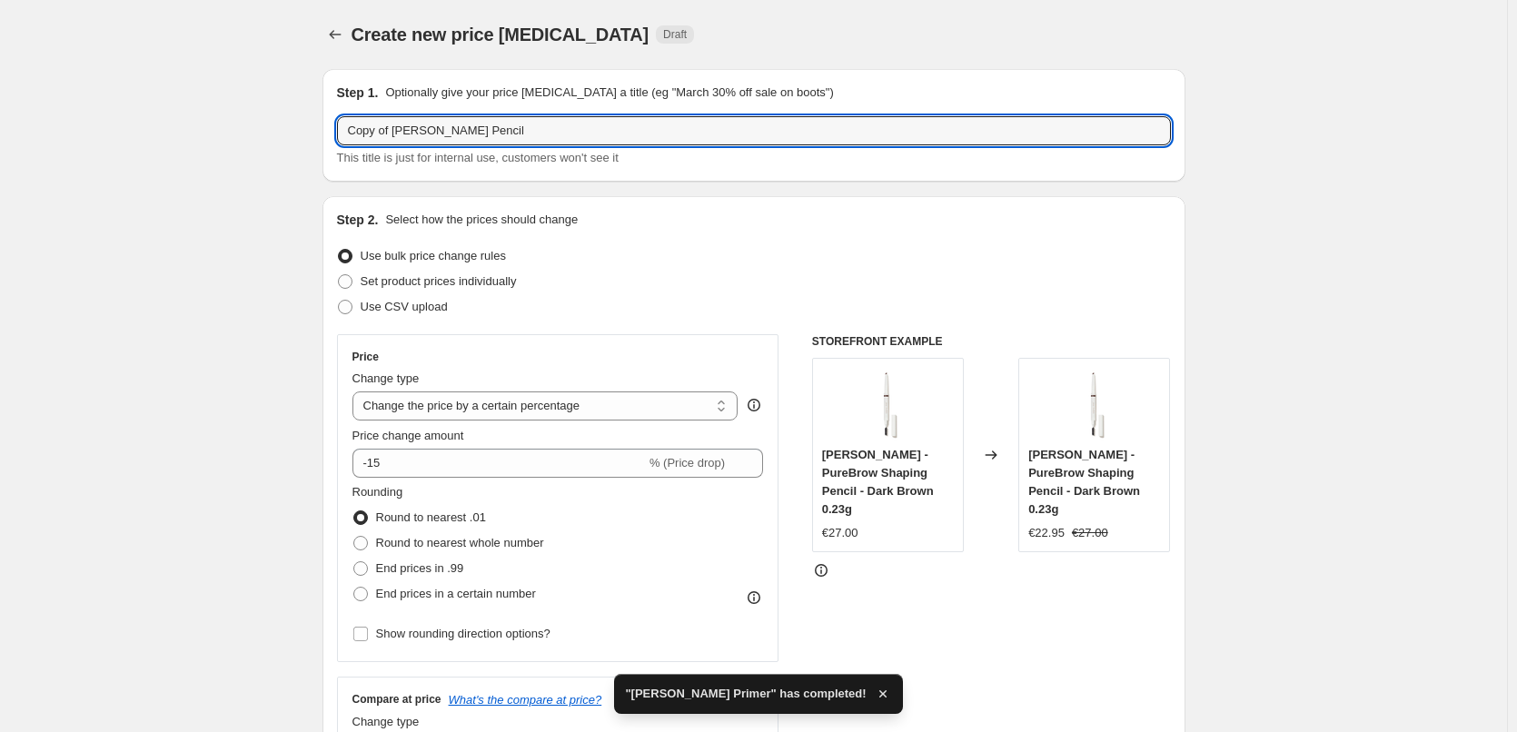
drag, startPoint x: 397, startPoint y: 128, endPoint x: 286, endPoint y: 136, distance: 111.1
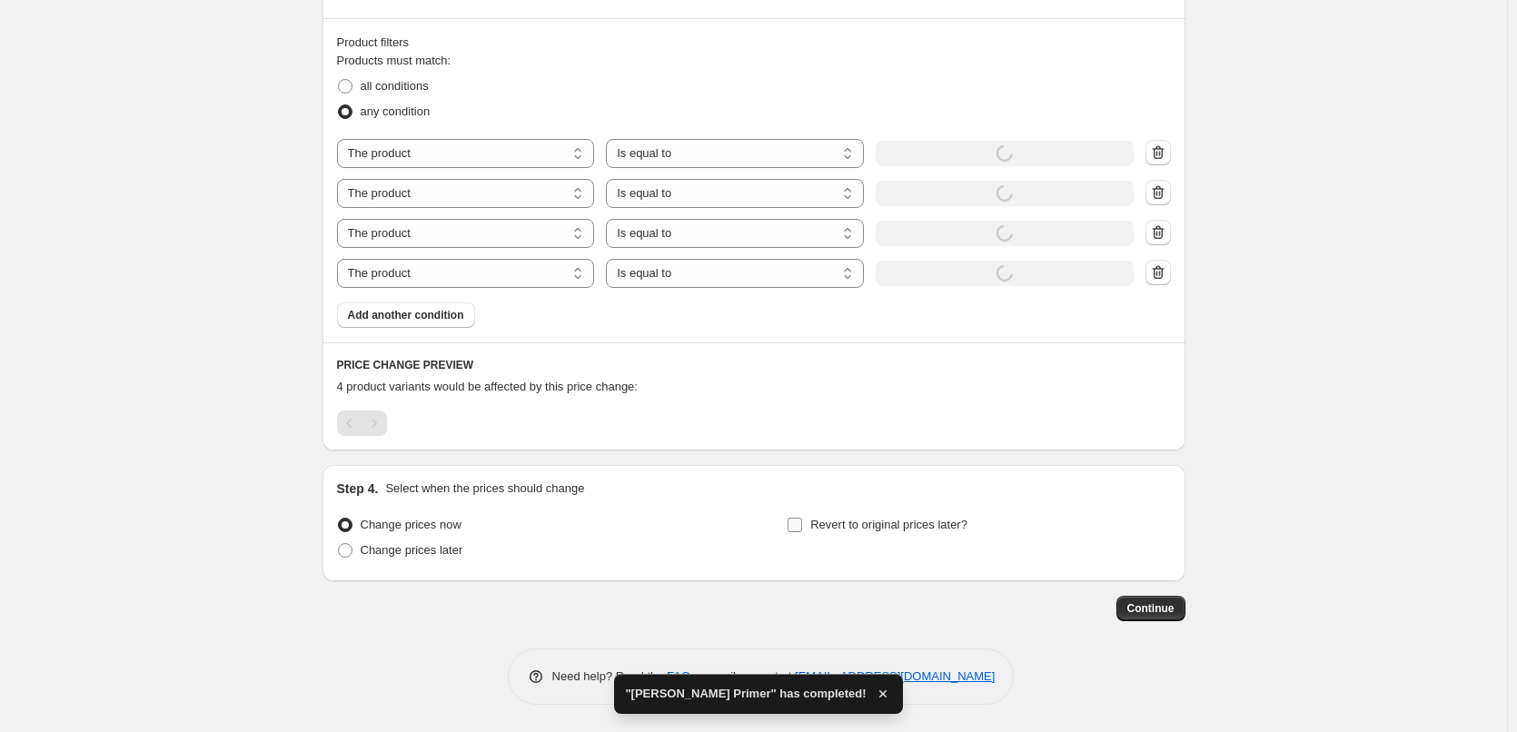
type input "[PERSON_NAME] Pencil"
click at [935, 533] on span "Revert to original prices later?" at bounding box center [888, 525] width 157 height 18
click at [802, 532] on input "Revert to original prices later?" at bounding box center [795, 525] width 15 height 15
checkbox input "true"
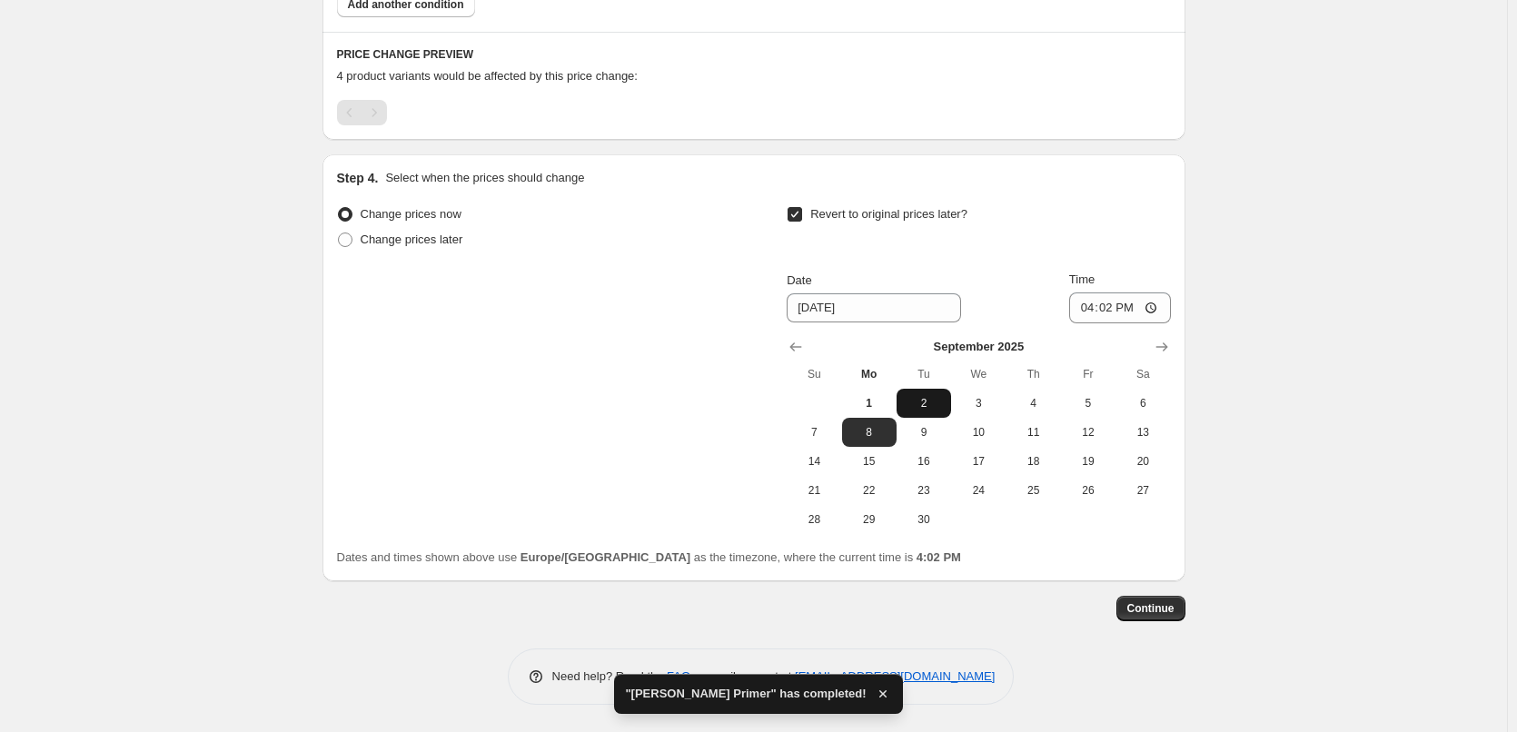
click at [921, 407] on span "2" at bounding box center [924, 403] width 40 height 15
type input "[DATE]"
click at [1092, 305] on input "16:02" at bounding box center [1120, 308] width 102 height 31
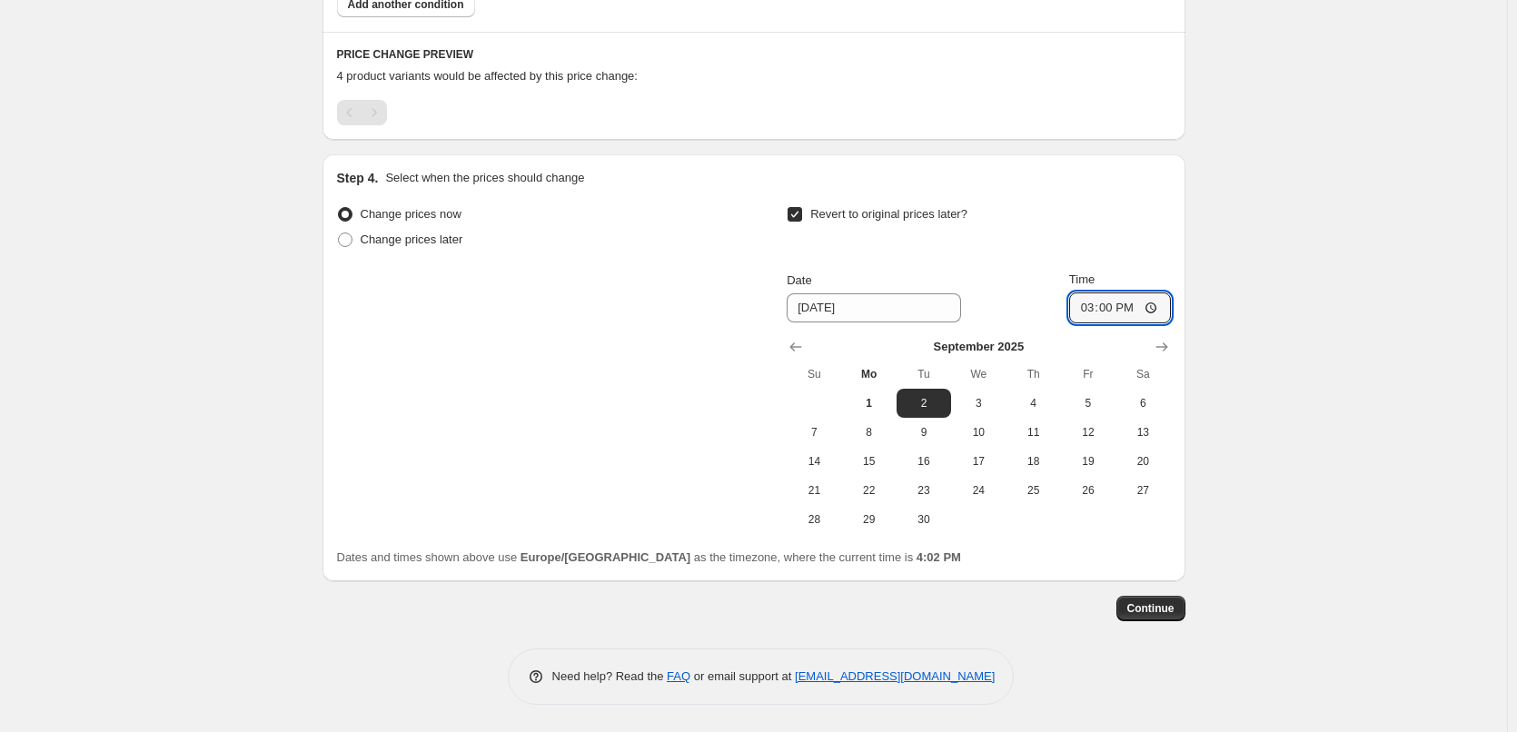
type input "03:00"
click at [1153, 608] on span "Continue" at bounding box center [1150, 608] width 47 height 15
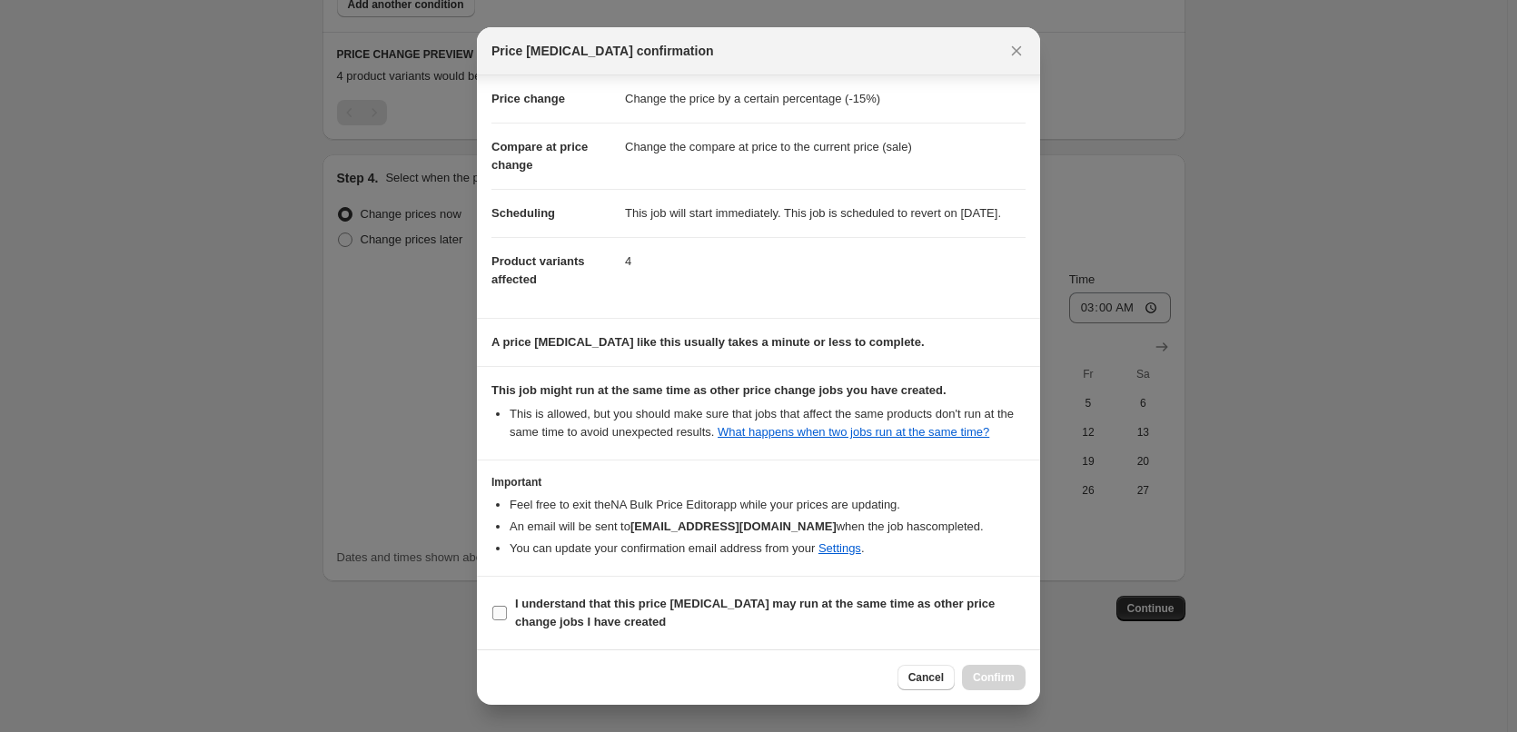
click at [639, 597] on b "I understand that this price [MEDICAL_DATA] may run at the same time as other p…" at bounding box center [755, 613] width 480 height 32
click at [507, 606] on input "I understand that this price [MEDICAL_DATA] may run at the same time as other p…" at bounding box center [499, 613] width 15 height 15
checkbox input "true"
click at [1026, 681] on div "Cancel Confirm" at bounding box center [758, 677] width 563 height 55
click at [1016, 681] on button "Confirm" at bounding box center [994, 677] width 64 height 25
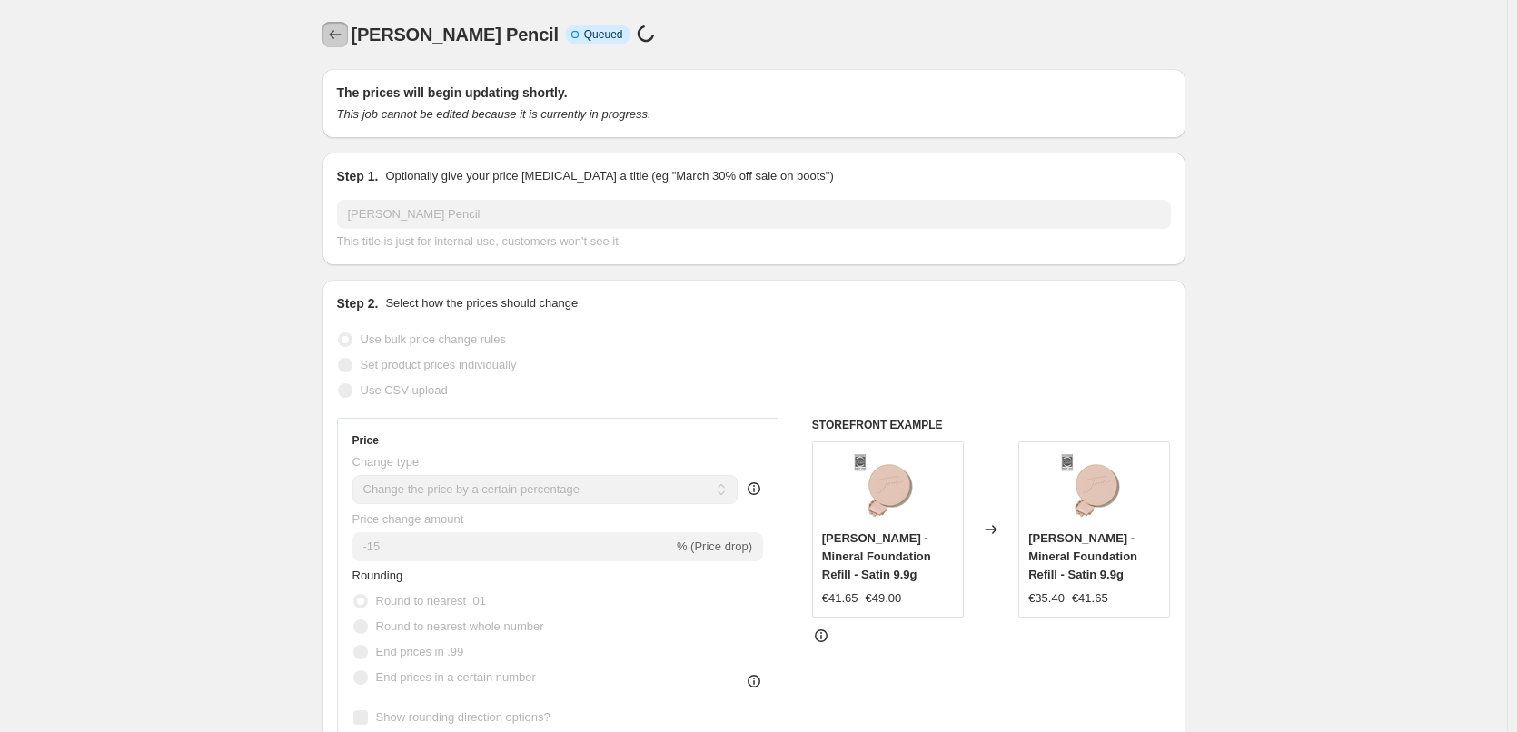
click at [335, 45] on button "Price change jobs" at bounding box center [334, 34] width 25 height 25
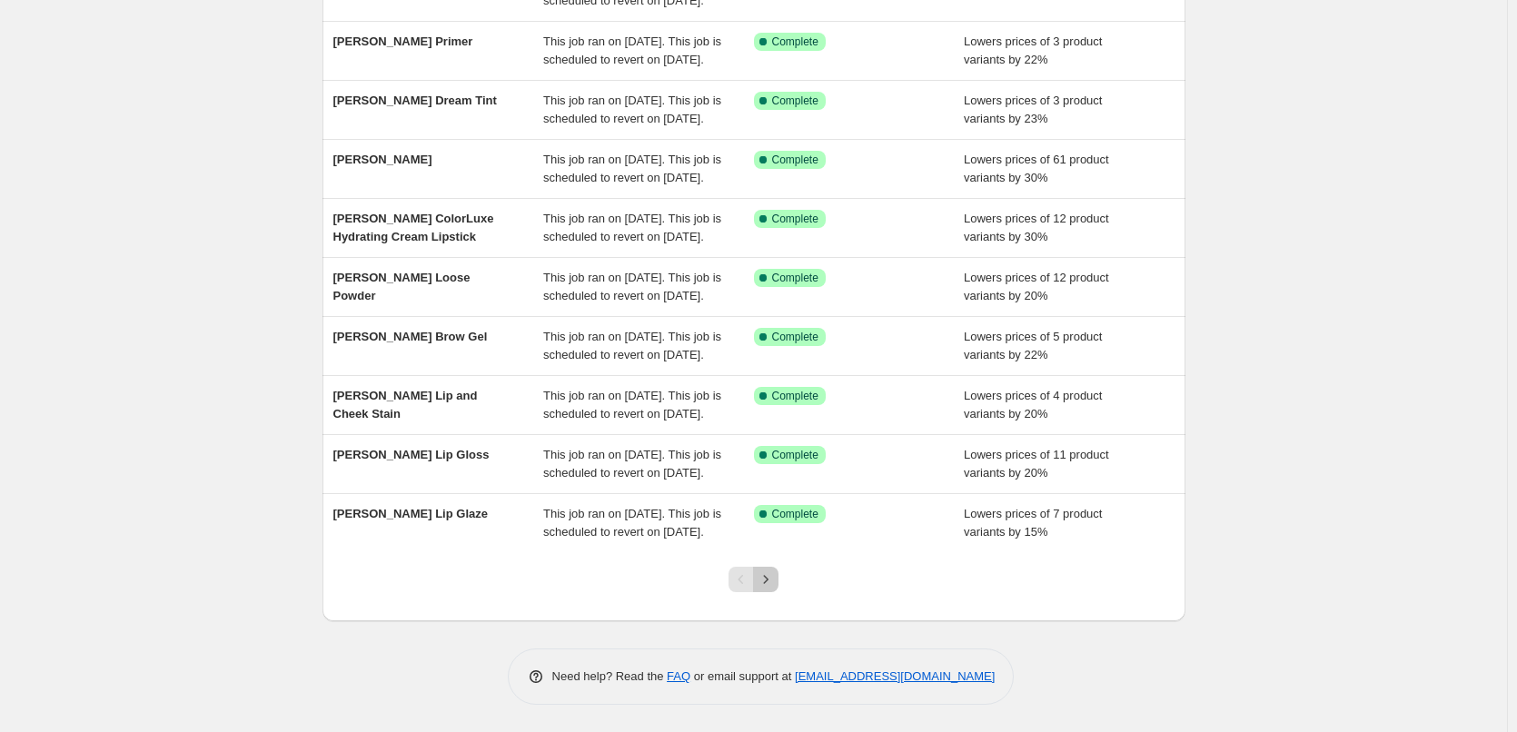
click at [770, 579] on icon "Next" at bounding box center [766, 579] width 18 height 18
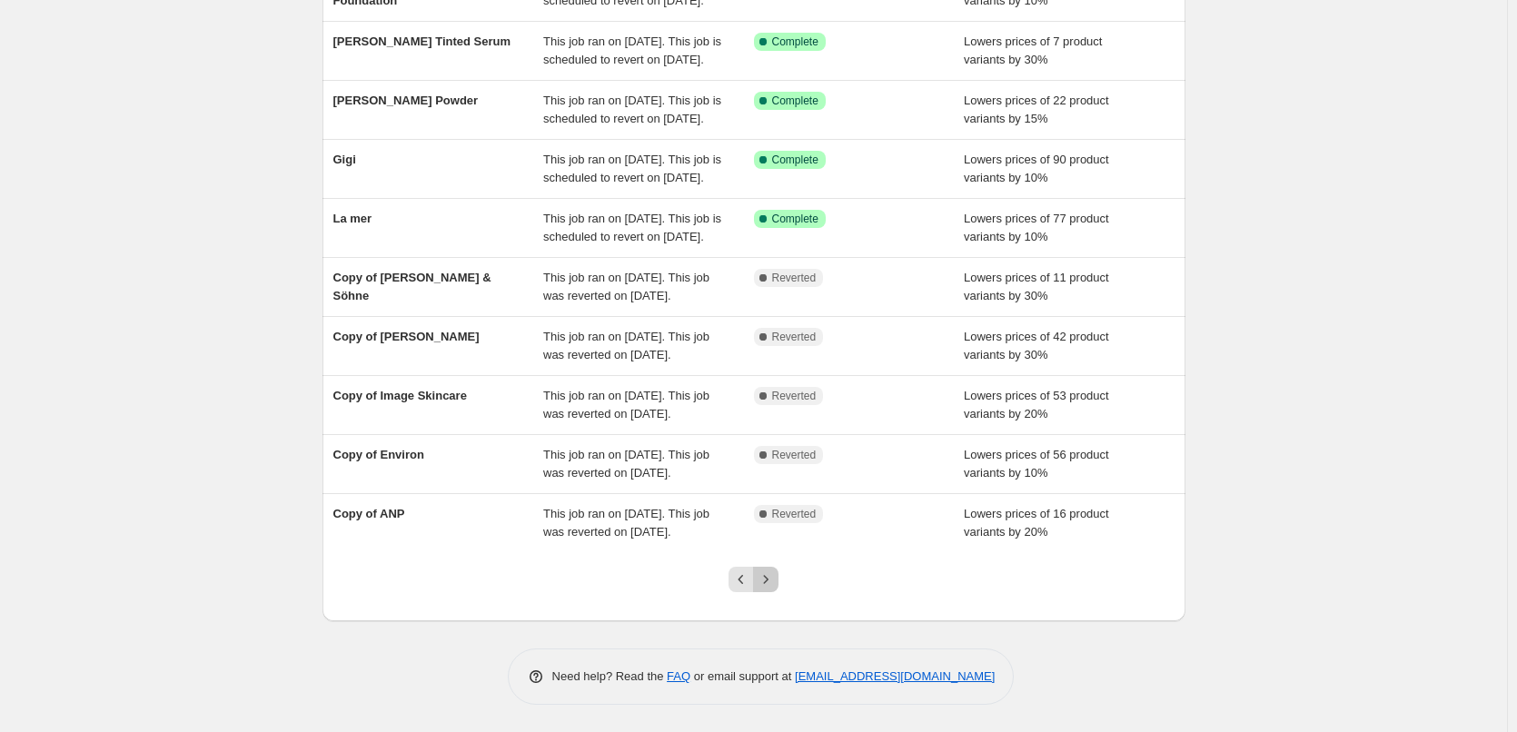
click at [770, 579] on icon "Next" at bounding box center [766, 579] width 18 height 18
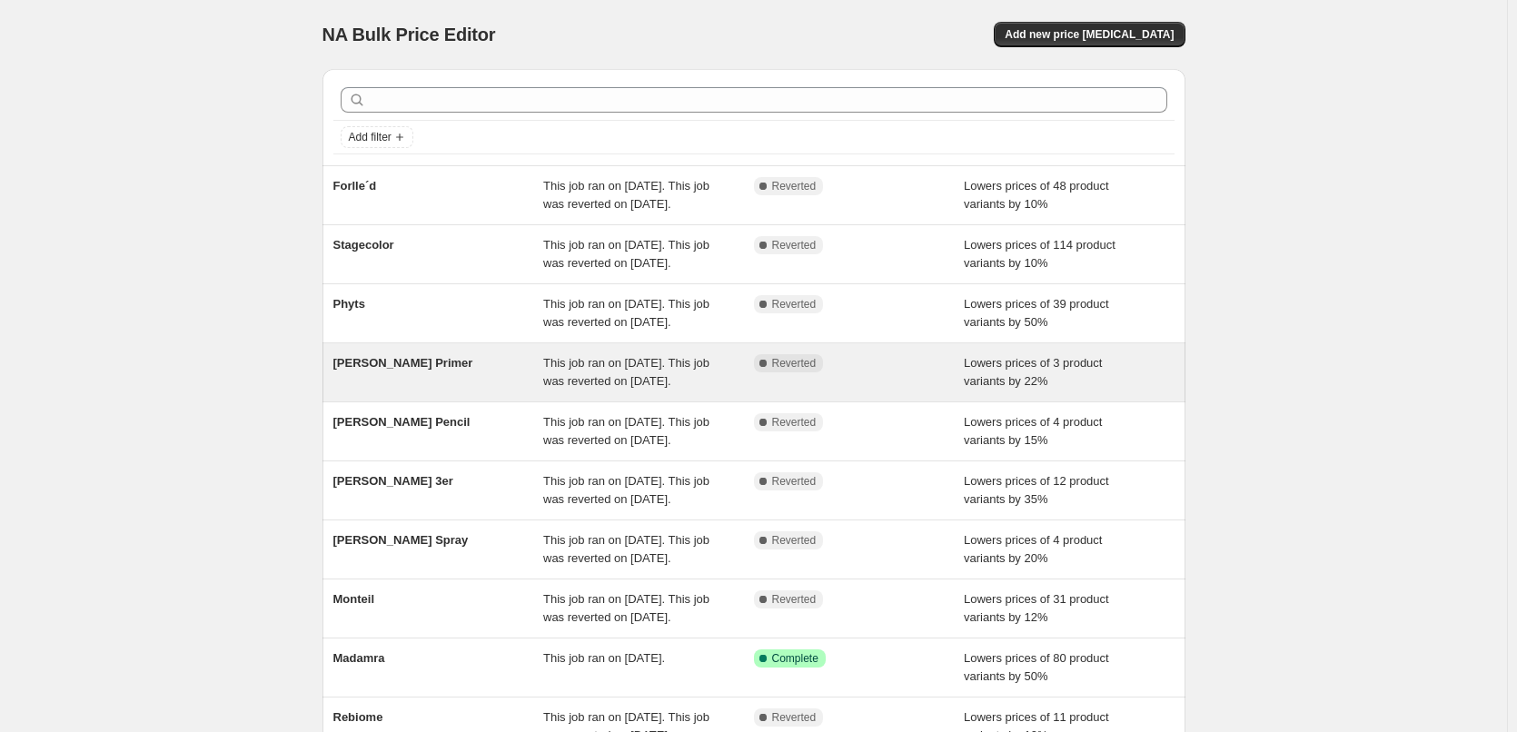
click at [421, 391] on div "[PERSON_NAME] Primer" at bounding box center [438, 372] width 211 height 36
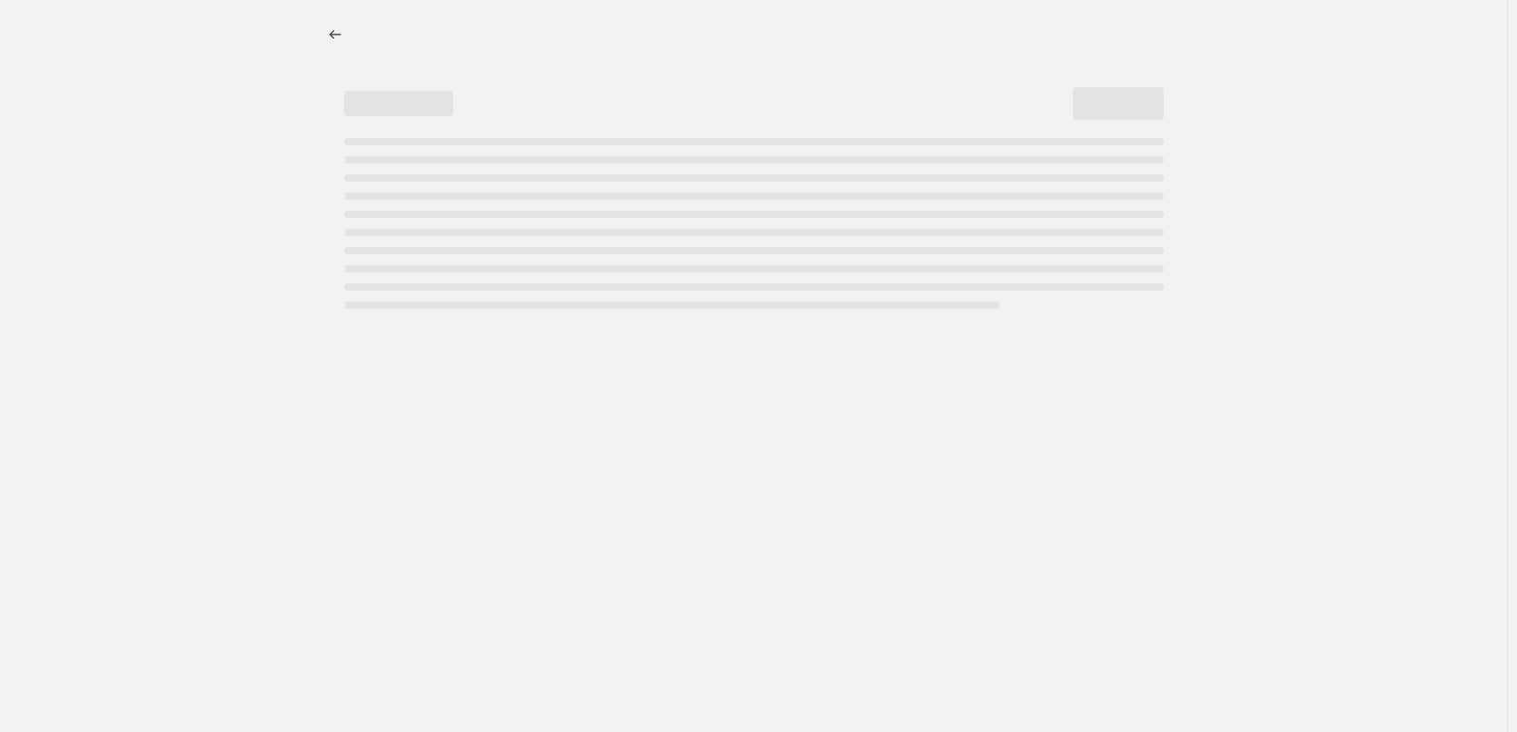
select select "percentage"
select select "tag"
select select "vendor"
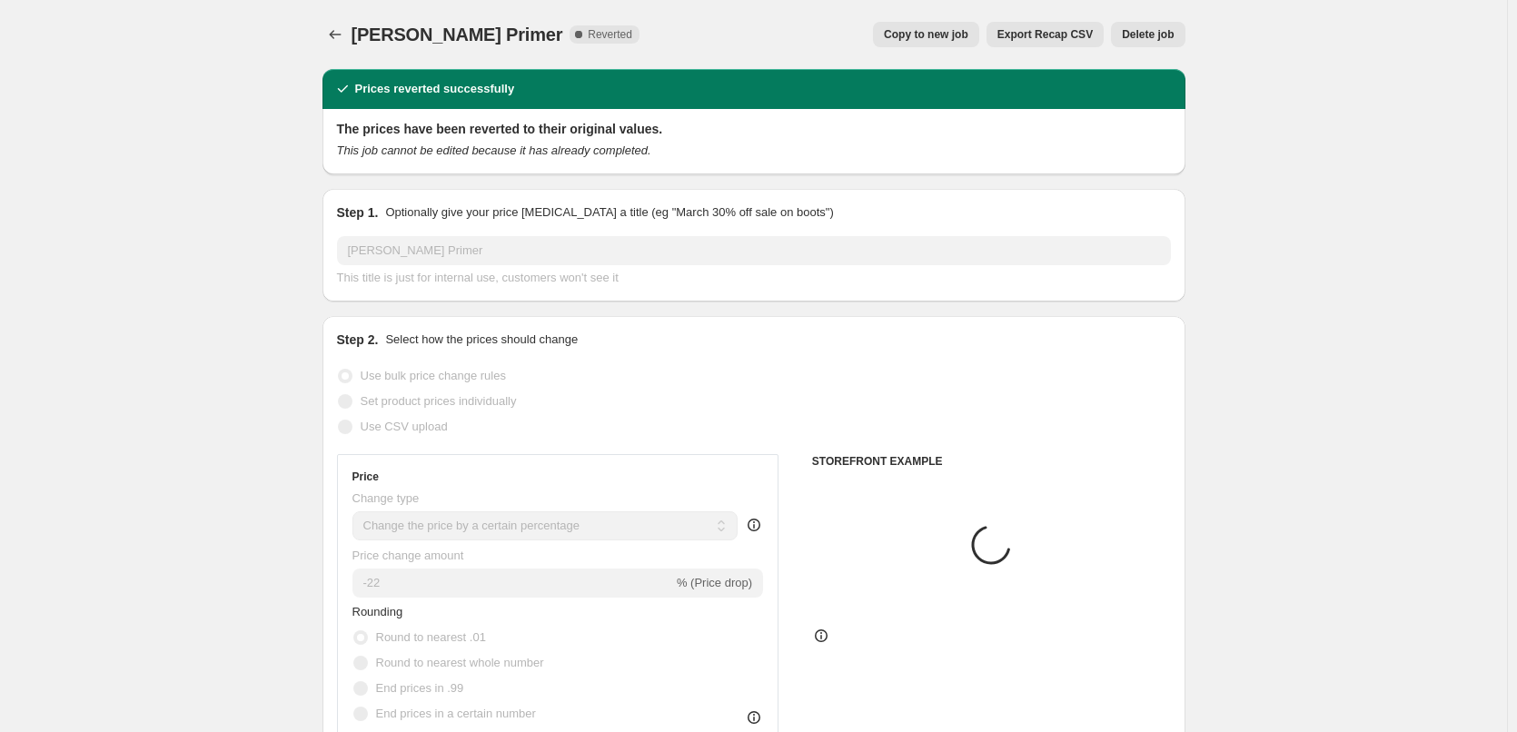
click at [1169, 19] on div "[PERSON_NAME] Primer. This page is ready [PERSON_NAME] Primer Complete Reverted…" at bounding box center [753, 34] width 863 height 69
click at [1166, 31] on span "Delete job" at bounding box center [1148, 34] width 52 height 15
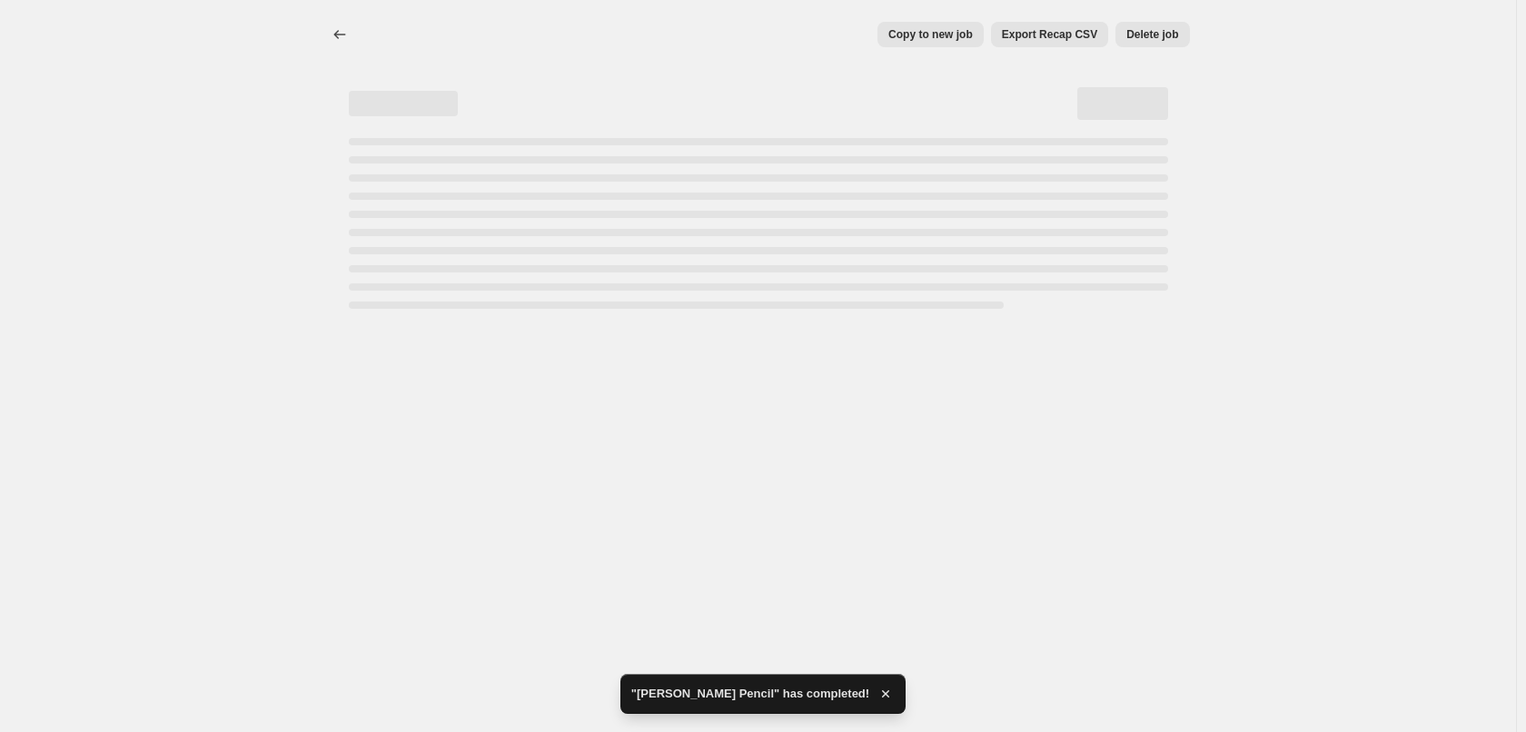
select select "percentage"
select select "tag"
select select "vendor"
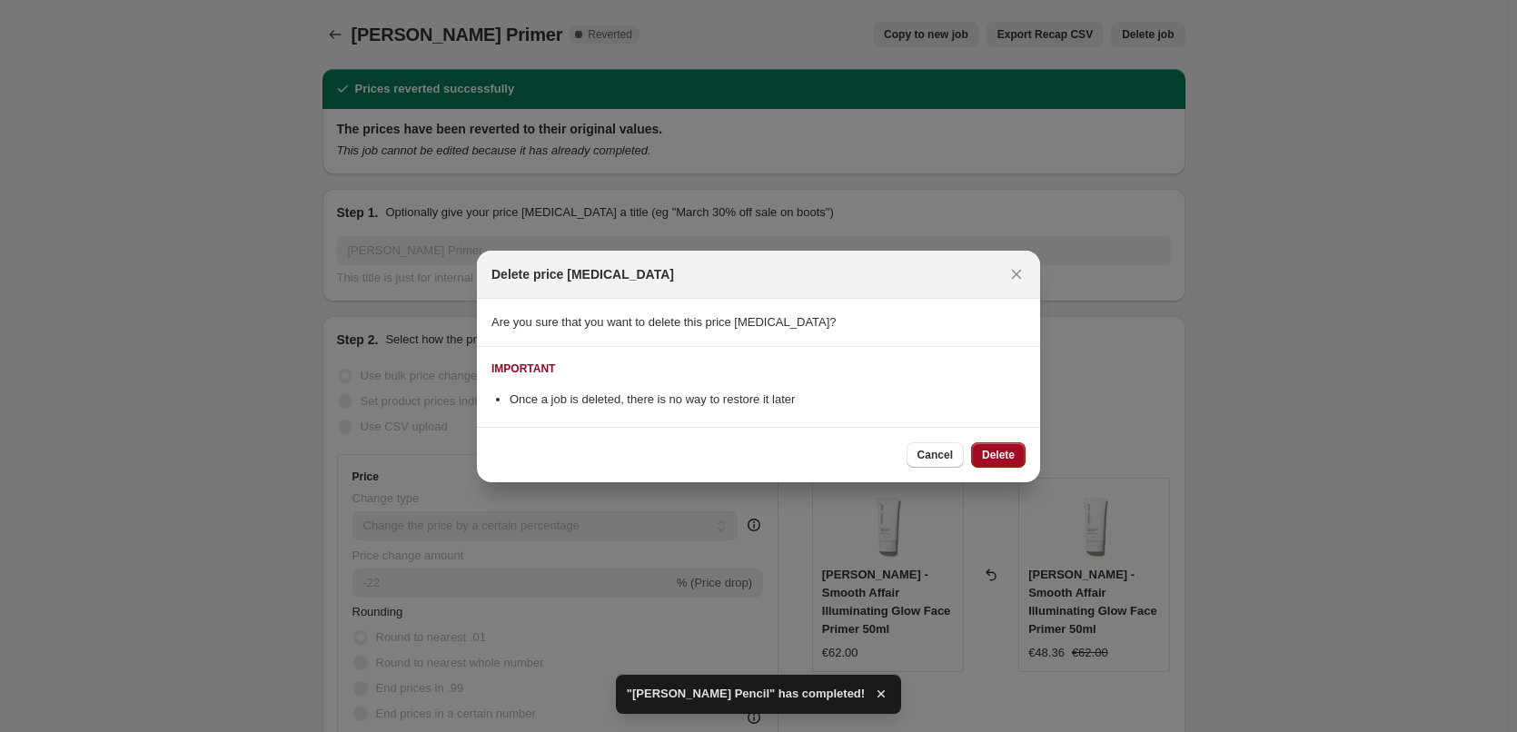
click at [1011, 448] on span "Delete" at bounding box center [998, 455] width 33 height 15
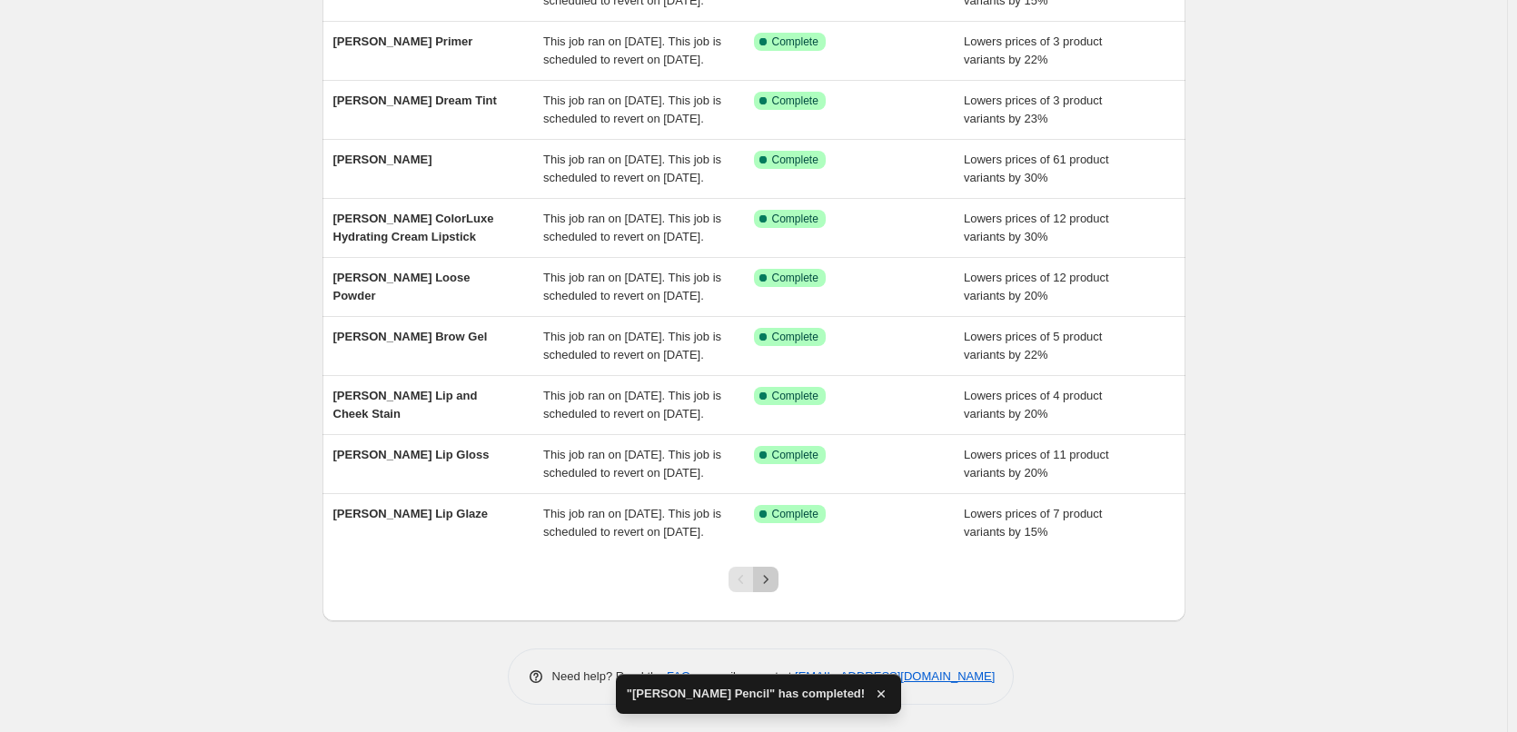
click at [775, 589] on button "Next" at bounding box center [765, 579] width 25 height 25
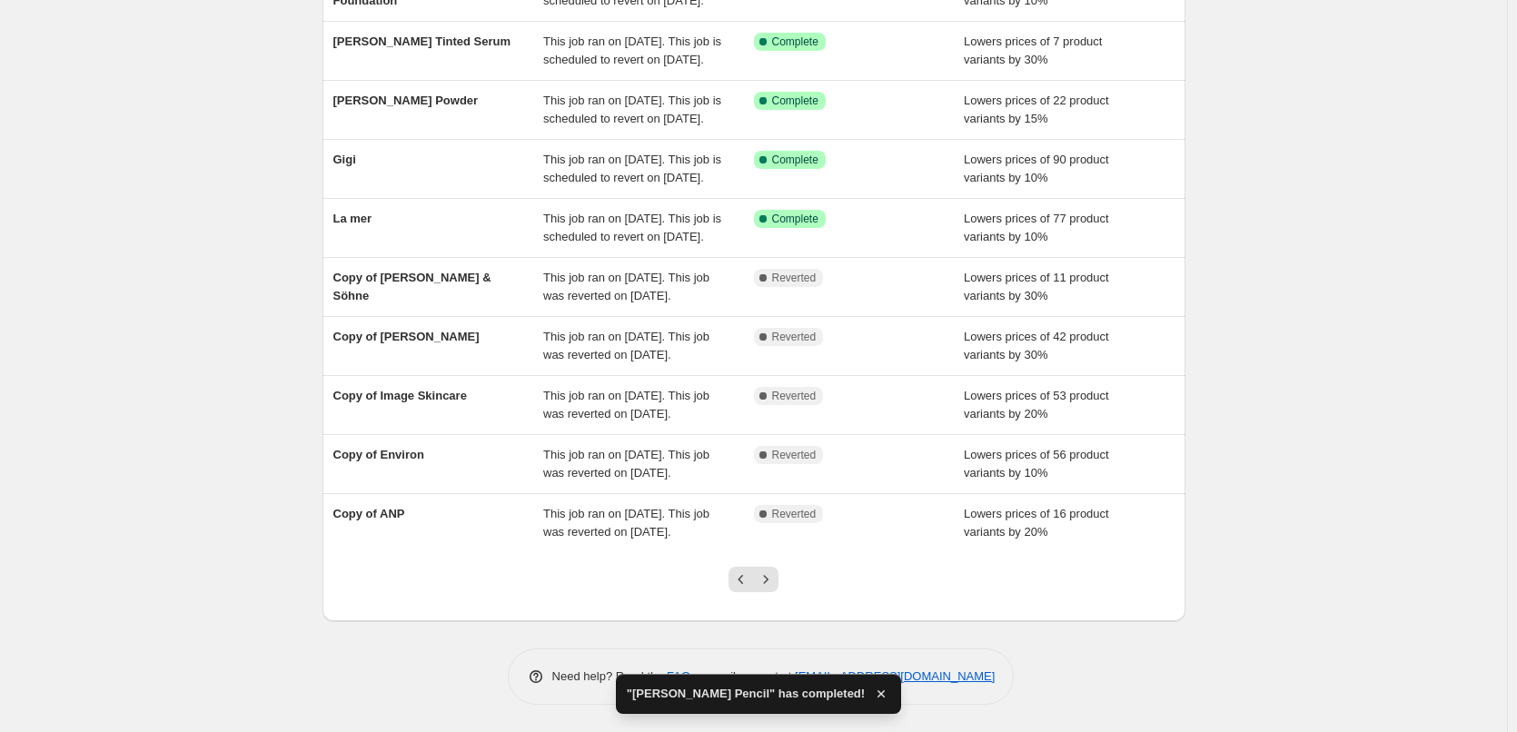
click at [775, 589] on button "Next" at bounding box center [765, 579] width 25 height 25
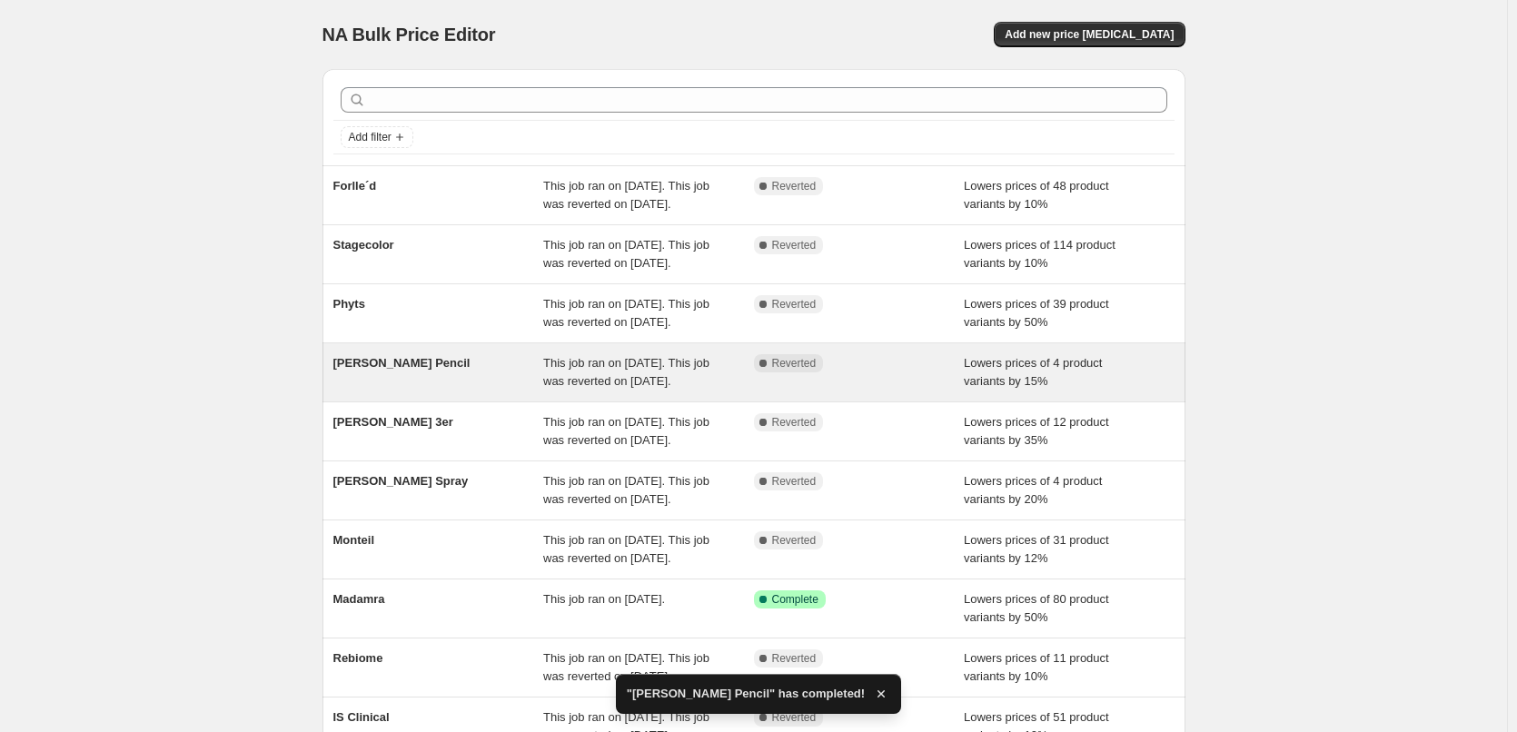
click at [432, 370] on span "[PERSON_NAME] Pencil" at bounding box center [401, 363] width 137 height 14
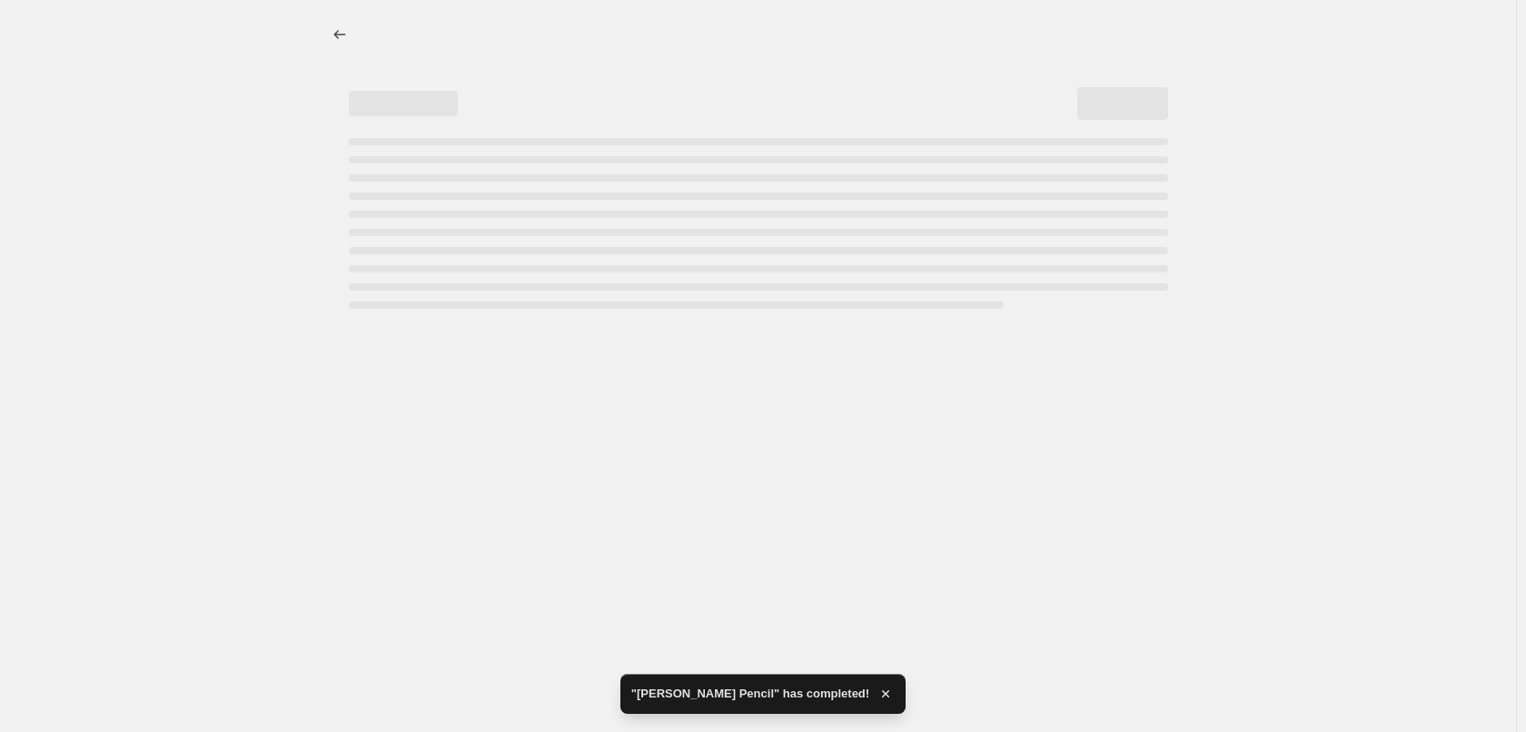
select select "percentage"
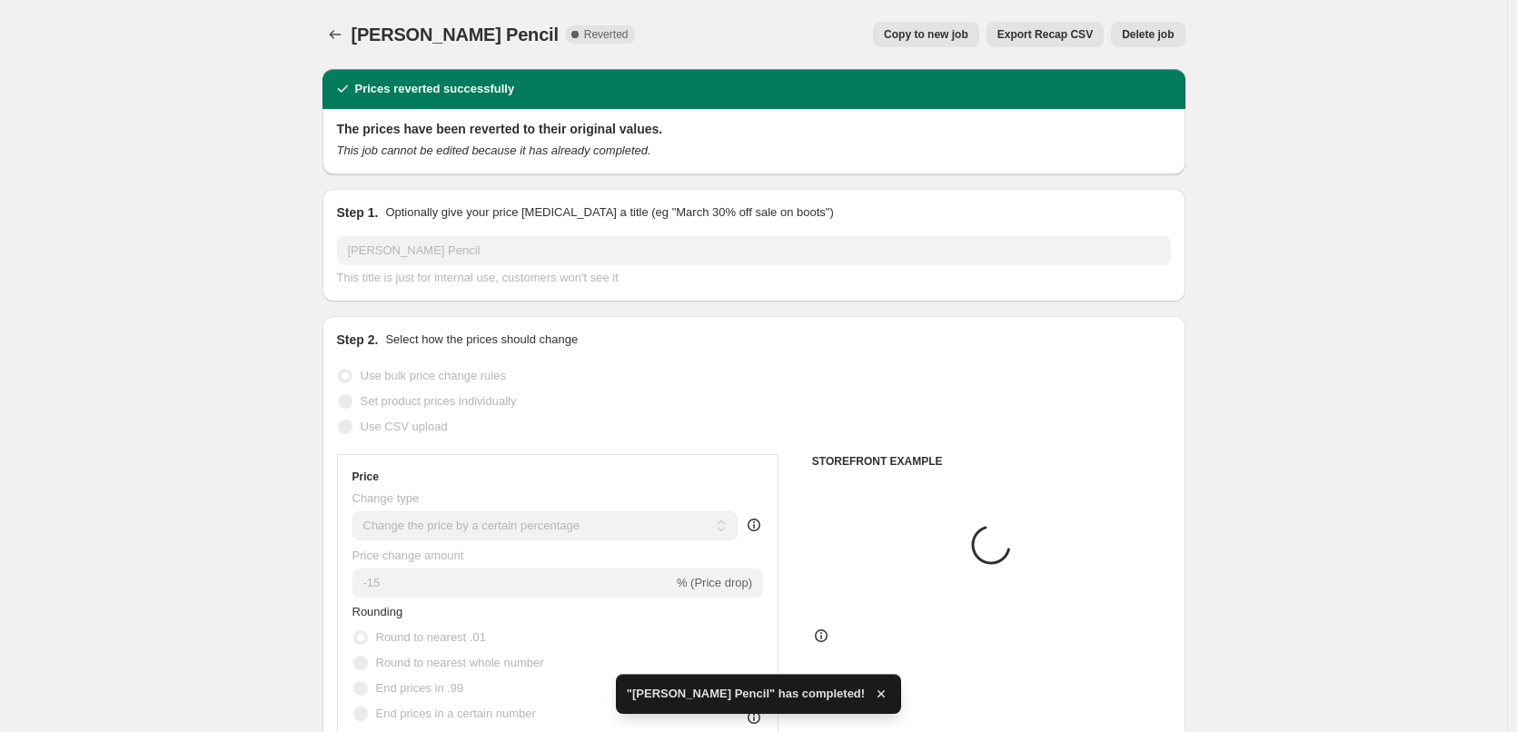
click at [1164, 40] on span "Delete job" at bounding box center [1148, 34] width 52 height 15
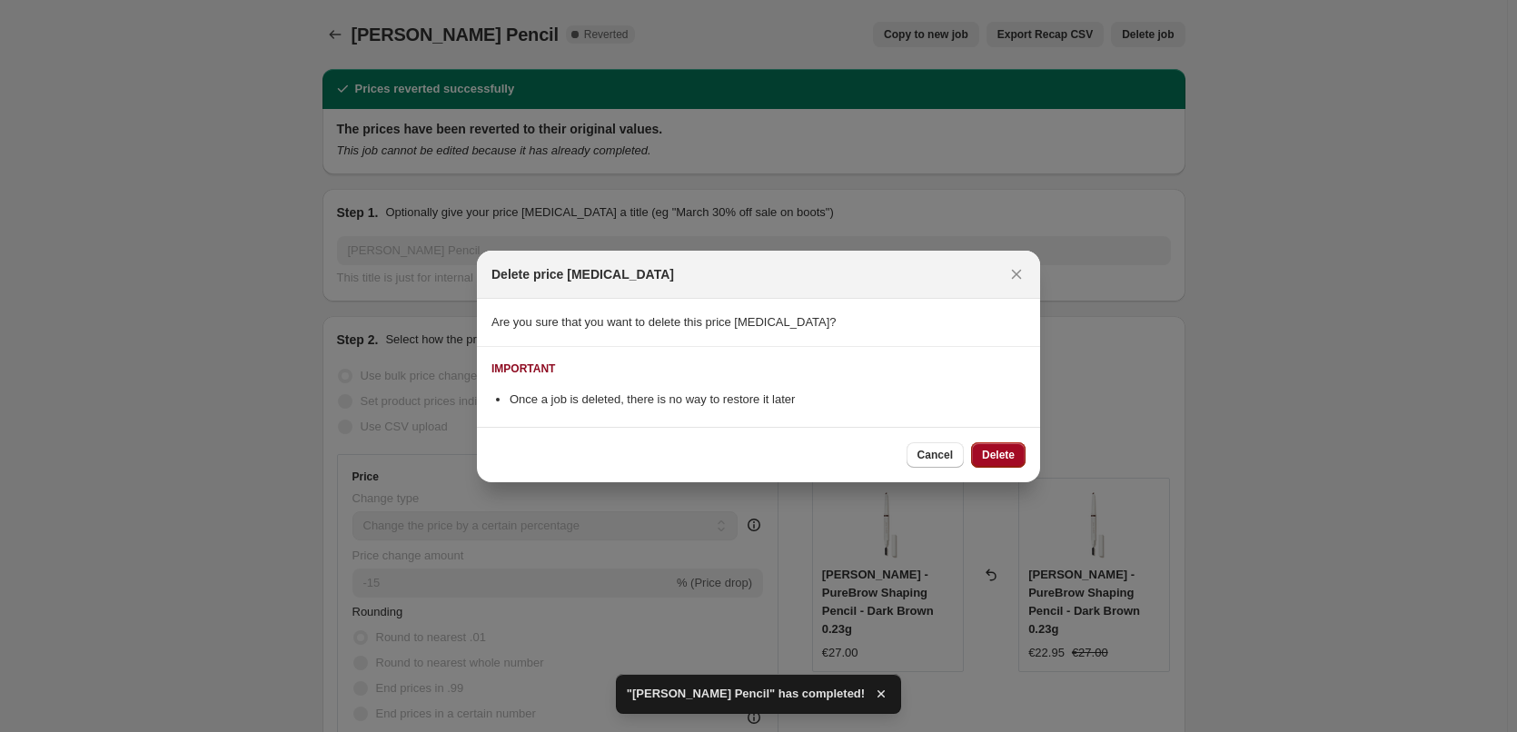
click at [994, 451] on span "Delete" at bounding box center [998, 455] width 33 height 15
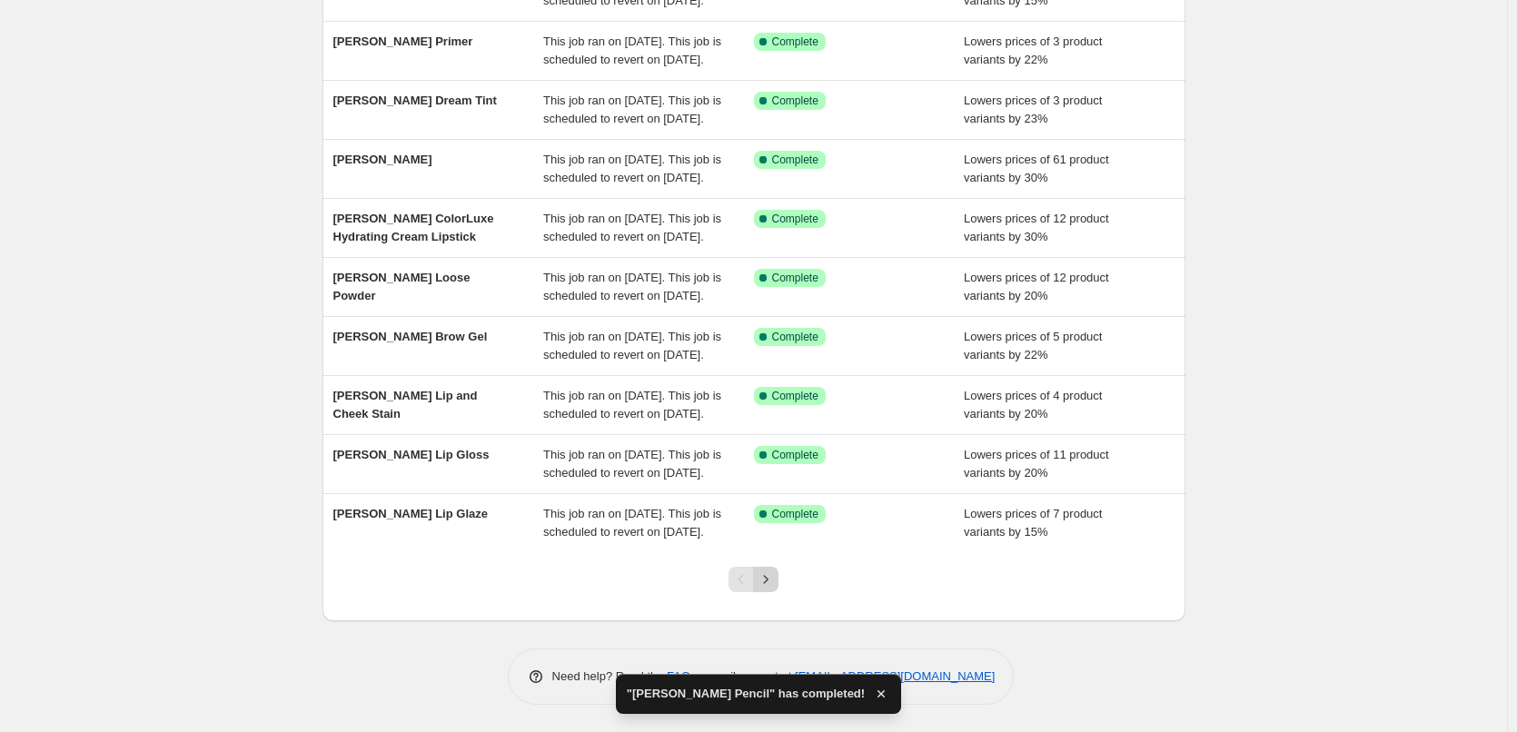
click at [768, 578] on icon "Next" at bounding box center [766, 579] width 18 height 18
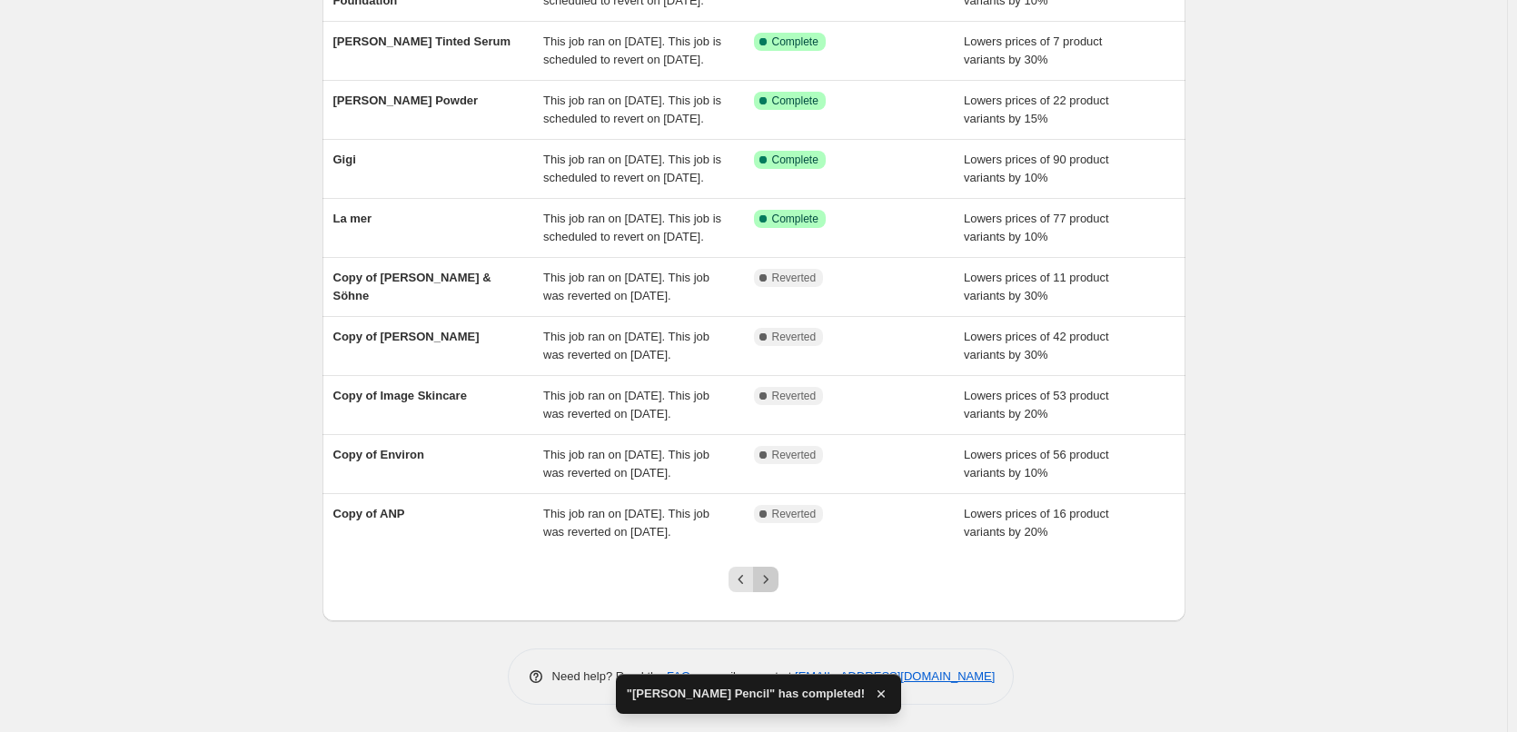
click at [767, 578] on icon "Next" at bounding box center [766, 579] width 18 height 18
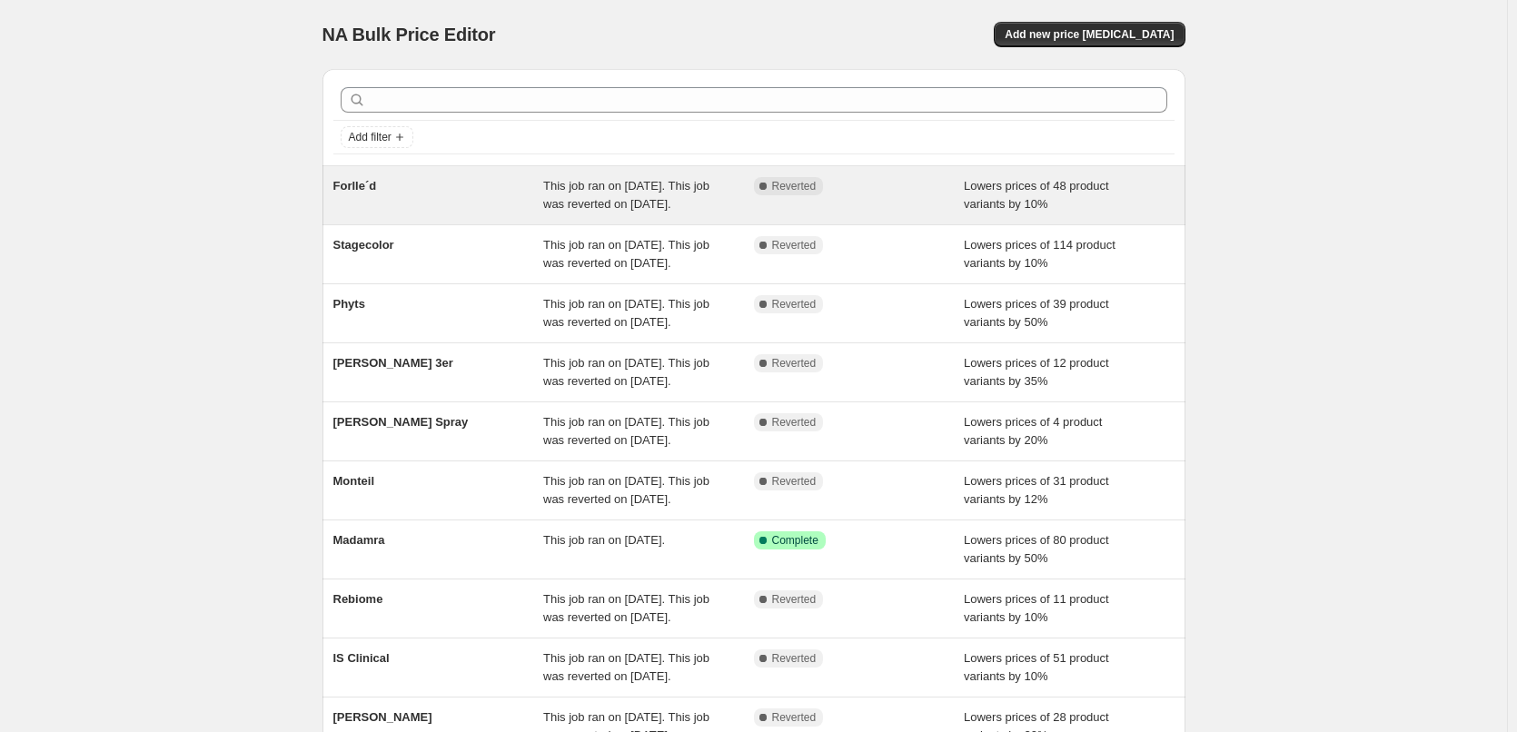
click at [401, 188] on div "Forlle´d" at bounding box center [438, 195] width 211 height 36
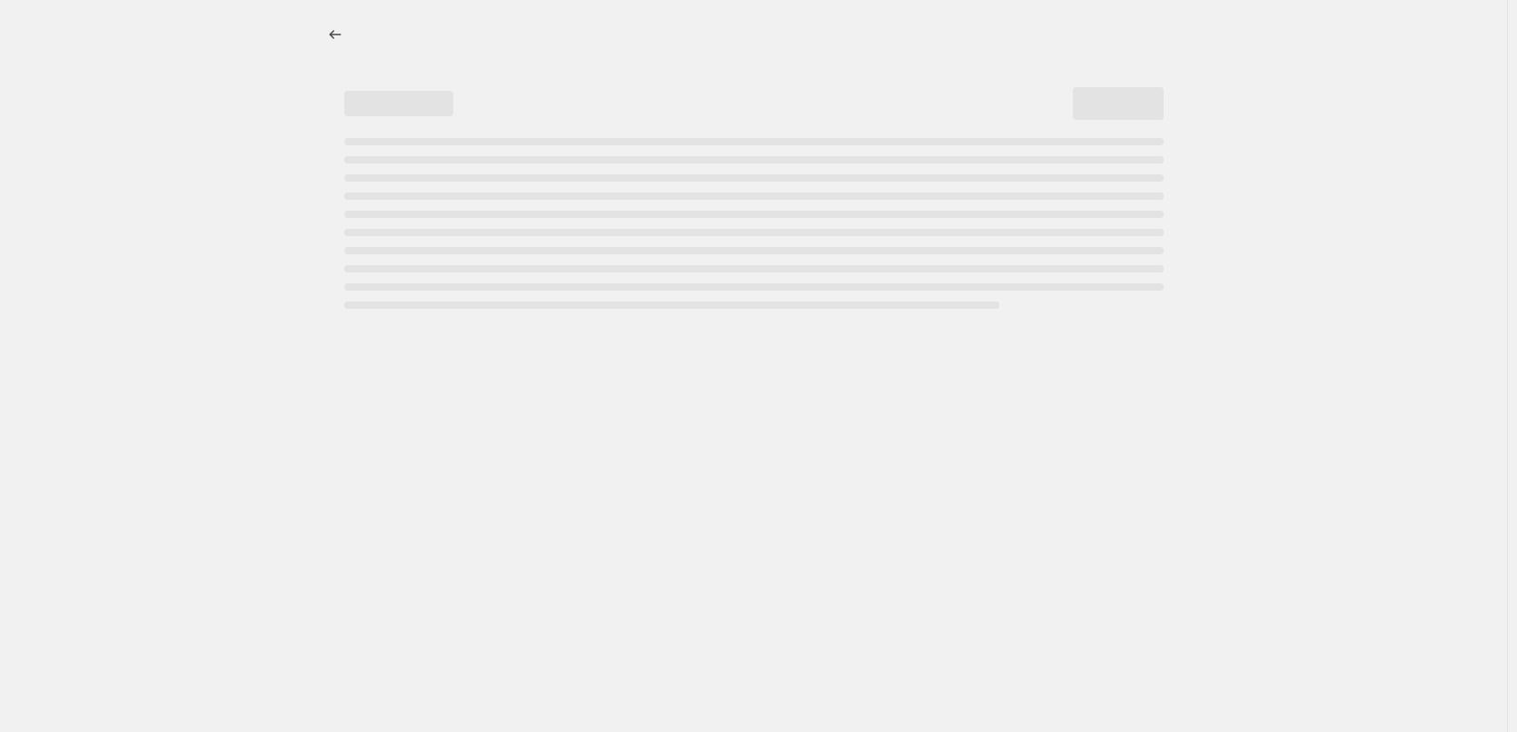
select select "percentage"
select select "remove"
select select "vendor"
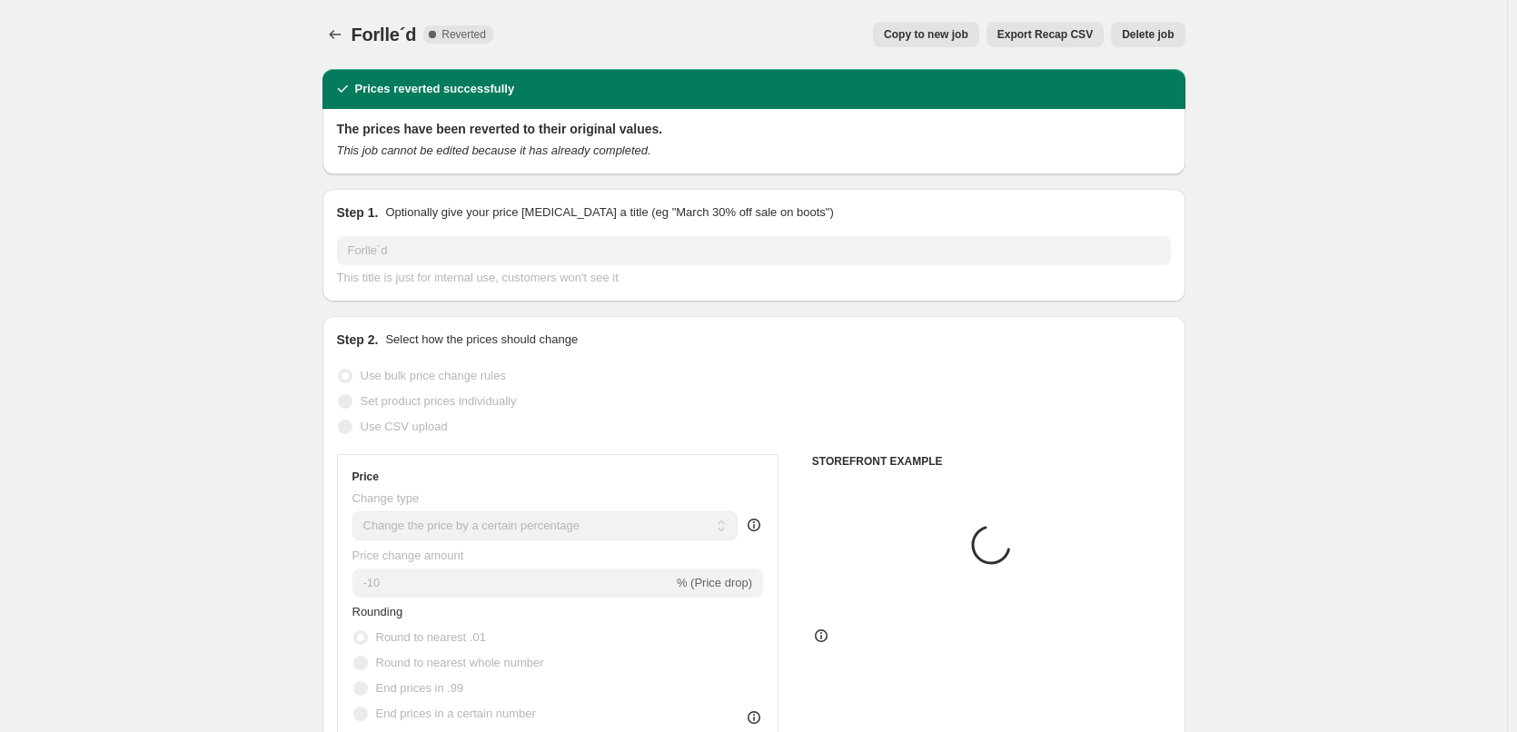
click at [964, 50] on div "Forlle´d. This page is ready Forlle´d Complete Reverted Copy to new job Export …" at bounding box center [753, 34] width 863 height 69
click at [961, 43] on button "Copy to new job" at bounding box center [926, 34] width 106 height 25
select select "percentage"
select select "remove"
select select "vendor"
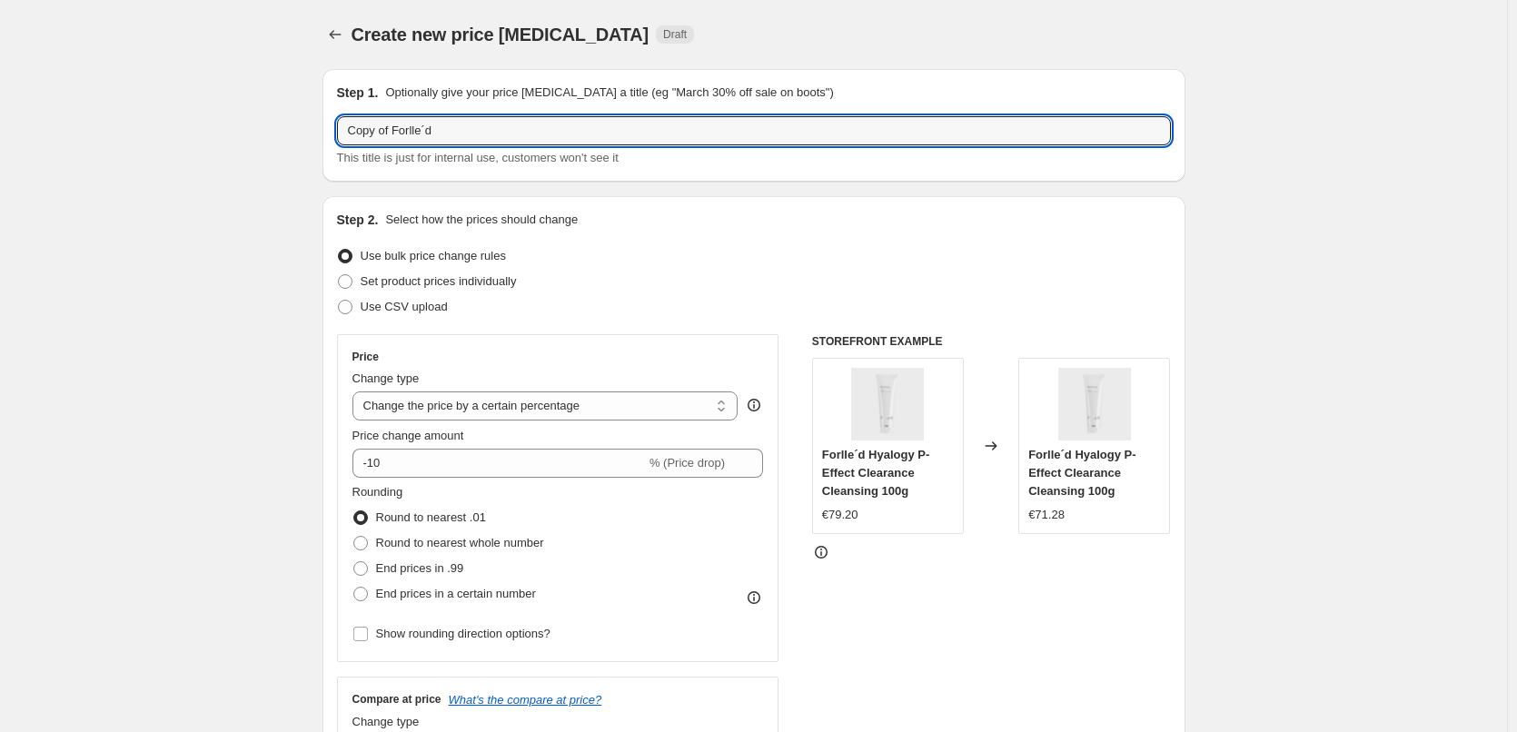
drag, startPoint x: 389, startPoint y: 129, endPoint x: 328, endPoint y: 130, distance: 60.9
click at [328, 130] on div "Step 1. Optionally give your price [MEDICAL_DATA] a title (eg "March 30% off sa…" at bounding box center [753, 125] width 863 height 113
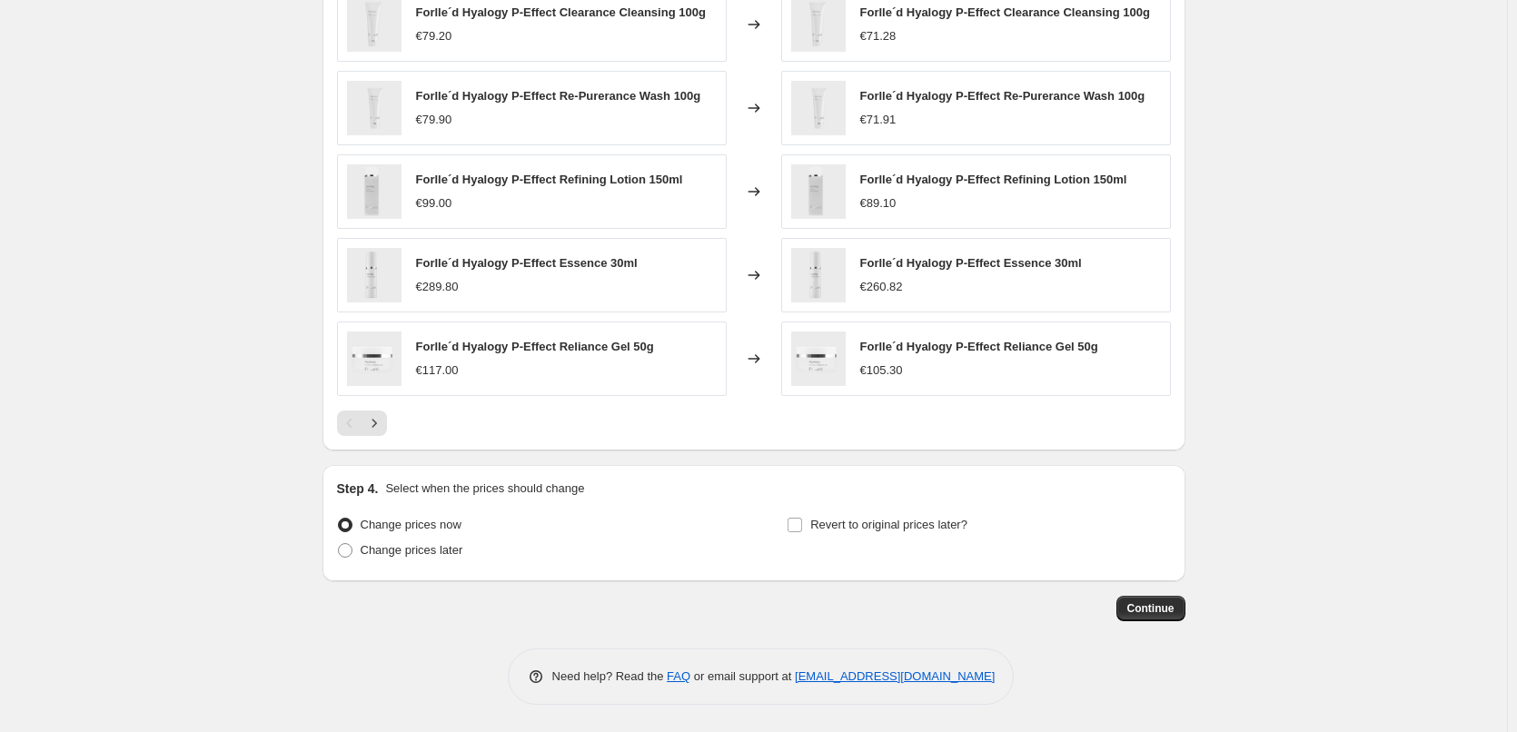
type input "Forlle´d"
click at [880, 539] on div "Revert to original prices later?" at bounding box center [978, 539] width 383 height 55
click at [878, 534] on label "Revert to original prices later?" at bounding box center [877, 524] width 181 height 25
click at [802, 532] on input "Revert to original prices later?" at bounding box center [795, 525] width 15 height 15
checkbox input "true"
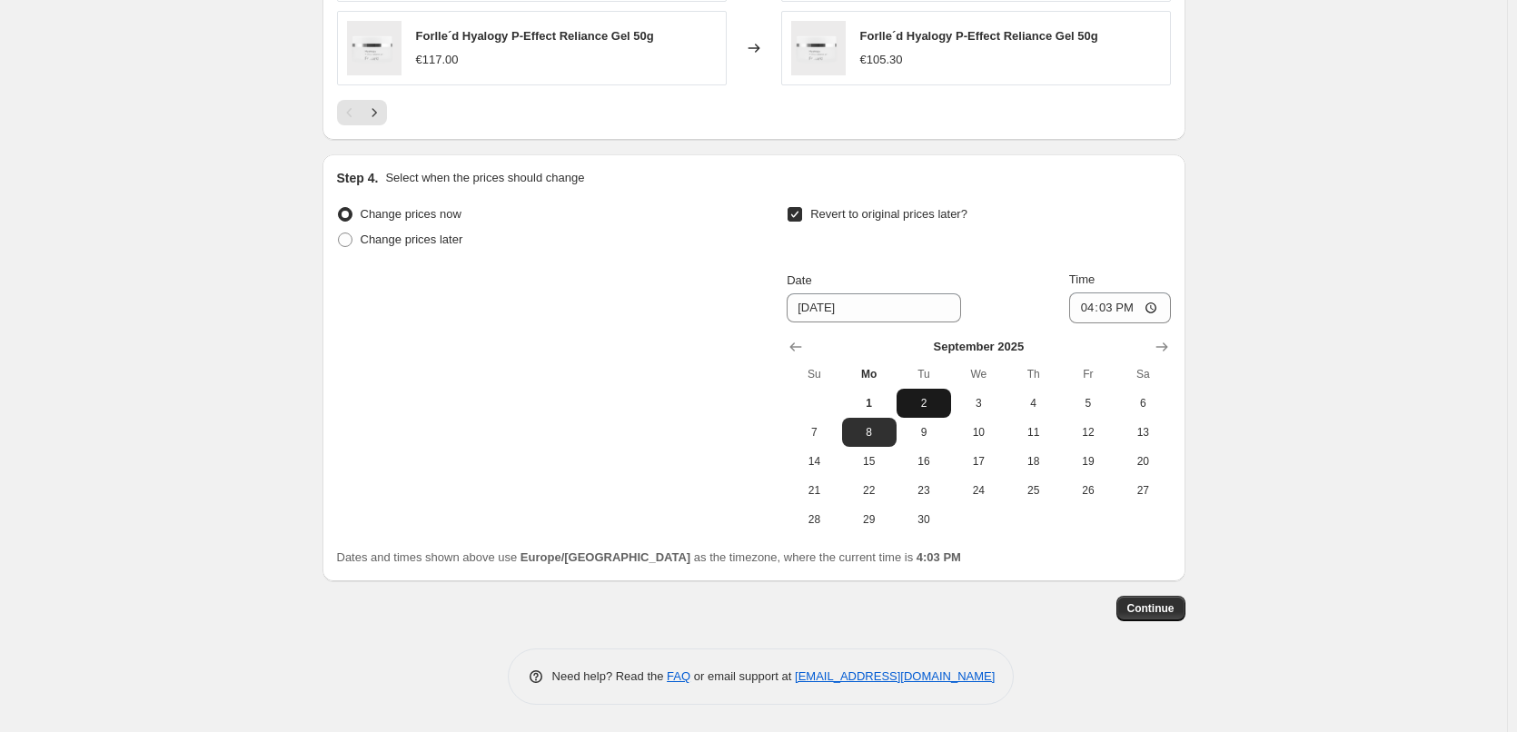
click at [935, 391] on button "2" at bounding box center [924, 403] width 55 height 29
type input "[DATE]"
click at [1091, 312] on input "16:03" at bounding box center [1120, 308] width 102 height 31
type input "03:00"
click at [1150, 613] on span "Continue" at bounding box center [1150, 608] width 47 height 15
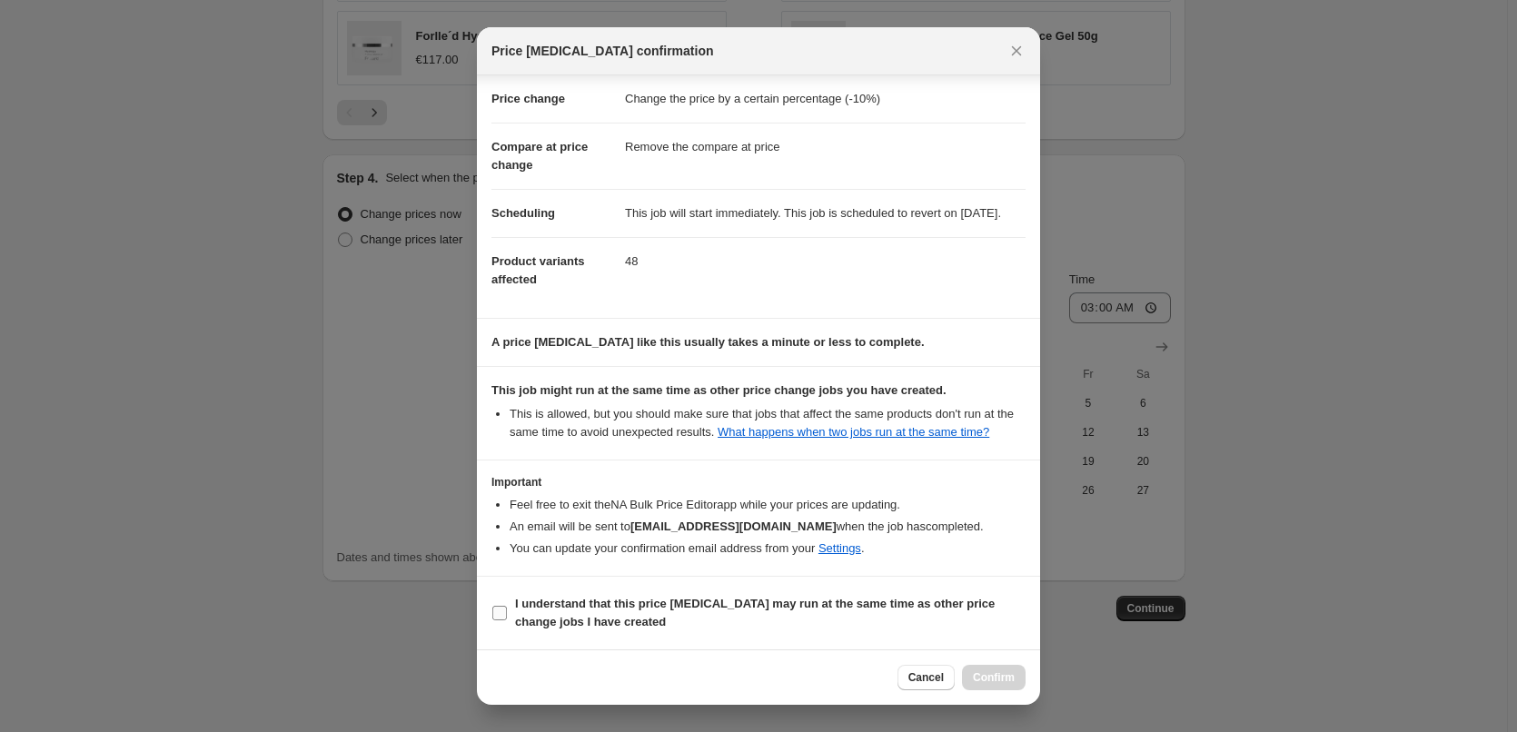
click at [600, 591] on label "I understand that this price [MEDICAL_DATA] may run at the same time as other p…" at bounding box center [758, 613] width 534 height 44
click at [507, 606] on input "I understand that this price [MEDICAL_DATA] may run at the same time as other p…" at bounding box center [499, 613] width 15 height 15
checkbox input "true"
click at [998, 677] on span "Confirm" at bounding box center [994, 677] width 42 height 15
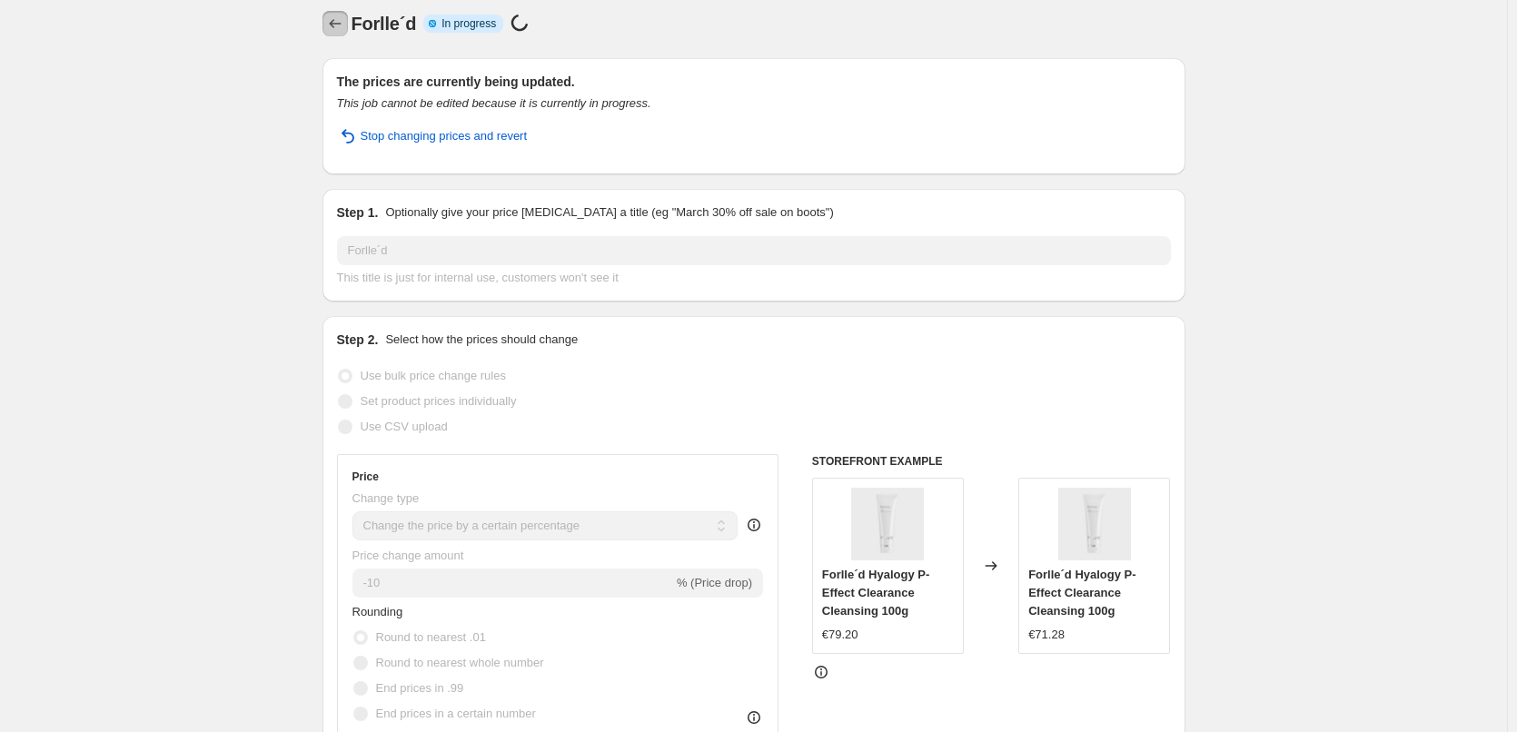
click at [338, 17] on icon "Price change jobs" at bounding box center [335, 24] width 18 height 18
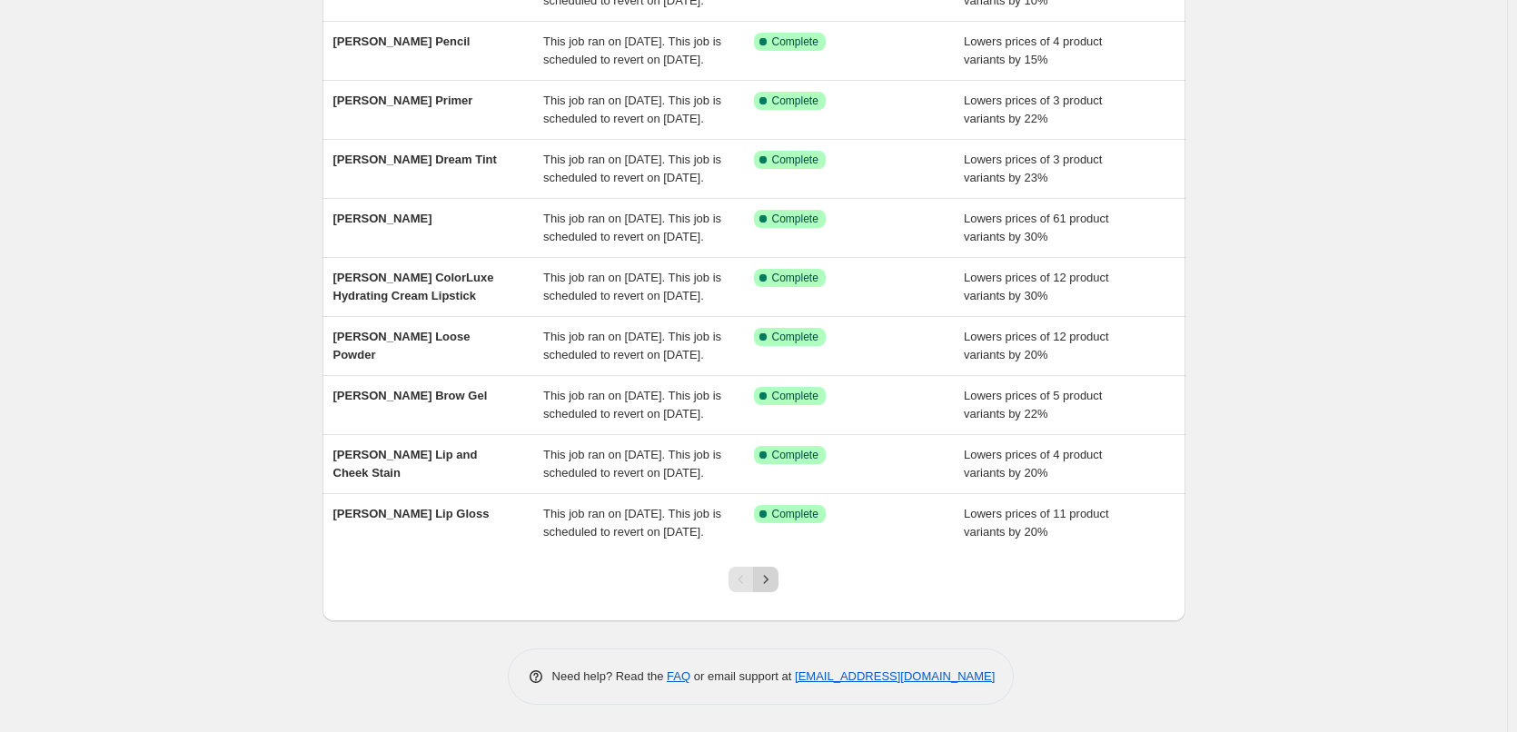
click at [769, 582] on icon "Next" at bounding box center [766, 579] width 5 height 8
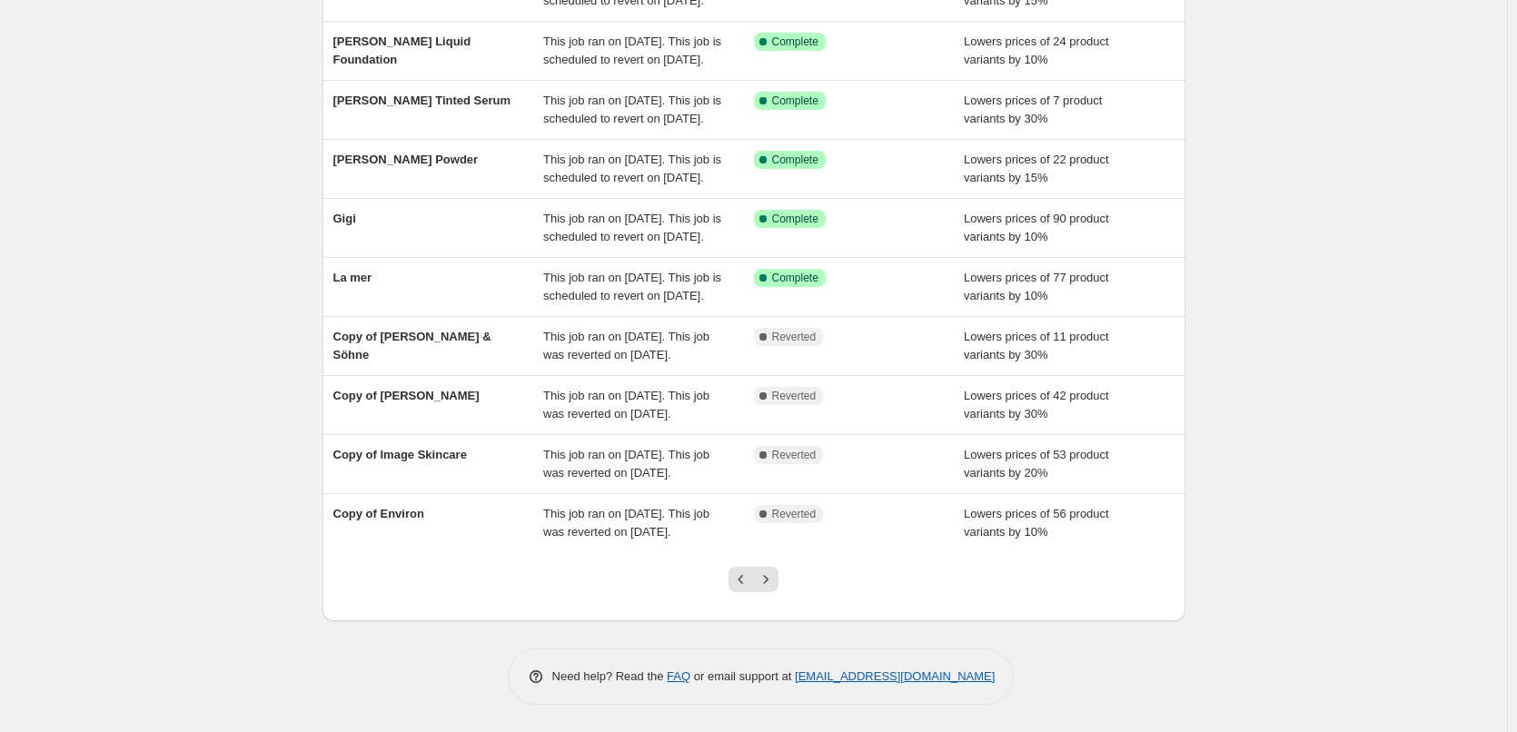
click at [769, 582] on icon "Next" at bounding box center [766, 579] width 5 height 8
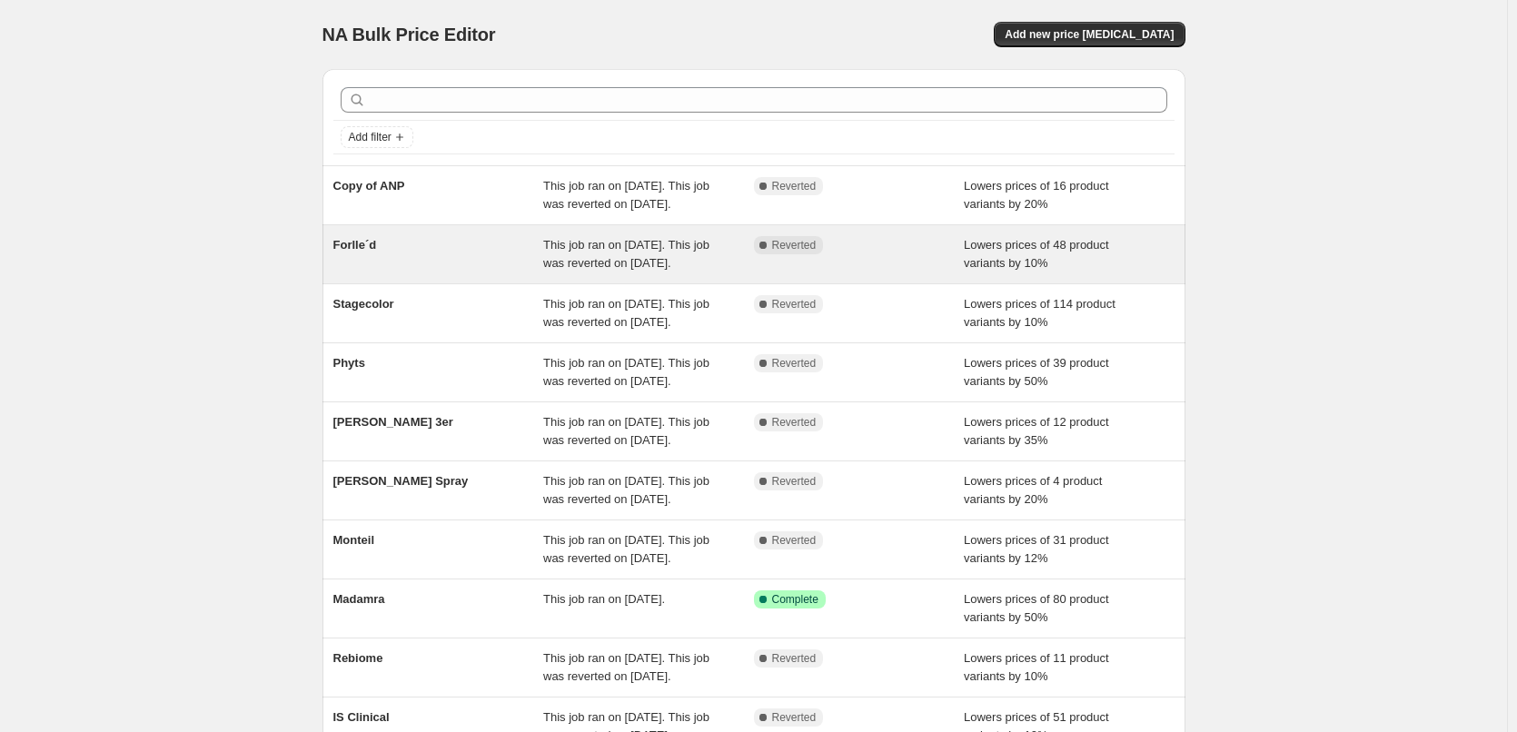
click at [372, 272] on div "Forlle´d" at bounding box center [438, 254] width 211 height 36
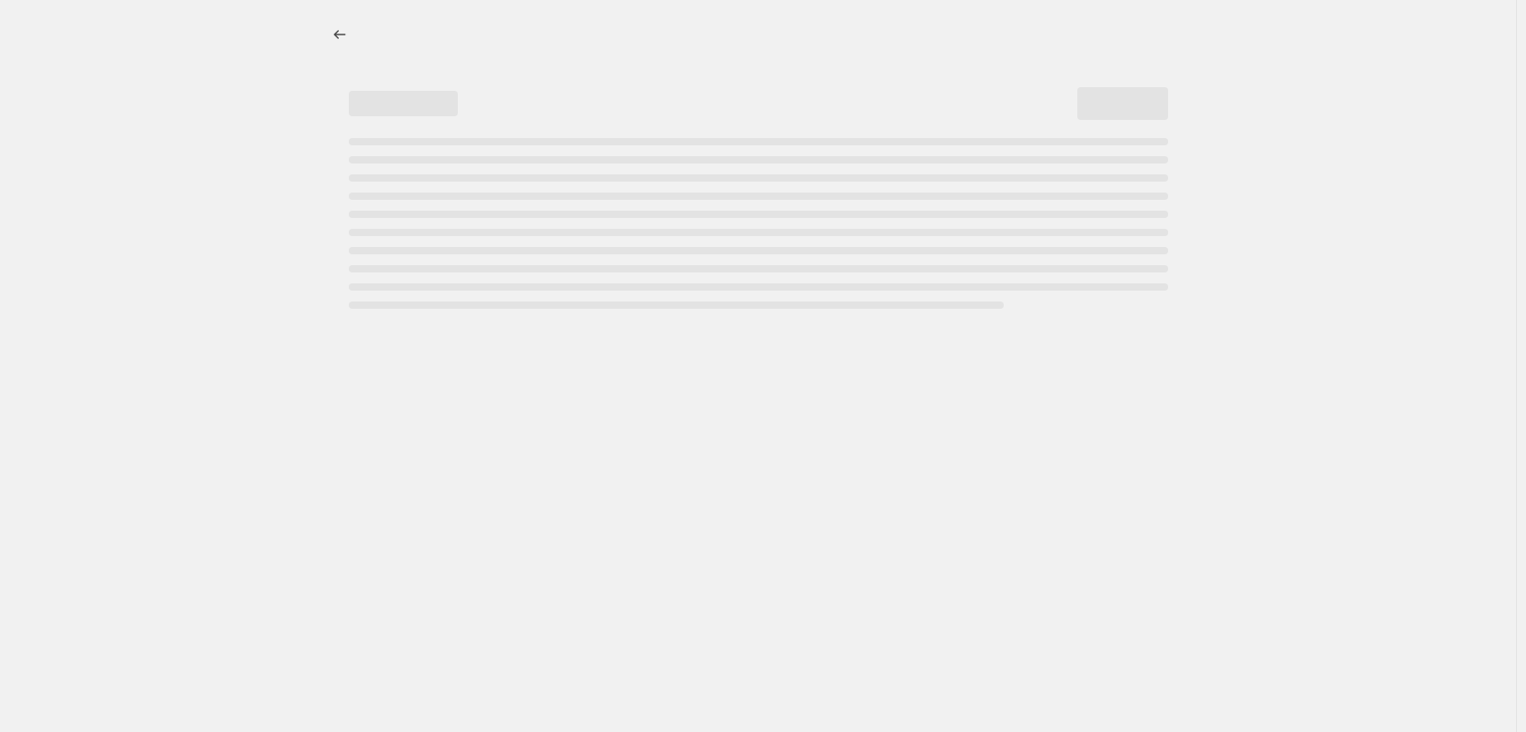
select select "percentage"
select select "remove"
select select "vendor"
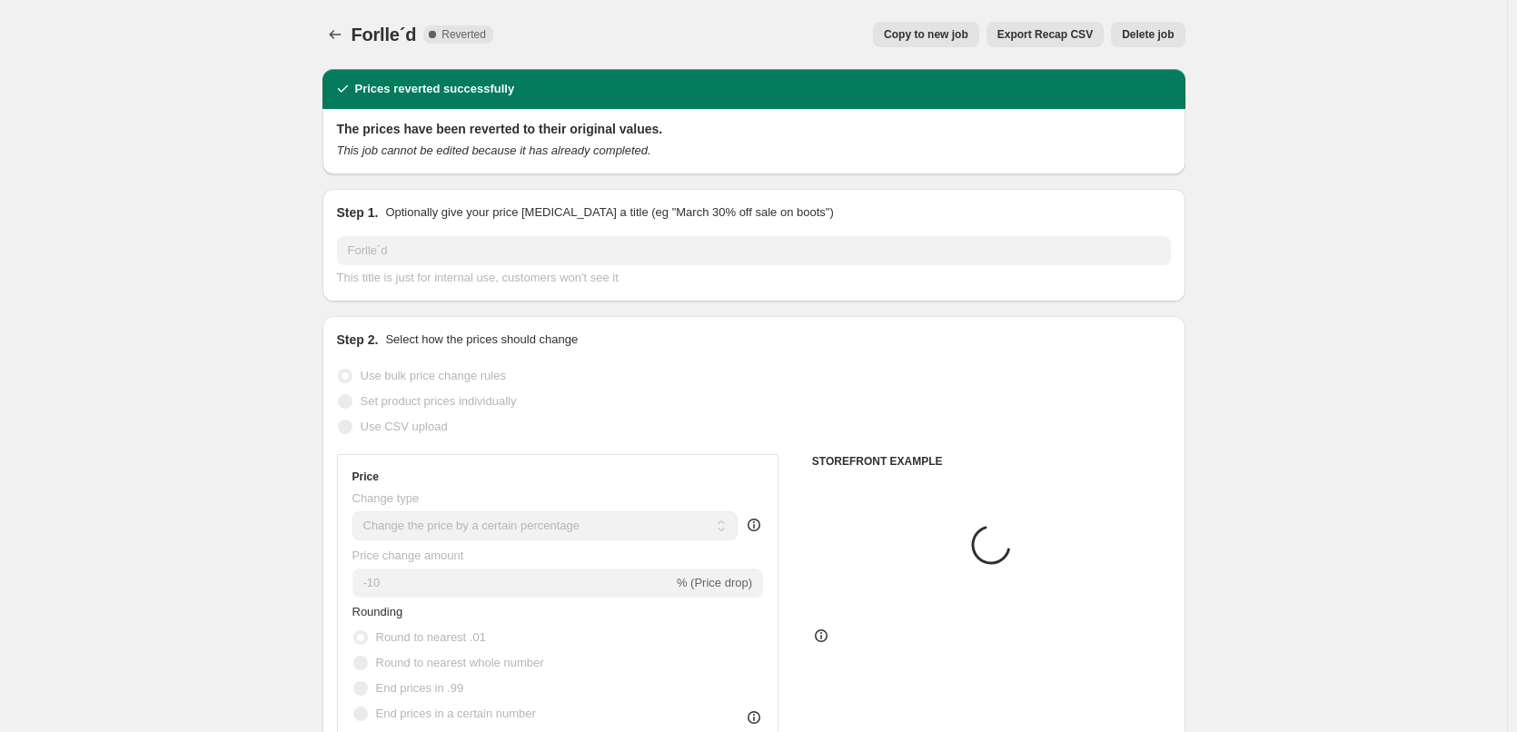
click at [1154, 36] on span "Delete job" at bounding box center [1148, 34] width 52 height 15
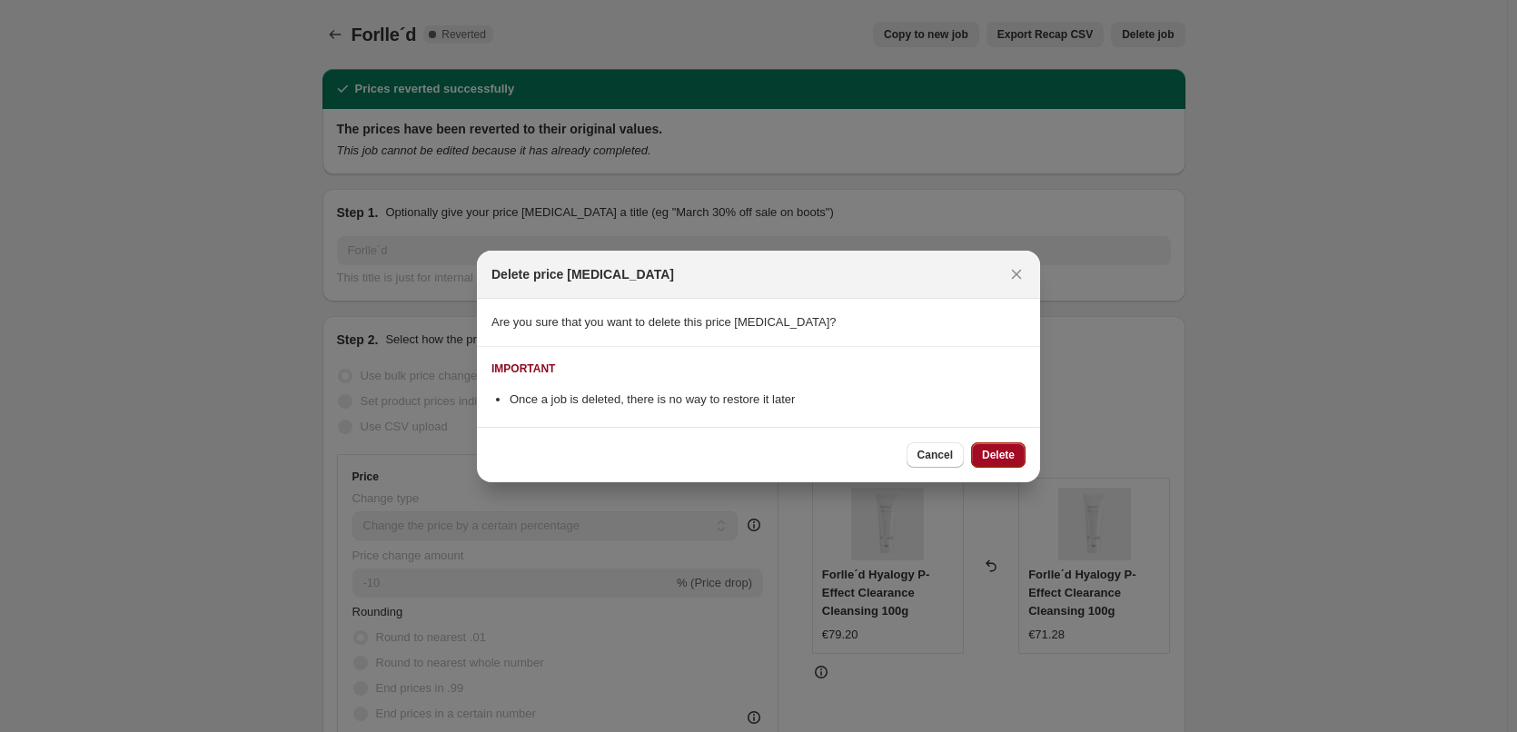
click at [1011, 451] on span "Delete" at bounding box center [998, 455] width 33 height 15
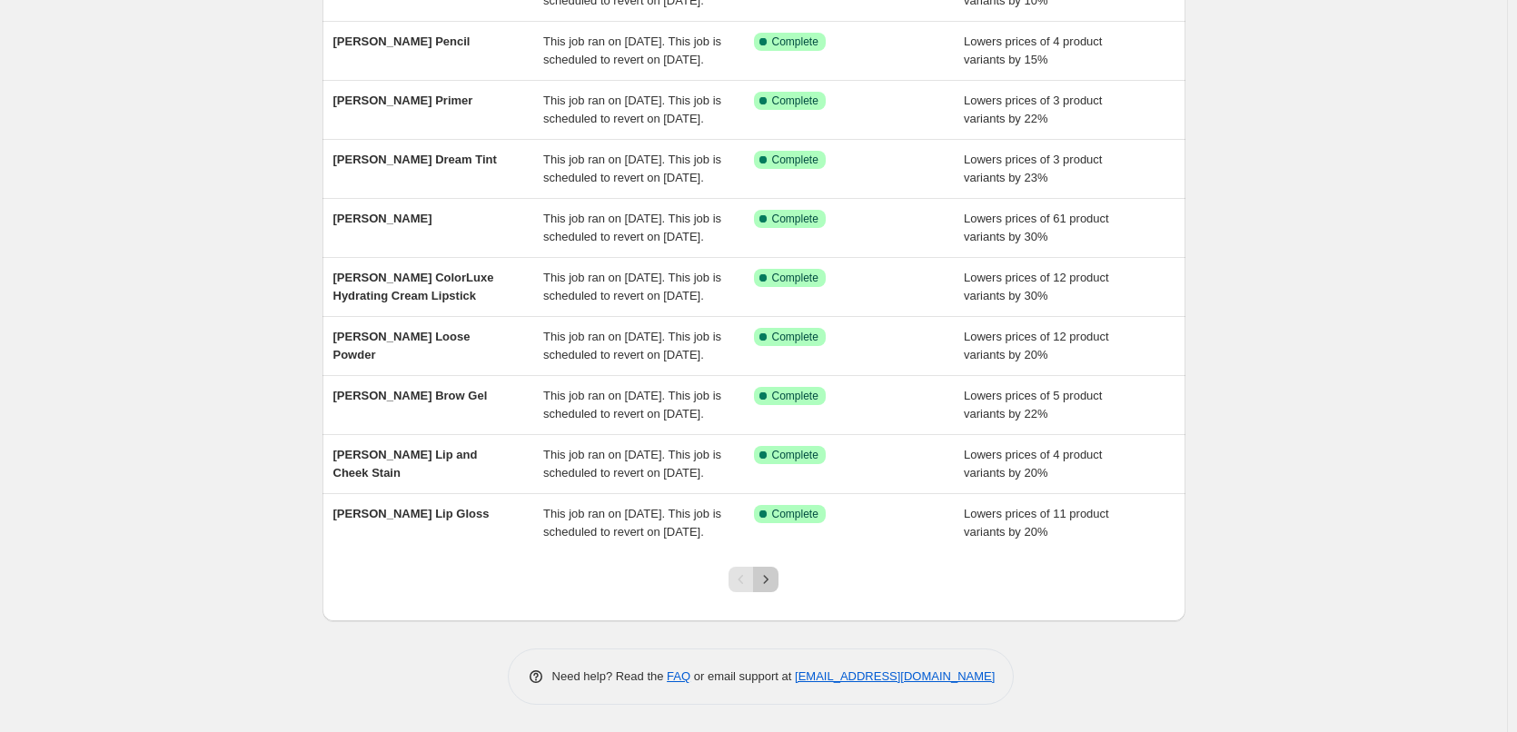
click at [765, 580] on icon "Next" at bounding box center [766, 579] width 18 height 18
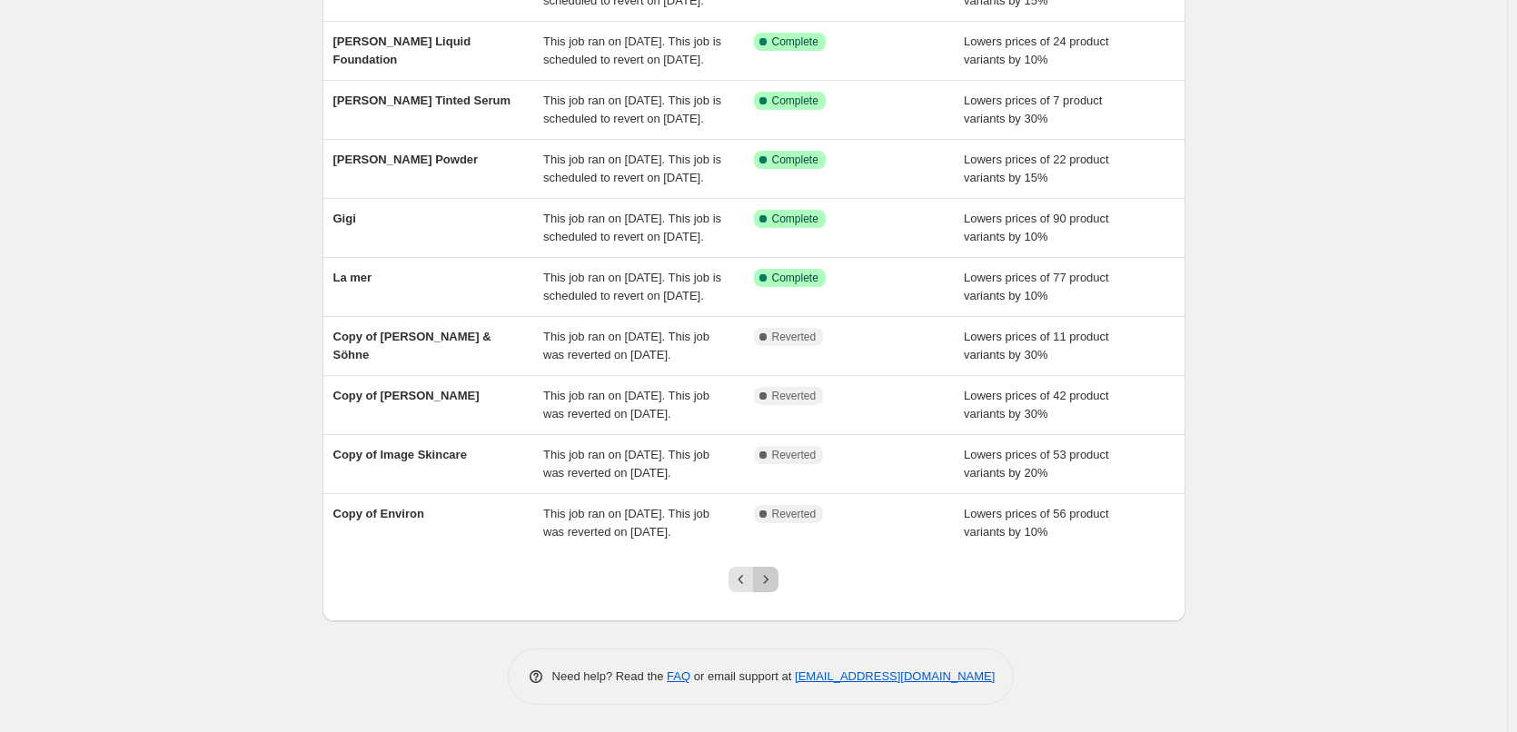
click at [766, 581] on icon "Next" at bounding box center [766, 579] width 18 height 18
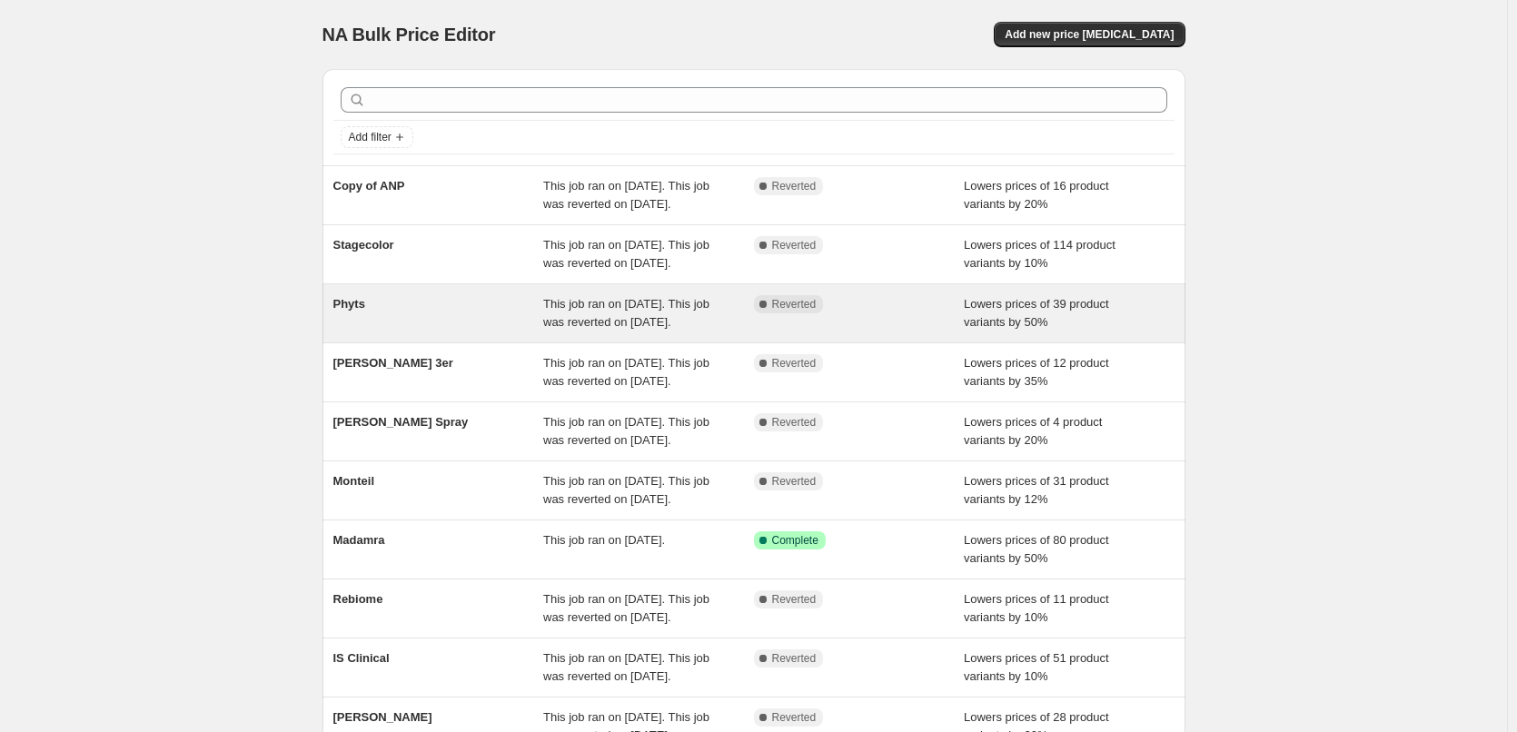
click at [378, 332] on div "Phyts" at bounding box center [438, 313] width 211 height 36
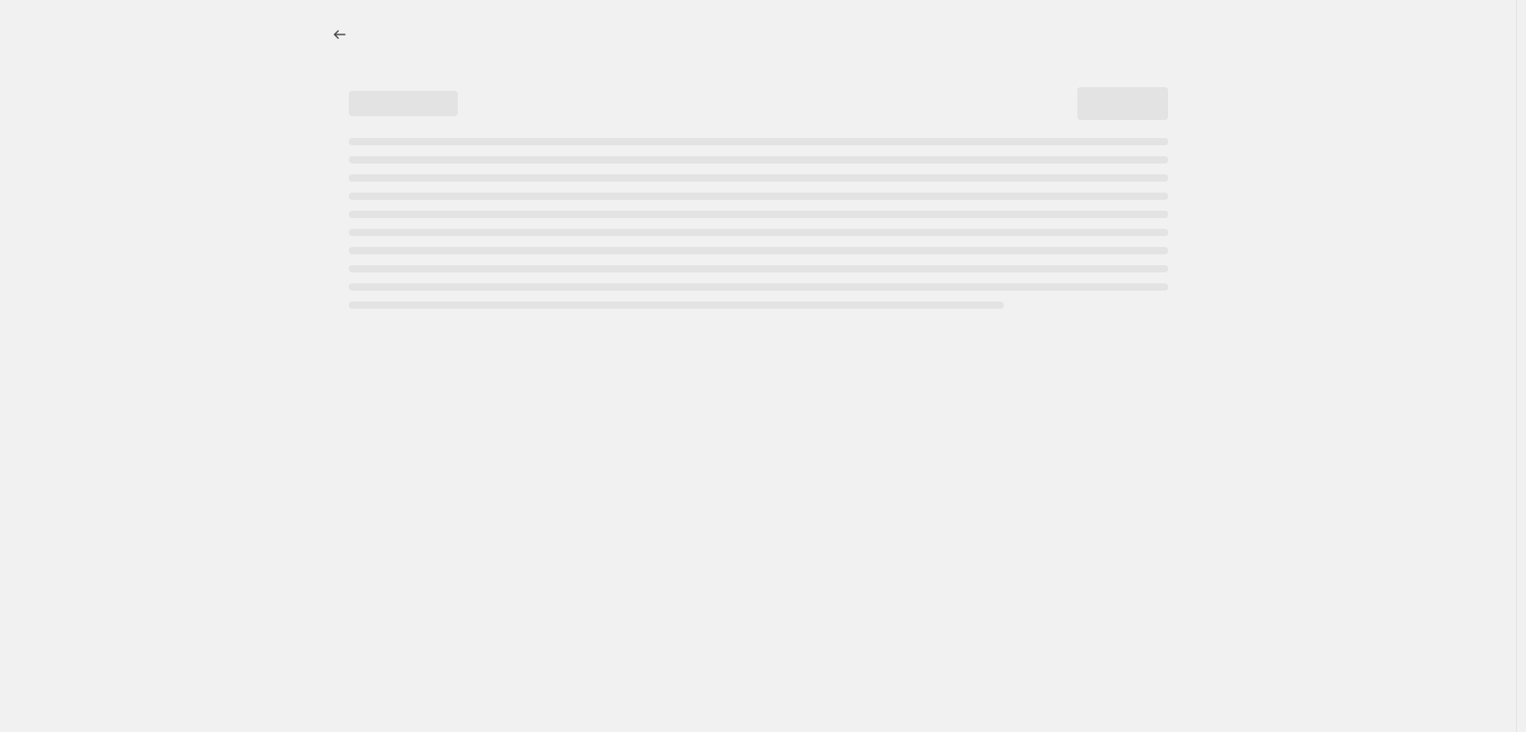
select select "percentage"
select select "vendor"
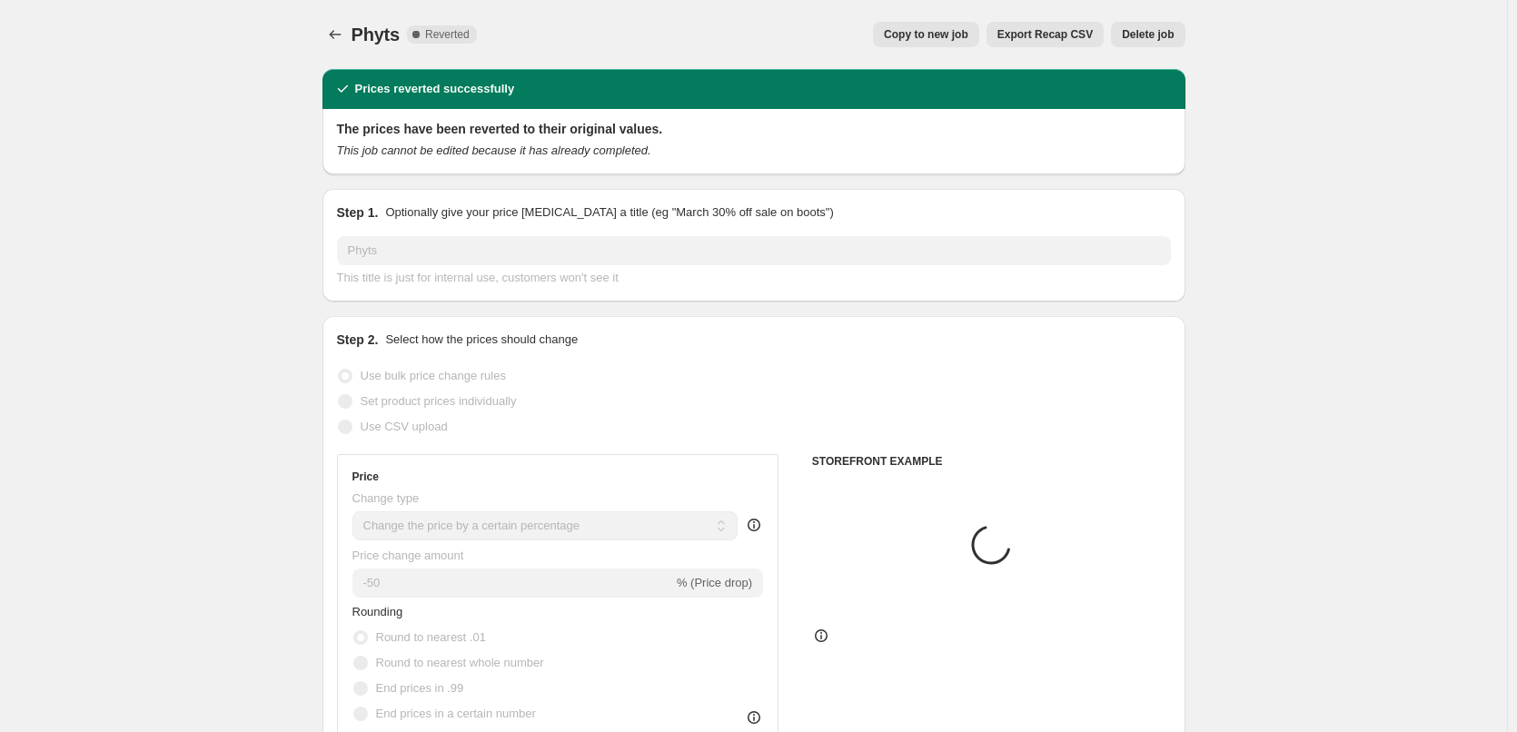
click at [978, 45] on button "Copy to new job" at bounding box center [926, 34] width 106 height 25
select select "percentage"
select select "vendor"
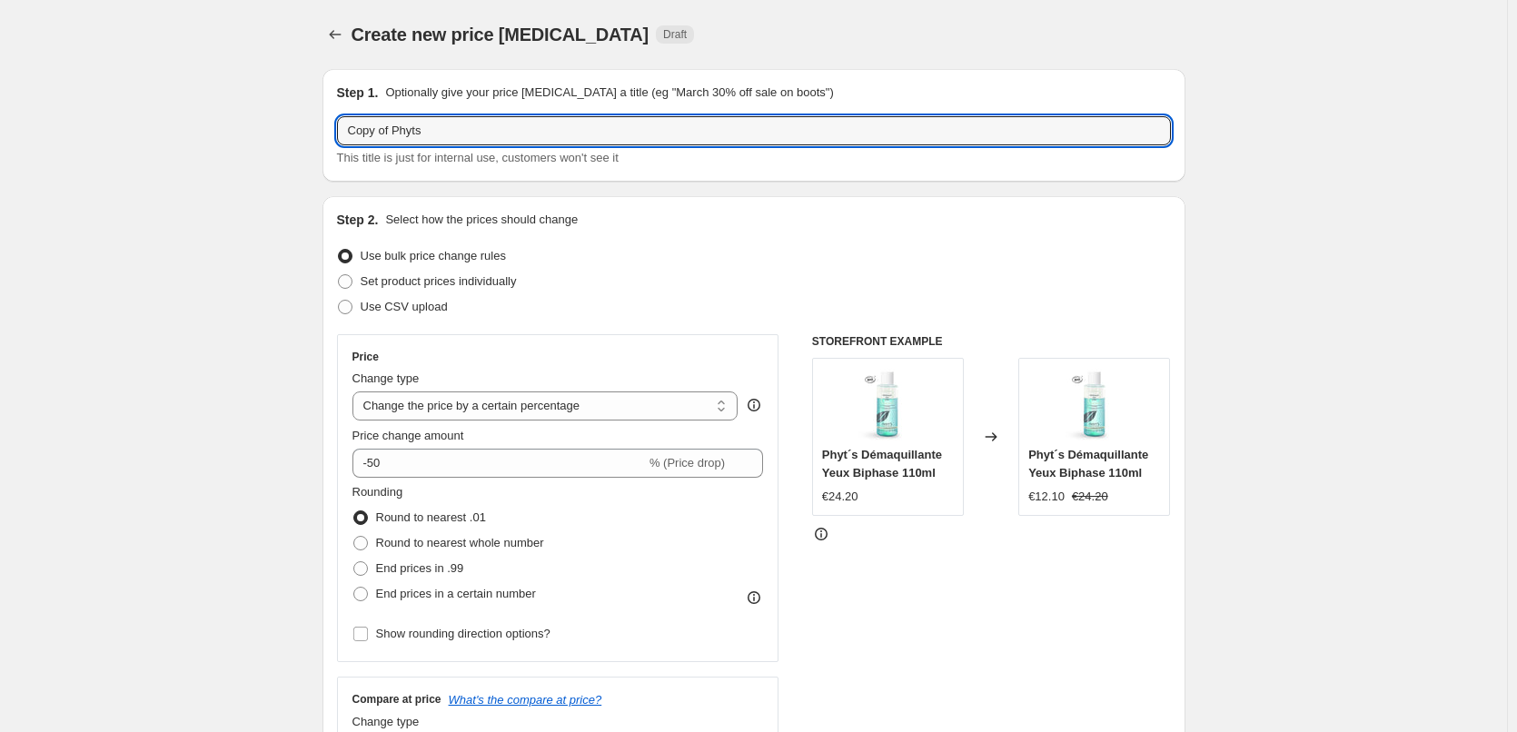
drag, startPoint x: 399, startPoint y: 134, endPoint x: 268, endPoint y: 134, distance: 130.8
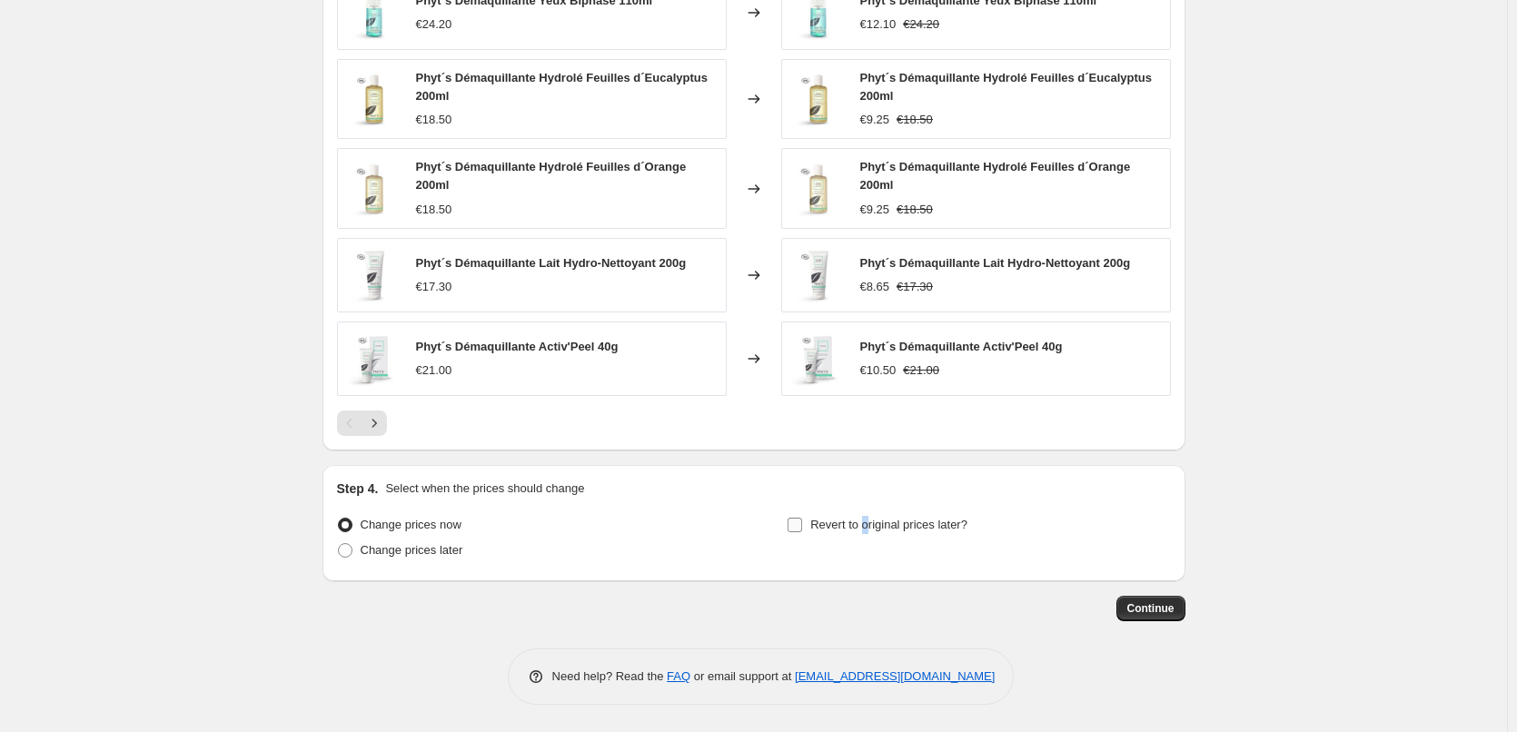
click at [869, 518] on span "Revert to original prices later?" at bounding box center [888, 525] width 157 height 14
click at [802, 518] on input "Revert to original prices later?" at bounding box center [795, 525] width 15 height 15
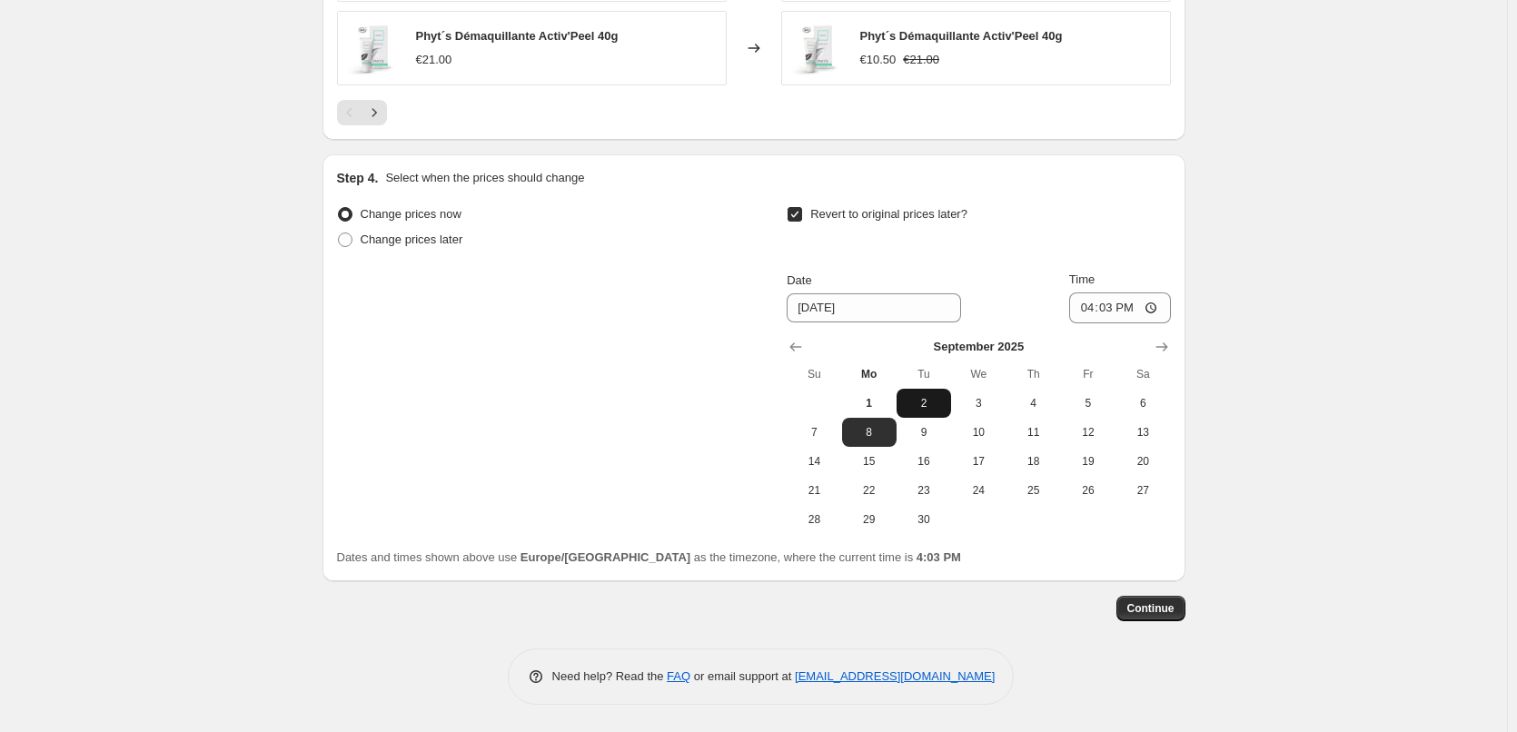
click at [929, 396] on span "2" at bounding box center [924, 403] width 40 height 15
click at [1088, 305] on input "16:03" at bounding box center [1120, 308] width 102 height 31
click at [1154, 610] on span "Continue" at bounding box center [1150, 608] width 47 height 15
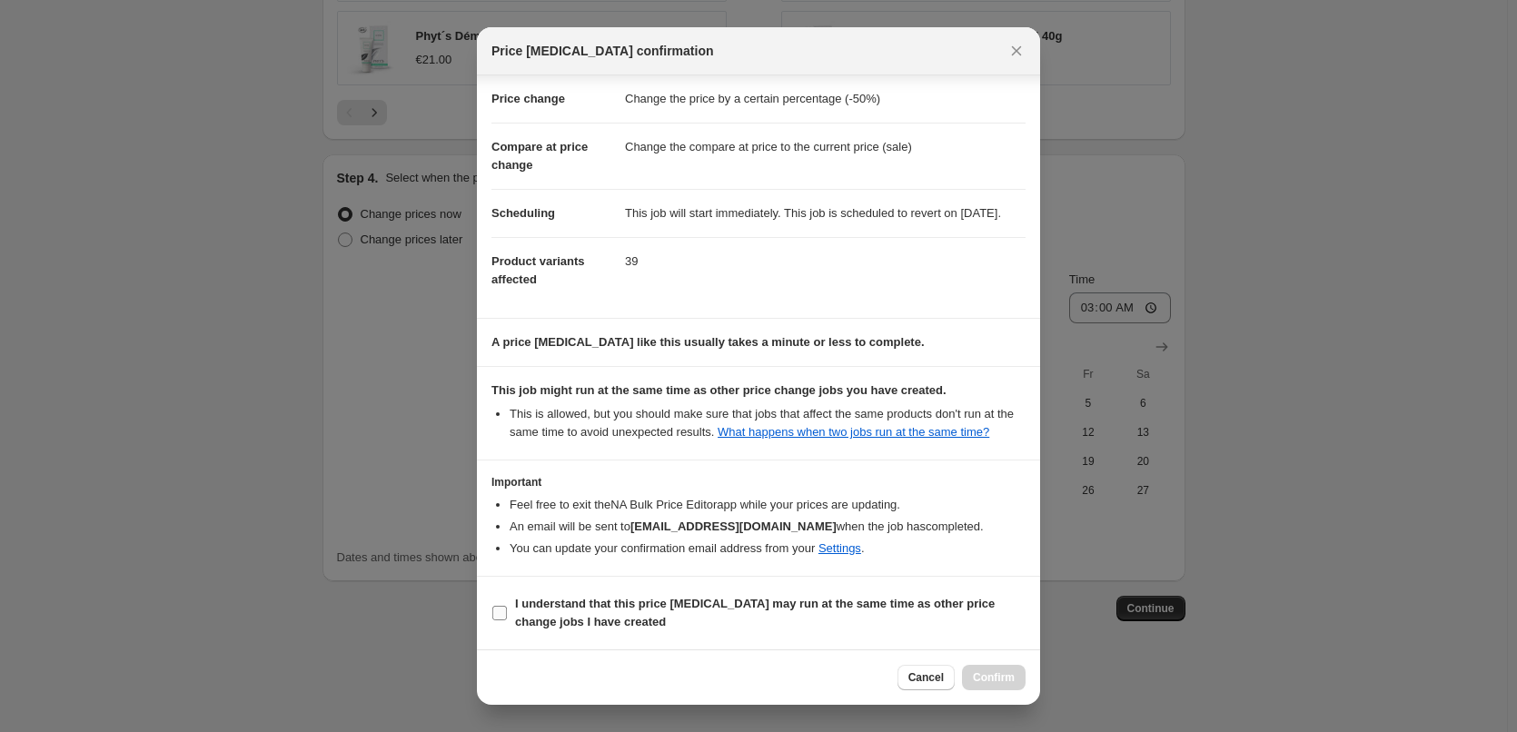
click at [578, 620] on b "I understand that this price [MEDICAL_DATA] may run at the same time as other p…" at bounding box center [755, 613] width 480 height 32
click at [507, 620] on input "I understand that this price [MEDICAL_DATA] may run at the same time as other p…" at bounding box center [499, 613] width 15 height 15
click at [993, 669] on button "Confirm" at bounding box center [994, 677] width 64 height 25
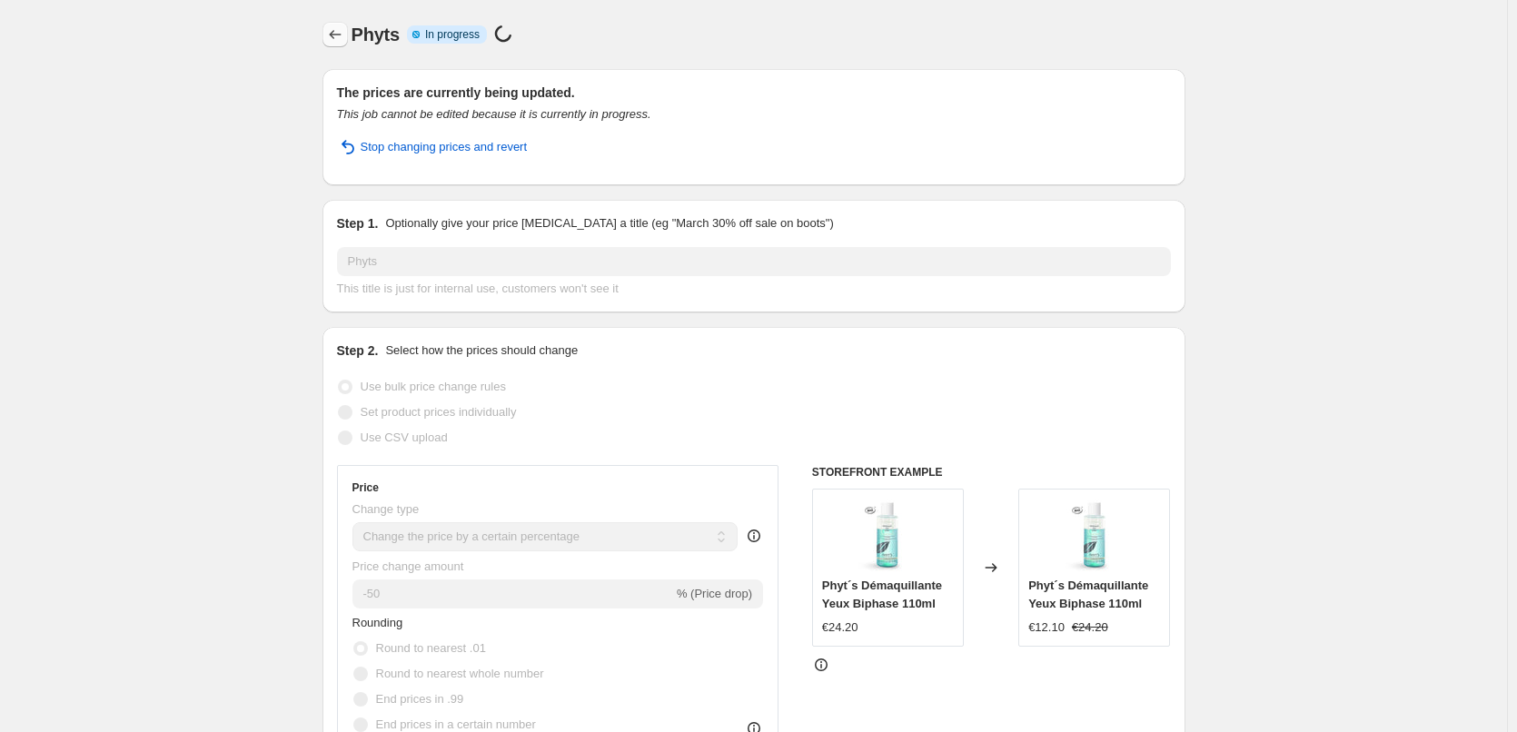
click at [342, 43] on icon "Price change jobs" at bounding box center [335, 34] width 18 height 18
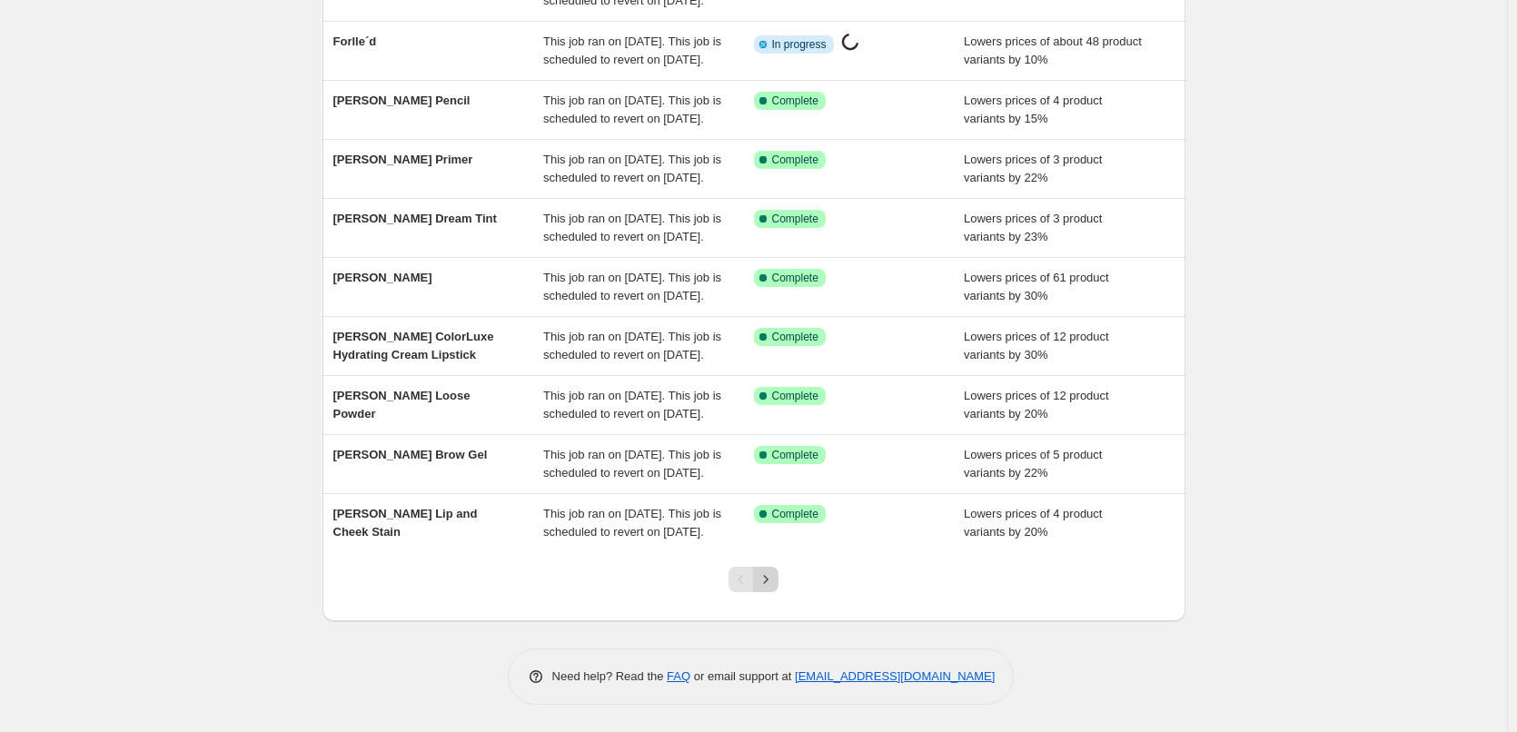
click at [775, 576] on icon "Next" at bounding box center [766, 579] width 18 height 18
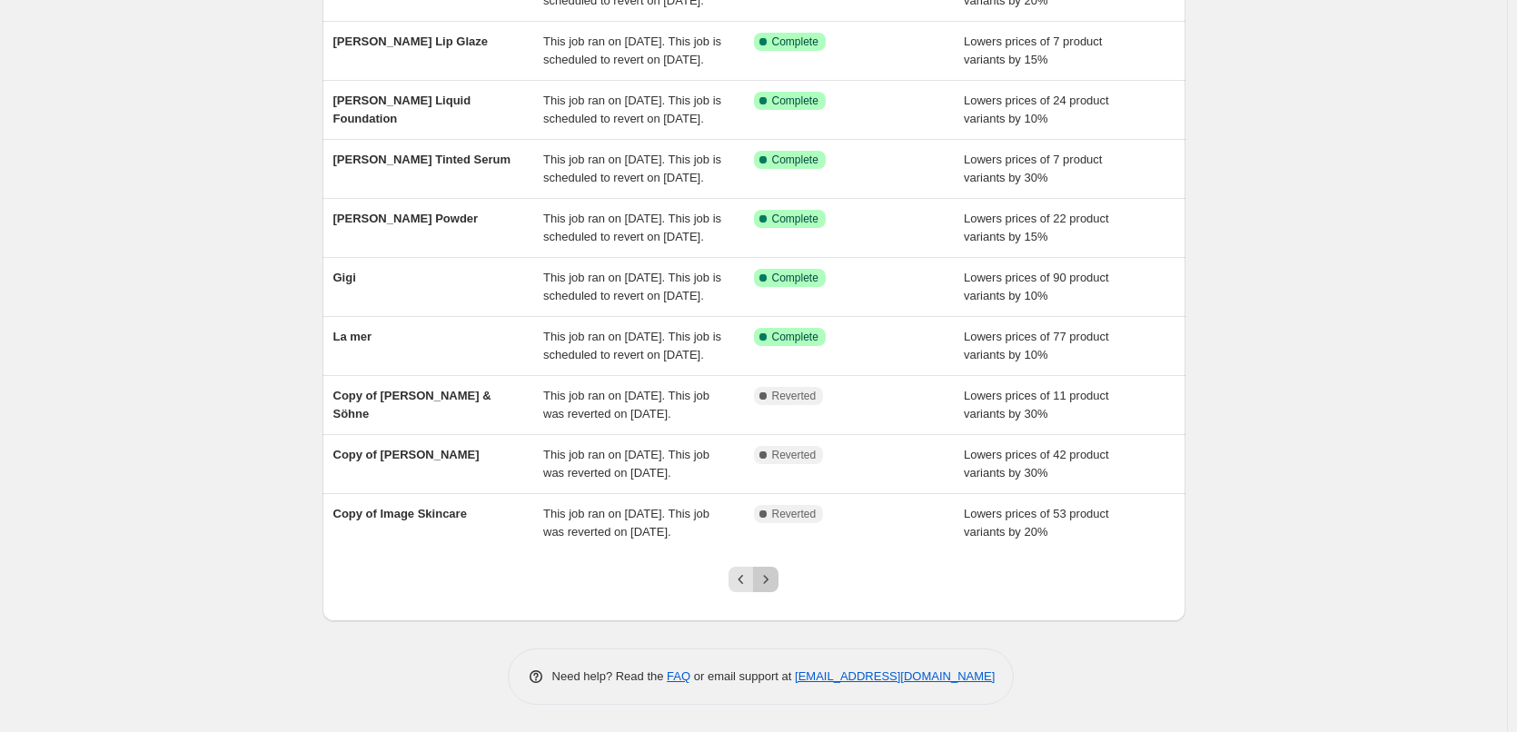
click at [775, 576] on icon "Next" at bounding box center [766, 579] width 18 height 18
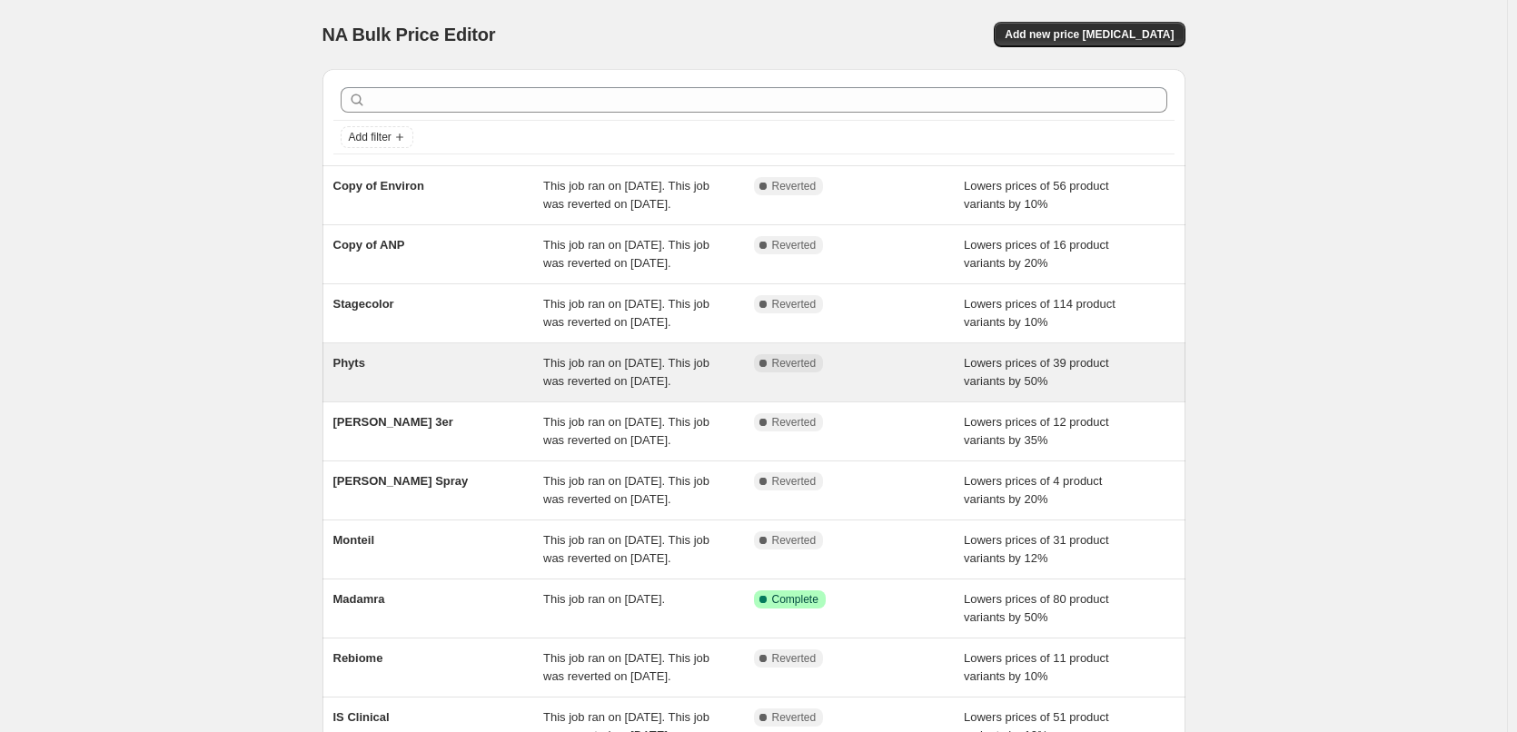
click at [365, 370] on span "Phyts" at bounding box center [349, 363] width 32 height 14
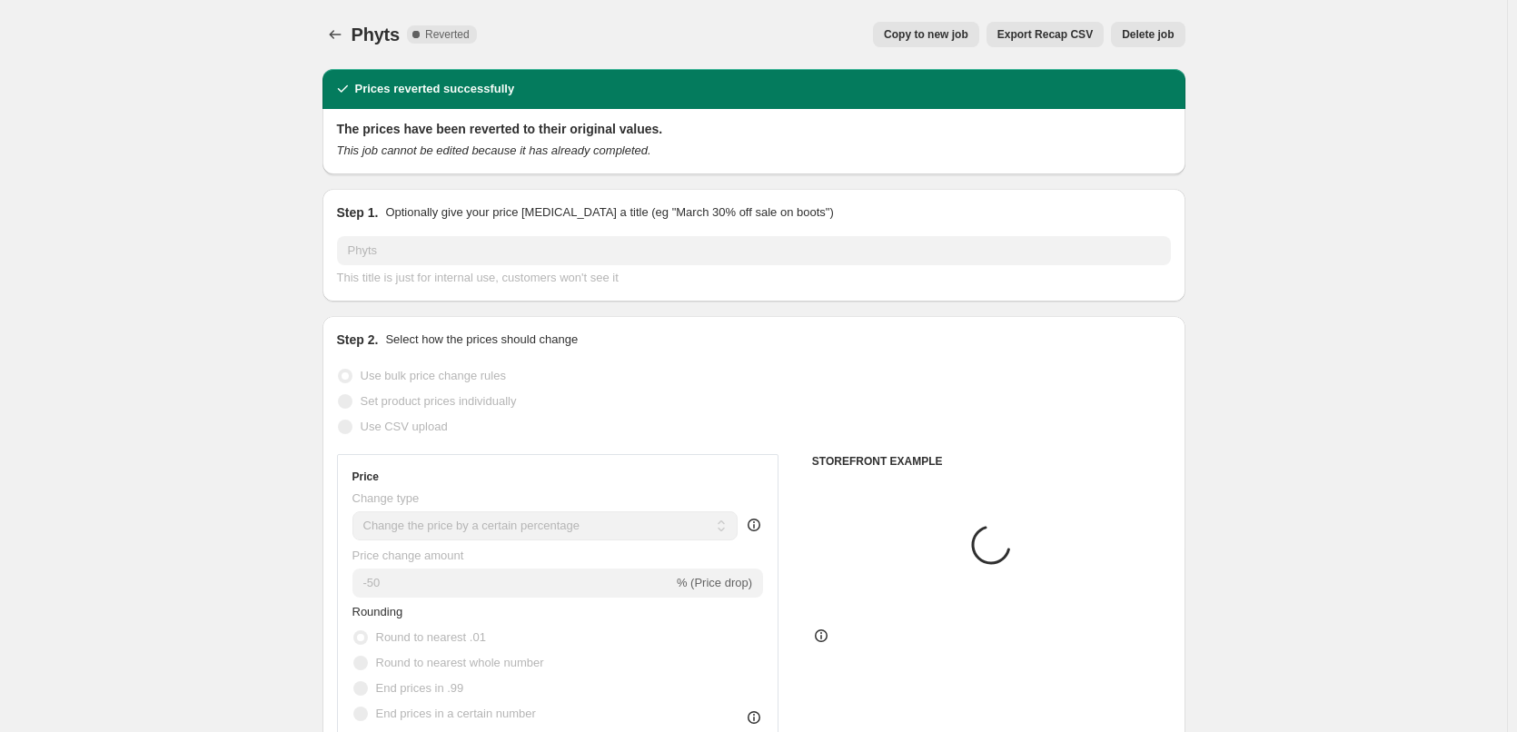
click at [1158, 26] on button "Delete job" at bounding box center [1148, 34] width 74 height 25
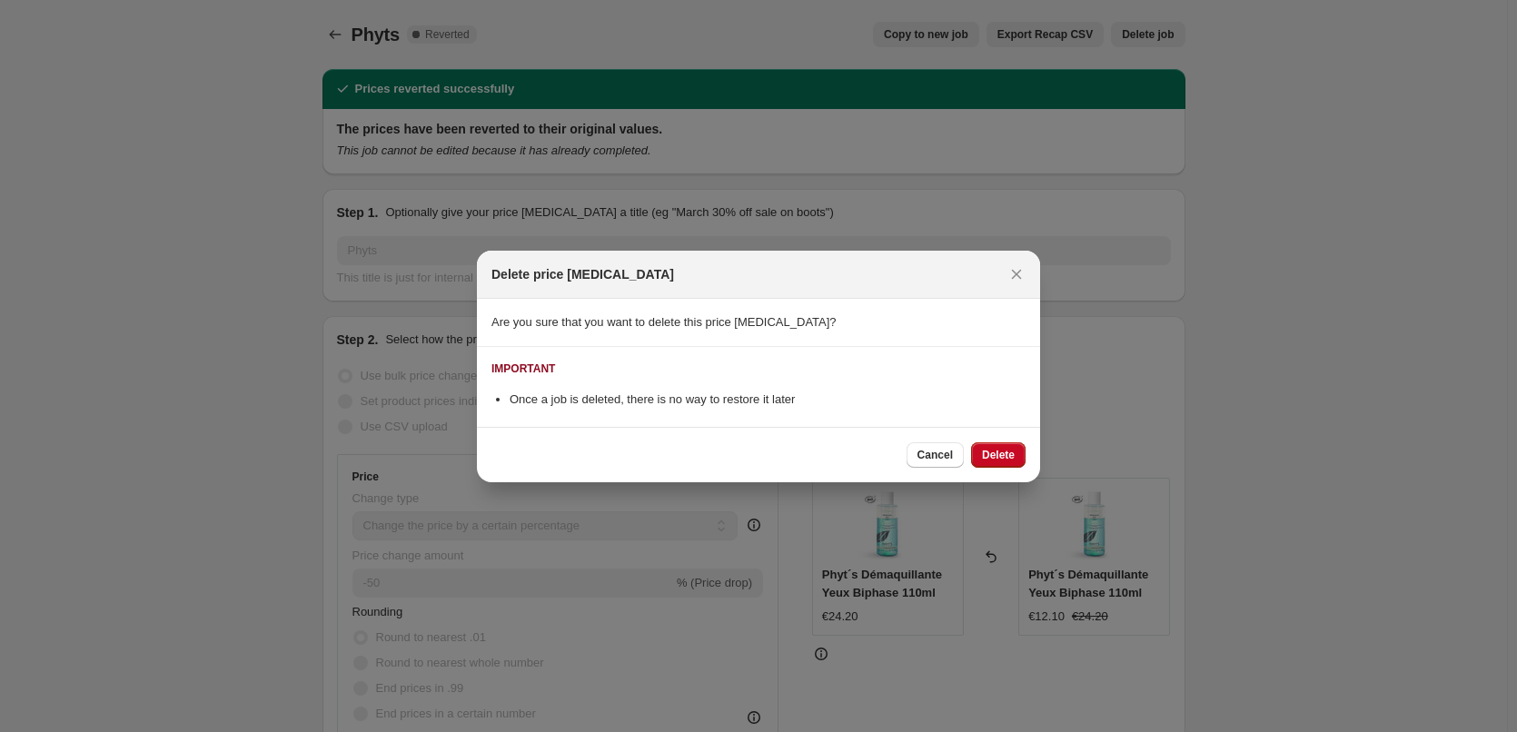
drag, startPoint x: 1015, startPoint y: 444, endPoint x: 1009, endPoint y: 454, distance: 11.4
click at [1015, 446] on button "Delete" at bounding box center [998, 454] width 55 height 25
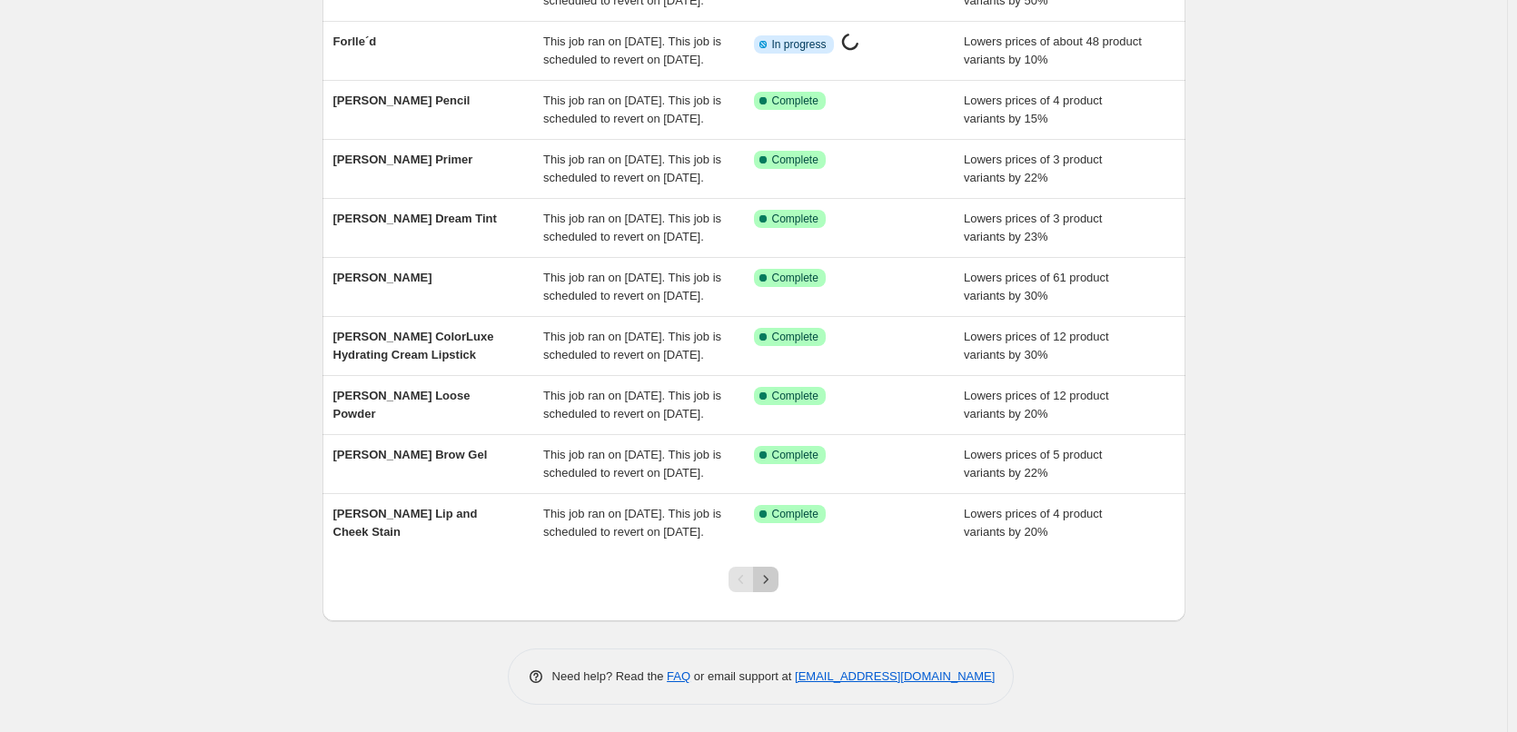
click at [762, 571] on icon "Next" at bounding box center [766, 579] width 18 height 18
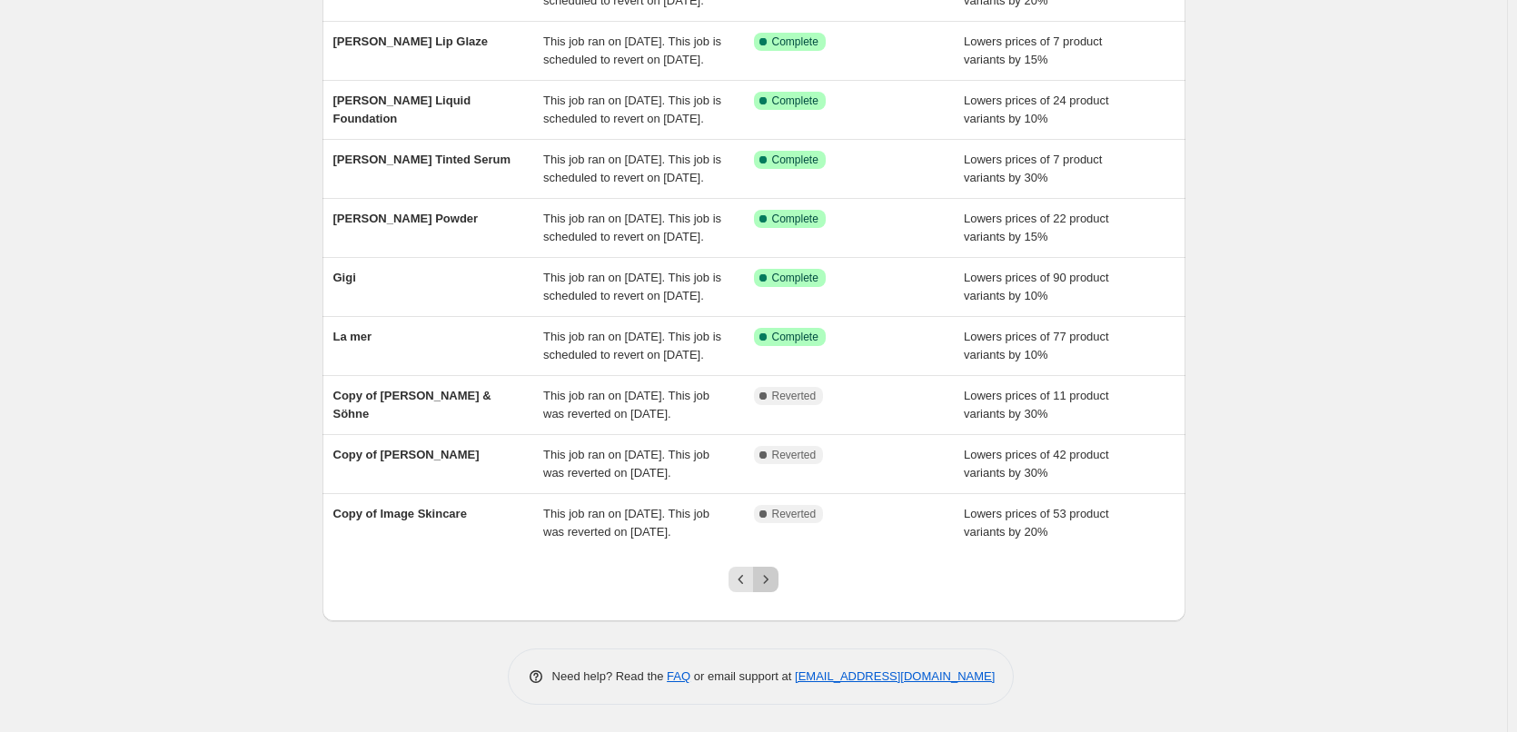
click at [775, 573] on icon "Next" at bounding box center [766, 579] width 18 height 18
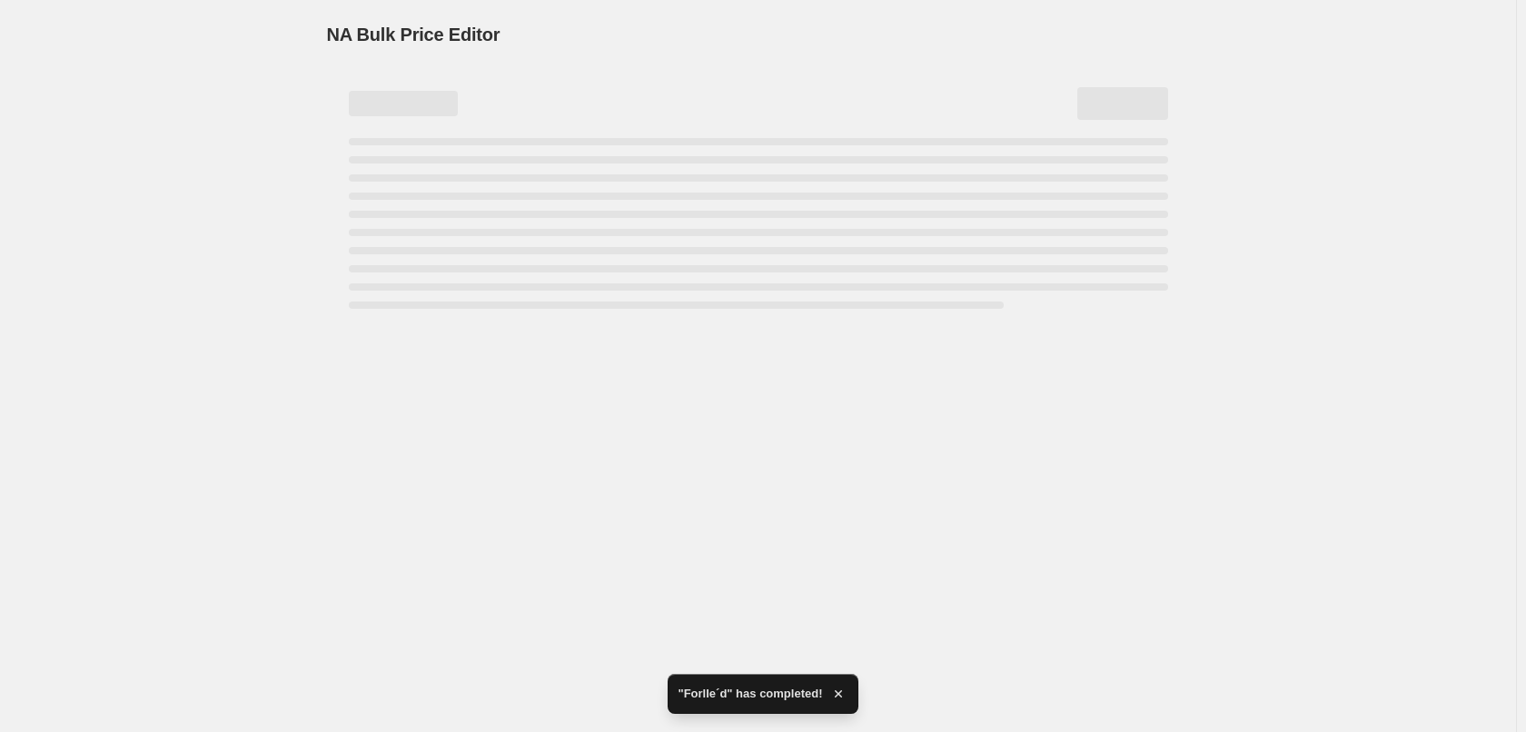
click at [359, 421] on div "NA Bulk Price Editor. This page is ready NA Bulk Price Editor" at bounding box center [758, 366] width 1516 height 732
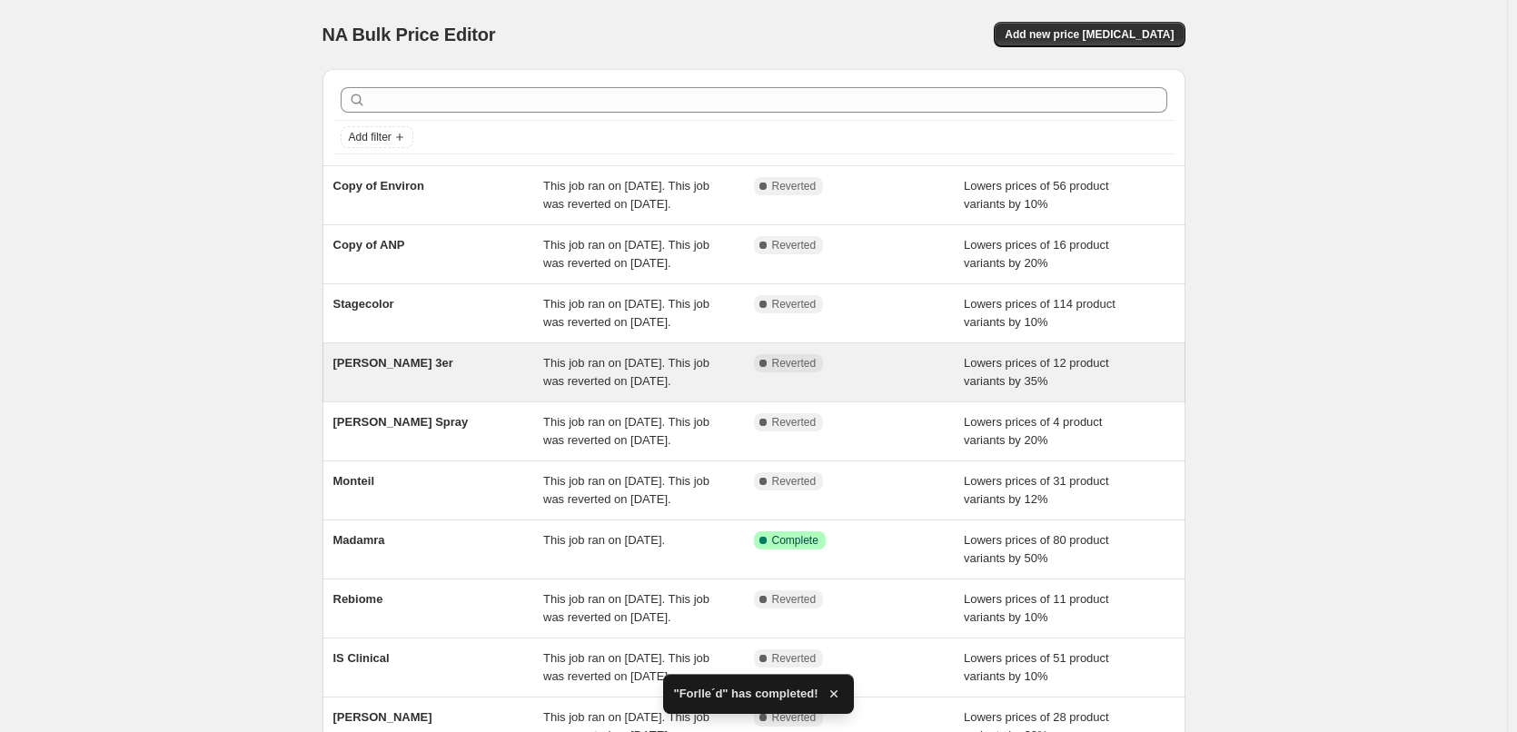
click at [421, 370] on span "[PERSON_NAME] 3er" at bounding box center [393, 363] width 120 height 14
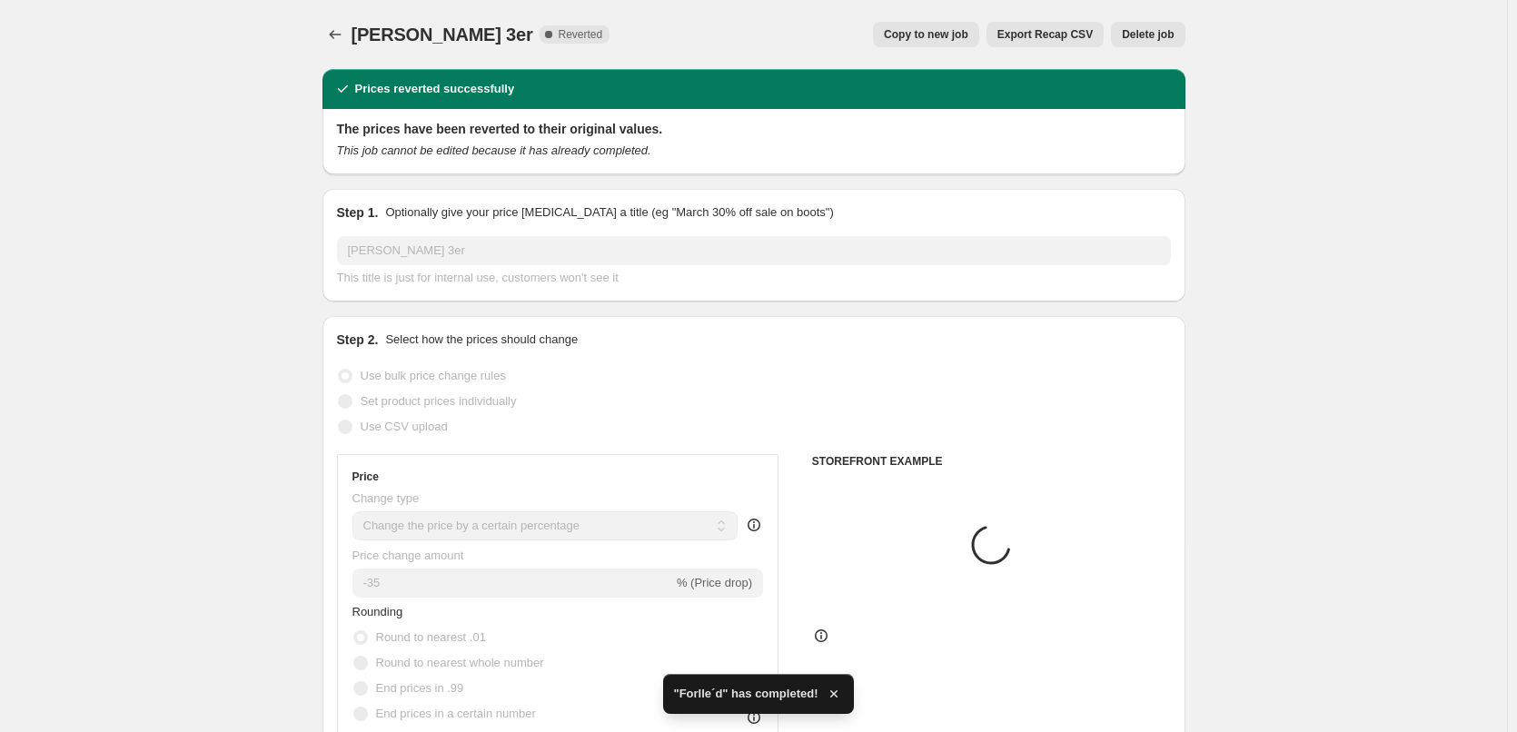
click at [928, 36] on span "Copy to new job" at bounding box center [926, 34] width 84 height 15
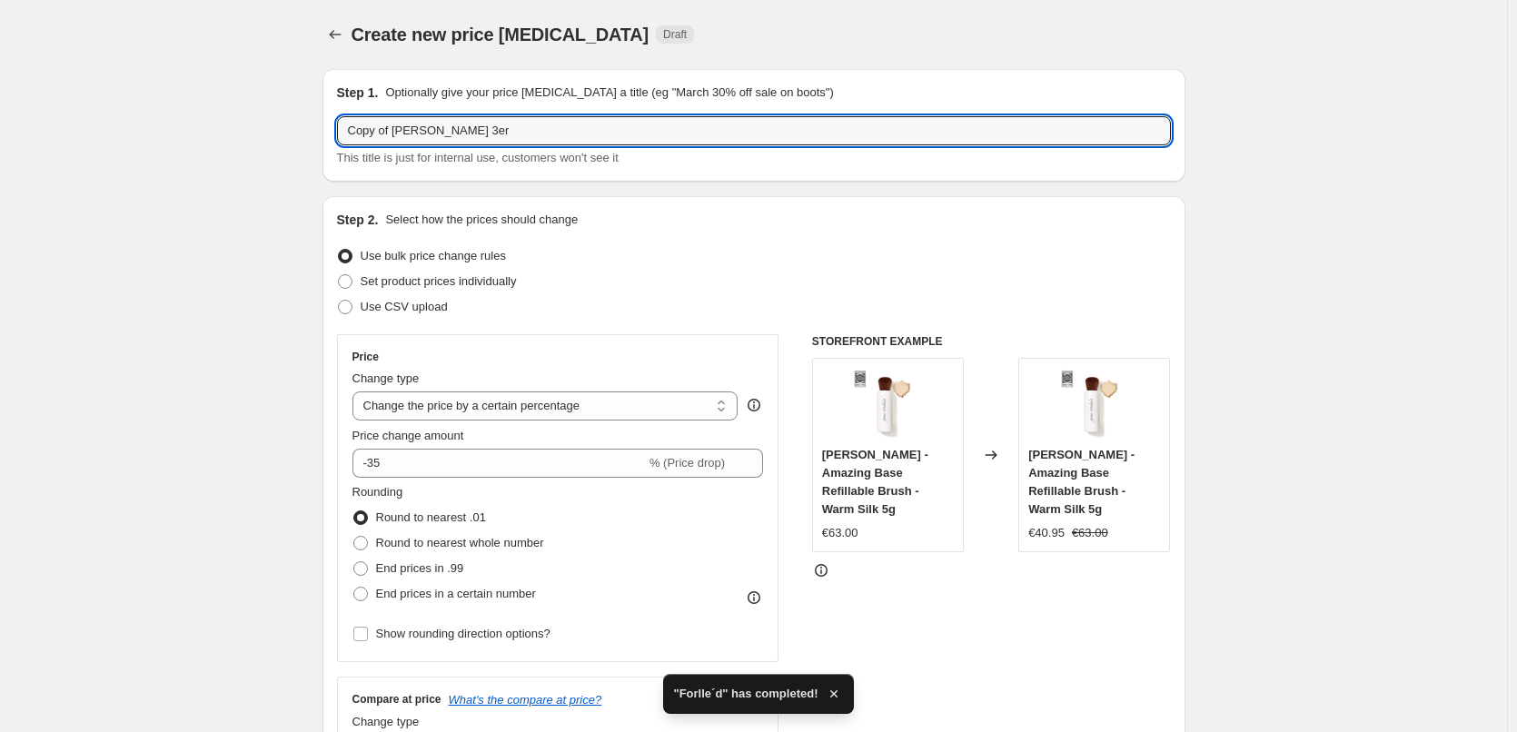
drag, startPoint x: 395, startPoint y: 134, endPoint x: 251, endPoint y: 136, distance: 144.5
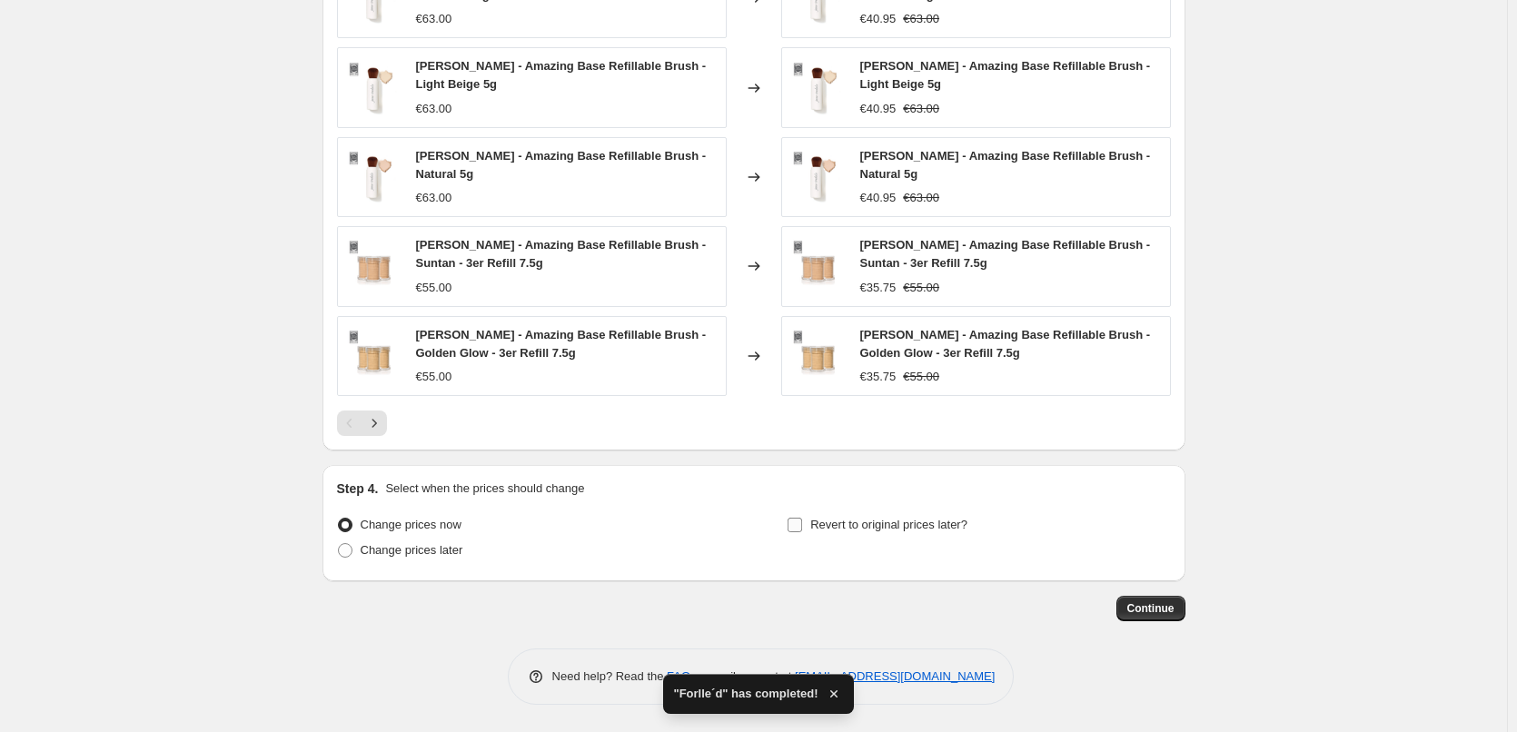
click at [849, 528] on span "Revert to original prices later?" at bounding box center [888, 525] width 157 height 14
click at [802, 528] on input "Revert to original prices later?" at bounding box center [795, 525] width 15 height 15
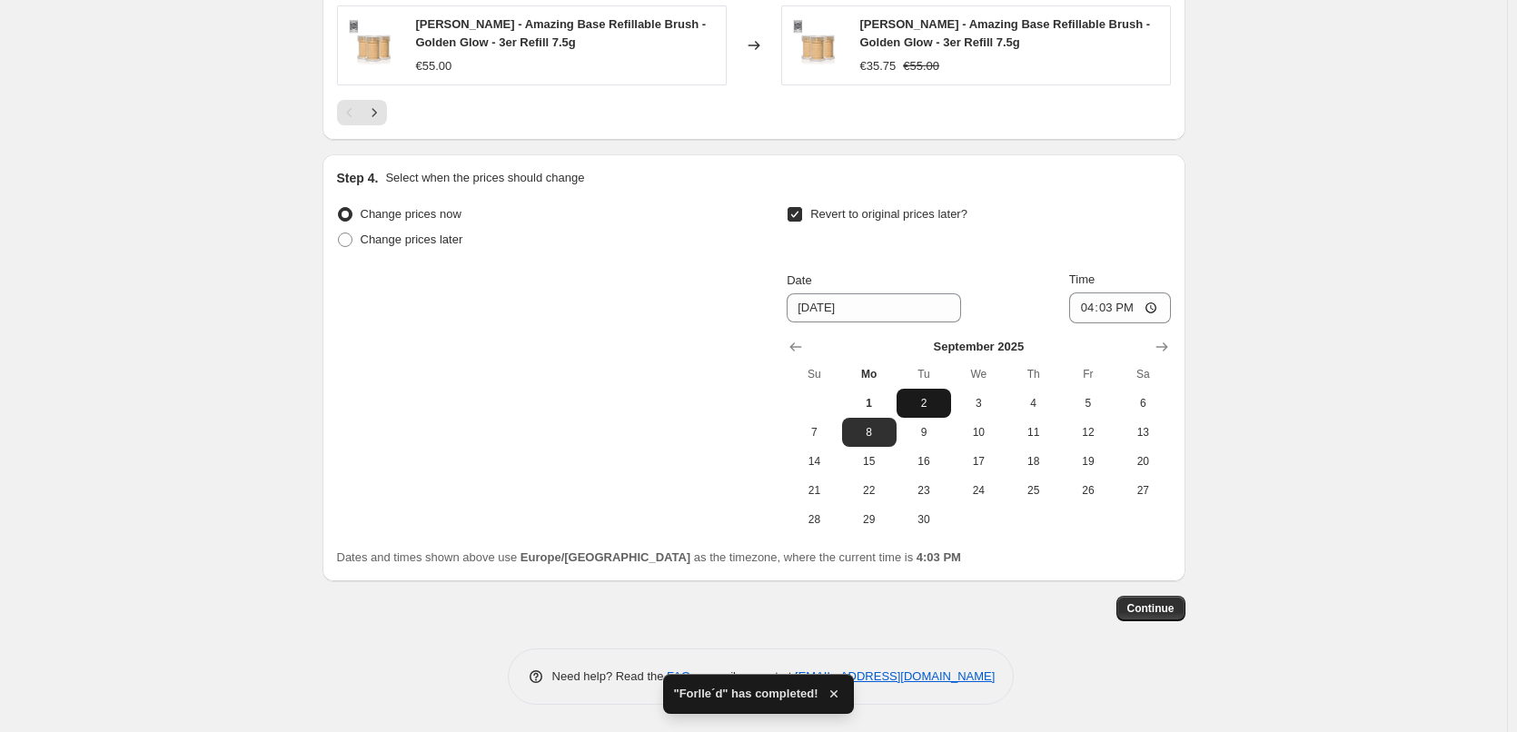
click at [927, 400] on span "2" at bounding box center [924, 403] width 40 height 15
click at [1091, 301] on input "16:03" at bounding box center [1120, 308] width 102 height 31
click at [1152, 603] on span "Continue" at bounding box center [1150, 608] width 47 height 15
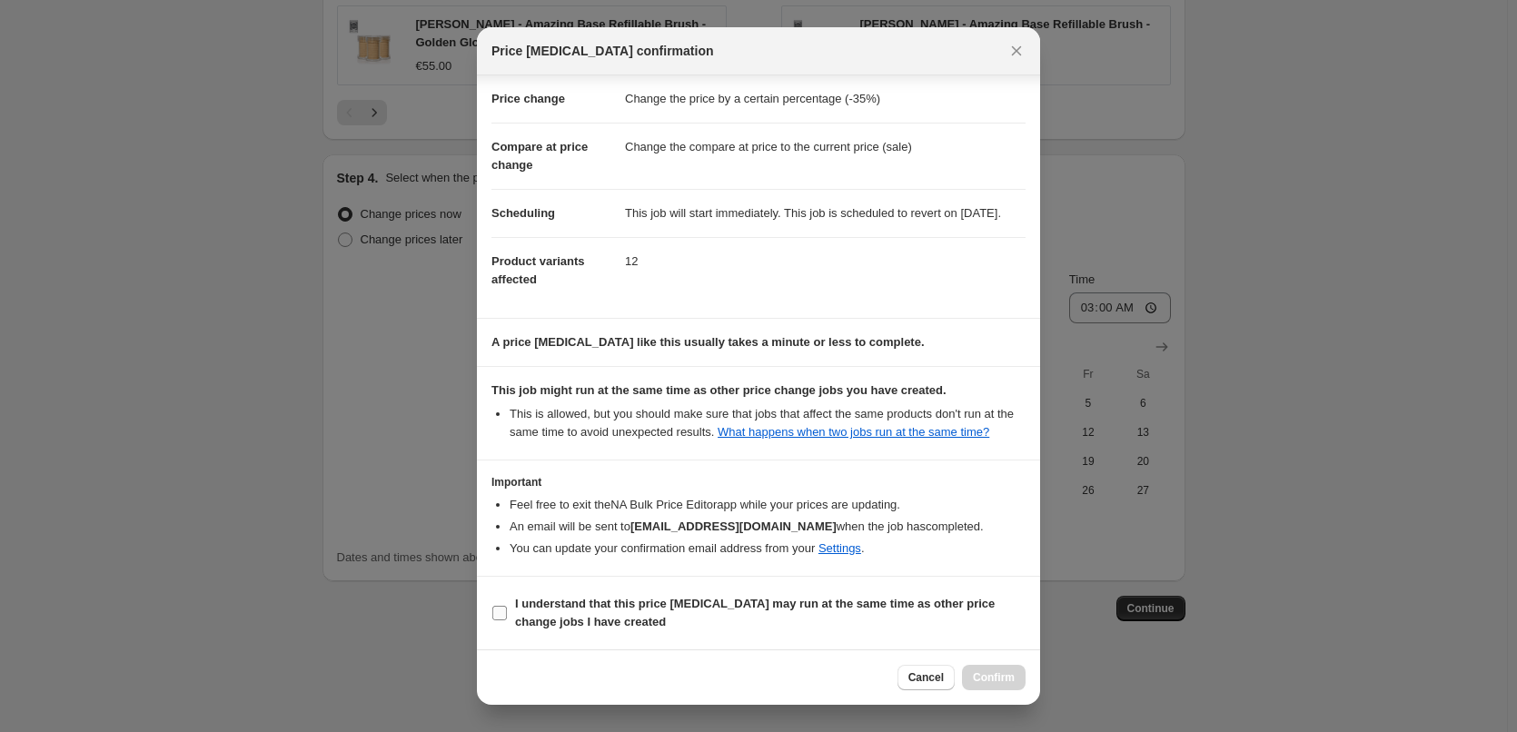
click at [574, 610] on b "I understand that this price [MEDICAL_DATA] may run at the same time as other p…" at bounding box center [755, 613] width 480 height 32
click at [507, 610] on input "I understand that this price [MEDICAL_DATA] may run at the same time as other p…" at bounding box center [499, 613] width 15 height 15
click at [997, 680] on span "Confirm" at bounding box center [994, 677] width 42 height 15
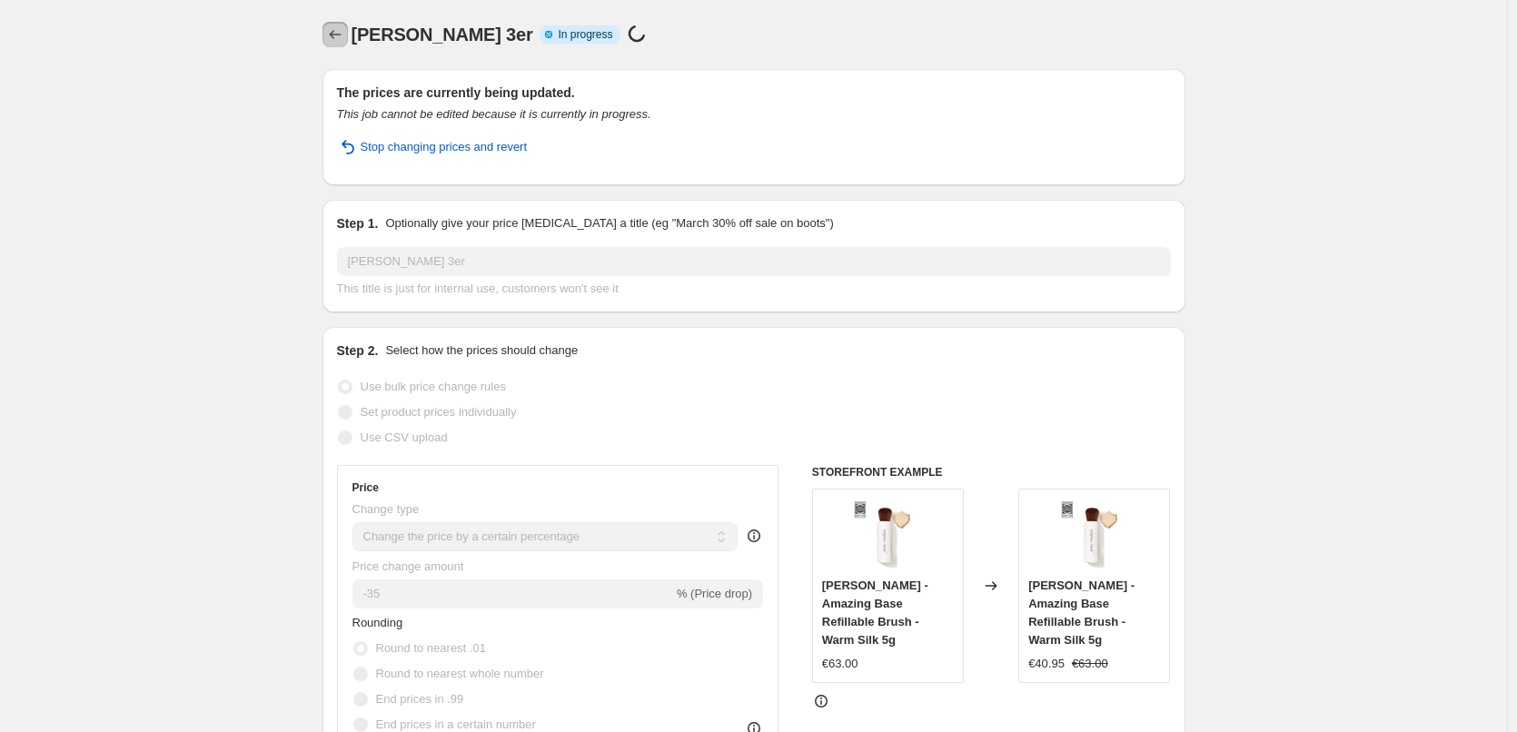
click at [332, 44] on button "Price change jobs" at bounding box center [334, 34] width 25 height 25
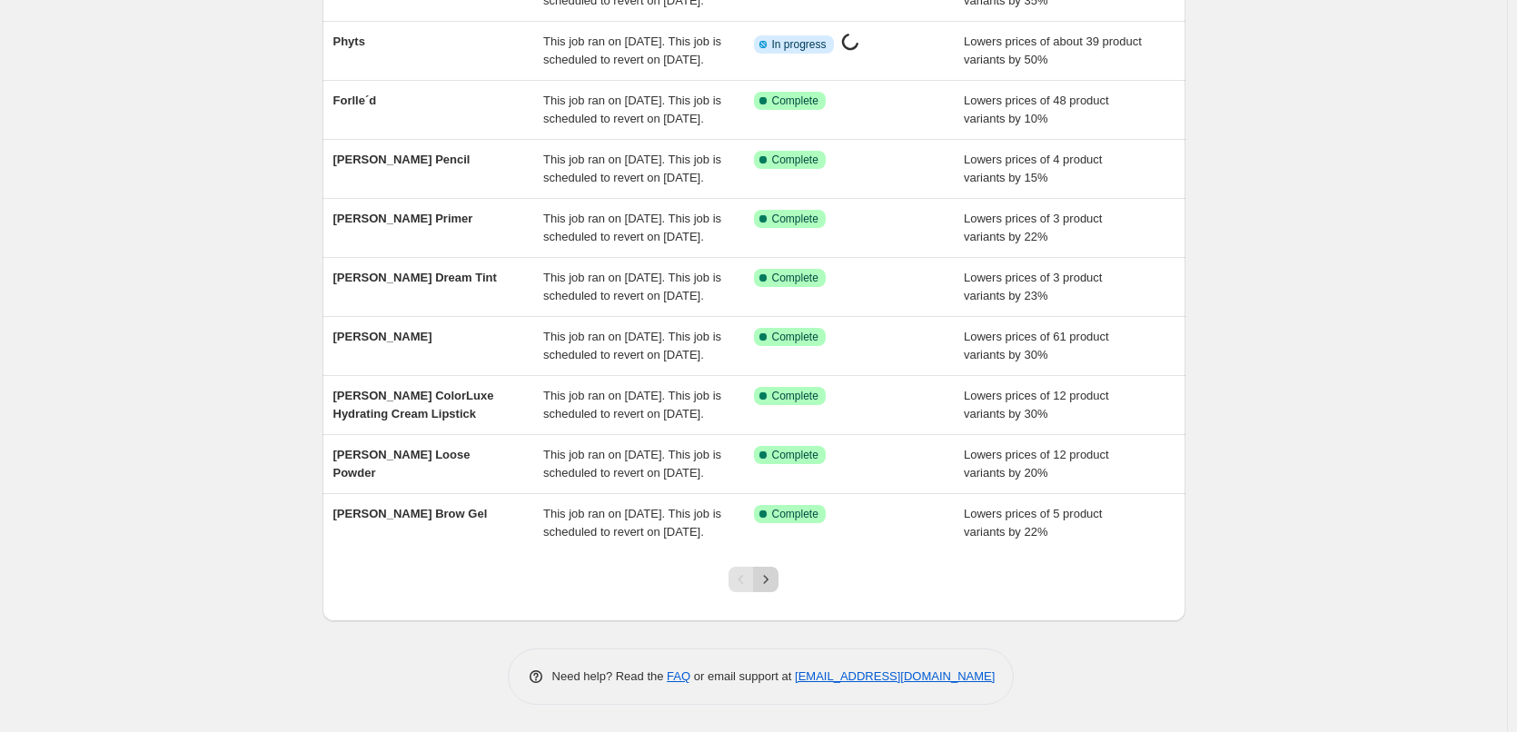
click at [764, 578] on icon "Next" at bounding box center [766, 579] width 18 height 18
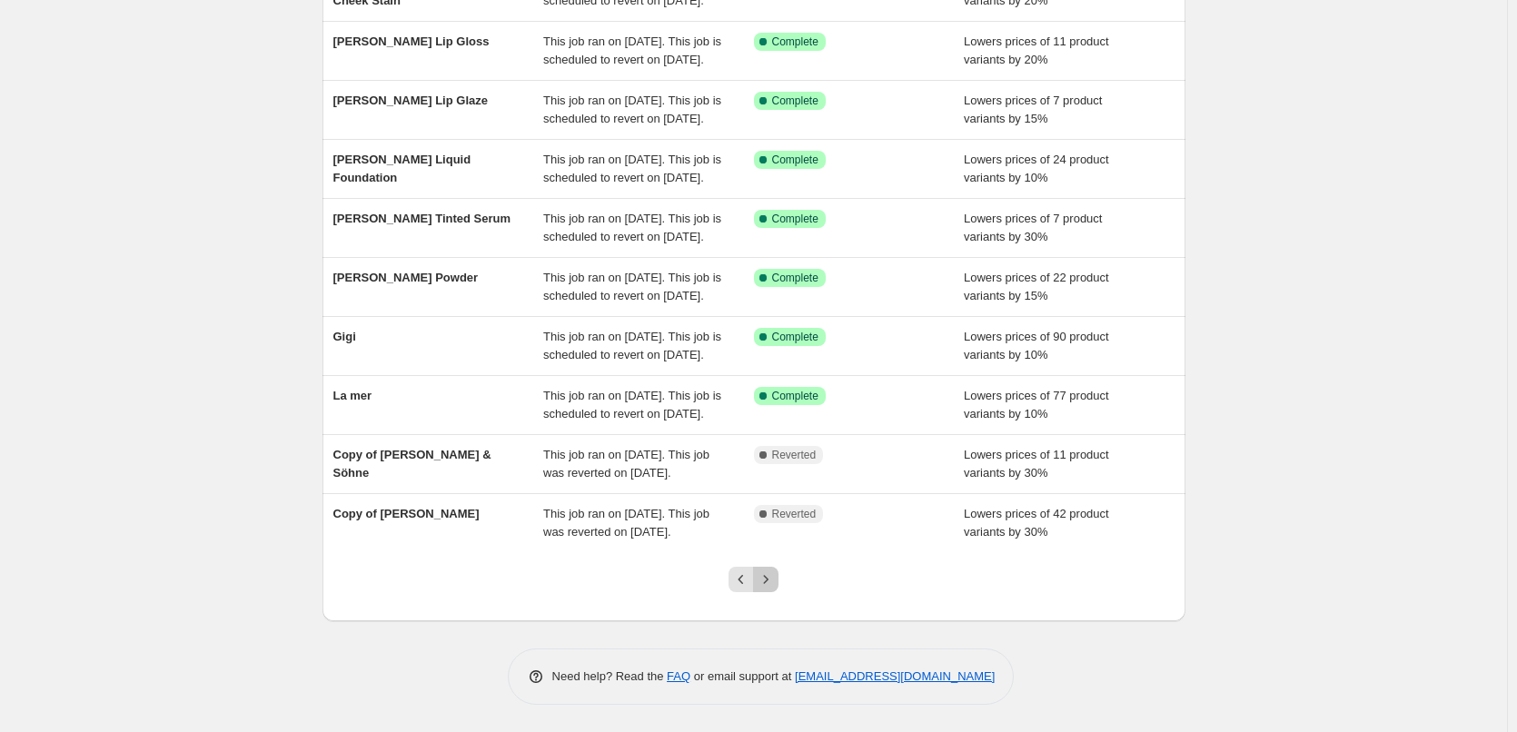
click at [775, 589] on icon "Next" at bounding box center [766, 579] width 18 height 18
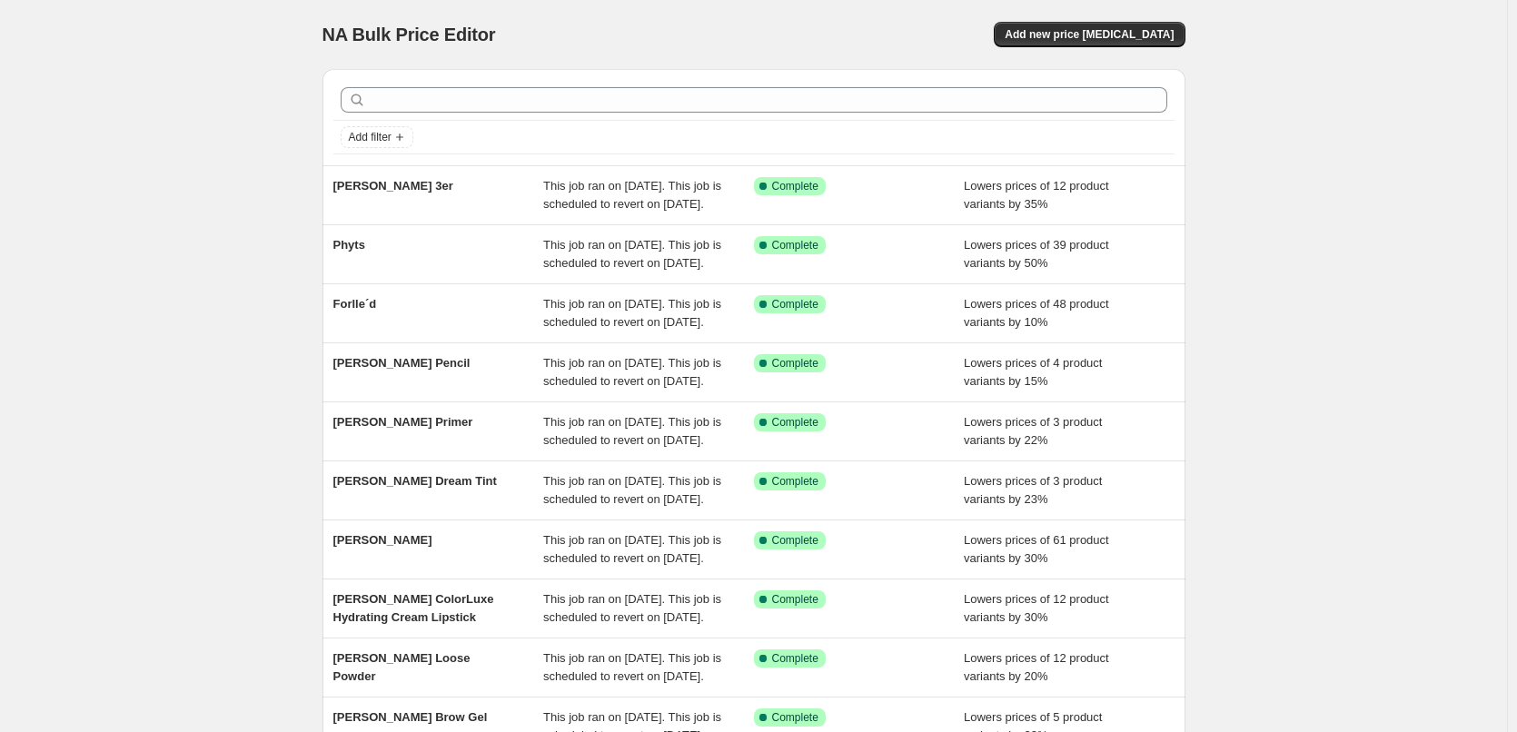
scroll to position [385, 0]
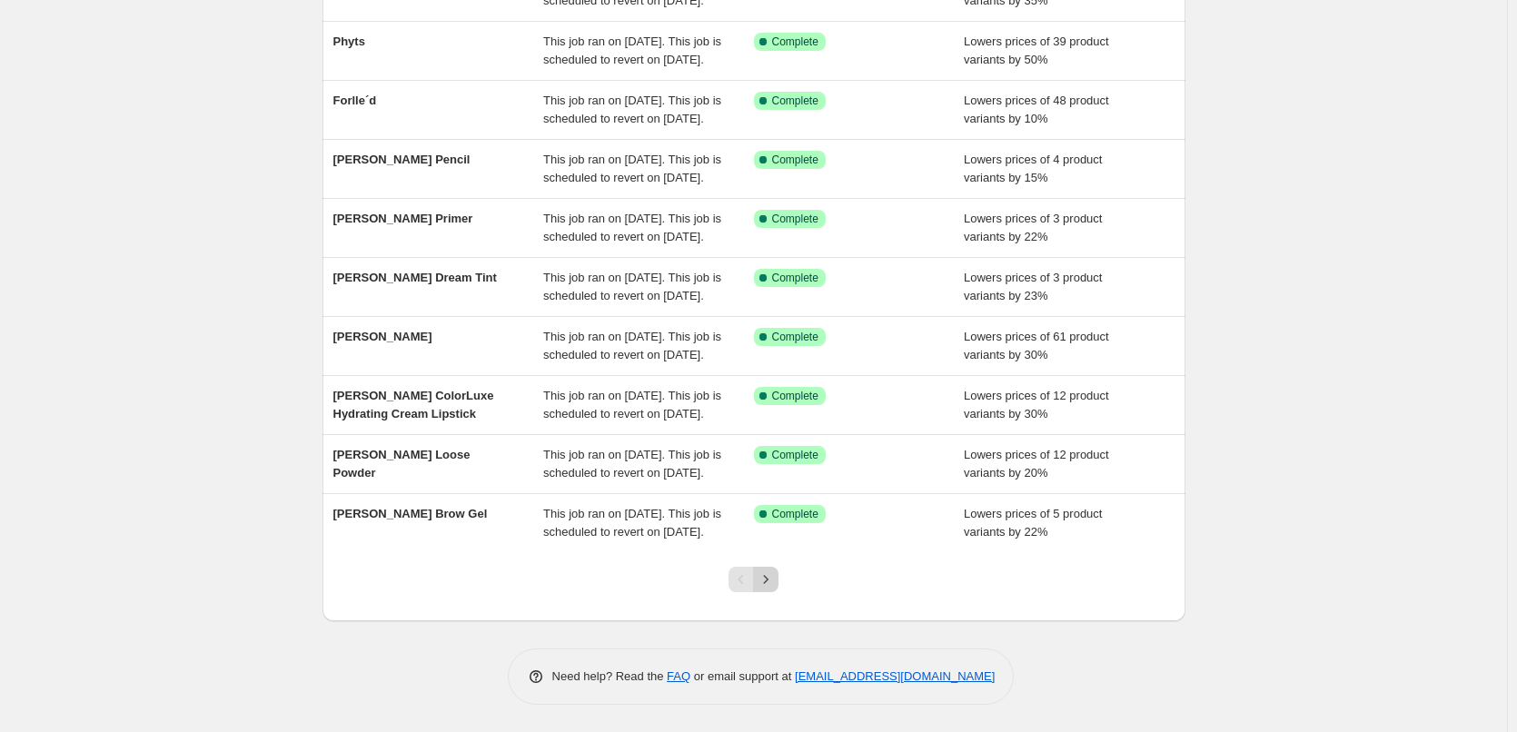
click at [775, 581] on icon "Next" at bounding box center [766, 579] width 18 height 18
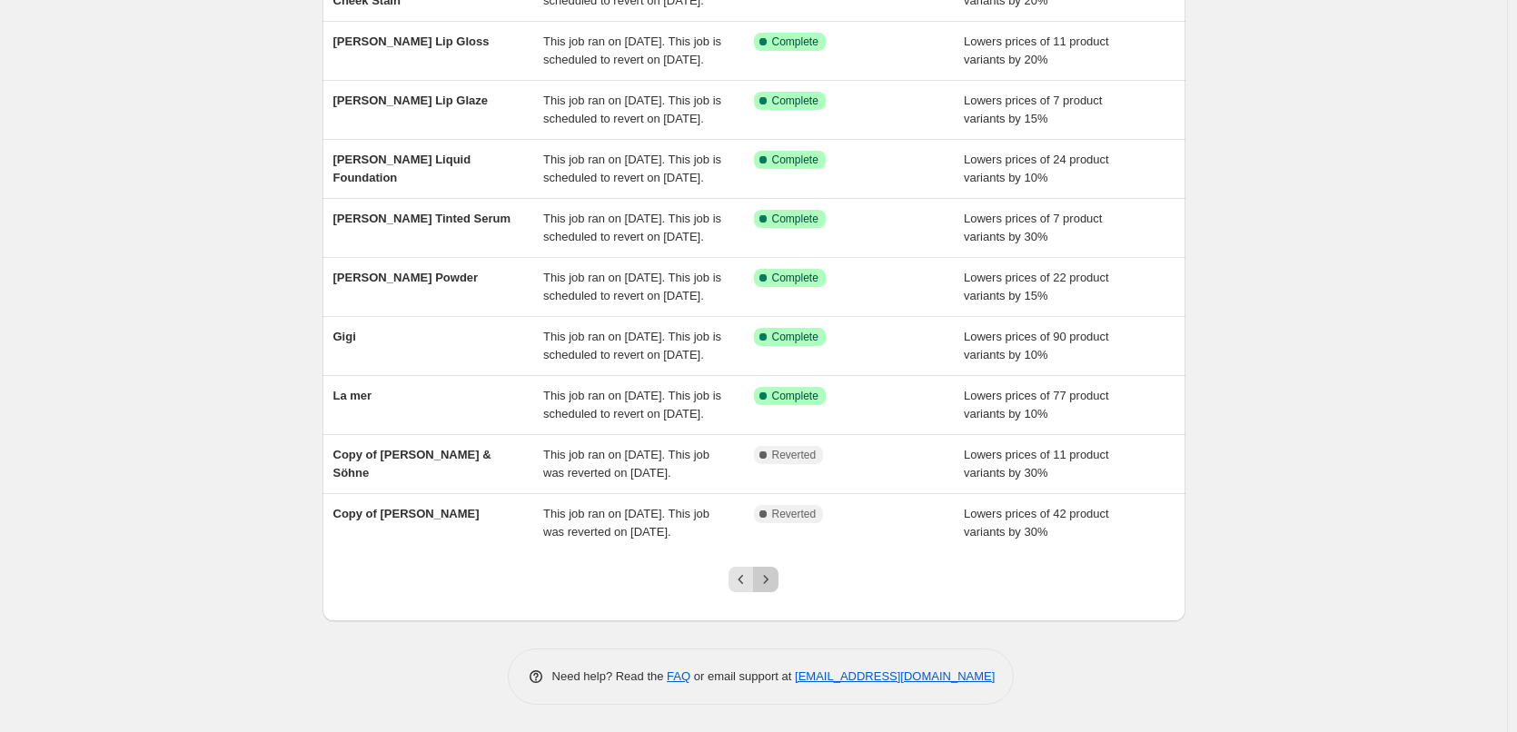
click at [775, 581] on icon "Next" at bounding box center [766, 579] width 18 height 18
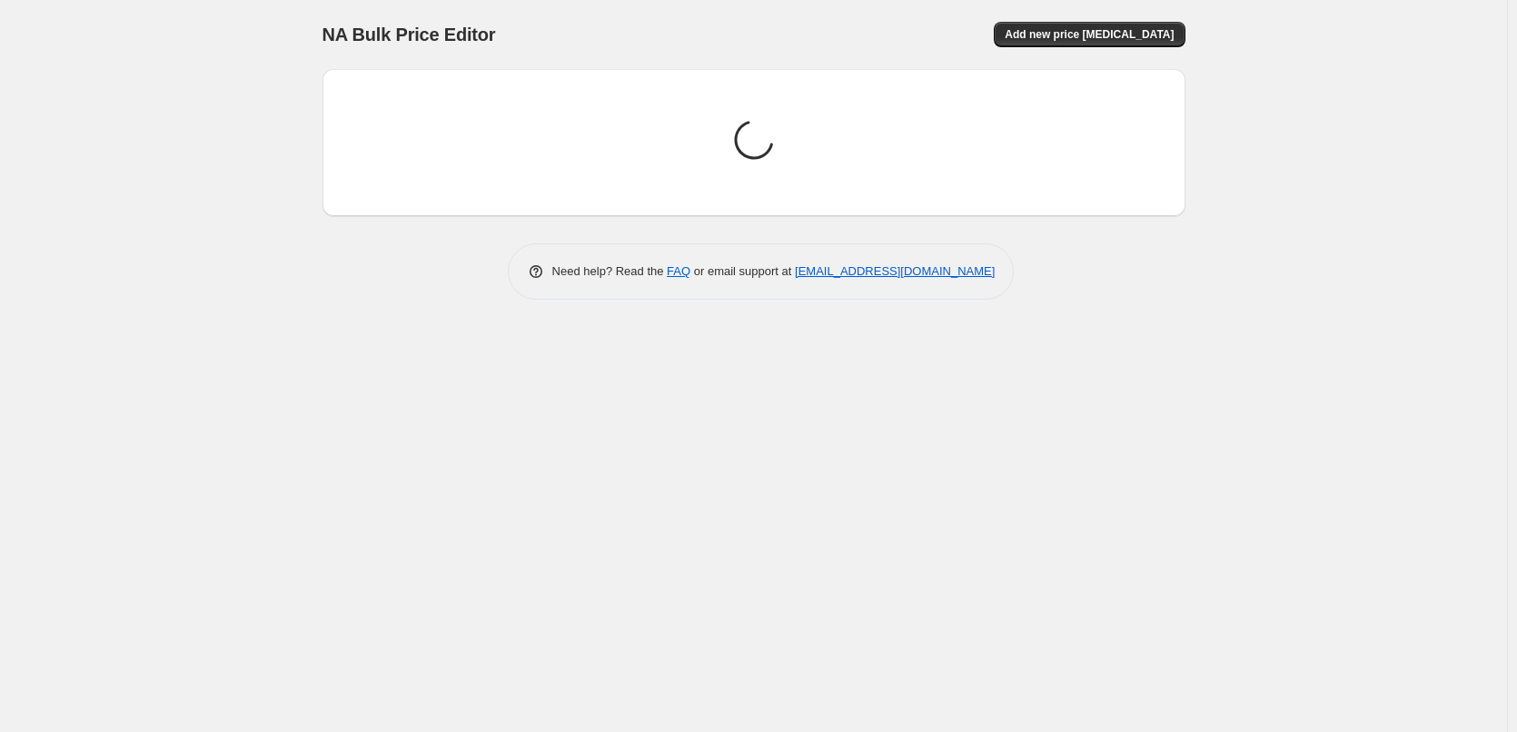
scroll to position [0, 0]
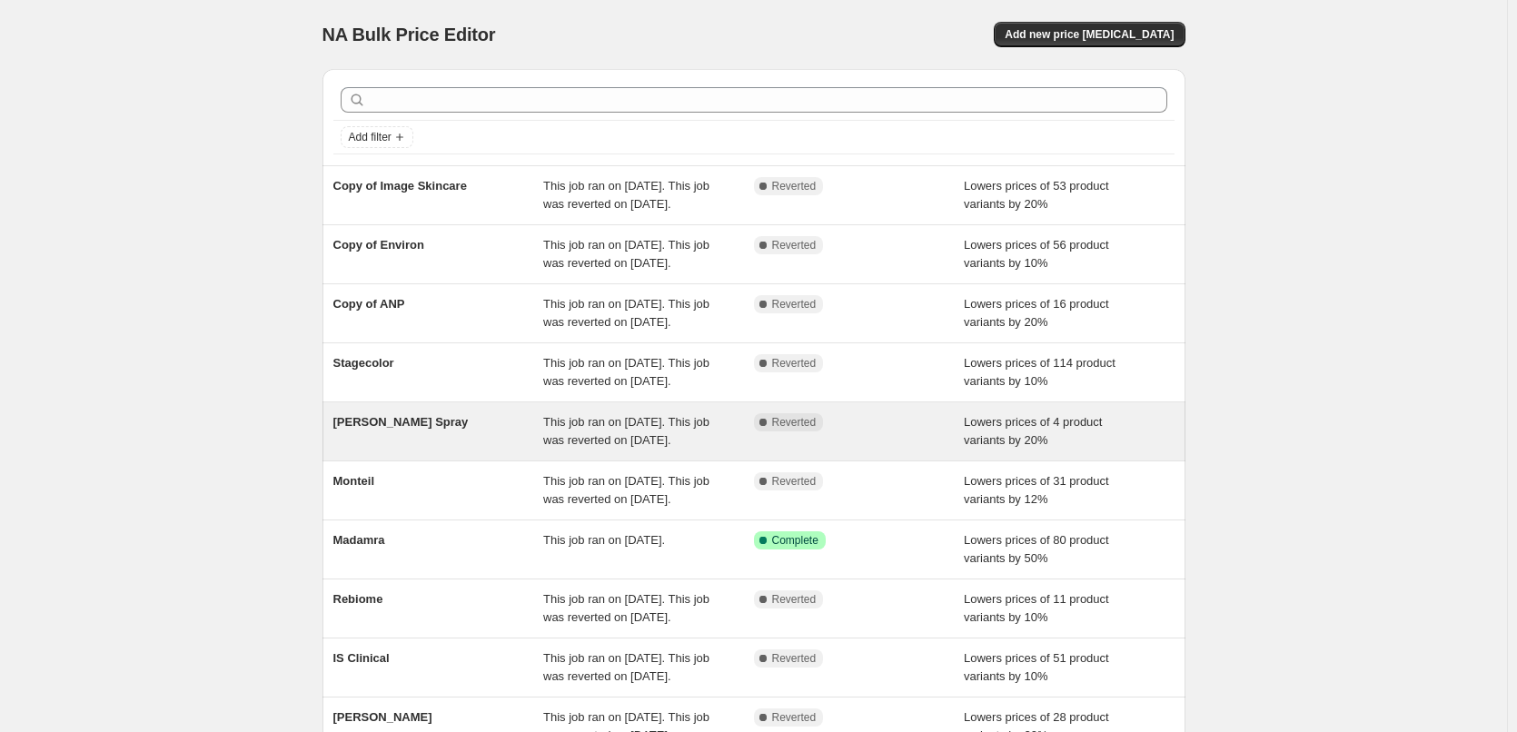
click at [497, 450] on div "[PERSON_NAME] Spray" at bounding box center [438, 431] width 211 height 36
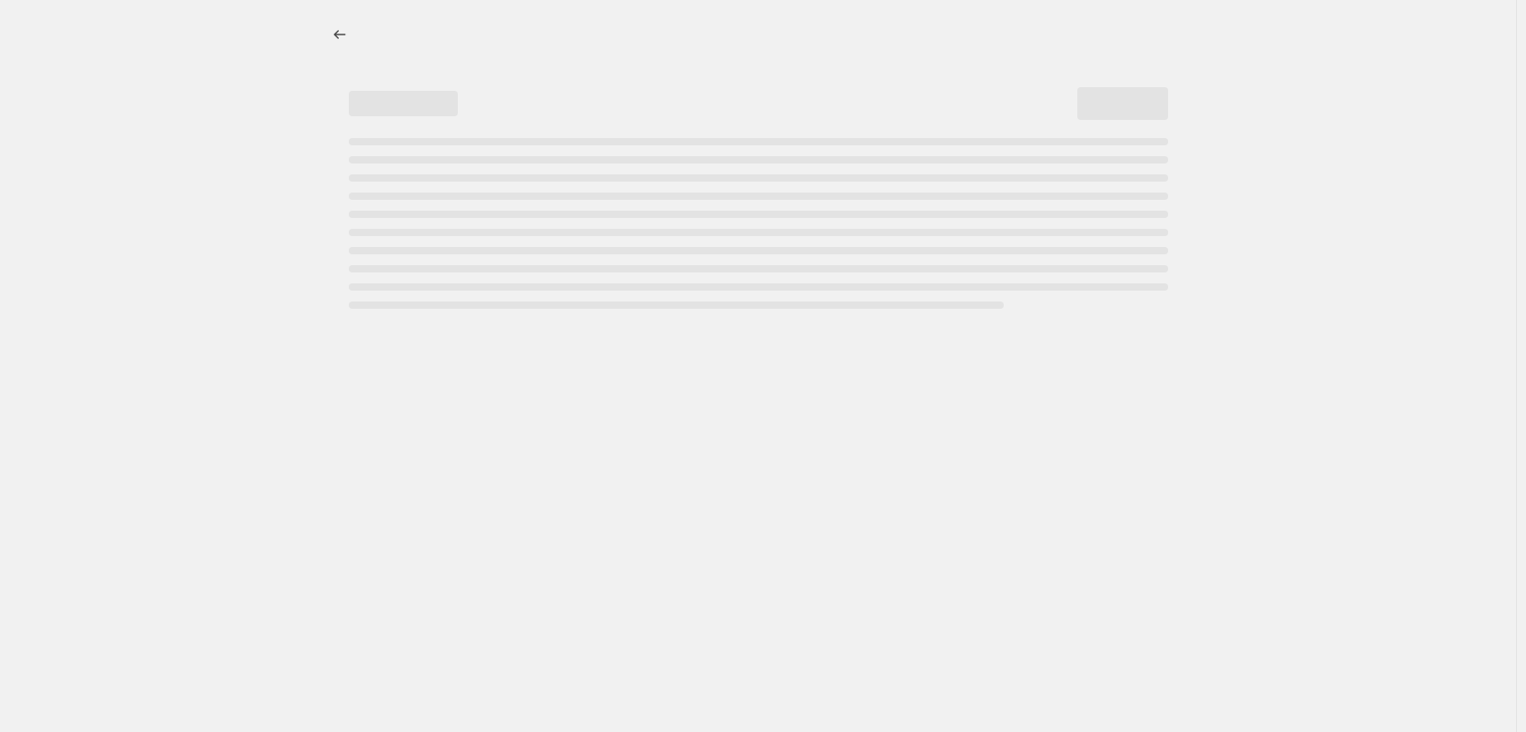
select select "percentage"
select select "tag"
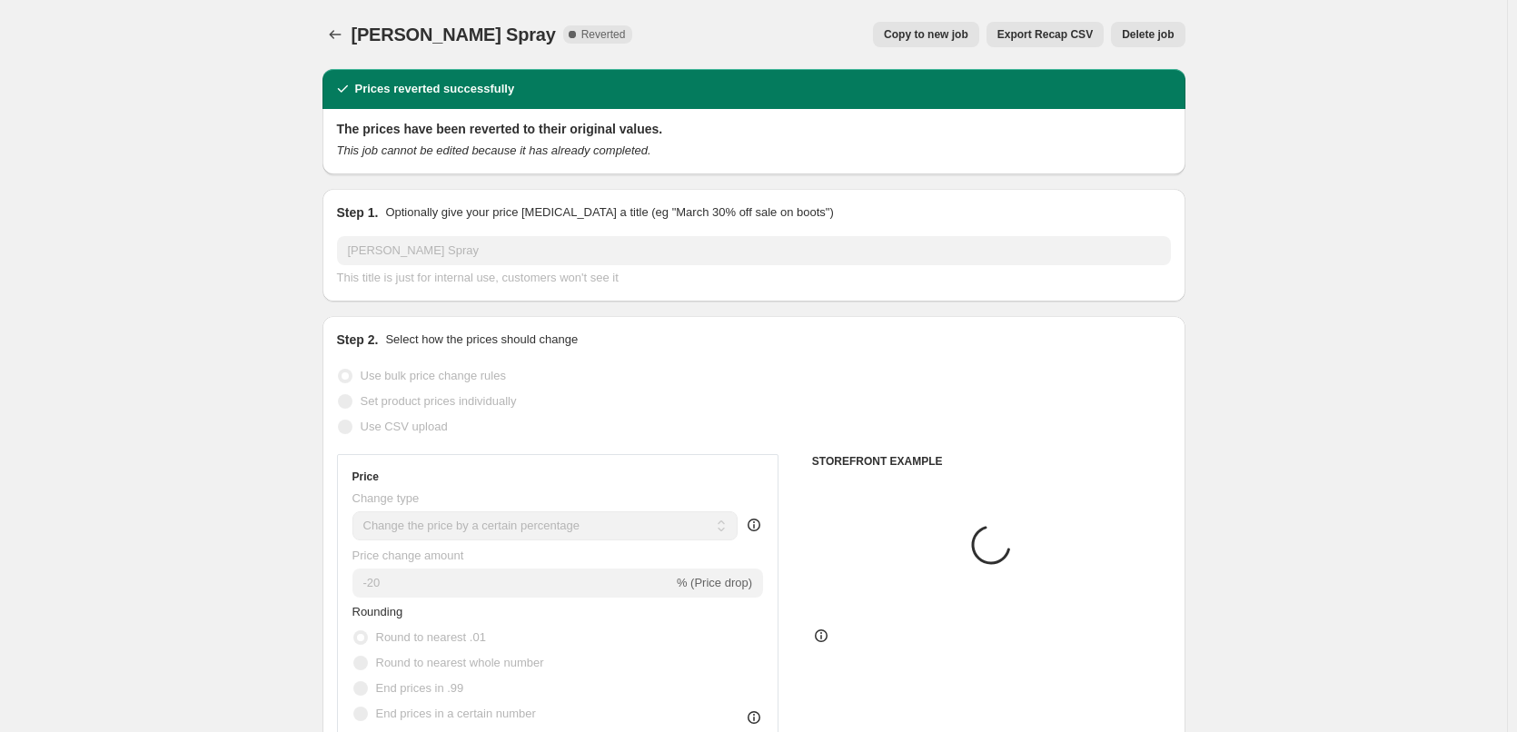
click at [956, 32] on span "Copy to new job" at bounding box center [926, 34] width 84 height 15
select select "percentage"
select select "tag"
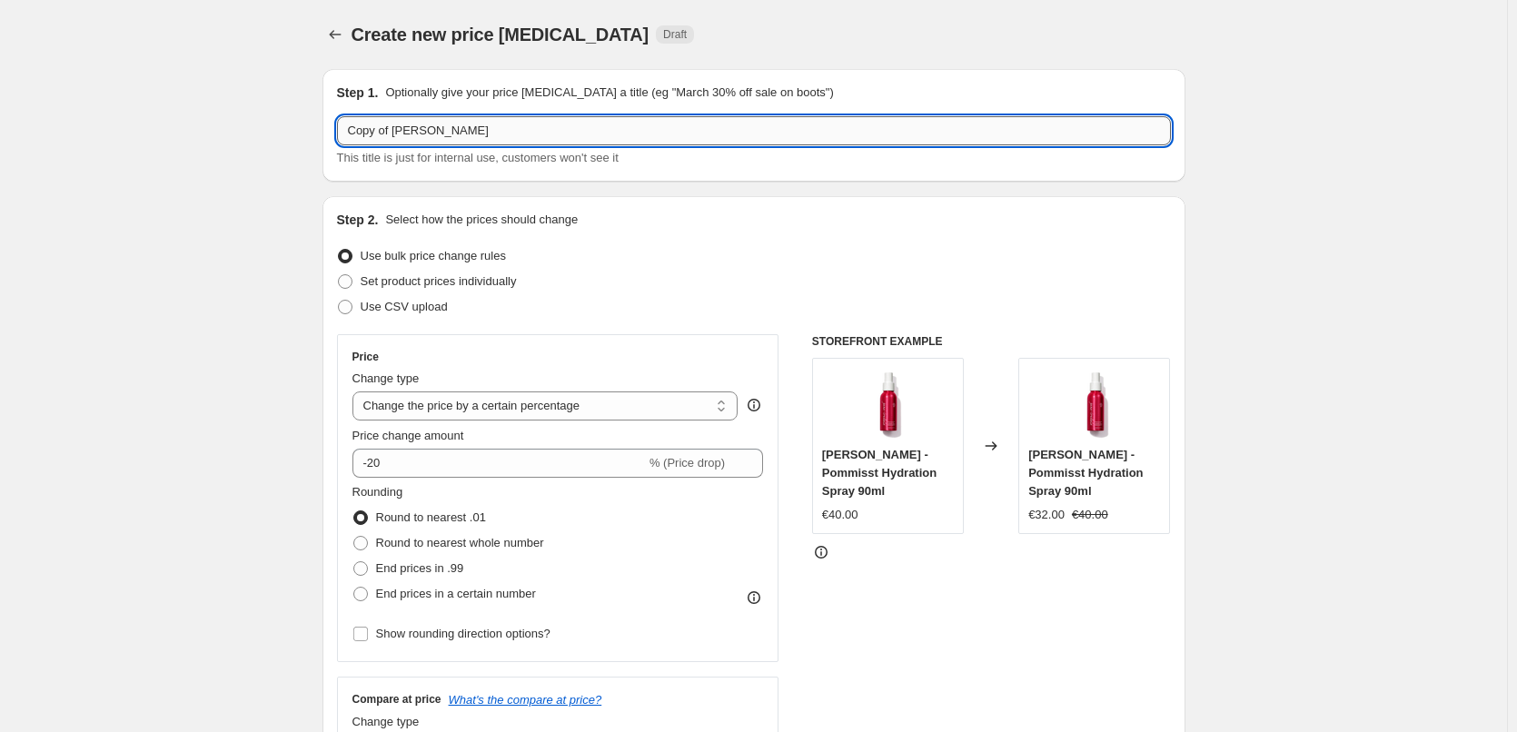
drag, startPoint x: 394, startPoint y: 133, endPoint x: 342, endPoint y: 137, distance: 52.9
click at [342, 134] on input "Copy of Jane Iredale Spray" at bounding box center [754, 130] width 834 height 29
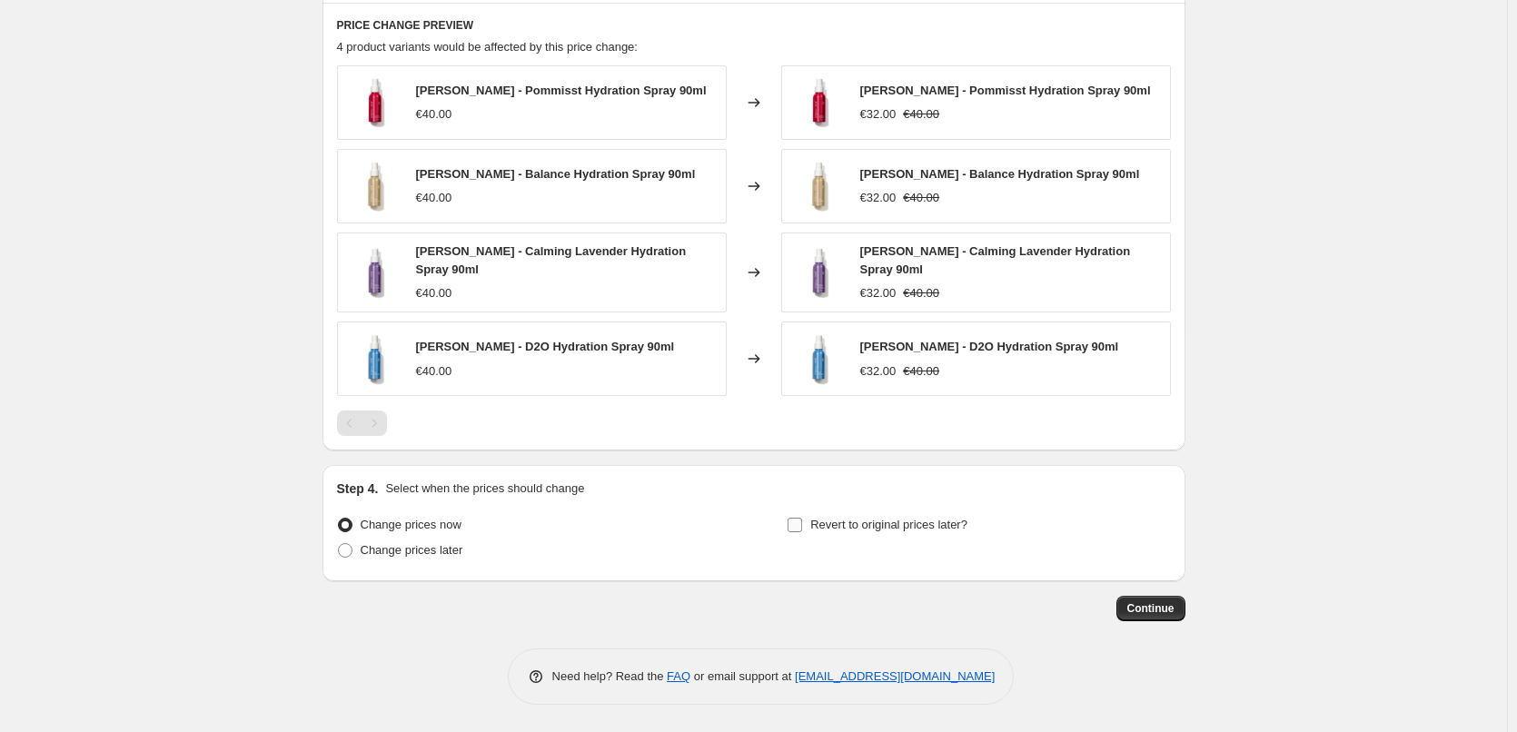
type input "[PERSON_NAME] Spray"
click at [868, 518] on span "Revert to original prices later?" at bounding box center [888, 525] width 157 height 14
click at [802, 518] on input "Revert to original prices later?" at bounding box center [795, 525] width 15 height 15
checkbox input "true"
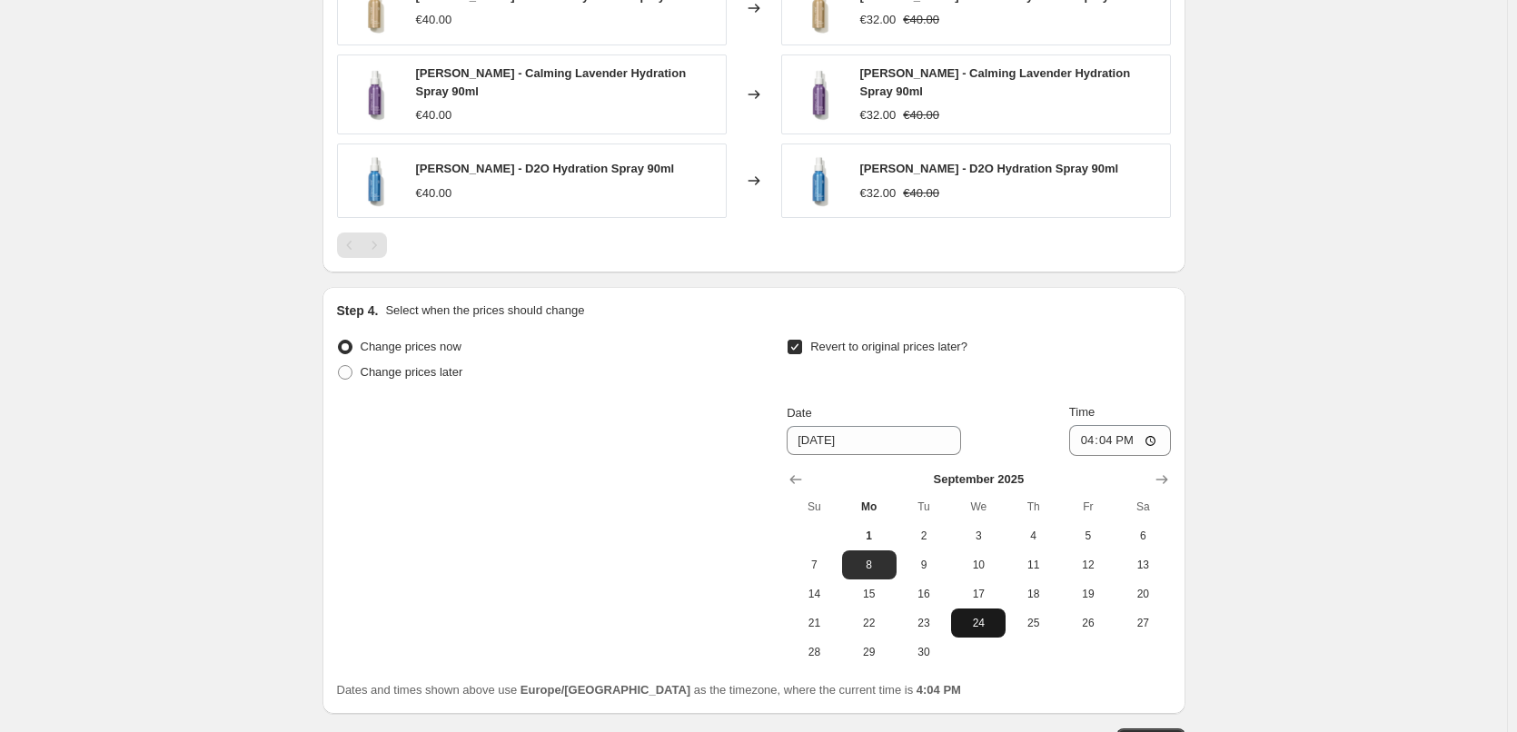
scroll to position [1522, 0]
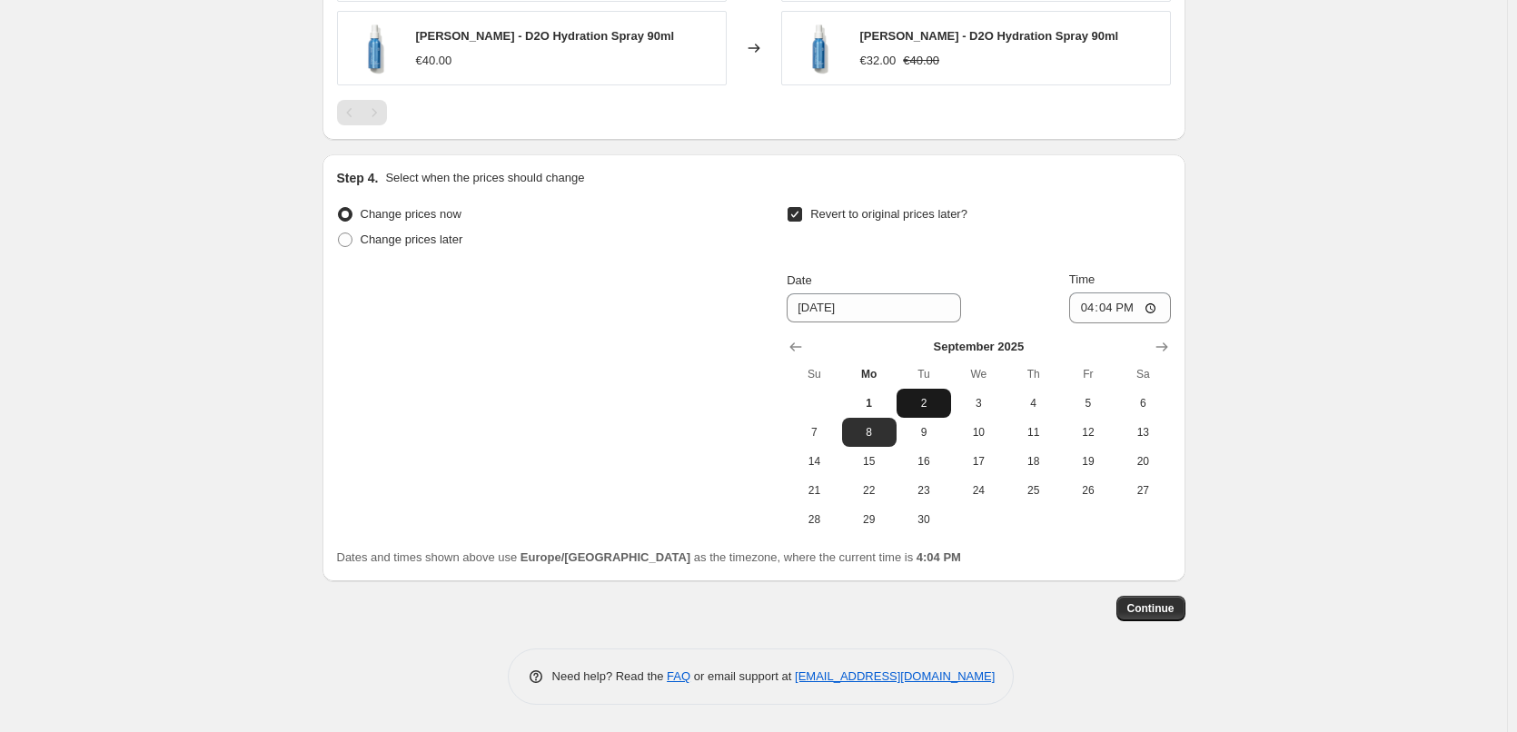
click at [943, 412] on button "2" at bounding box center [924, 403] width 55 height 29
type input "[DATE]"
click at [1086, 306] on input "16:04" at bounding box center [1120, 308] width 102 height 31
type input "03:00"
click at [1148, 610] on span "Continue" at bounding box center [1150, 608] width 47 height 15
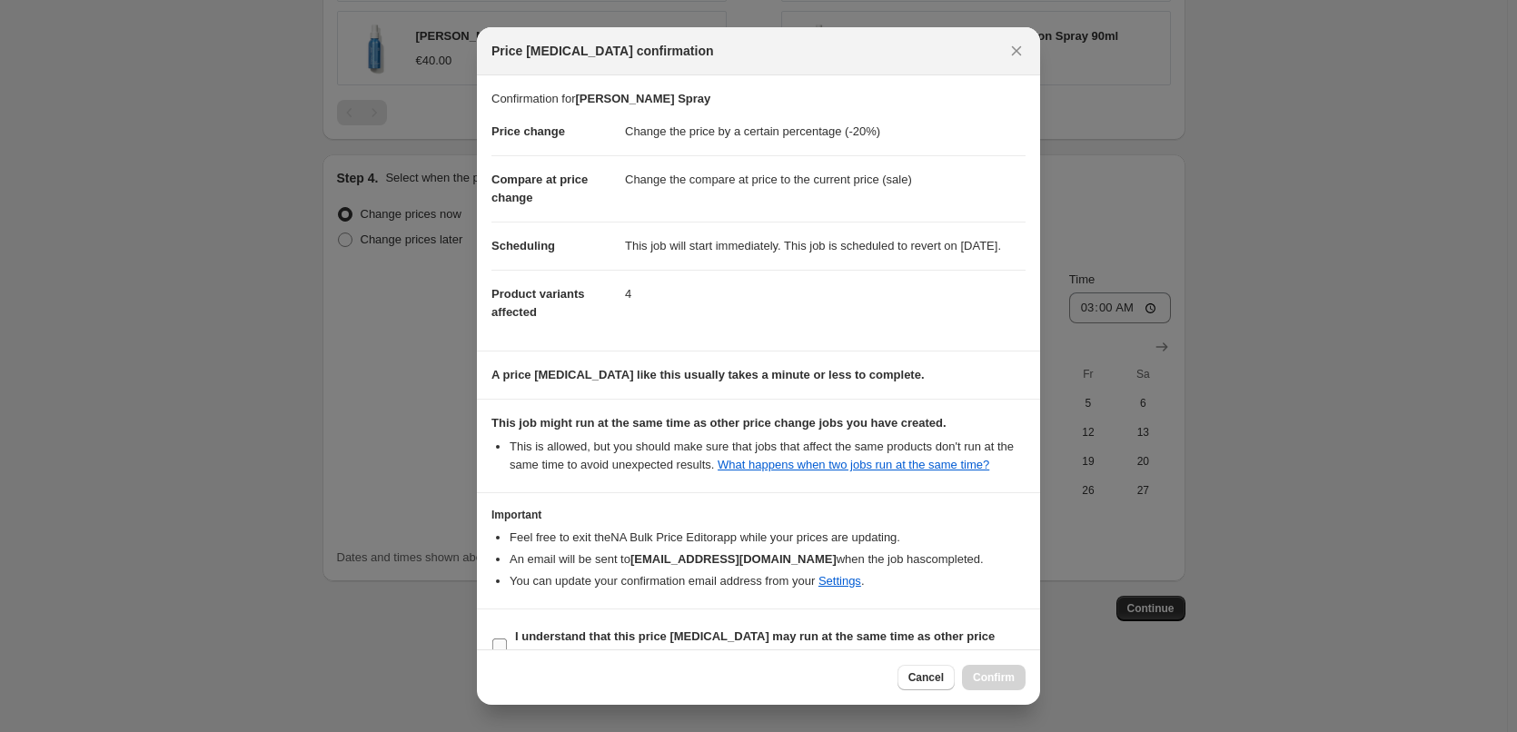
scroll to position [51, 0]
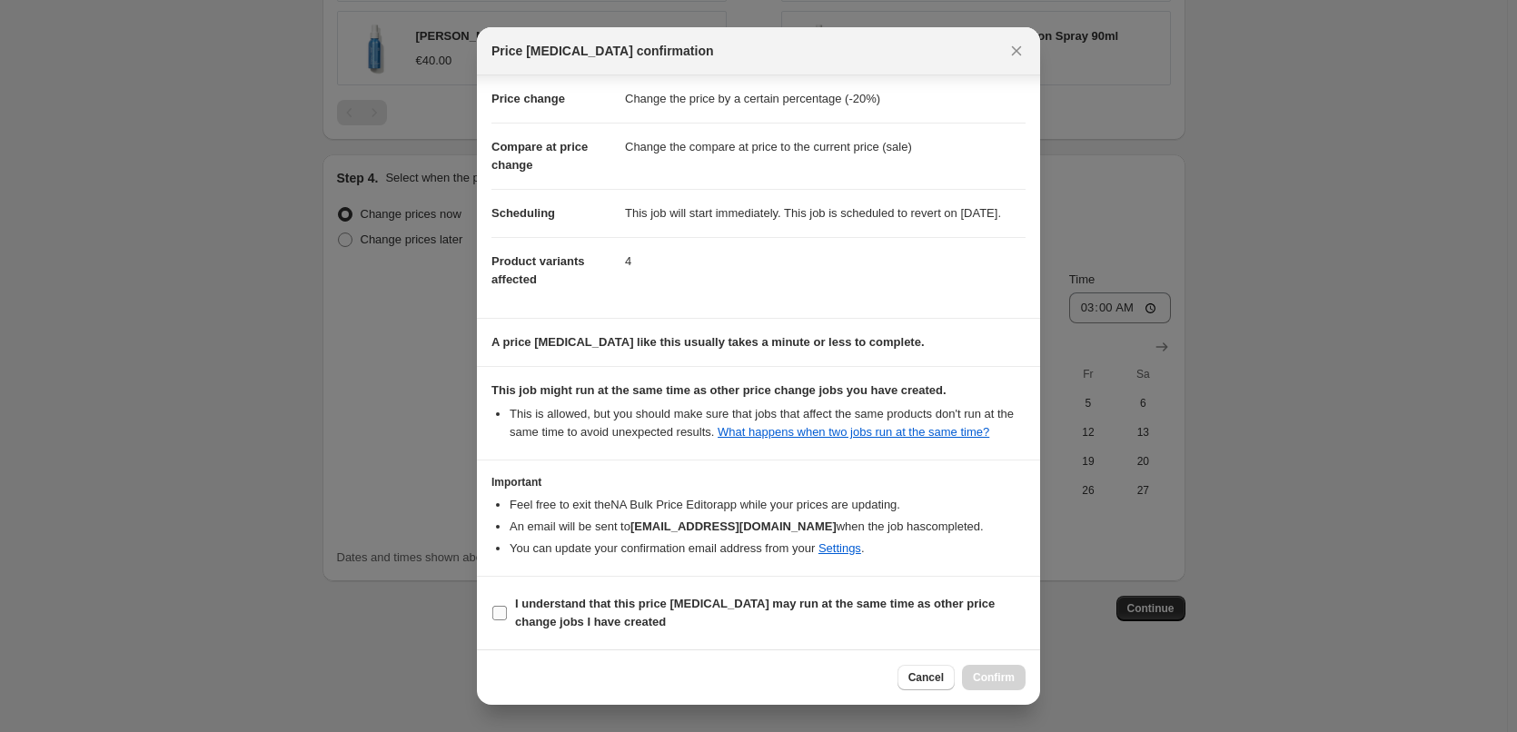
click at [610, 599] on b "I understand that this price [MEDICAL_DATA] may run at the same time as other p…" at bounding box center [755, 613] width 480 height 32
click at [507, 606] on input "I understand that this price [MEDICAL_DATA] may run at the same time as other p…" at bounding box center [499, 613] width 15 height 15
checkbox input "true"
click at [998, 673] on span "Confirm" at bounding box center [994, 677] width 42 height 15
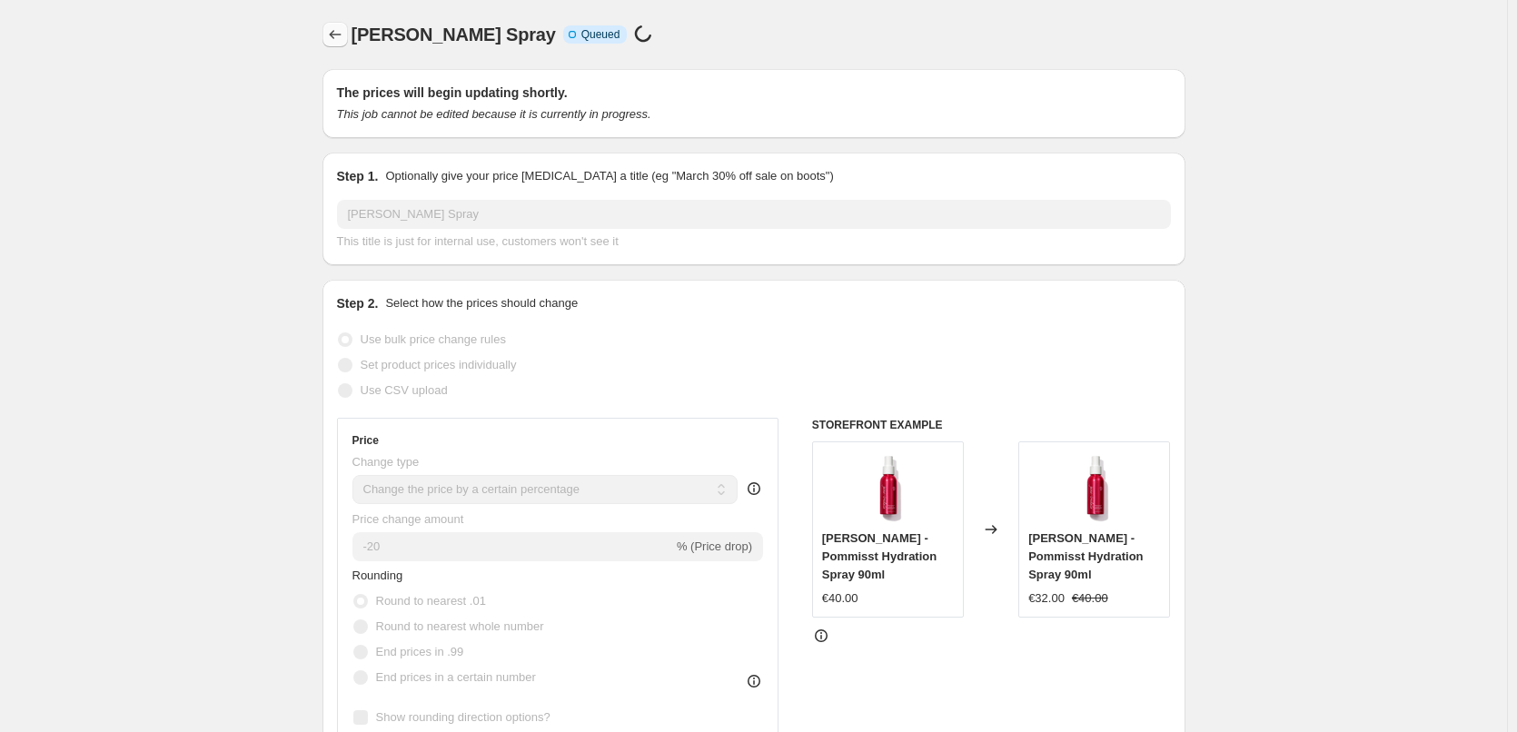
click at [332, 39] on icon "Price change jobs" at bounding box center [335, 34] width 18 height 18
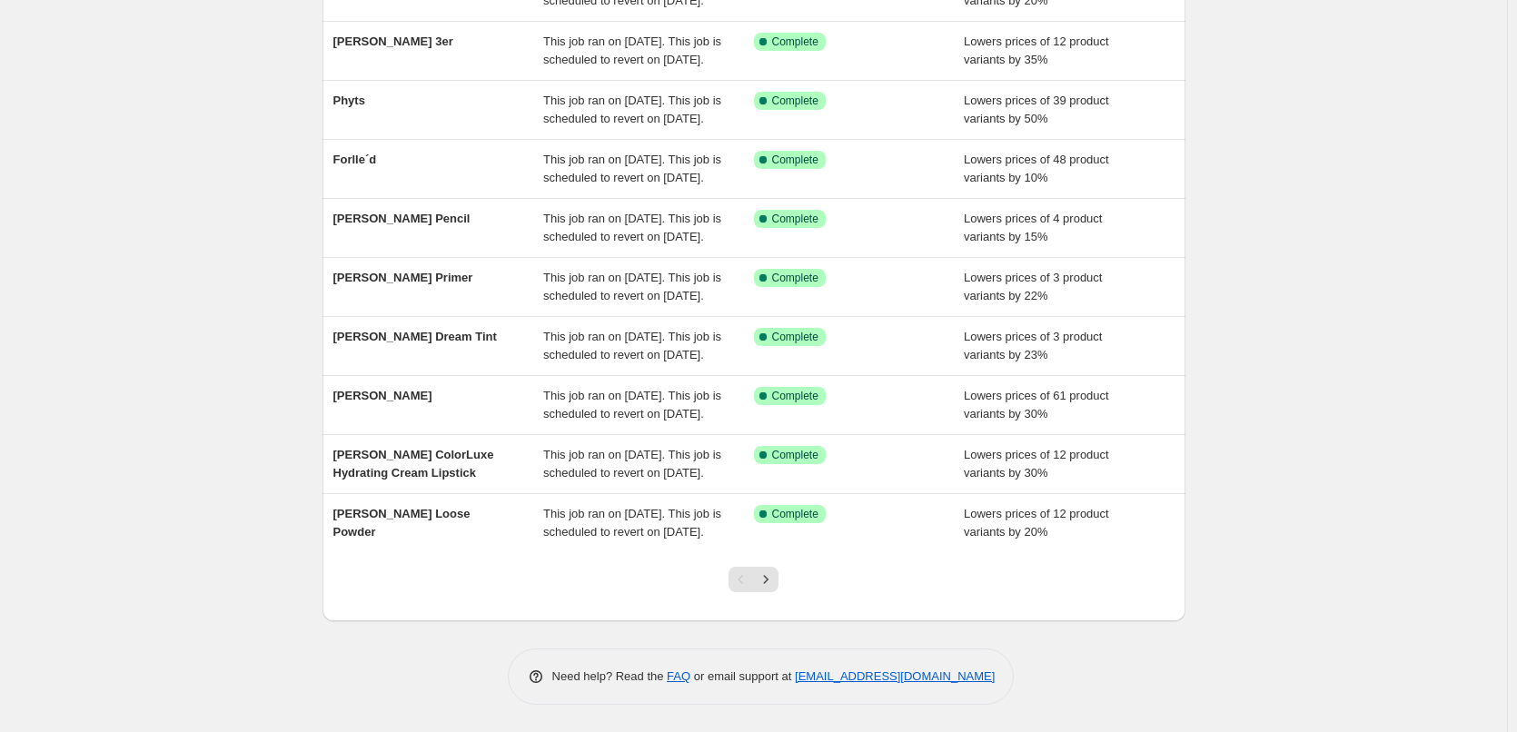
scroll to position [385, 0]
click at [760, 591] on button "Next" at bounding box center [765, 579] width 25 height 25
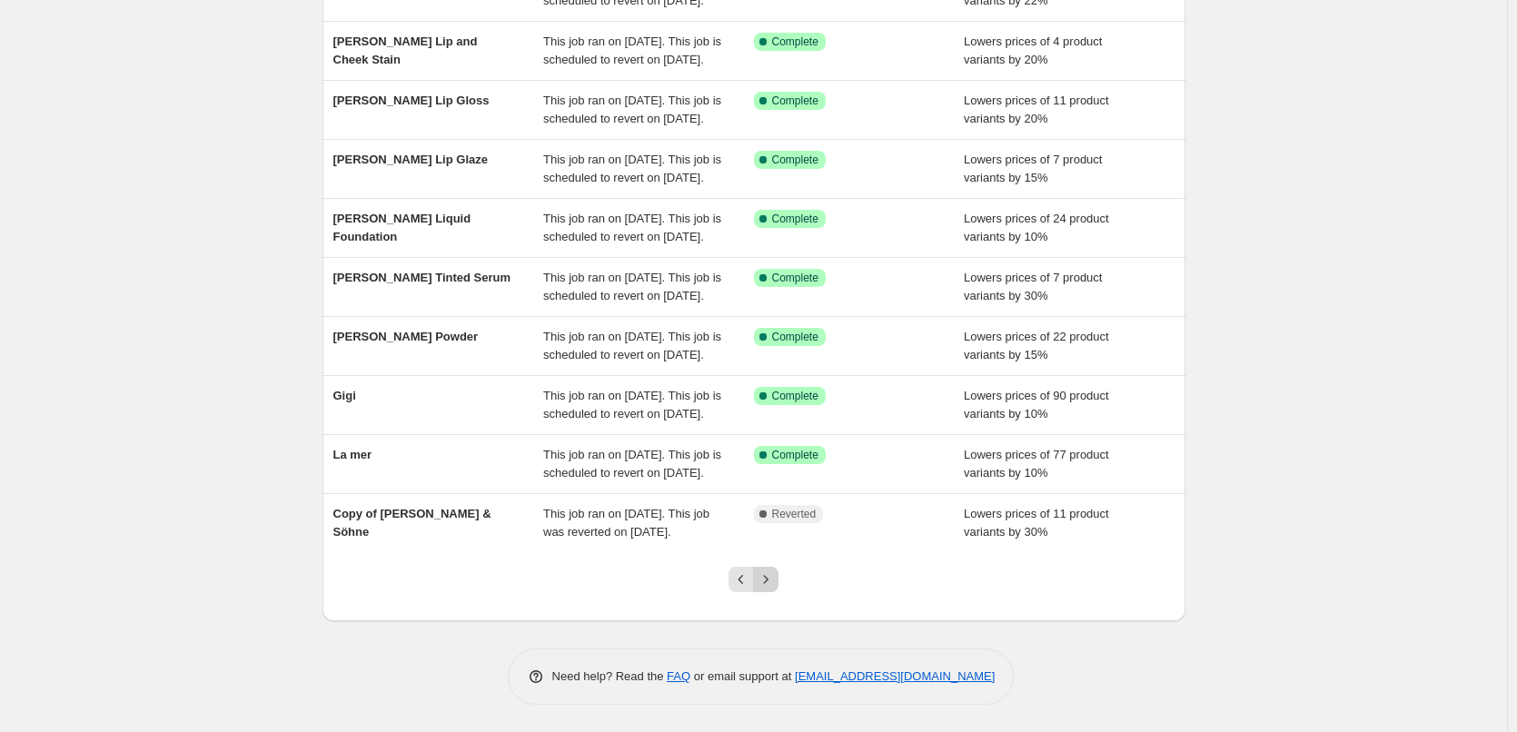
click at [766, 586] on icon "Next" at bounding box center [766, 579] width 18 height 18
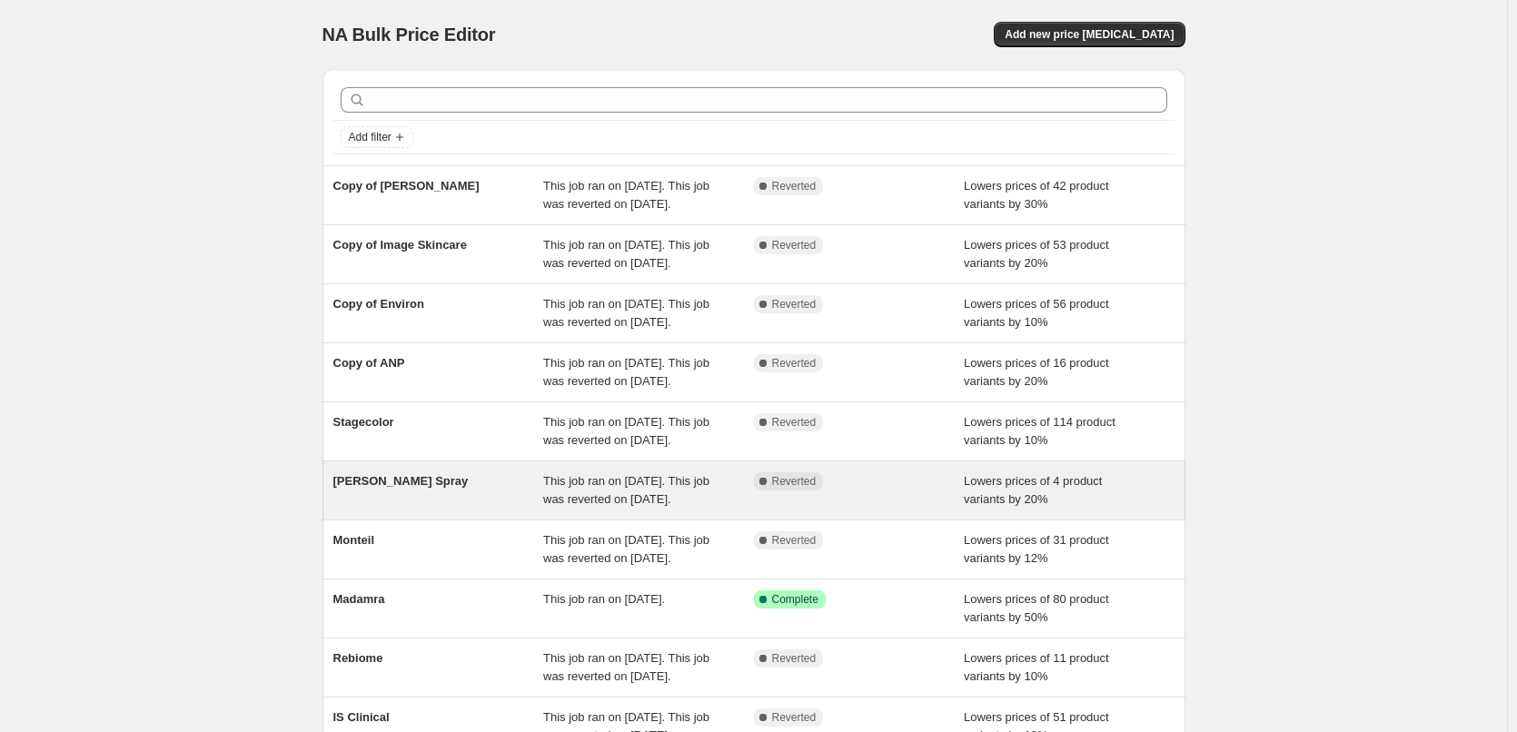
click at [457, 509] on div "[PERSON_NAME] Spray" at bounding box center [438, 490] width 211 height 36
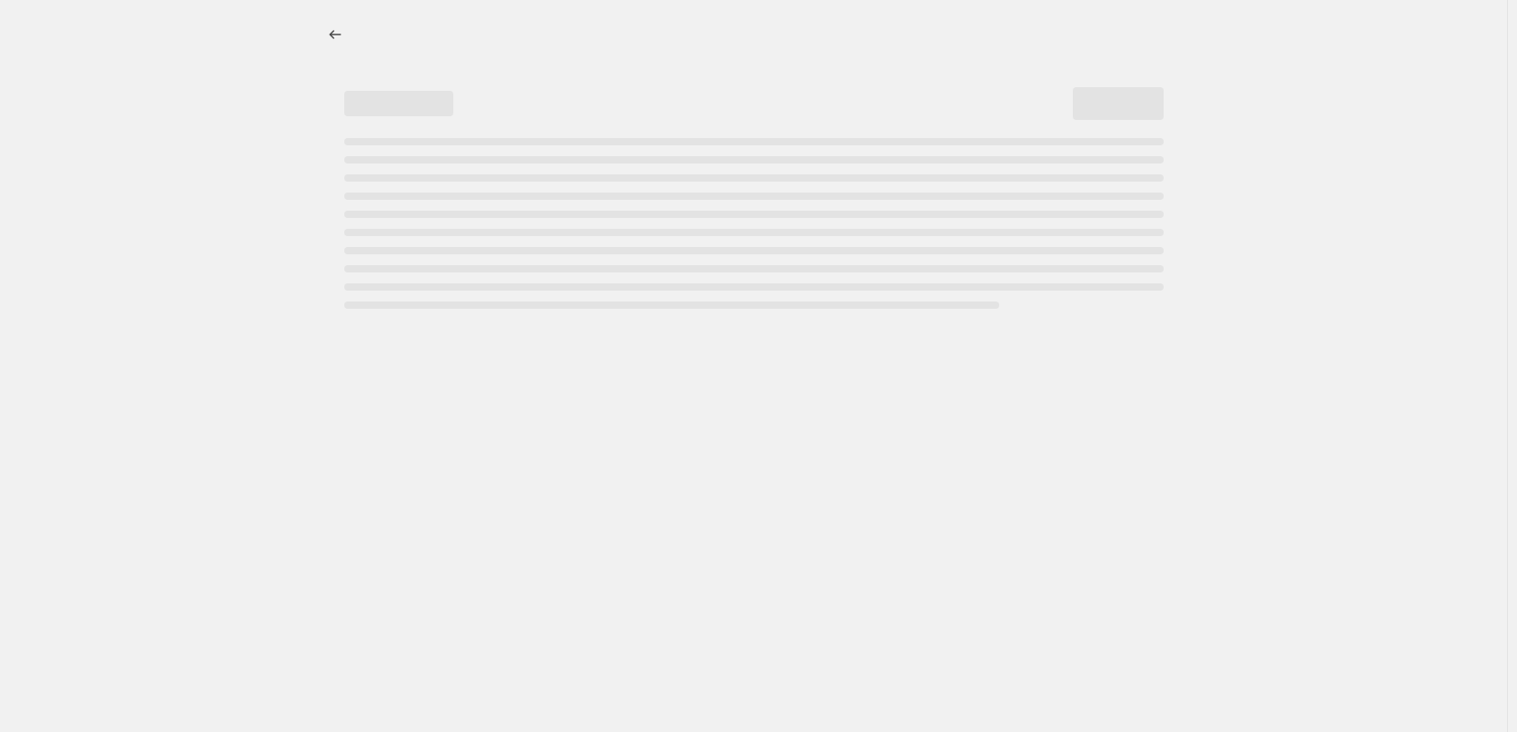
select select "percentage"
select select "tag"
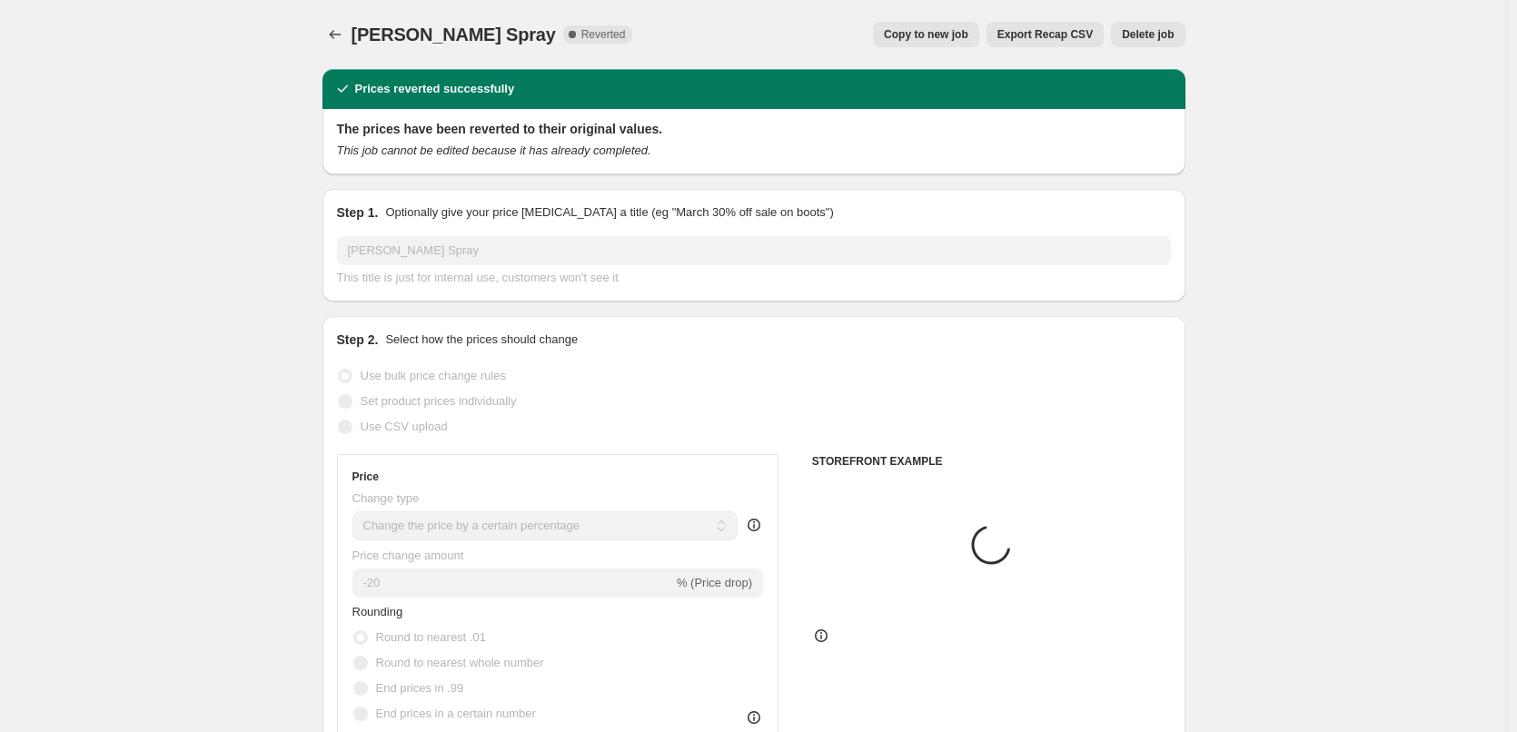
click at [1156, 28] on span "Delete job" at bounding box center [1148, 34] width 52 height 15
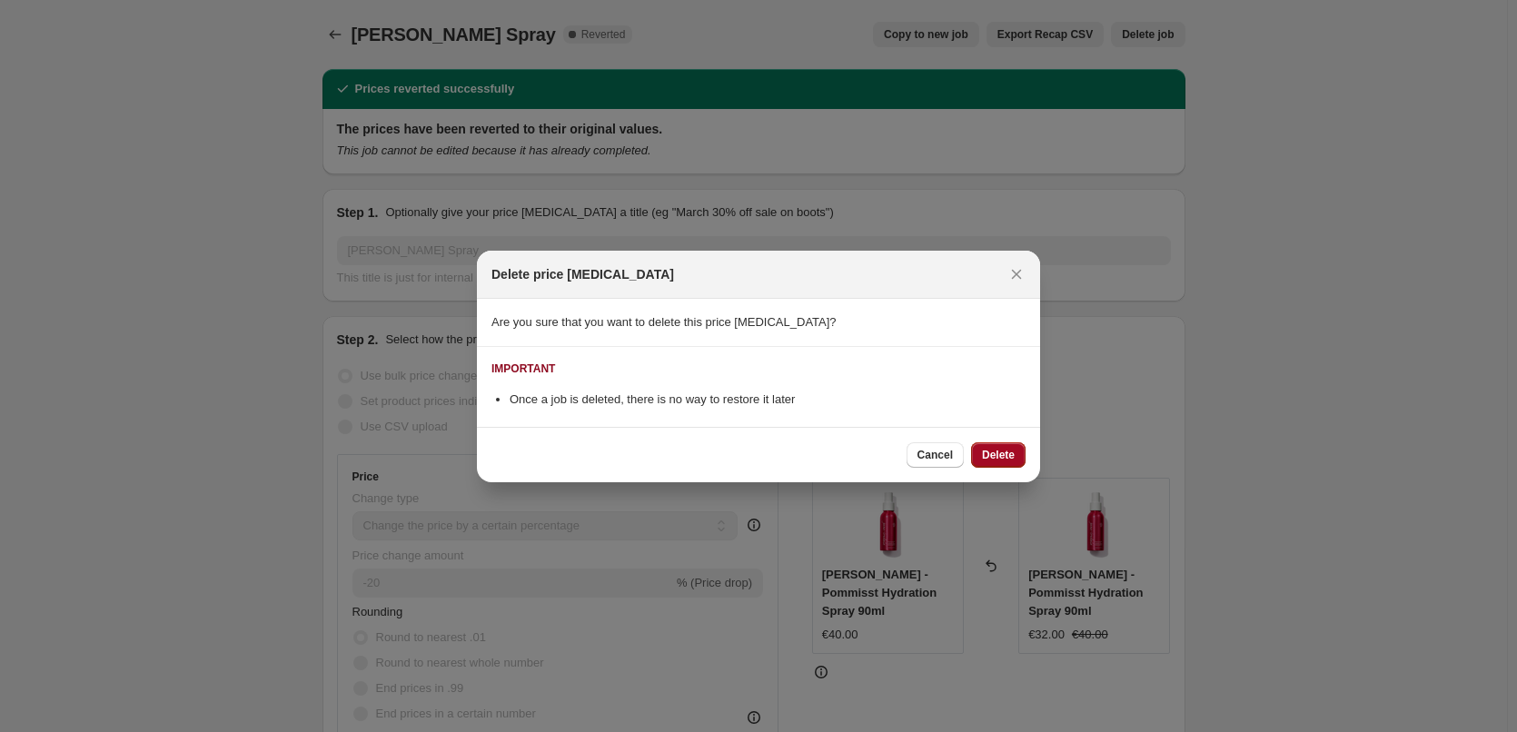
click at [1015, 460] on button "Delete" at bounding box center [998, 454] width 55 height 25
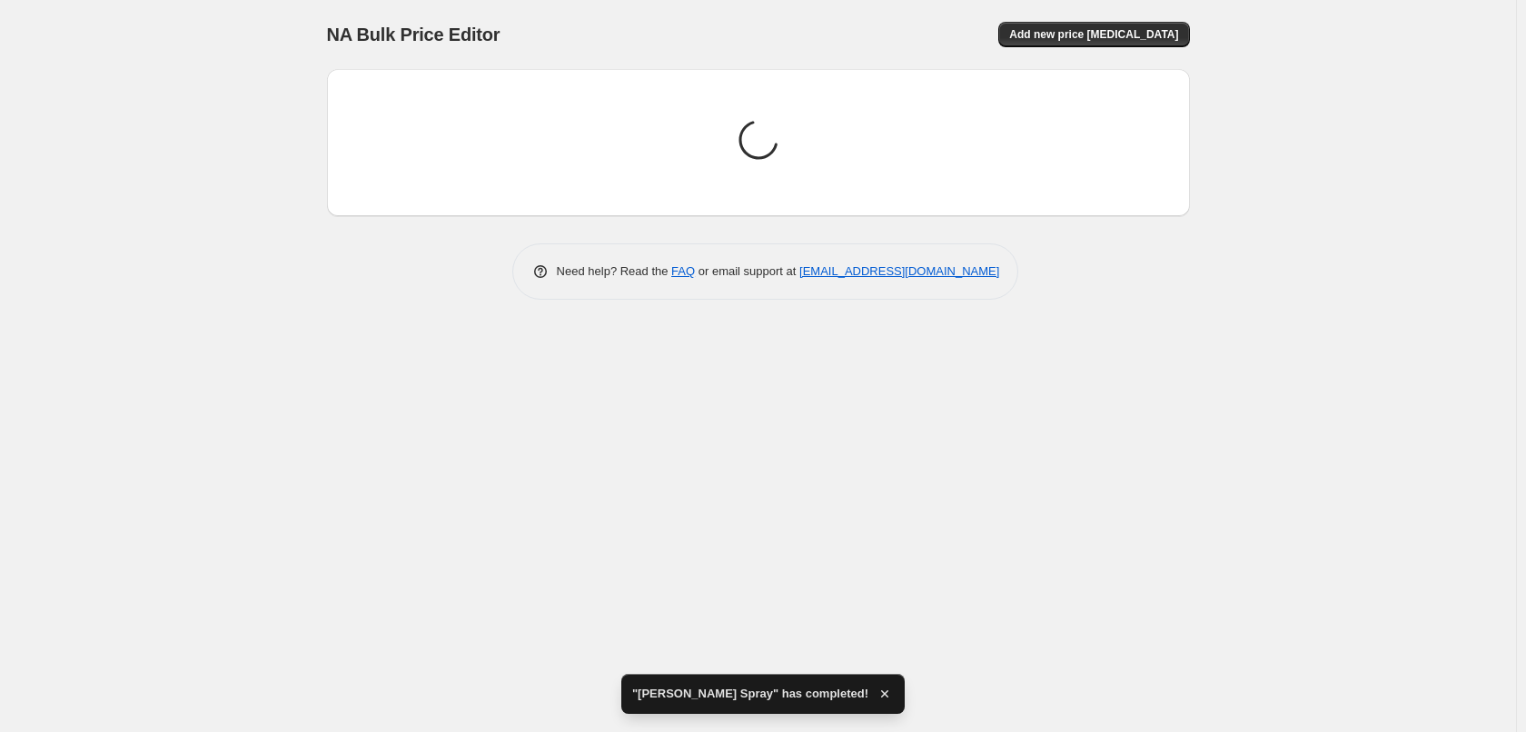
click at [876, 692] on icon "button" at bounding box center [885, 694] width 18 height 18
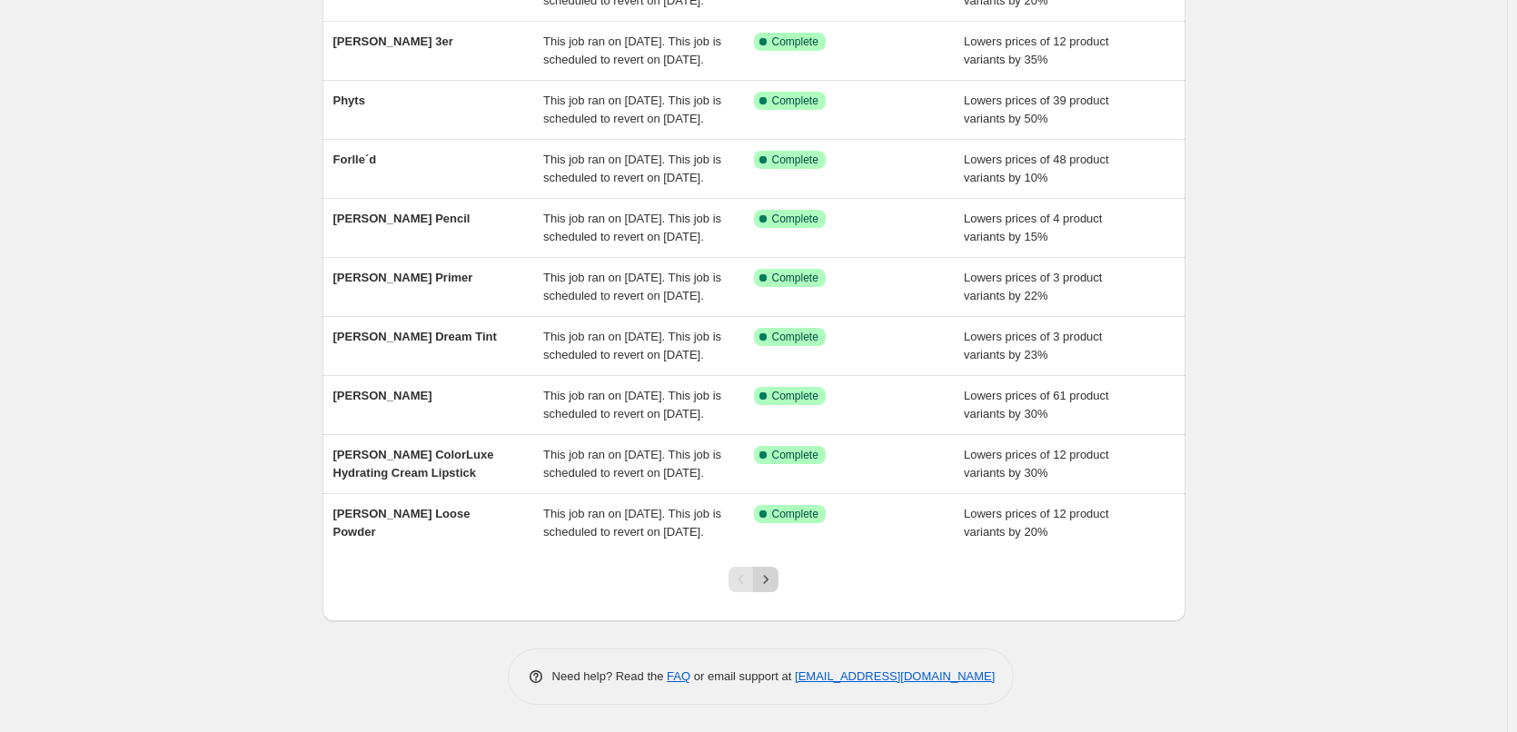
scroll to position [385, 0]
click at [775, 582] on icon "Next" at bounding box center [766, 579] width 18 height 18
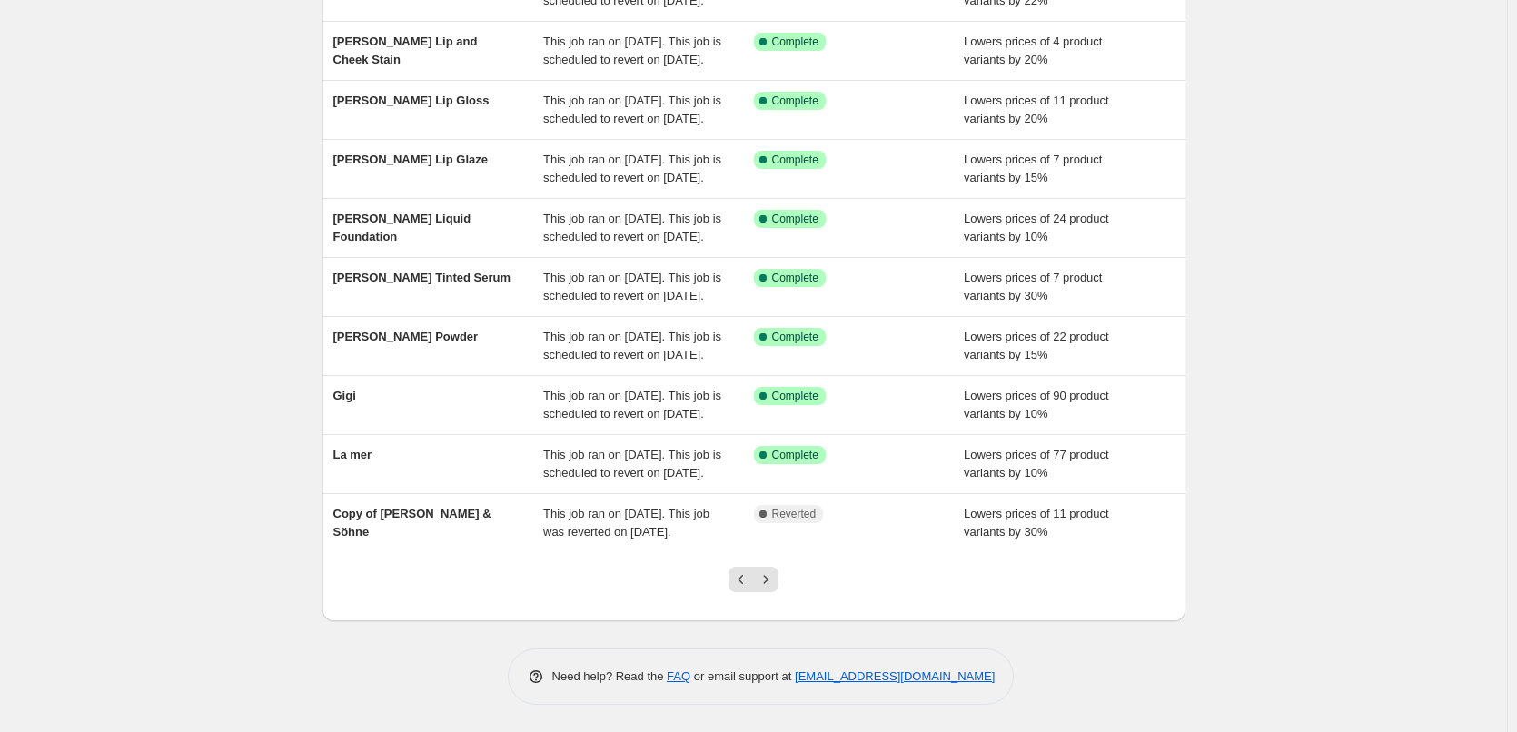
click at [775, 582] on icon "Next" at bounding box center [766, 579] width 18 height 18
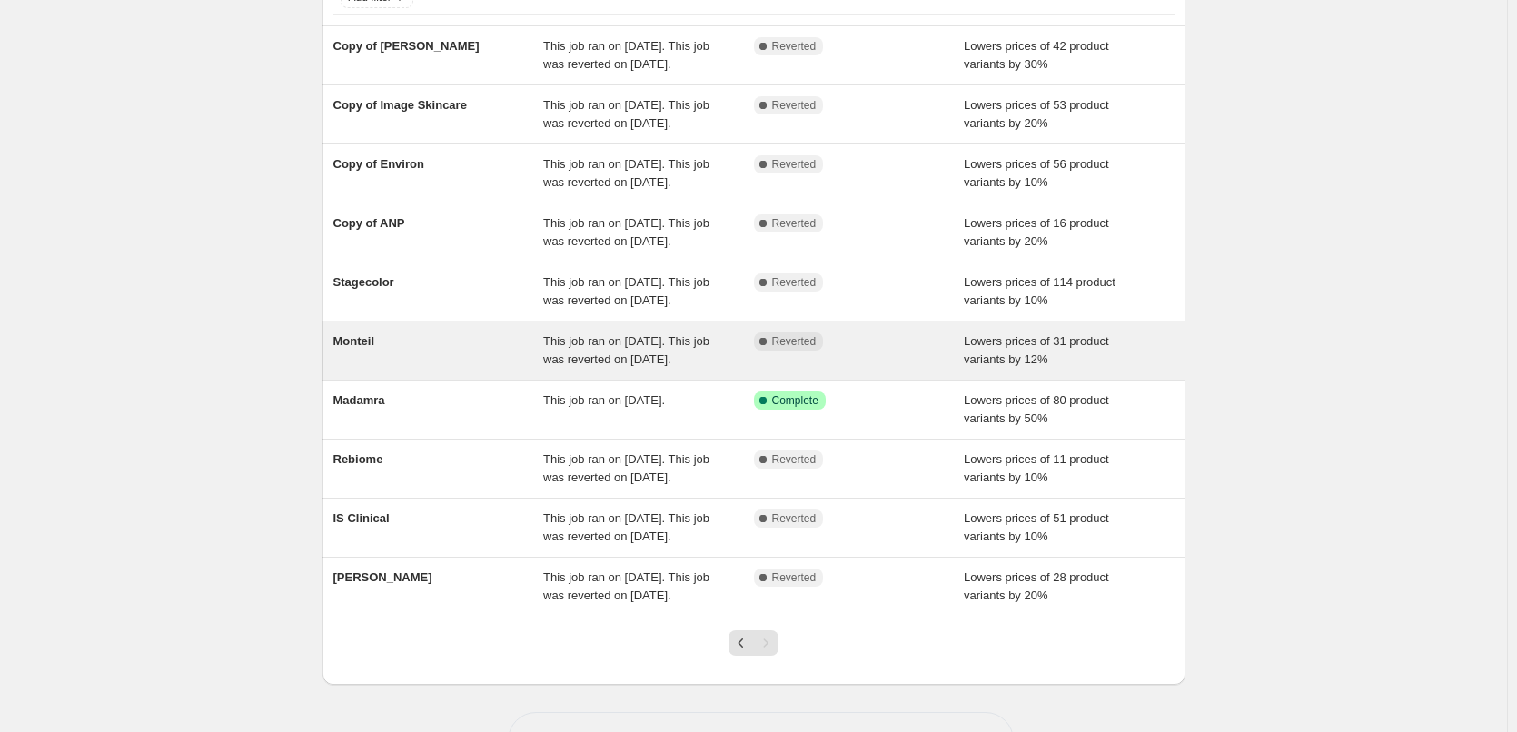
scroll to position [312, 0]
